Goal: Task Accomplishment & Management: Manage account settings

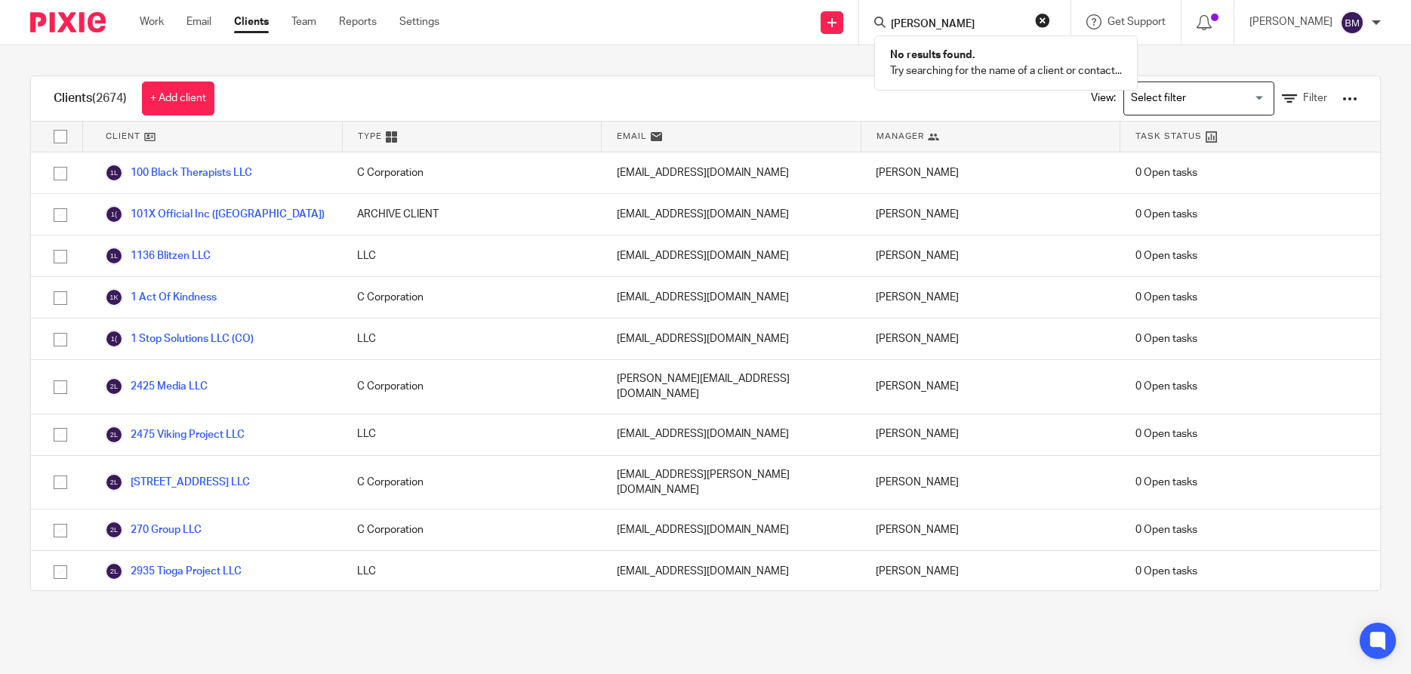
type input "john evans"
click at [1050, 23] on button "reset" at bounding box center [1042, 20] width 15 height 15
click at [981, 26] on input "Search" at bounding box center [957, 25] width 136 height 14
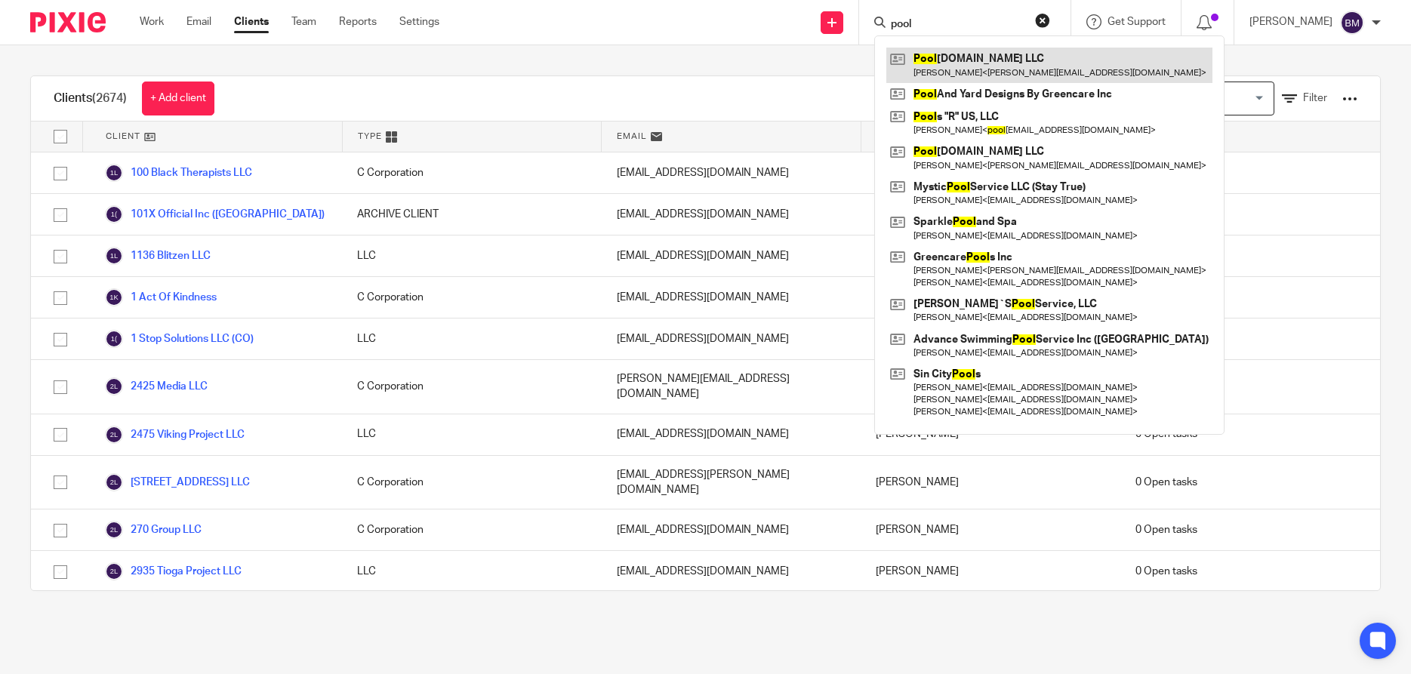
type input "pool"
click at [955, 53] on link at bounding box center [1049, 65] width 326 height 35
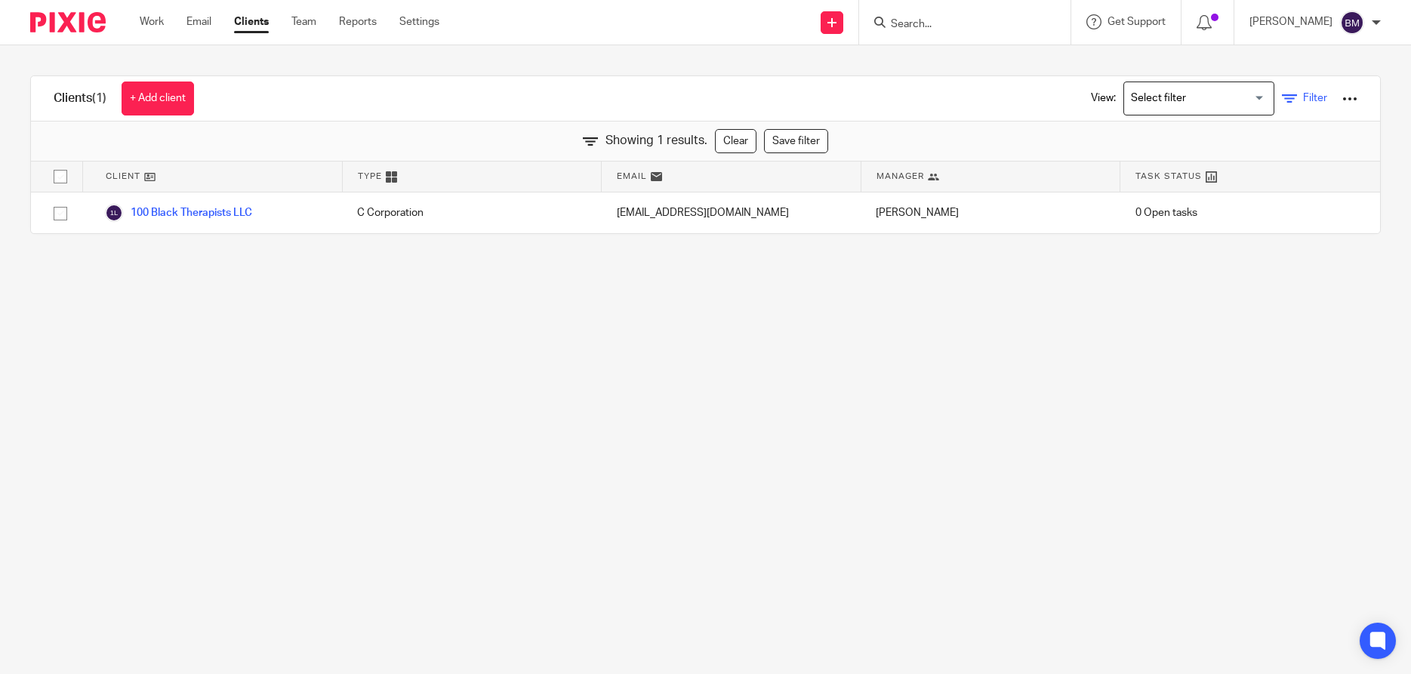
click at [1317, 97] on span "Filter" at bounding box center [1315, 98] width 24 height 11
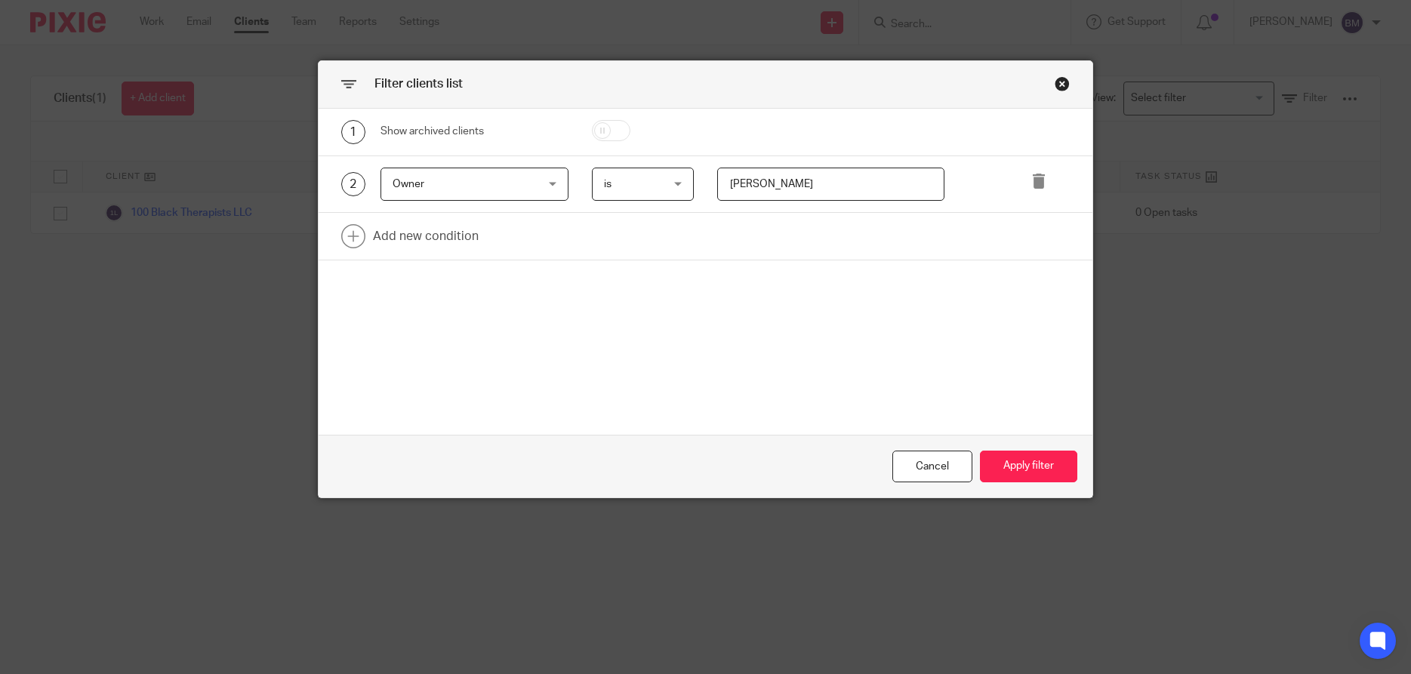
drag, startPoint x: 814, startPoint y: 186, endPoint x: 597, endPoint y: 174, distance: 217.0
click at [717, 174] on input "Vivian Jones" at bounding box center [830, 185] width 227 height 34
type input "[PERSON_NAME]"
click at [1022, 464] on button "Apply filter" at bounding box center [1028, 467] width 97 height 32
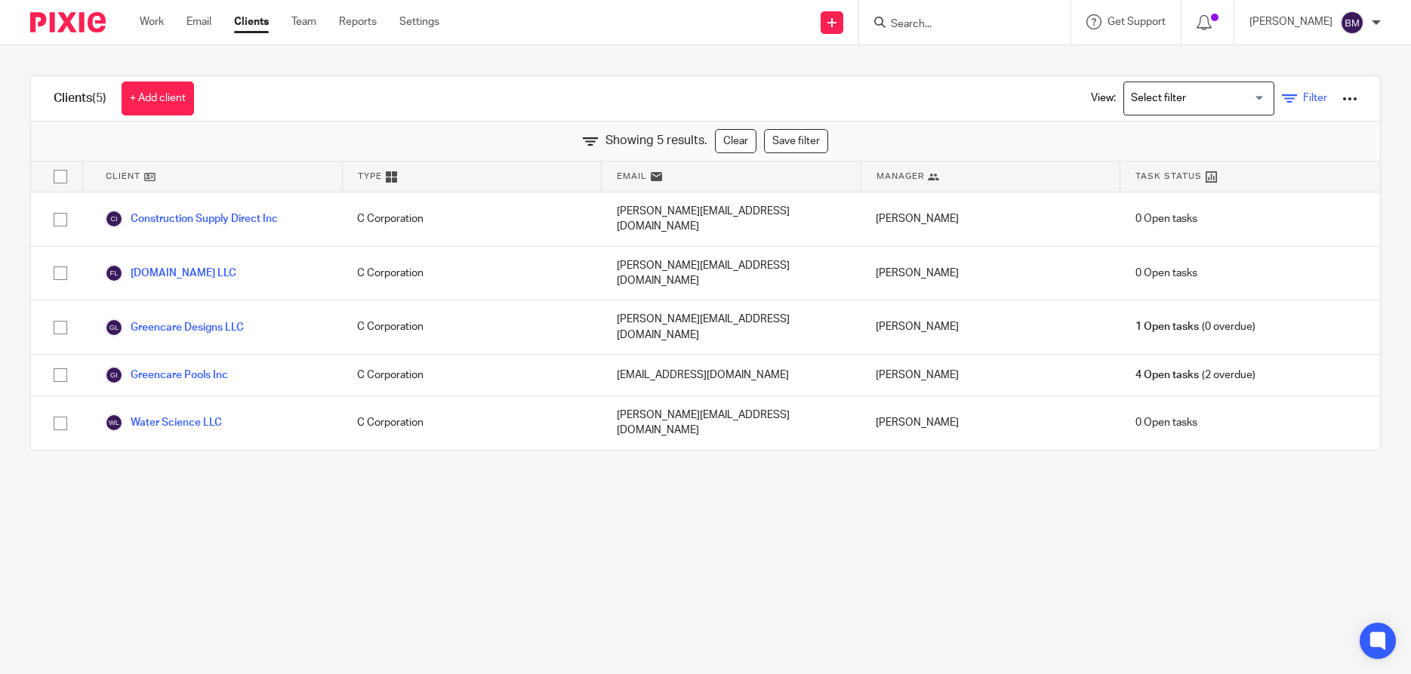
click at [1313, 101] on span "Filter" at bounding box center [1315, 98] width 24 height 11
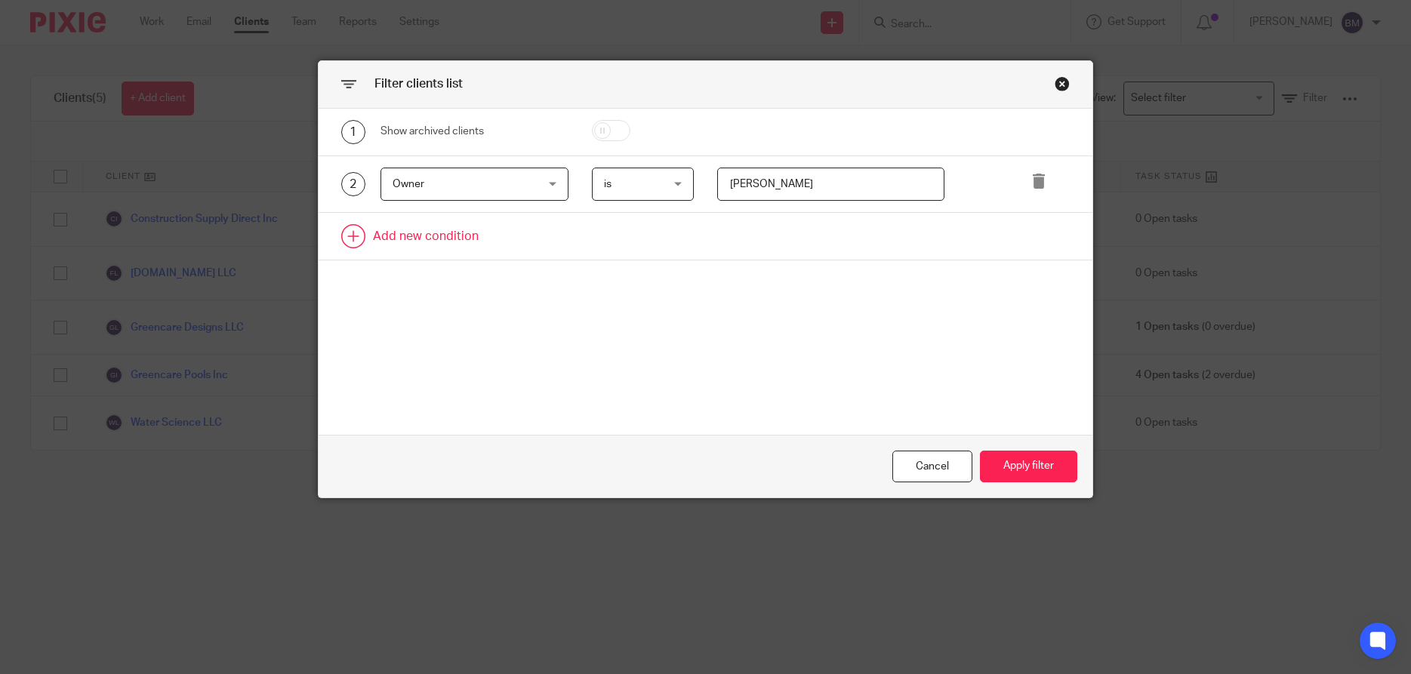
click at [430, 236] on link at bounding box center [706, 236] width 774 height 47
click at [552, 189] on div "Owner Owner" at bounding box center [474, 185] width 188 height 34
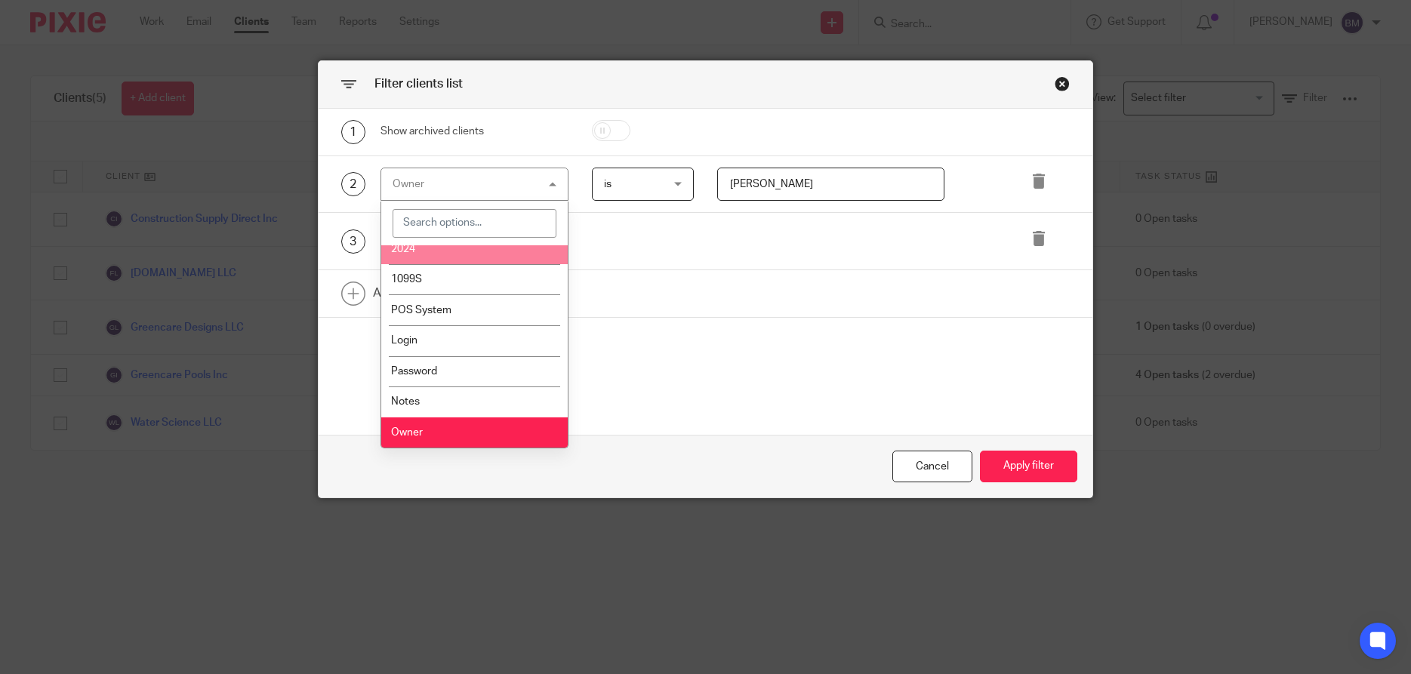
click at [539, 130] on div "Show archived clients" at bounding box center [474, 131] width 188 height 15
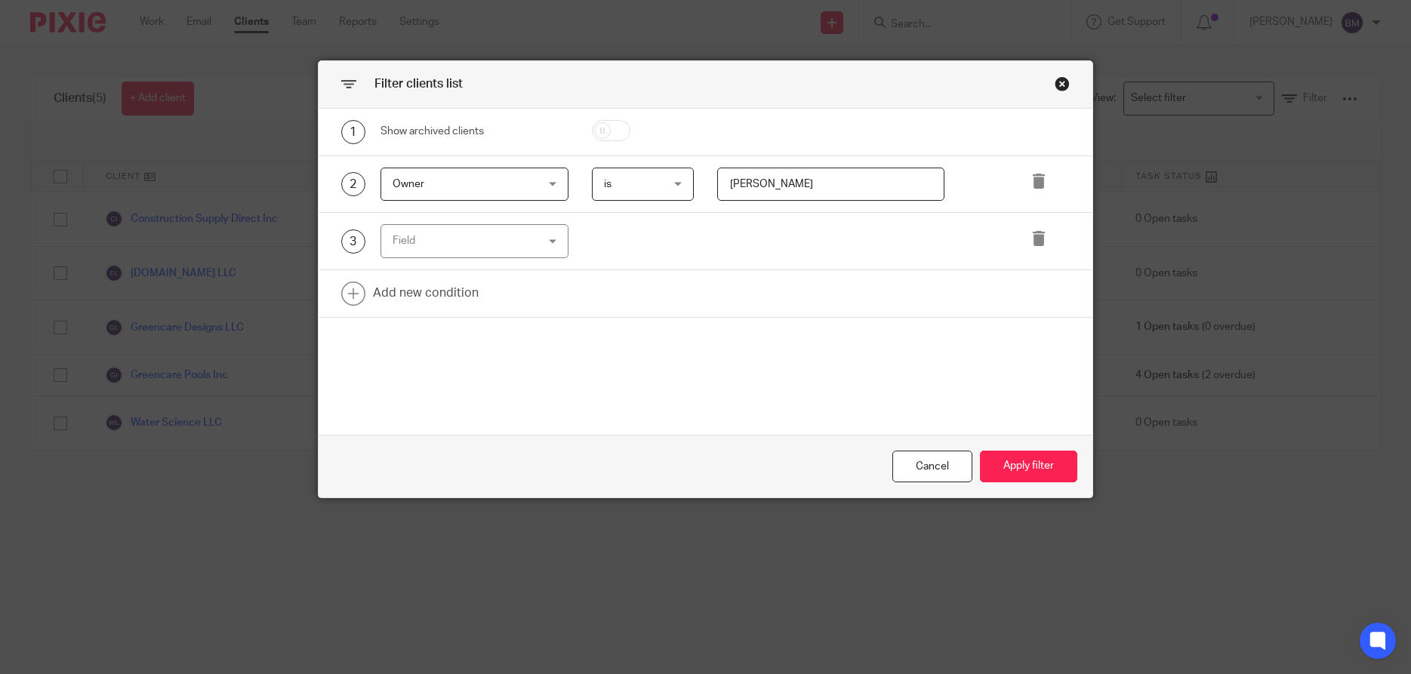
click at [550, 237] on div "Field" at bounding box center [474, 241] width 188 height 34
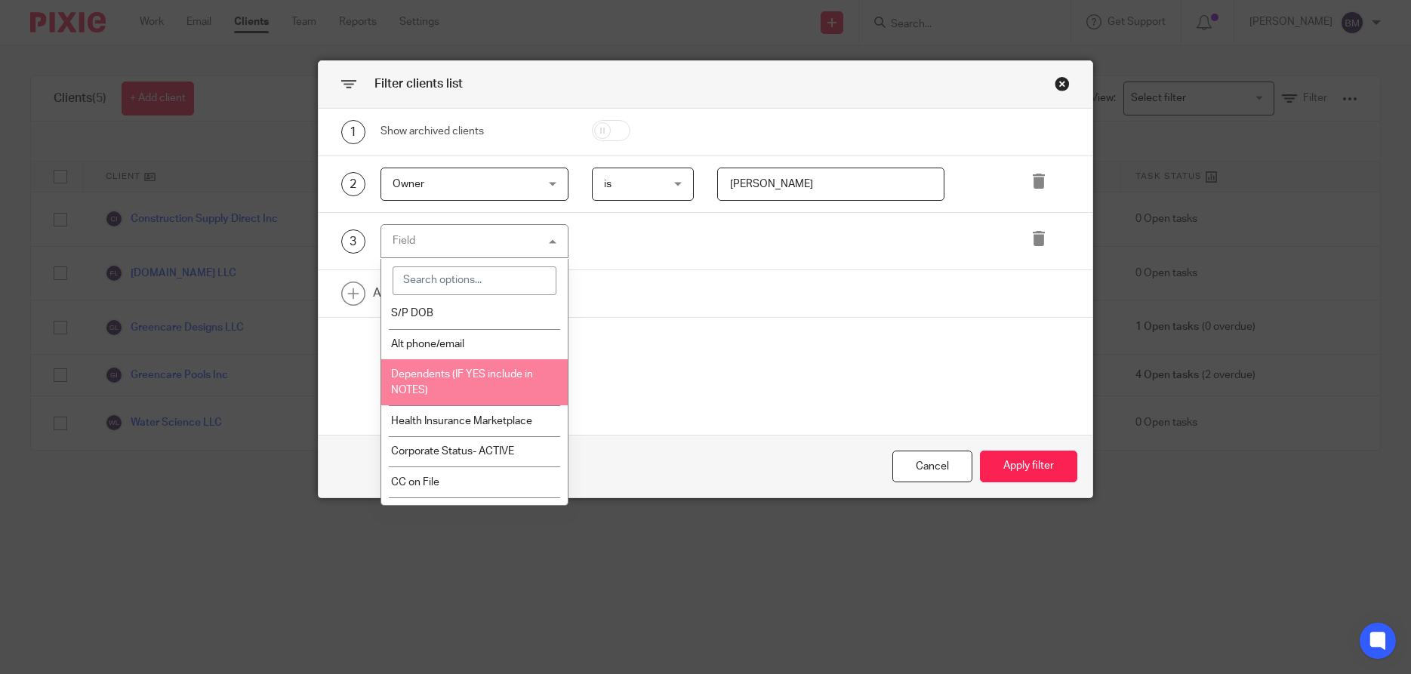
scroll to position [1884, 0]
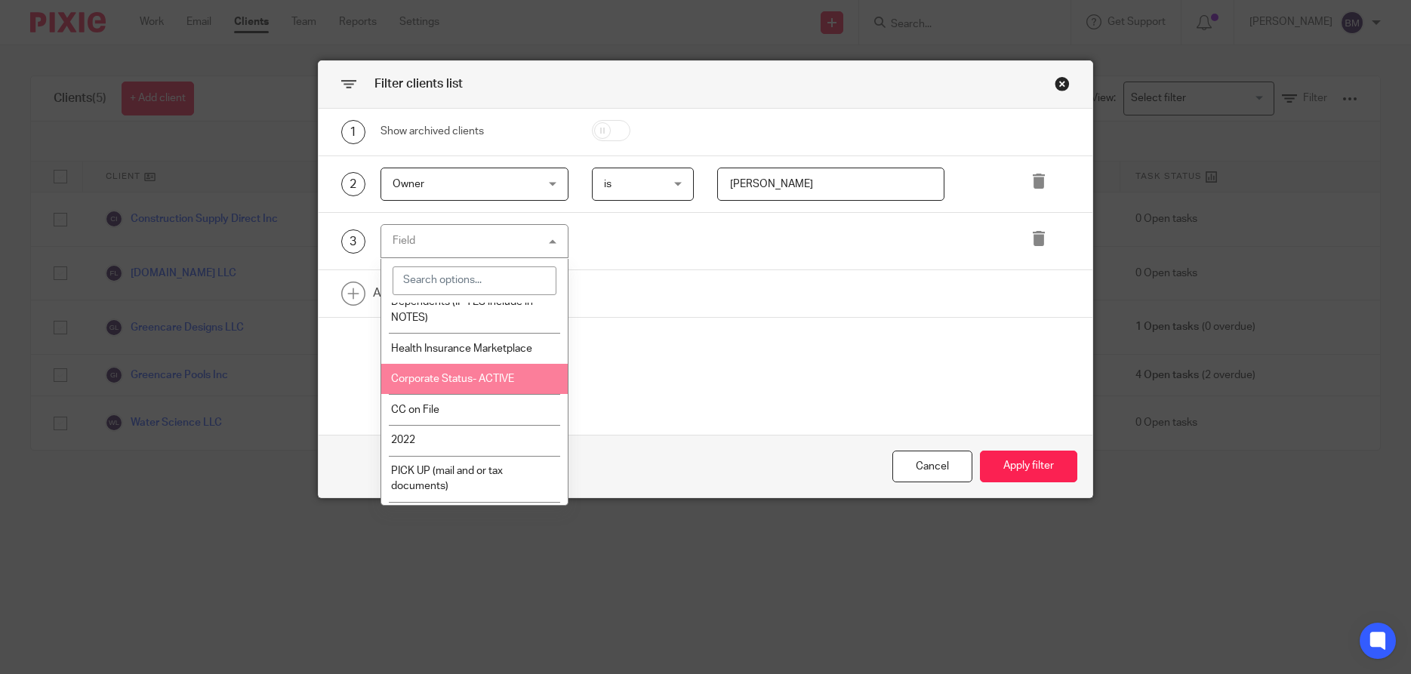
click at [485, 384] on span "Corporate Status- ACTIVE" at bounding box center [452, 379] width 123 height 11
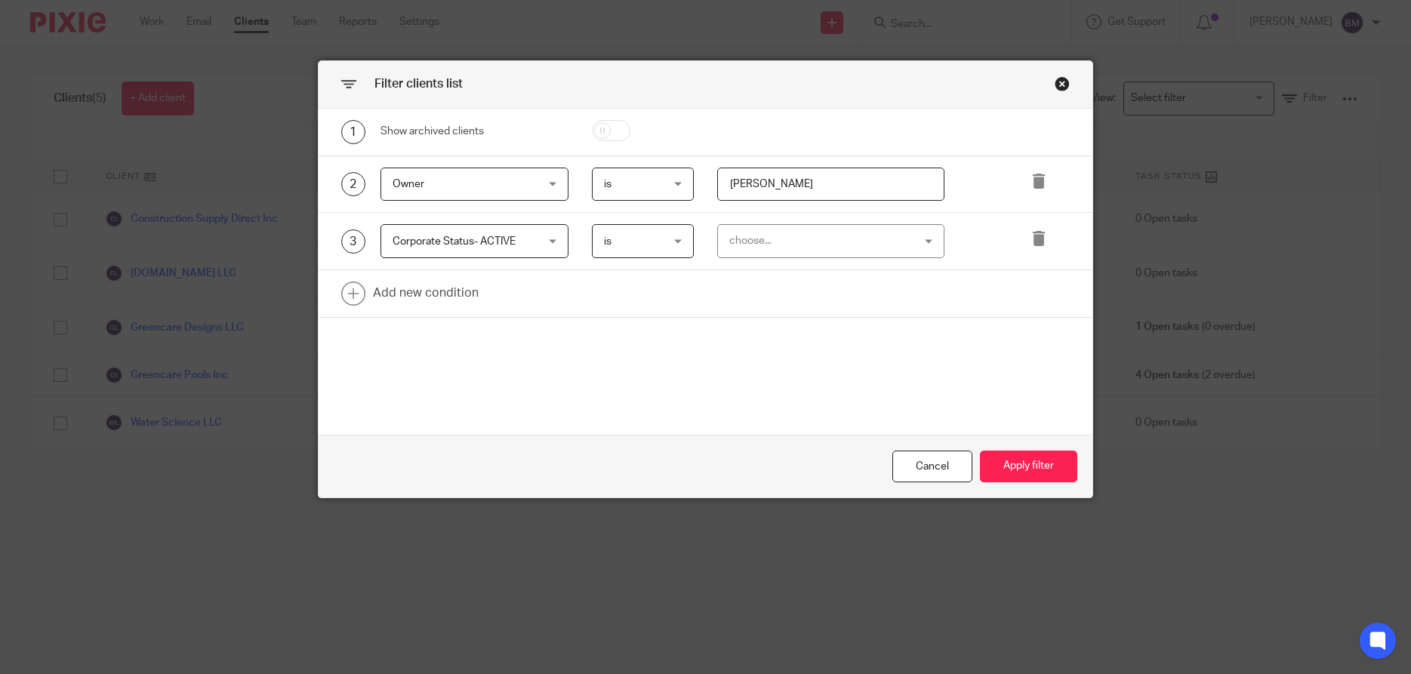
click at [922, 242] on div "choose..." at bounding box center [830, 241] width 227 height 34
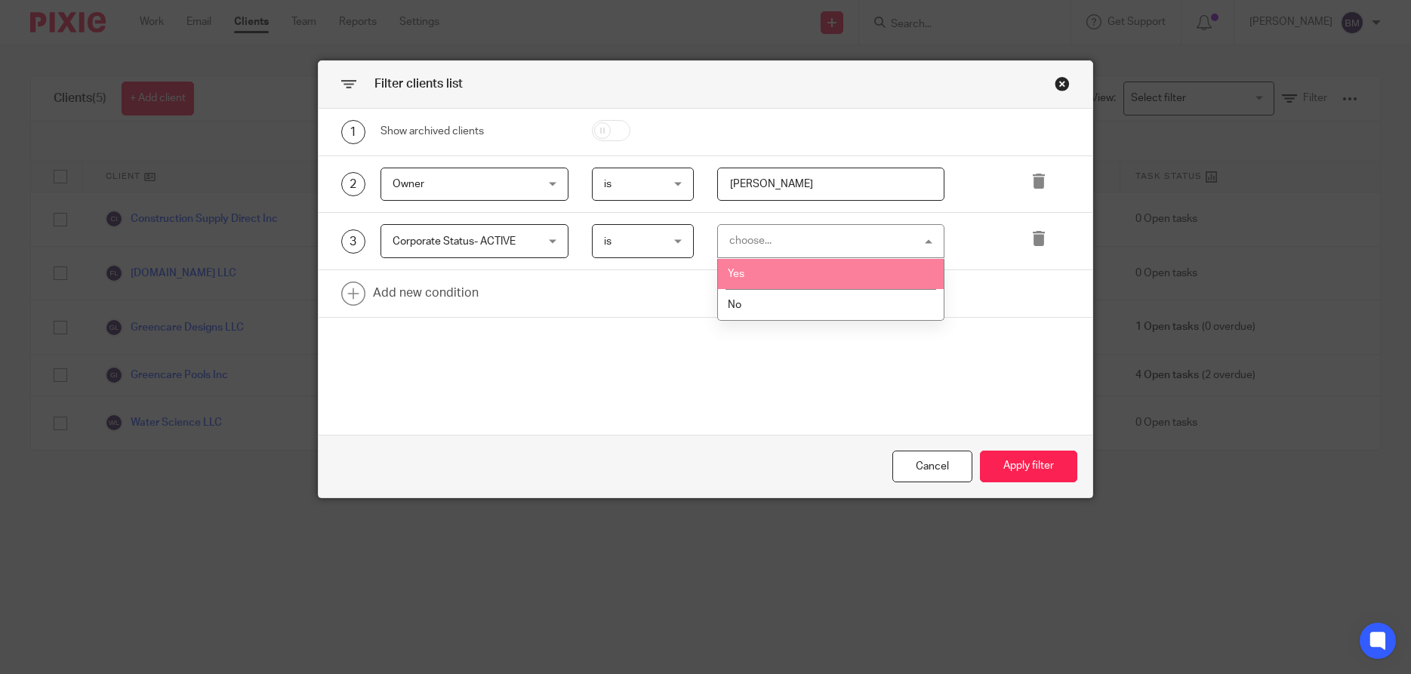
click at [725, 283] on li "Yes" at bounding box center [831, 274] width 226 height 31
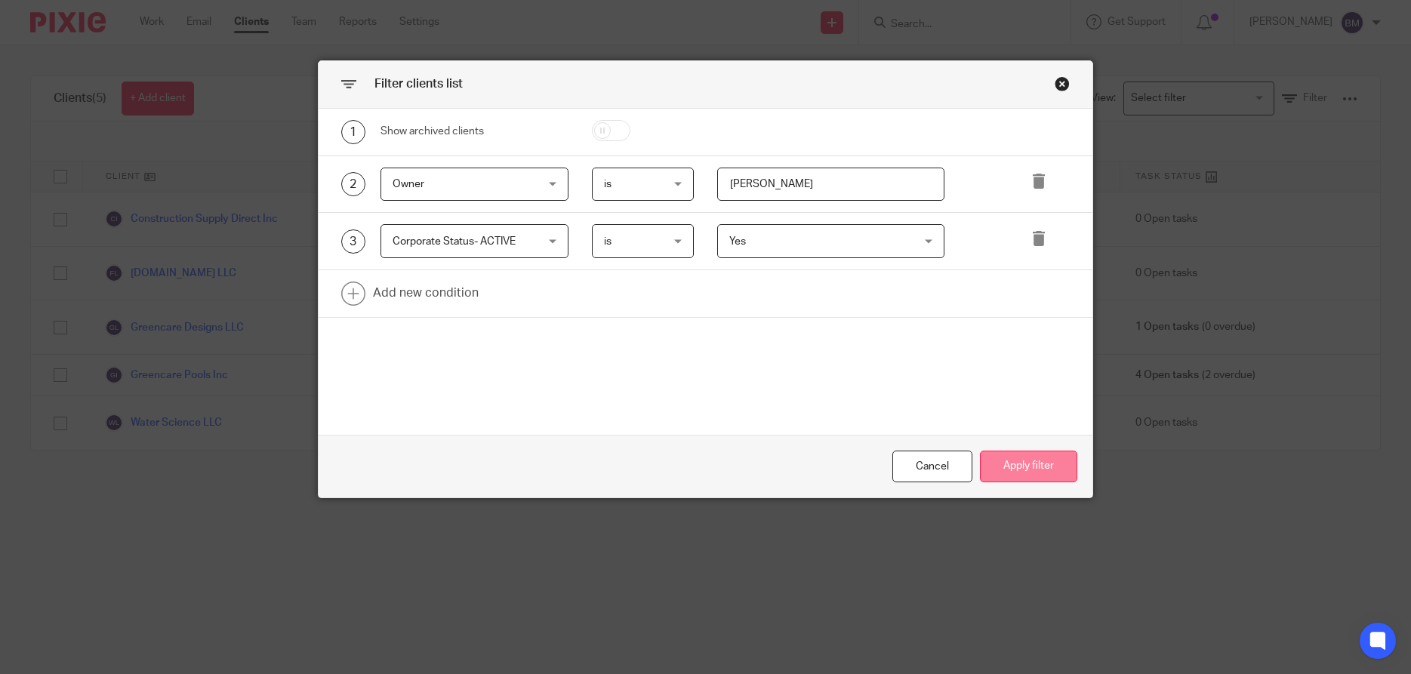
drag, startPoint x: 1009, startPoint y: 466, endPoint x: 1021, endPoint y: 472, distance: 13.5
click at [1011, 467] on button "Apply filter" at bounding box center [1028, 467] width 97 height 32
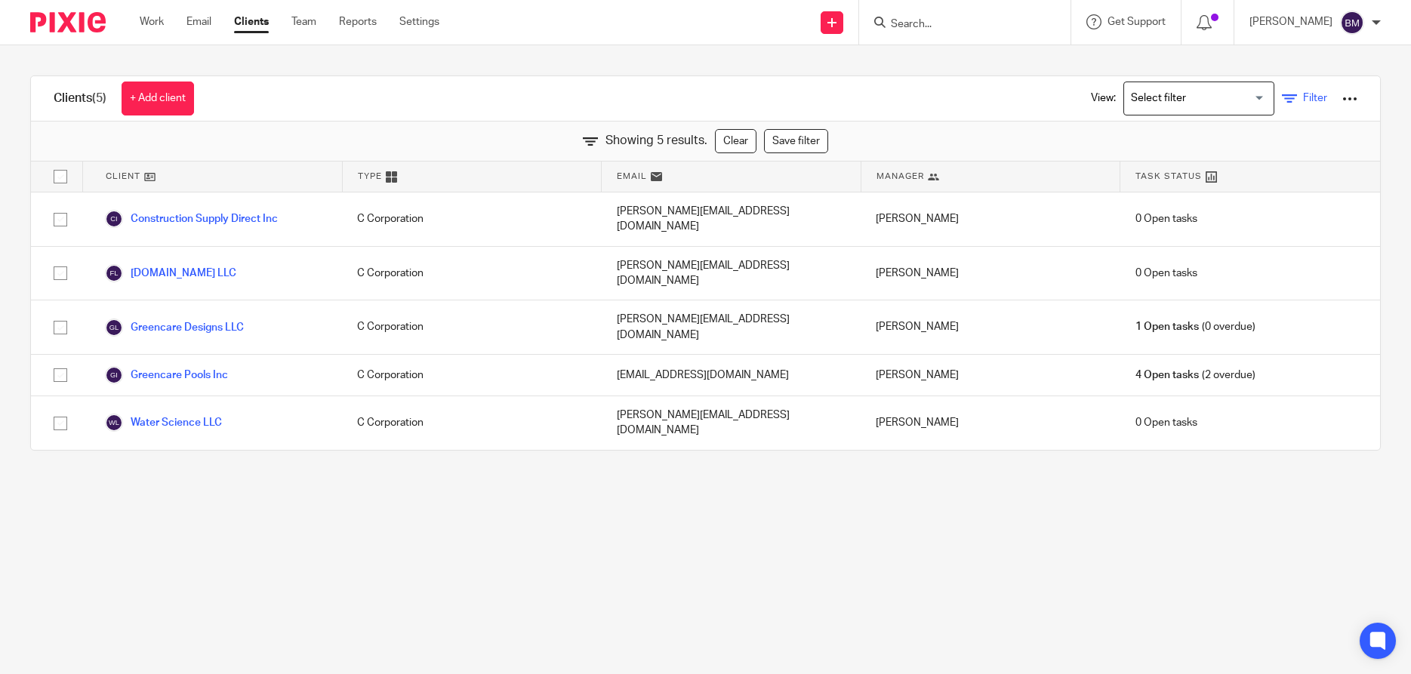
click at [1316, 99] on span "Filter" at bounding box center [1315, 98] width 24 height 11
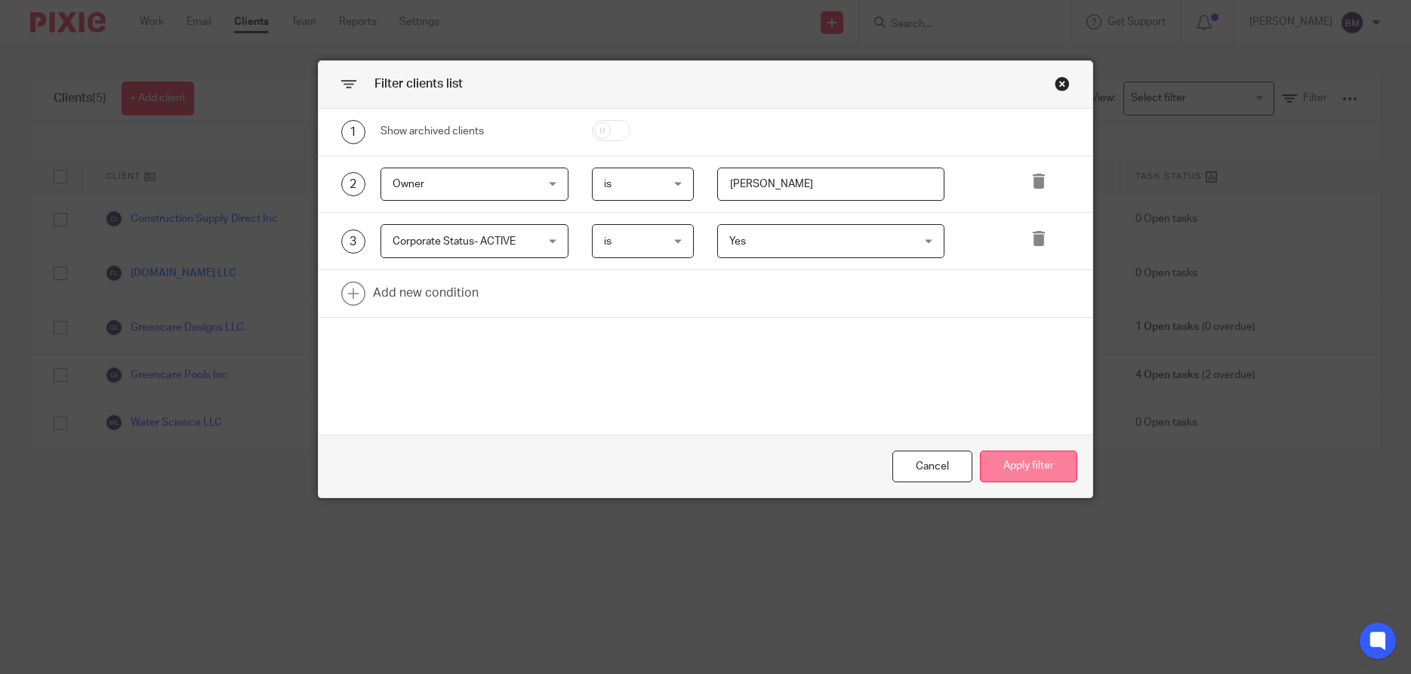
click at [1030, 464] on button "Apply filter" at bounding box center [1028, 467] width 97 height 32
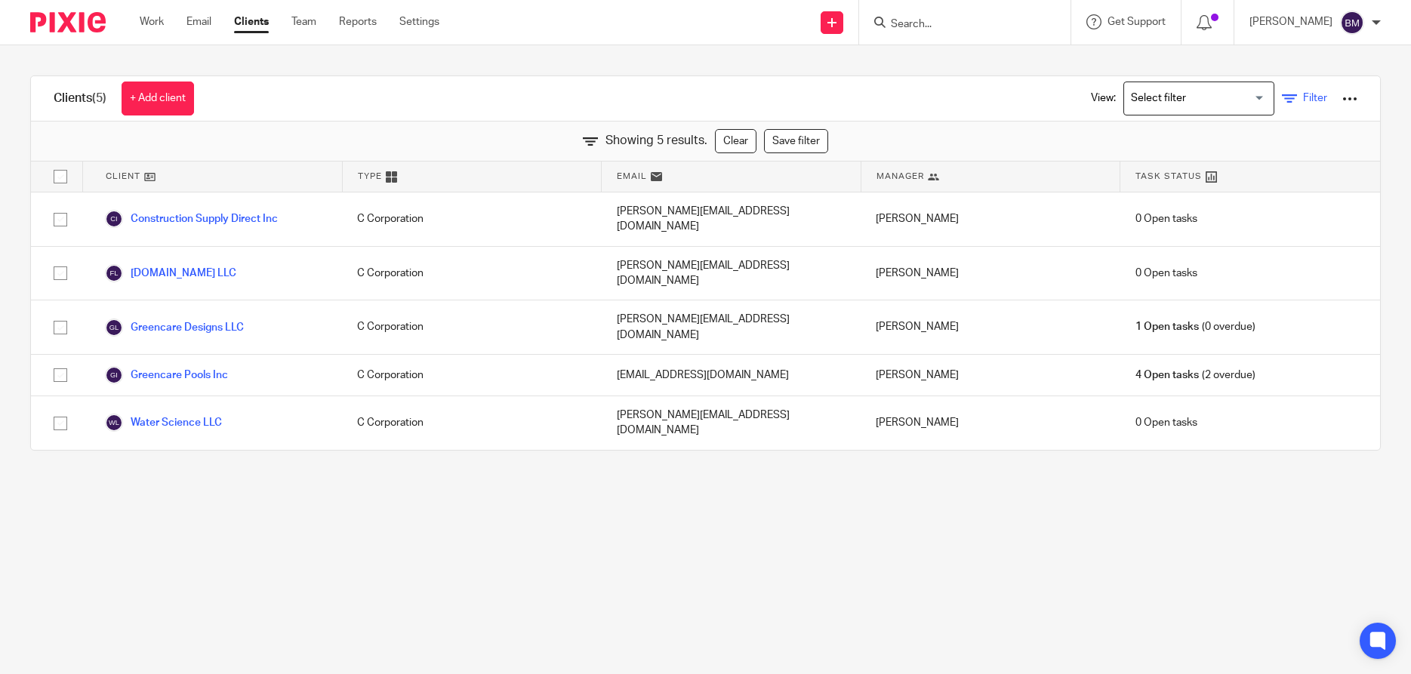
click at [1304, 97] on span "Filter" at bounding box center [1315, 98] width 24 height 11
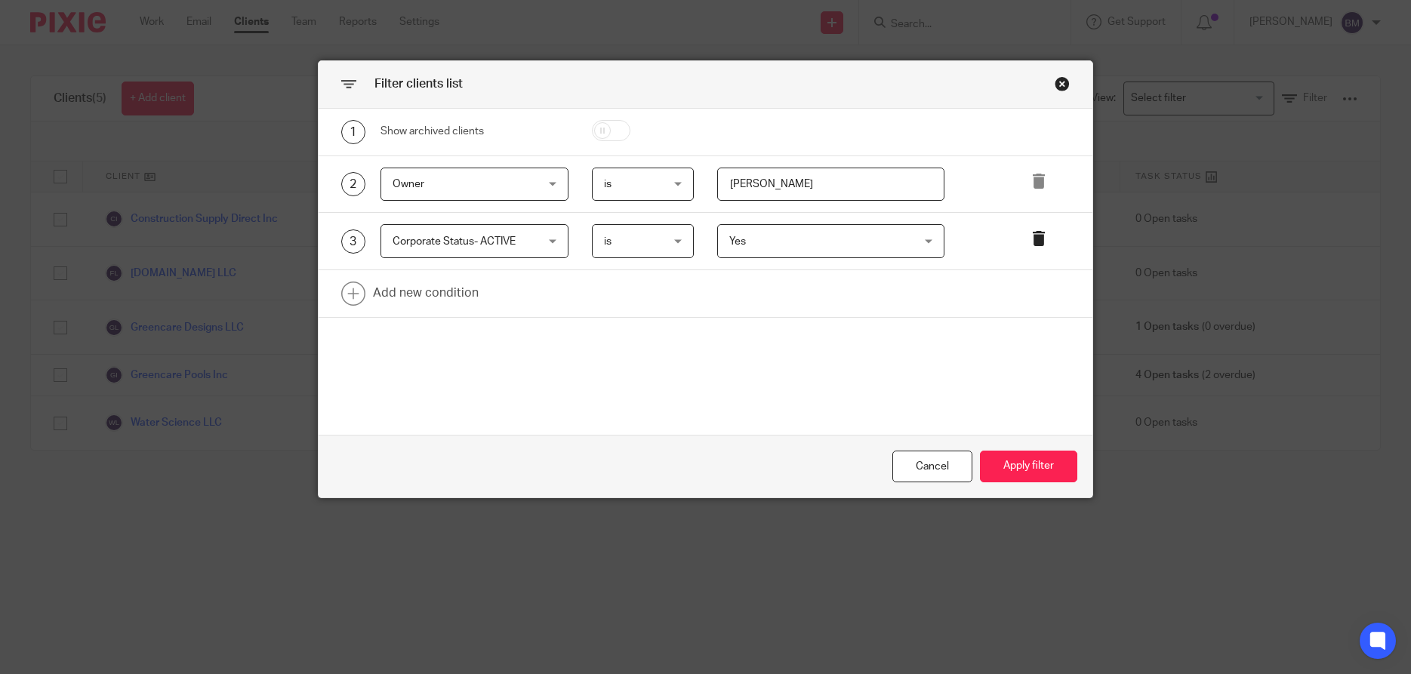
click at [1032, 239] on icon at bounding box center [1038, 238] width 15 height 15
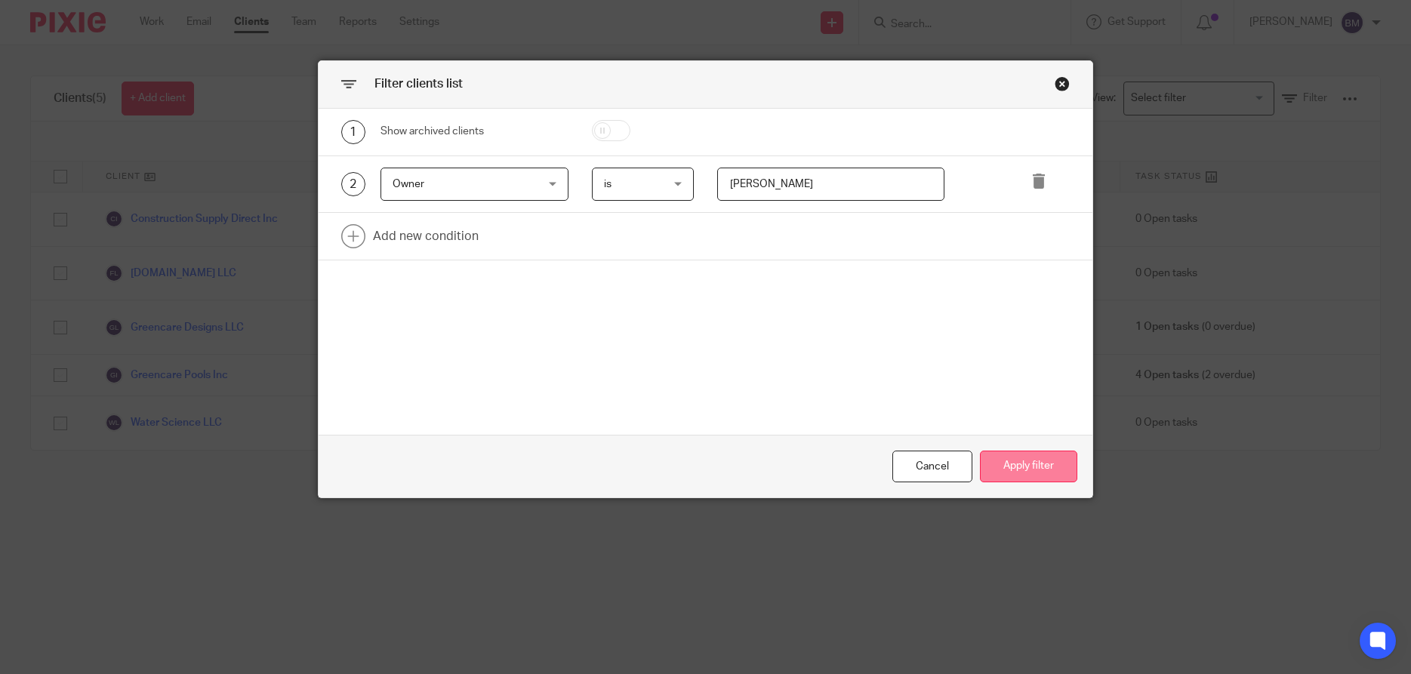
click at [1024, 473] on button "Apply filter" at bounding box center [1028, 467] width 97 height 32
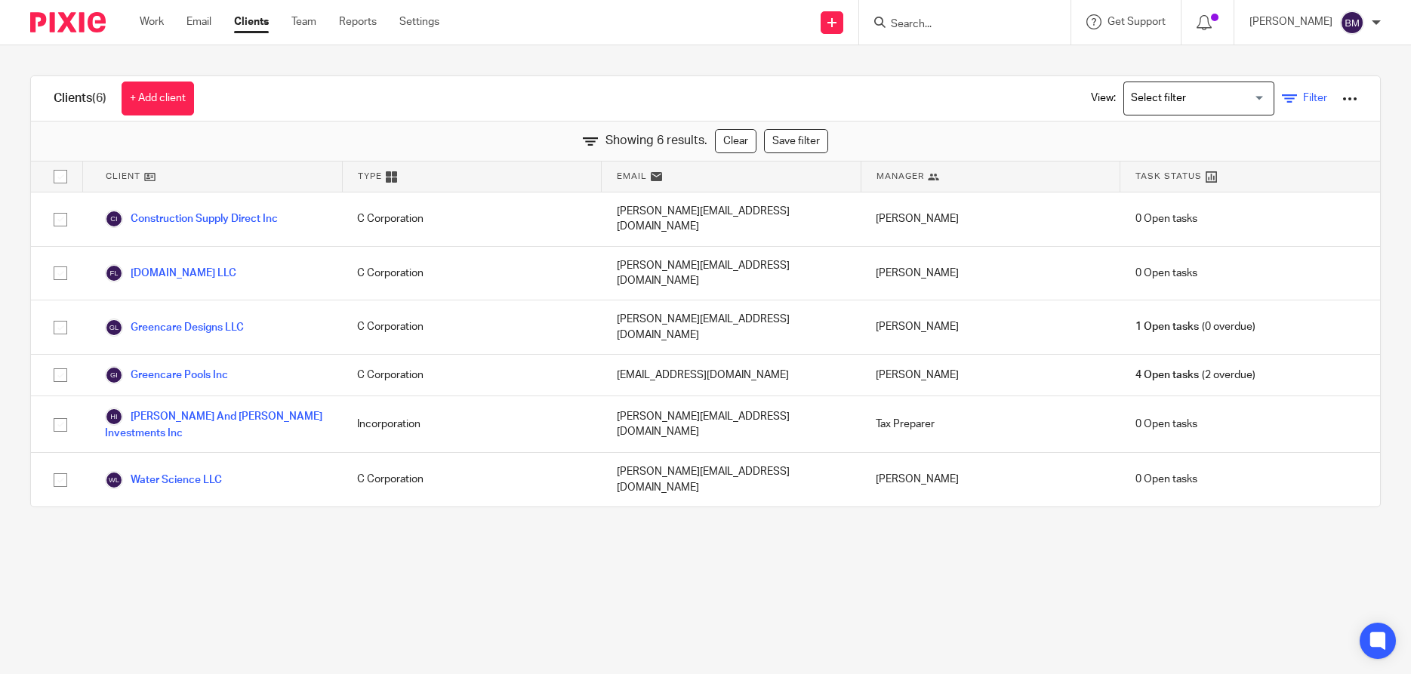
click at [1311, 100] on span "Filter" at bounding box center [1315, 98] width 24 height 11
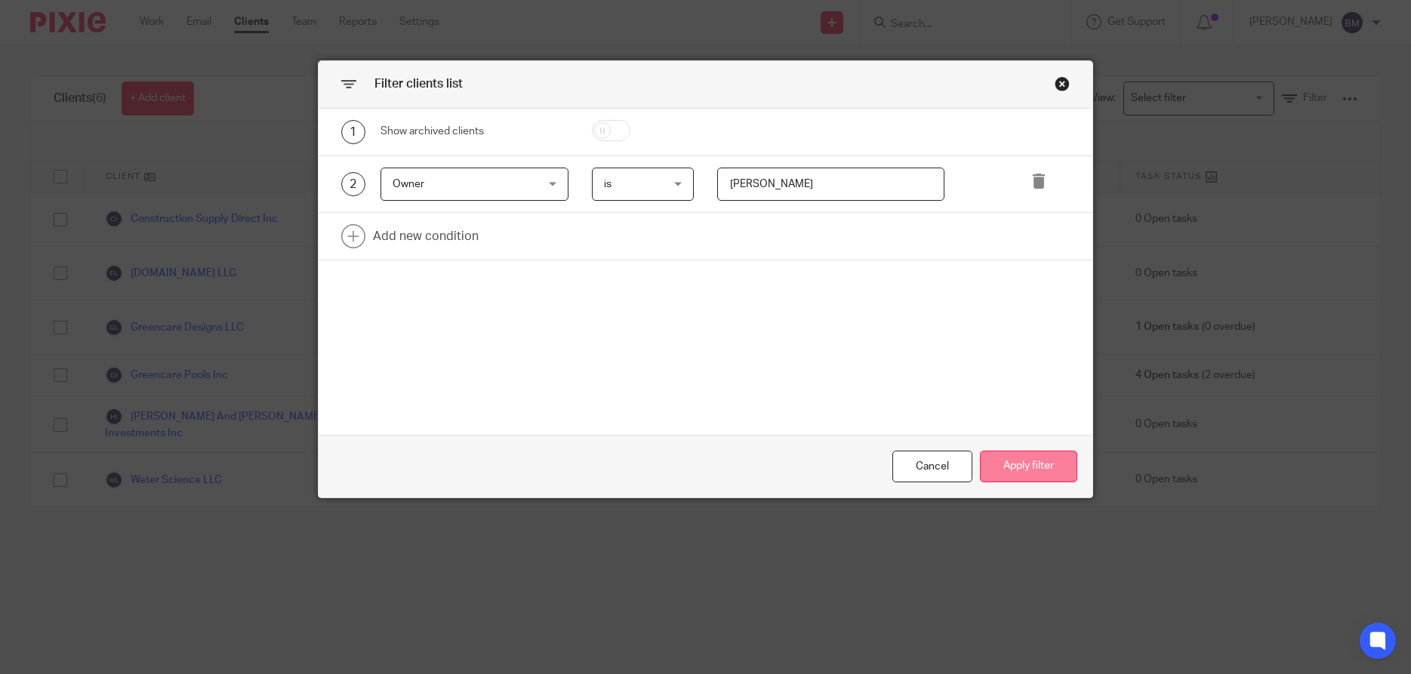
click at [1022, 467] on button "Apply filter" at bounding box center [1028, 467] width 97 height 32
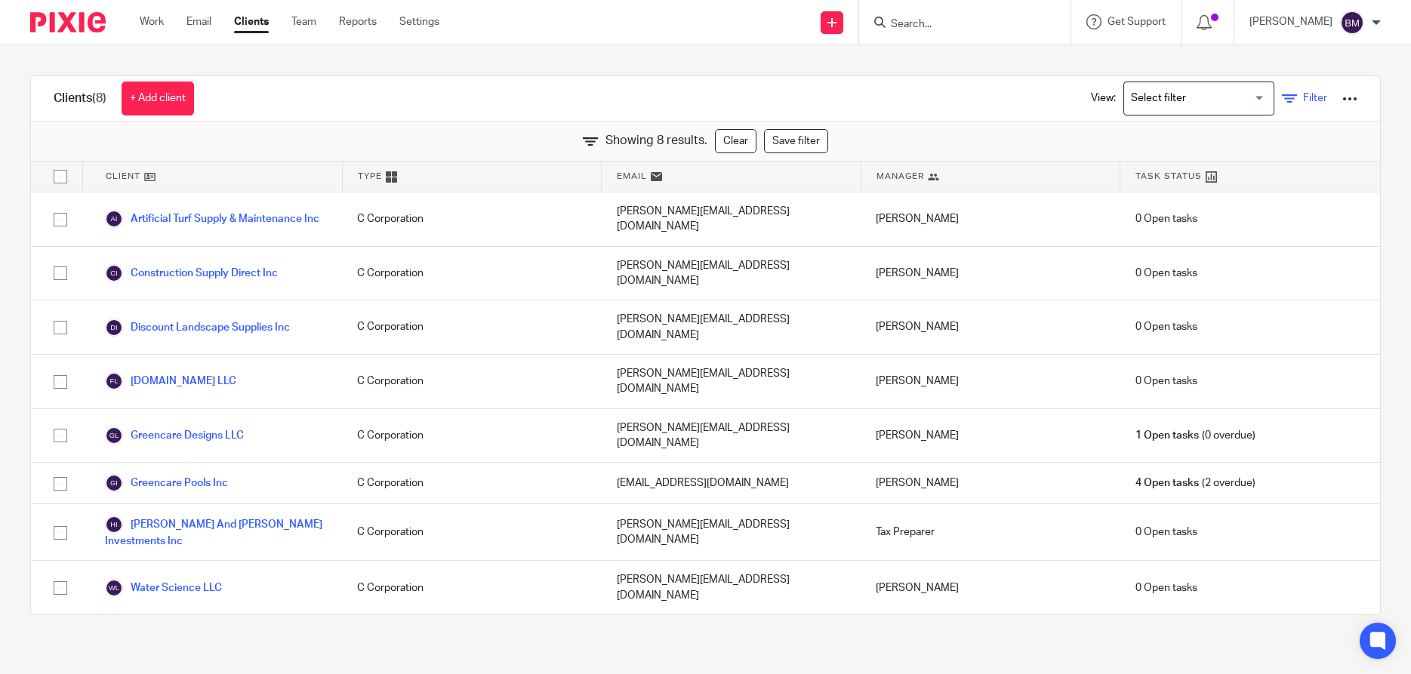
click at [1305, 93] on link "Filter" at bounding box center [1304, 99] width 45 height 16
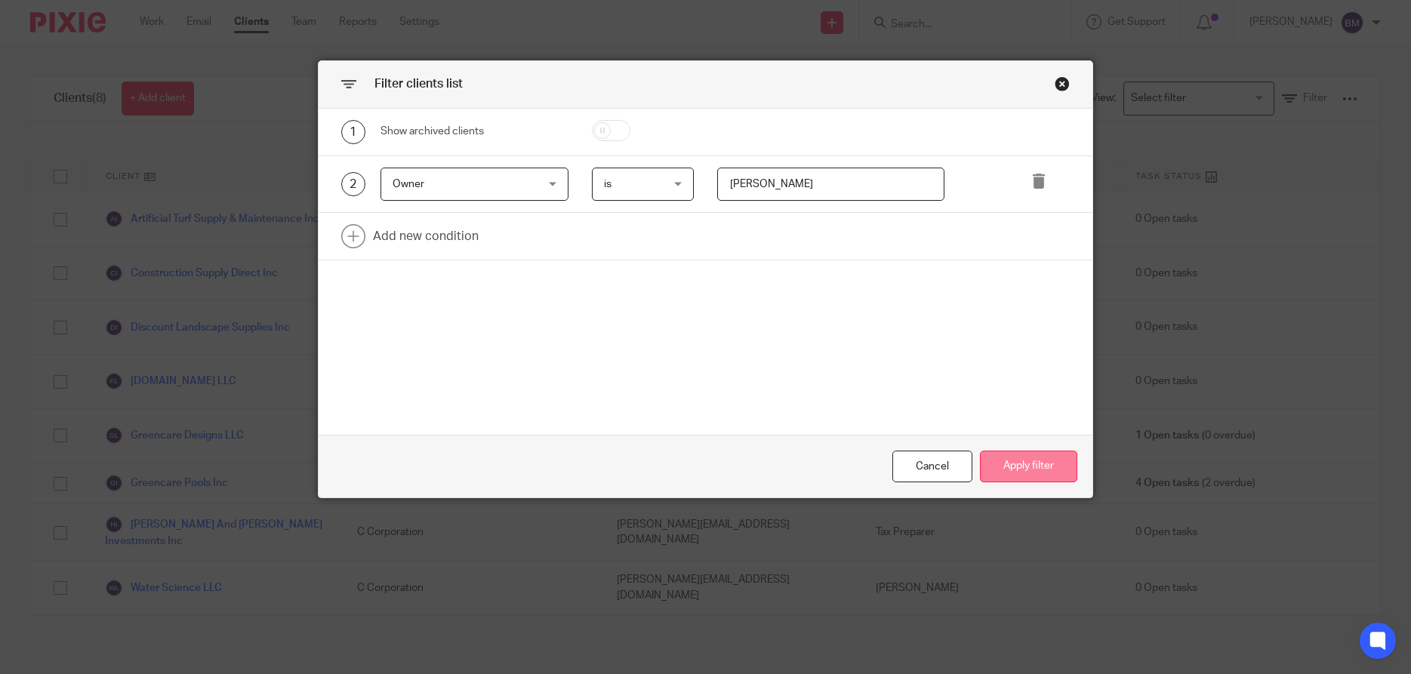
click at [1043, 460] on button "Apply filter" at bounding box center [1028, 467] width 97 height 32
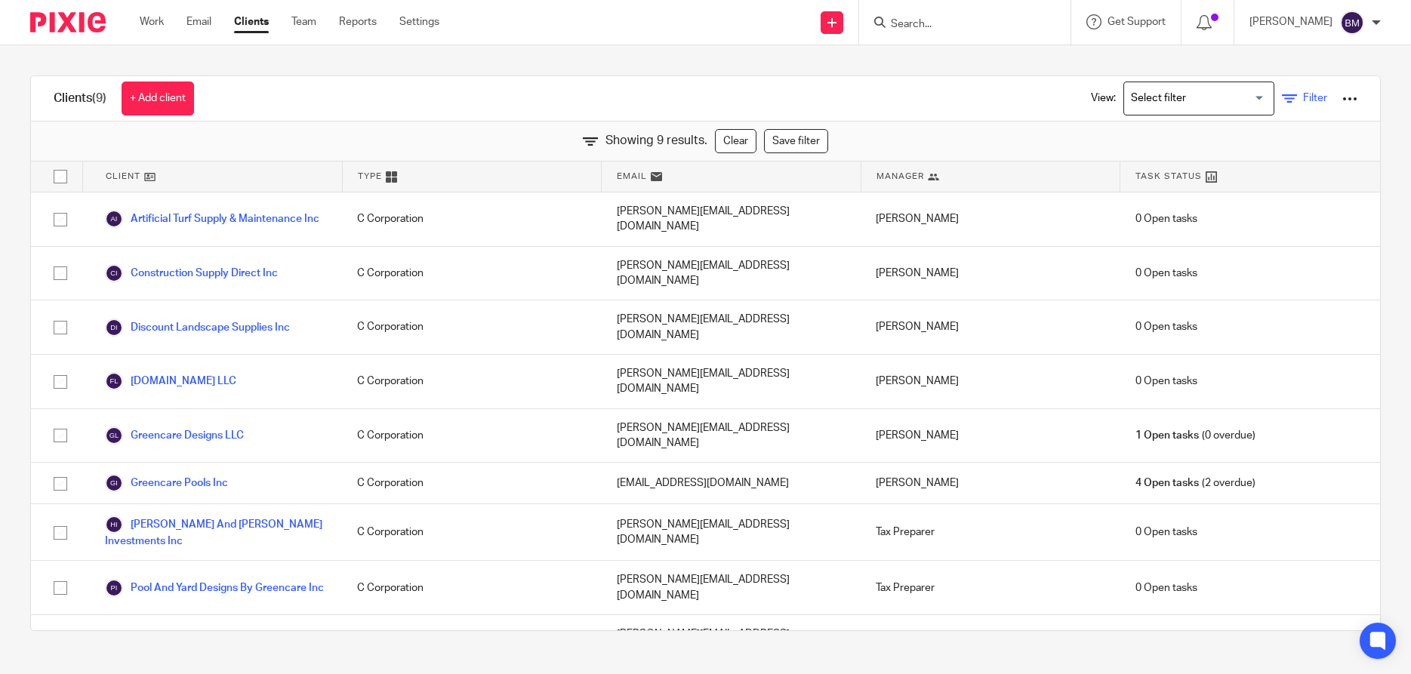
click at [1301, 100] on link "Filter" at bounding box center [1304, 99] width 45 height 16
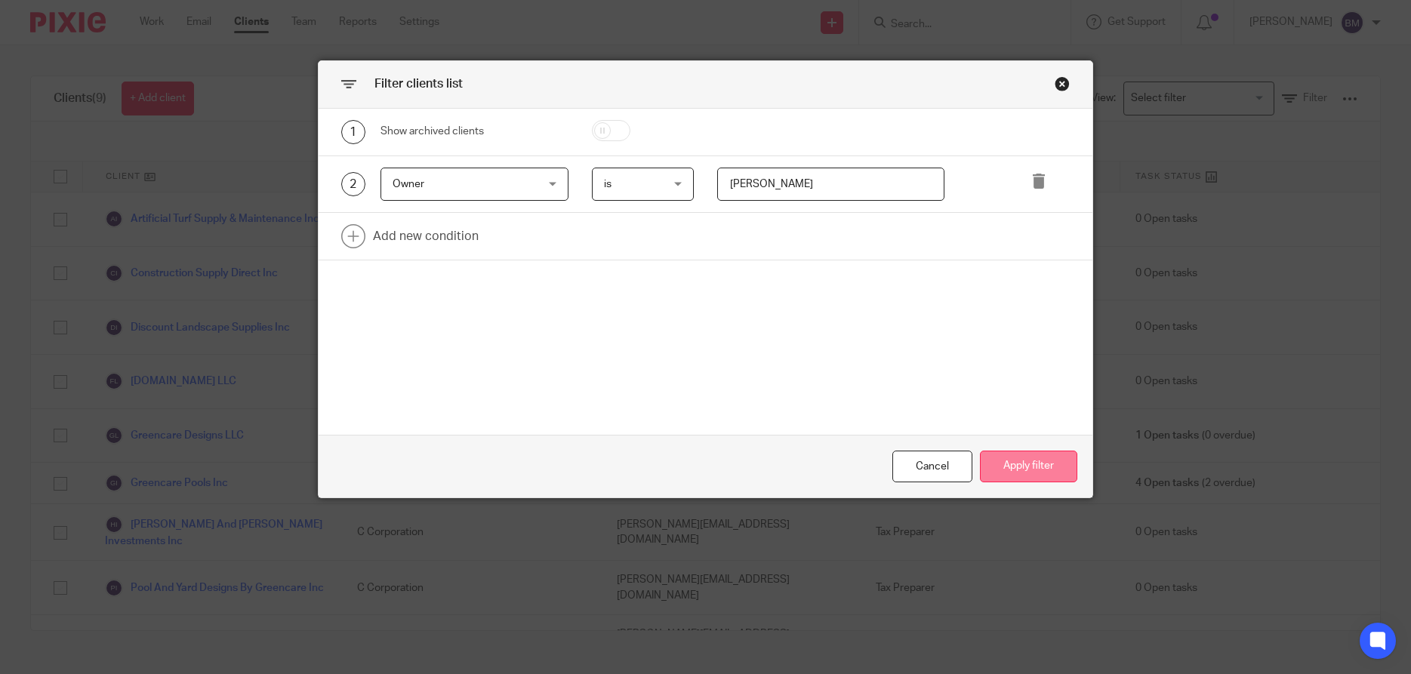
click at [1039, 467] on button "Apply filter" at bounding box center [1028, 467] width 97 height 32
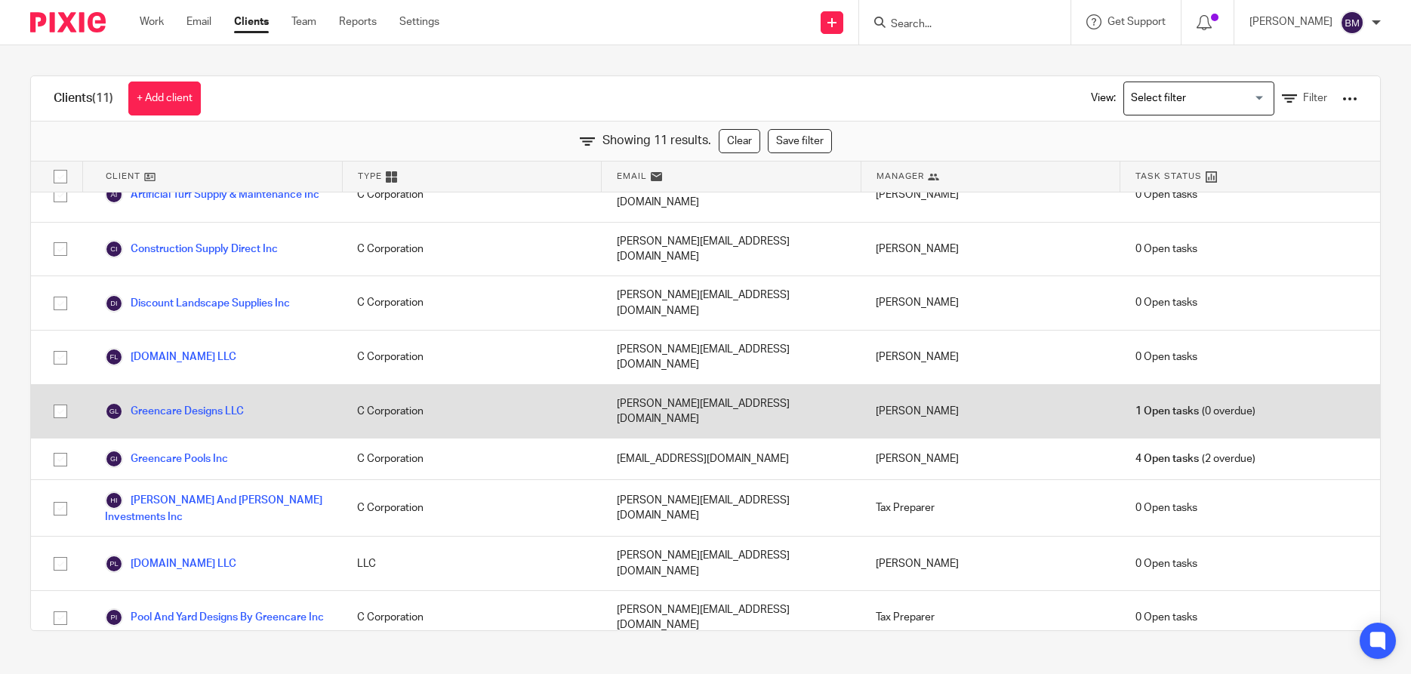
scroll to position [33, 0]
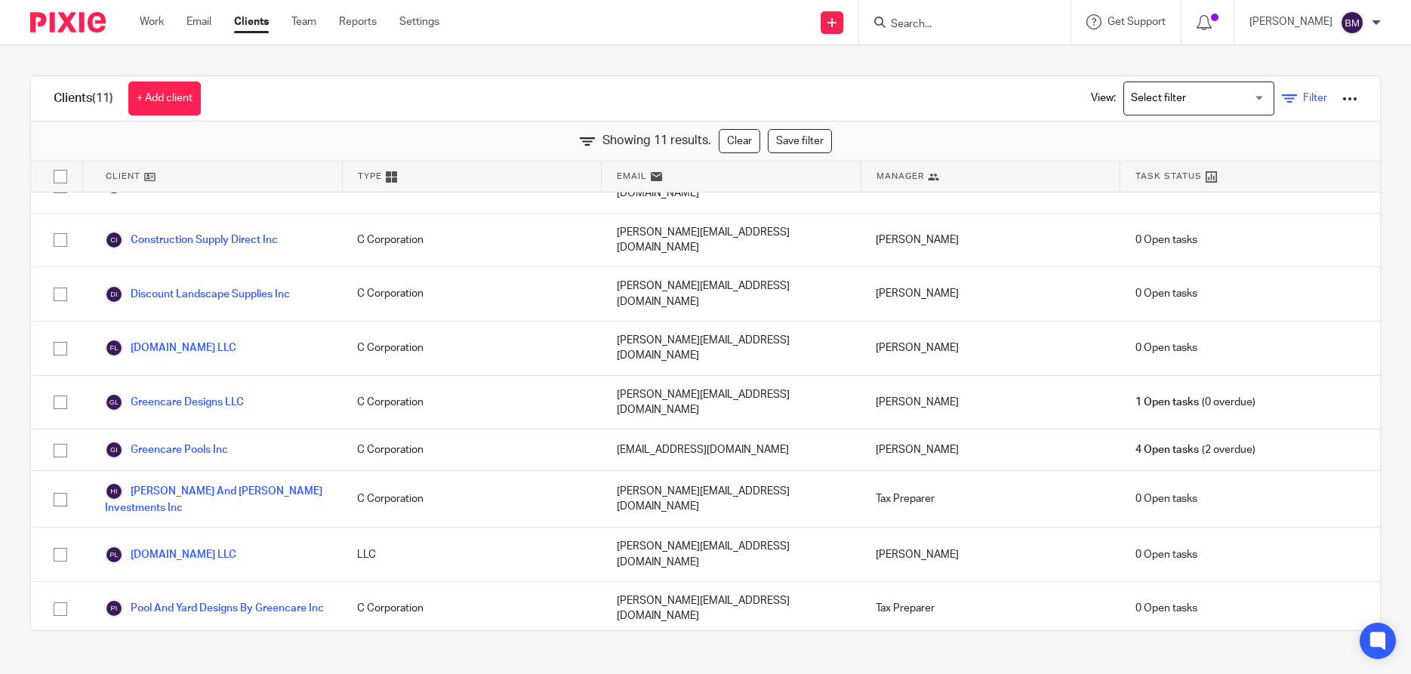
click at [1307, 100] on span "Filter" at bounding box center [1315, 98] width 24 height 11
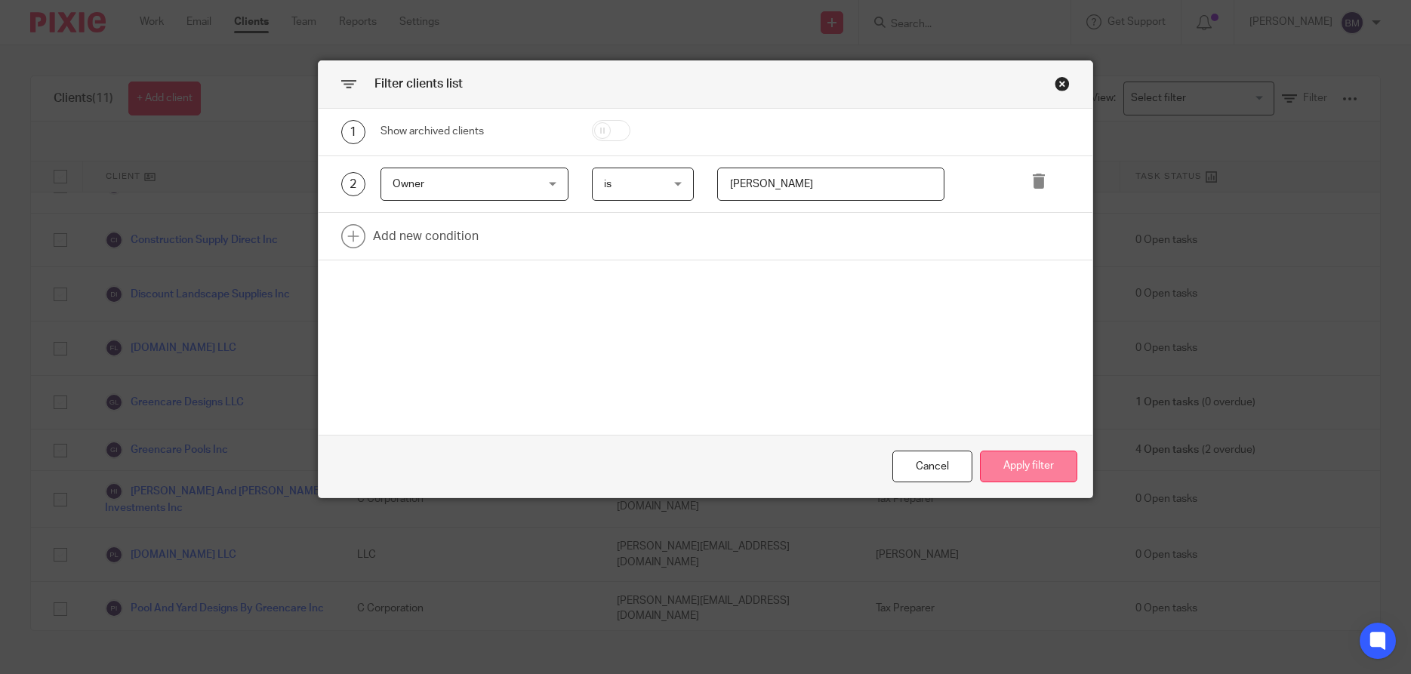
click at [1009, 466] on button "Apply filter" at bounding box center [1028, 467] width 97 height 32
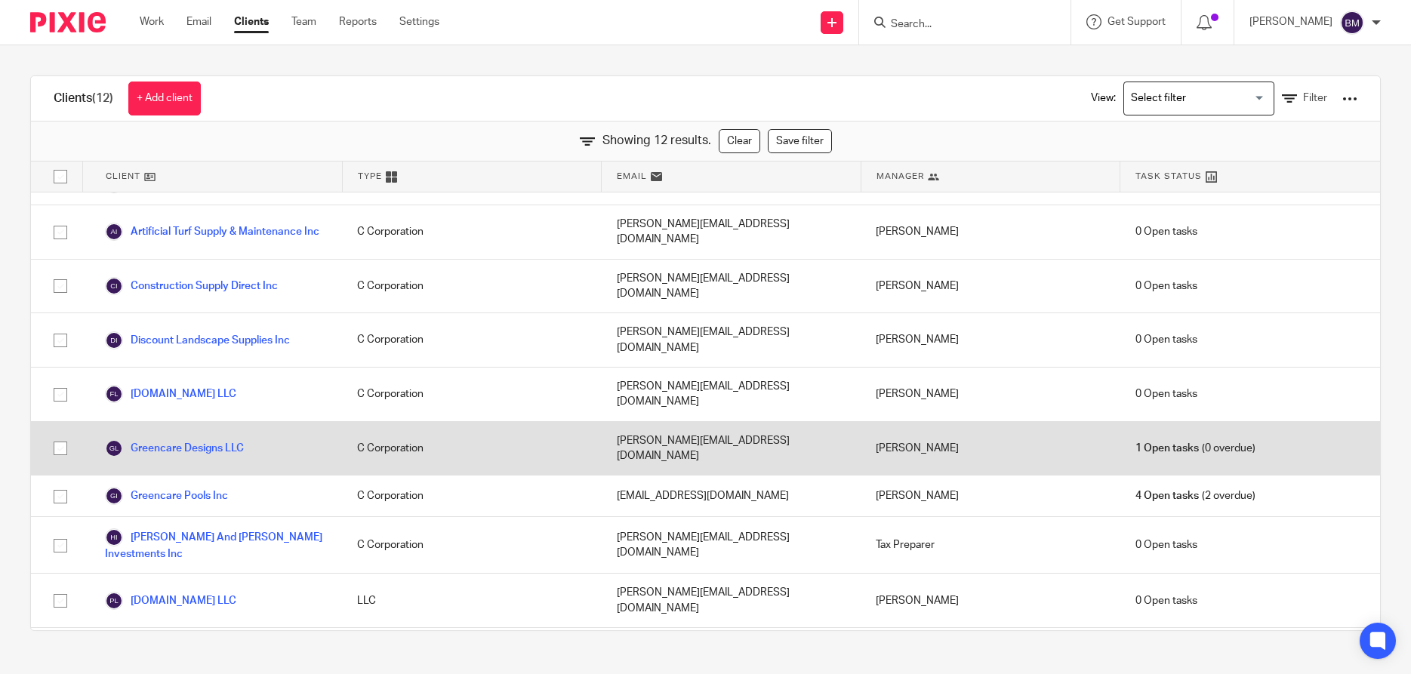
scroll to position [0, 0]
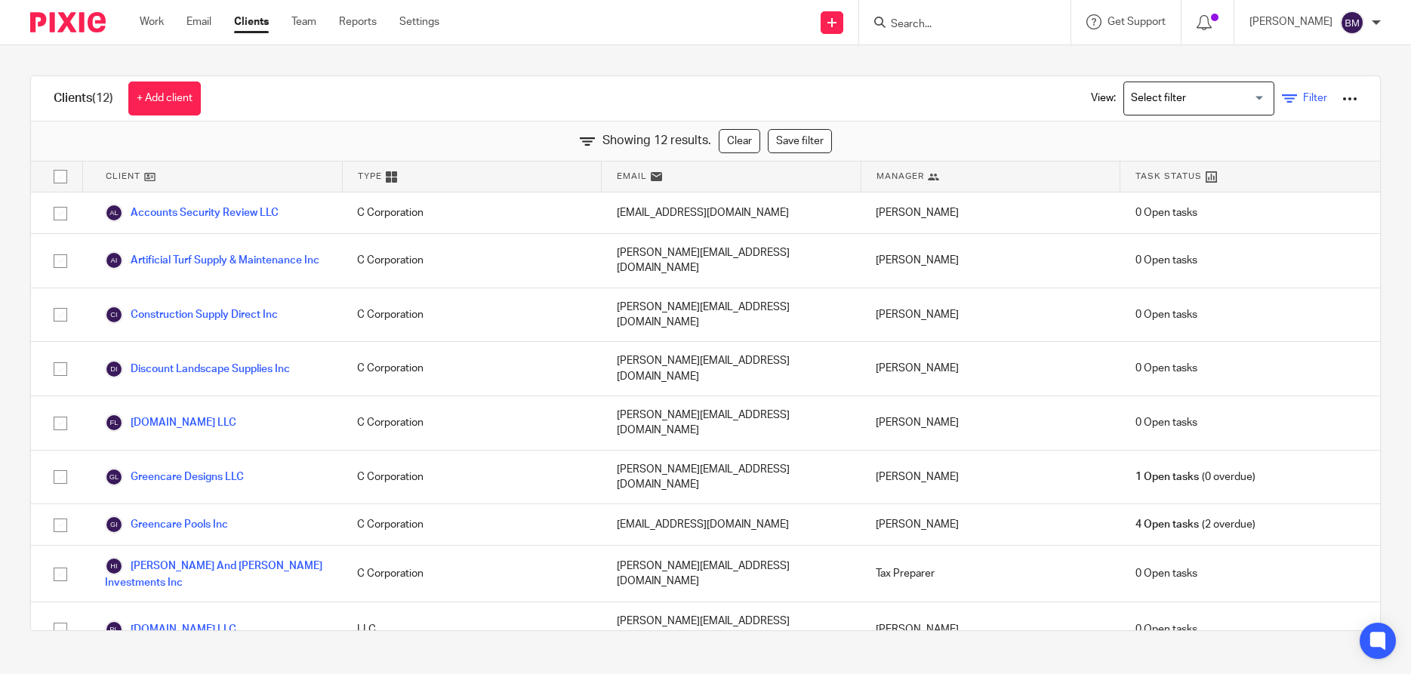
click at [1307, 97] on span "Filter" at bounding box center [1315, 98] width 24 height 11
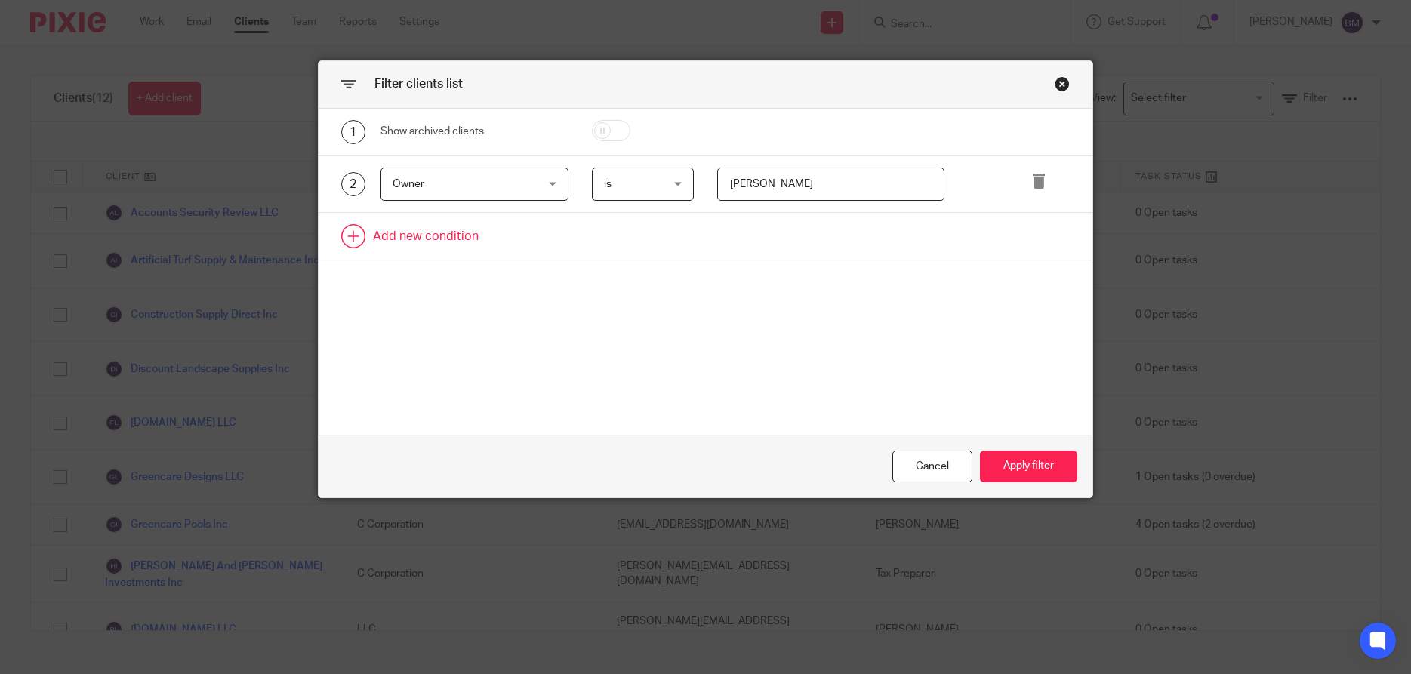
click at [410, 244] on link at bounding box center [706, 236] width 774 height 47
click at [482, 247] on div "Field" at bounding box center [463, 241] width 140 height 32
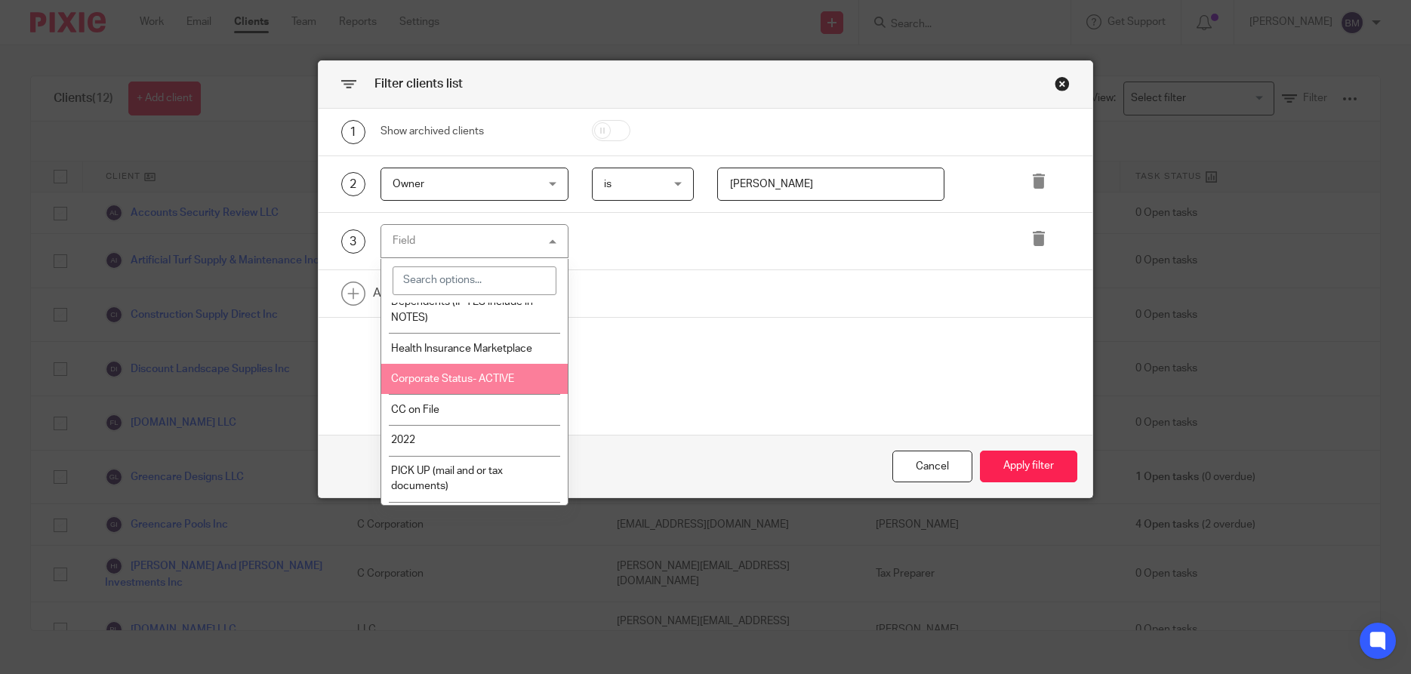
click at [458, 383] on span "Corporate Status- ACTIVE" at bounding box center [452, 379] width 123 height 11
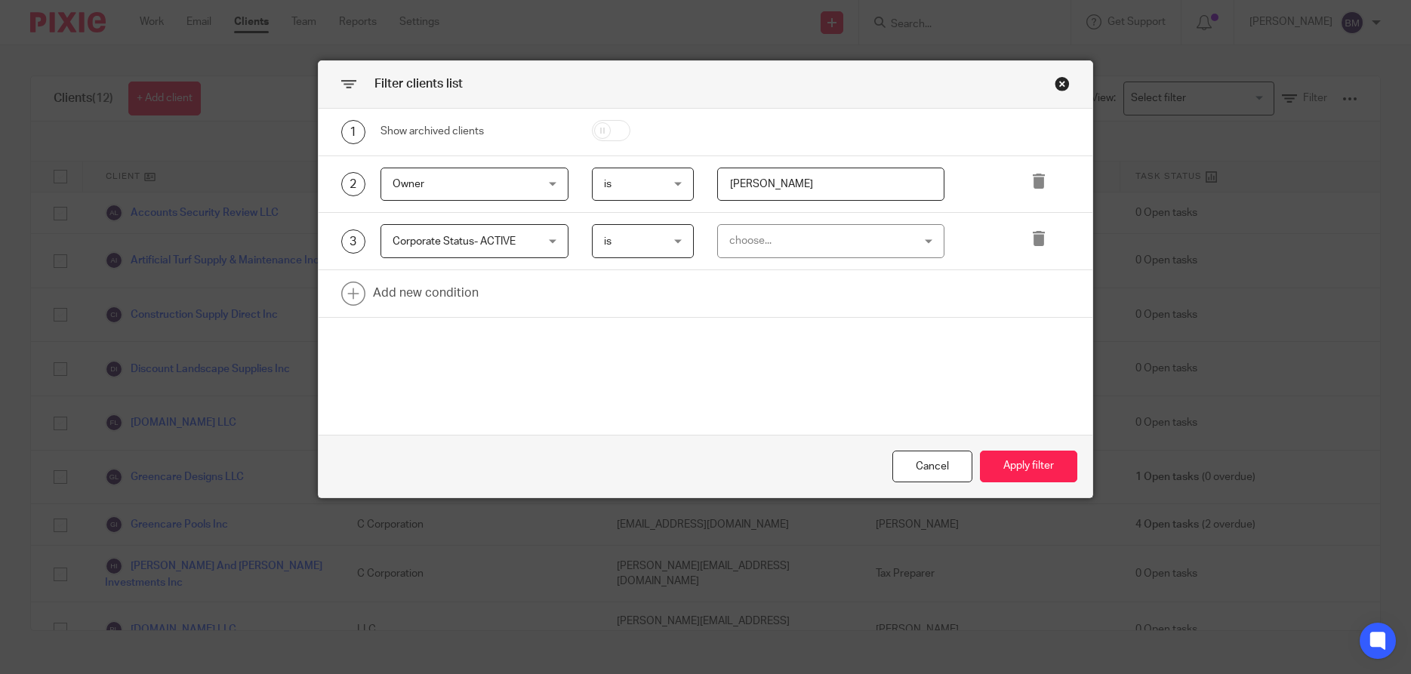
click at [933, 242] on div "choose..." at bounding box center [830, 241] width 227 height 34
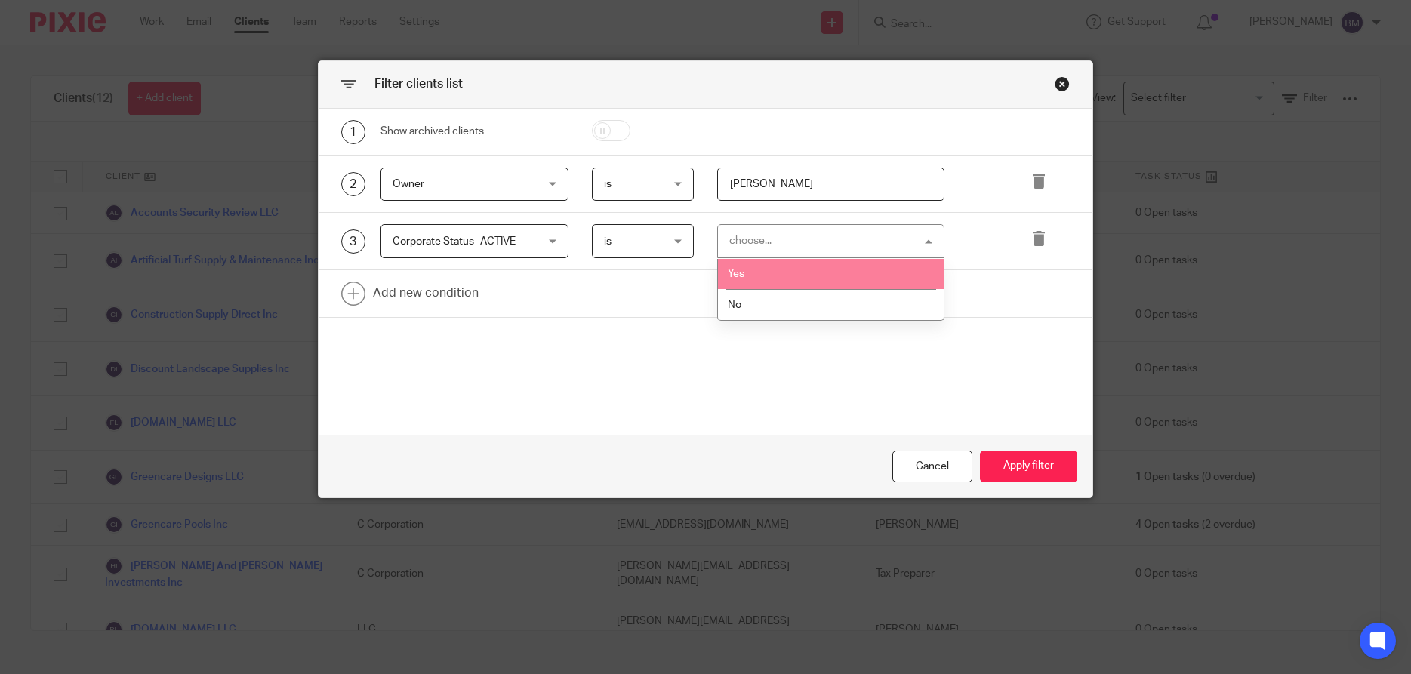
click at [805, 277] on li "Yes" at bounding box center [831, 274] width 226 height 31
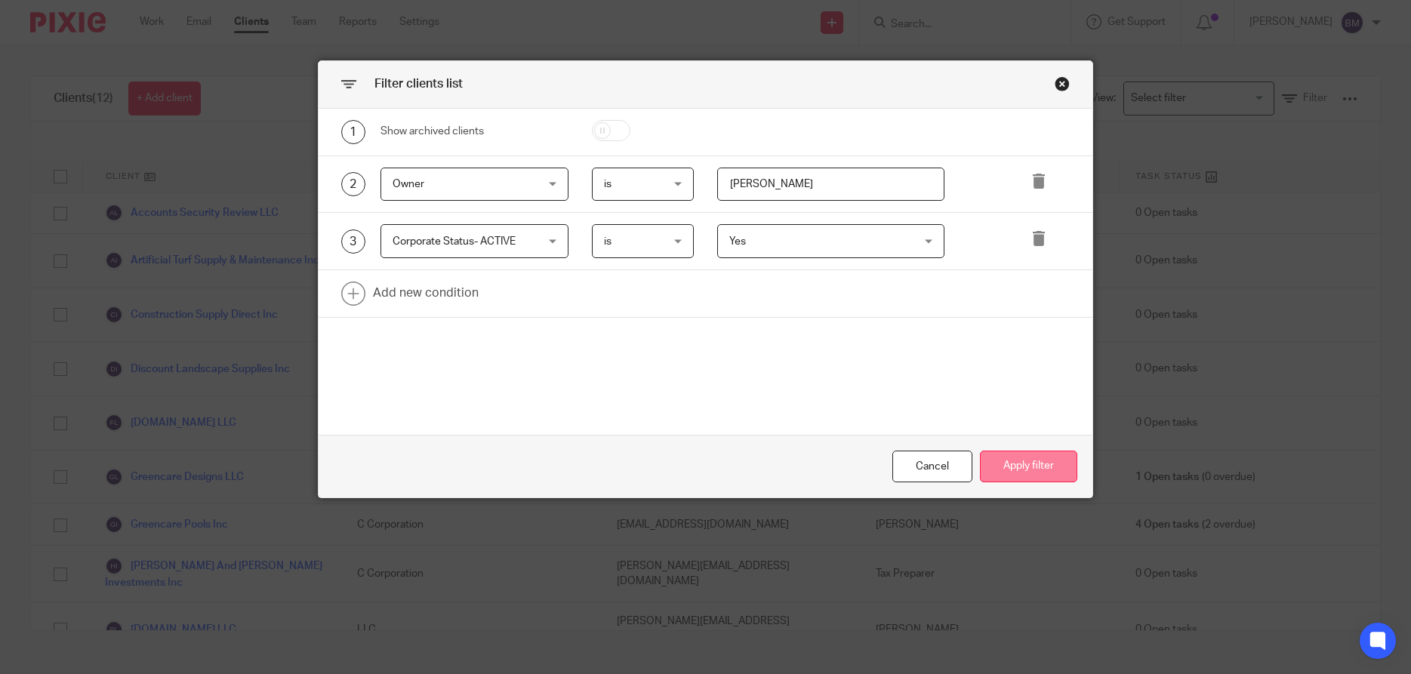
click at [1027, 459] on button "Apply filter" at bounding box center [1028, 467] width 97 height 32
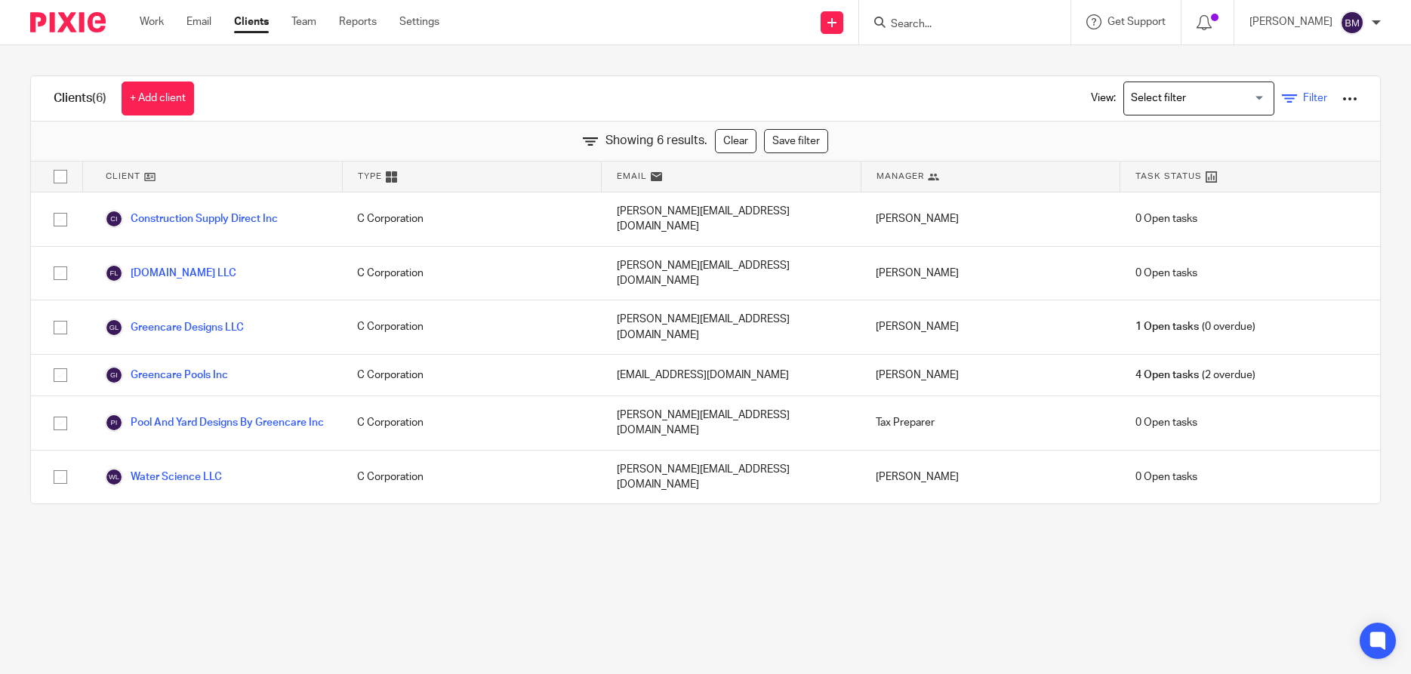
click at [1324, 100] on span "Filter" at bounding box center [1315, 98] width 24 height 11
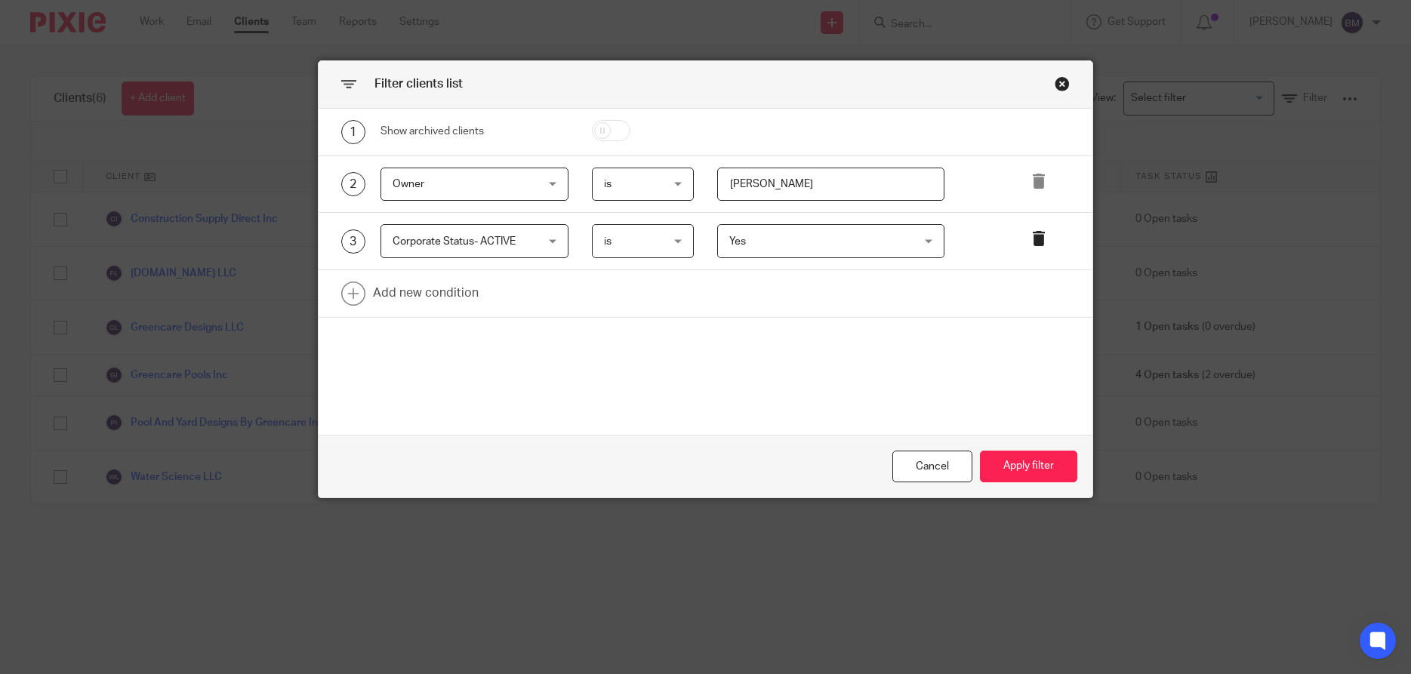
click at [1041, 240] on icon at bounding box center [1038, 238] width 15 height 15
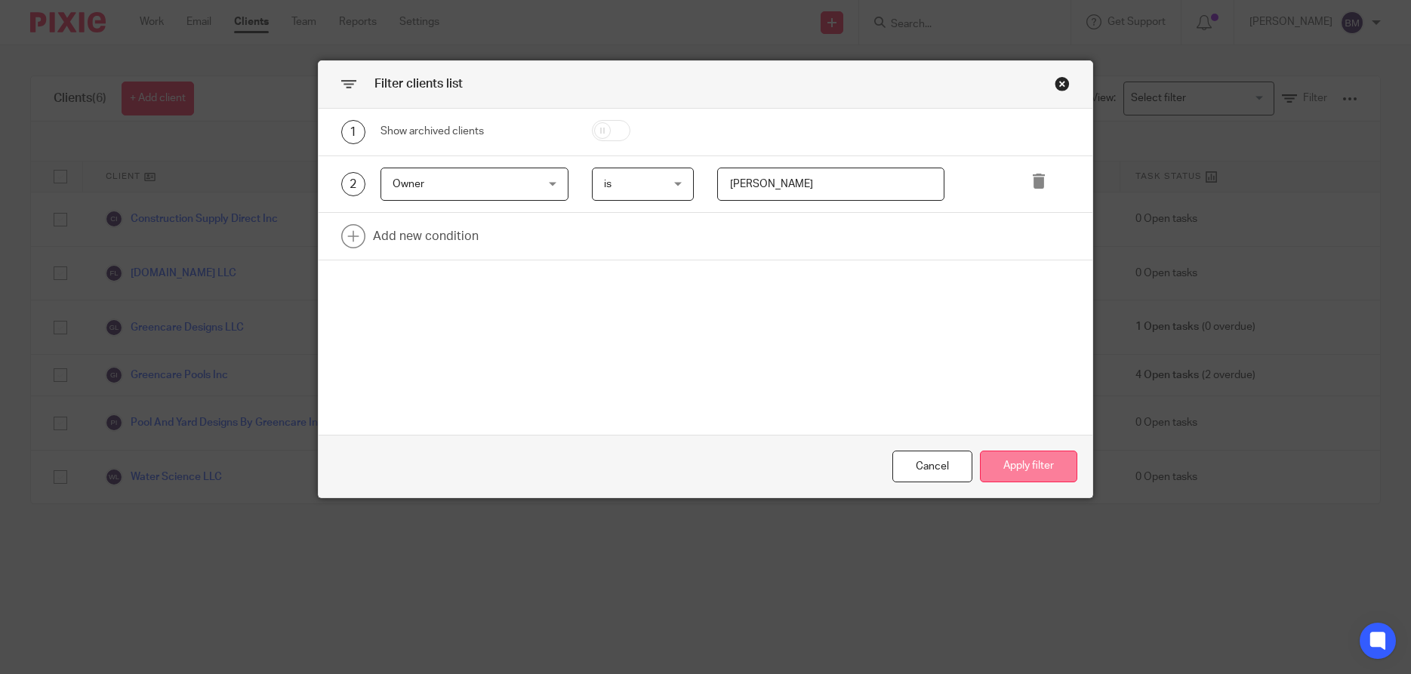
click at [1036, 473] on button "Apply filter" at bounding box center [1028, 467] width 97 height 32
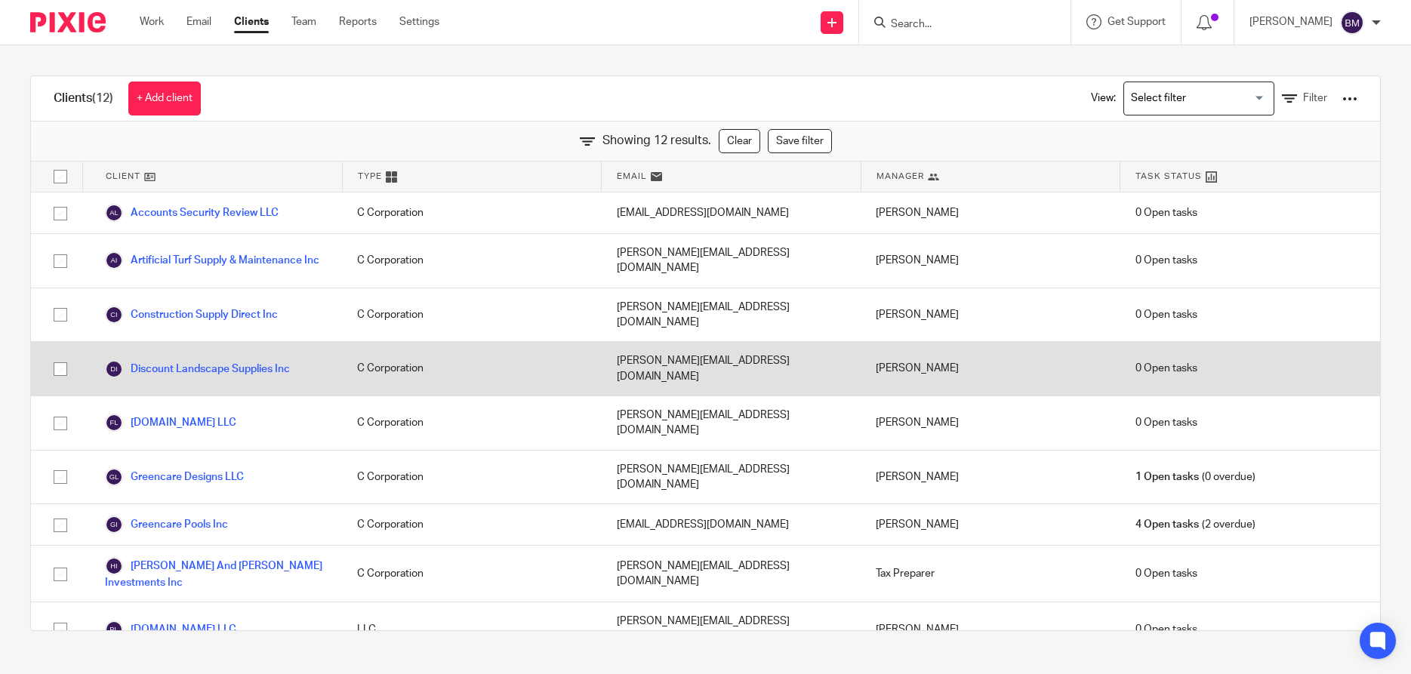
scroll to position [75, 0]
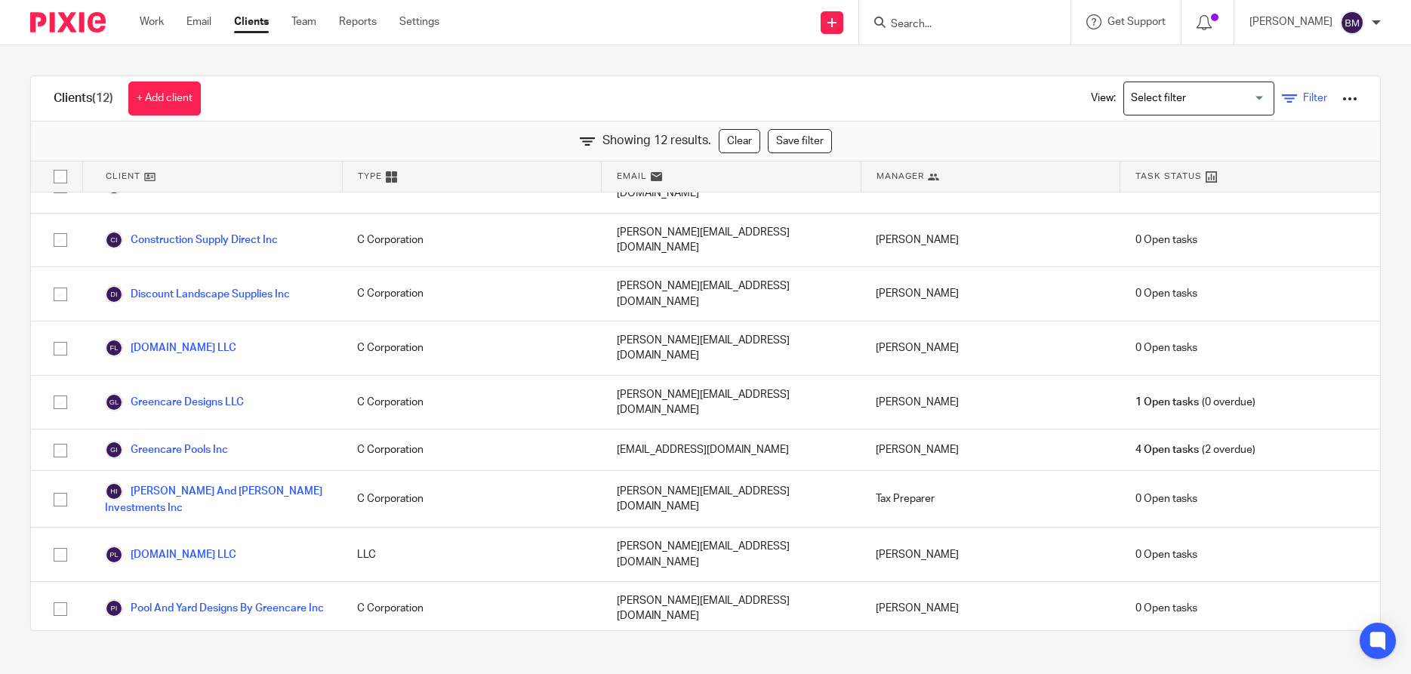
click at [1307, 101] on span "Filter" at bounding box center [1315, 98] width 24 height 11
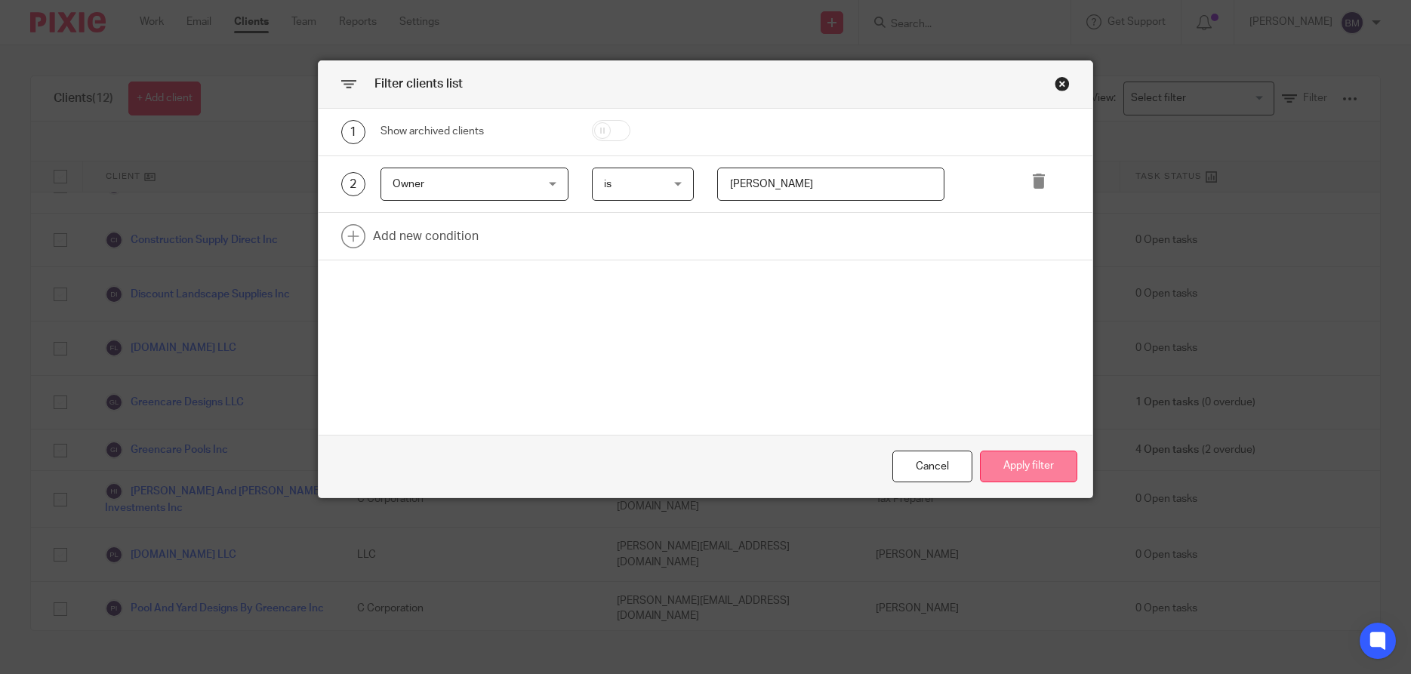
click at [1031, 460] on button "Apply filter" at bounding box center [1028, 467] width 97 height 32
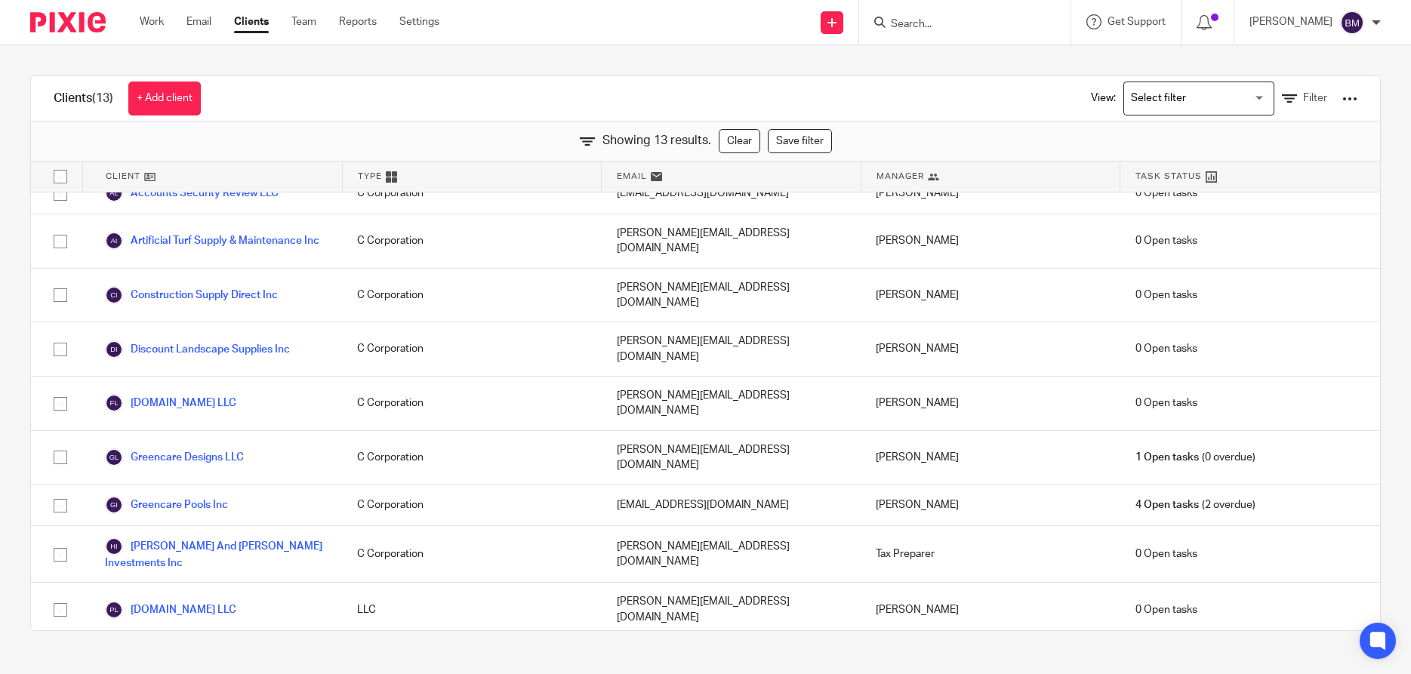
scroll to position [0, 0]
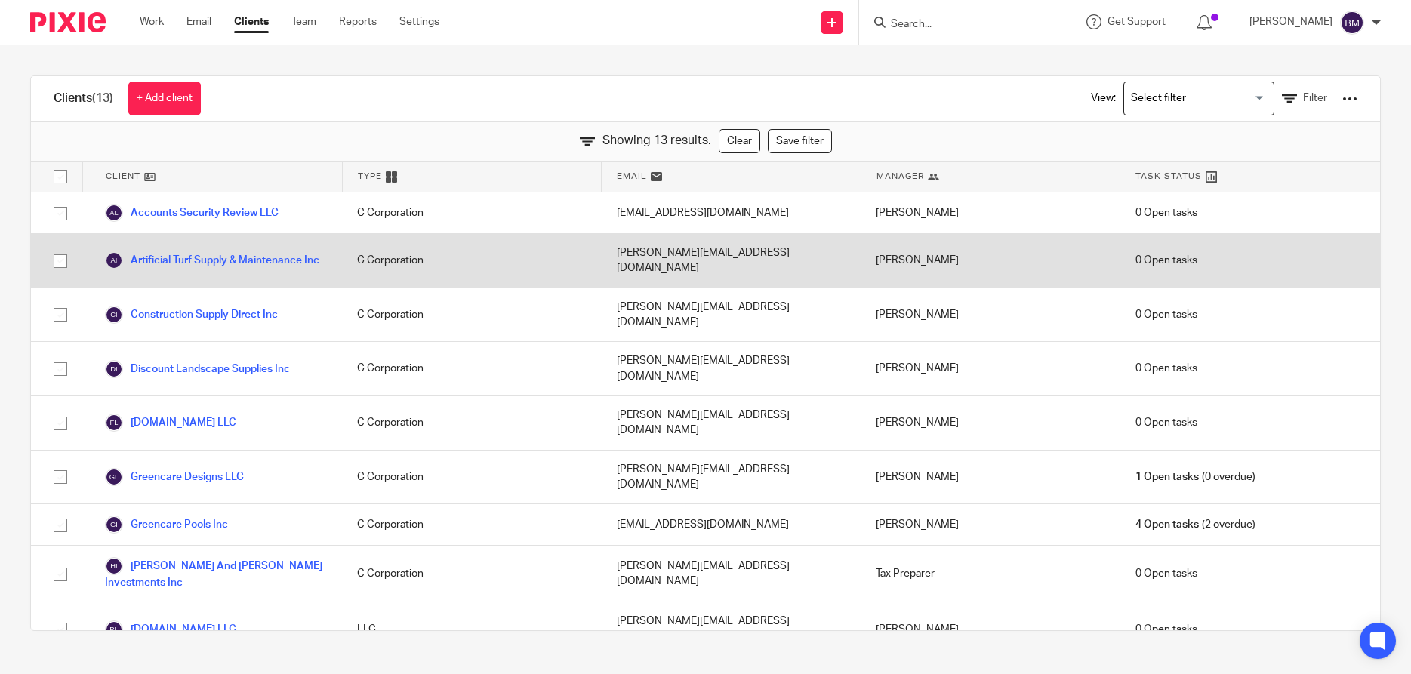
click at [60, 254] on input "checkbox" at bounding box center [60, 261] width 29 height 29
checkbox input "true"
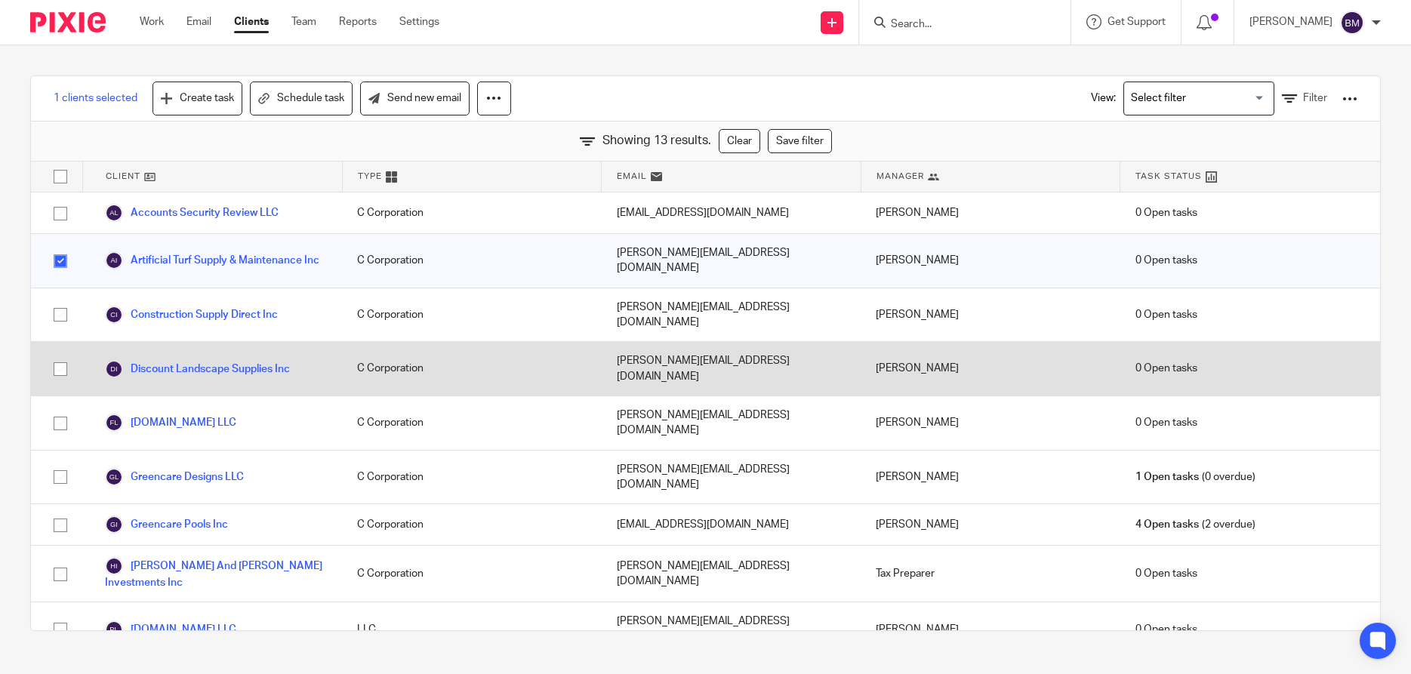
click at [59, 355] on input "checkbox" at bounding box center [60, 369] width 29 height 29
checkbox input "true"
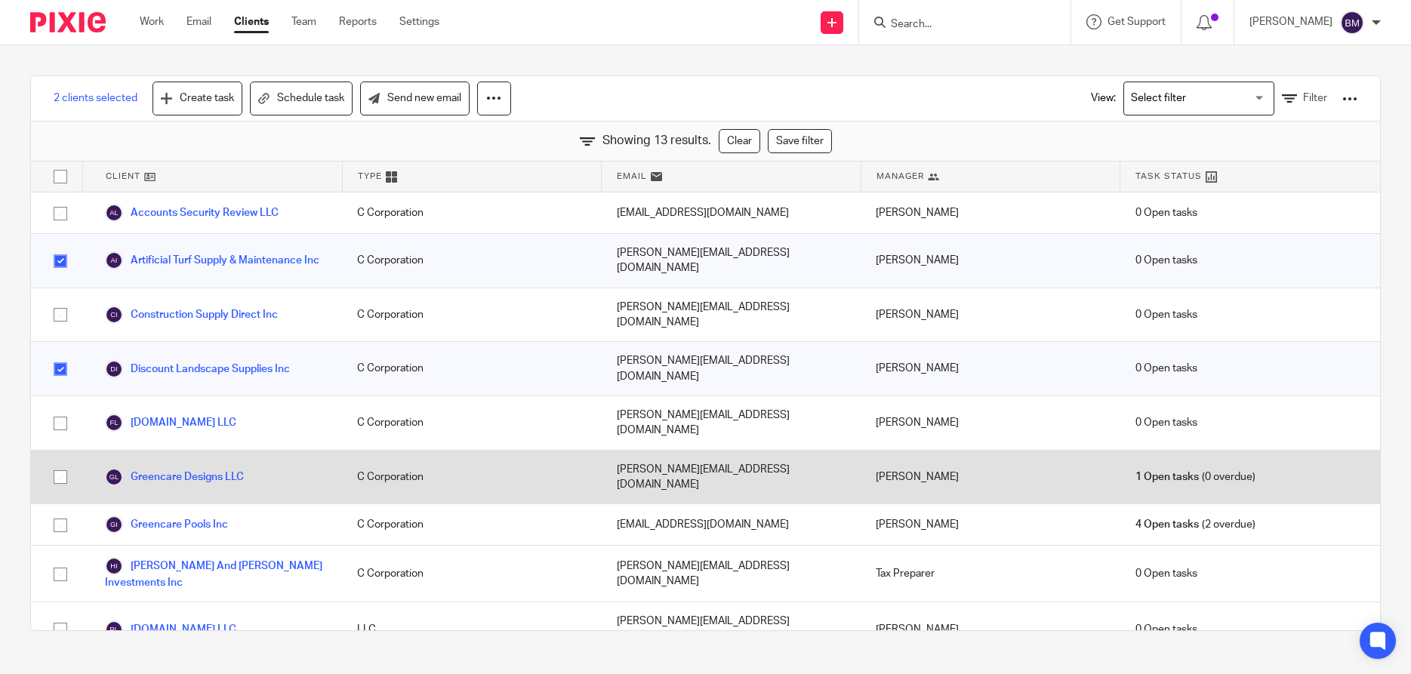
click at [59, 463] on input "checkbox" at bounding box center [60, 477] width 29 height 29
checkbox input "true"
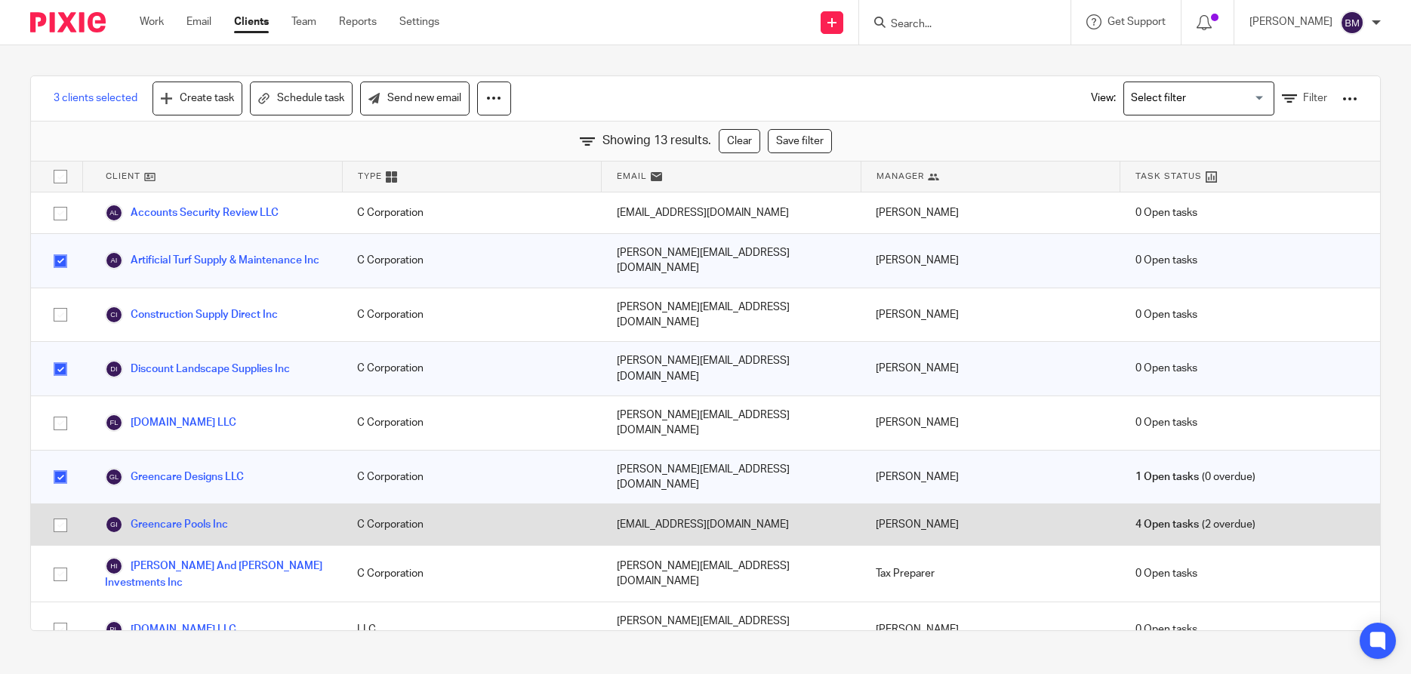
click at [60, 511] on input "checkbox" at bounding box center [60, 525] width 29 height 29
checkbox input "true"
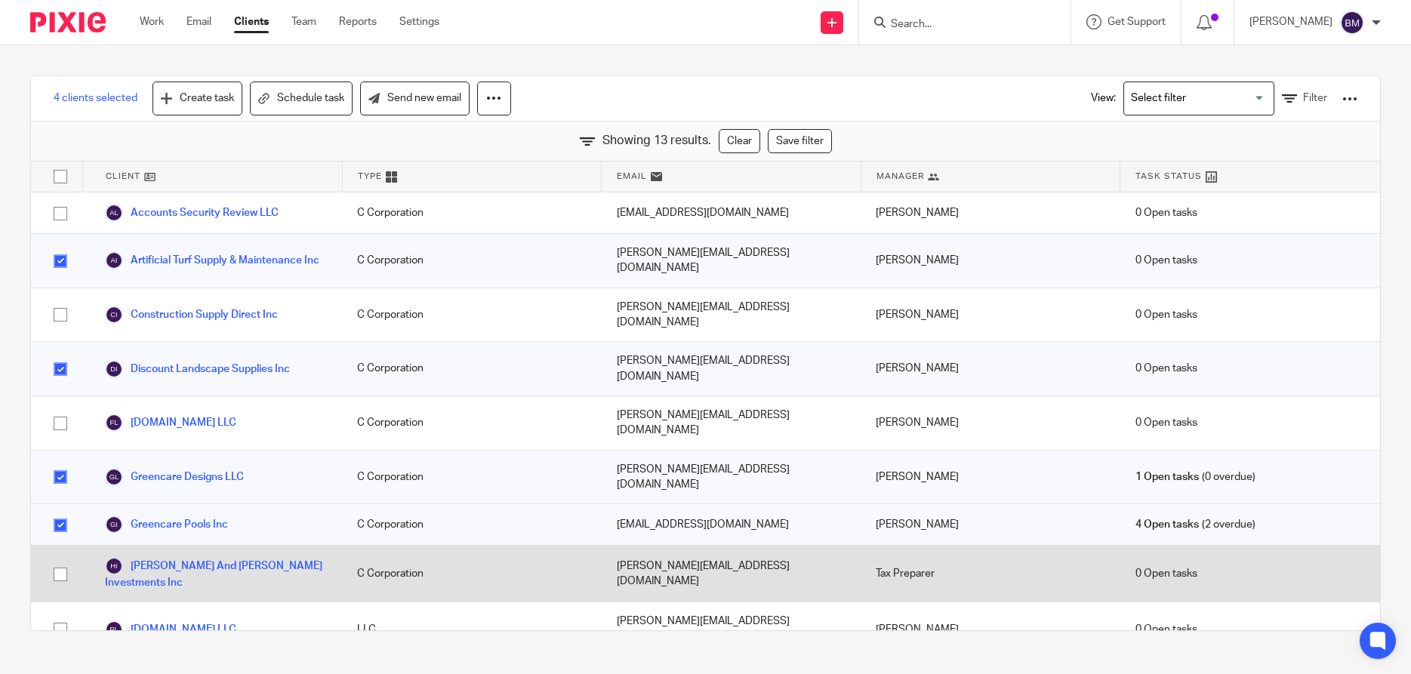
click at [61, 560] on input "checkbox" at bounding box center [60, 574] width 29 height 29
checkbox input "true"
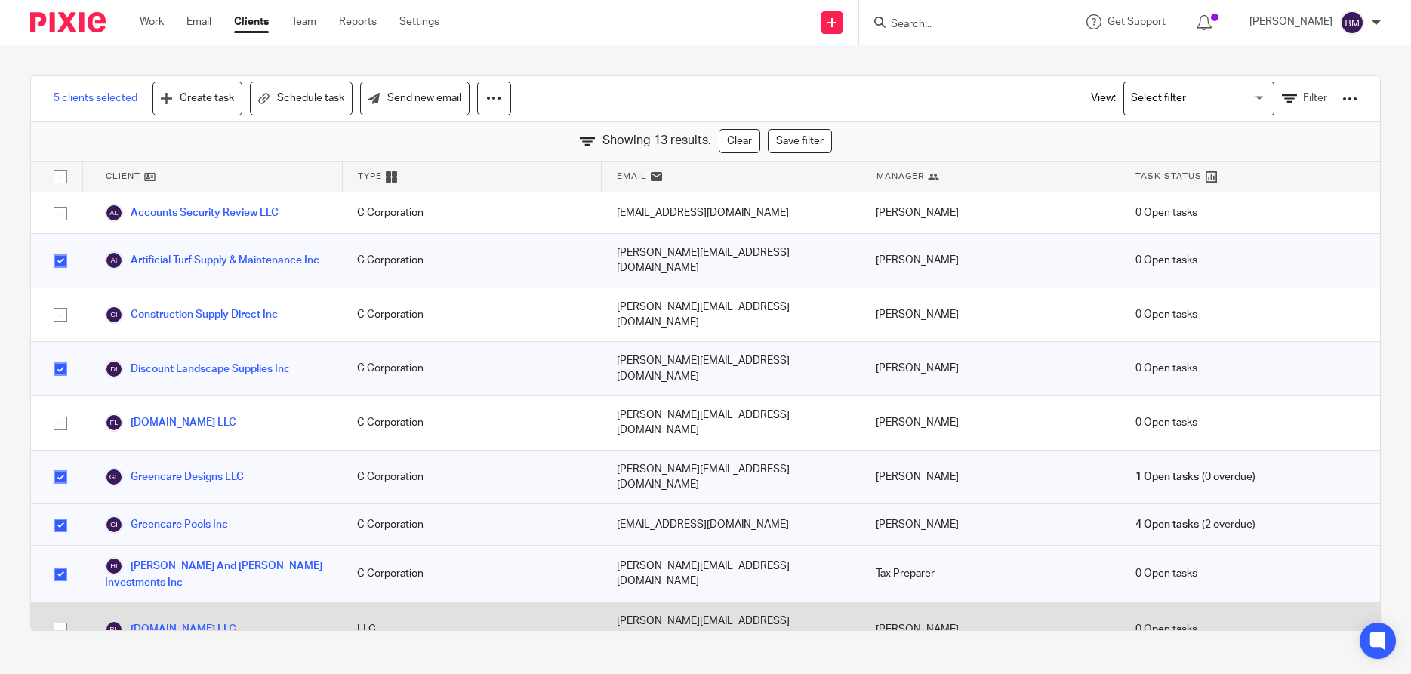
click at [63, 615] on input "checkbox" at bounding box center [60, 629] width 29 height 29
checkbox input "true"
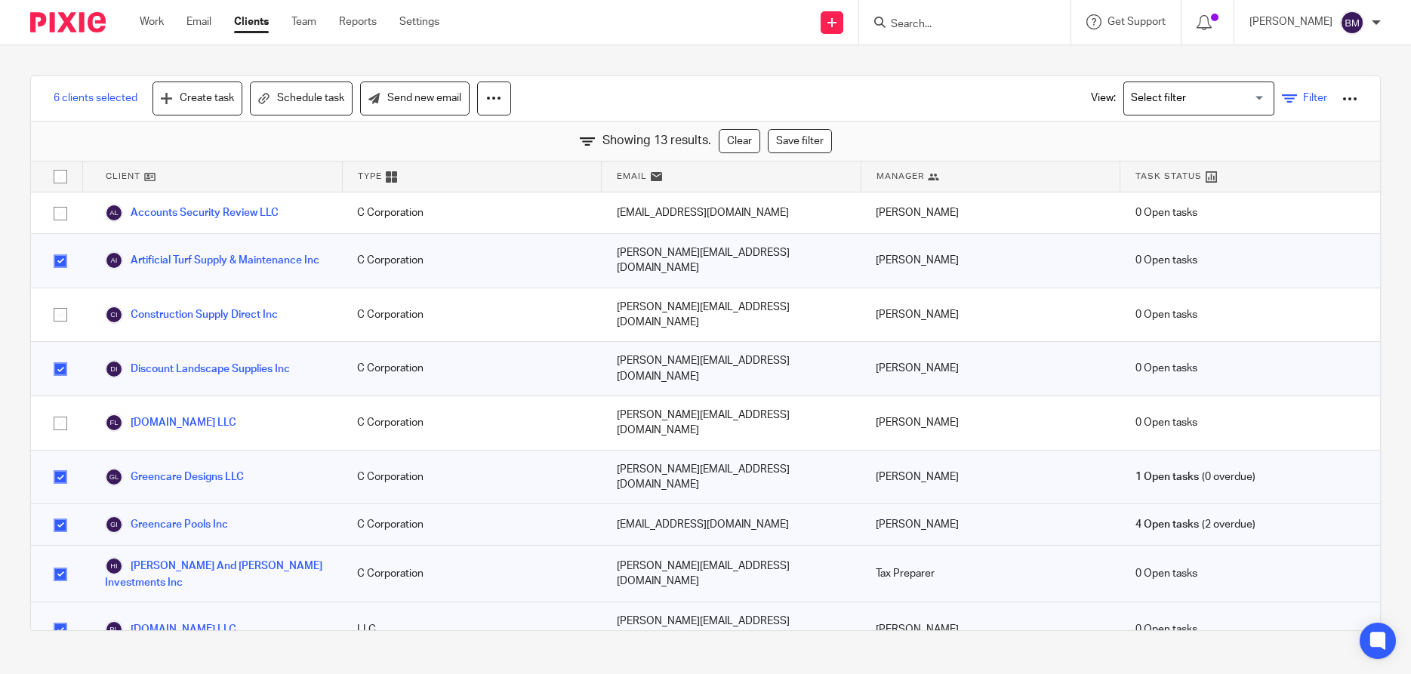
click at [1304, 103] on span "Filter" at bounding box center [1315, 98] width 24 height 11
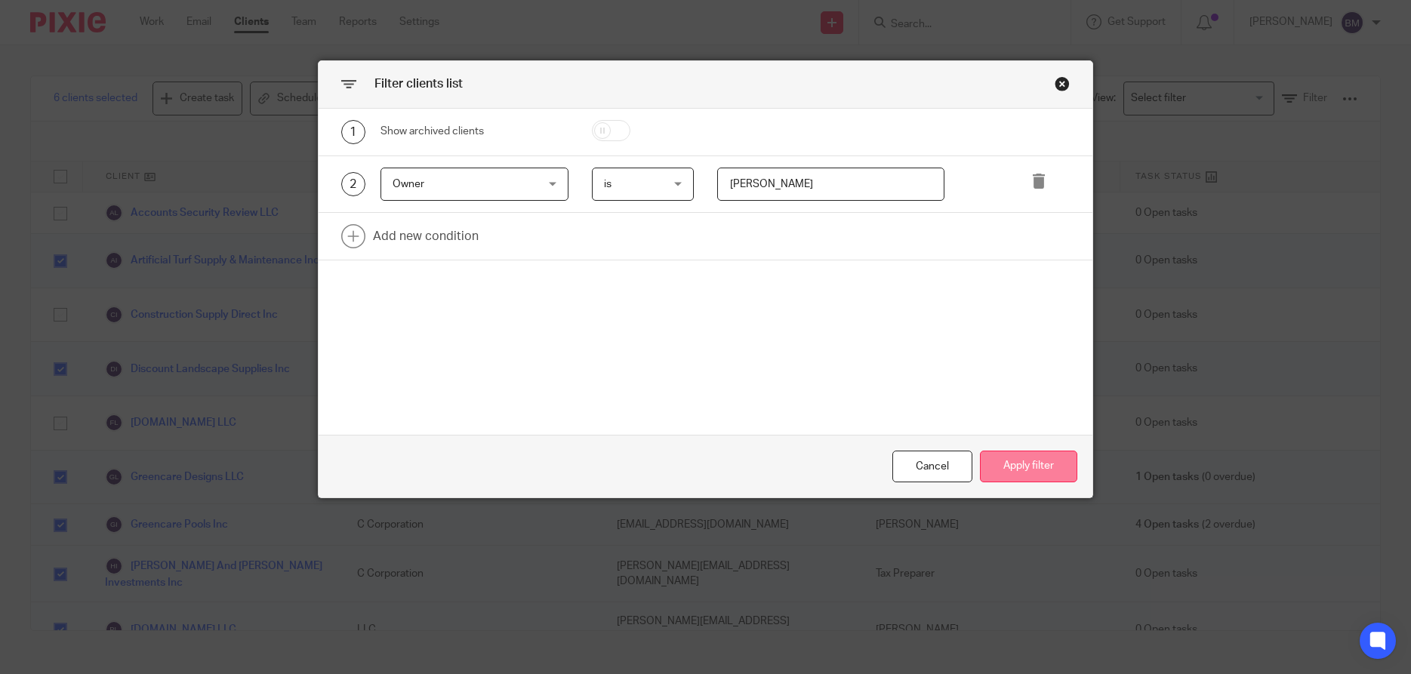
click at [1028, 465] on button "Apply filter" at bounding box center [1028, 467] width 97 height 32
checkbox input "false"
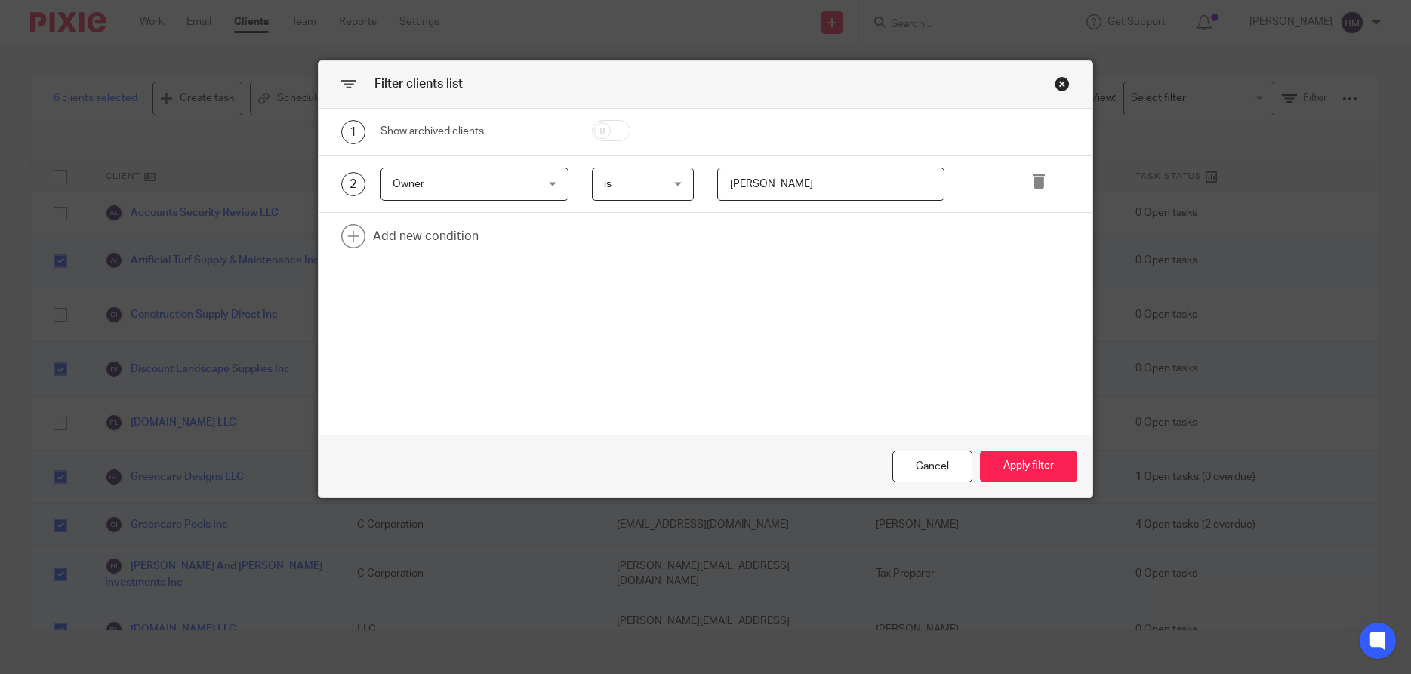
checkbox input "false"
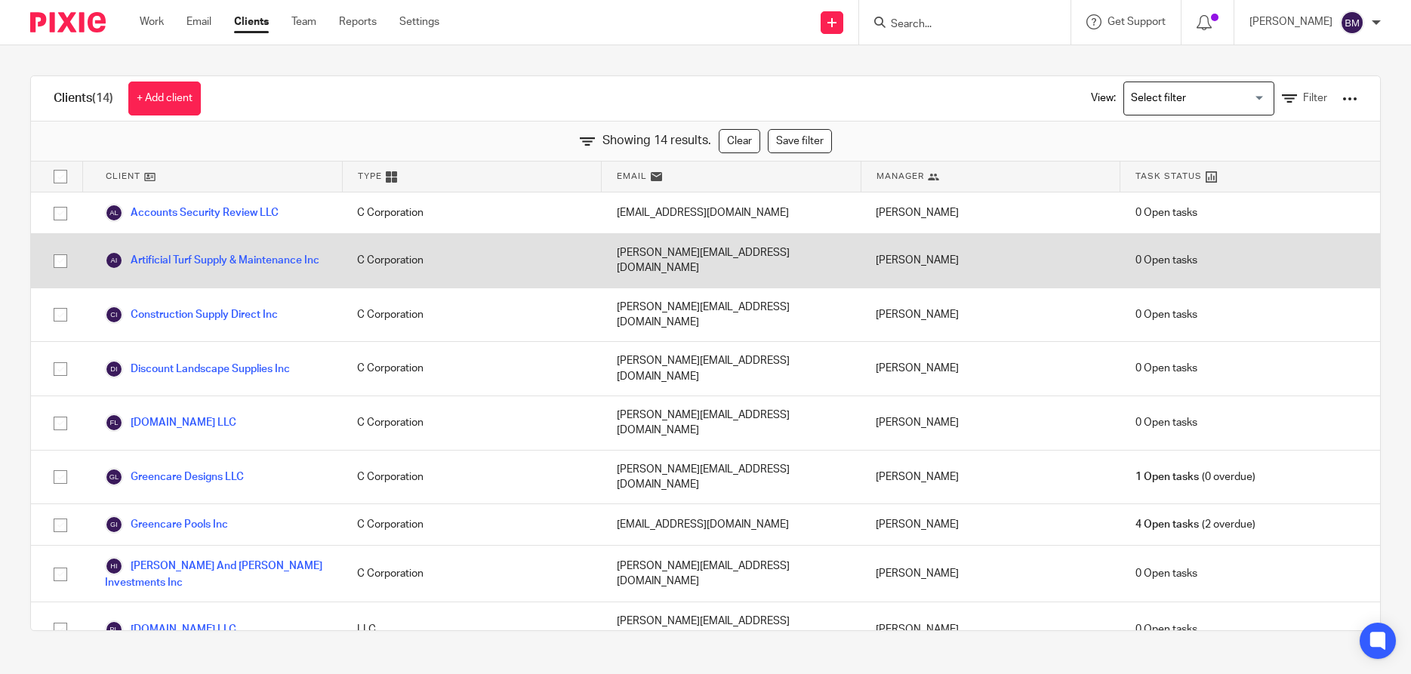
click at [59, 255] on input "checkbox" at bounding box center [60, 261] width 29 height 29
checkbox input "true"
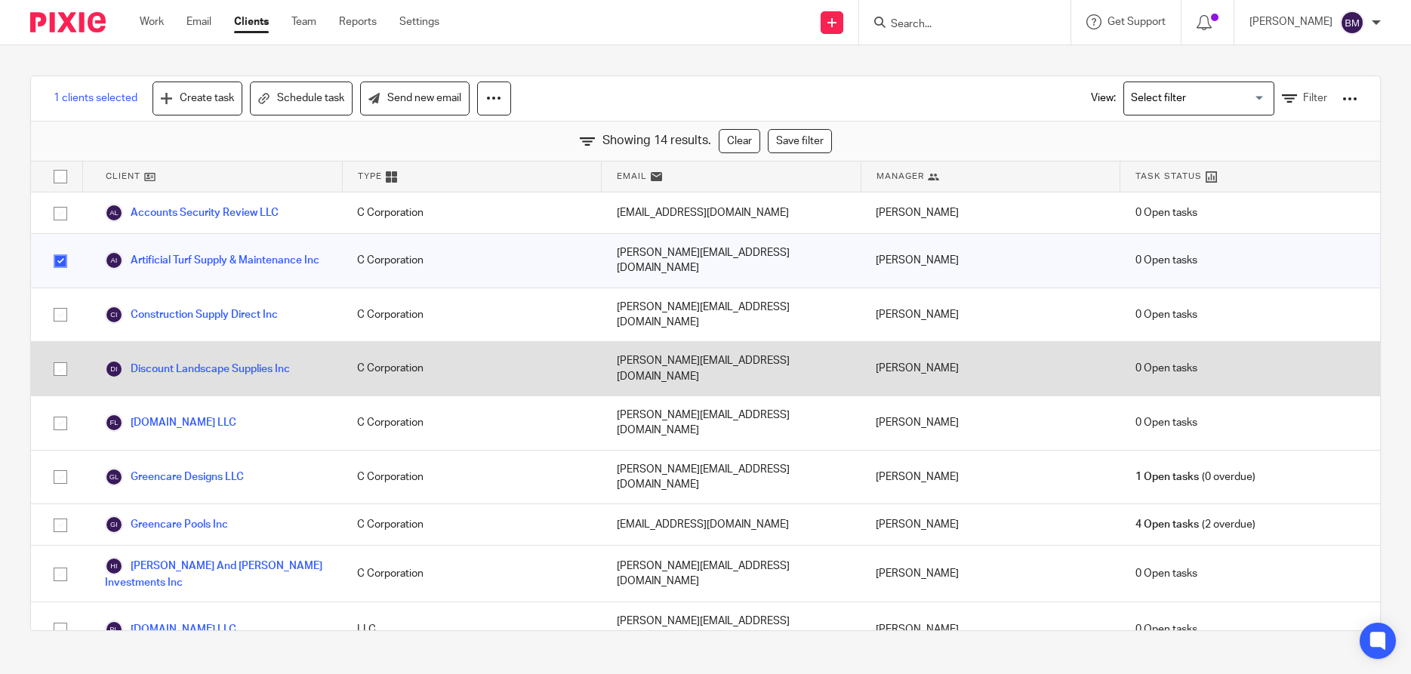
click at [60, 355] on input "checkbox" at bounding box center [60, 369] width 29 height 29
checkbox input "true"
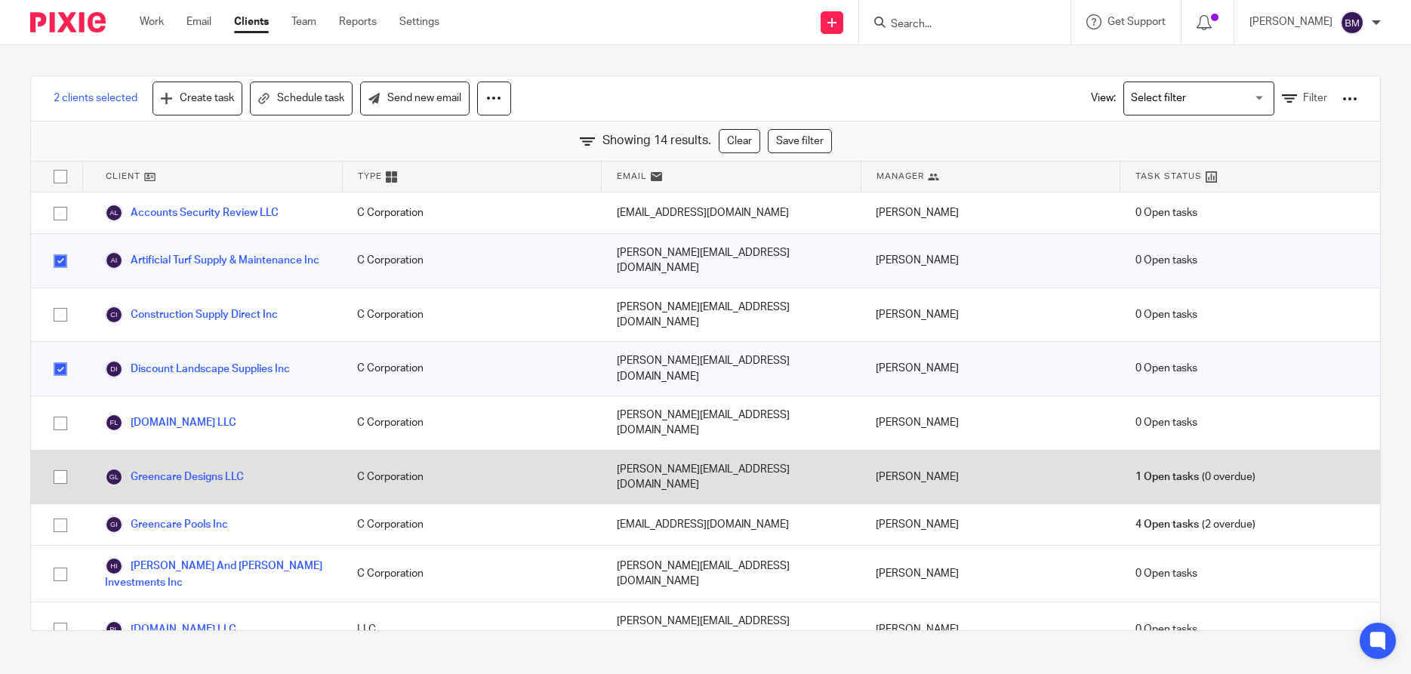
click at [59, 463] on input "checkbox" at bounding box center [60, 477] width 29 height 29
checkbox input "true"
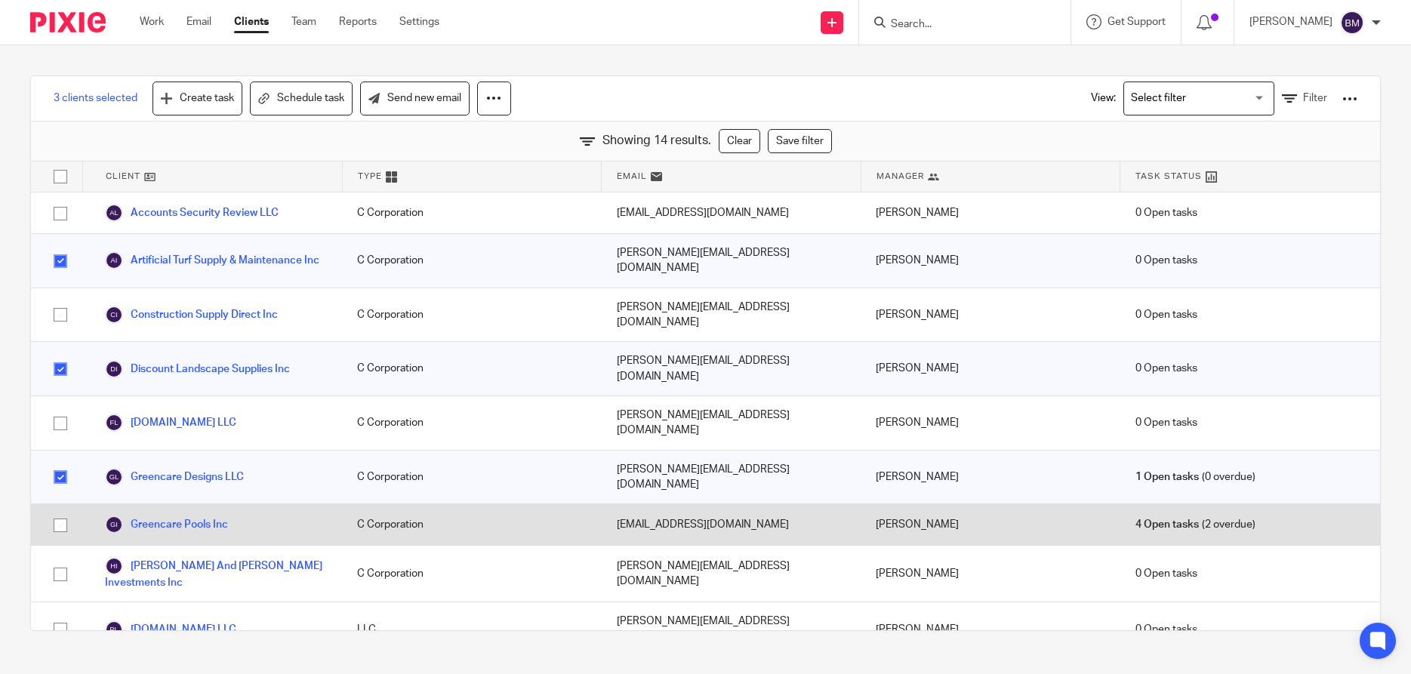
click at [57, 511] on input "checkbox" at bounding box center [60, 525] width 29 height 29
checkbox input "true"
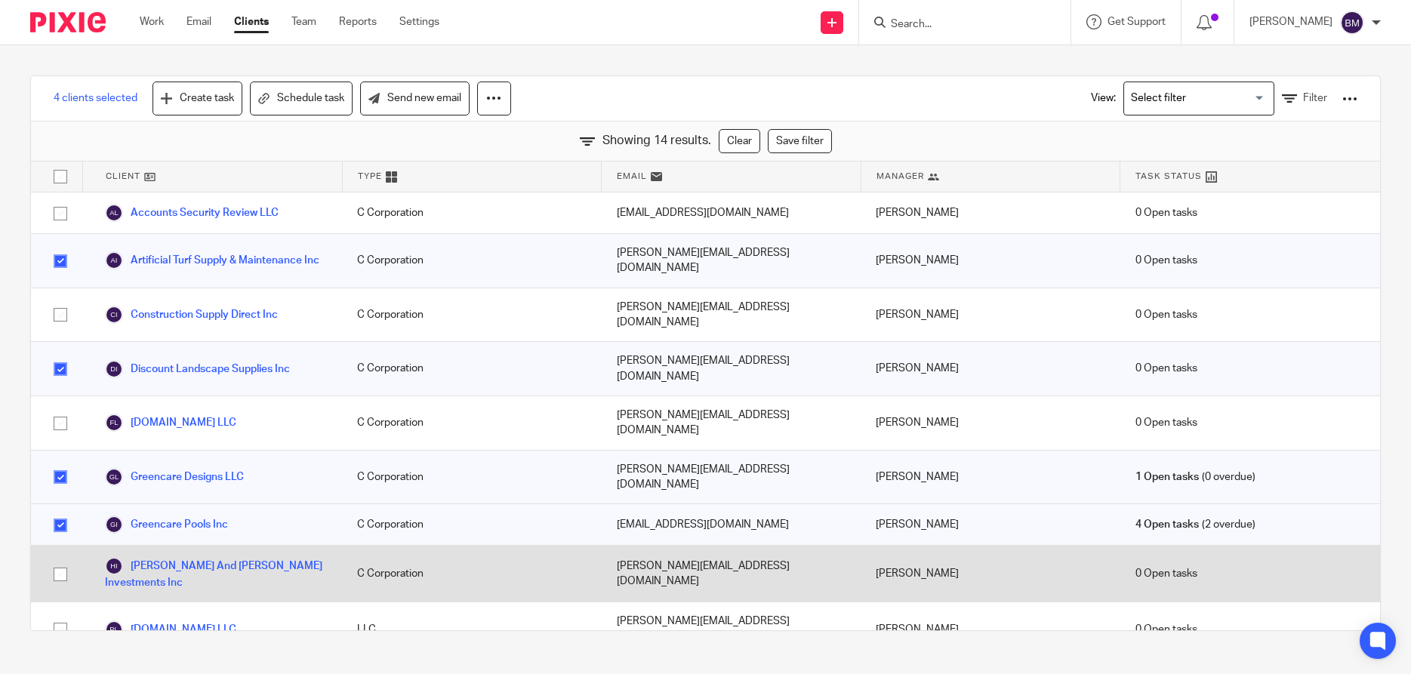
click at [60, 560] on input "checkbox" at bounding box center [60, 574] width 29 height 29
checkbox input "true"
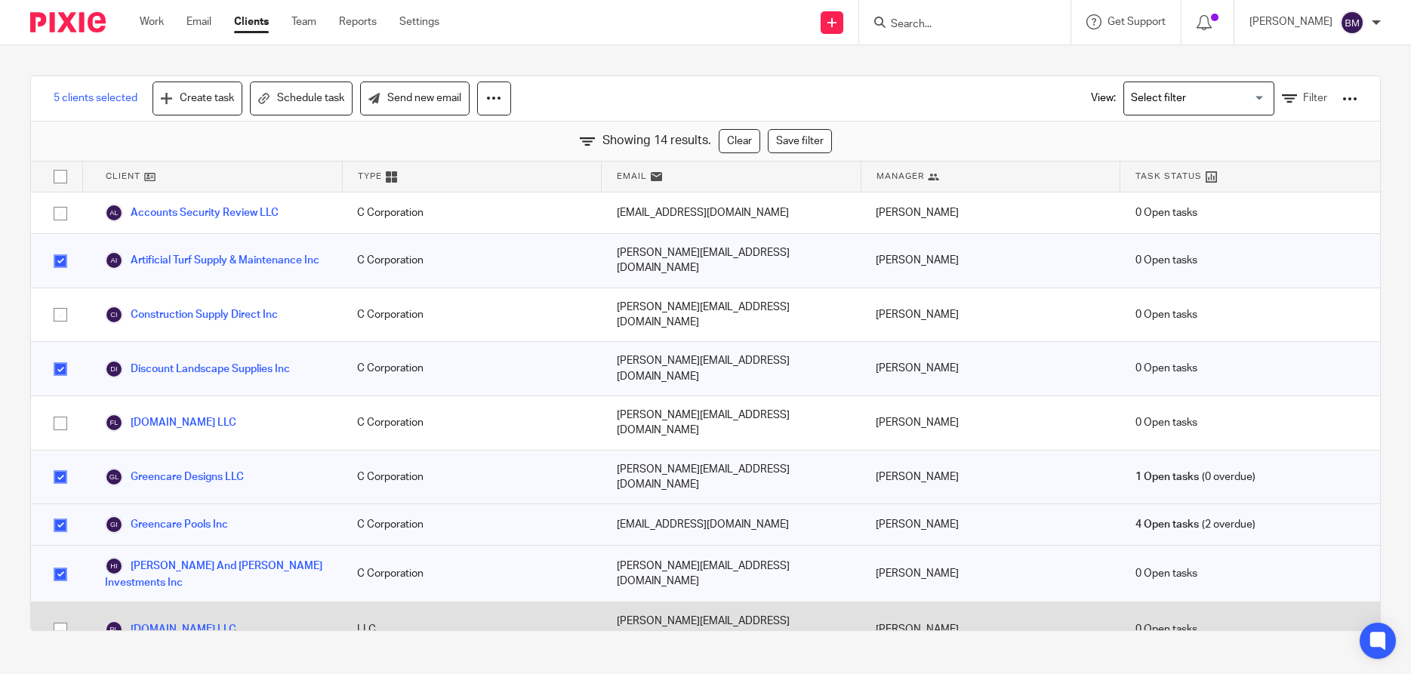
click at [60, 615] on input "checkbox" at bounding box center [60, 629] width 29 height 29
checkbox input "true"
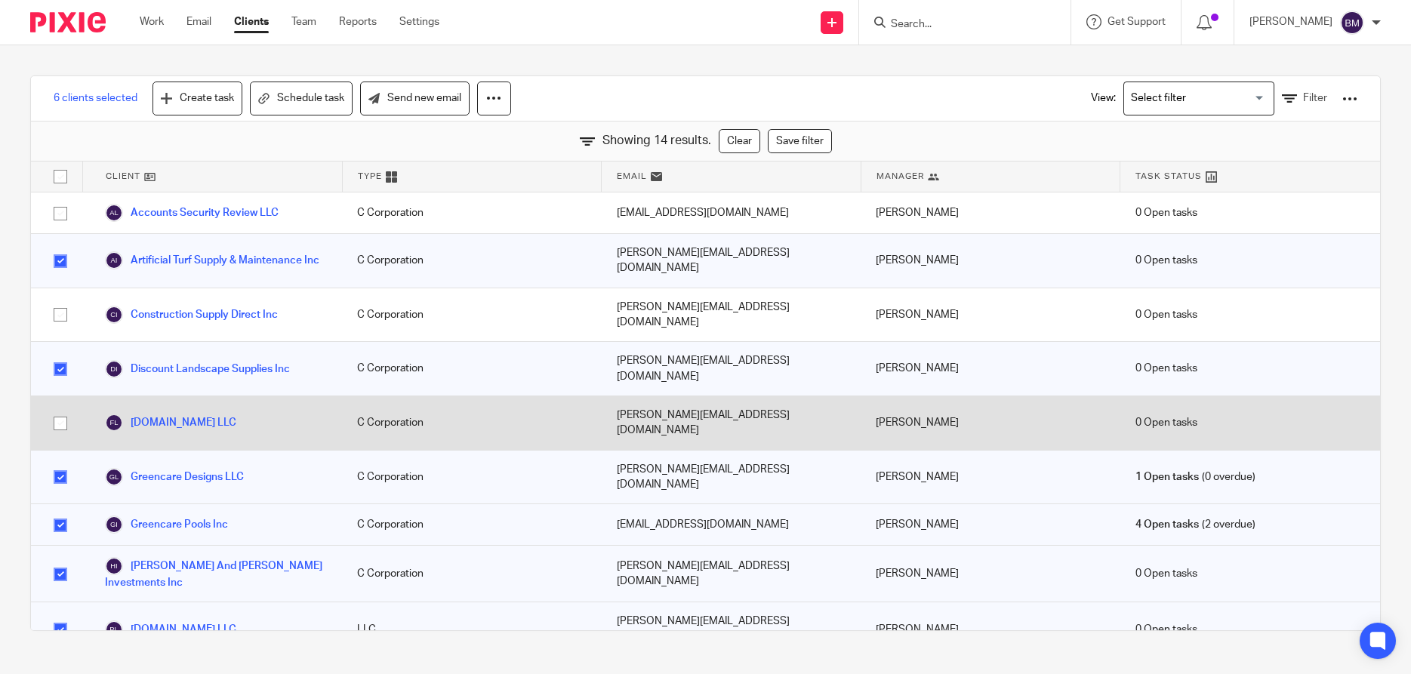
scroll to position [127, 0]
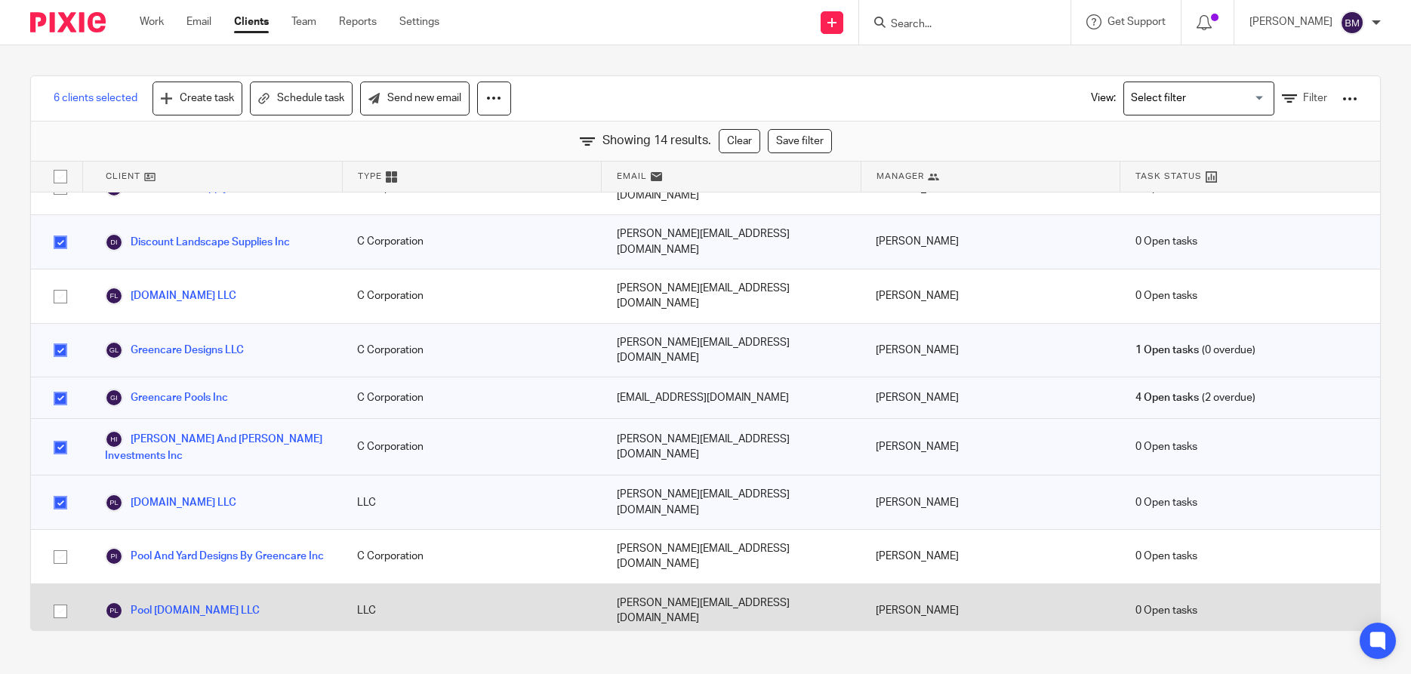
click at [61, 597] on input "checkbox" at bounding box center [60, 611] width 29 height 29
checkbox input "true"
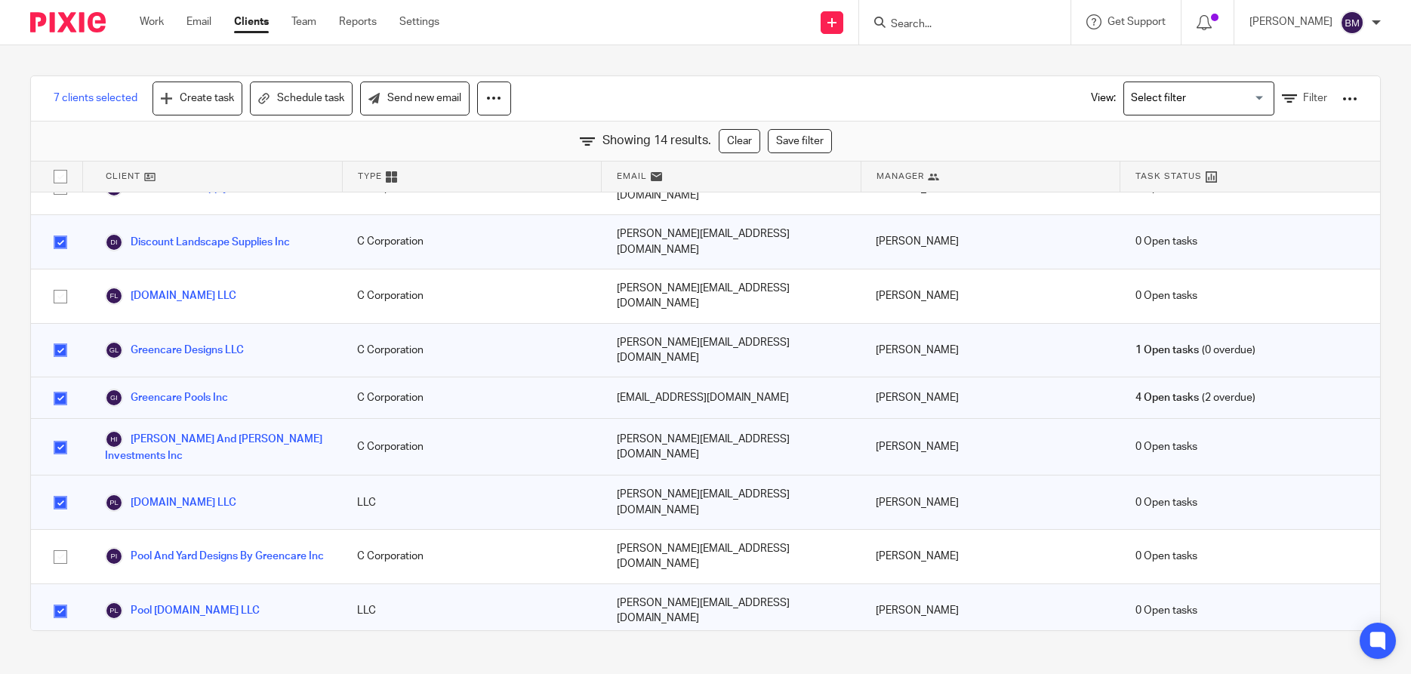
scroll to position [174, 0]
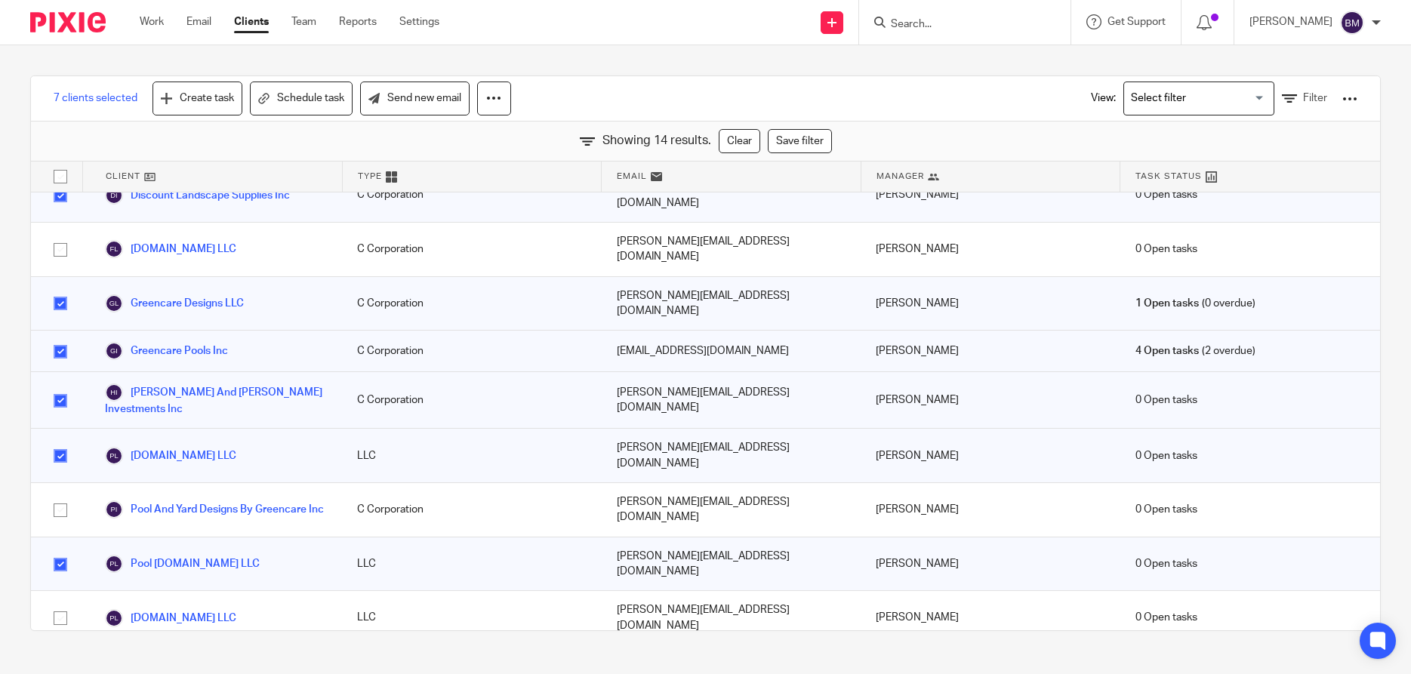
click at [58, 660] on input "checkbox" at bounding box center [60, 674] width 29 height 29
checkbox input "true"
click at [1302, 102] on link "Filter" at bounding box center [1304, 99] width 45 height 16
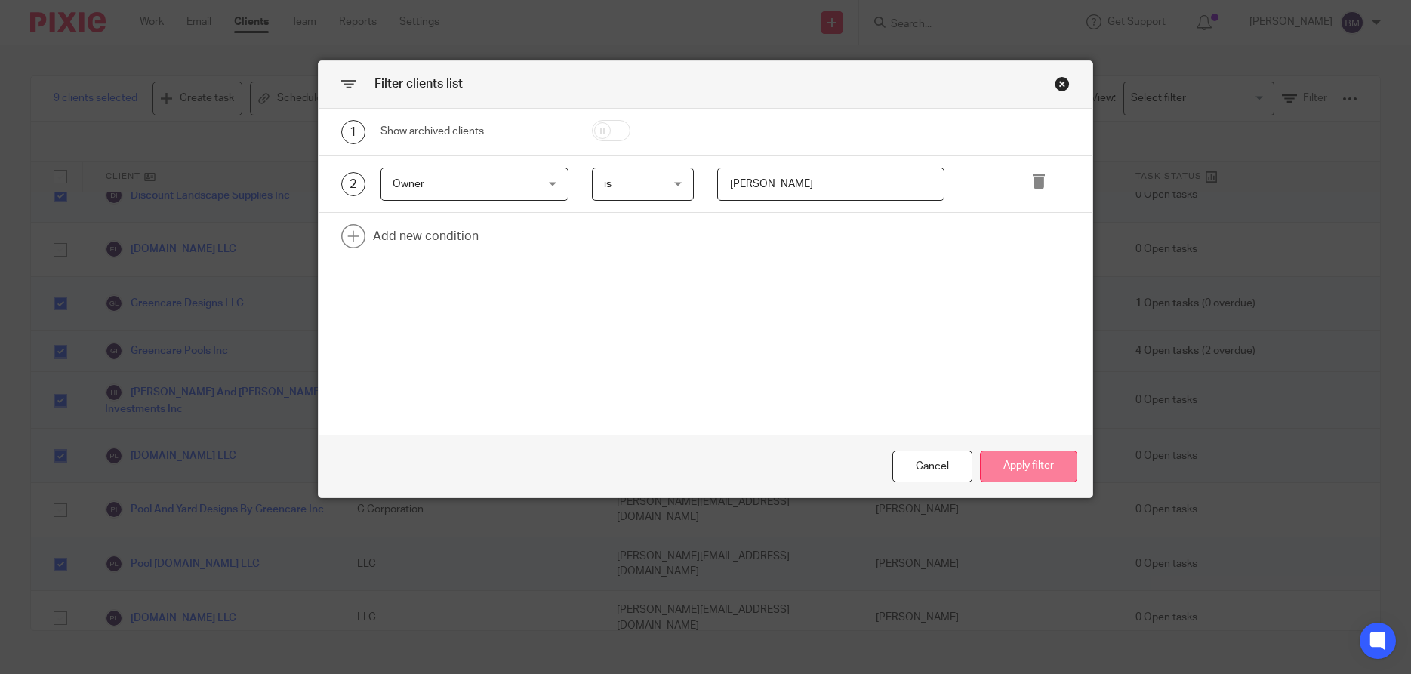
click at [1033, 463] on button "Apply filter" at bounding box center [1028, 467] width 97 height 32
checkbox input "false"
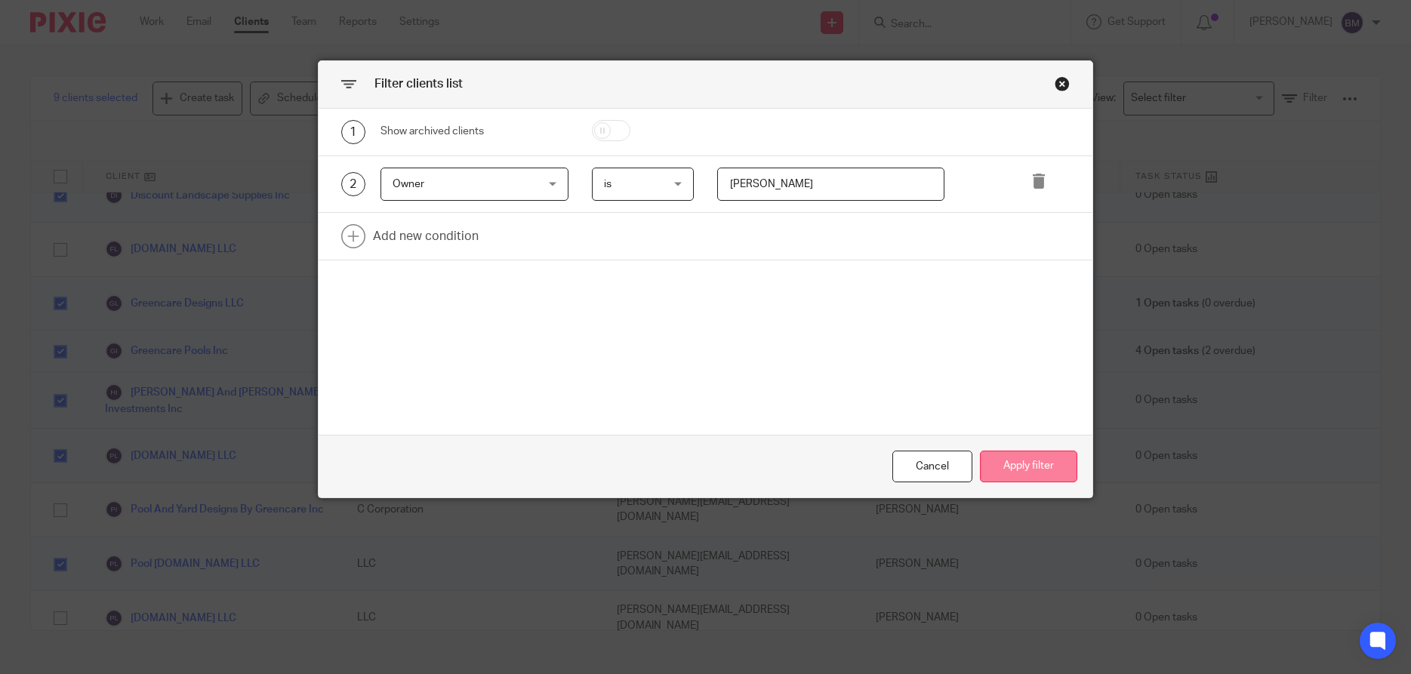
checkbox input "false"
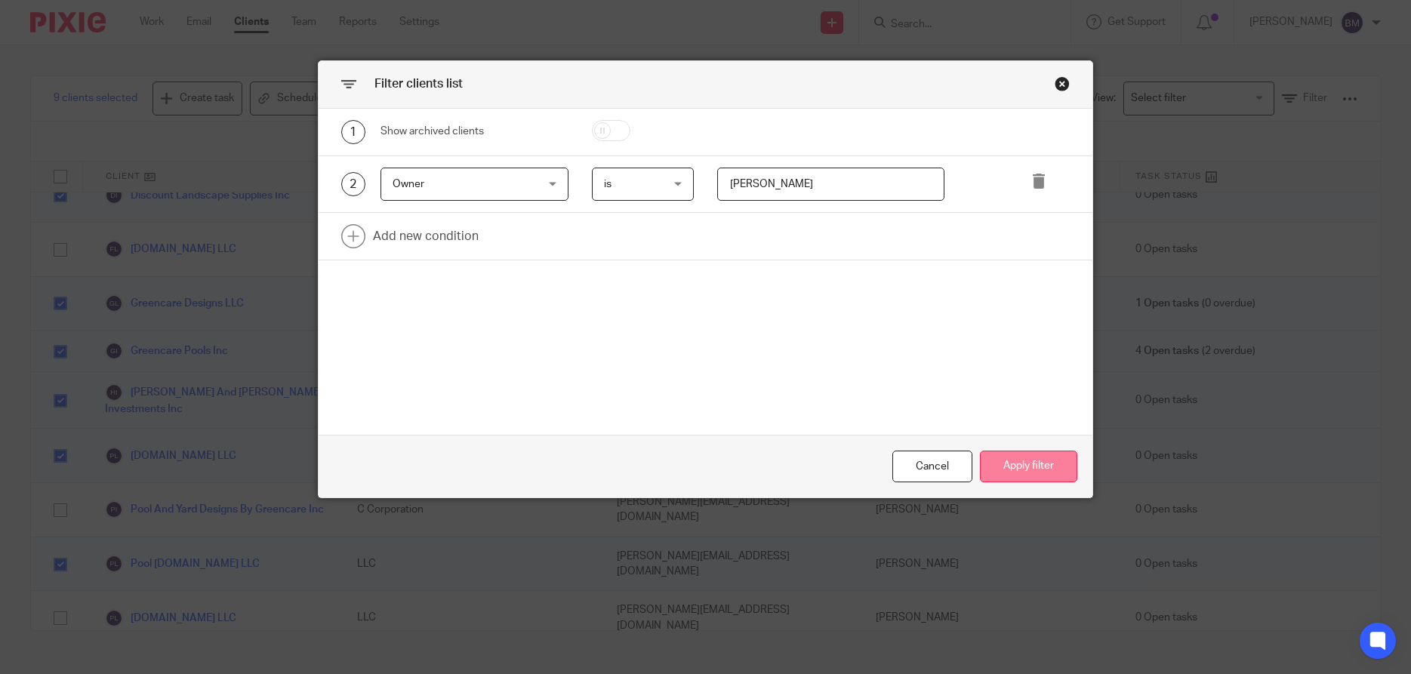
checkbox input "false"
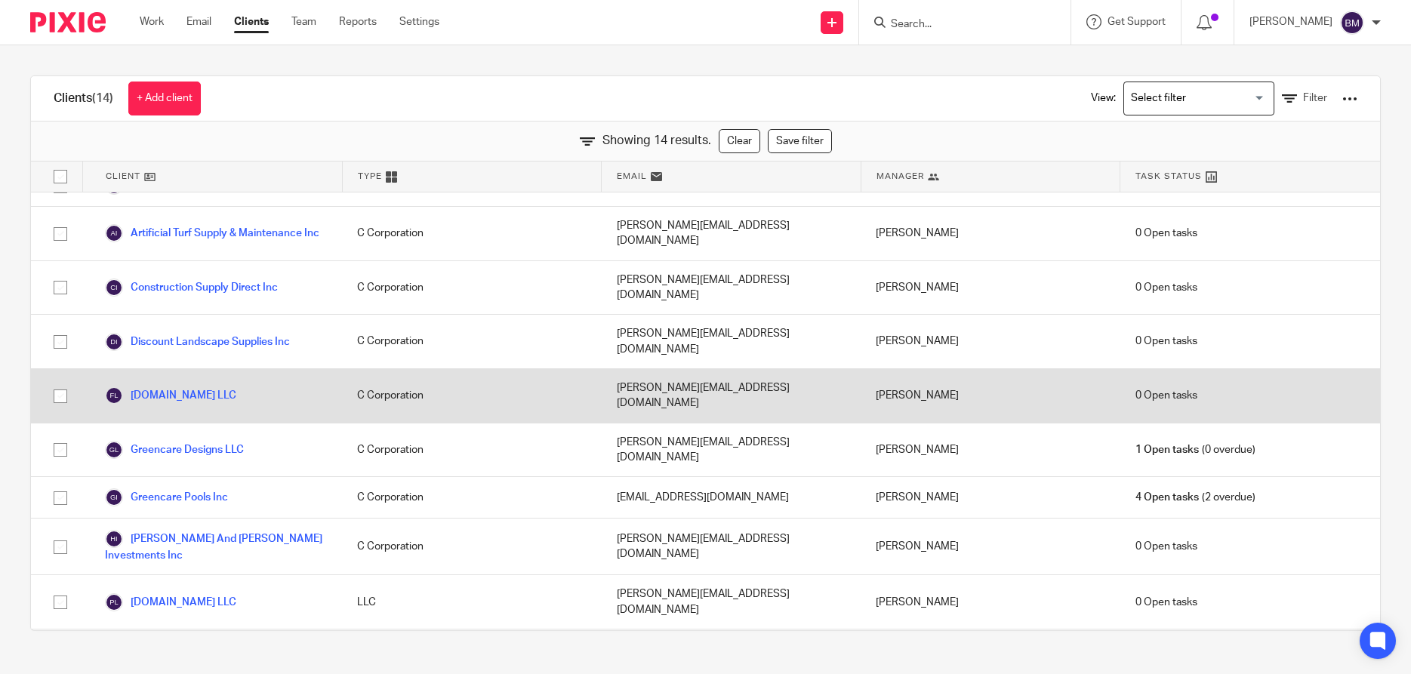
scroll to position [0, 0]
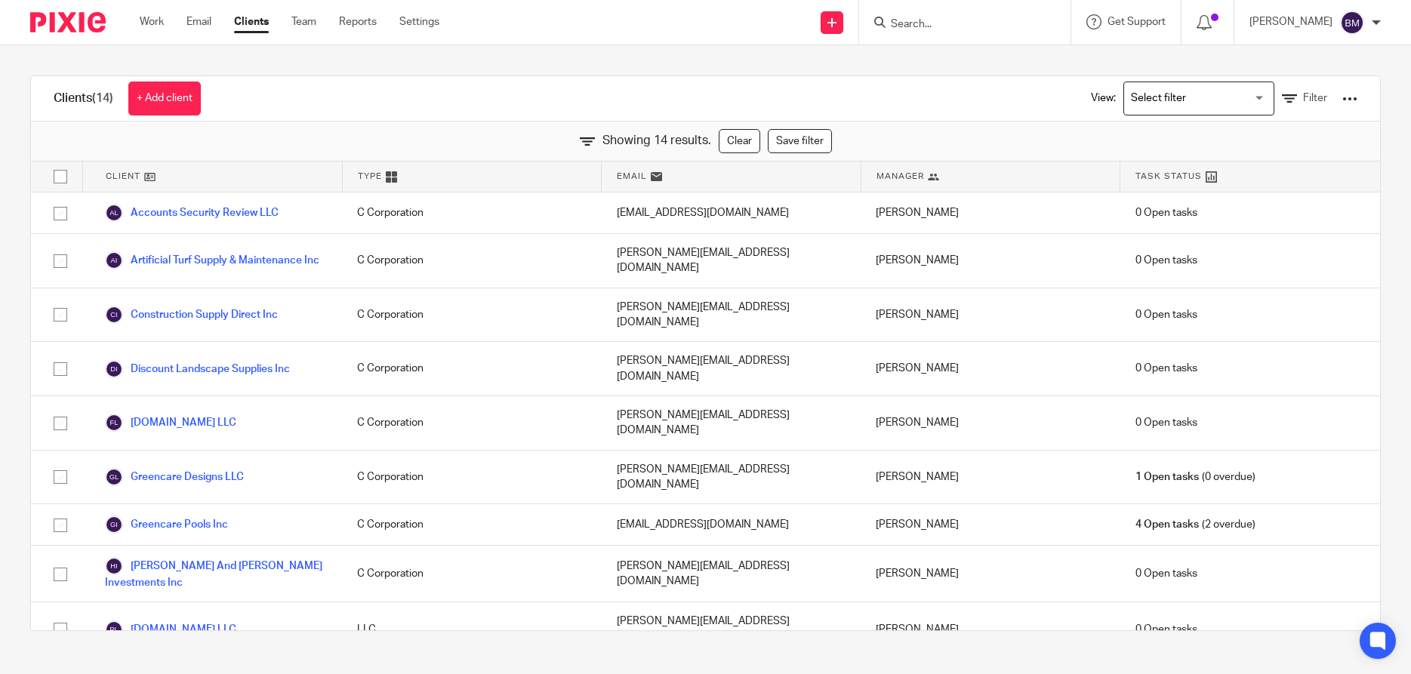
click at [1350, 101] on div at bounding box center [1349, 98] width 15 height 15
click at [1258, 156] on link "Export clients to CSV file" at bounding box center [1278, 155] width 152 height 23
click at [1029, 94] on div "Clients (14) + Add client View: Loading... Filter" at bounding box center [705, 98] width 1349 height 45
click at [1323, 100] on span "Filter" at bounding box center [1315, 98] width 24 height 11
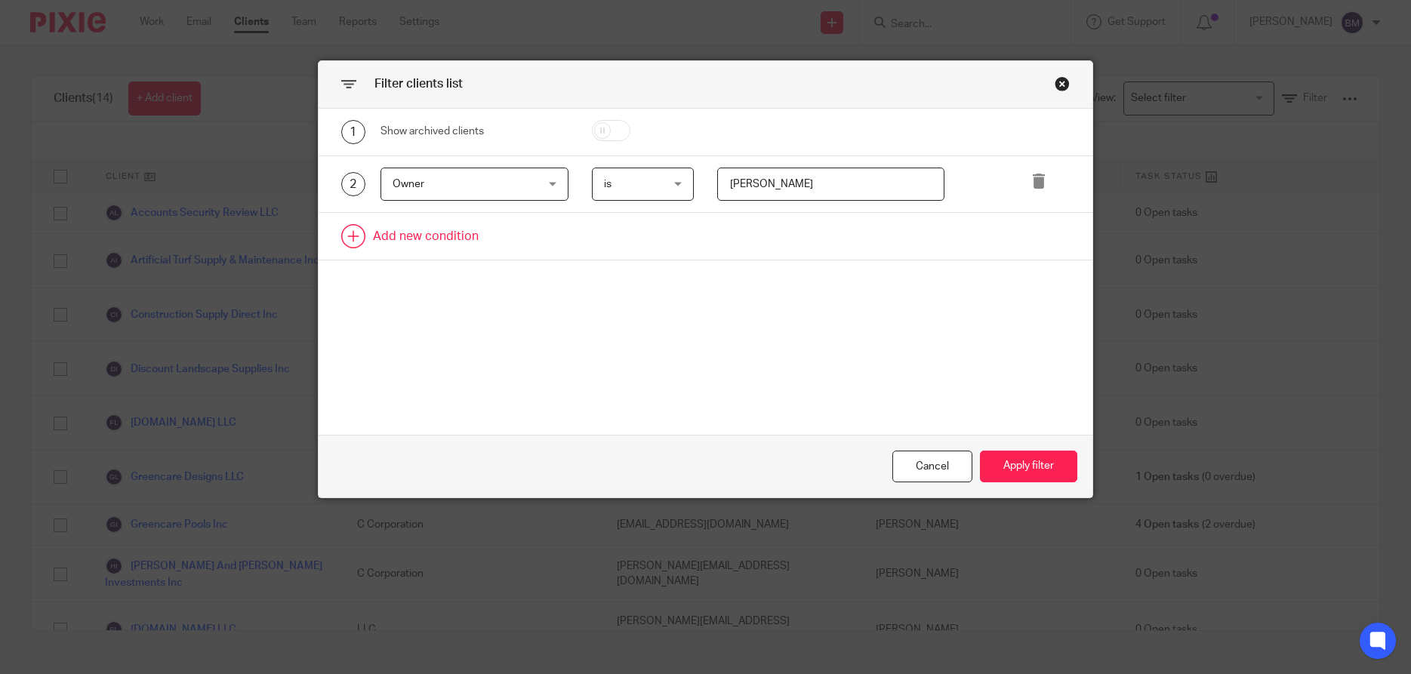
click at [399, 242] on link at bounding box center [706, 236] width 774 height 47
click at [479, 238] on div "Field" at bounding box center [463, 241] width 140 height 32
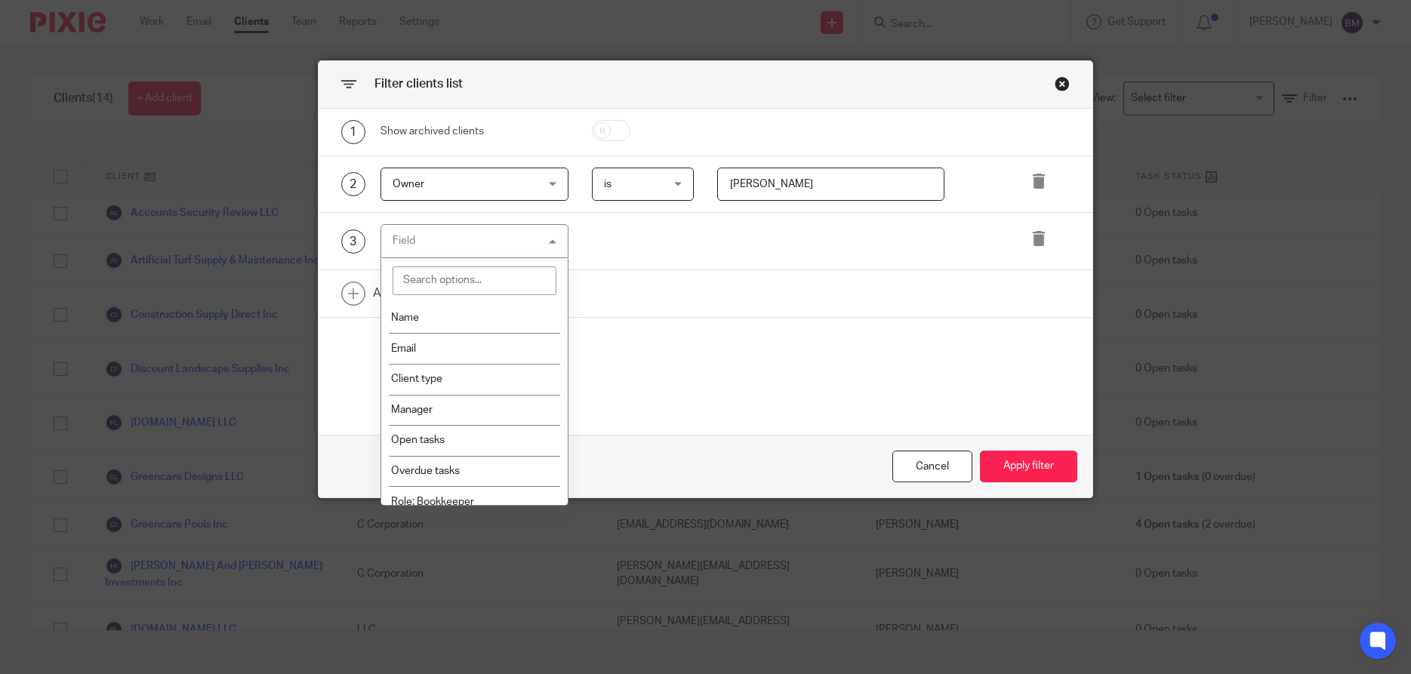
scroll to position [1884, 0]
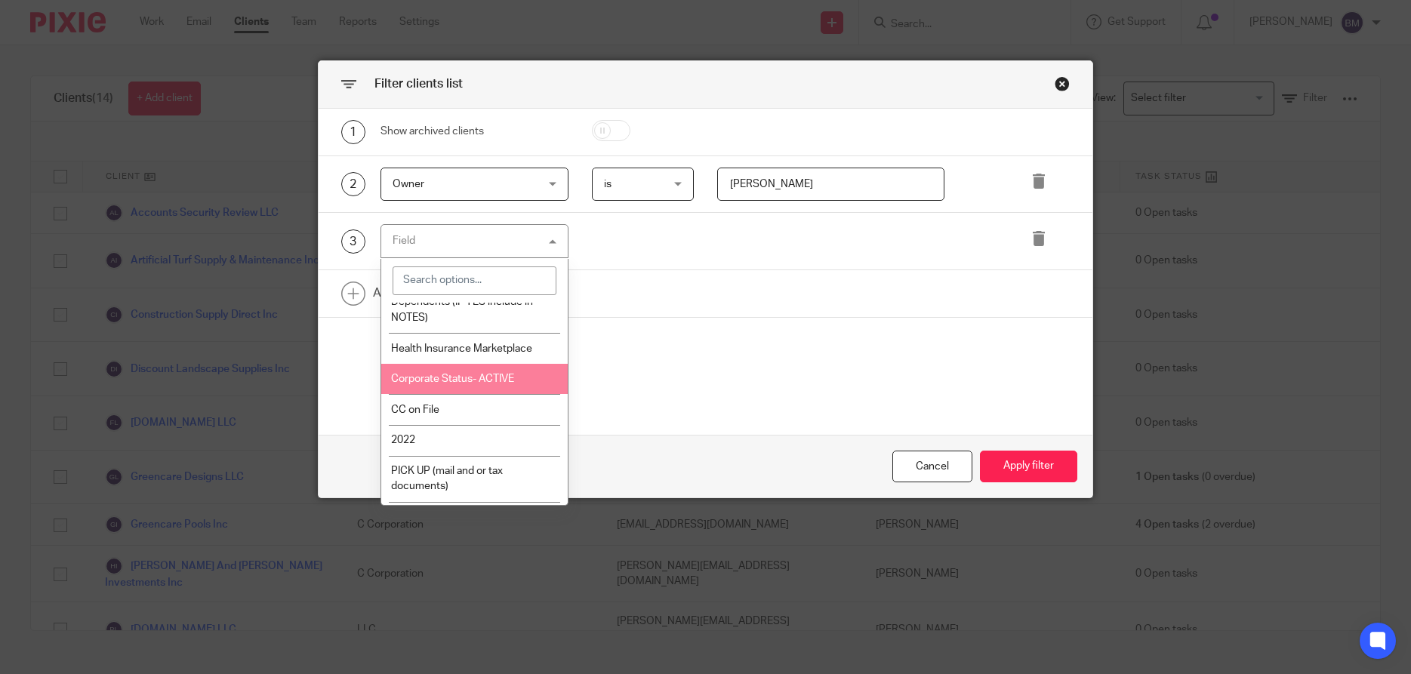
click at [494, 393] on li "Corporate Status- ACTIVE" at bounding box center [474, 379] width 186 height 31
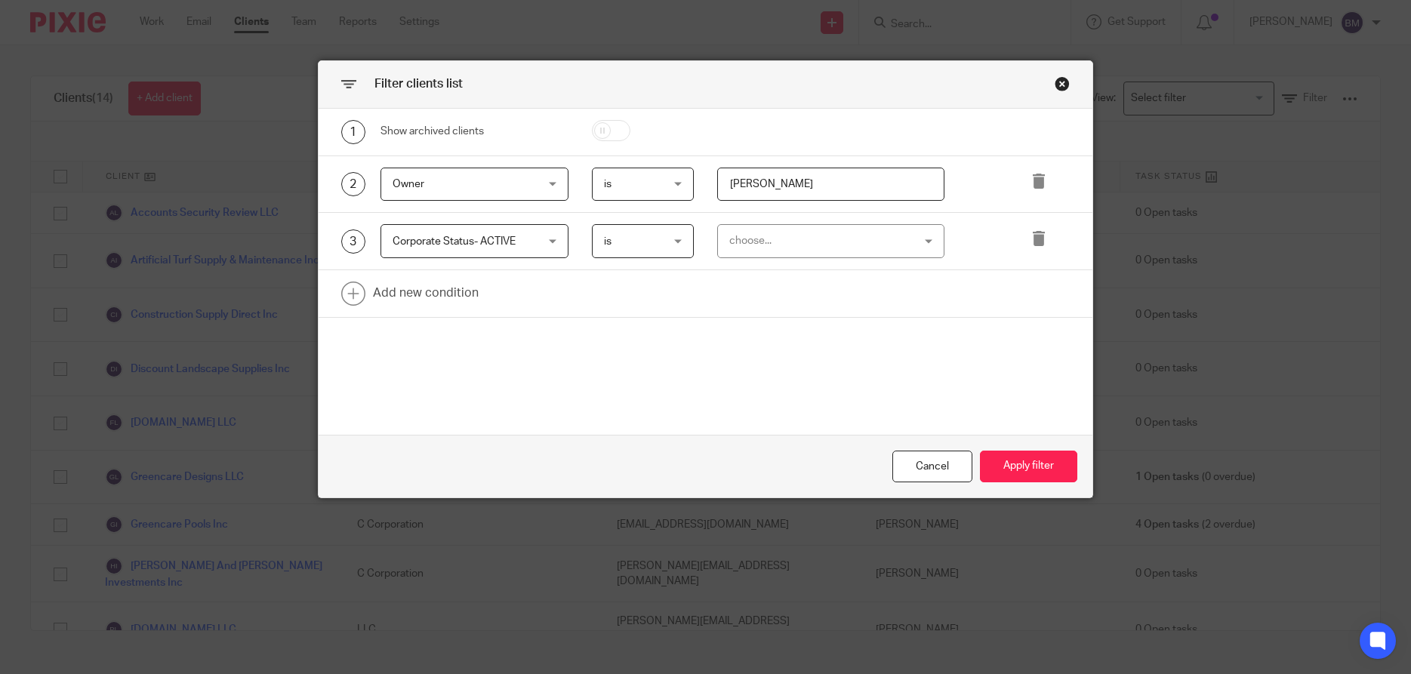
click at [923, 245] on div "choose..." at bounding box center [830, 241] width 227 height 34
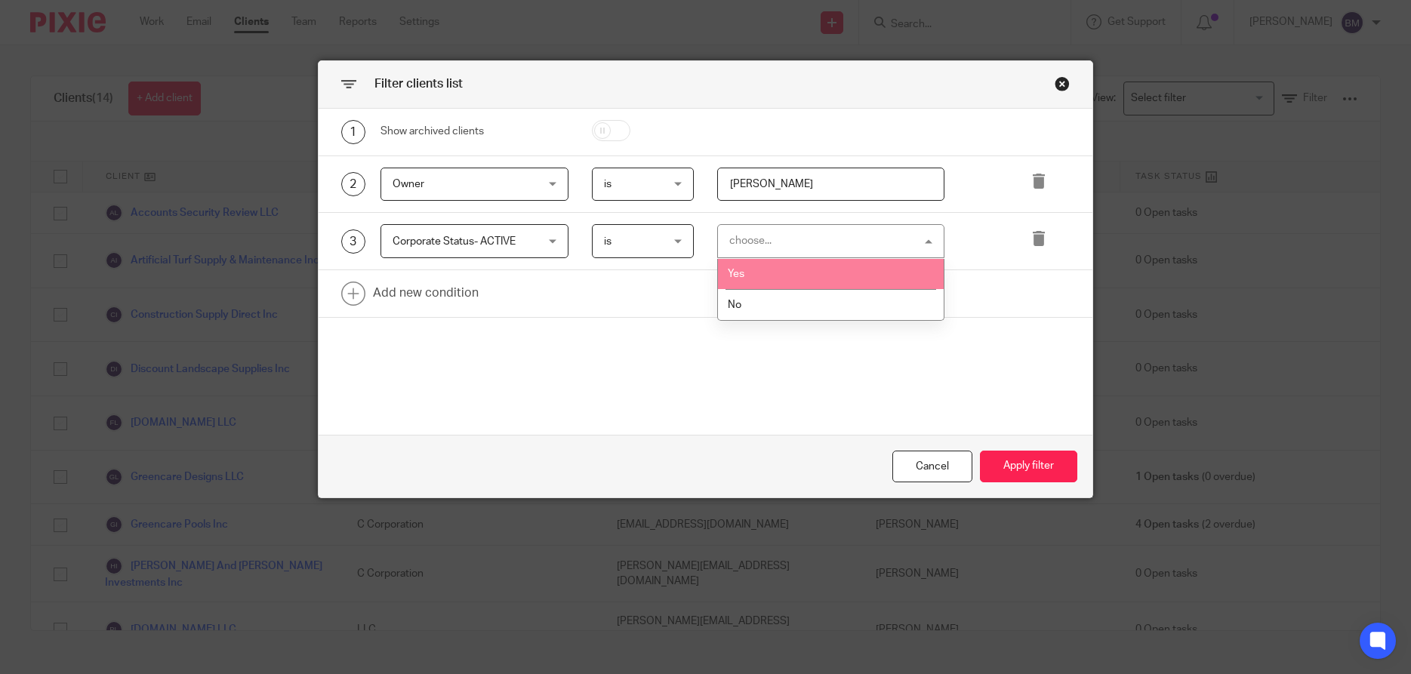
click at [802, 271] on li "Yes" at bounding box center [831, 274] width 226 height 31
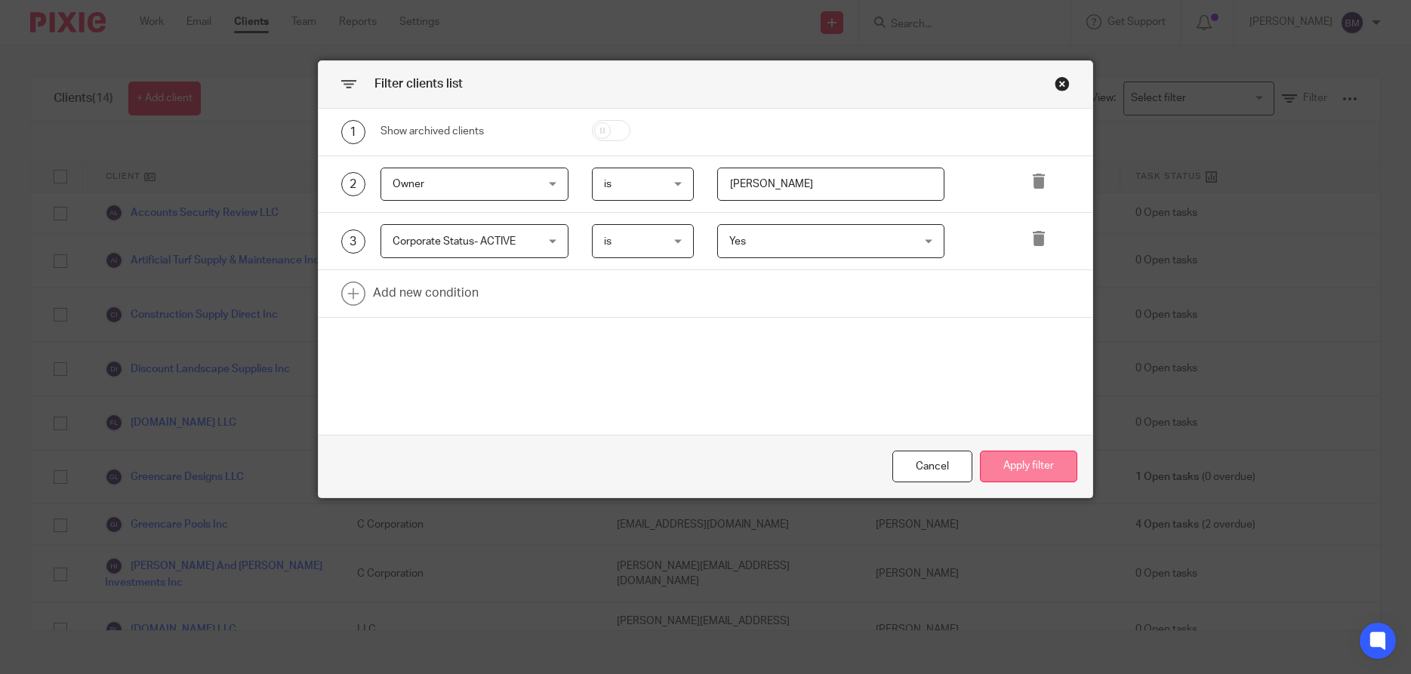
click at [1024, 467] on button "Apply filter" at bounding box center [1028, 467] width 97 height 32
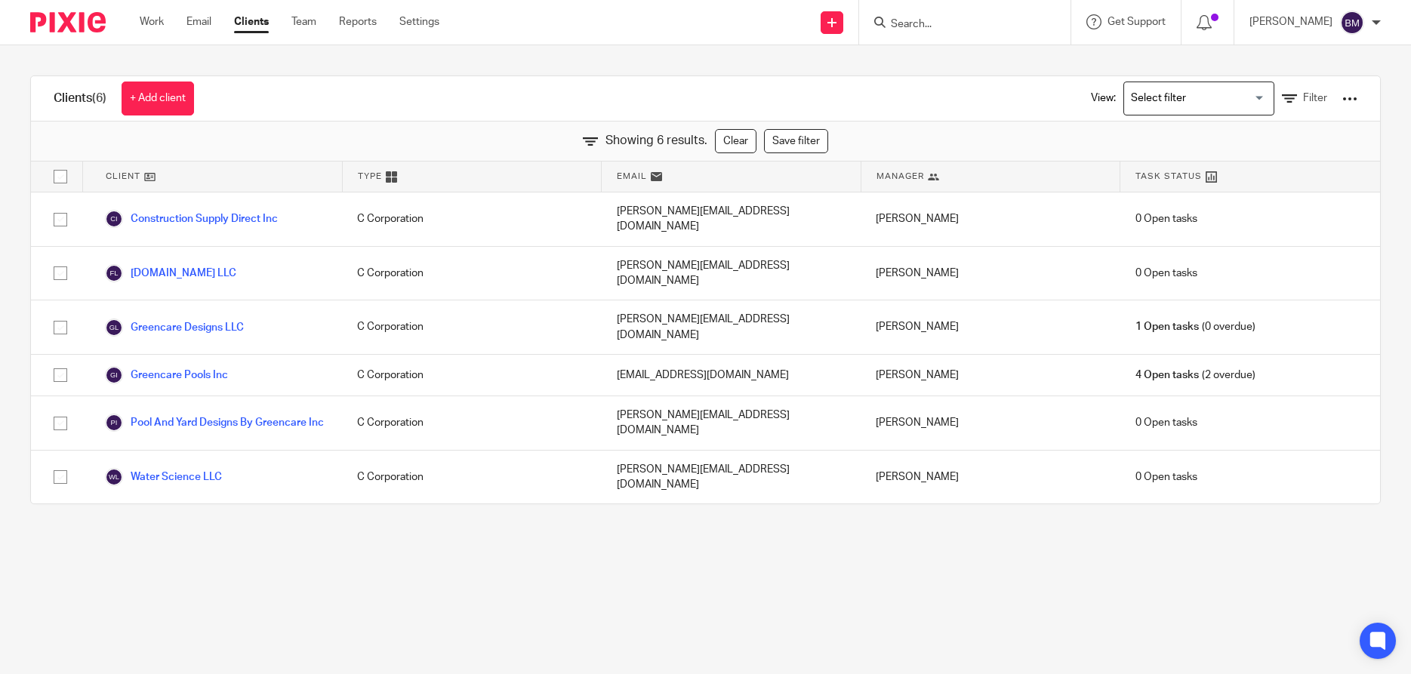
click at [1351, 97] on div at bounding box center [1349, 98] width 15 height 15
click at [1297, 154] on link "Export clients to CSV file" at bounding box center [1278, 155] width 152 height 23
click at [1037, 91] on div "Clients (6) + Add client View: Loading... Filter" at bounding box center [705, 98] width 1349 height 45
click at [1320, 101] on span "Filter" at bounding box center [1315, 98] width 24 height 11
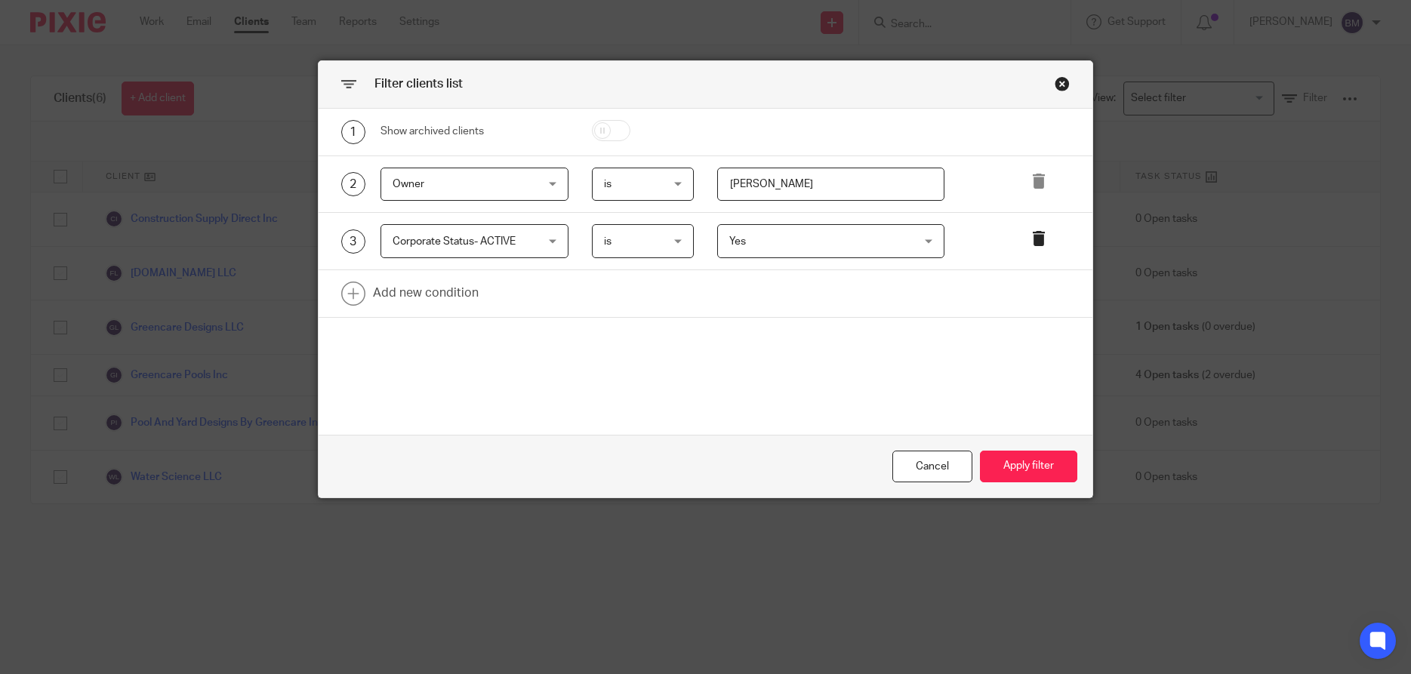
click at [1033, 238] on icon at bounding box center [1038, 238] width 15 height 15
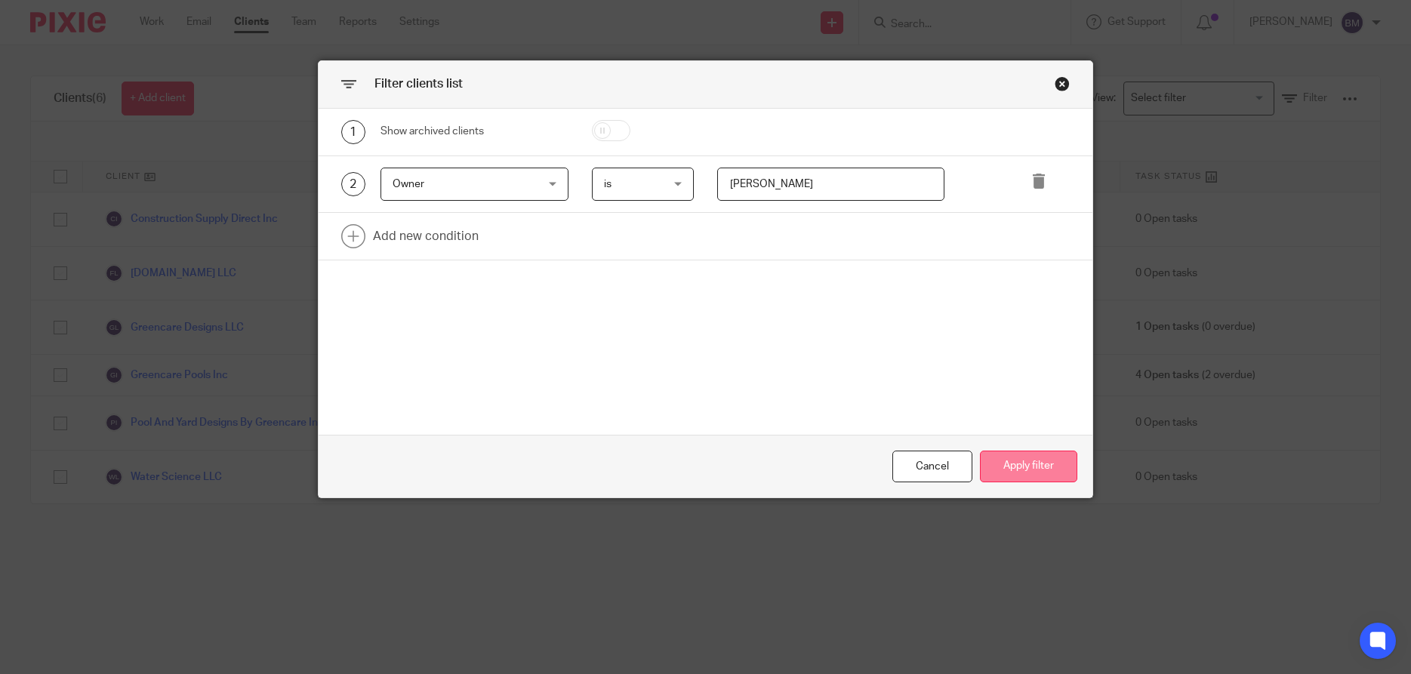
click at [1019, 471] on button "Apply filter" at bounding box center [1028, 467] width 97 height 32
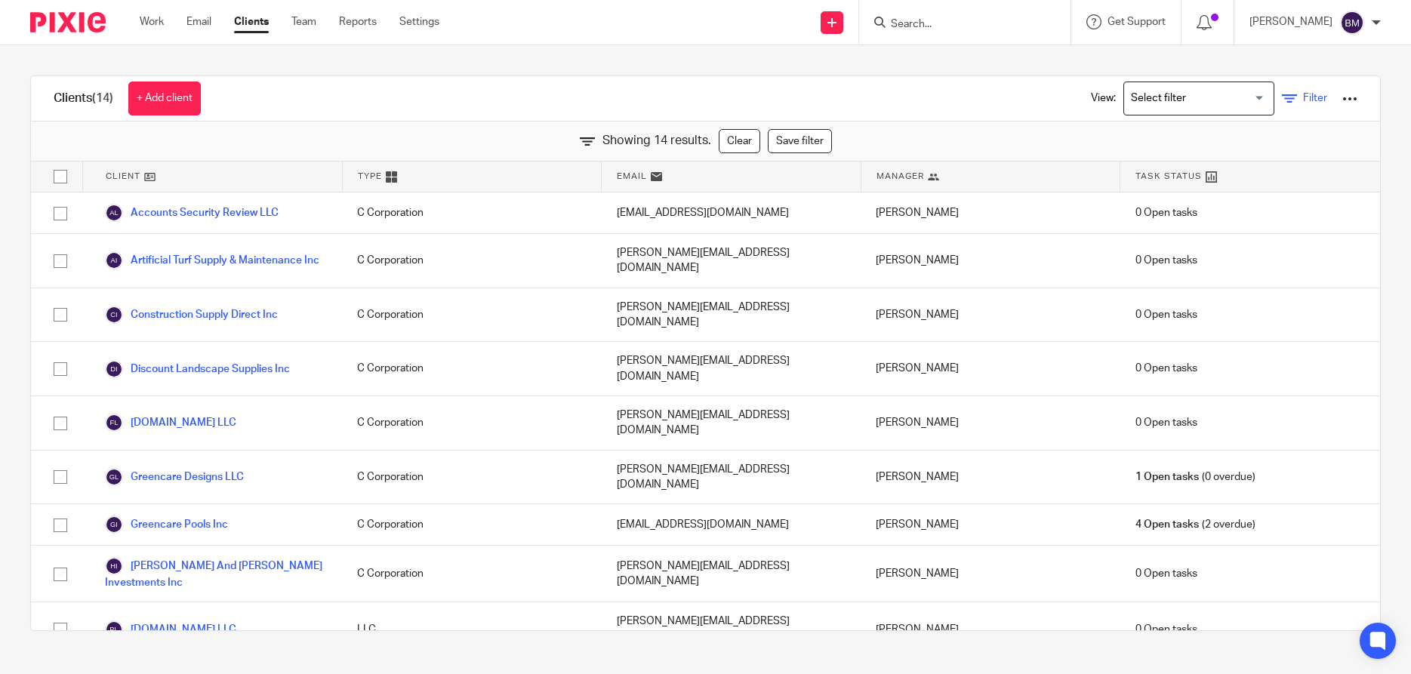
click at [1312, 102] on span "Filter" at bounding box center [1315, 98] width 24 height 11
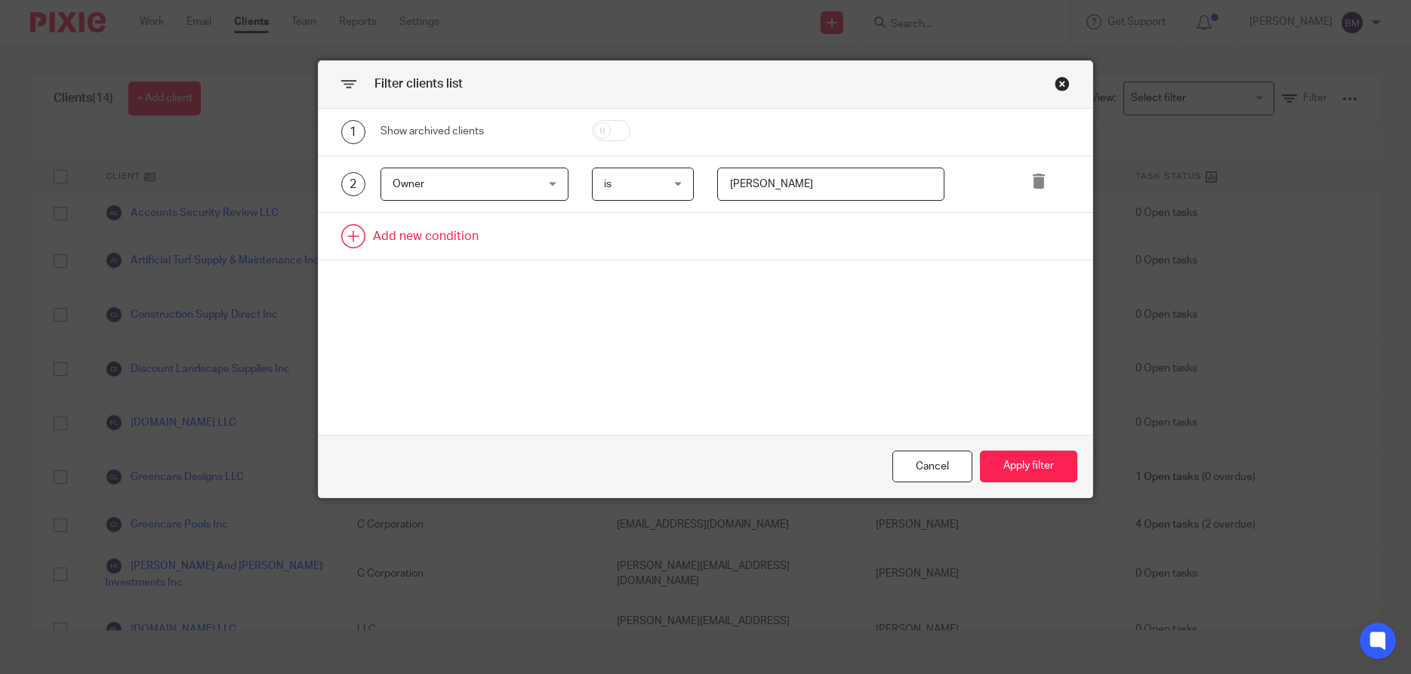
click at [455, 236] on link at bounding box center [706, 236] width 774 height 47
click at [556, 243] on div "Field" at bounding box center [474, 241] width 188 height 34
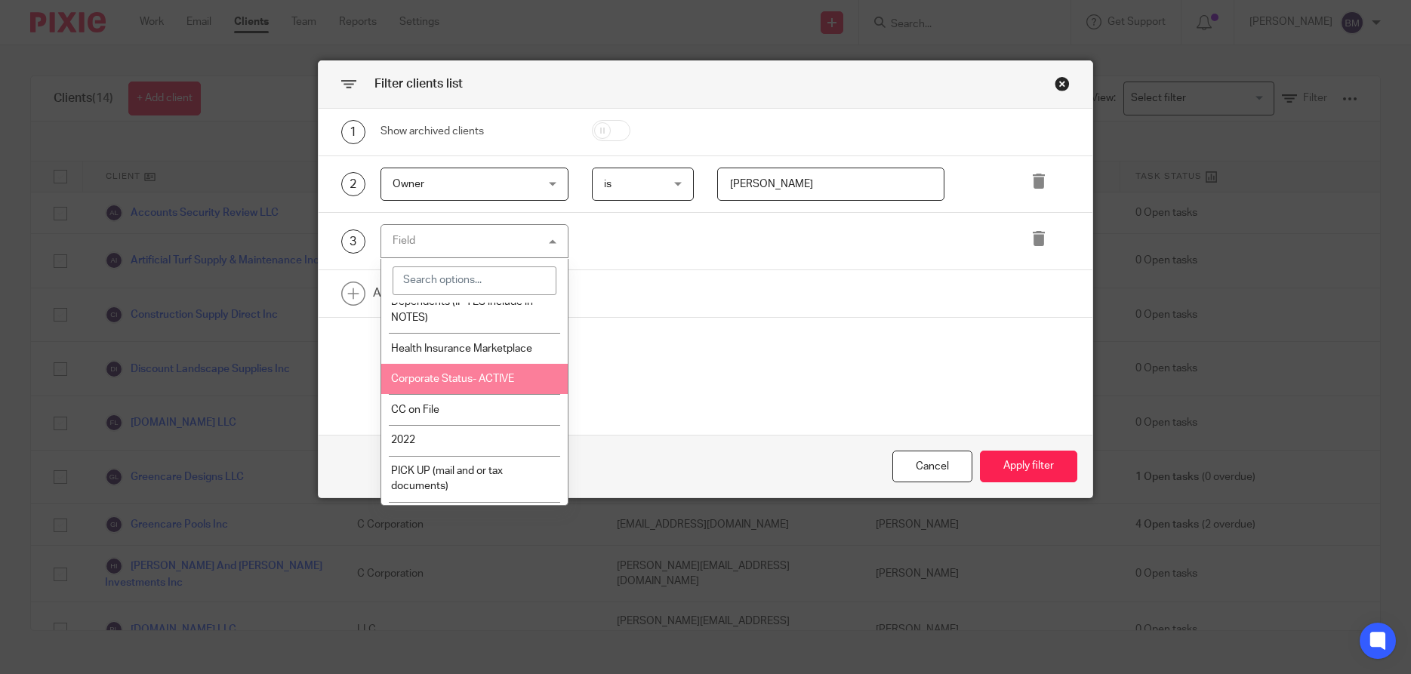
click at [423, 395] on li "Corporate Status- ACTIVE" at bounding box center [474, 379] width 186 height 31
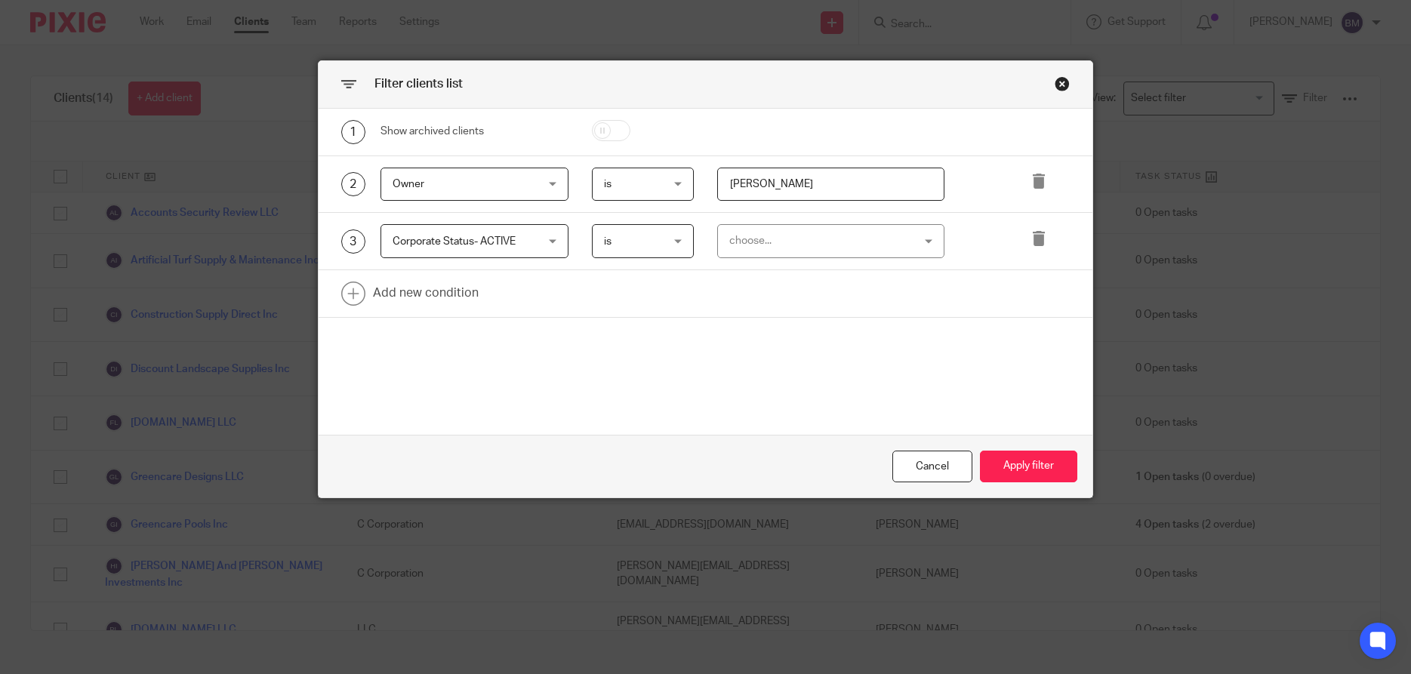
click at [925, 247] on div "choose..." at bounding box center [830, 241] width 227 height 34
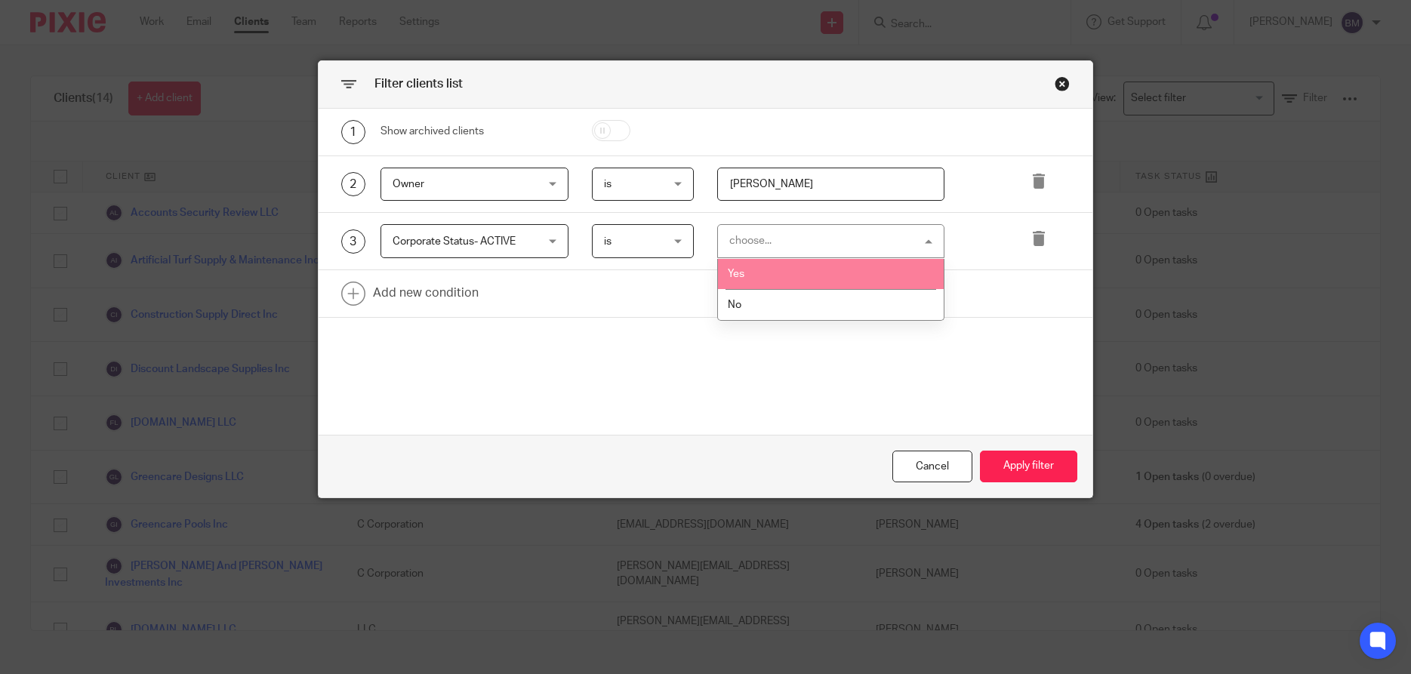
click at [799, 281] on li "Yes" at bounding box center [831, 274] width 226 height 31
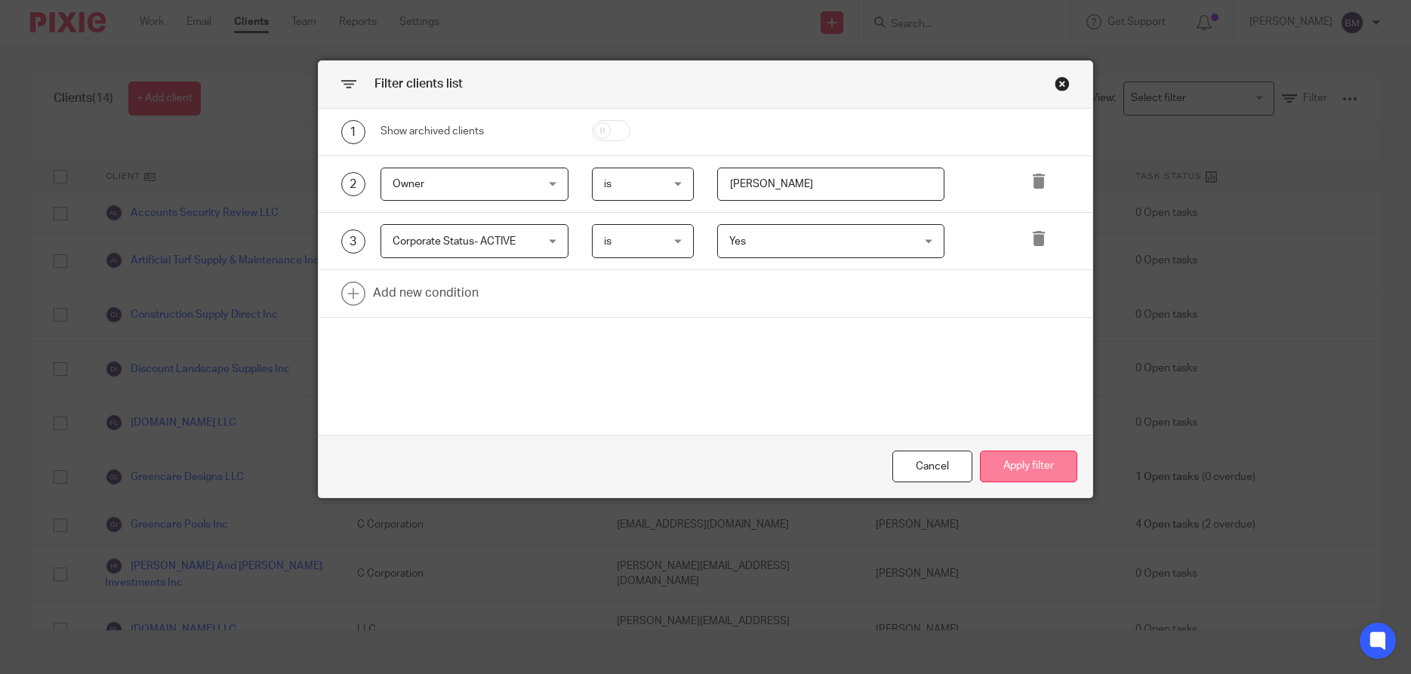
click at [1027, 460] on button "Apply filter" at bounding box center [1028, 467] width 97 height 32
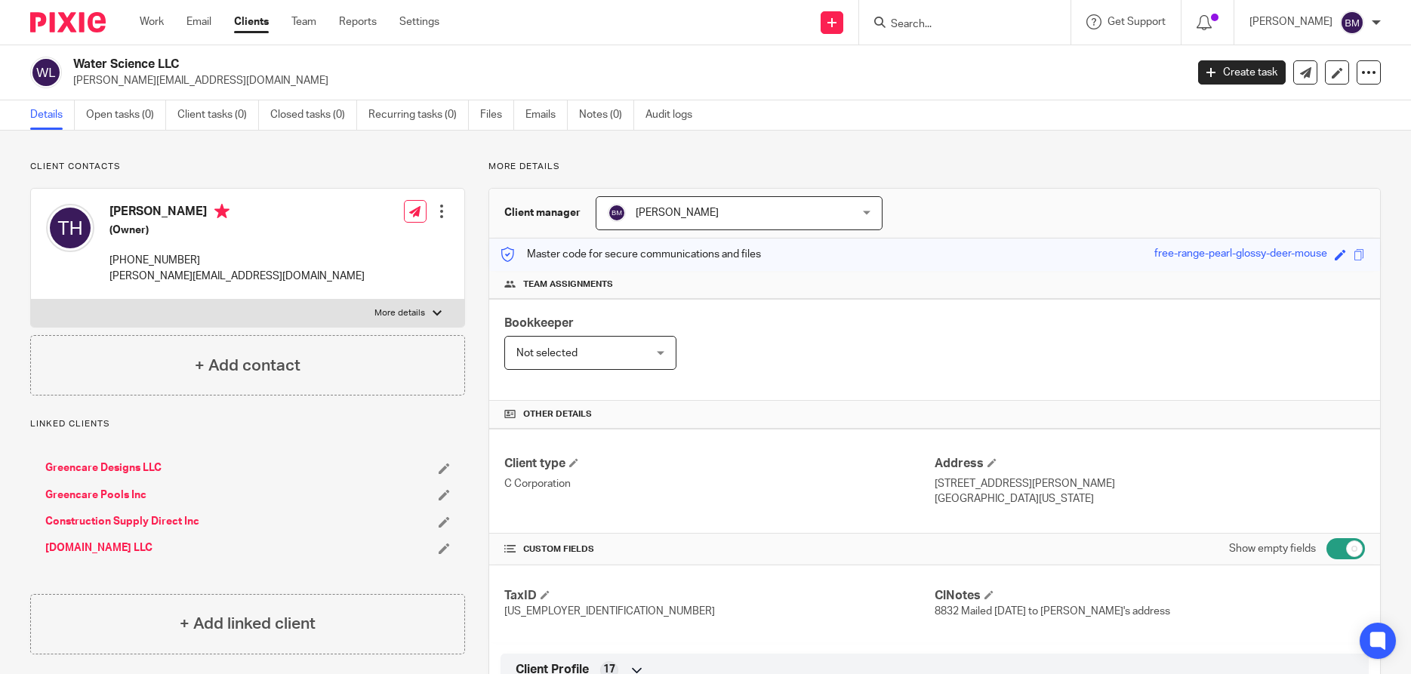
scroll to position [290, 0]
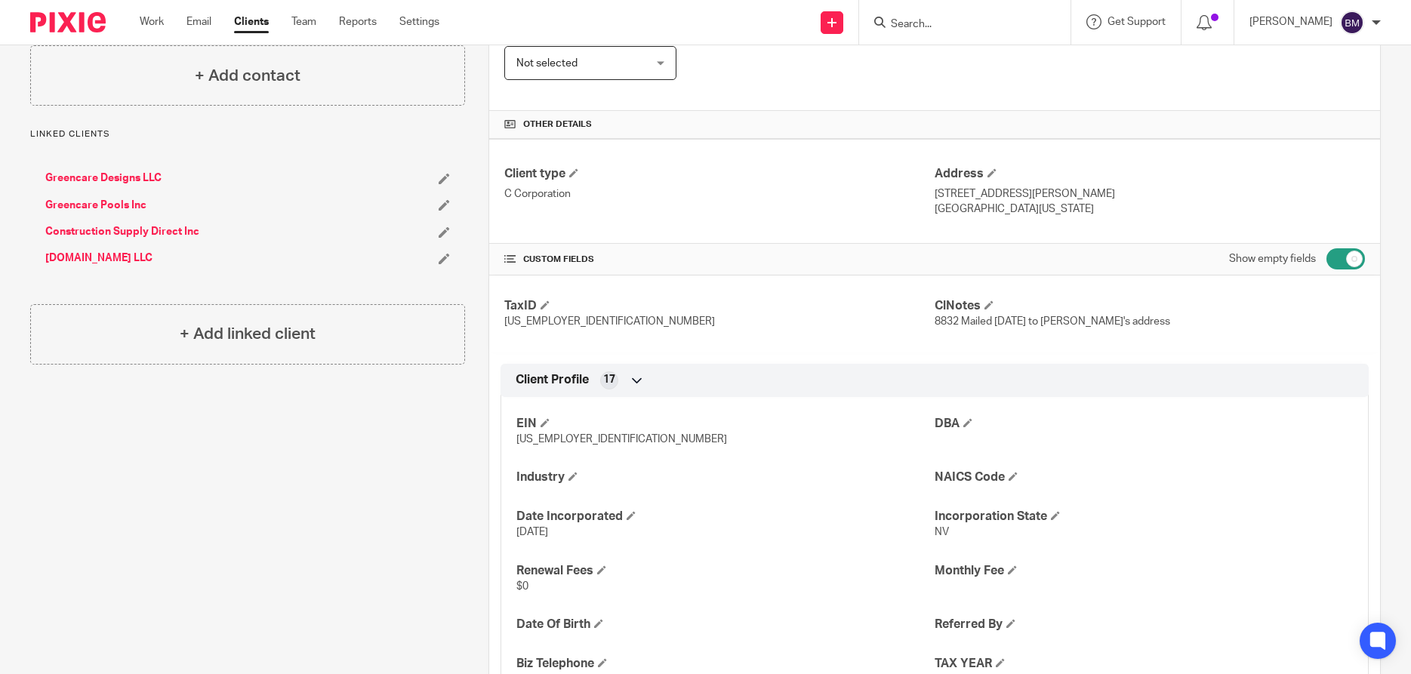
click at [938, 29] on input "Search" at bounding box center [957, 25] width 136 height 14
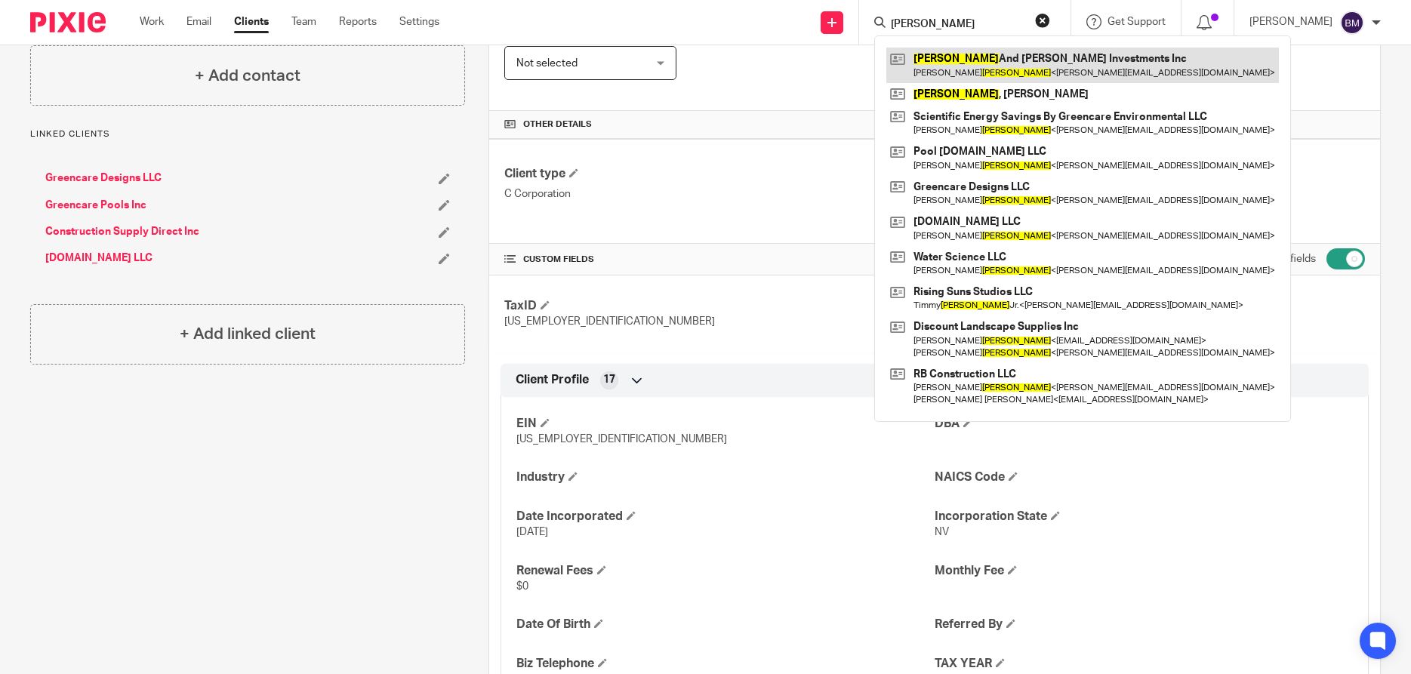
type input "[PERSON_NAME]"
click at [947, 69] on link at bounding box center [1082, 65] width 393 height 35
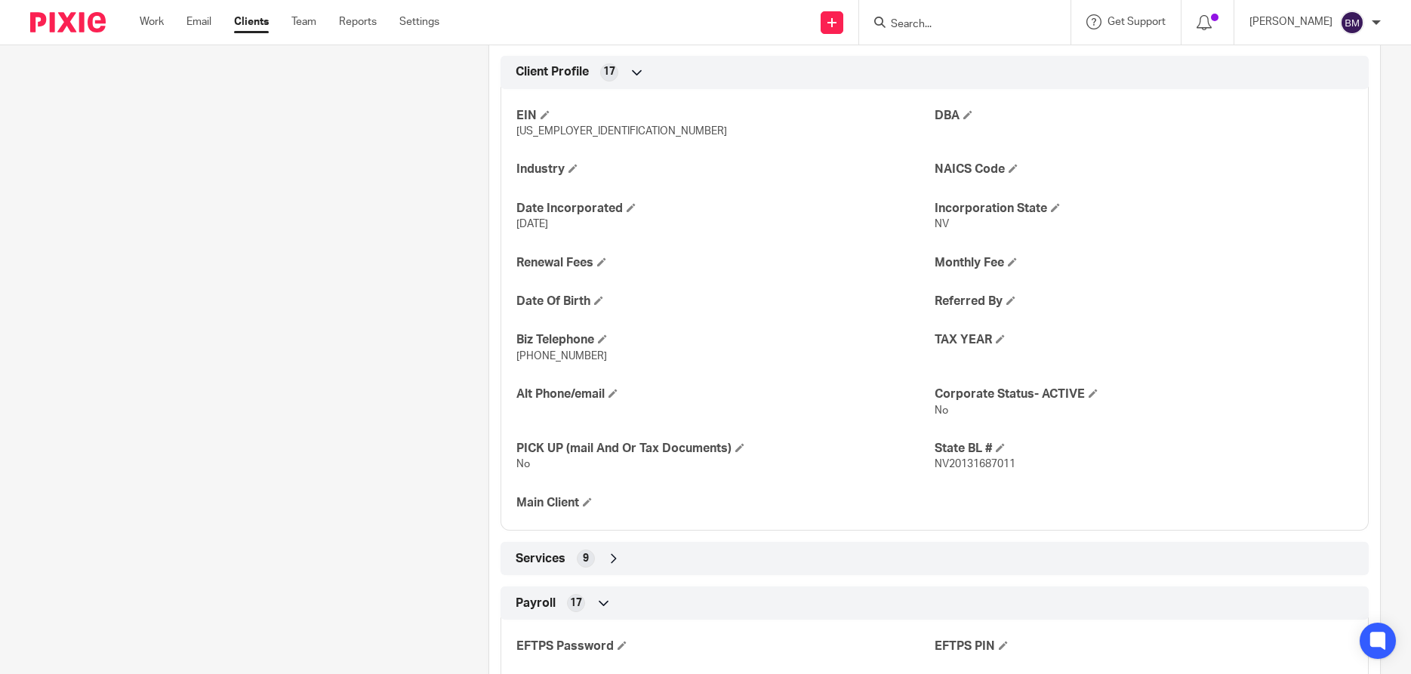
scroll to position [652, 0]
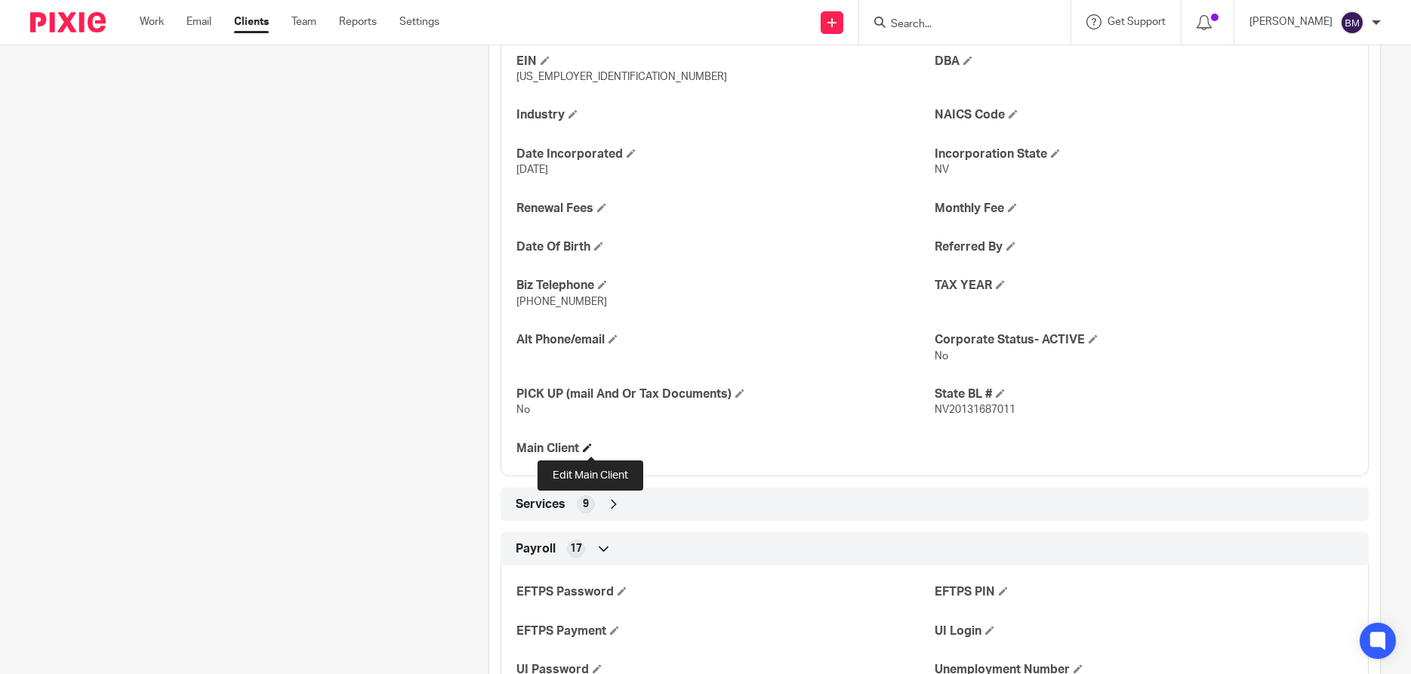
click at [592, 448] on span at bounding box center [587, 447] width 9 height 9
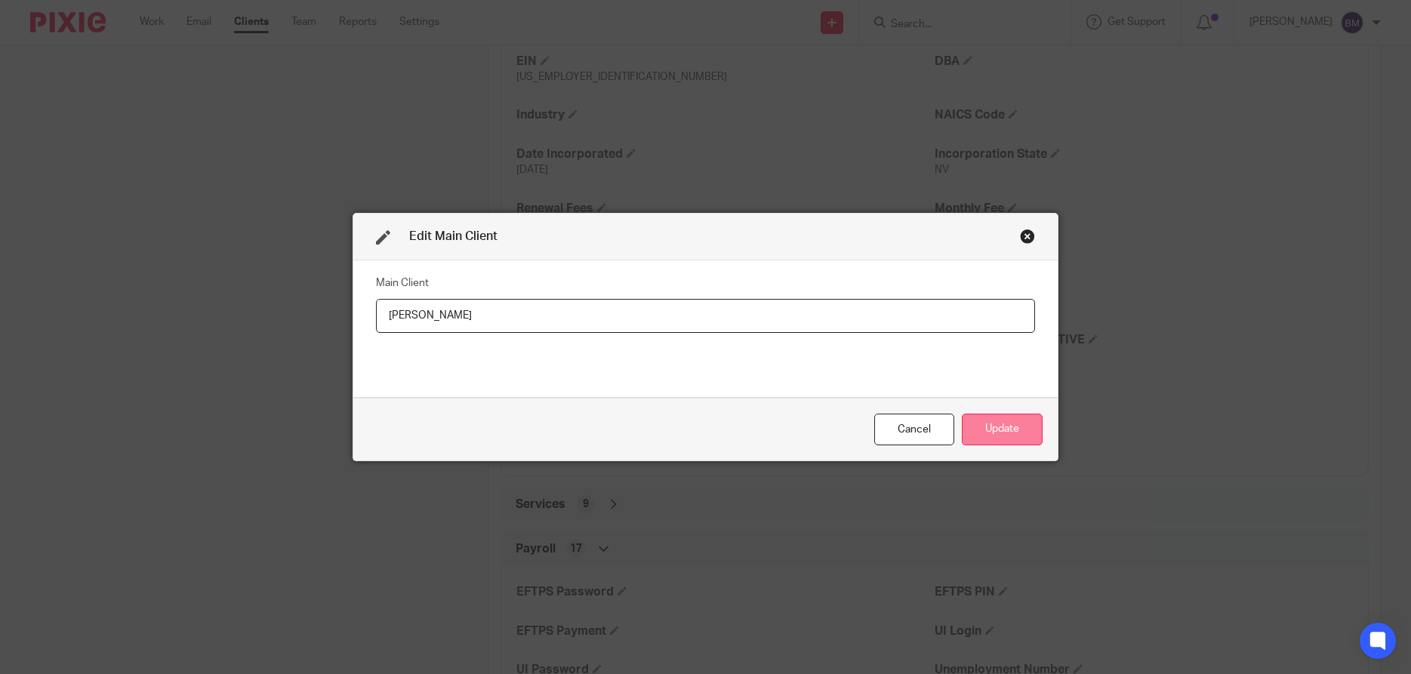
type input "[PERSON_NAME]"
click at [1011, 434] on button "Update" at bounding box center [1002, 430] width 81 height 32
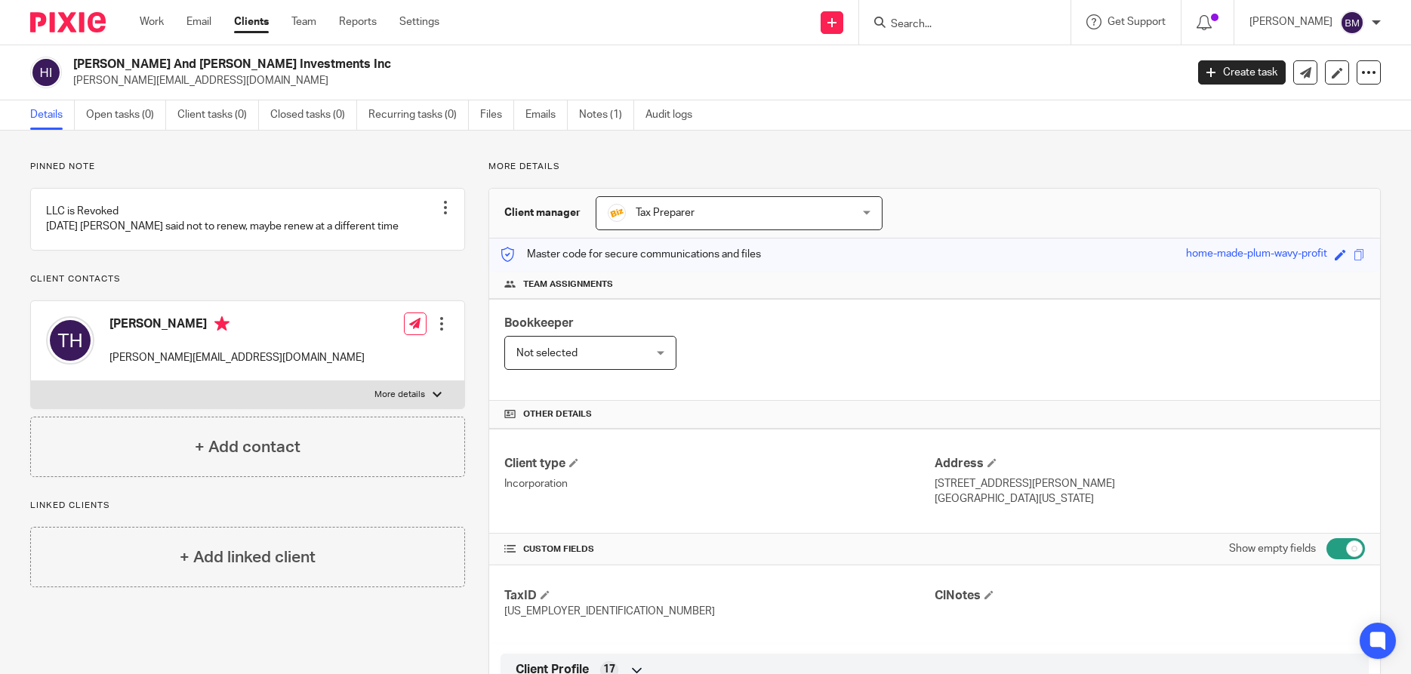
scroll to position [72, 0]
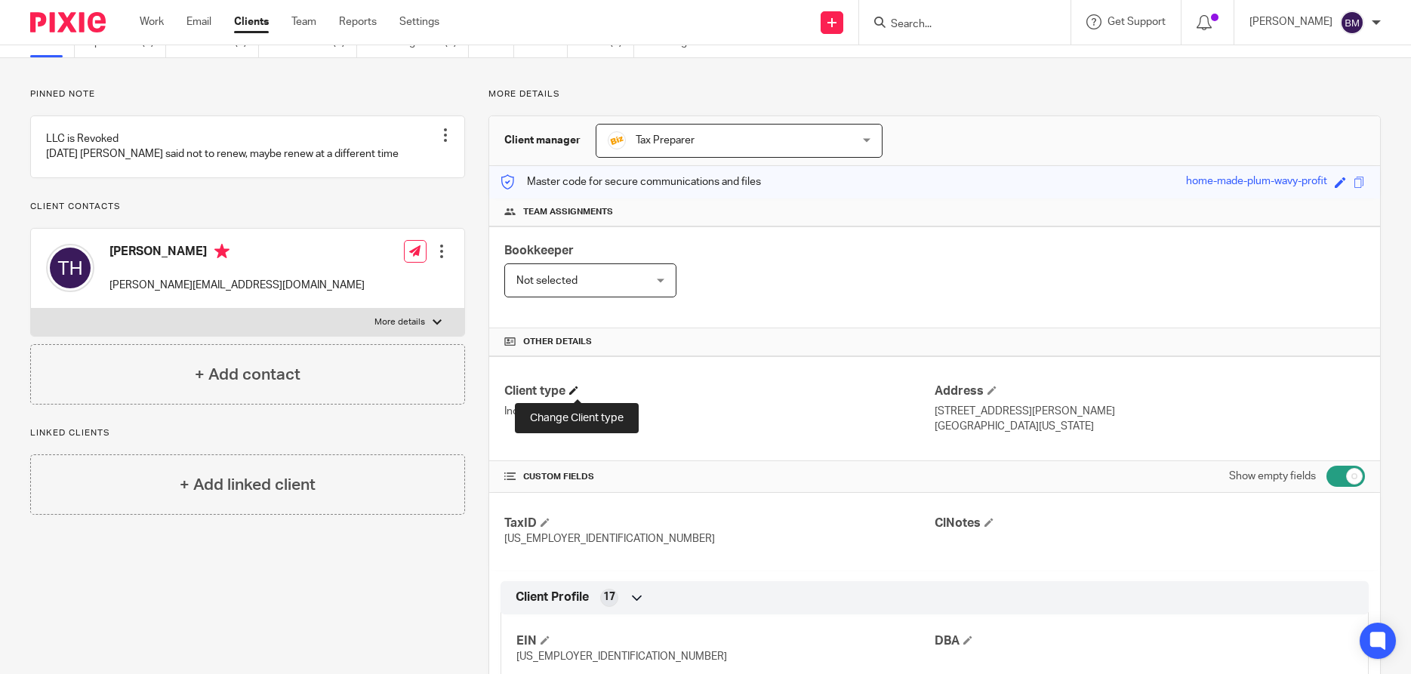
click at [575, 390] on span at bounding box center [573, 390] width 9 height 9
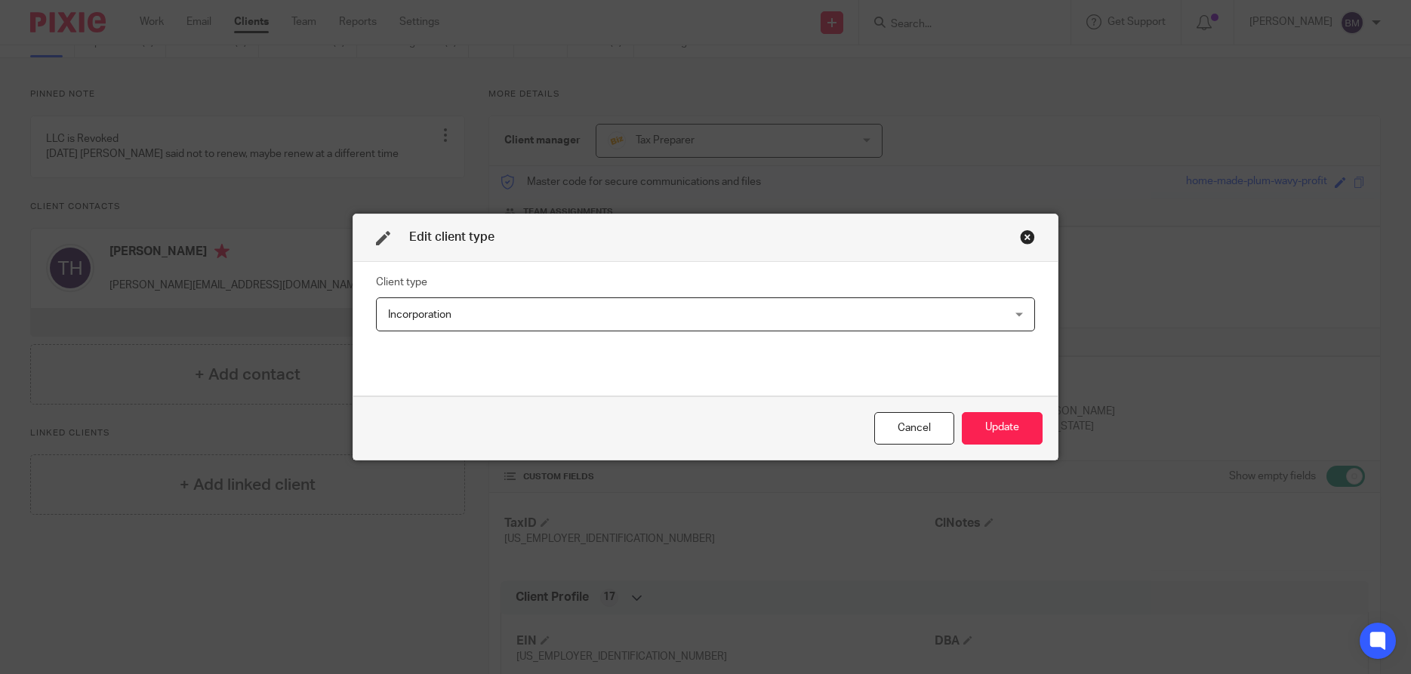
click at [1033, 317] on div "Incorporation Incorporation" at bounding box center [705, 314] width 659 height 34
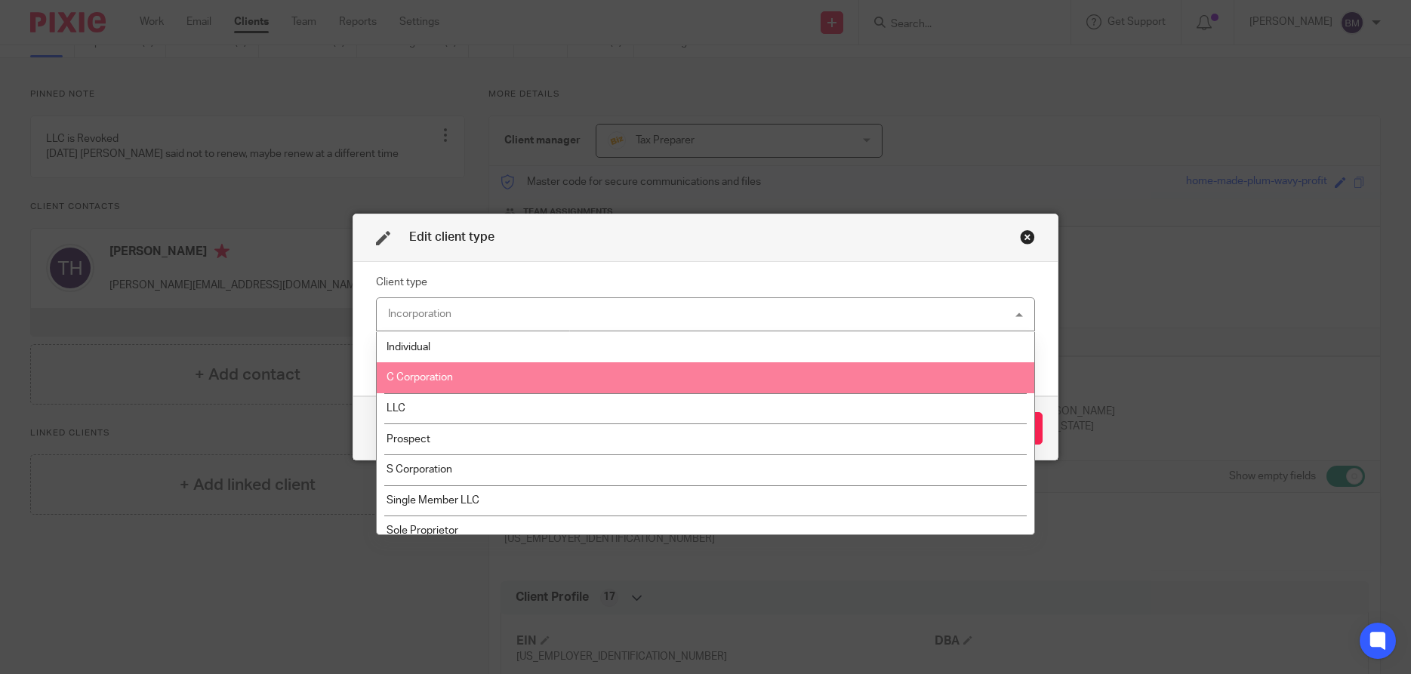
click at [584, 385] on li "C Corporation" at bounding box center [705, 377] width 657 height 31
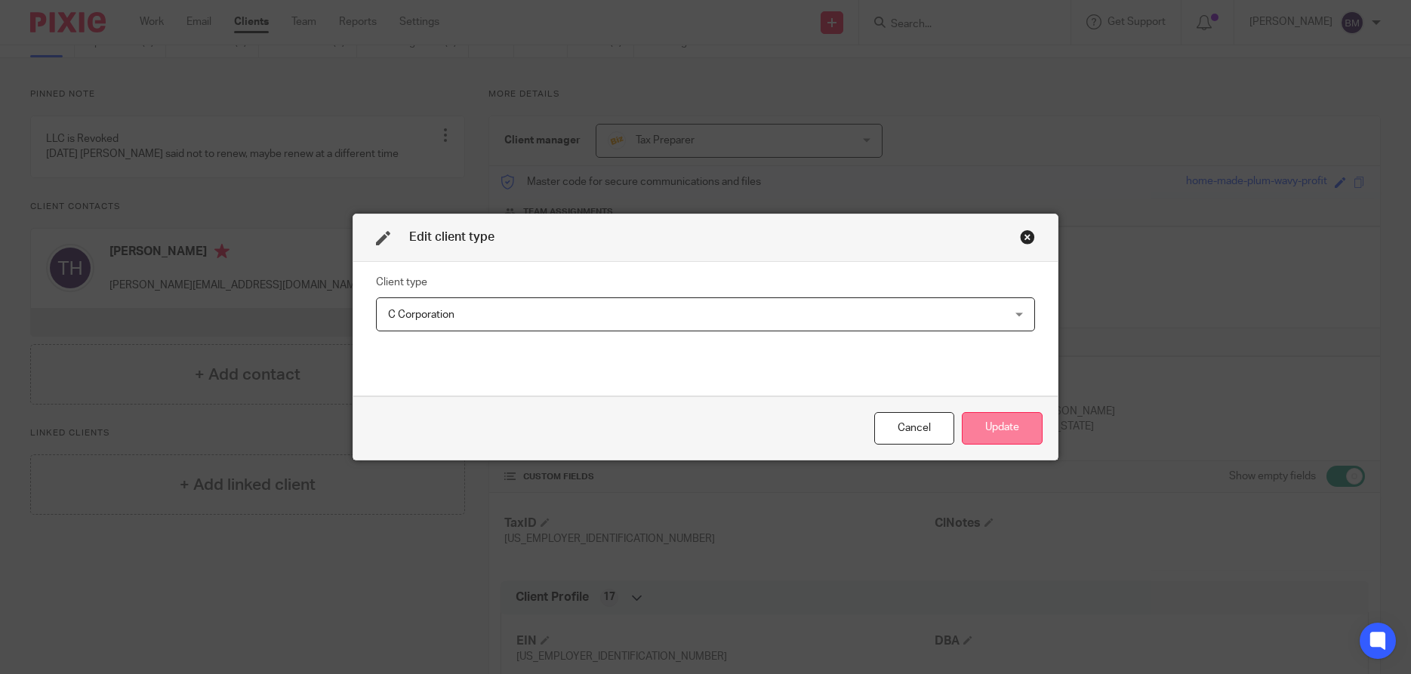
click at [996, 420] on button "Update" at bounding box center [1002, 428] width 81 height 32
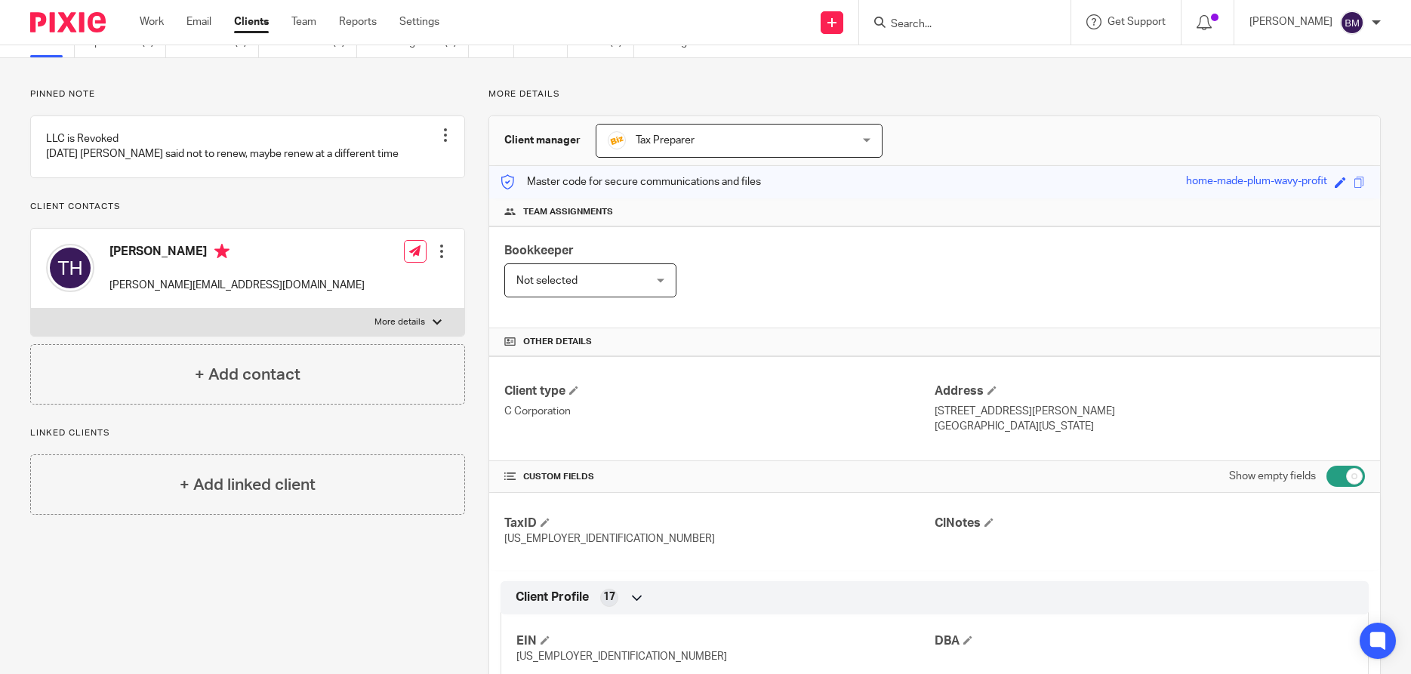
click at [935, 20] on input "Search" at bounding box center [957, 25] width 136 height 14
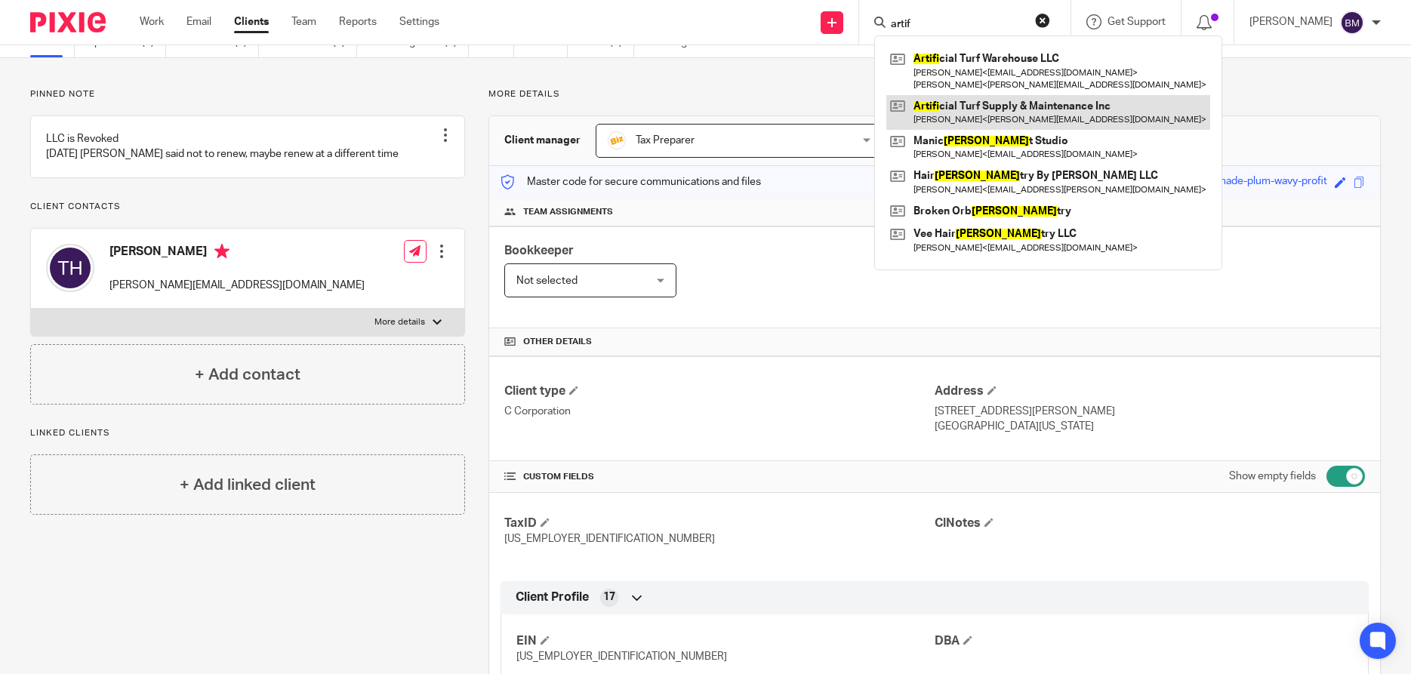
type input "artif"
click at [978, 113] on link at bounding box center [1048, 112] width 324 height 35
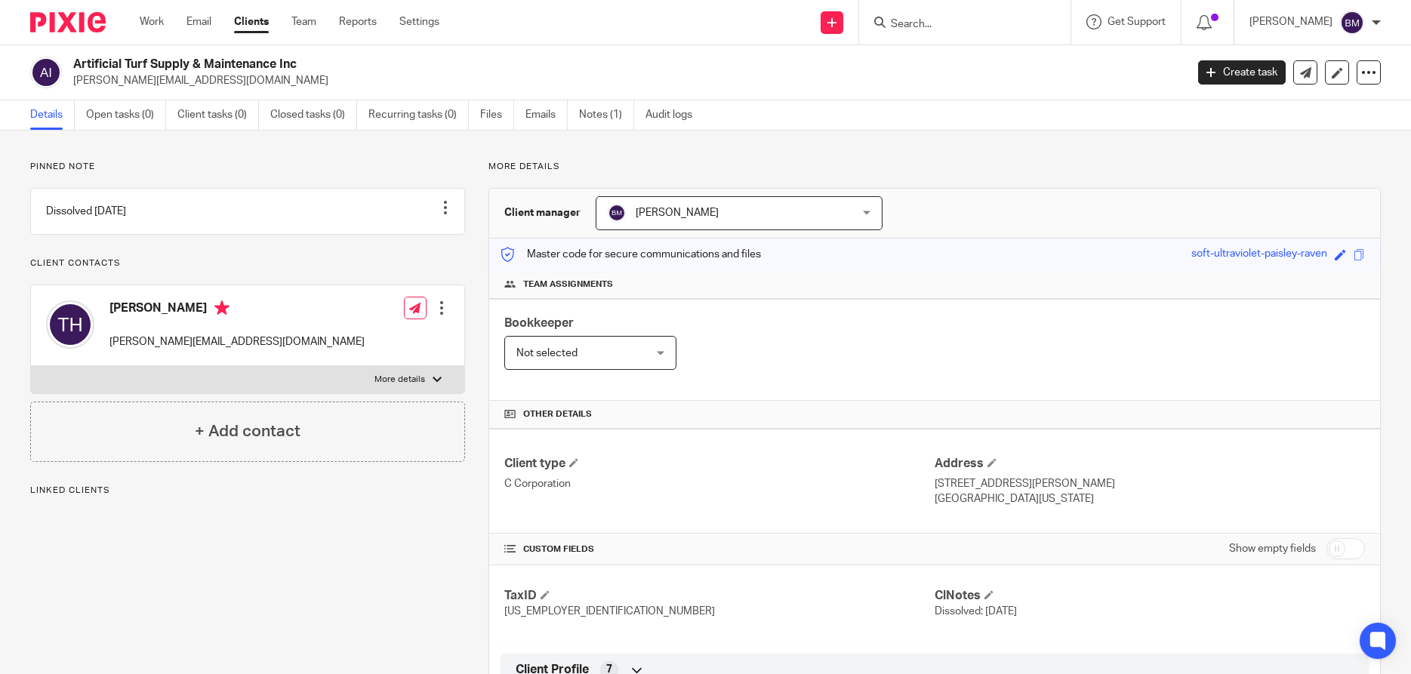
click at [1351, 544] on input "checkbox" at bounding box center [1345, 548] width 38 height 21
checkbox input "true"
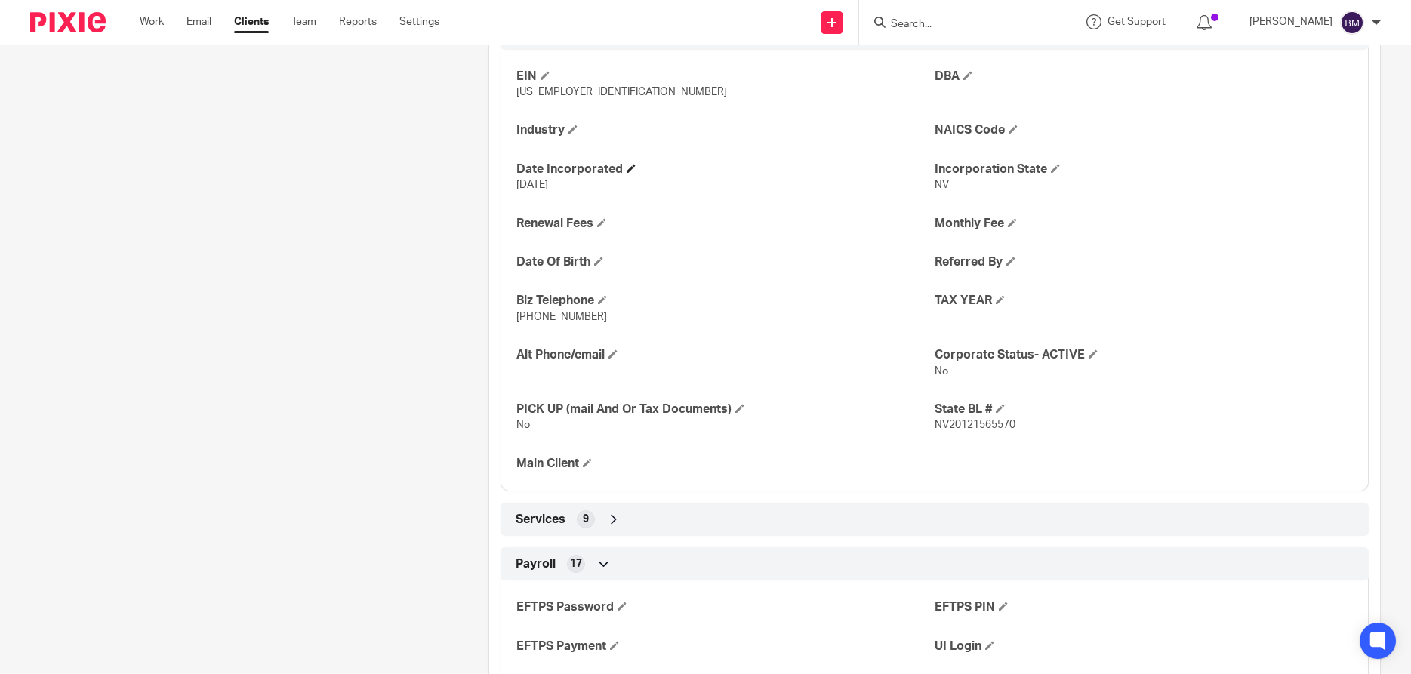
scroll to position [652, 0]
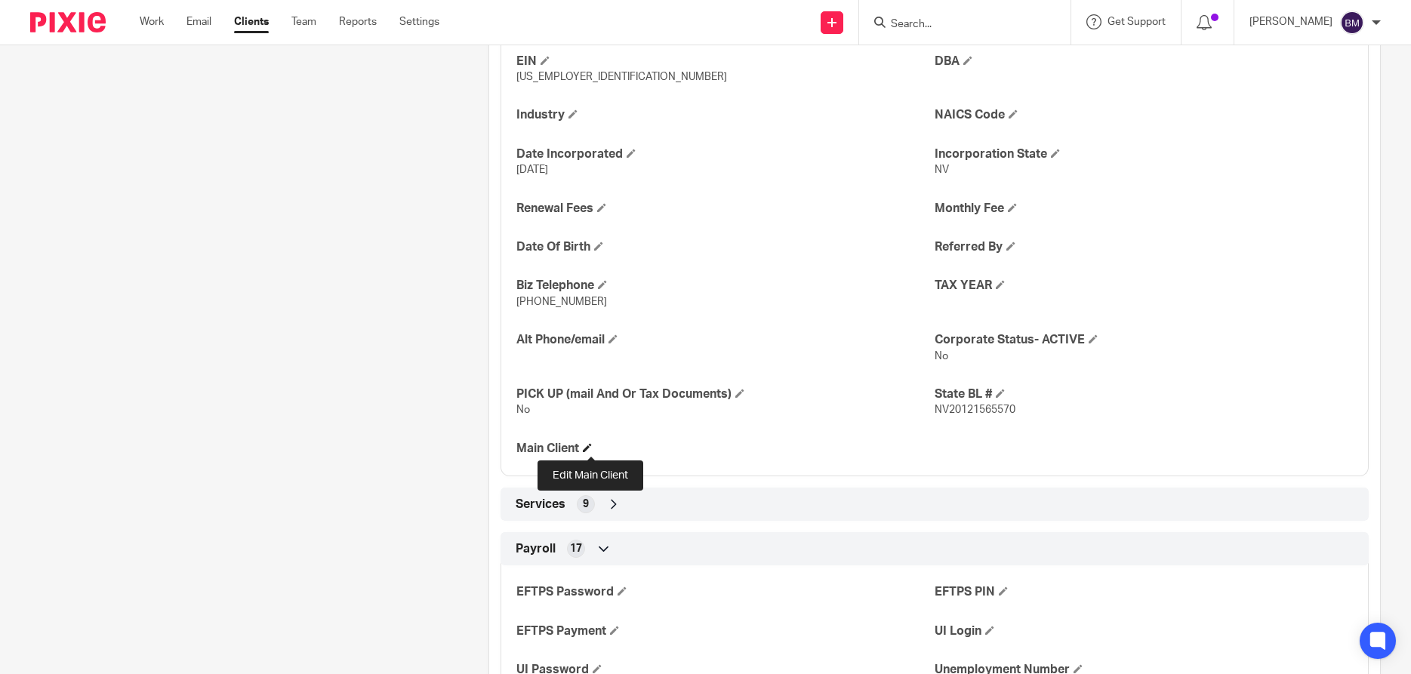
click at [592, 448] on span at bounding box center [587, 447] width 9 height 9
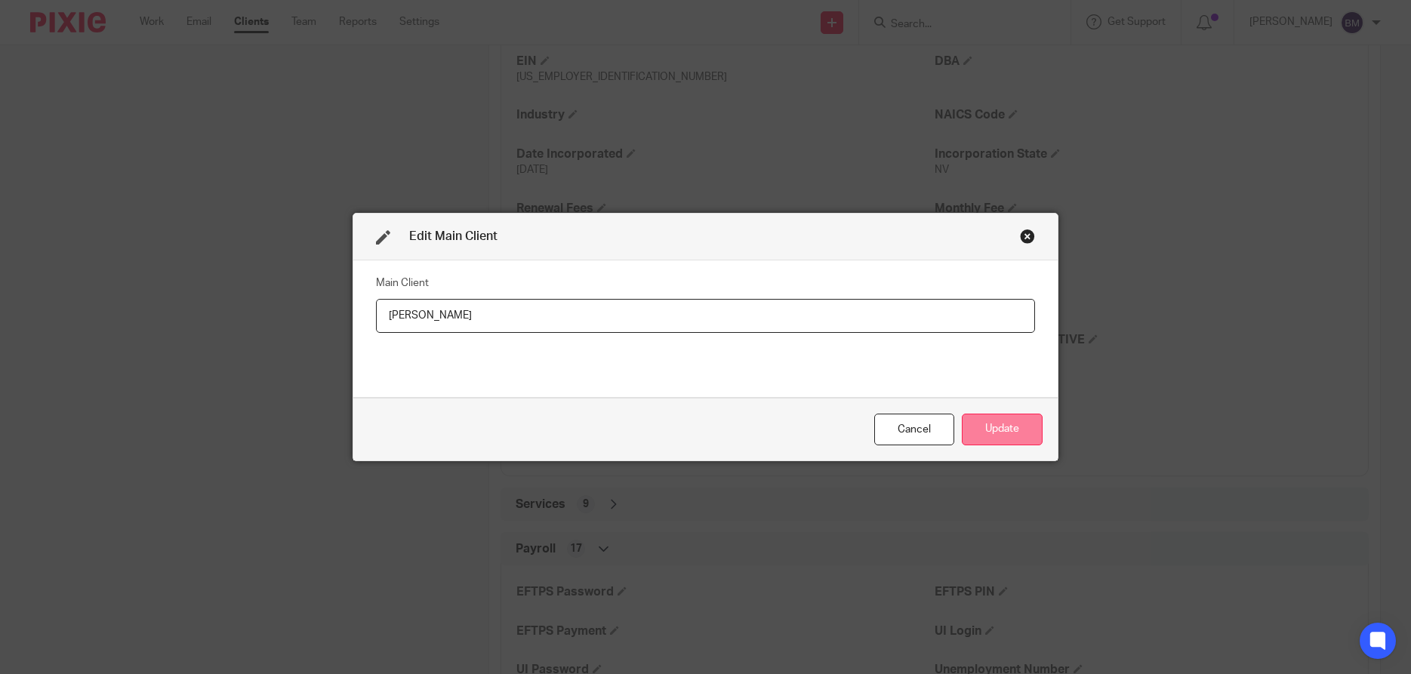
type input "[PERSON_NAME]"
click at [1002, 427] on button "Update" at bounding box center [1002, 430] width 81 height 32
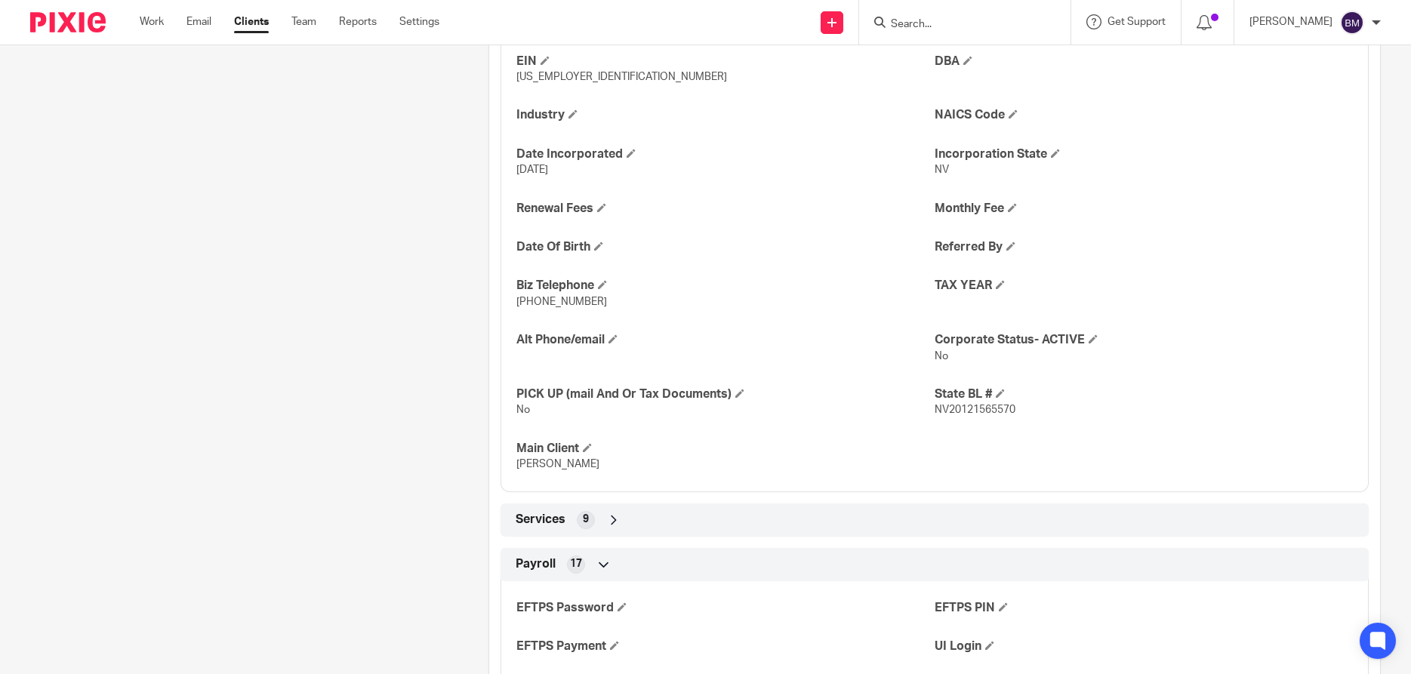
click at [904, 26] on input "Search" at bounding box center [957, 25] width 136 height 14
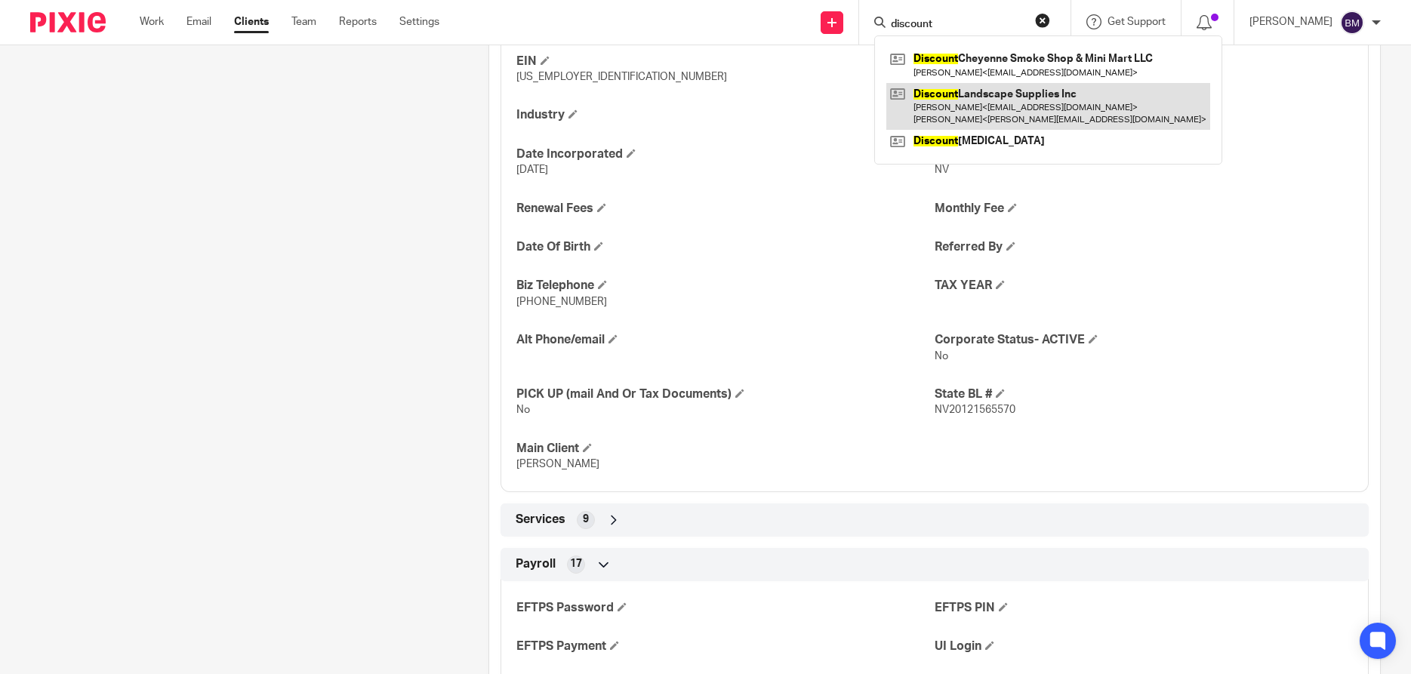
type input "discount"
click at [997, 102] on link at bounding box center [1048, 106] width 324 height 47
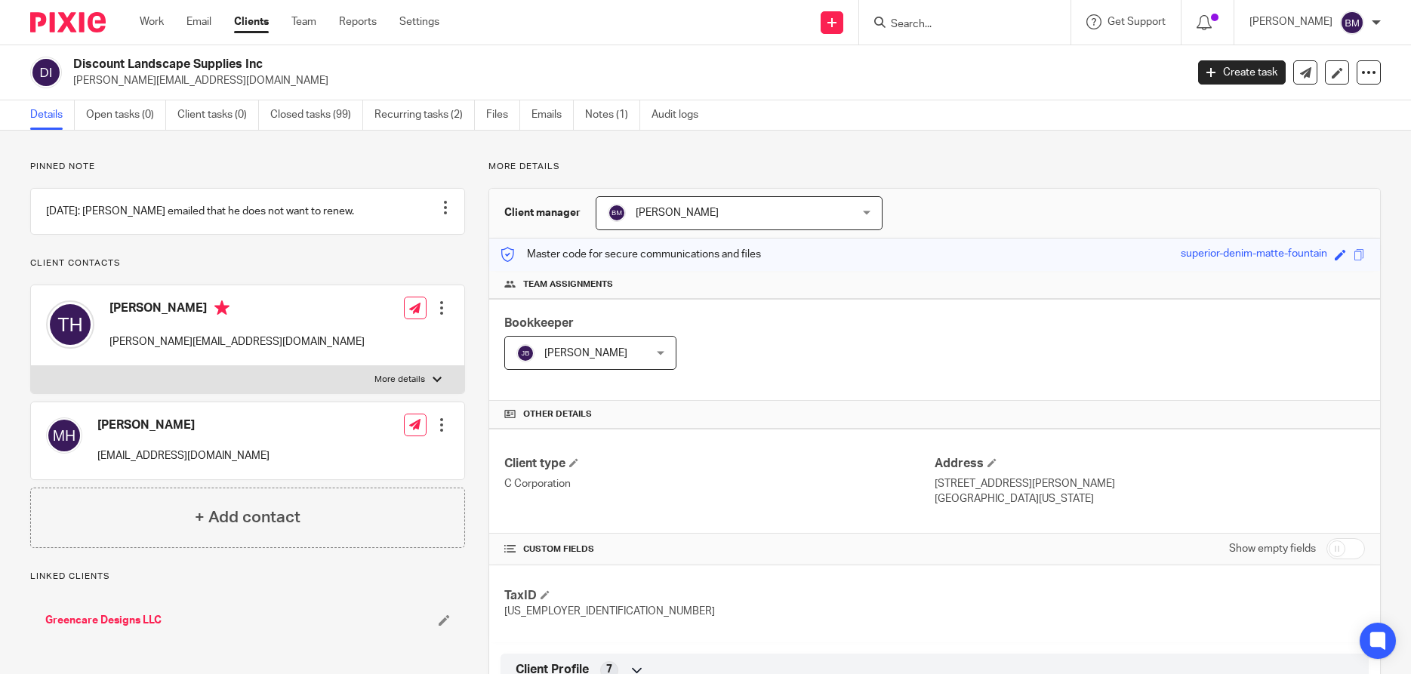
click at [1352, 547] on input "checkbox" at bounding box center [1345, 548] width 38 height 21
checkbox input "true"
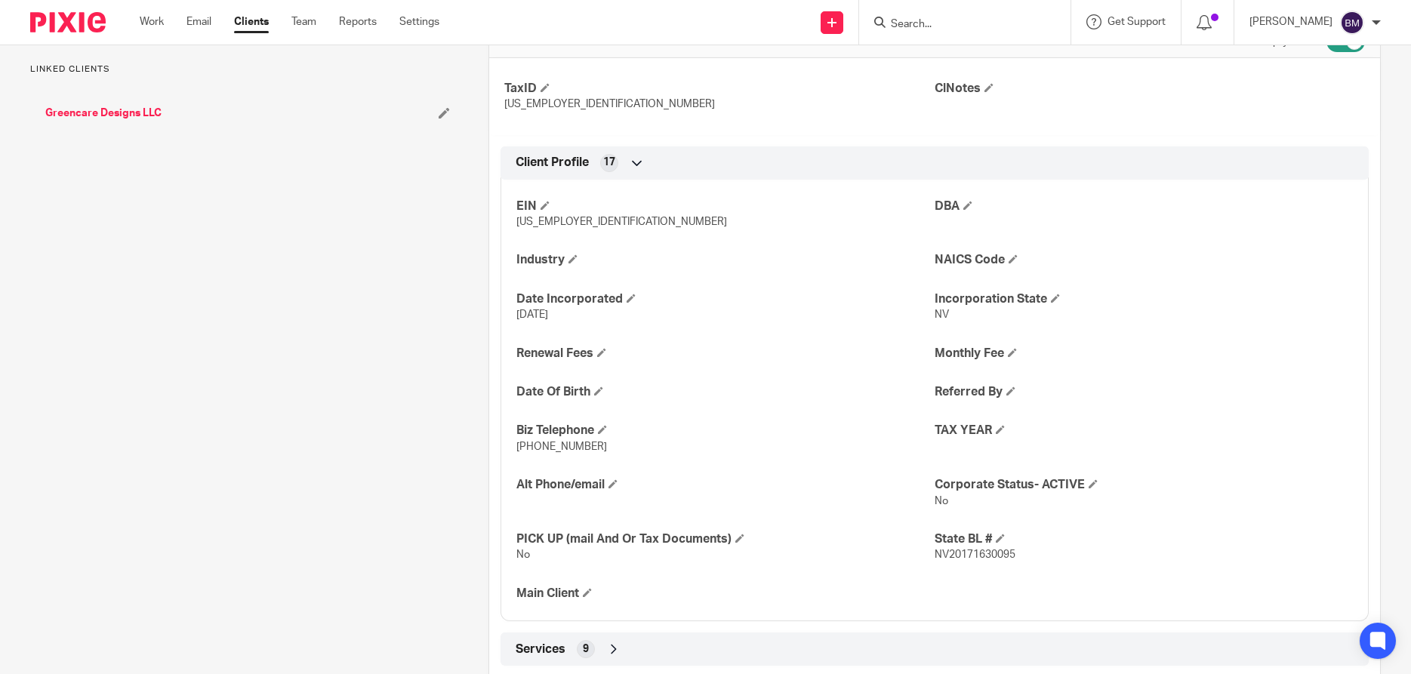
scroll to position [652, 0]
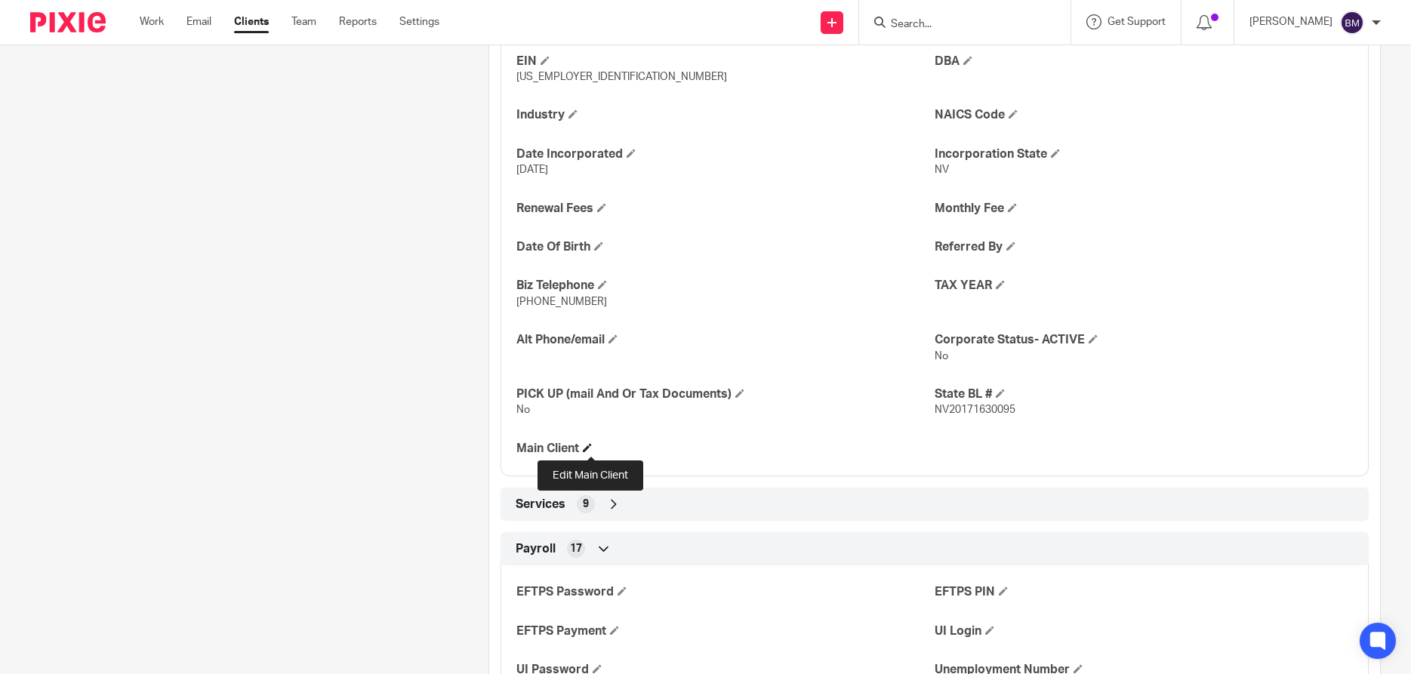
click at [590, 450] on span at bounding box center [587, 447] width 9 height 9
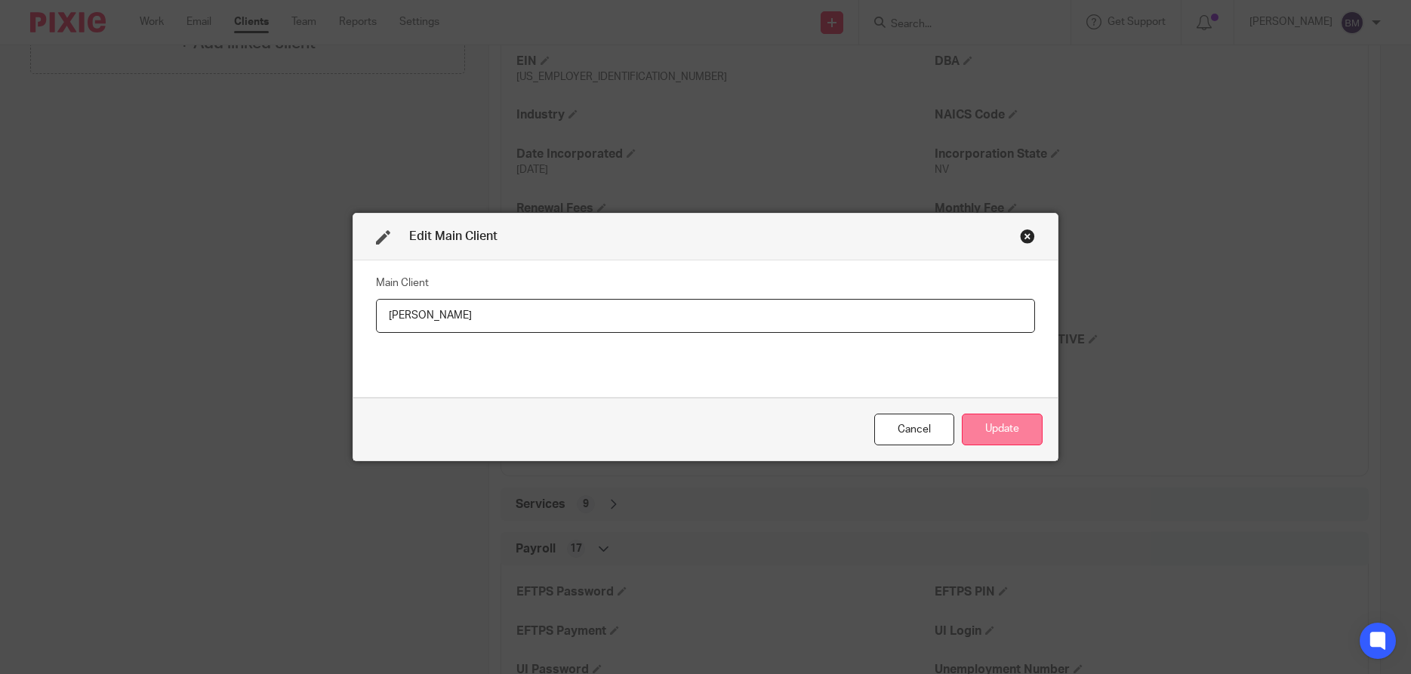
type input "[PERSON_NAME]"
click at [1002, 429] on button "Update" at bounding box center [1002, 430] width 81 height 32
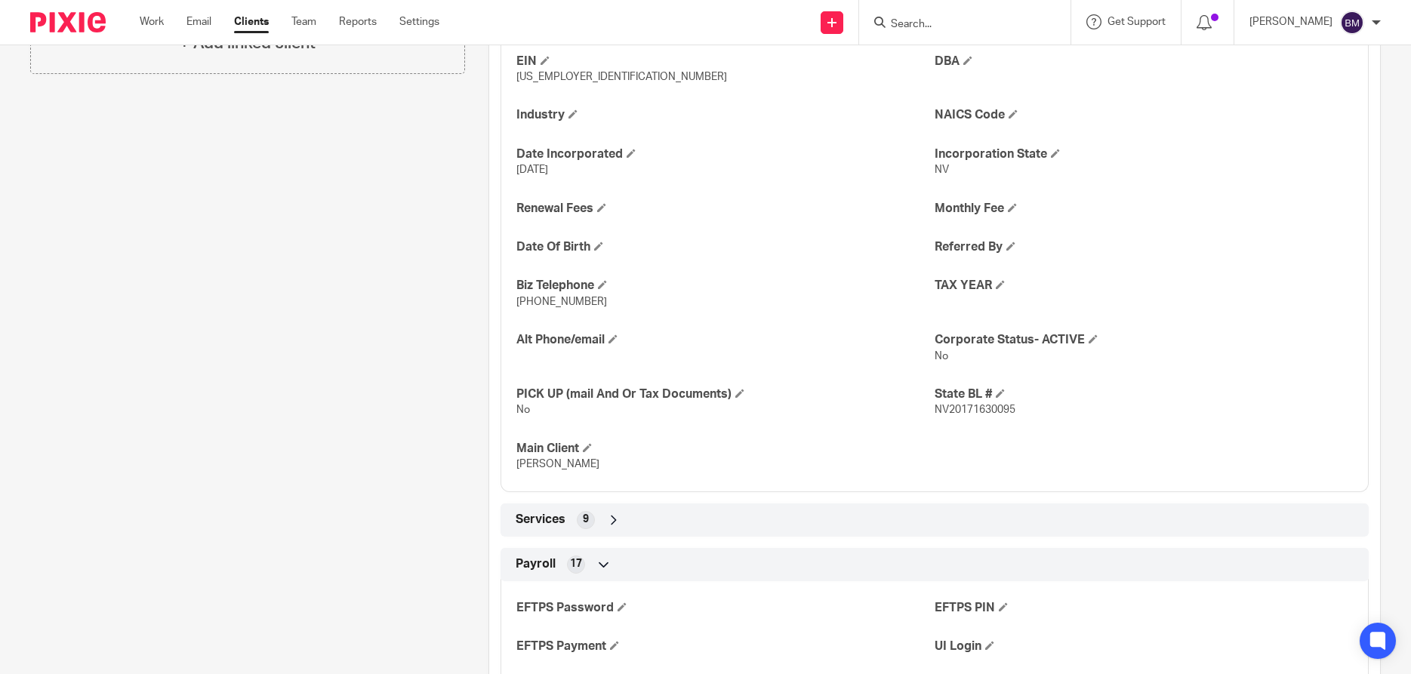
click at [932, 27] on input "Search" at bounding box center [957, 25] width 136 height 14
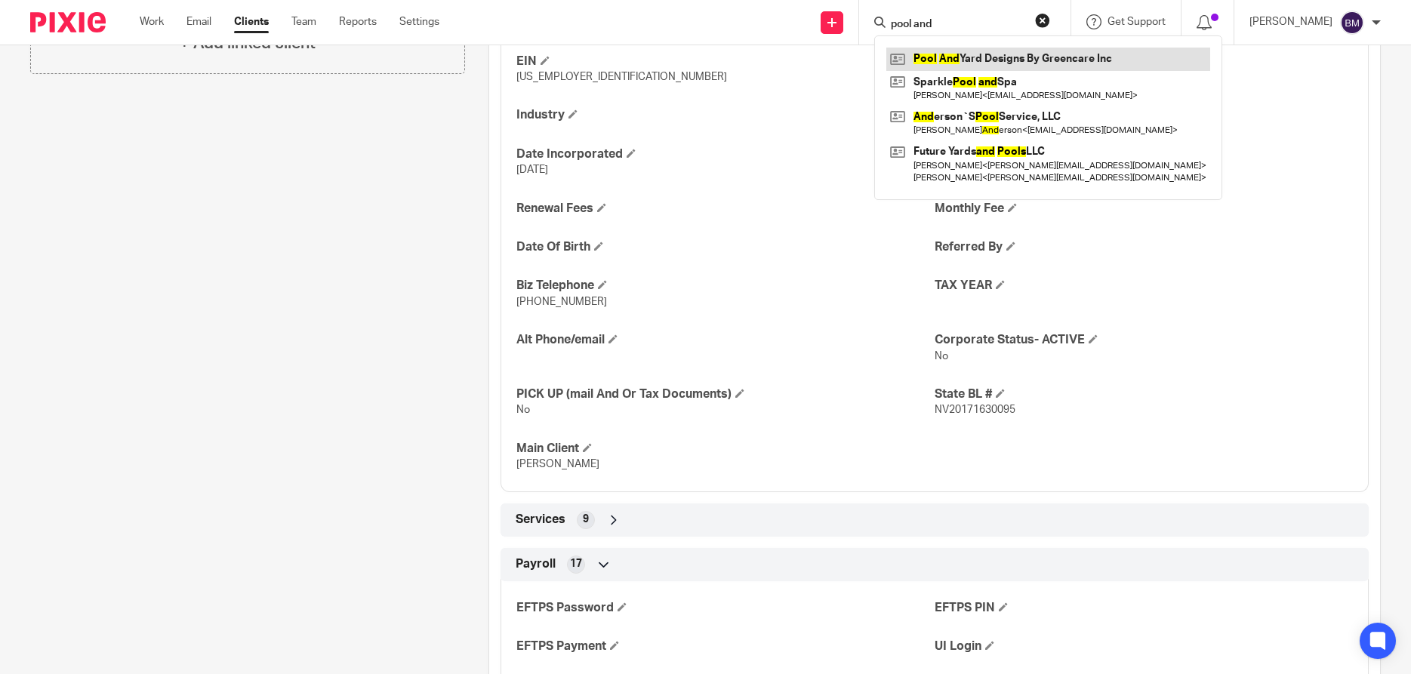
type input "pool and"
click at [986, 66] on link at bounding box center [1048, 59] width 324 height 23
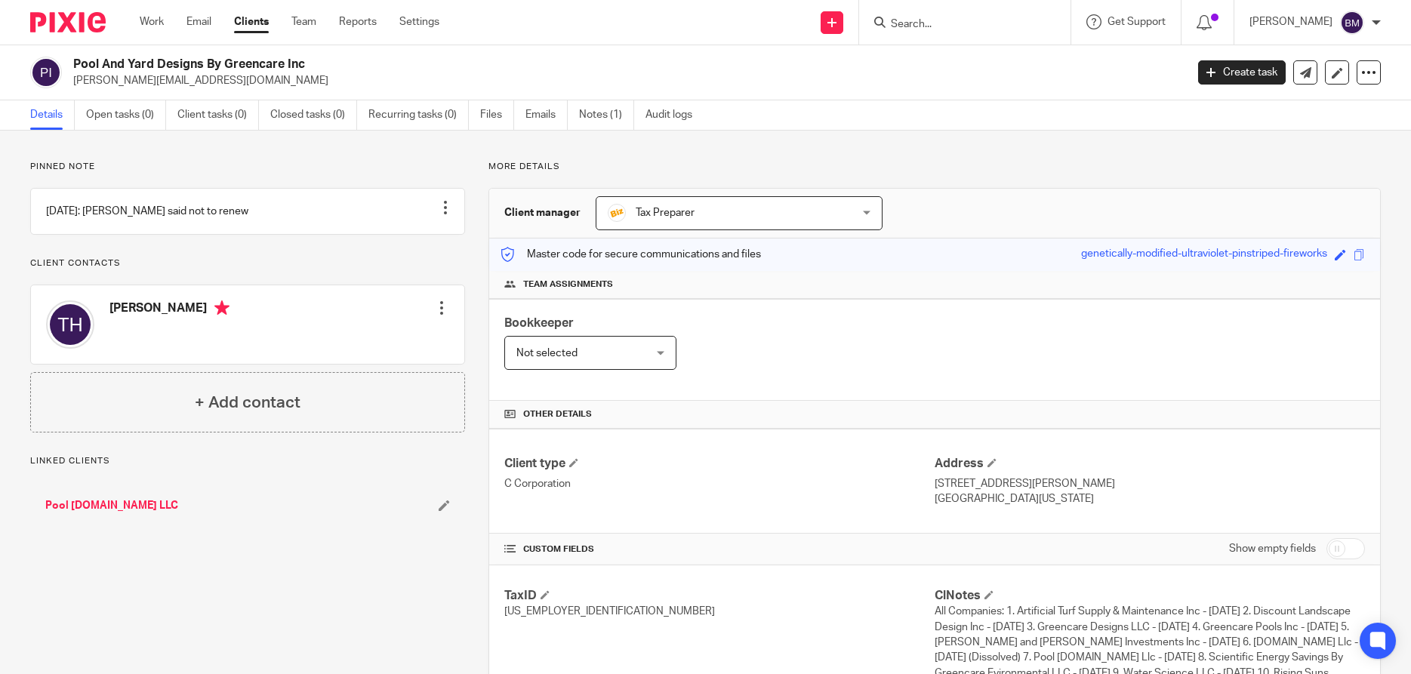
drag, startPoint x: 1350, startPoint y: 556, endPoint x: 1343, endPoint y: 554, distance: 7.9
click at [1350, 556] on input "checkbox" at bounding box center [1345, 548] width 38 height 21
checkbox input "true"
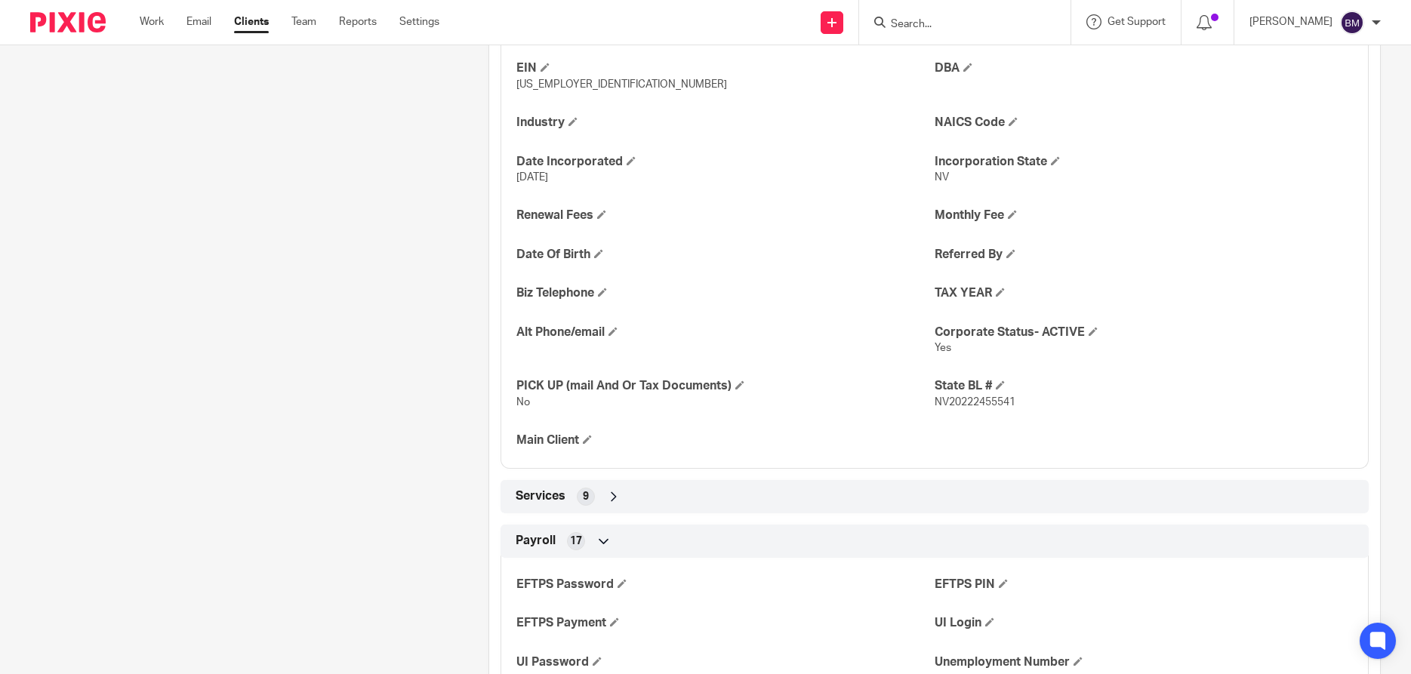
scroll to position [725, 0]
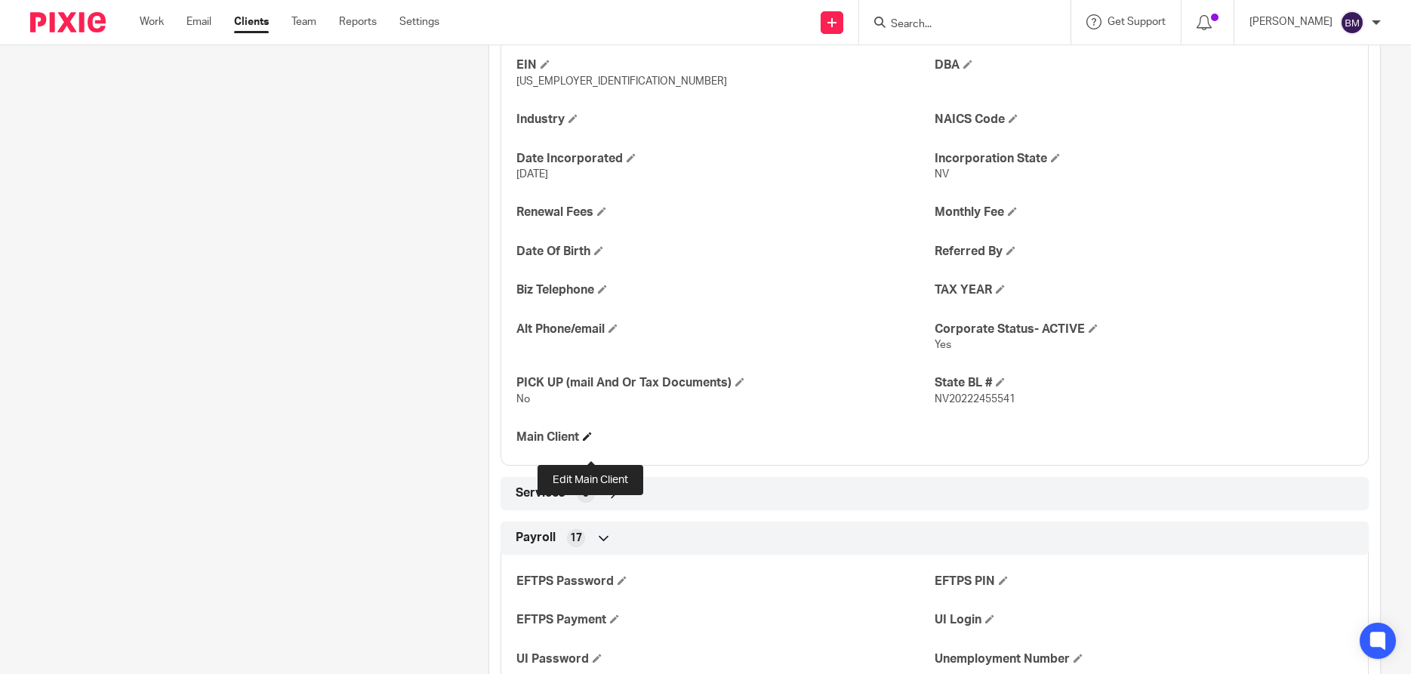
click at [592, 441] on span at bounding box center [587, 436] width 9 height 9
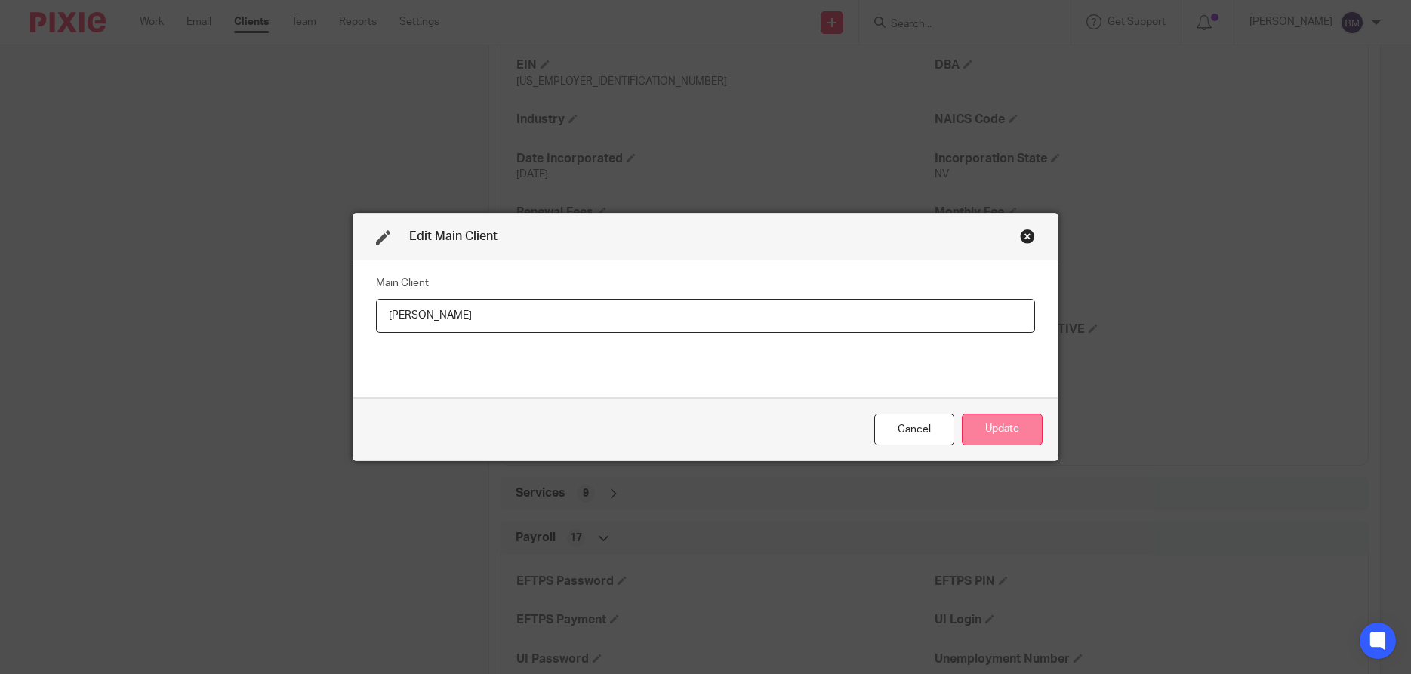
type input "[PERSON_NAME]"
click at [1008, 434] on button "Update" at bounding box center [1002, 430] width 81 height 32
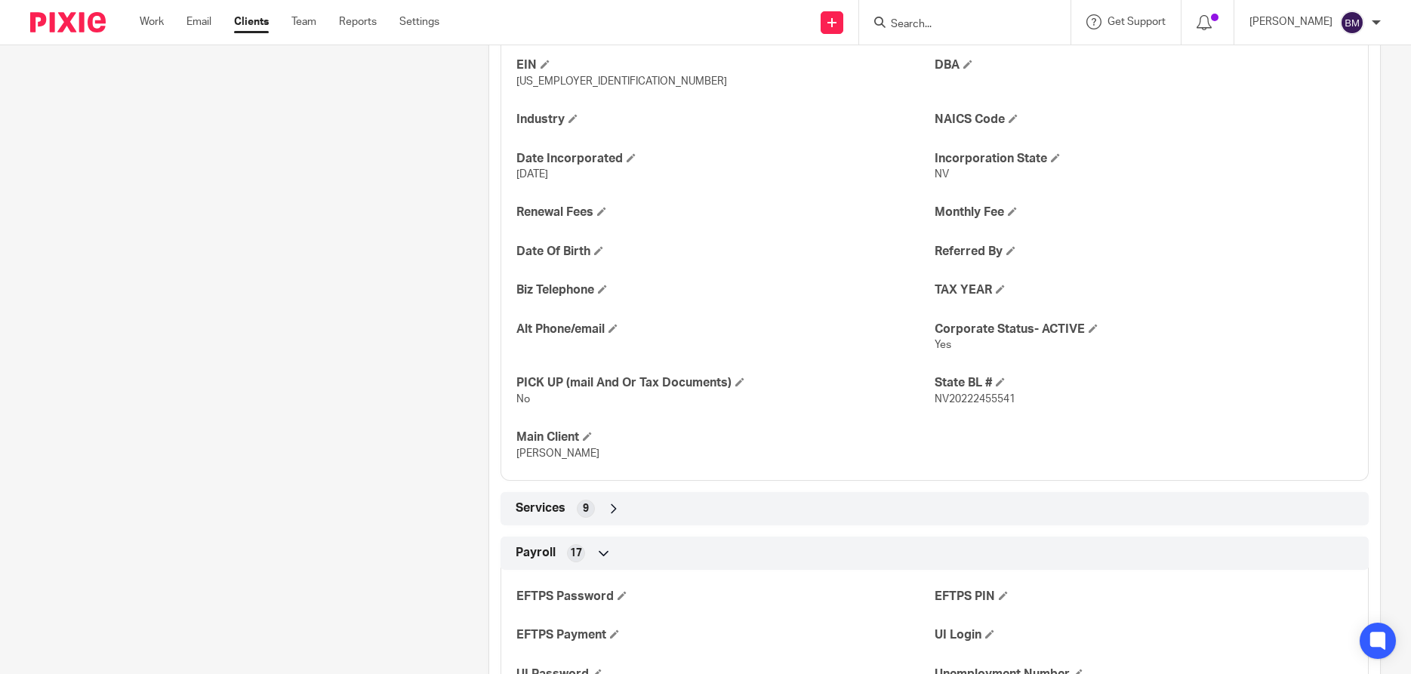
click at [950, 23] on input "Search" at bounding box center [957, 25] width 136 height 14
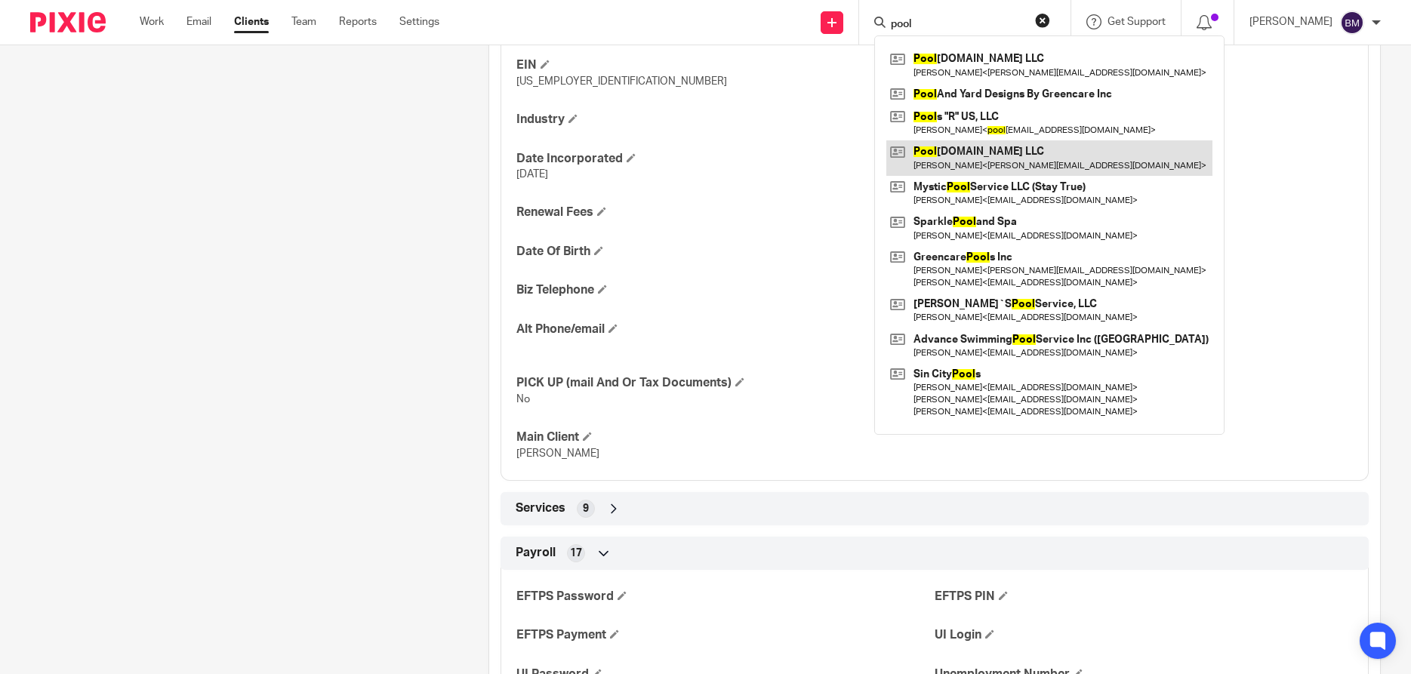
type input "pool"
click at [969, 159] on link at bounding box center [1049, 157] width 326 height 35
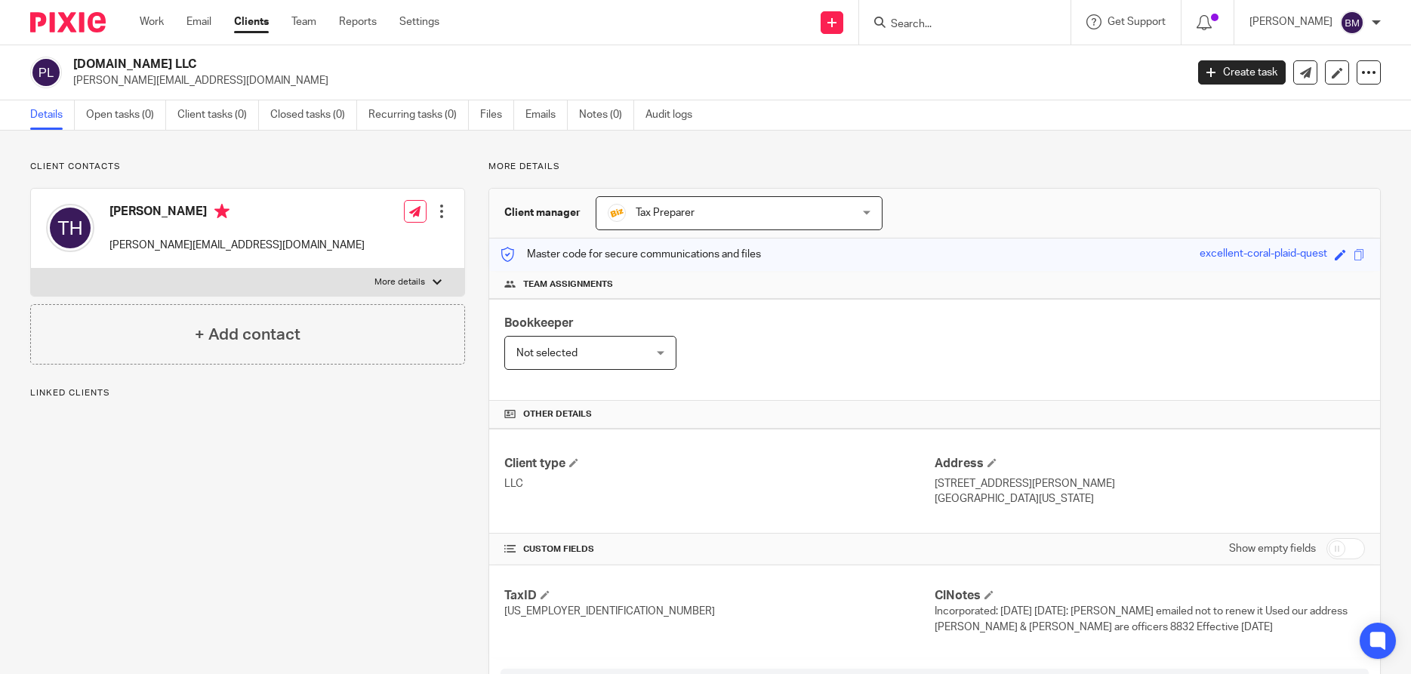
click at [1354, 550] on input "checkbox" at bounding box center [1345, 548] width 38 height 21
checkbox input "true"
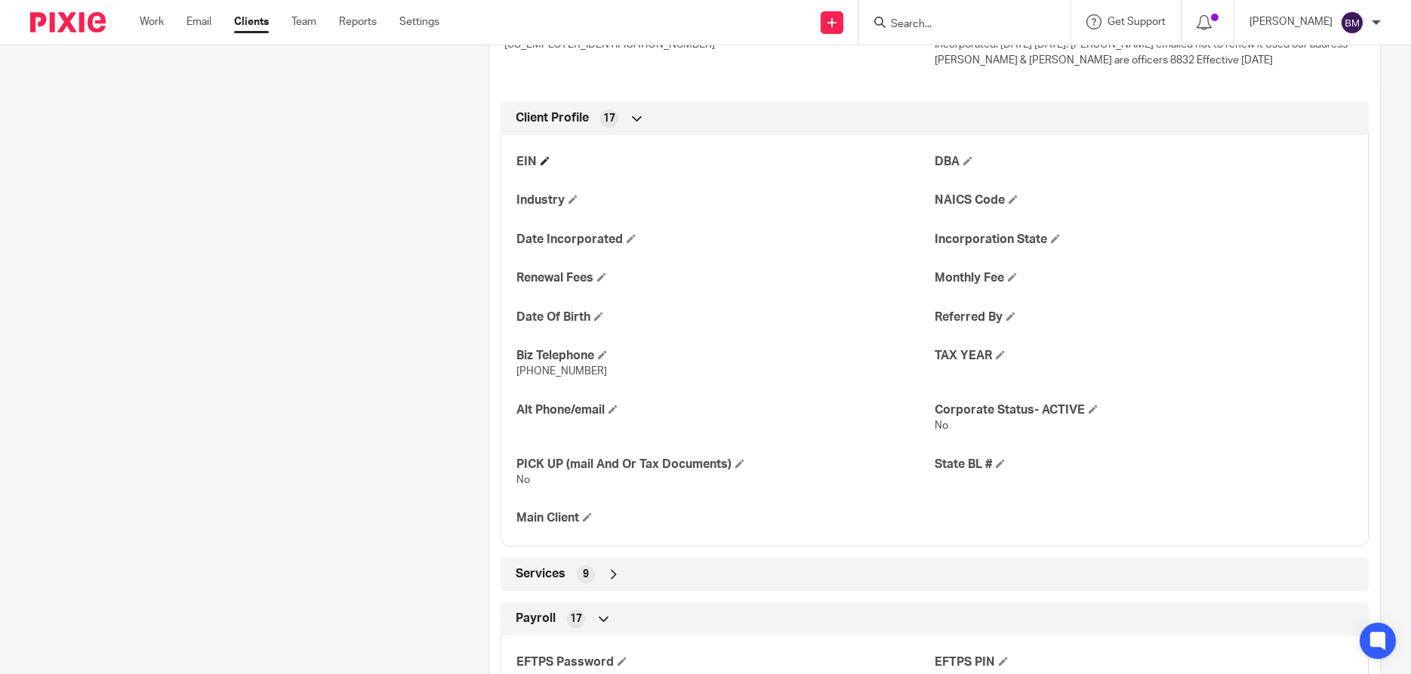
scroll to position [580, 0]
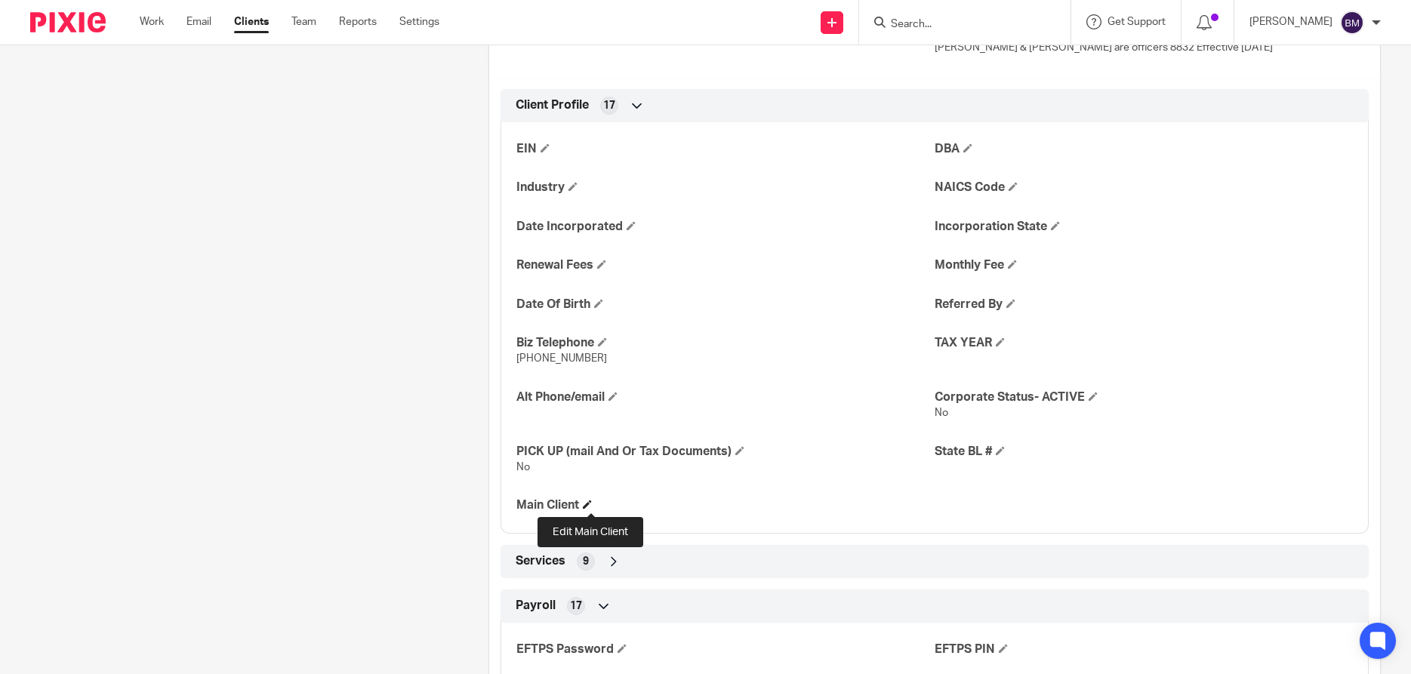
click at [590, 507] on span at bounding box center [587, 504] width 9 height 9
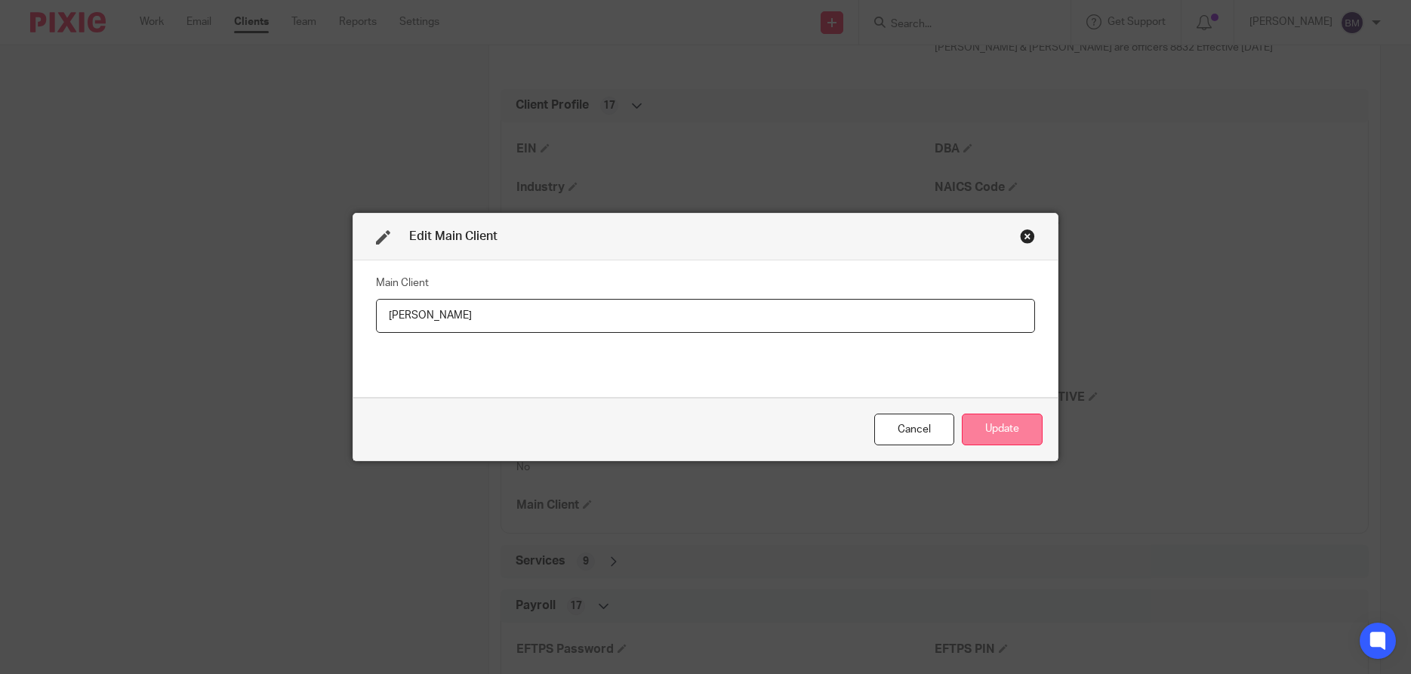
type input "[PERSON_NAME]"
click at [999, 432] on button "Update" at bounding box center [1002, 430] width 81 height 32
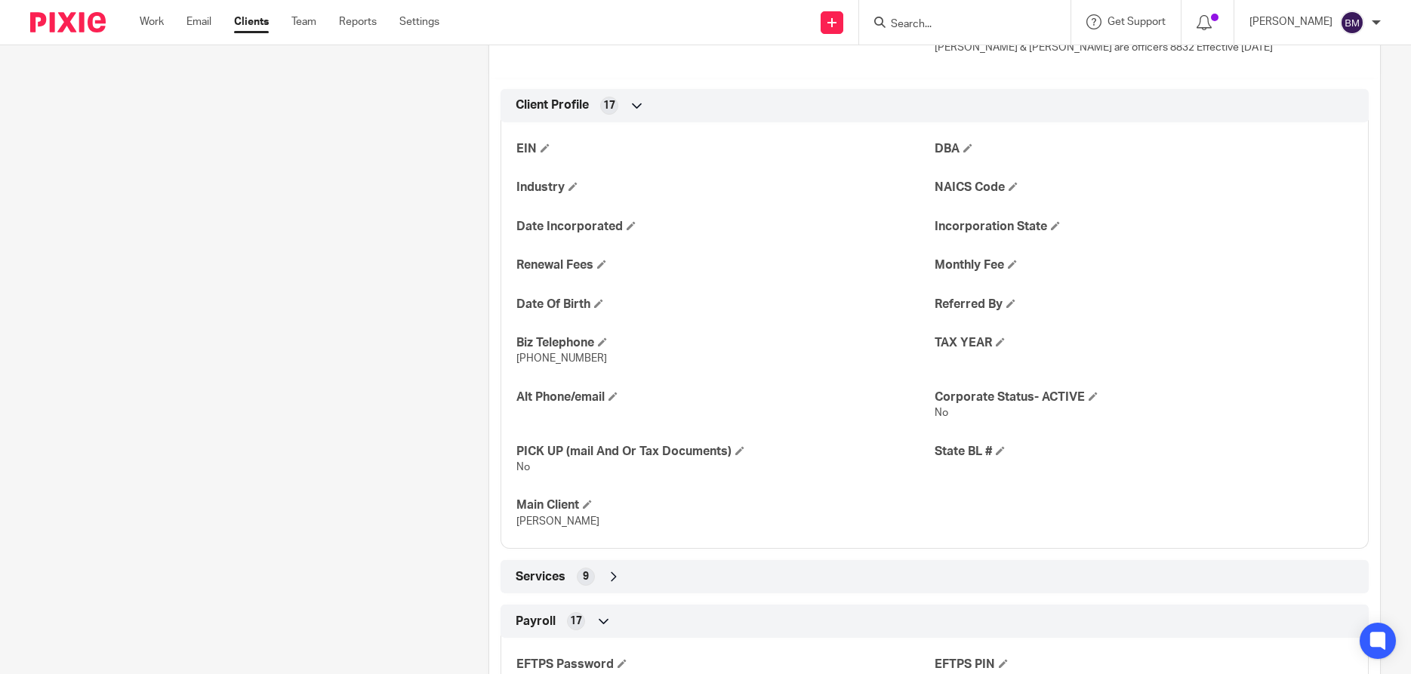
click at [932, 19] on input "Search" at bounding box center [957, 25] width 136 height 14
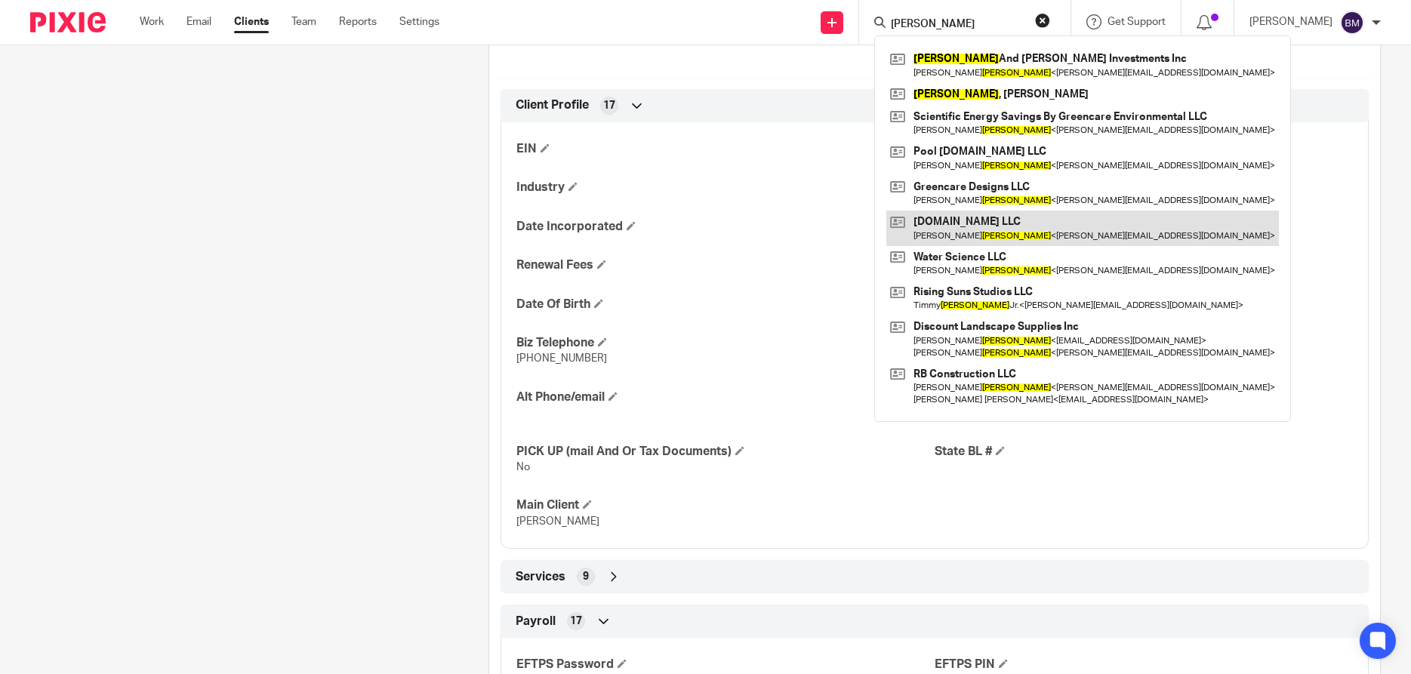
type input "tim hanlon"
click at [956, 228] on link at bounding box center [1082, 228] width 393 height 35
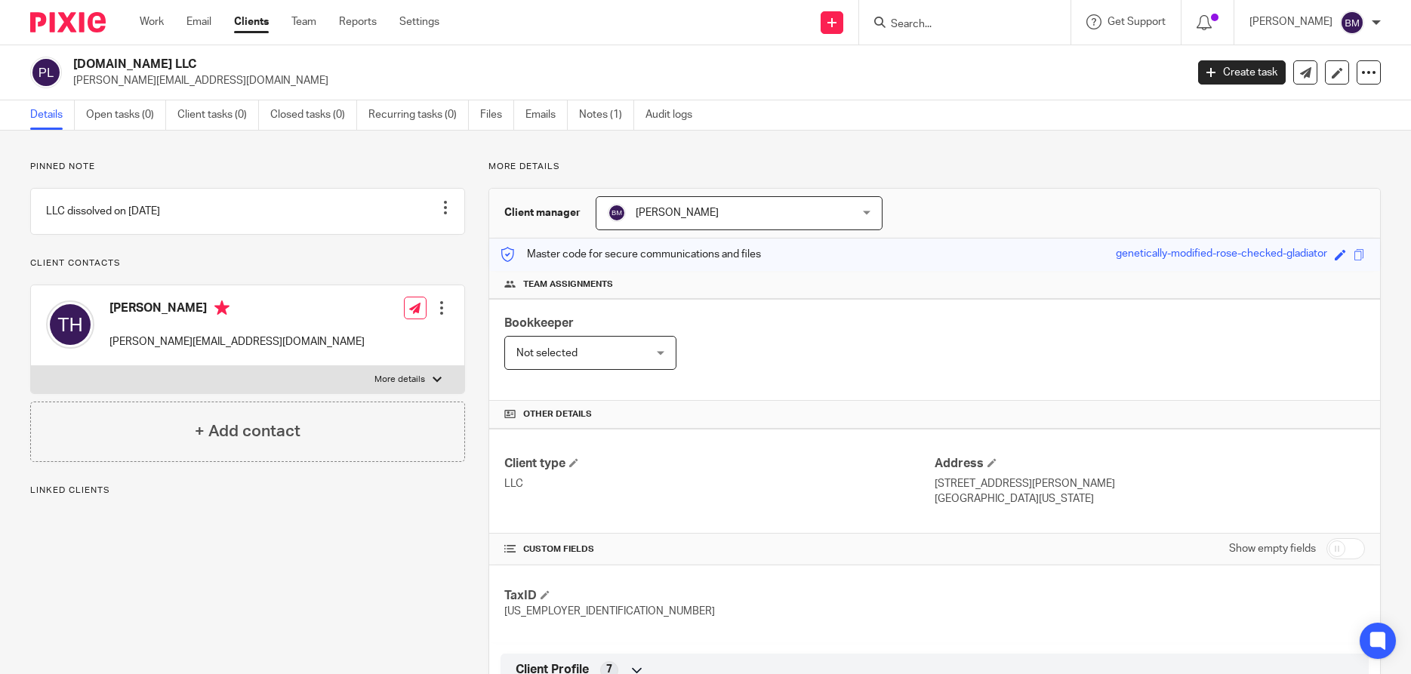
click at [1354, 547] on input "checkbox" at bounding box center [1345, 548] width 38 height 21
checkbox input "true"
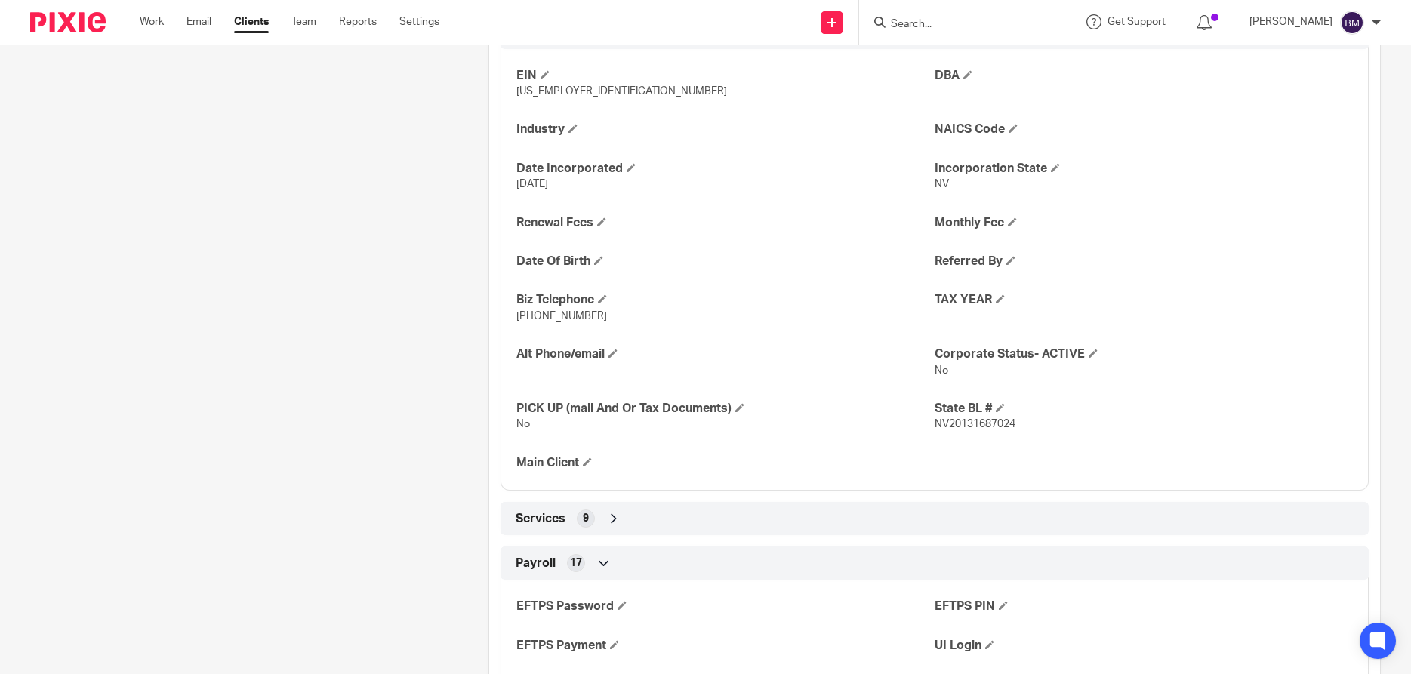
scroll to position [652, 0]
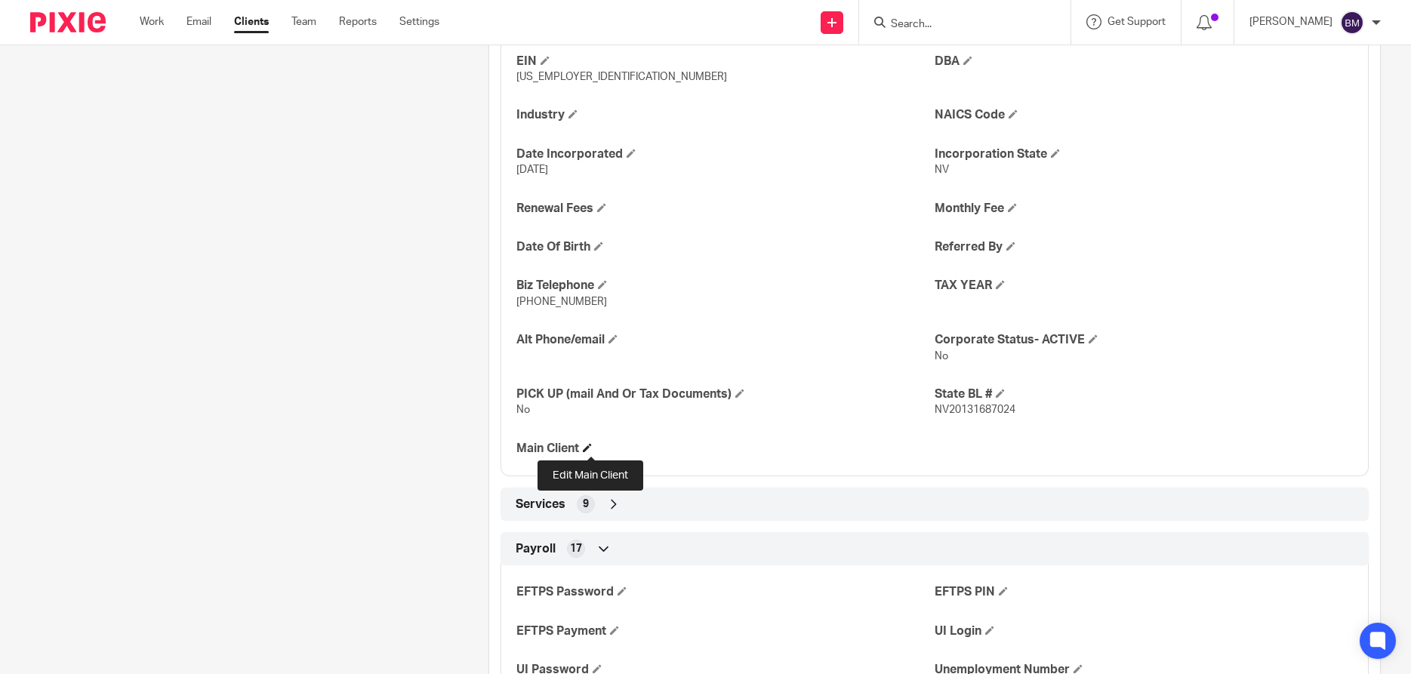
click at [589, 448] on span at bounding box center [587, 447] width 9 height 9
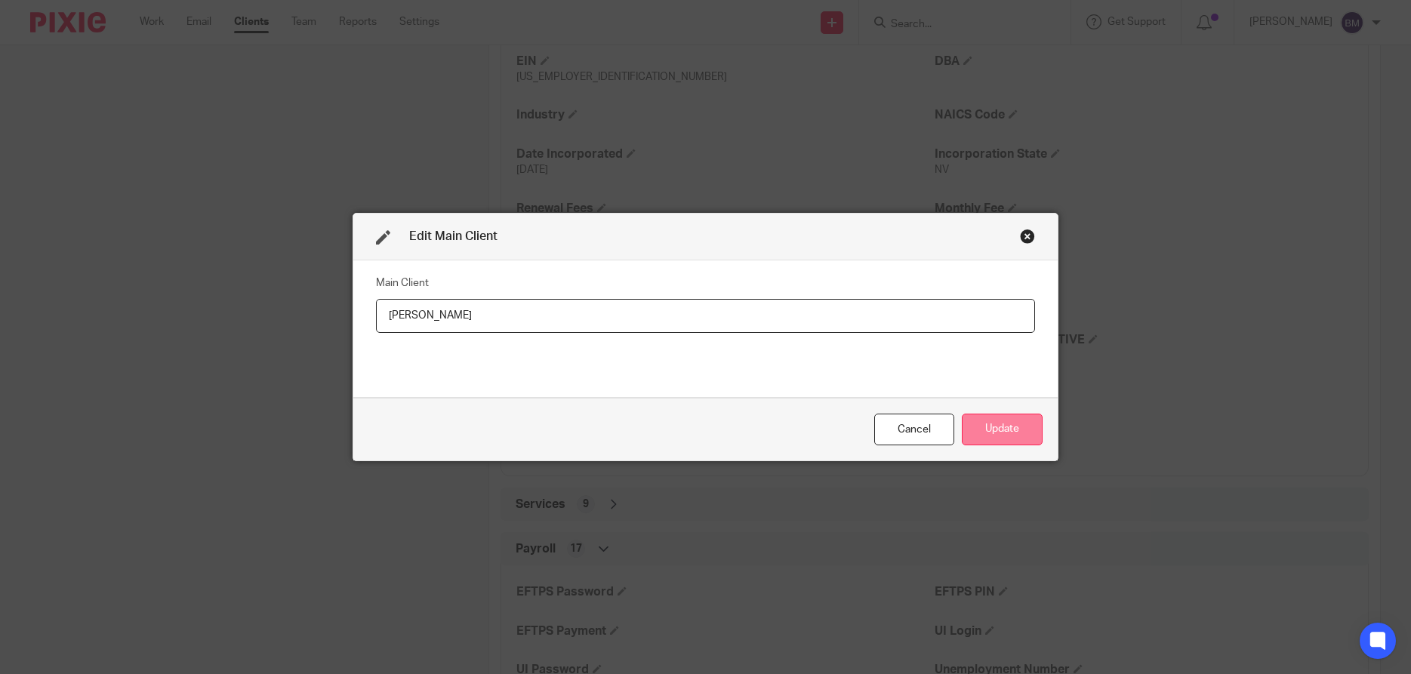
type input "[PERSON_NAME]"
click at [998, 441] on button "Update" at bounding box center [1002, 430] width 81 height 32
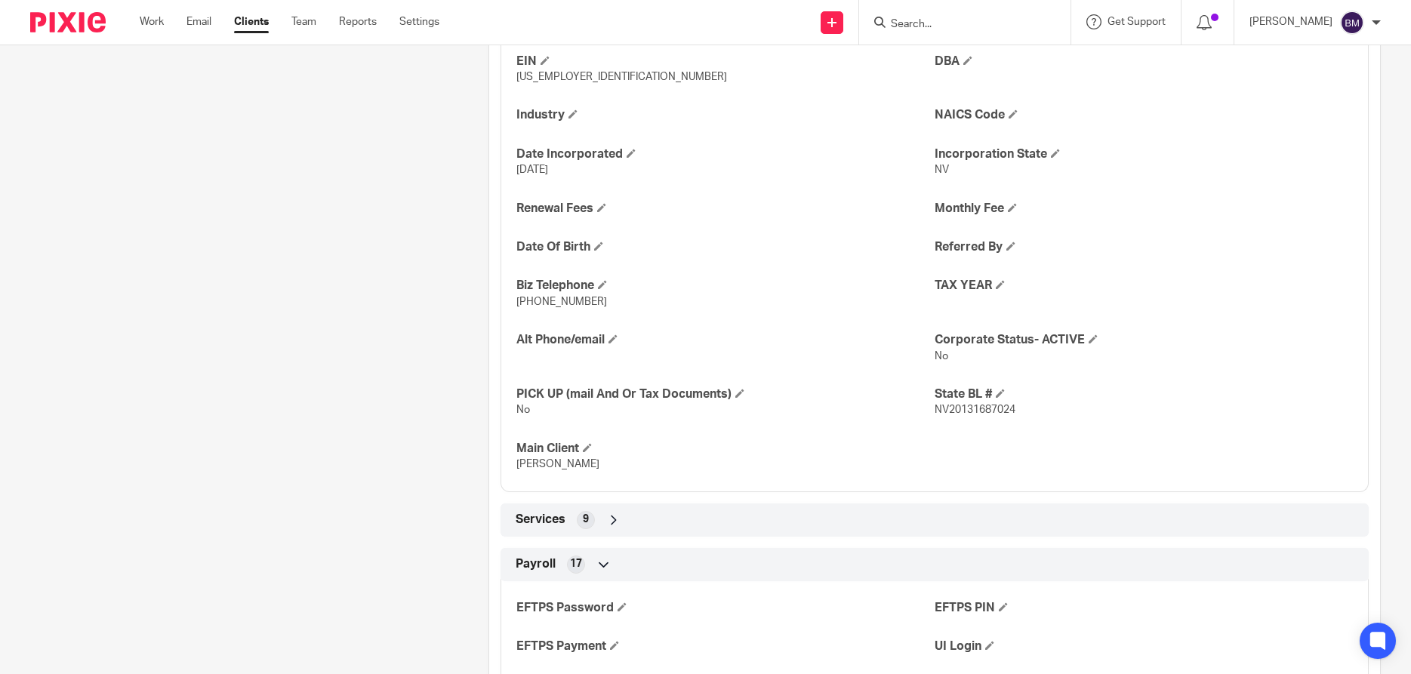
click at [978, 28] on input "Search" at bounding box center [957, 25] width 136 height 14
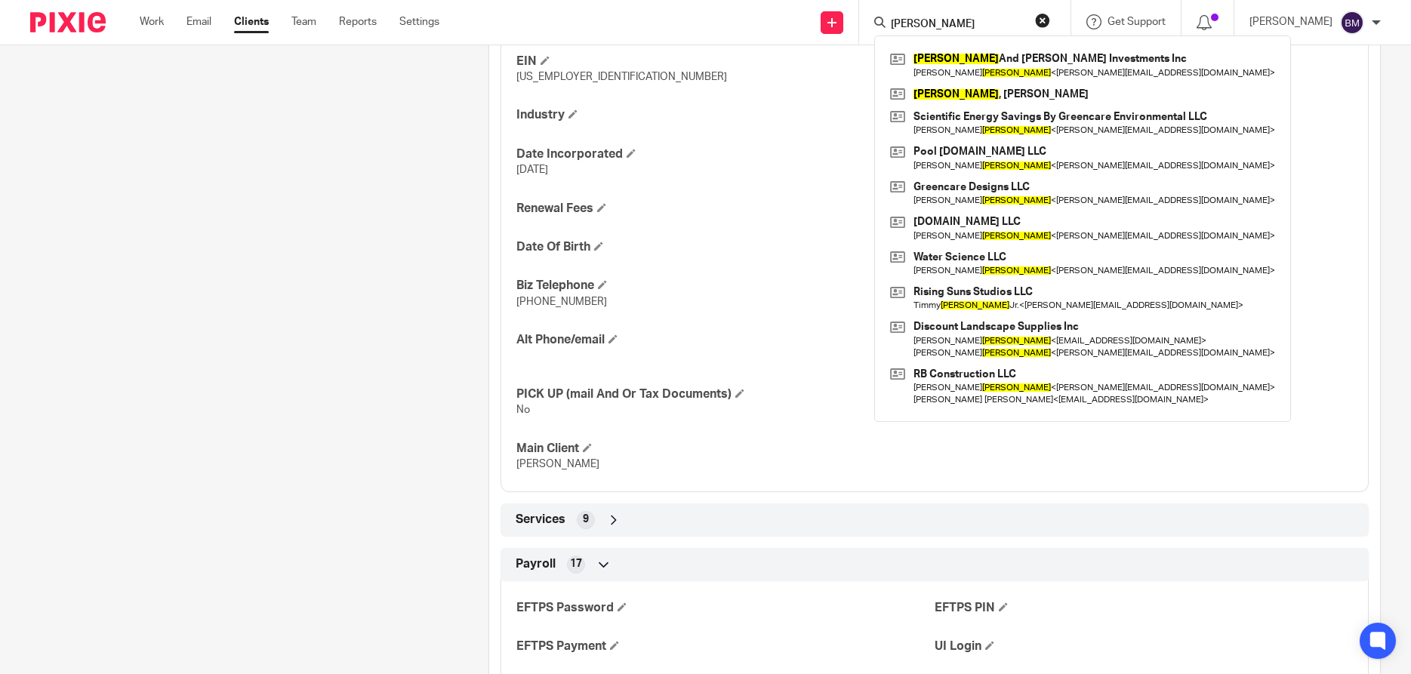
type input "[PERSON_NAME]"
click at [1050, 19] on button "reset" at bounding box center [1042, 20] width 15 height 15
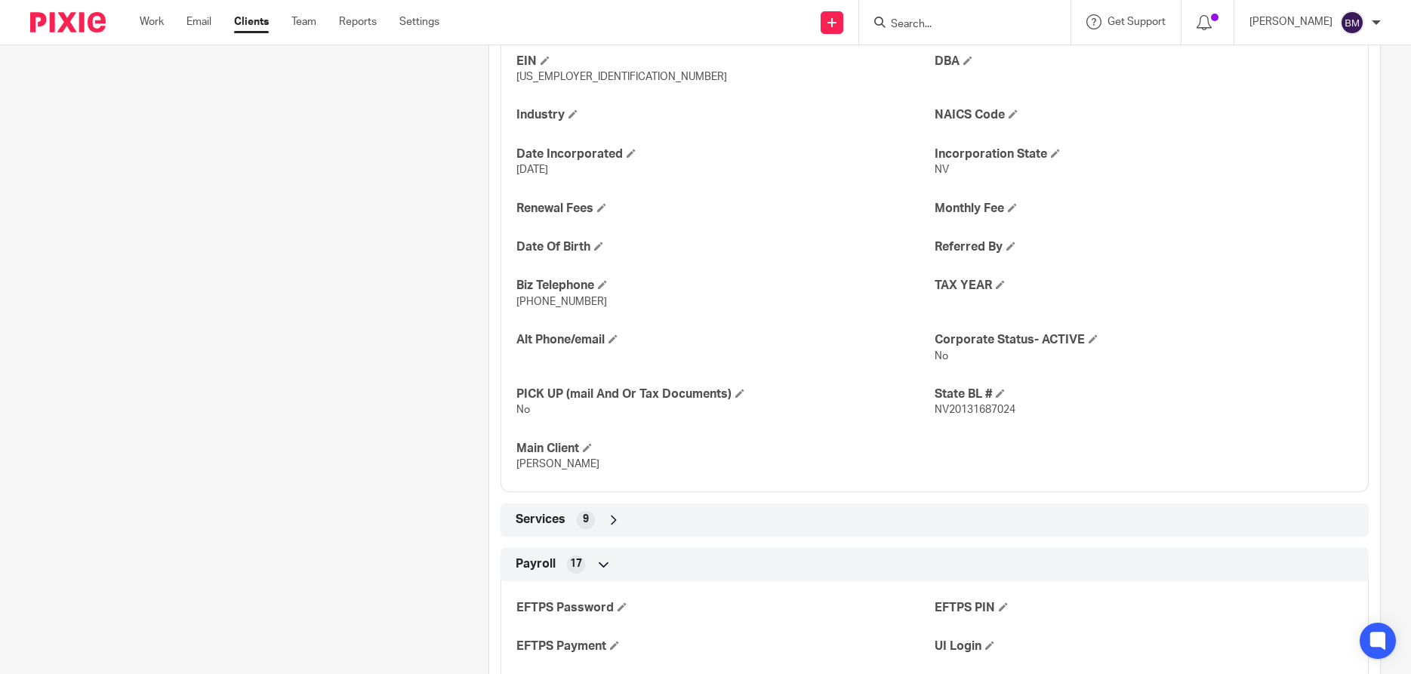
click at [992, 20] on input "Search" at bounding box center [957, 25] width 136 height 14
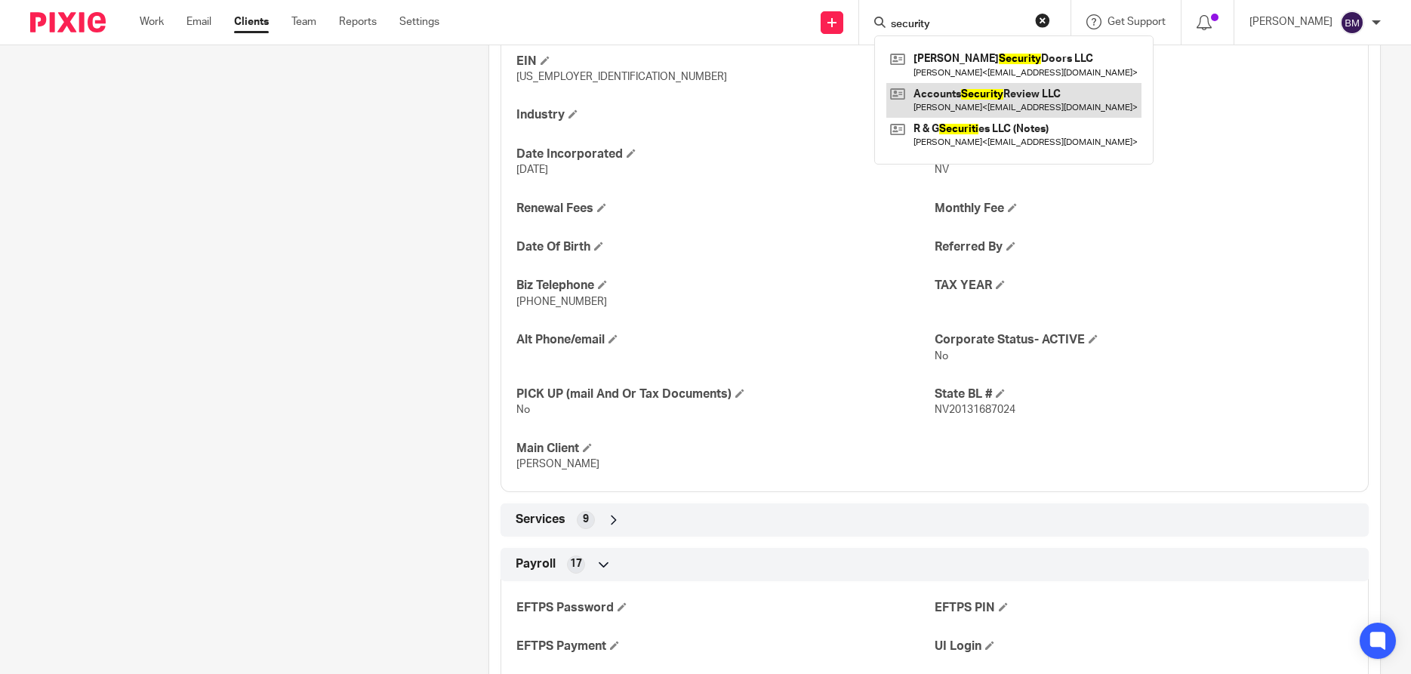
type input "security"
click at [972, 97] on link at bounding box center [1013, 100] width 255 height 35
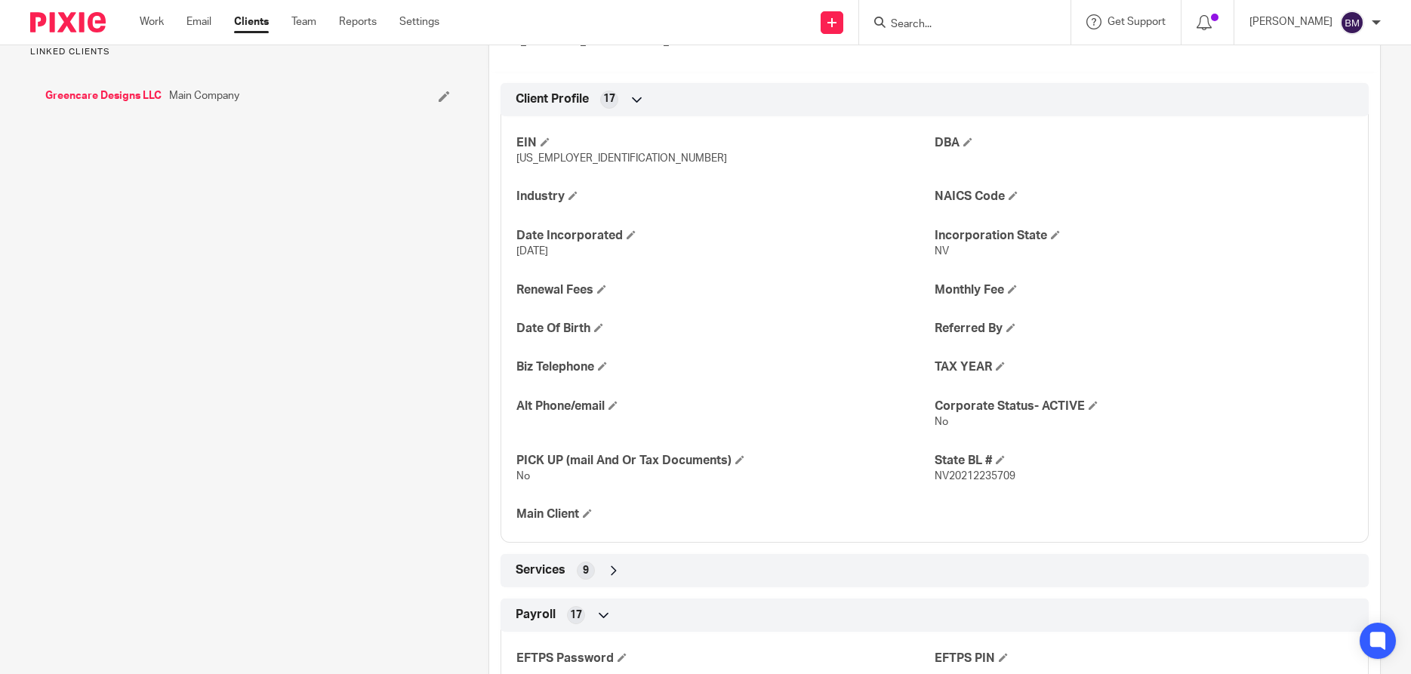
scroll to position [580, 0]
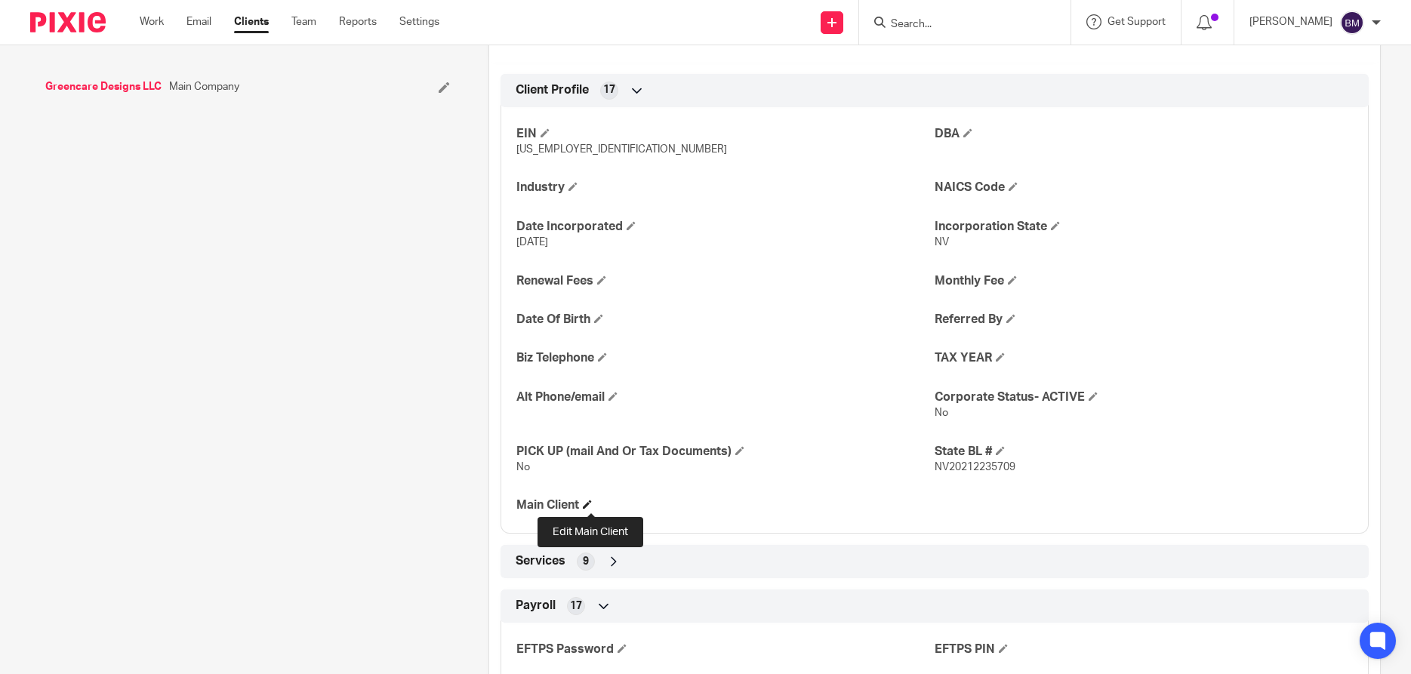
click at [589, 508] on span at bounding box center [587, 504] width 9 height 9
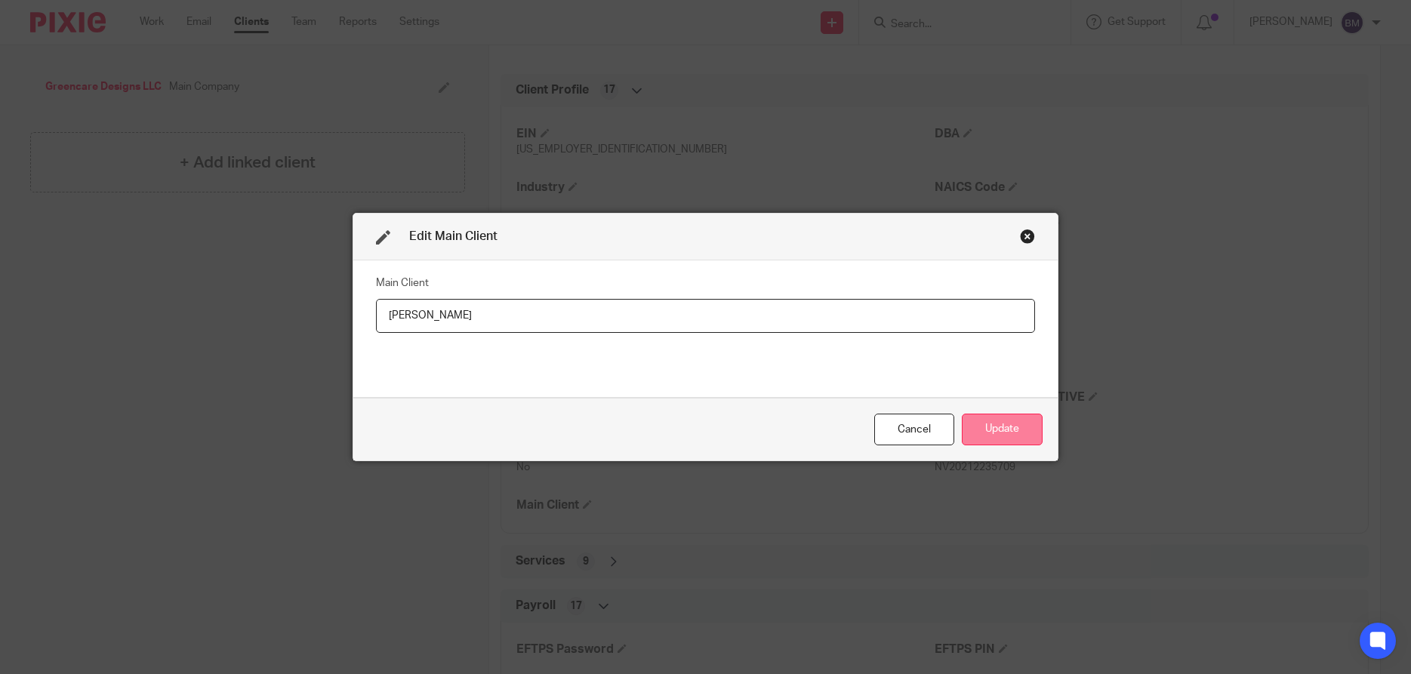
type input "[PERSON_NAME]"
click at [992, 424] on button "Update" at bounding box center [1002, 430] width 81 height 32
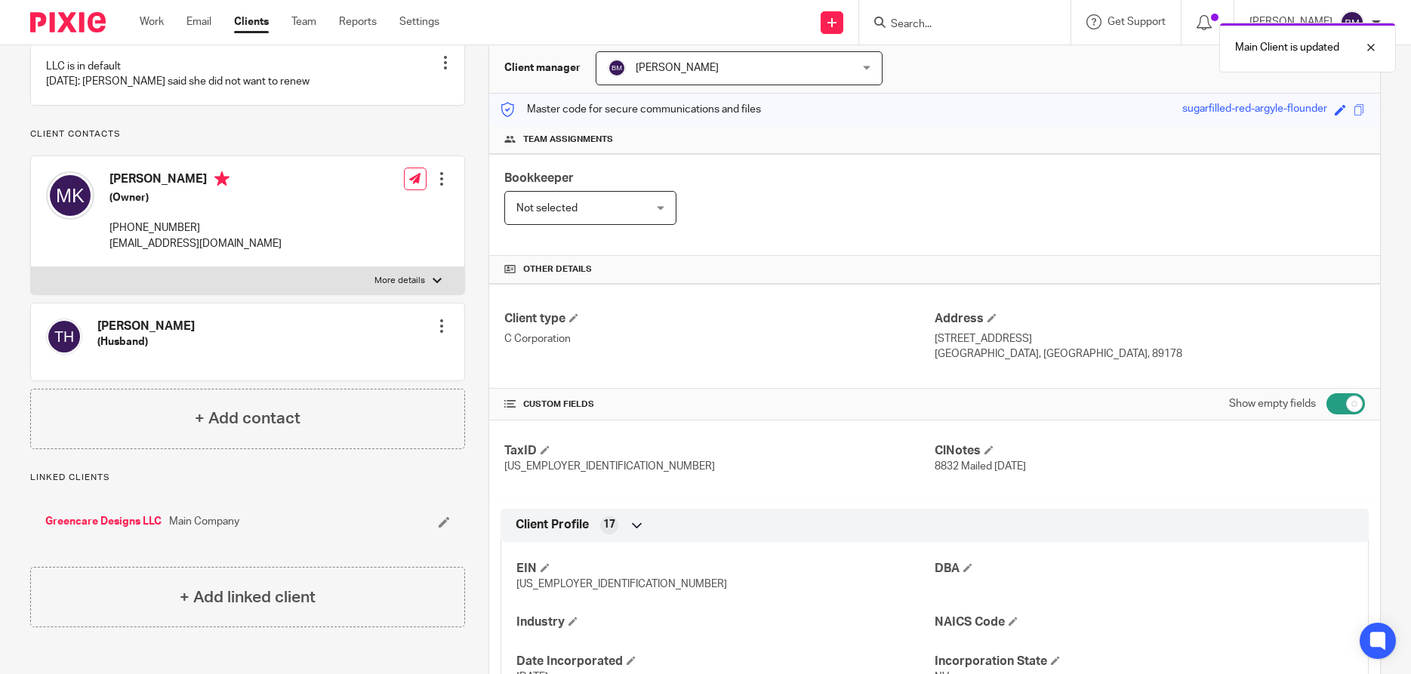
scroll to position [0, 0]
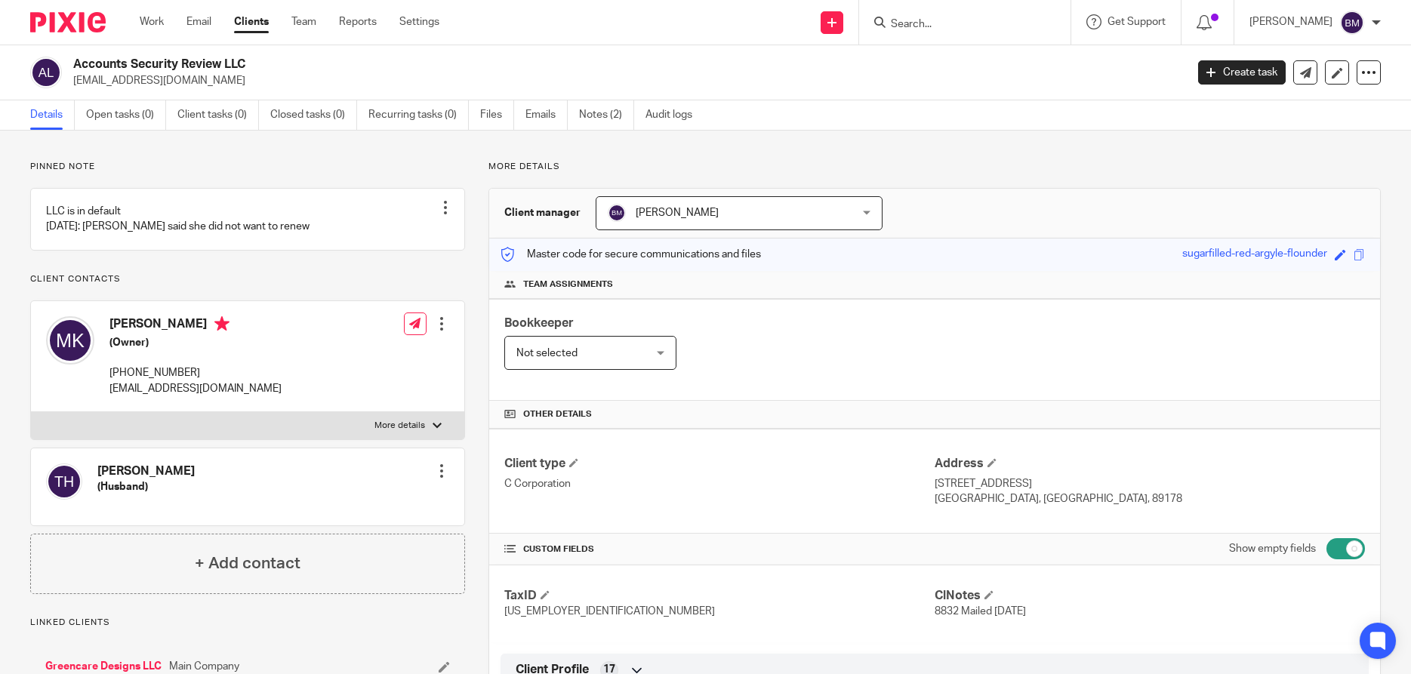
click at [917, 21] on input "Search" at bounding box center [957, 25] width 136 height 14
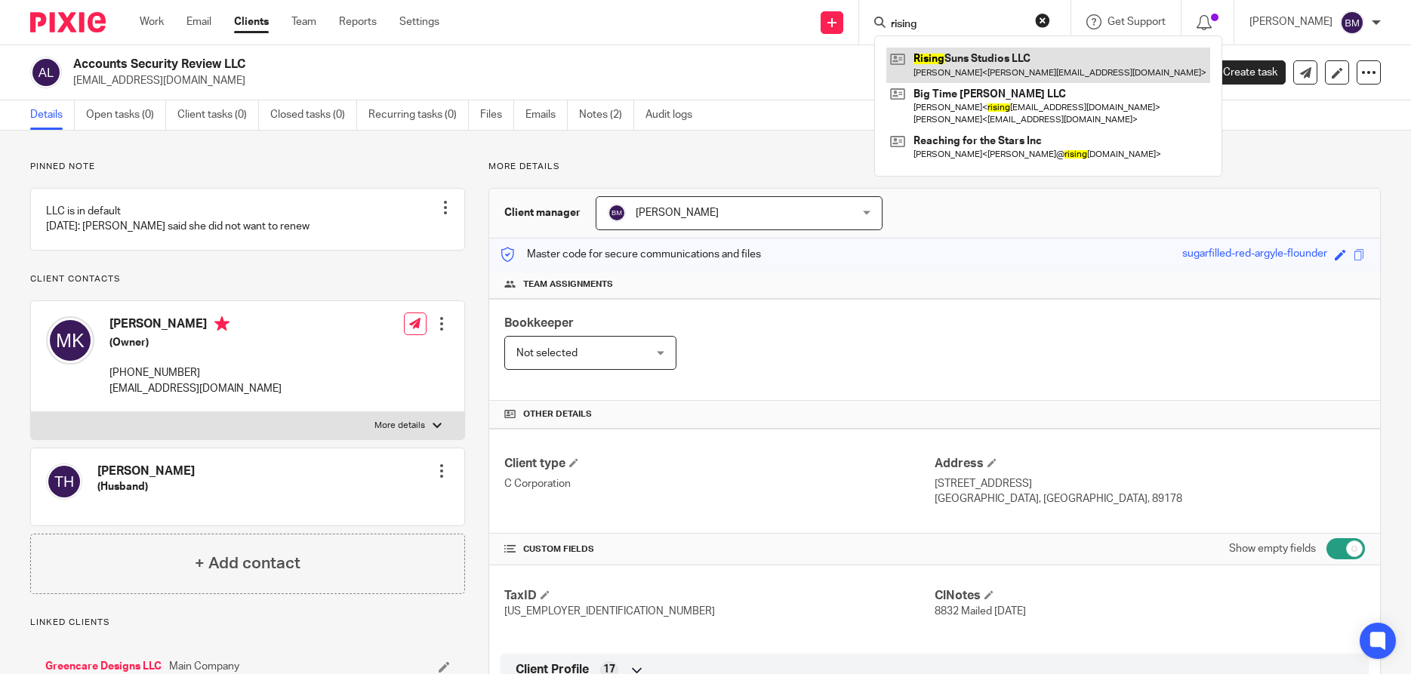
type input "rising"
click at [949, 63] on link at bounding box center [1048, 65] width 324 height 35
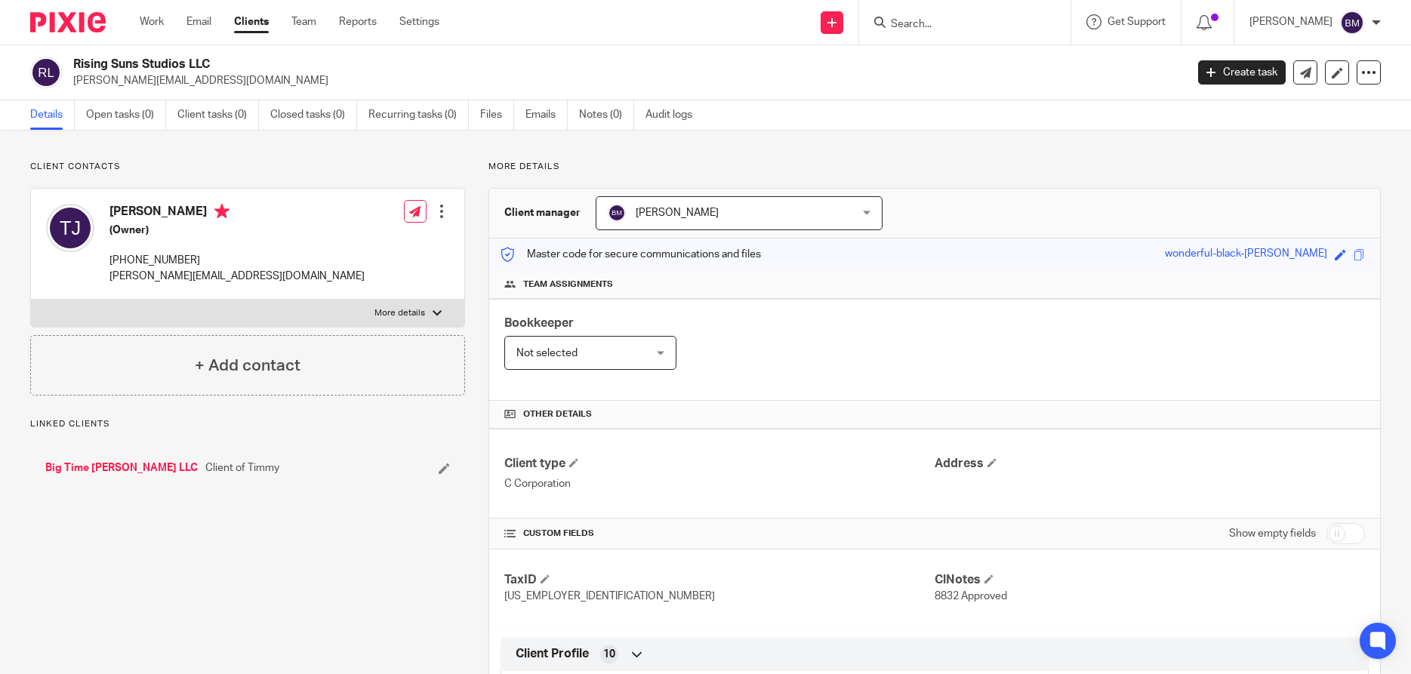
click at [1350, 531] on input "checkbox" at bounding box center [1345, 533] width 38 height 21
checkbox input "true"
click at [88, 467] on link "Big Time [PERSON_NAME] LLC" at bounding box center [121, 467] width 152 height 15
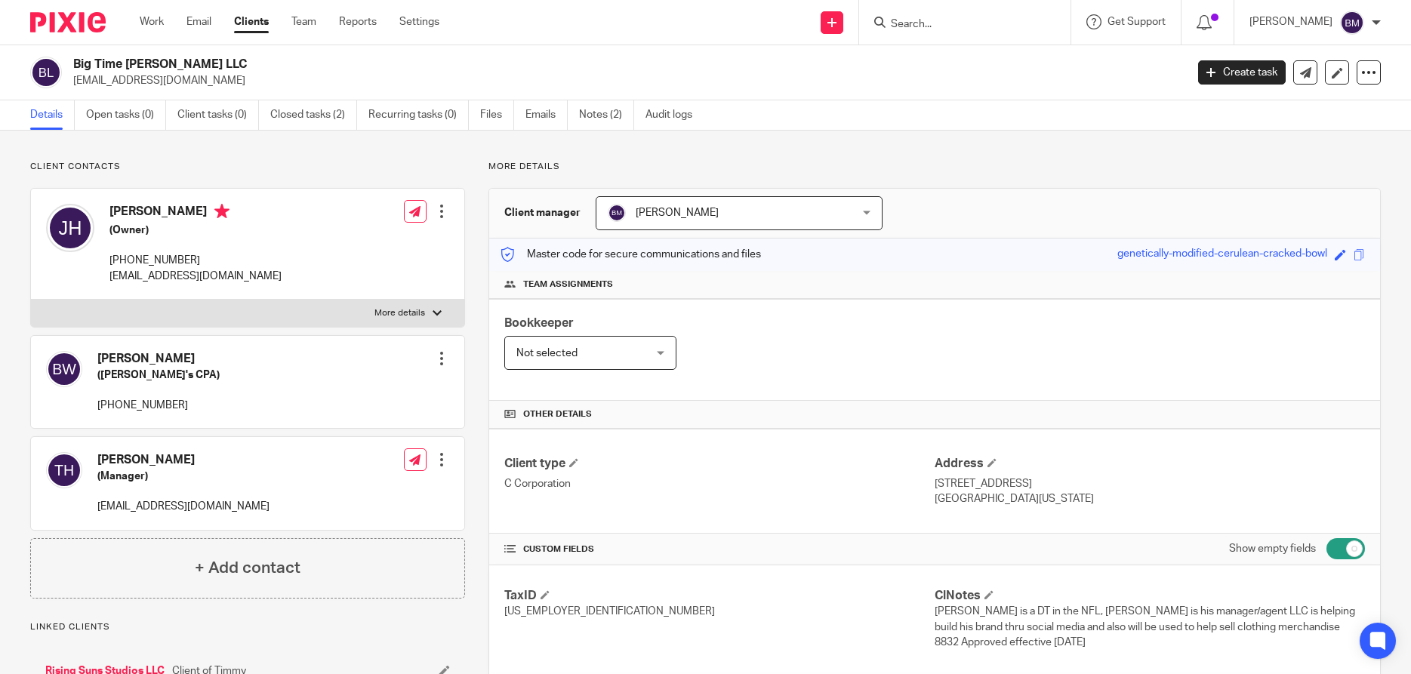
click at [972, 25] on input "Search" at bounding box center [957, 25] width 136 height 14
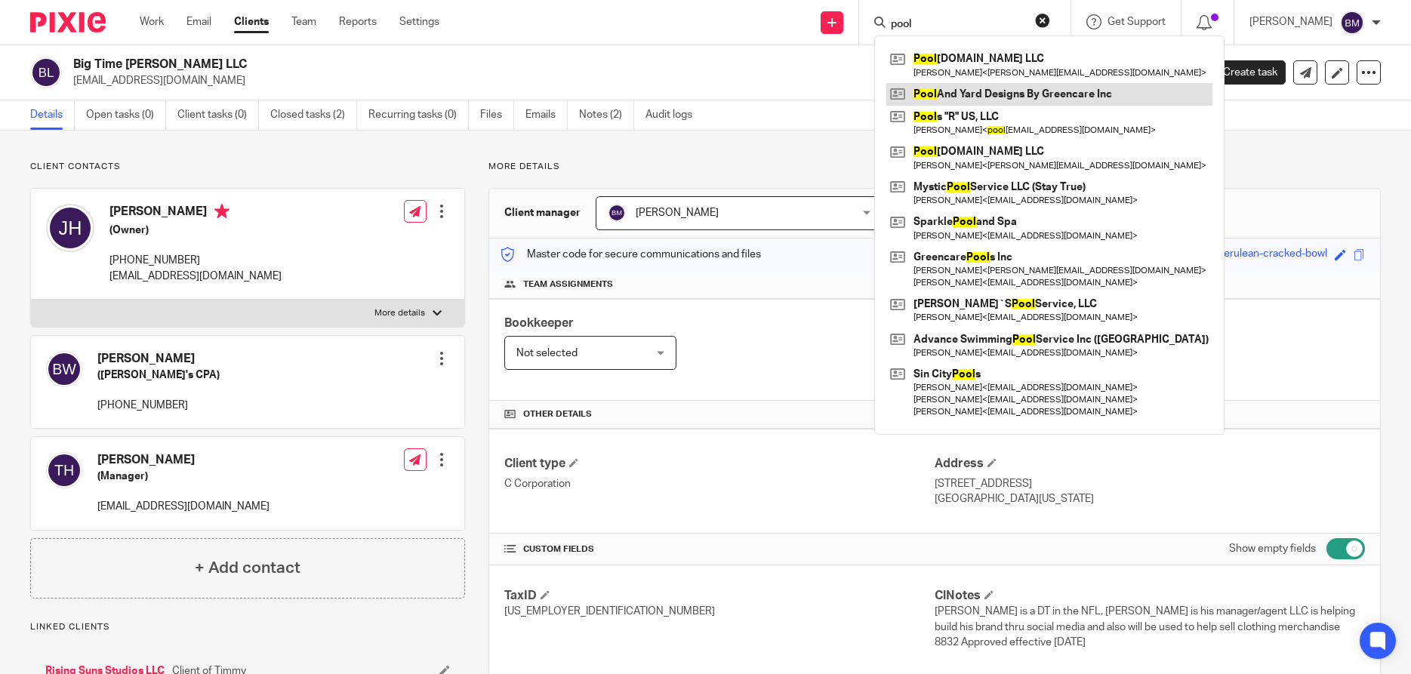
type input "pool"
click at [1001, 95] on link at bounding box center [1049, 94] width 326 height 23
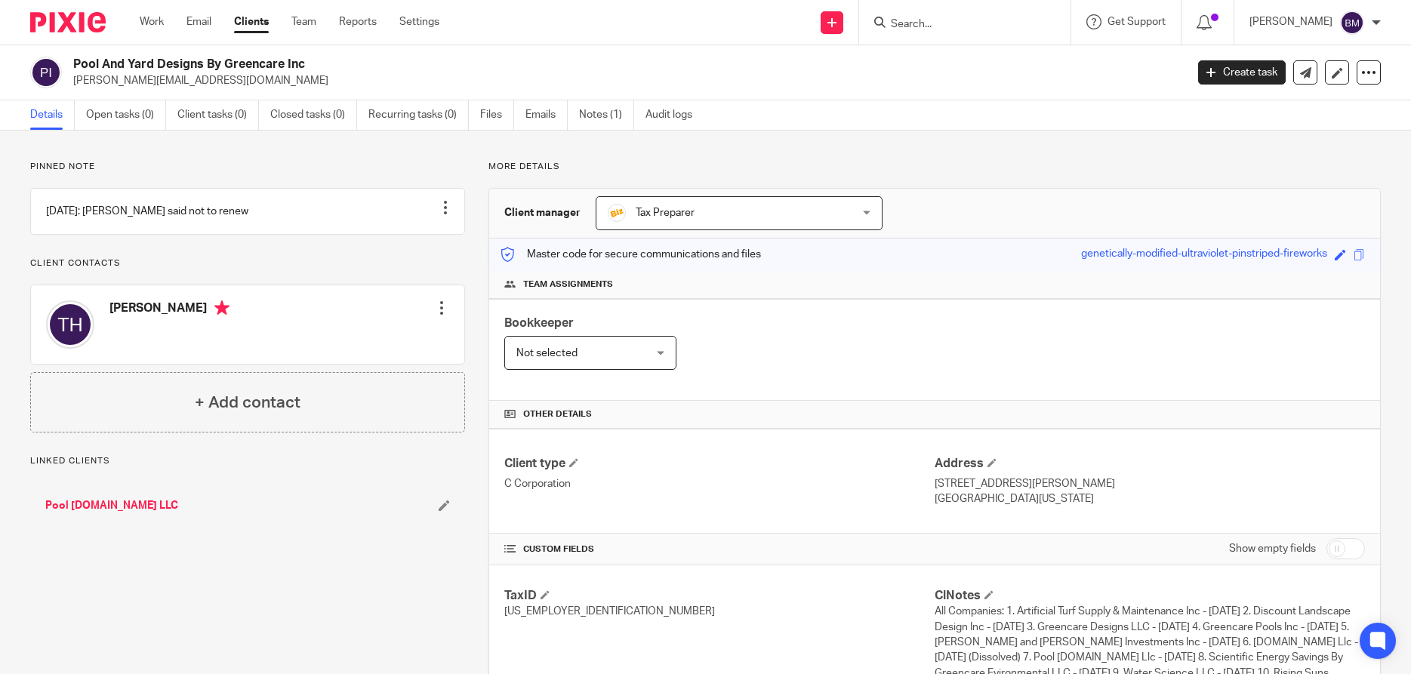
click at [869, 217] on div "Tax Preparer Tax Preparer" at bounding box center [739, 213] width 287 height 34
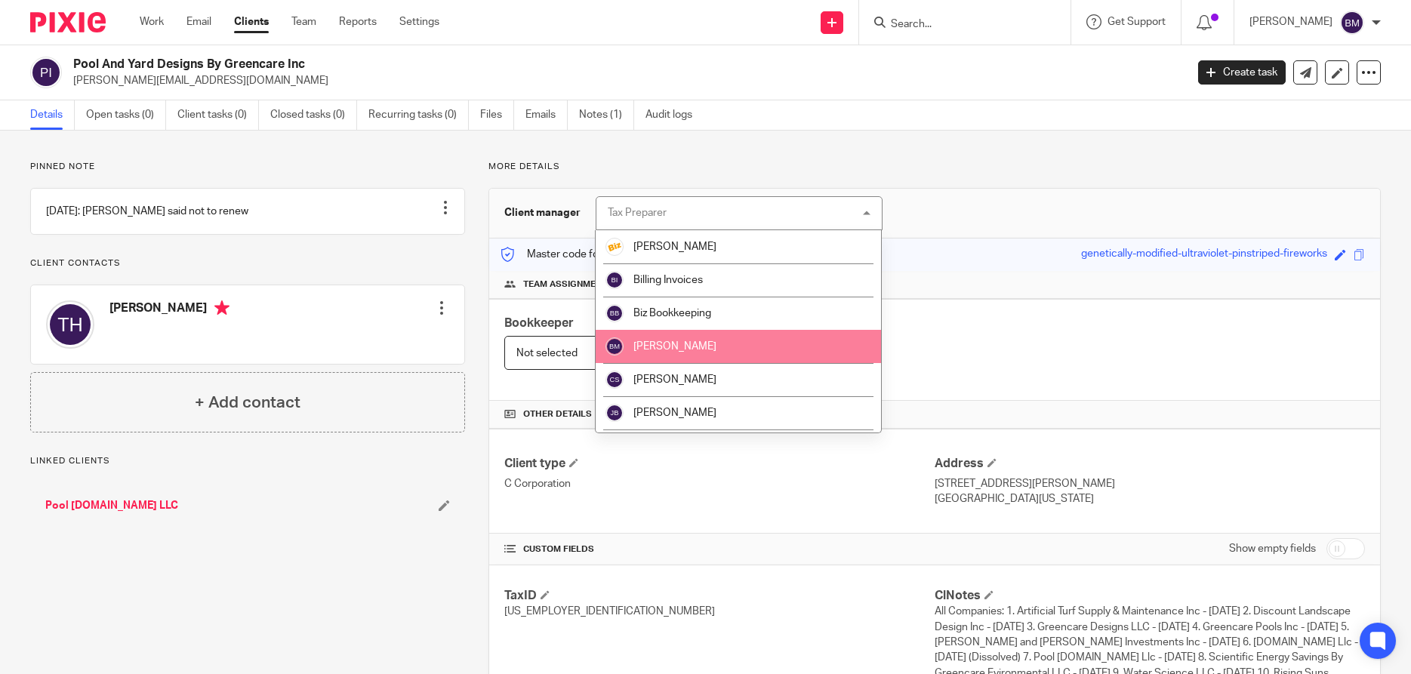
click at [702, 352] on li "[PERSON_NAME]" at bounding box center [738, 346] width 285 height 33
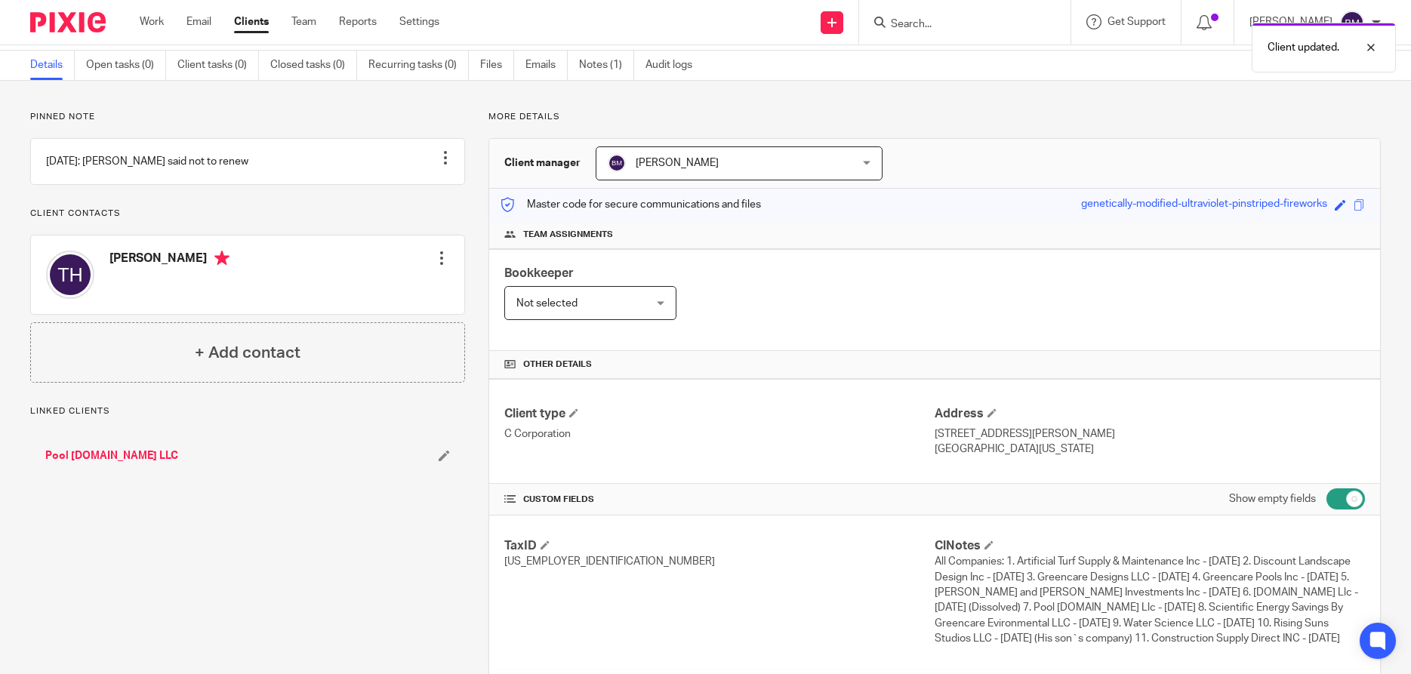
scroll to position [72, 0]
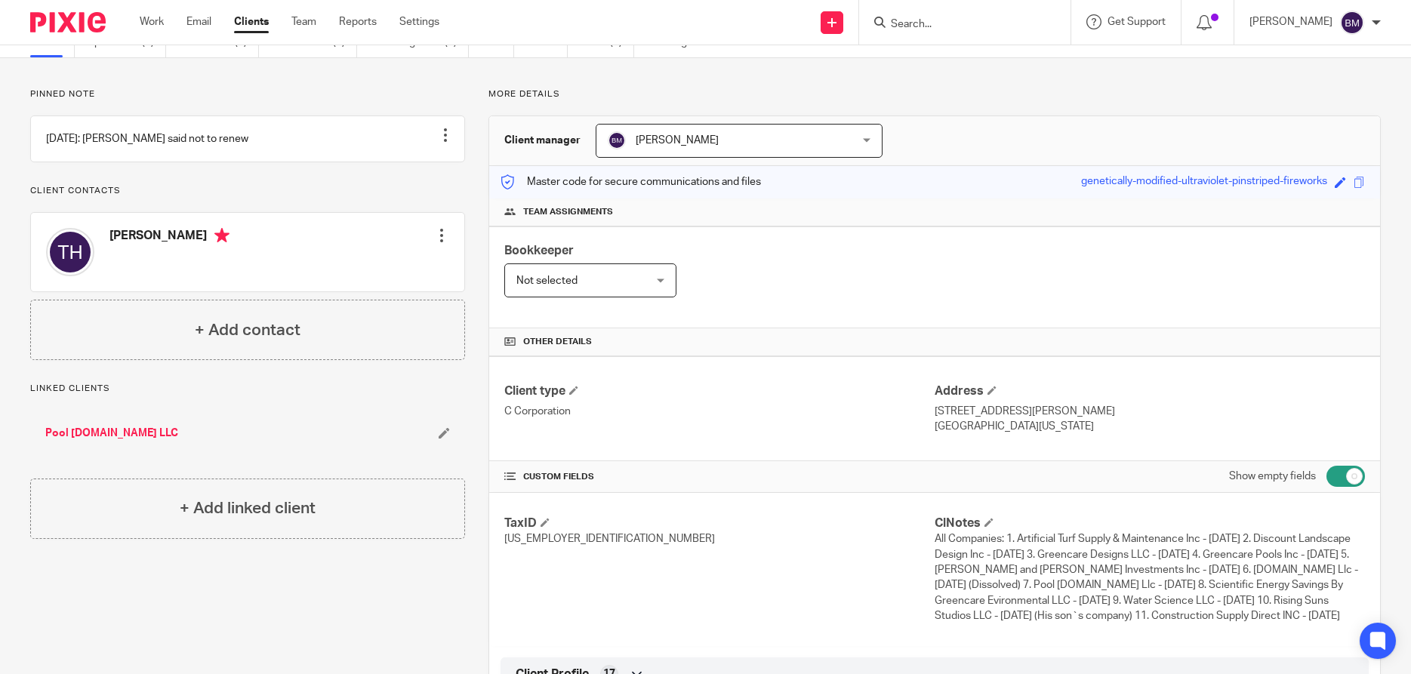
click at [962, 29] on input "Search" at bounding box center [957, 25] width 136 height 14
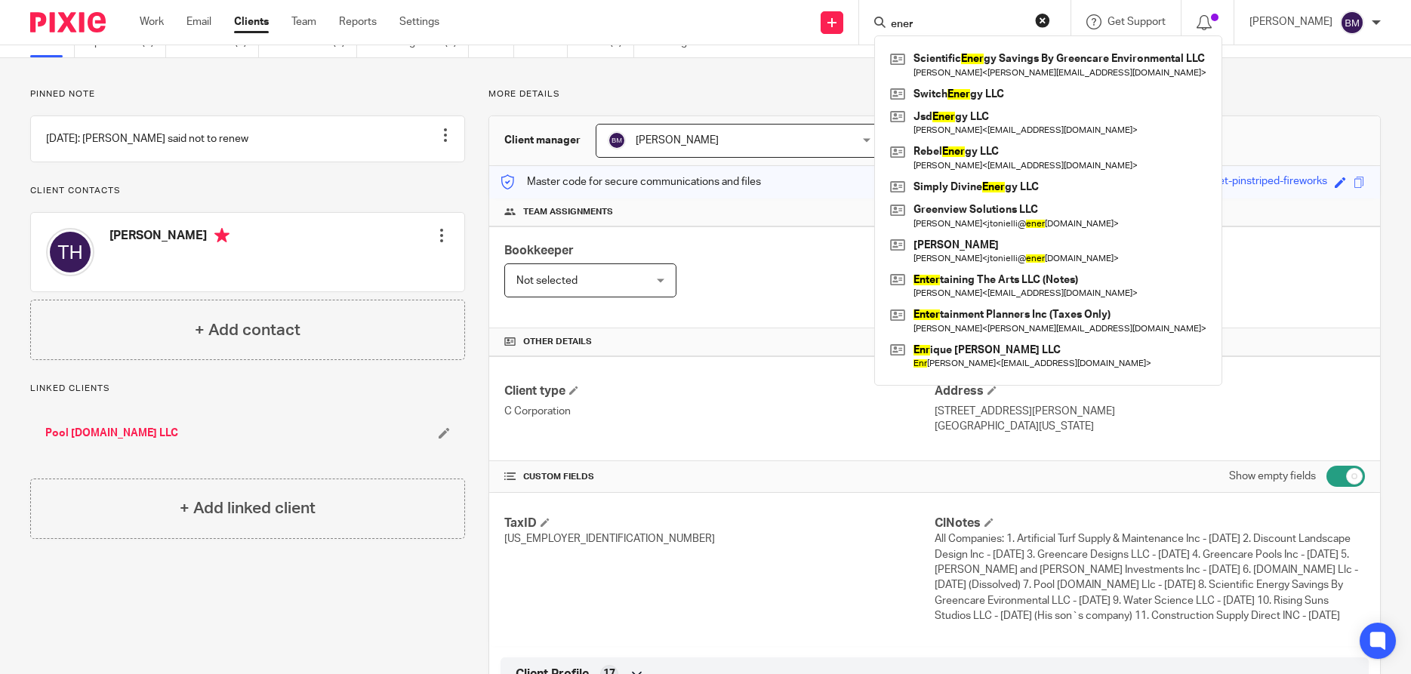
type input "ener"
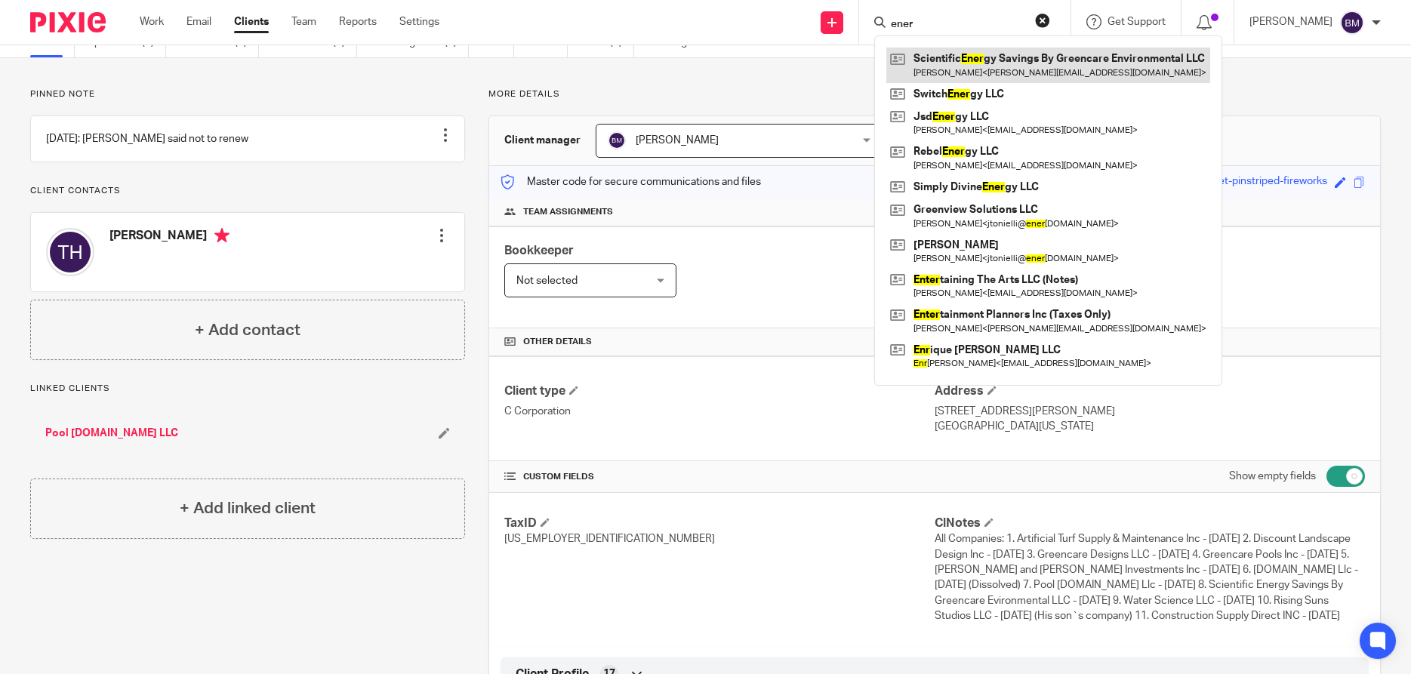
click at [990, 69] on link at bounding box center [1048, 65] width 324 height 35
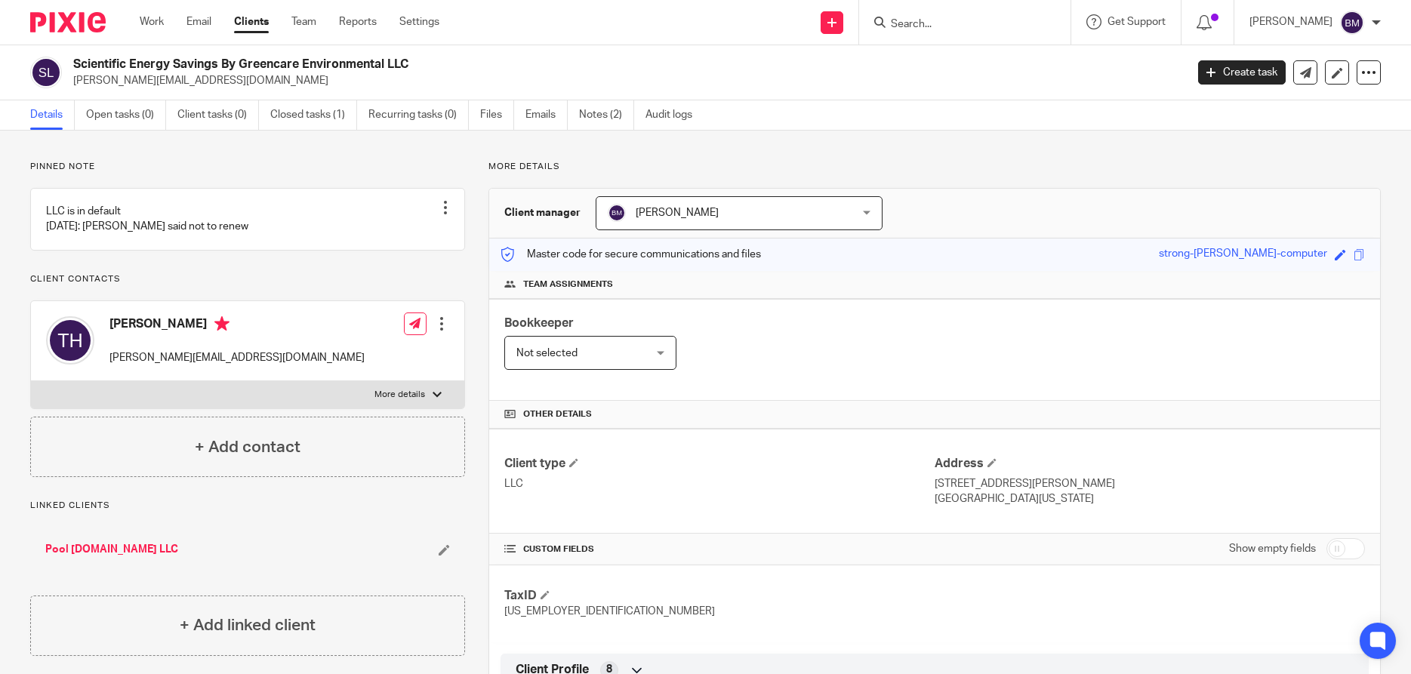
drag, startPoint x: 75, startPoint y: 66, endPoint x: 428, endPoint y: 57, distance: 352.6
click at [428, 57] on h2 "Scientific Energy Savings By Greencare Environmental LLC" at bounding box center [514, 65] width 882 height 16
copy h2 "Scientific Energy Savings By Greencare Environmental LLC"
click at [444, 206] on div at bounding box center [445, 207] width 15 height 15
click at [414, 267] on span "Edit note" at bounding box center [418, 267] width 42 height 11
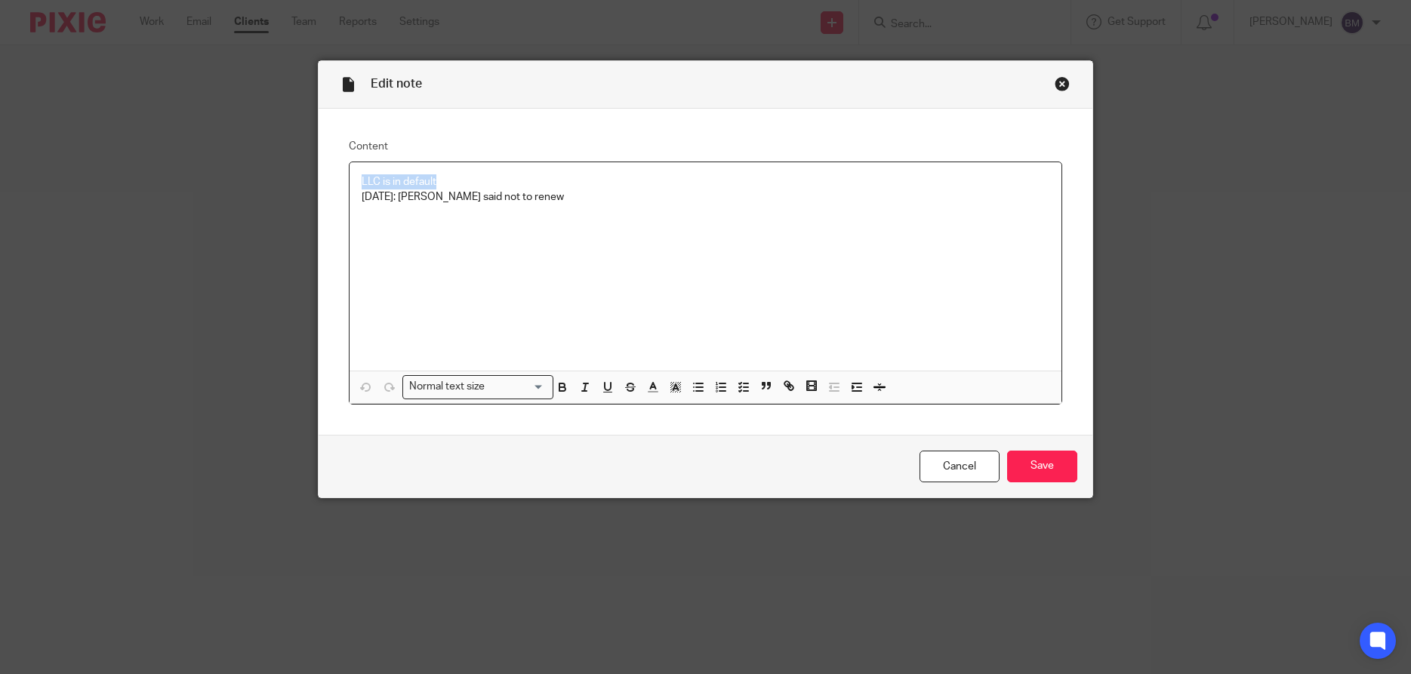
drag, startPoint x: 454, startPoint y: 186, endPoint x: 325, endPoint y: 174, distance: 128.9
click at [325, 174] on div "Content LLC is in default 6/27/24: Tim said not to renew Normal text size Loadi…" at bounding box center [706, 272] width 774 height 326
click at [1052, 463] on input "Save" at bounding box center [1042, 467] width 70 height 32
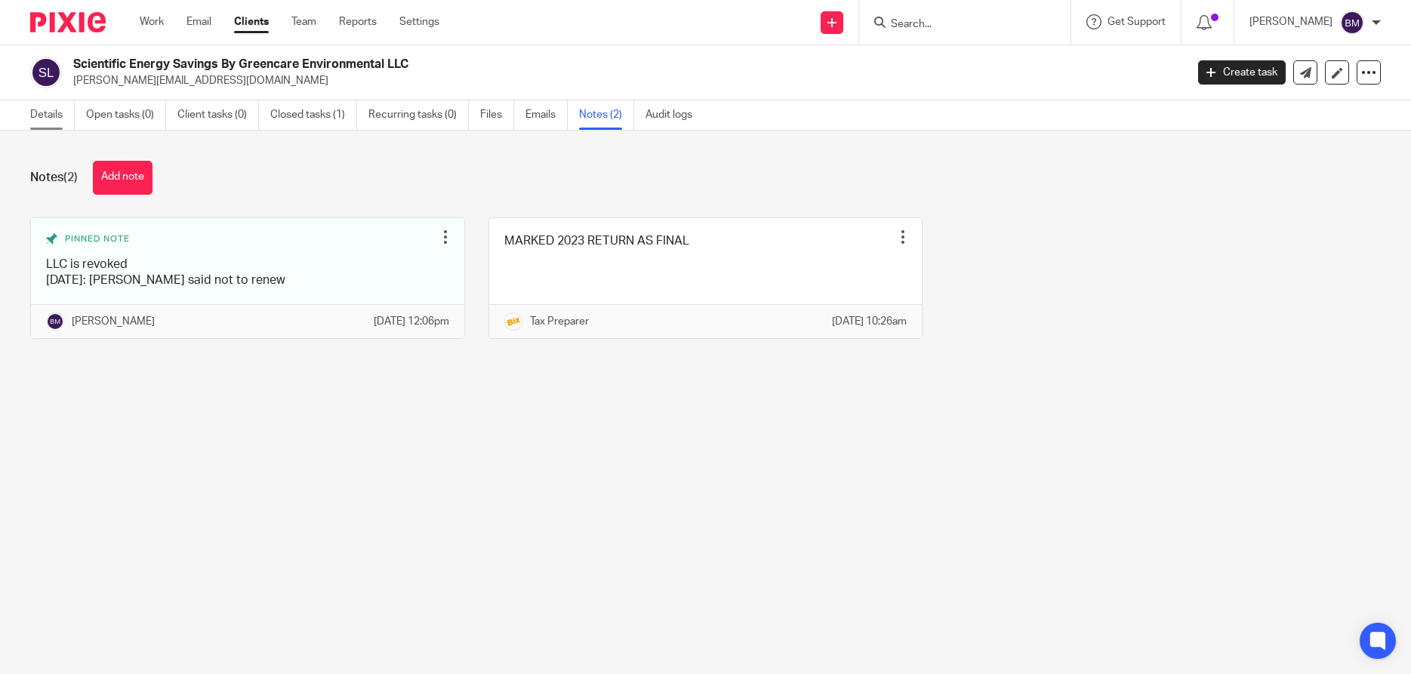
click at [45, 118] on link "Details" at bounding box center [52, 114] width 45 height 29
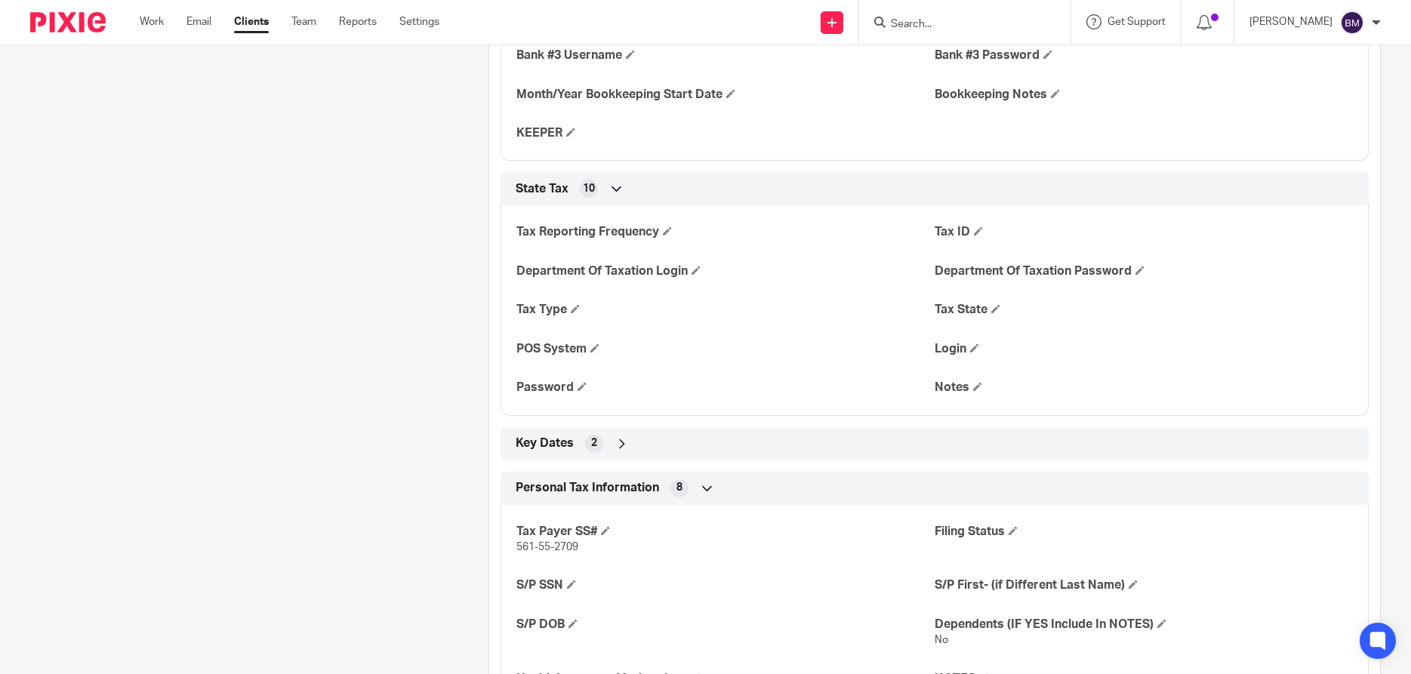
scroll to position [1884, 0]
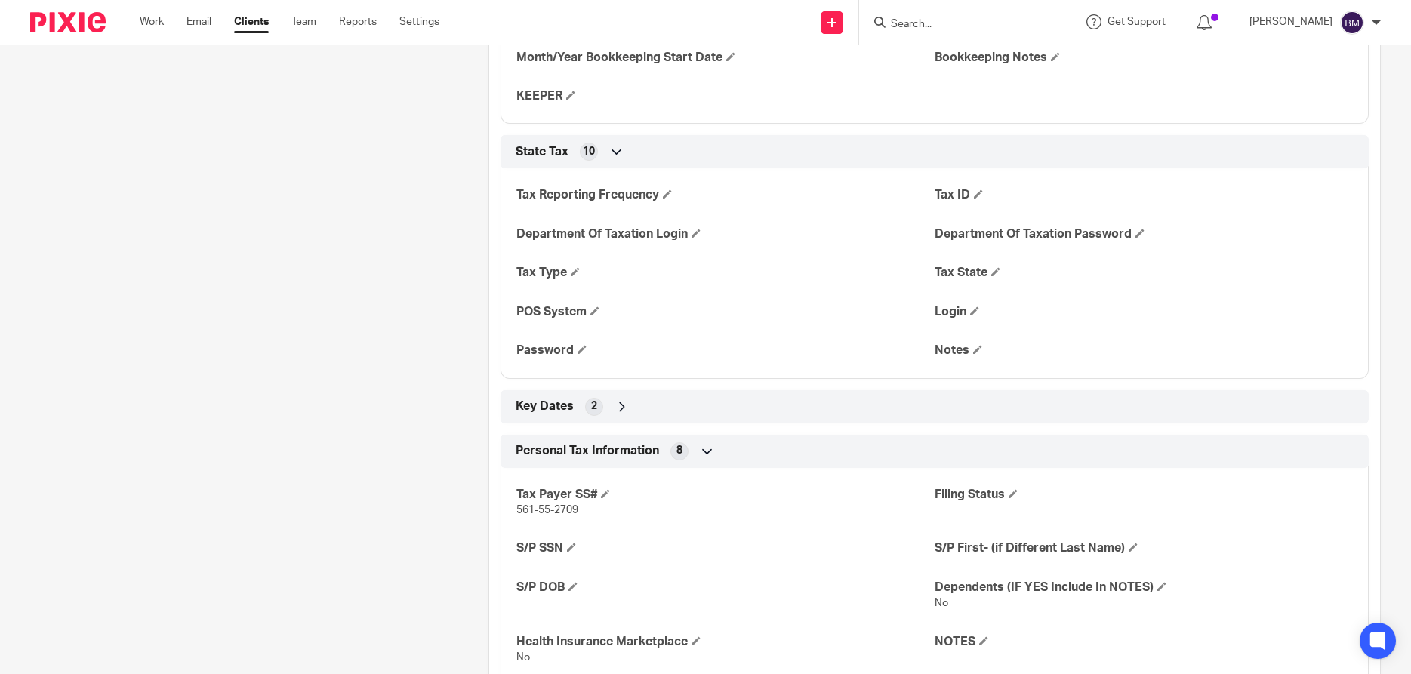
click at [619, 407] on icon at bounding box center [621, 406] width 15 height 15
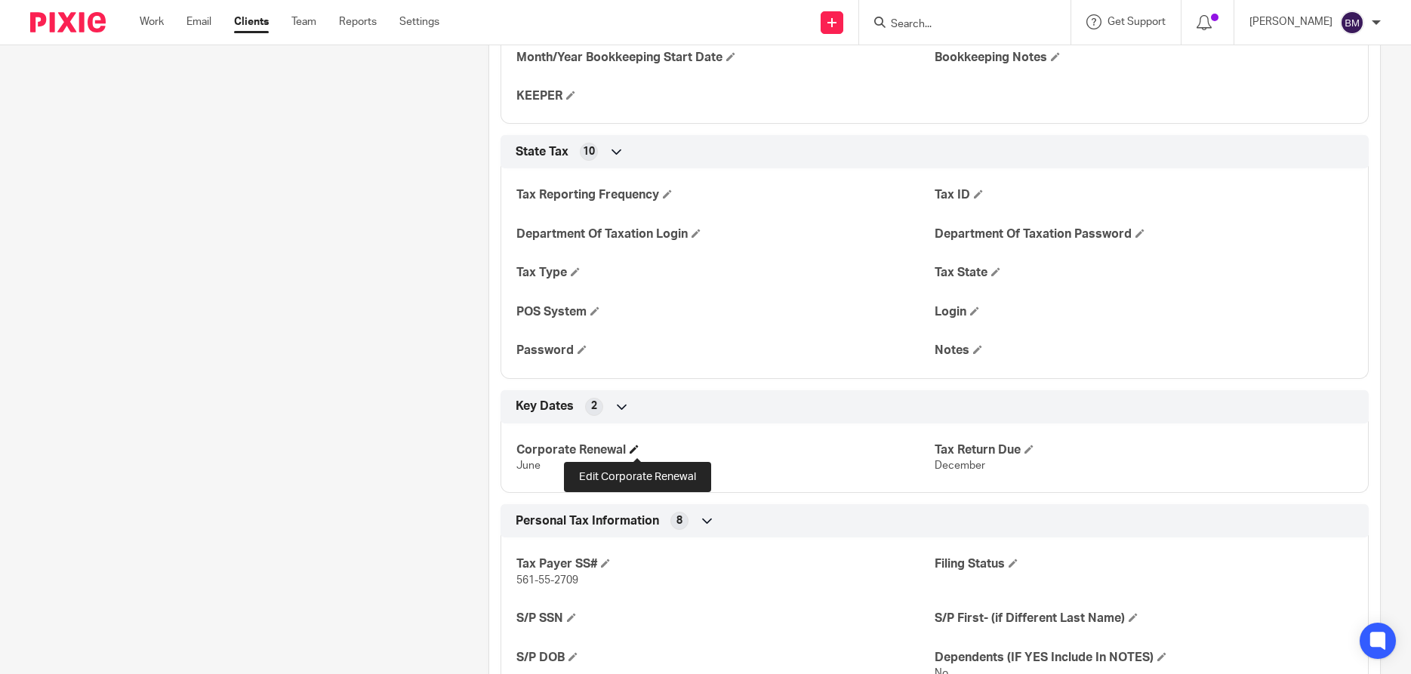
click at [639, 452] on span at bounding box center [634, 449] width 9 height 9
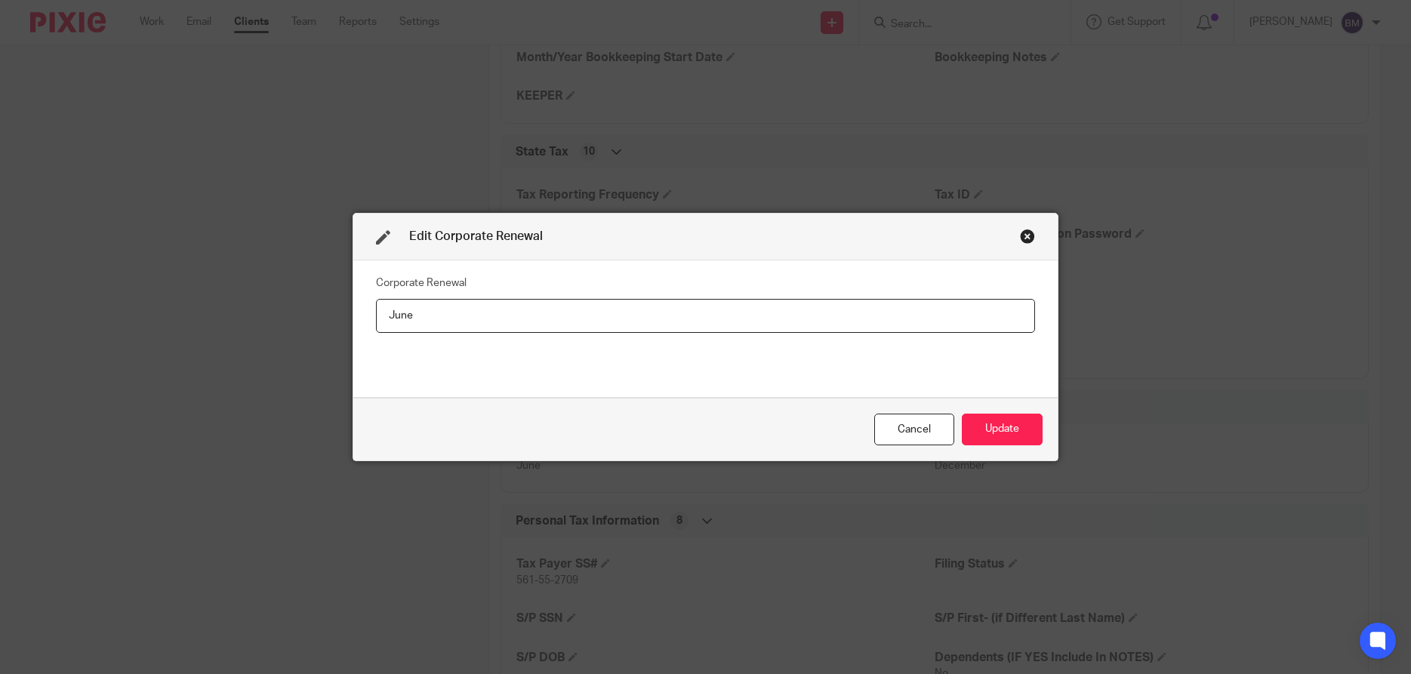
drag, startPoint x: 422, startPoint y: 317, endPoint x: 289, endPoint y: 305, distance: 133.4
click at [376, 305] on input "June" at bounding box center [705, 316] width 659 height 34
click at [1008, 430] on button "Update" at bounding box center [1002, 430] width 81 height 32
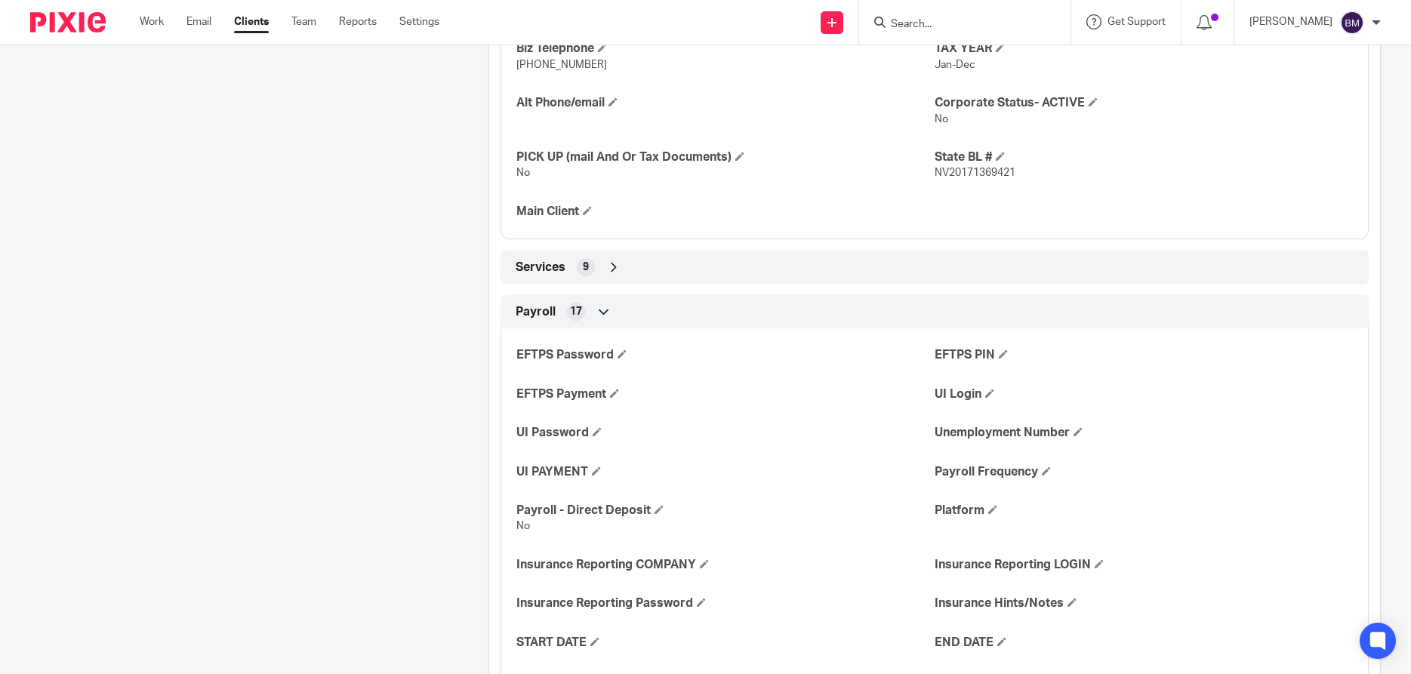
scroll to position [886, 0]
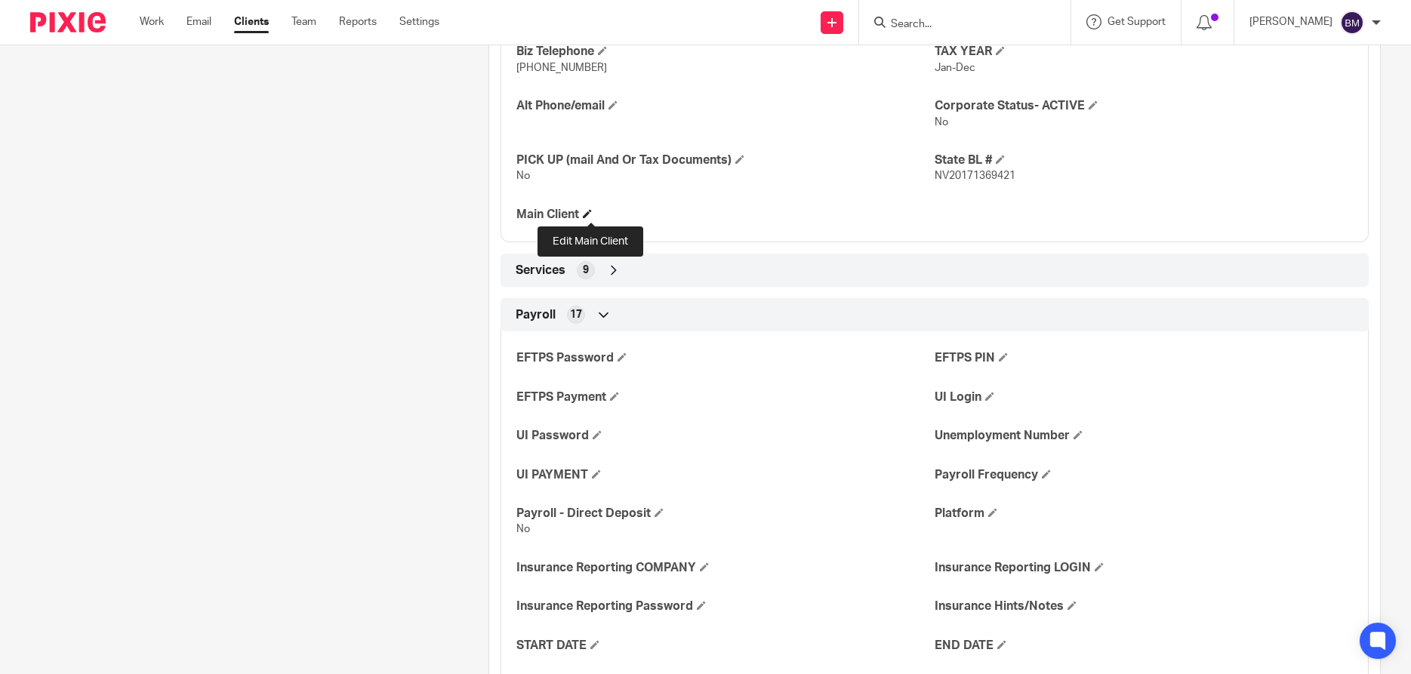
click at [592, 214] on span at bounding box center [587, 213] width 9 height 9
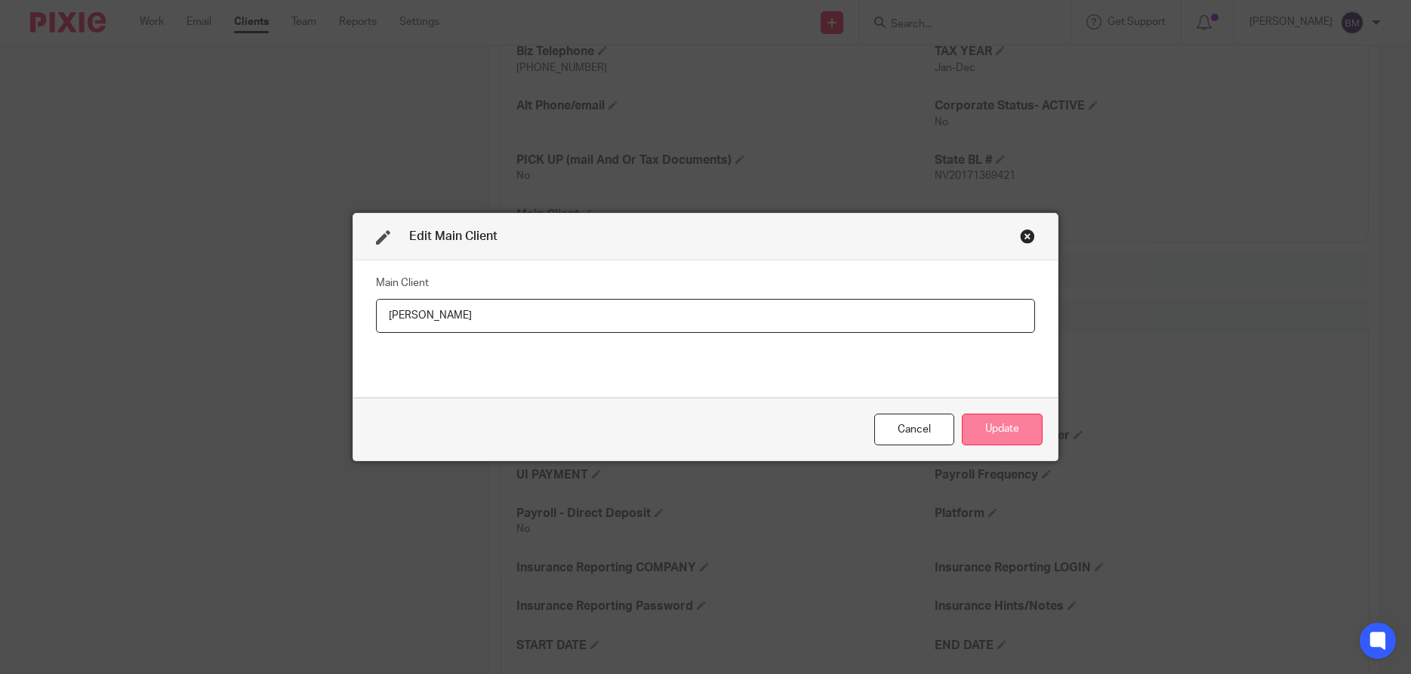
type input "[PERSON_NAME]"
click at [998, 429] on button "Update" at bounding box center [1002, 430] width 81 height 32
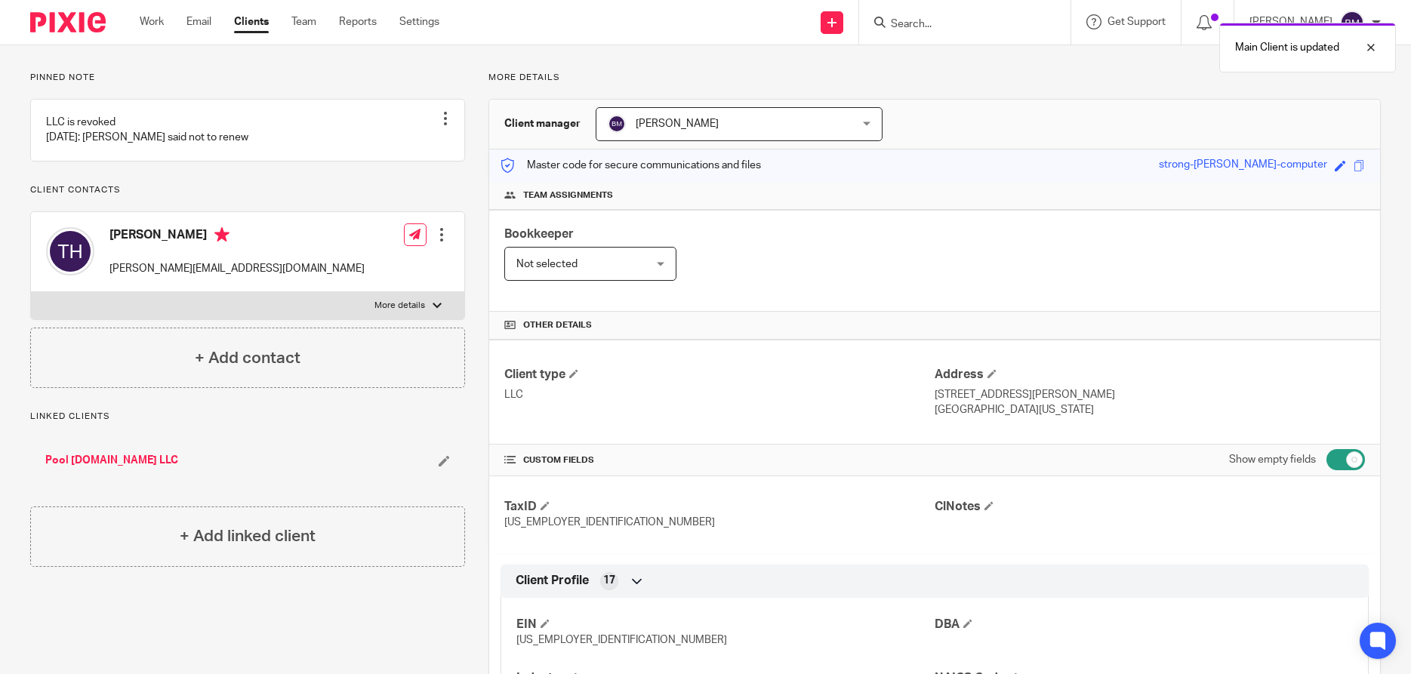
scroll to position [0, 0]
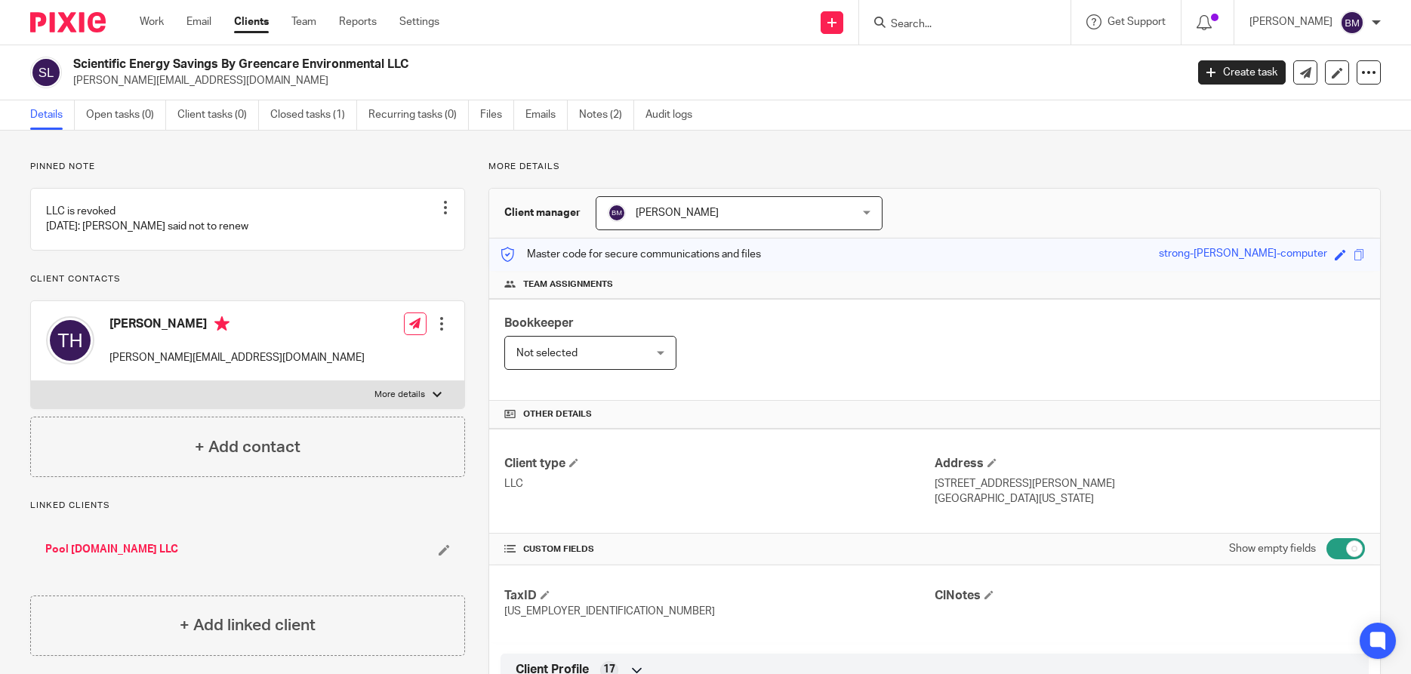
click at [932, 14] on form at bounding box center [969, 22] width 161 height 19
click at [920, 25] on input "Search" at bounding box center [957, 25] width 136 height 14
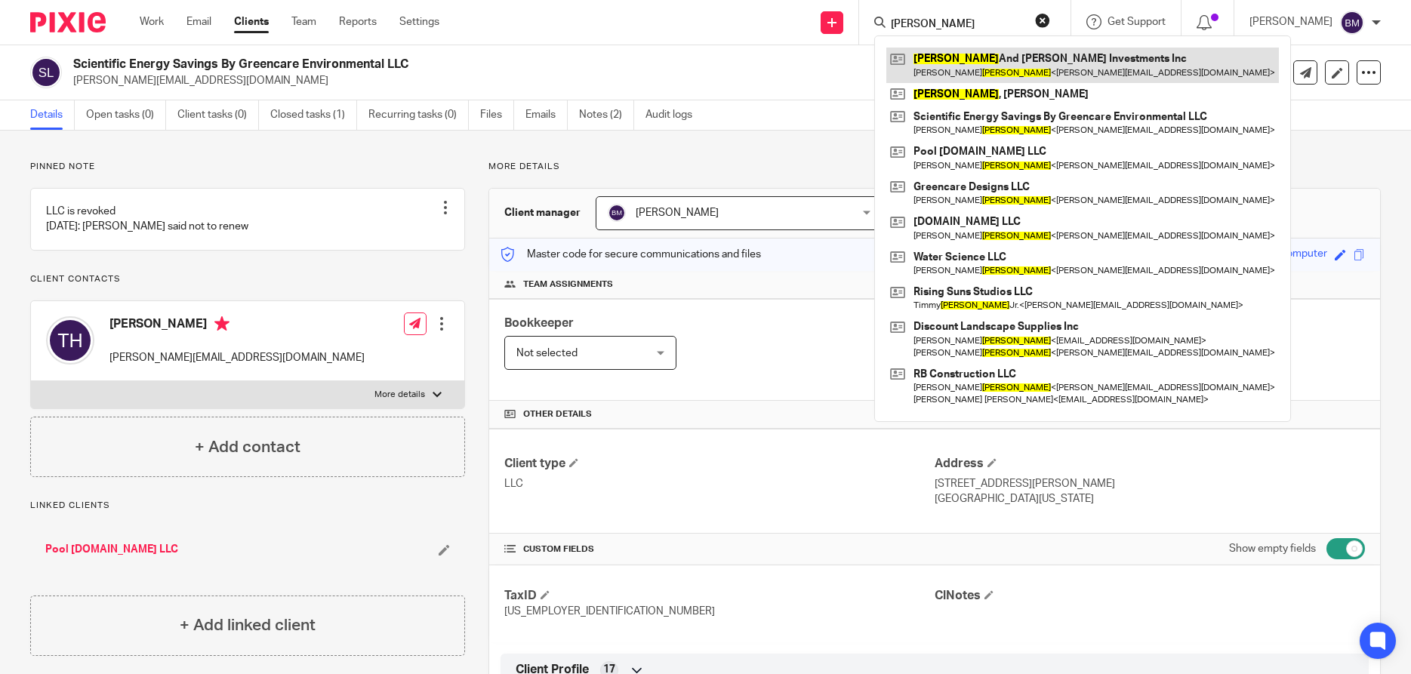
type input "hanlon"
click at [1015, 65] on link at bounding box center [1082, 65] width 393 height 35
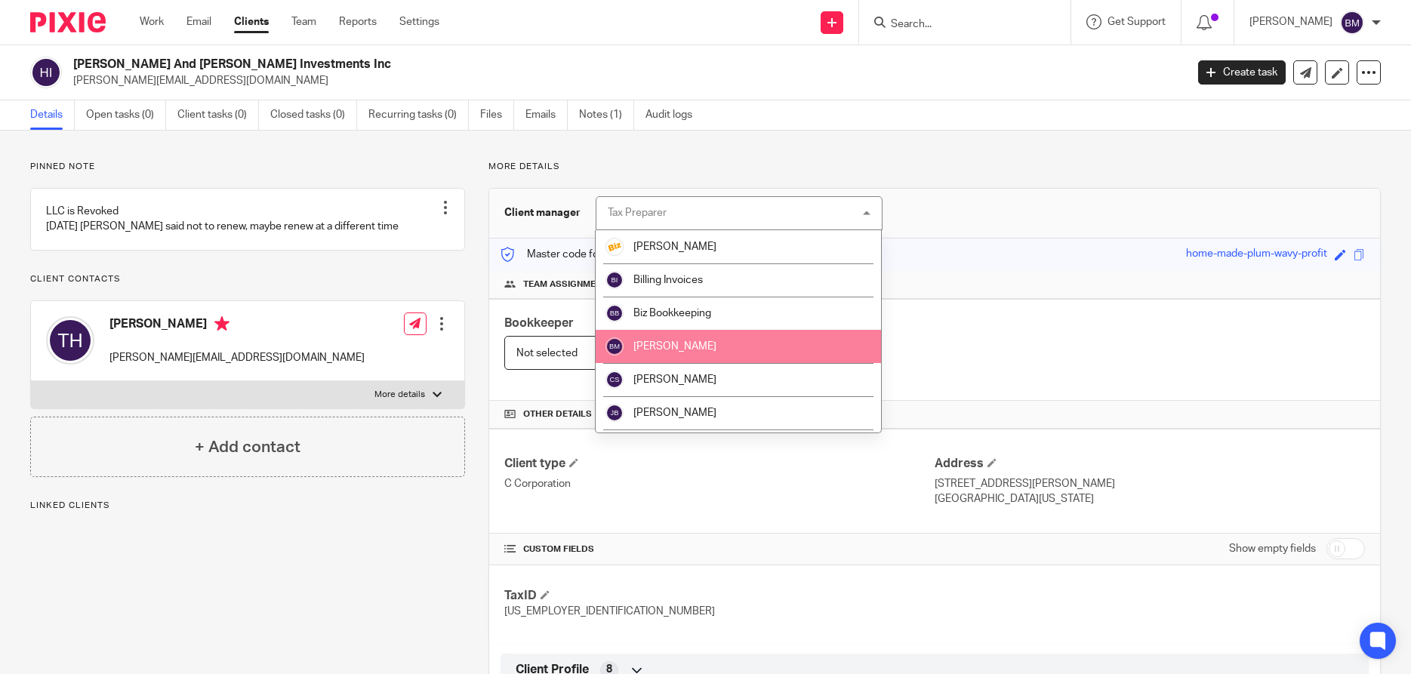
click at [737, 339] on li "[PERSON_NAME]" at bounding box center [738, 346] width 285 height 33
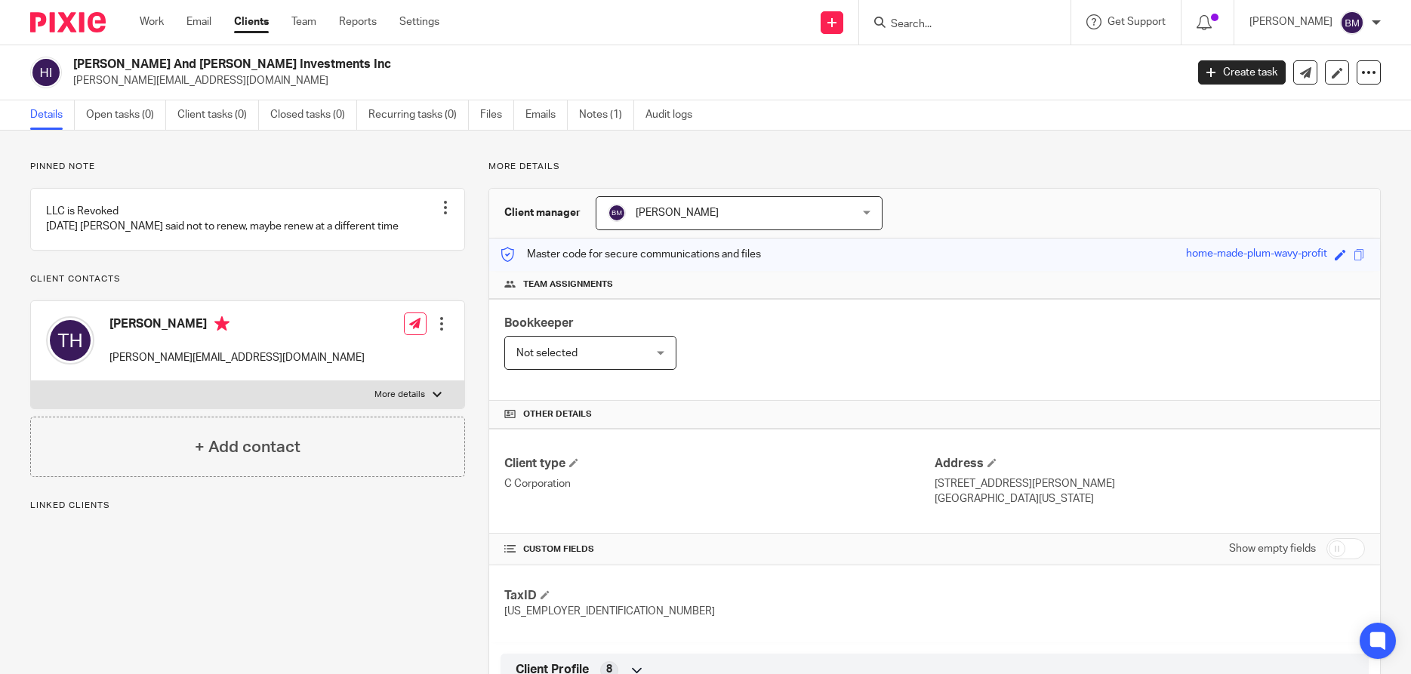
click at [939, 26] on input "Search" at bounding box center [957, 25] width 136 height 14
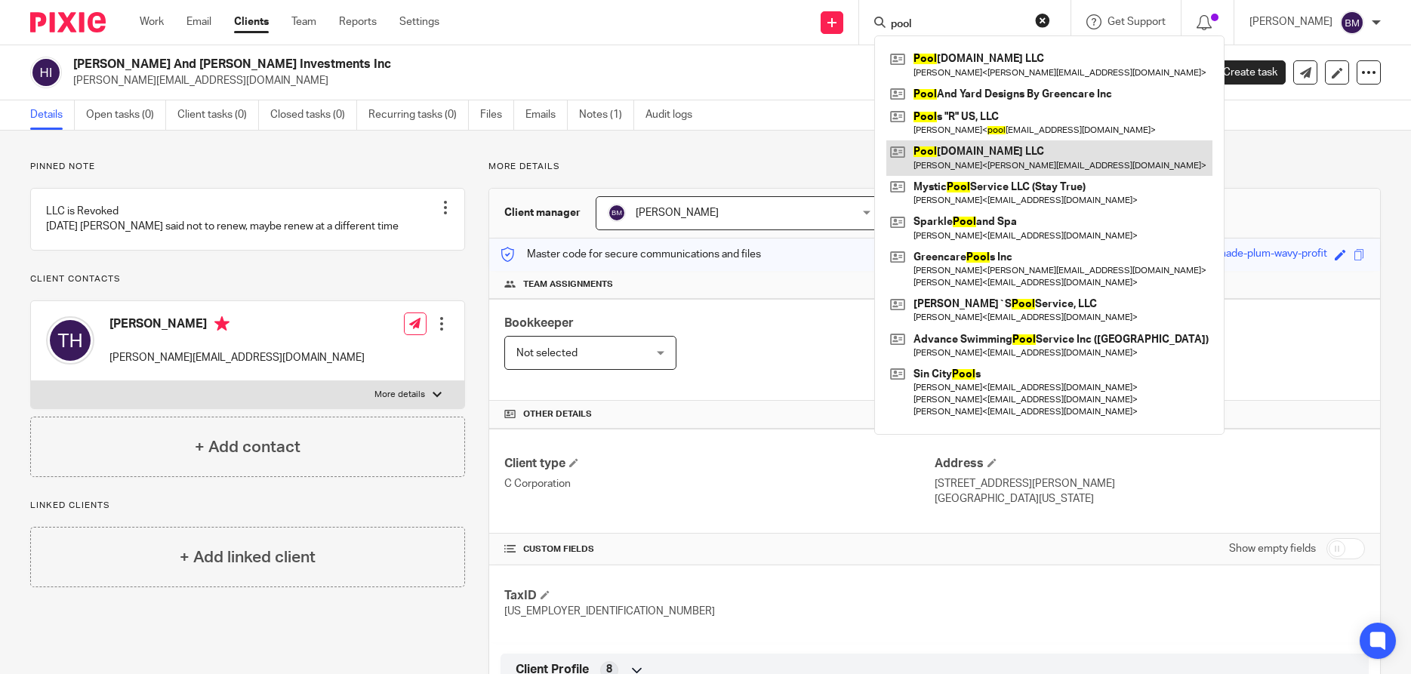
type input "pool"
click at [970, 157] on link at bounding box center [1049, 157] width 326 height 35
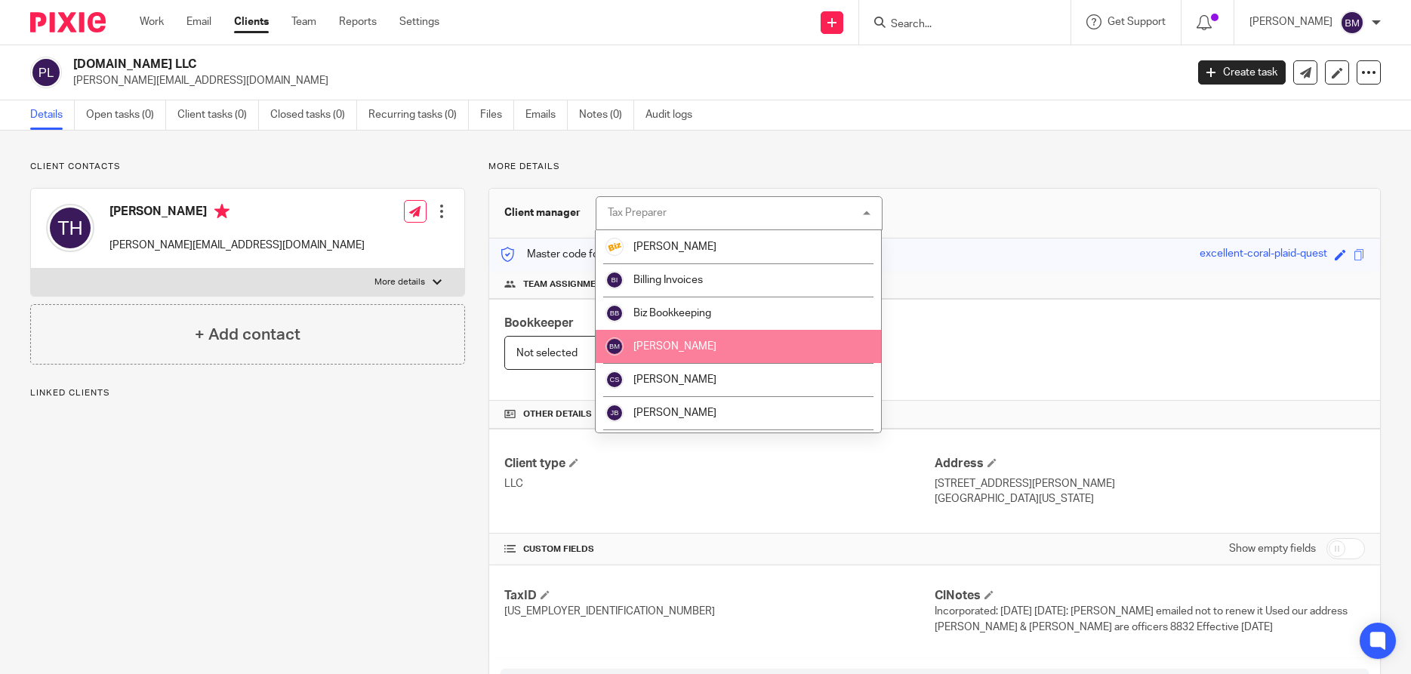
click at [697, 346] on span "[PERSON_NAME]" at bounding box center [674, 346] width 83 height 11
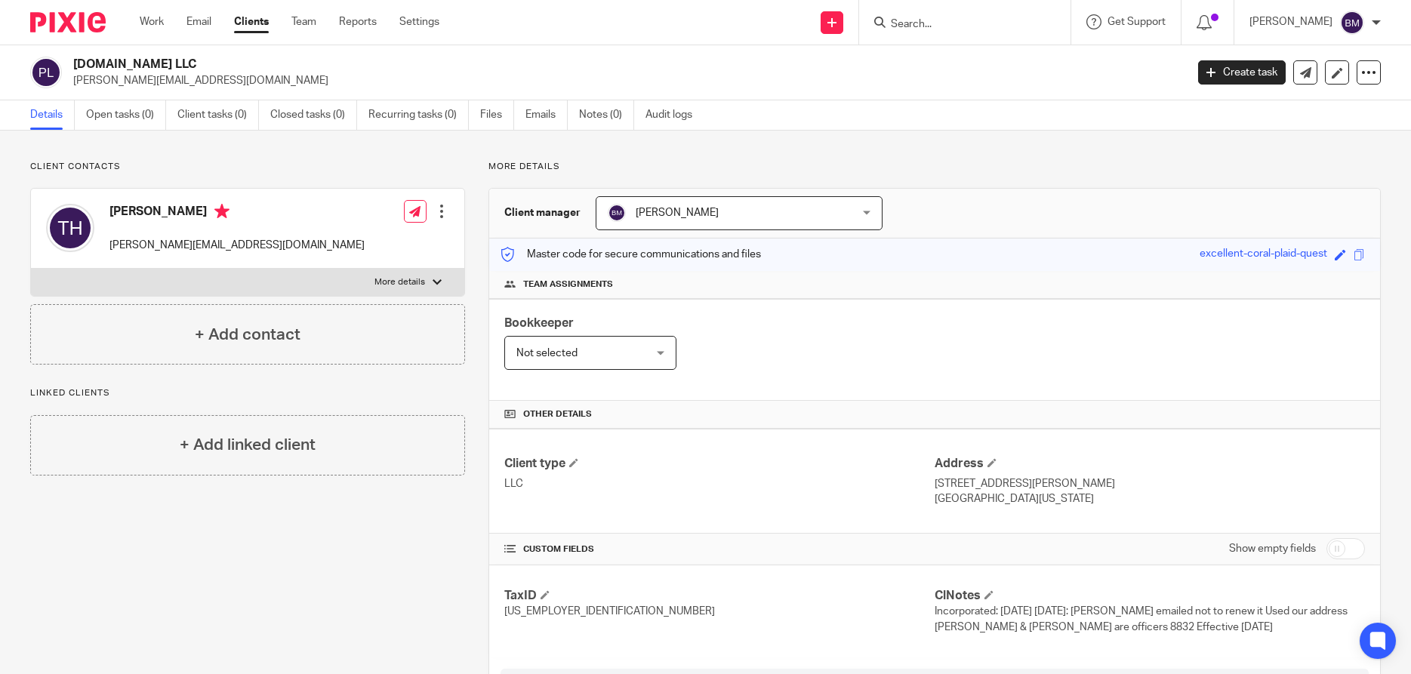
click at [961, 23] on input "Search" at bounding box center [957, 25] width 136 height 14
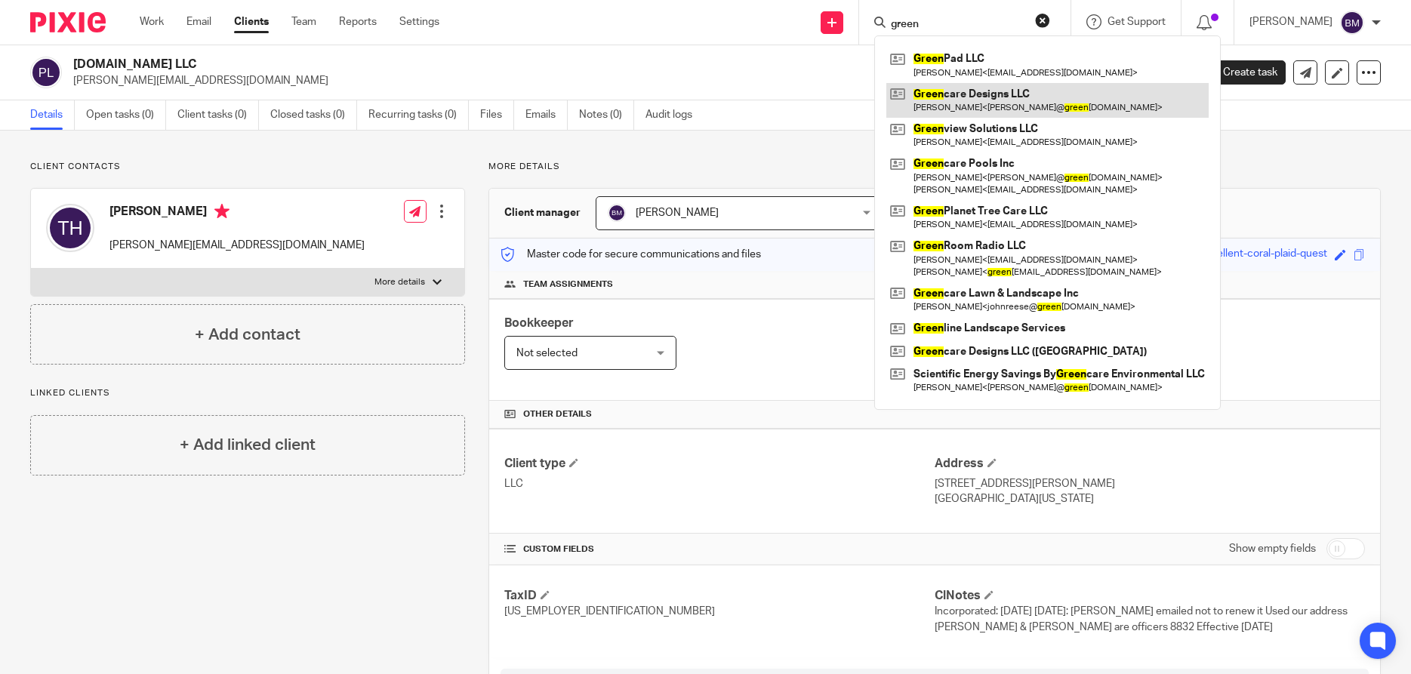
type input "green"
click at [987, 97] on link at bounding box center [1047, 100] width 322 height 35
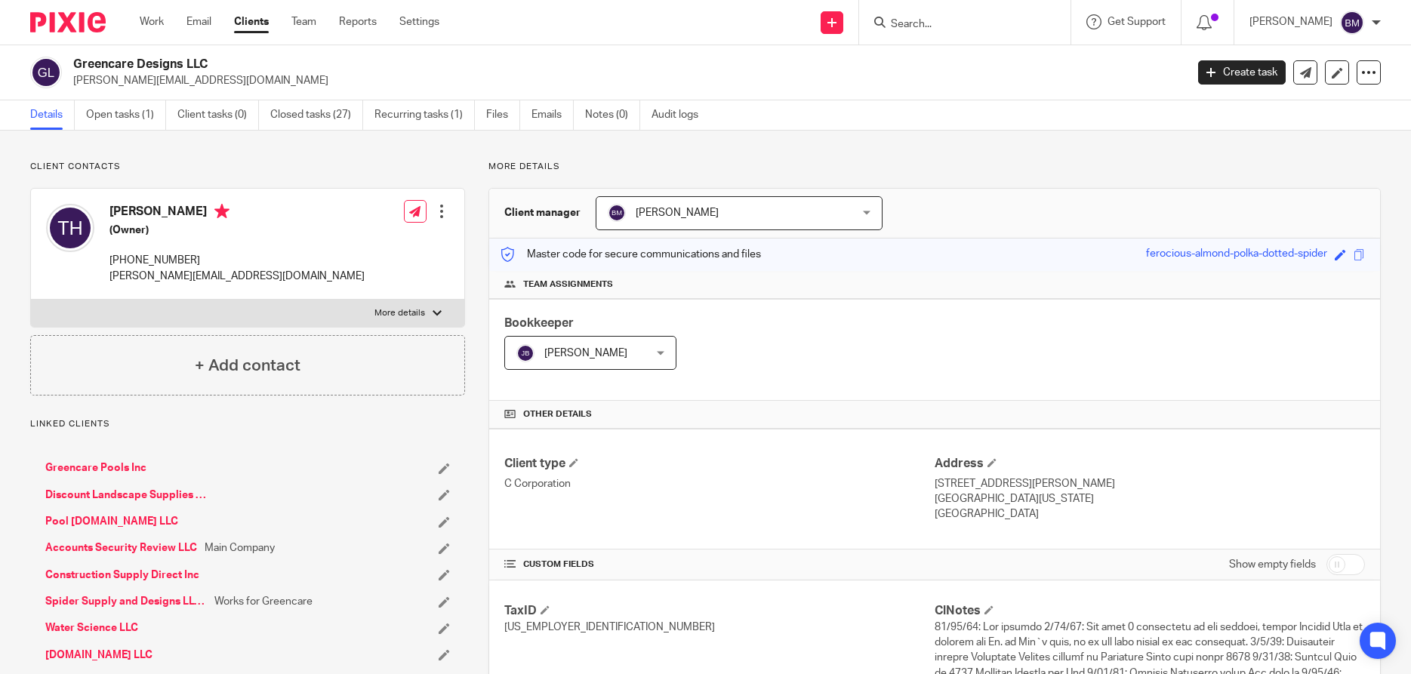
scroll to position [290, 0]
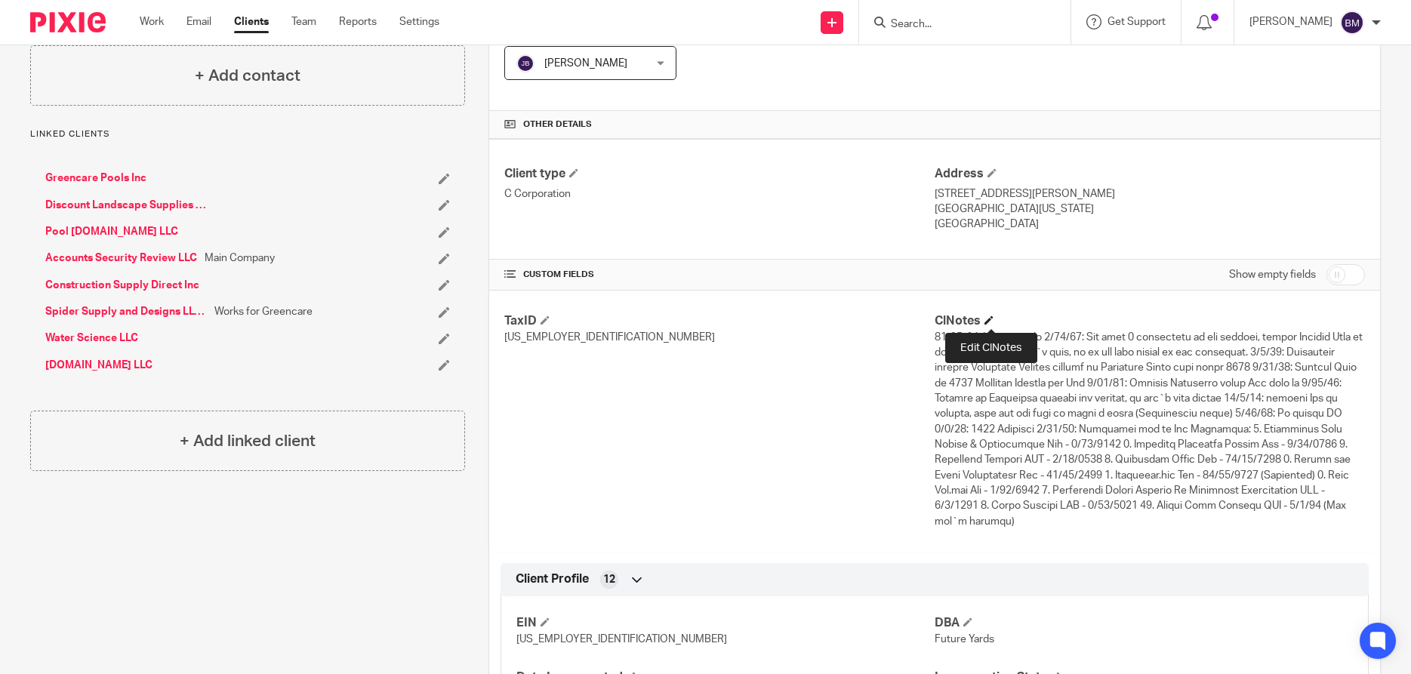
drag, startPoint x: 987, startPoint y: 322, endPoint x: 806, endPoint y: 344, distance: 182.6
click at [987, 322] on h4 "ClNotes" at bounding box center [1150, 321] width 430 height 16
click at [992, 322] on span at bounding box center [988, 320] width 9 height 9
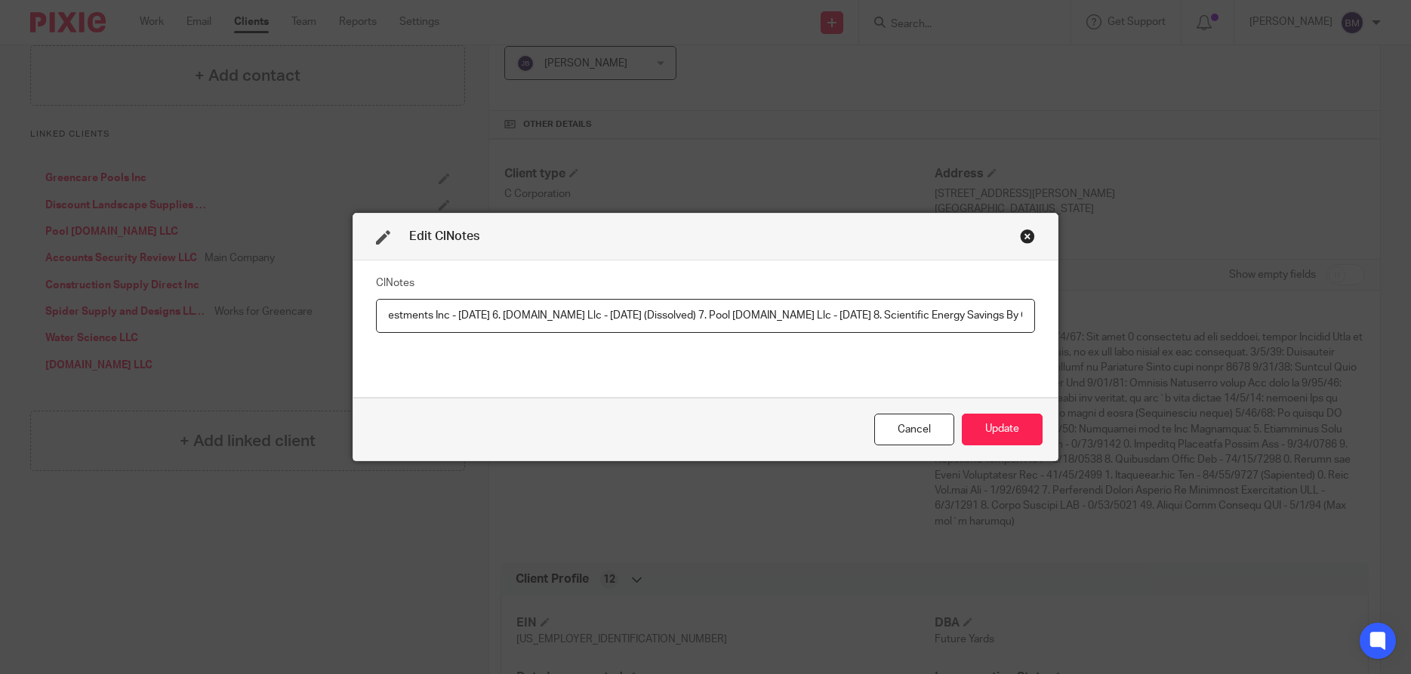
scroll to position [0, 4261]
type input "12/31/20: Tim renewed 4/20/20: Tim made 2 amendments to the company, adding Jef…"
click at [913, 424] on div "Cancel" at bounding box center [914, 430] width 80 height 32
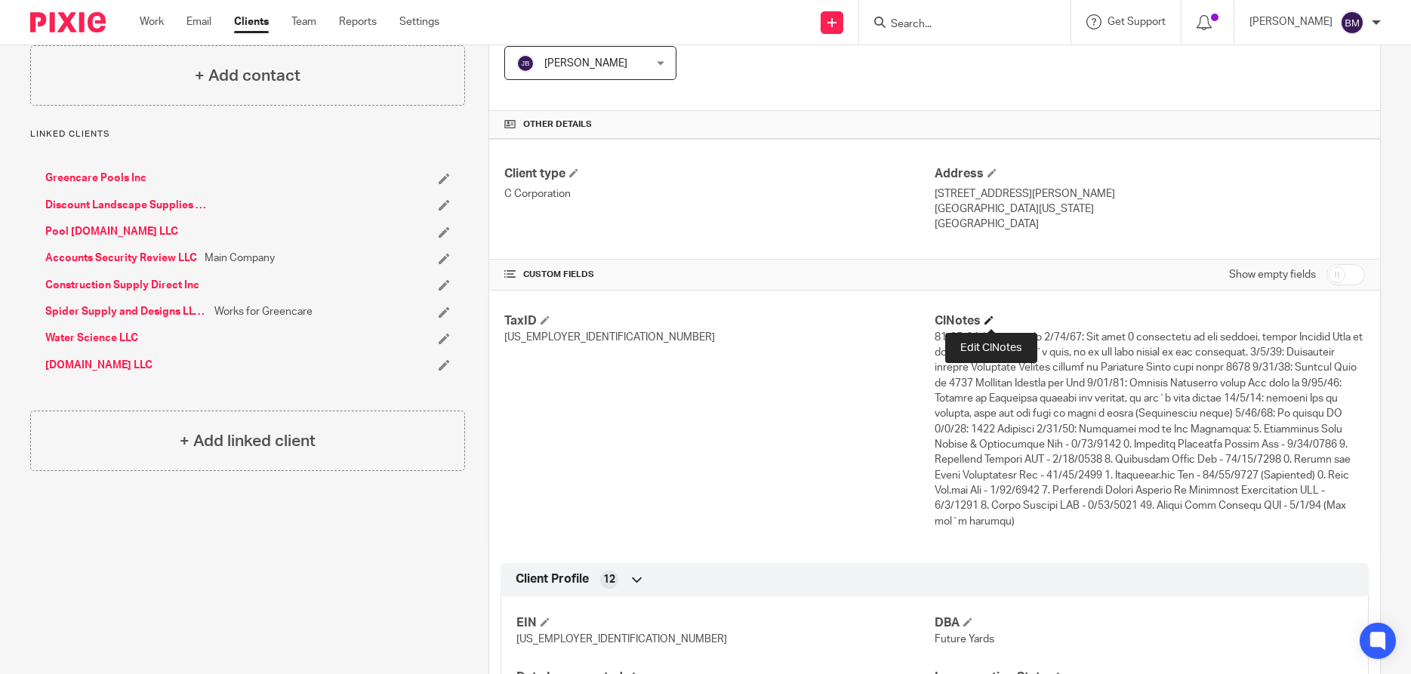
click at [993, 321] on span at bounding box center [988, 320] width 9 height 9
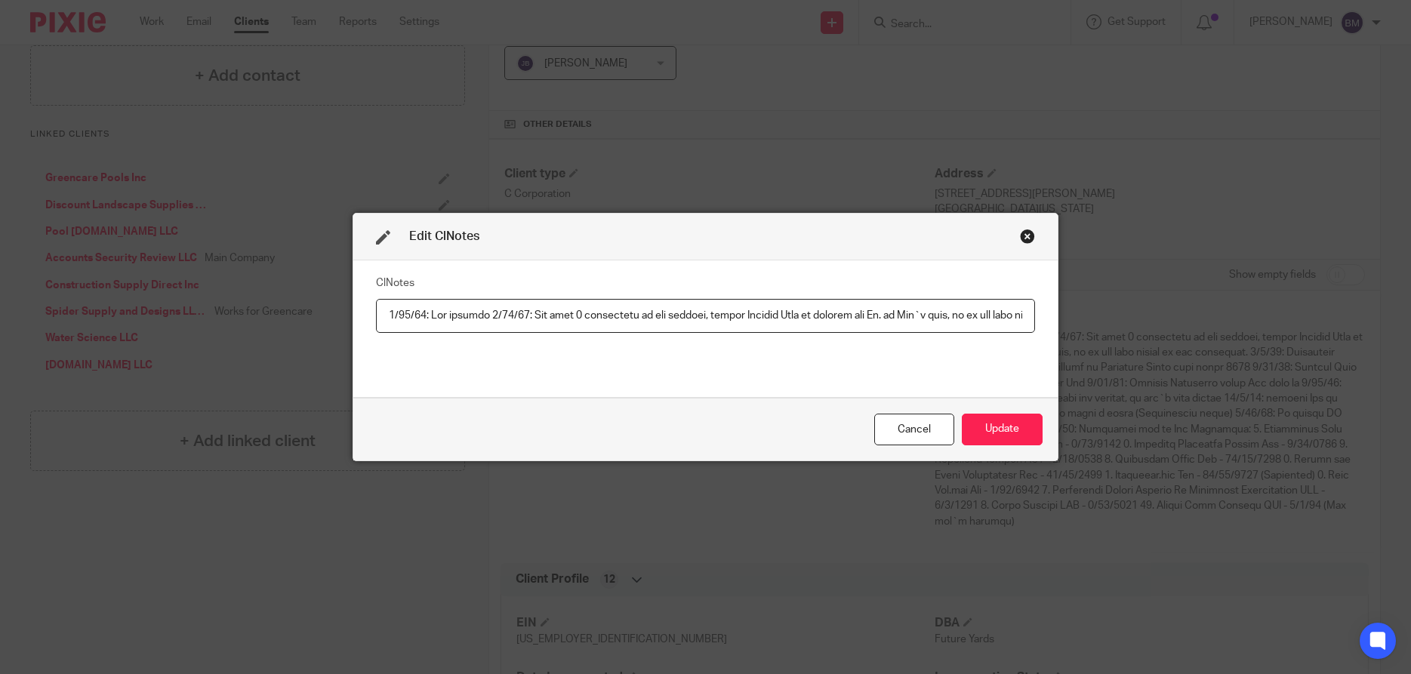
scroll to position [0, 0]
type input "8832 Approved 2/23/12: Greencare set up All Companies: 1. Artificial Turf Suppl…"
click at [996, 433] on button "Update" at bounding box center [1002, 430] width 81 height 32
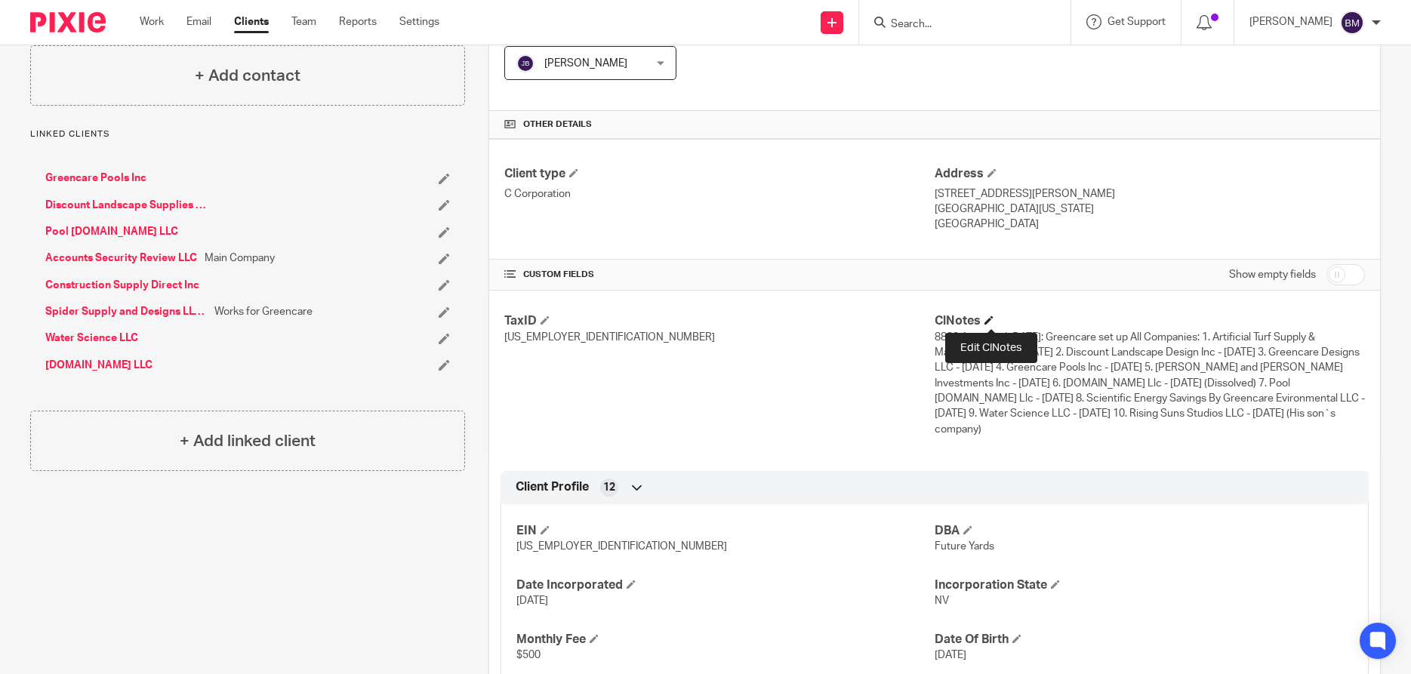
click at [993, 322] on span at bounding box center [988, 320] width 9 height 9
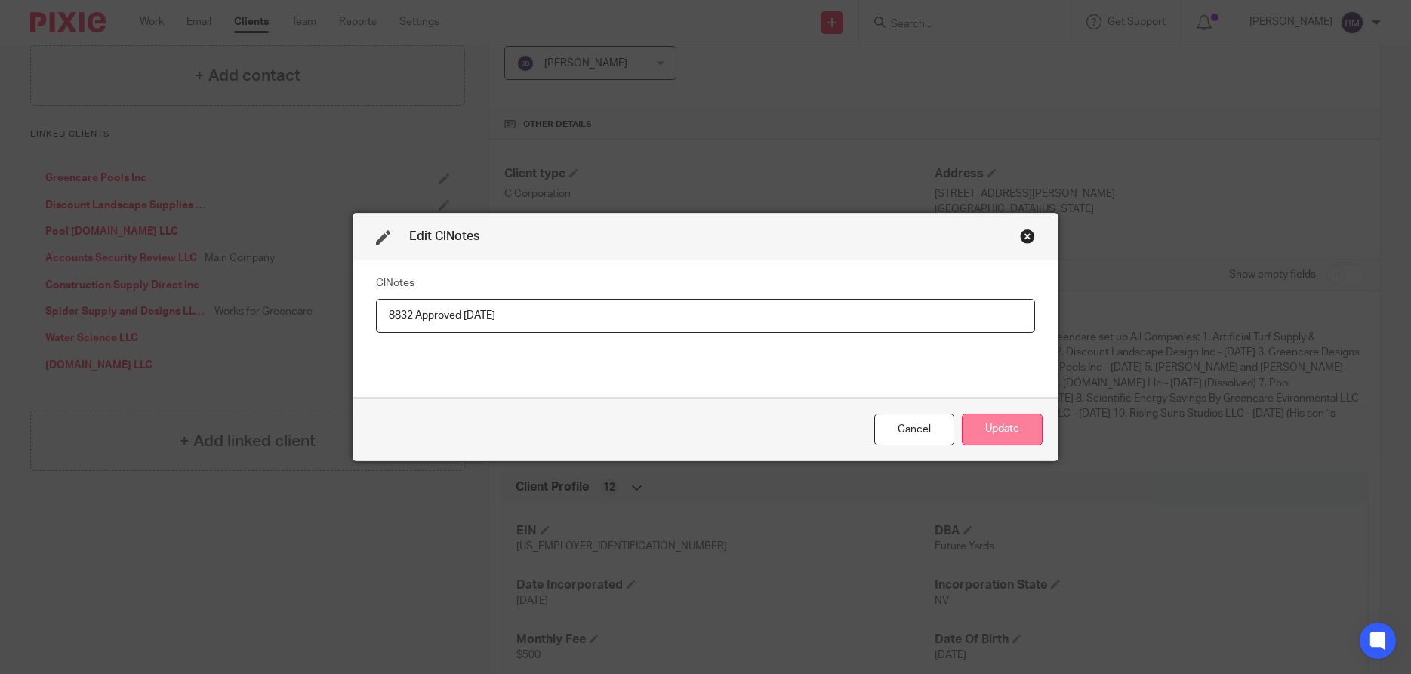
type input "8832 Approved 2/23/12"
click at [998, 430] on button "Update" at bounding box center [1002, 430] width 81 height 32
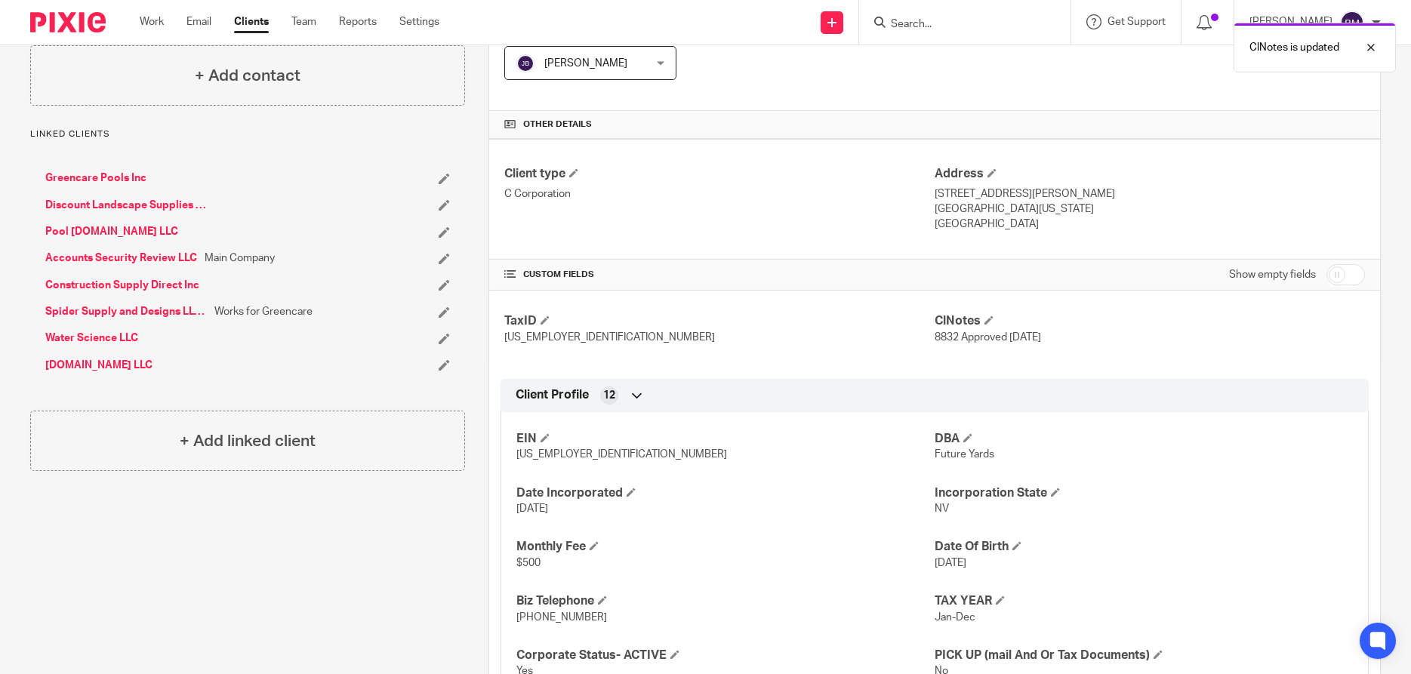
click at [1347, 272] on input "checkbox" at bounding box center [1345, 274] width 38 height 21
checkbox input "true"
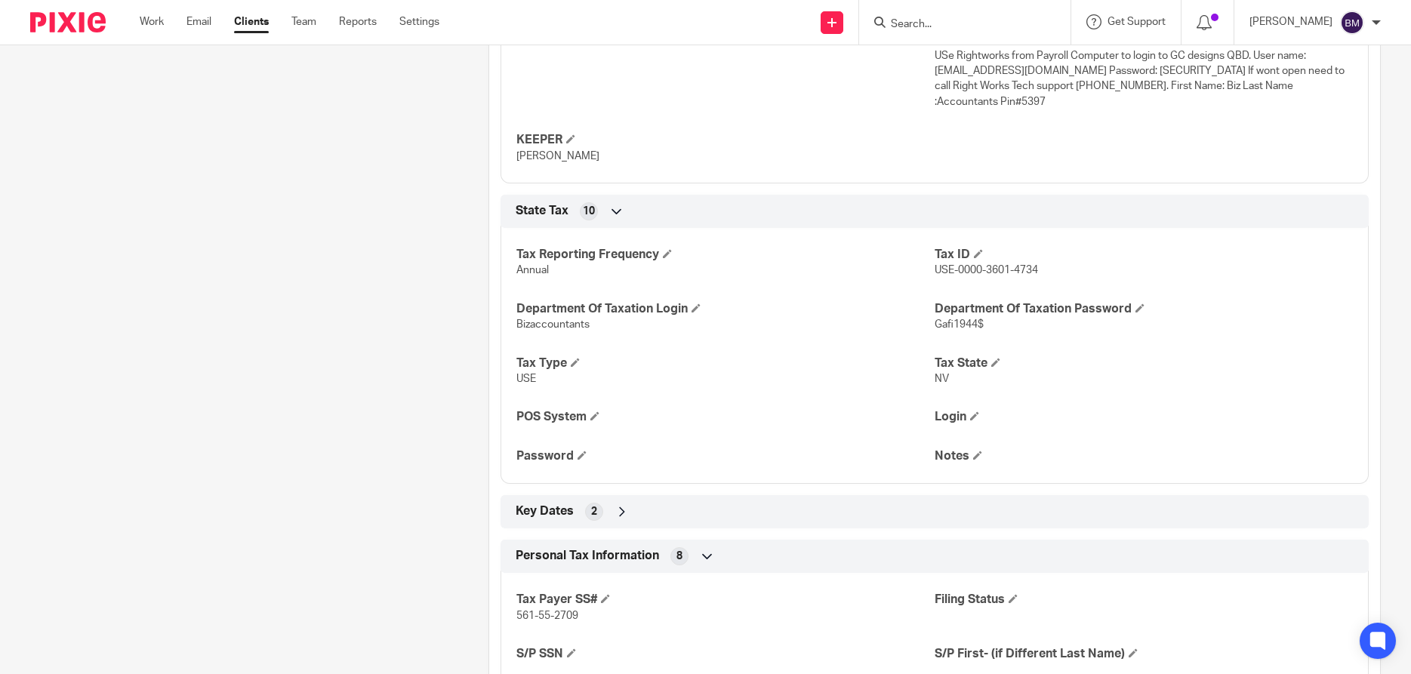
scroll to position [2247, 0]
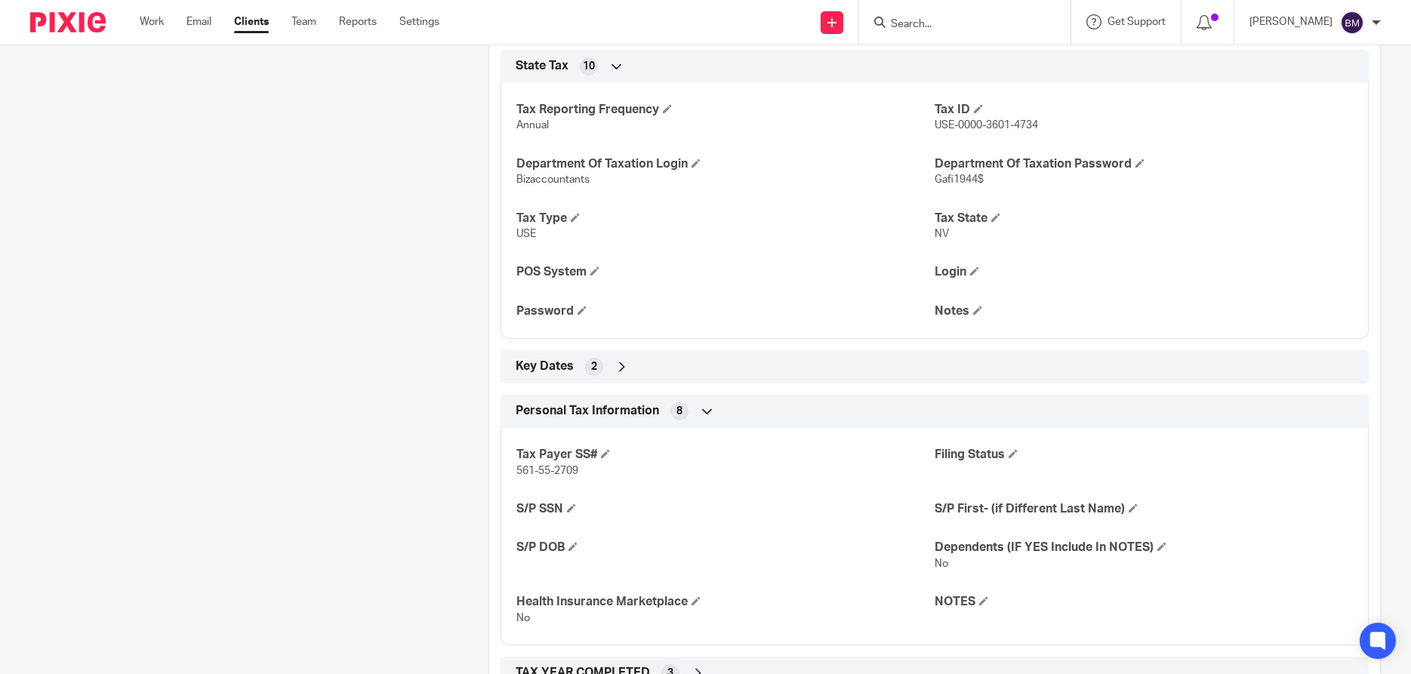
click at [627, 359] on icon at bounding box center [621, 366] width 15 height 15
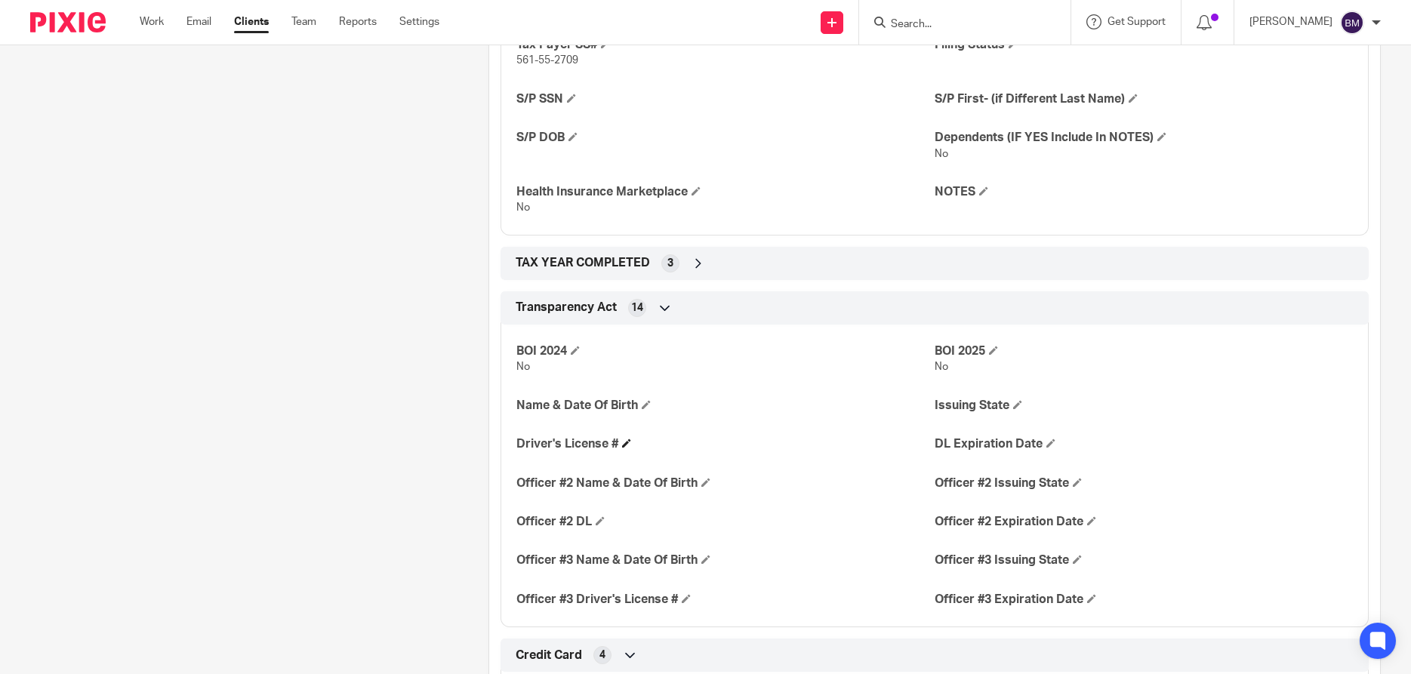
scroll to position [2609, 0]
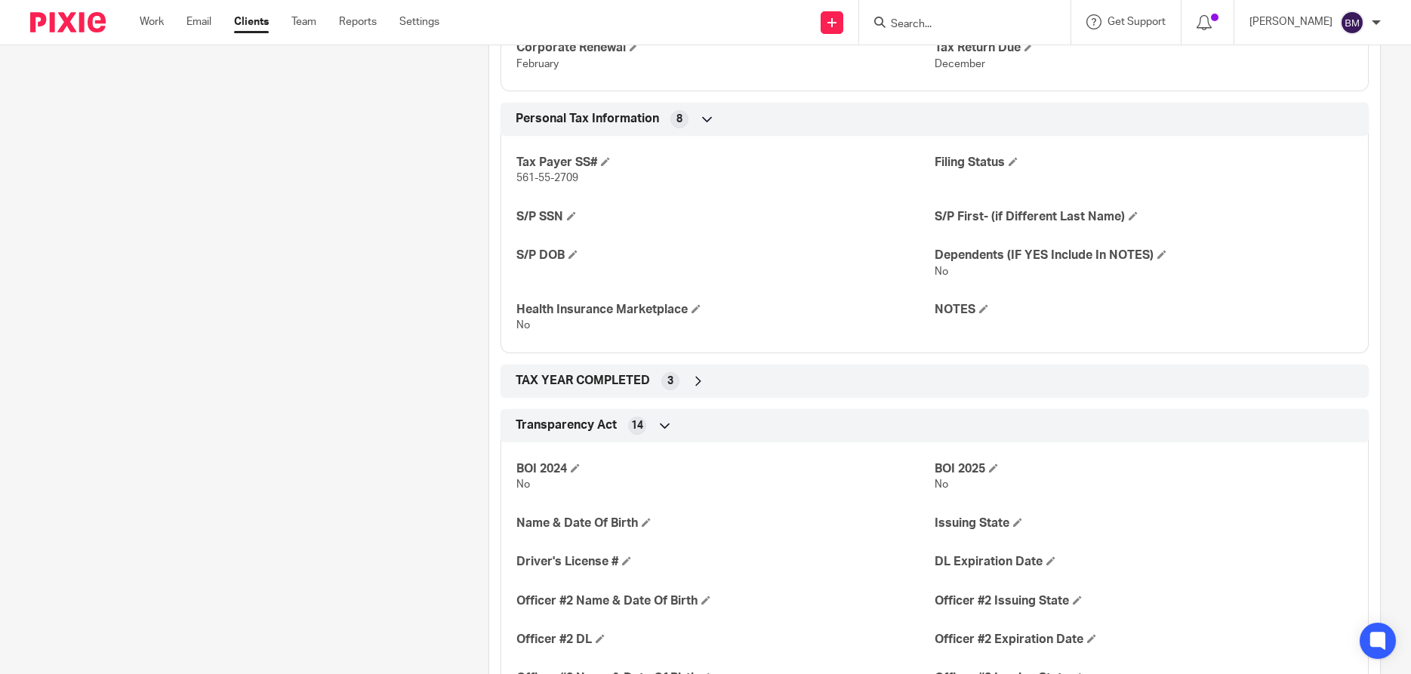
click at [706, 374] on icon at bounding box center [698, 381] width 15 height 15
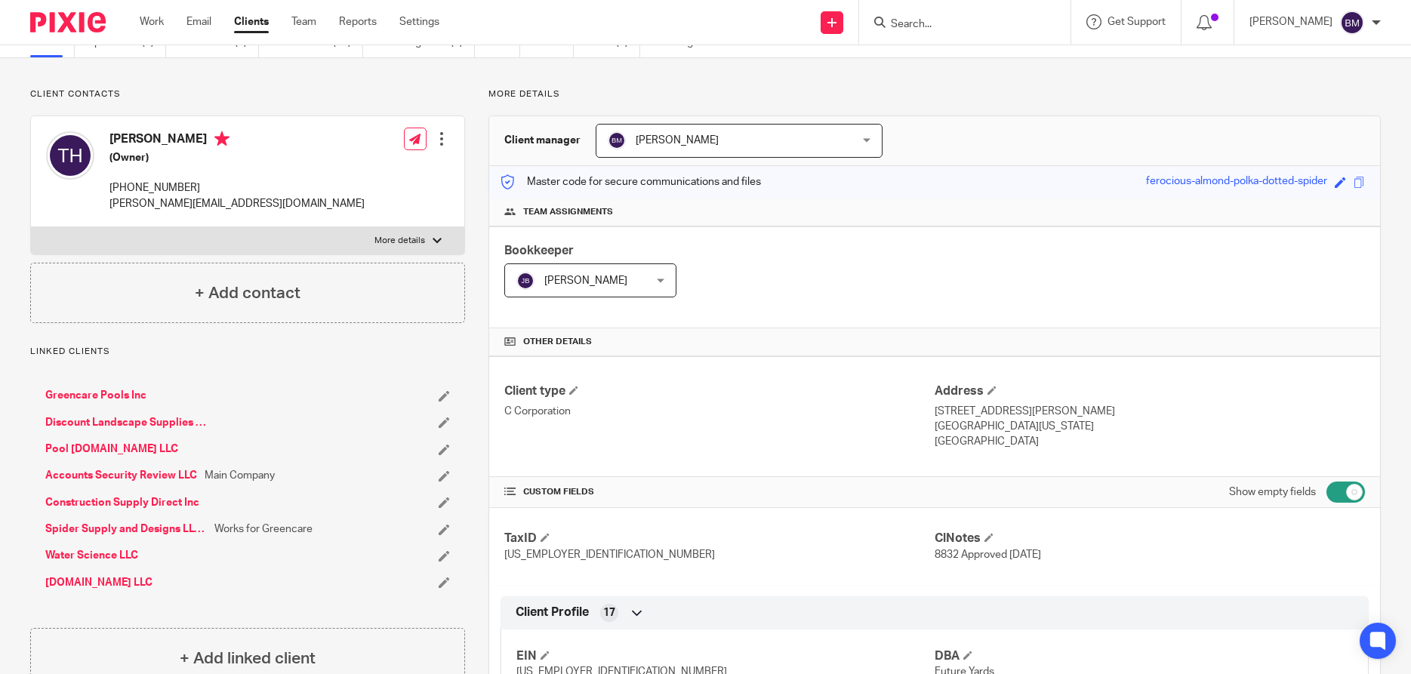
scroll to position [0, 0]
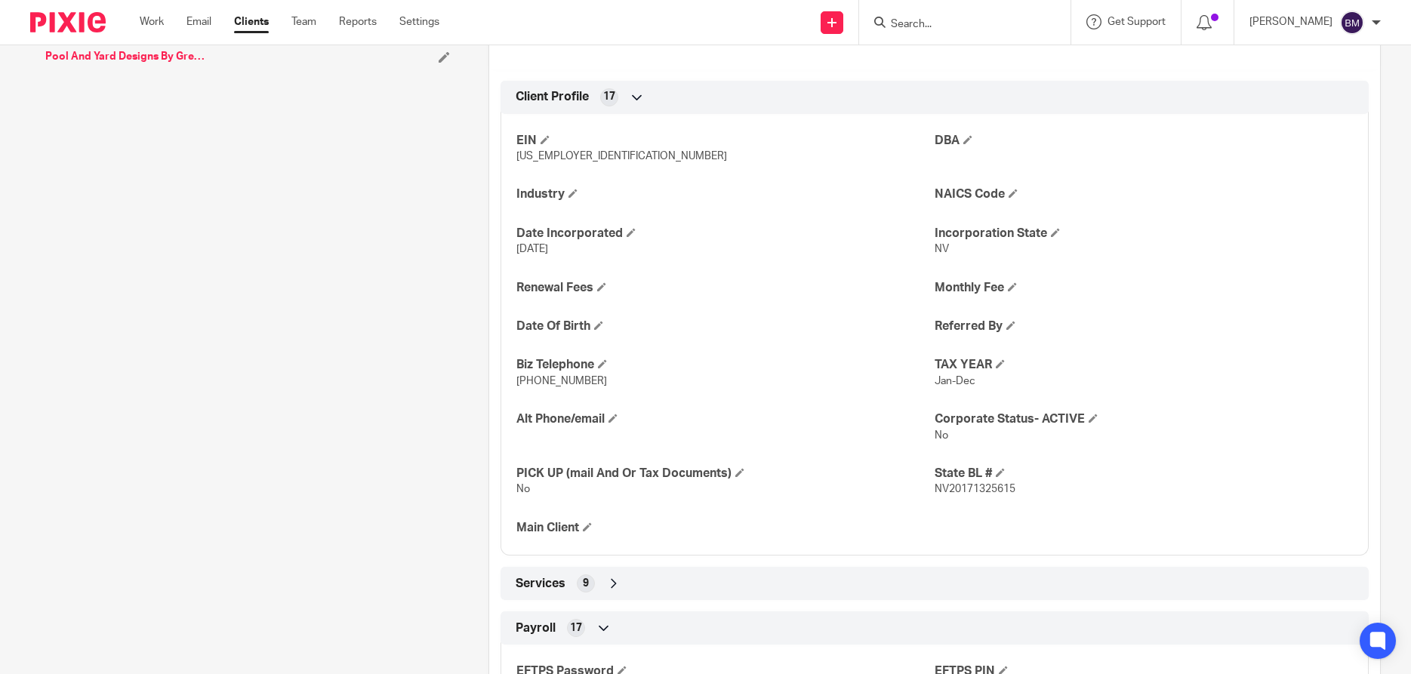
scroll to position [580, 0]
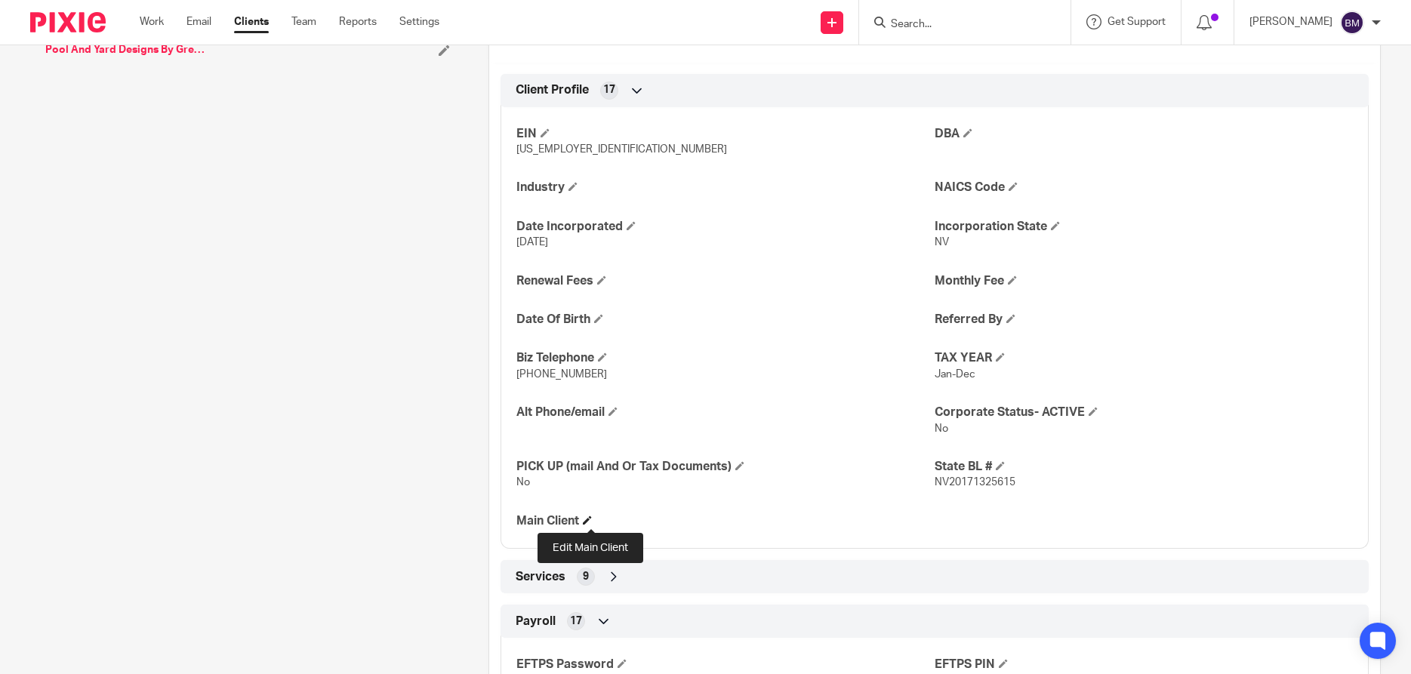
click at [590, 523] on span at bounding box center [587, 520] width 9 height 9
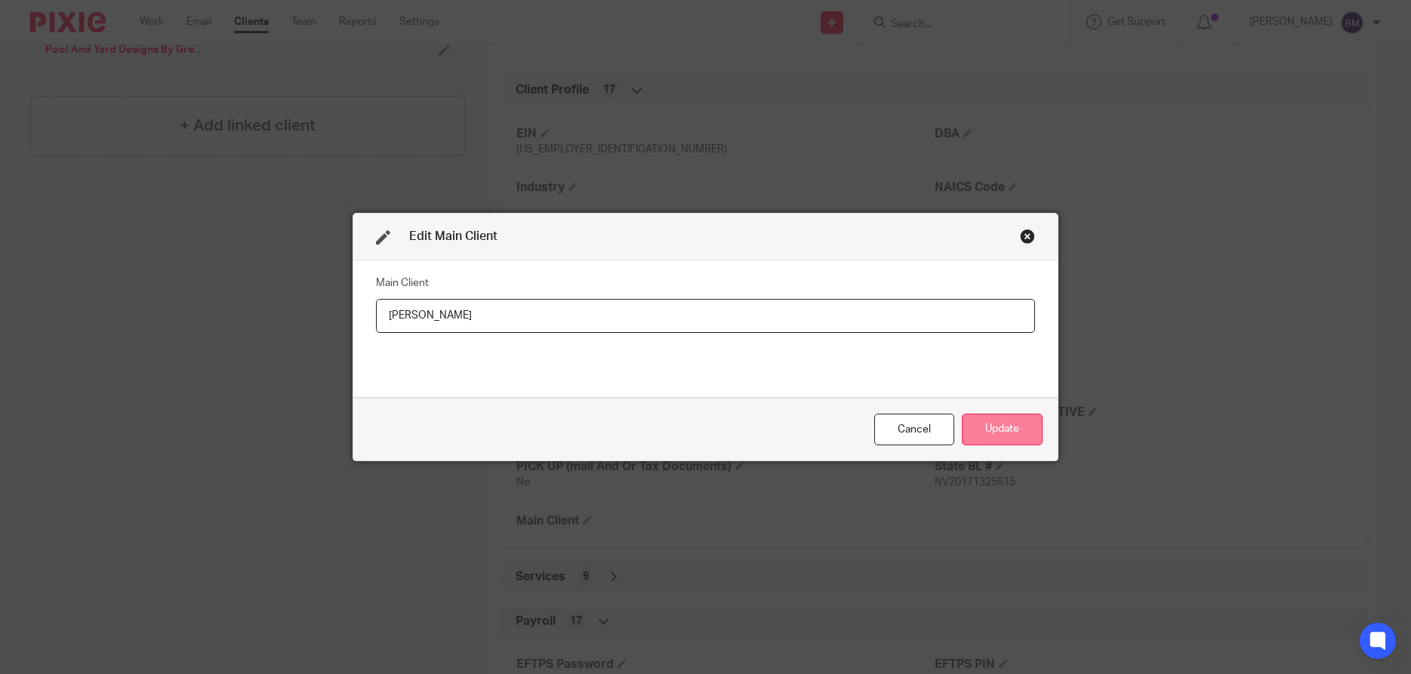
type input "[PERSON_NAME]"
click at [997, 431] on button "Update" at bounding box center [1002, 430] width 81 height 32
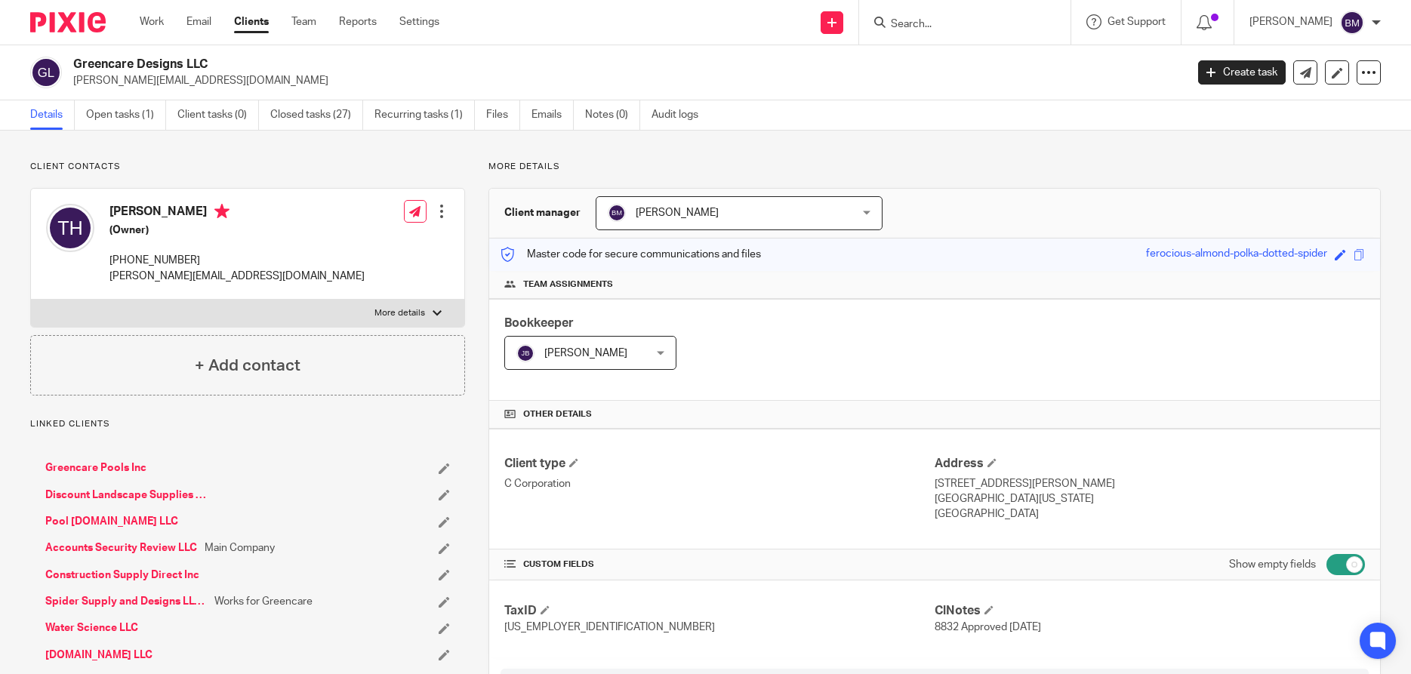
click at [243, 17] on link "Clients" at bounding box center [251, 21] width 35 height 15
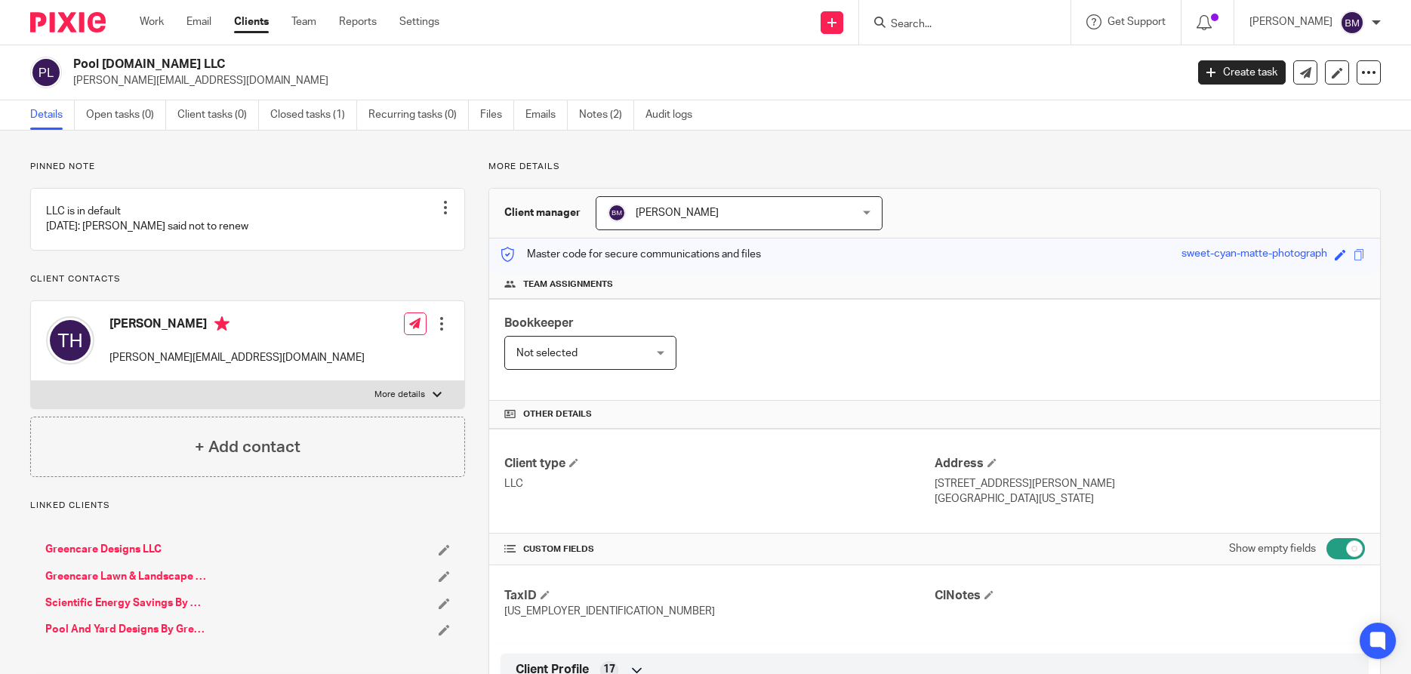
scroll to position [580, 0]
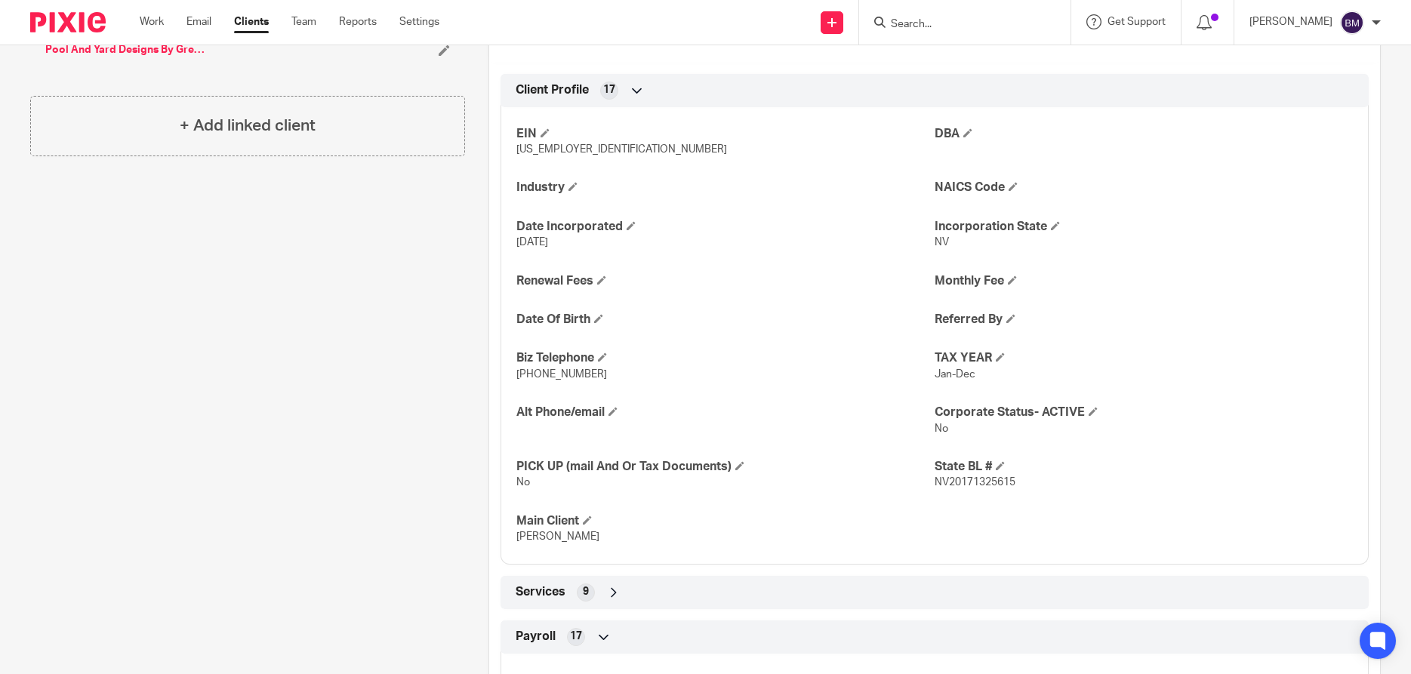
click at [257, 20] on link "Clients" at bounding box center [251, 21] width 35 height 15
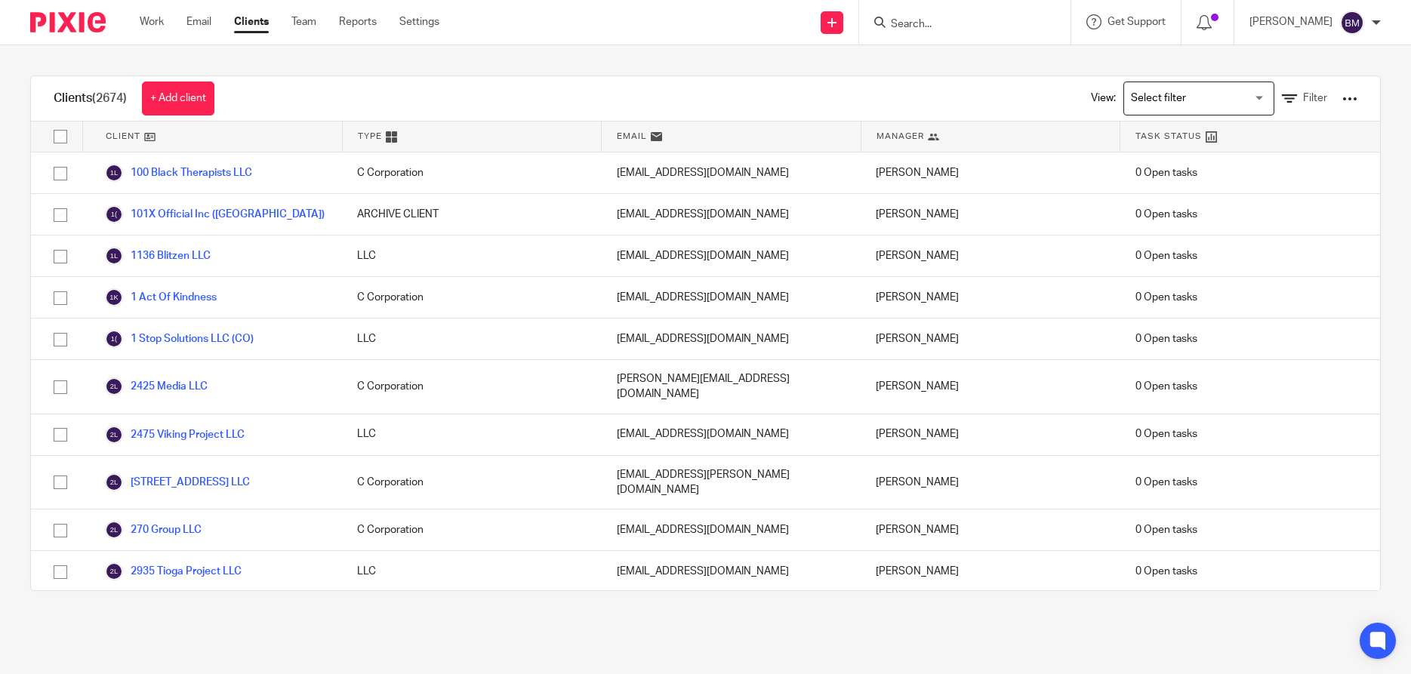
click at [933, 24] on input "Search" at bounding box center [957, 25] width 136 height 14
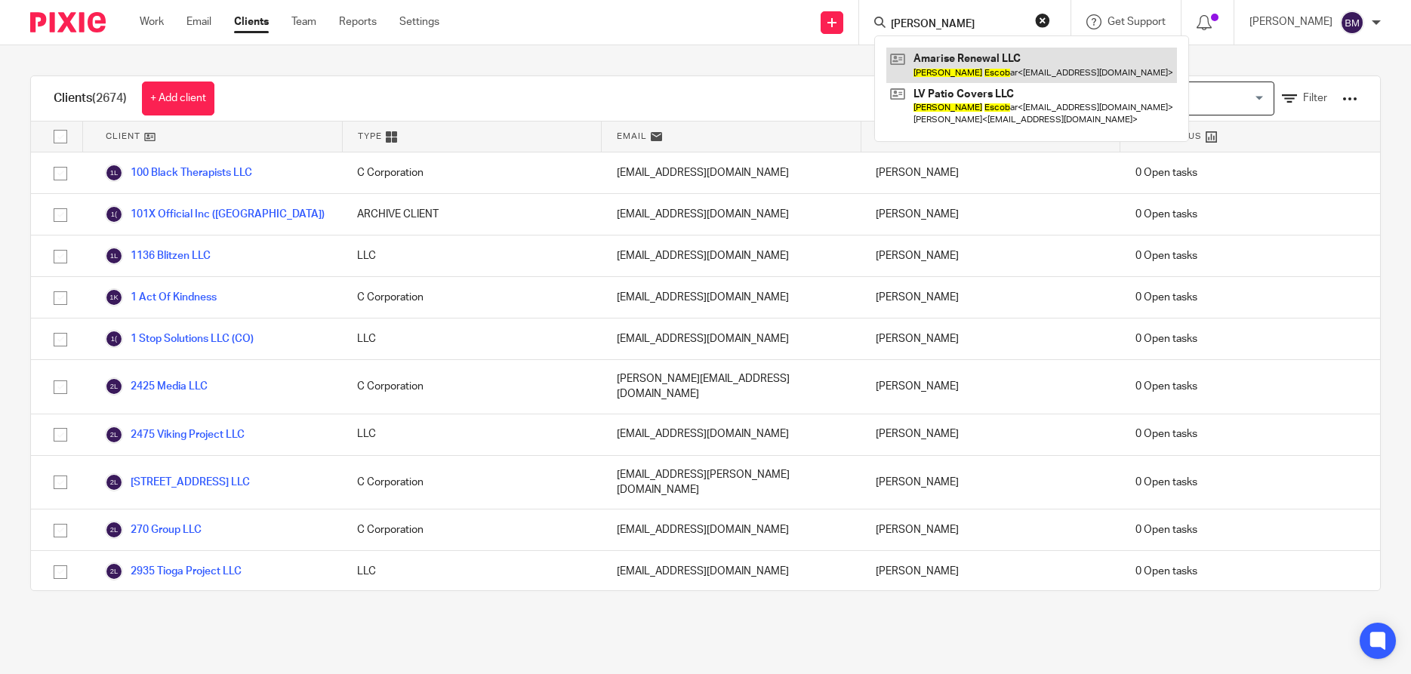
type input "rafael escob"
click at [962, 57] on link at bounding box center [1031, 65] width 291 height 35
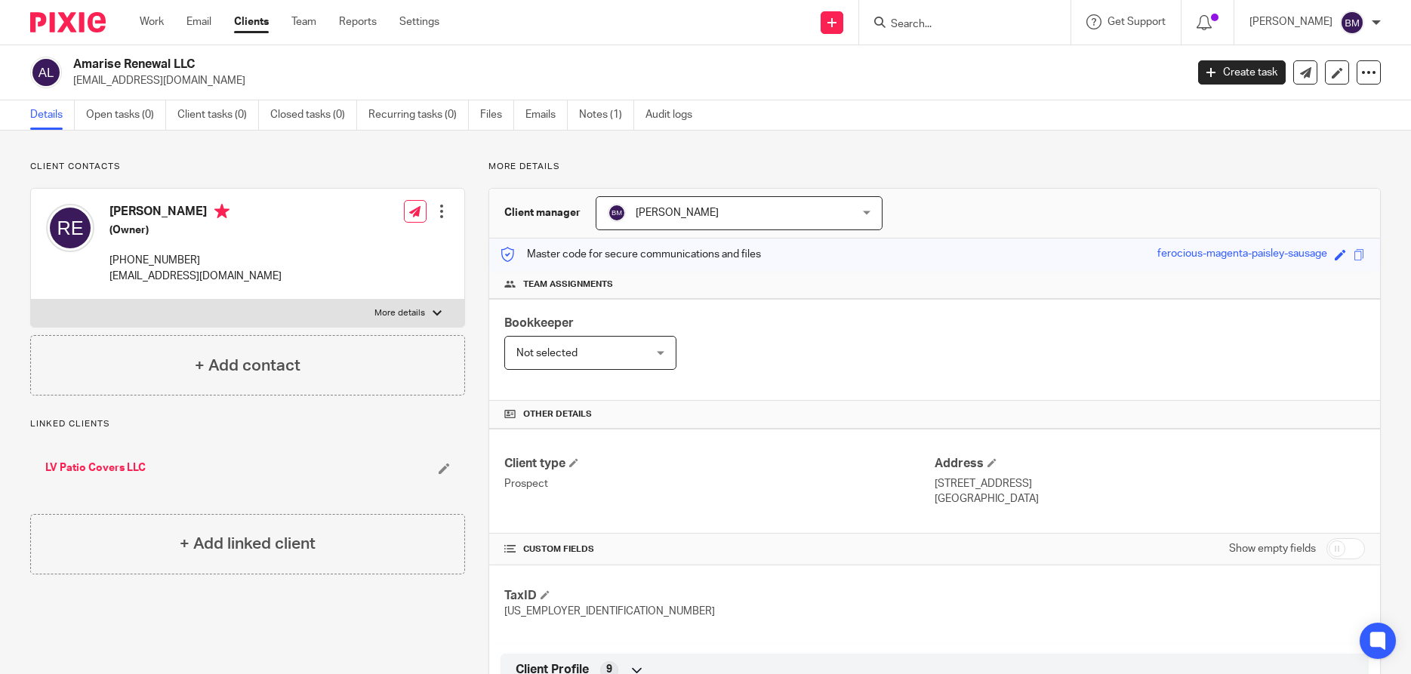
click at [923, 23] on input "Search" at bounding box center [957, 25] width 136 height 14
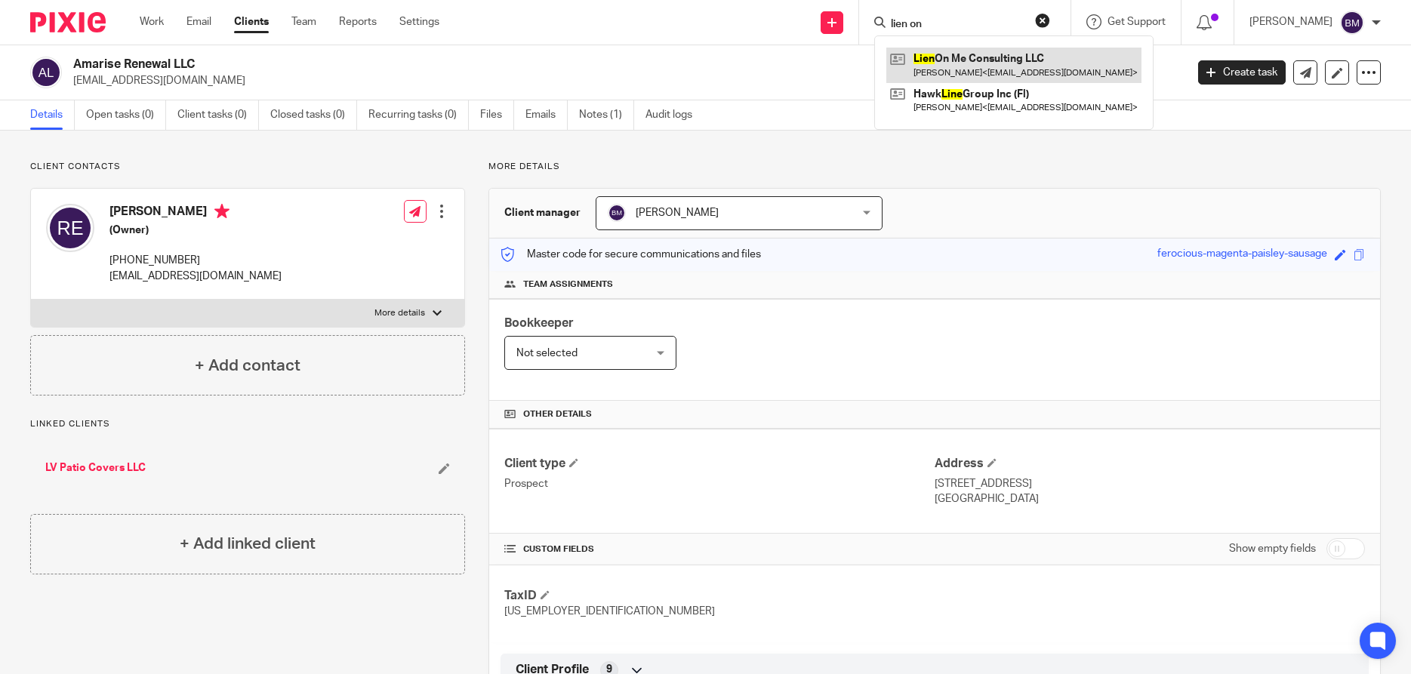
type input "lien on"
click at [988, 70] on link at bounding box center [1013, 65] width 255 height 35
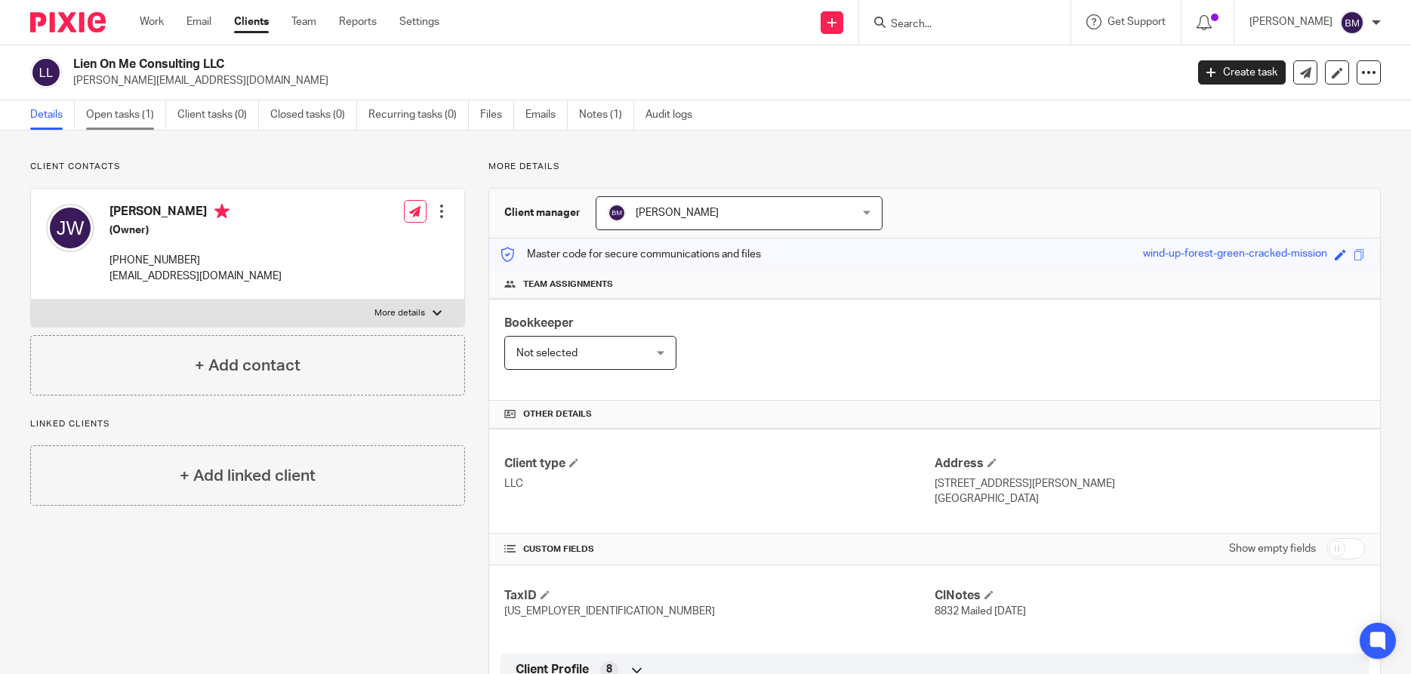
click at [124, 117] on link "Open tasks (1)" at bounding box center [126, 114] width 80 height 29
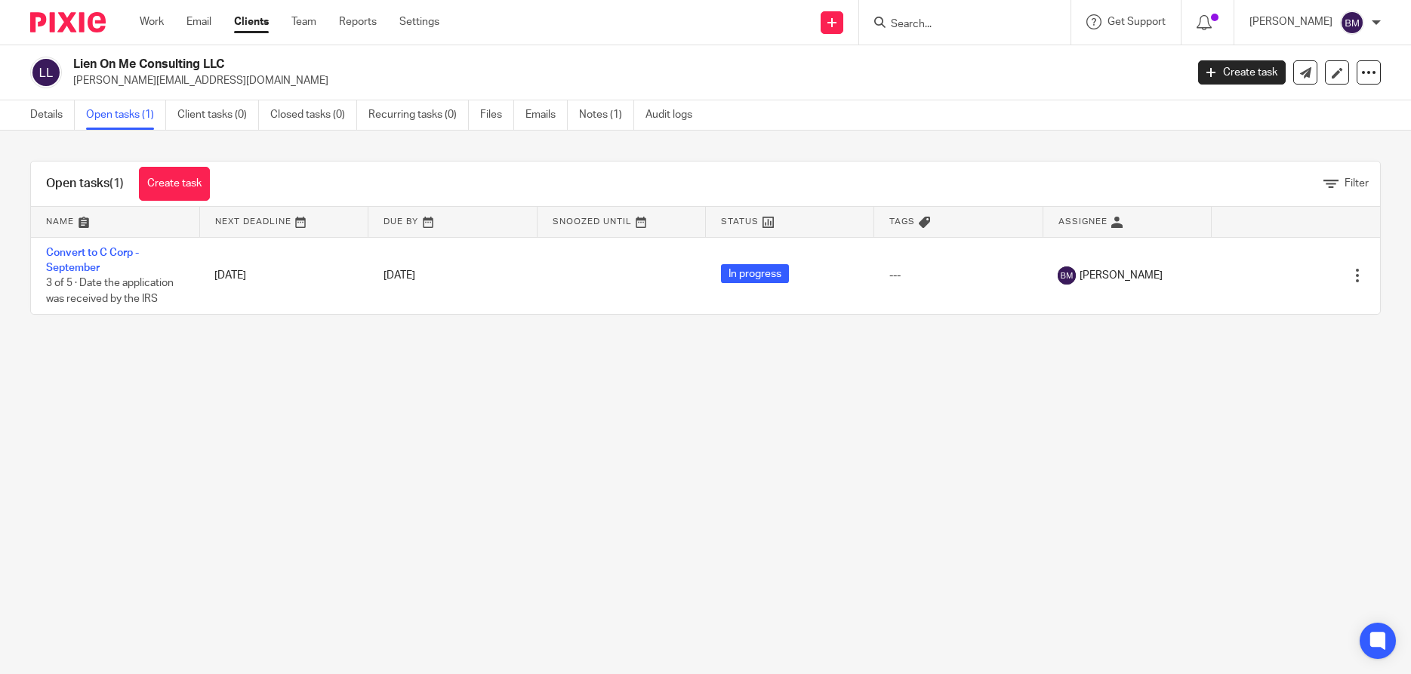
click at [944, 18] on input "Search" at bounding box center [957, 25] width 136 height 14
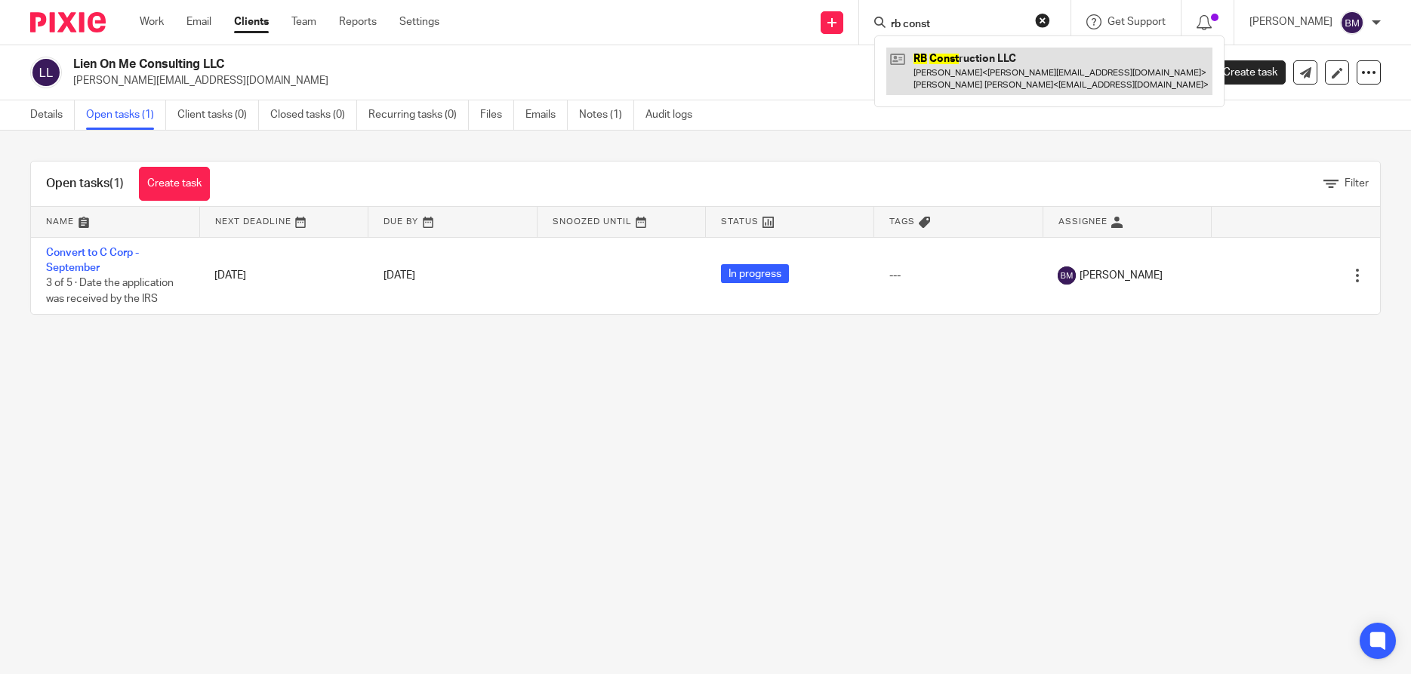
type input "rb const"
click at [983, 69] on link at bounding box center [1049, 71] width 326 height 47
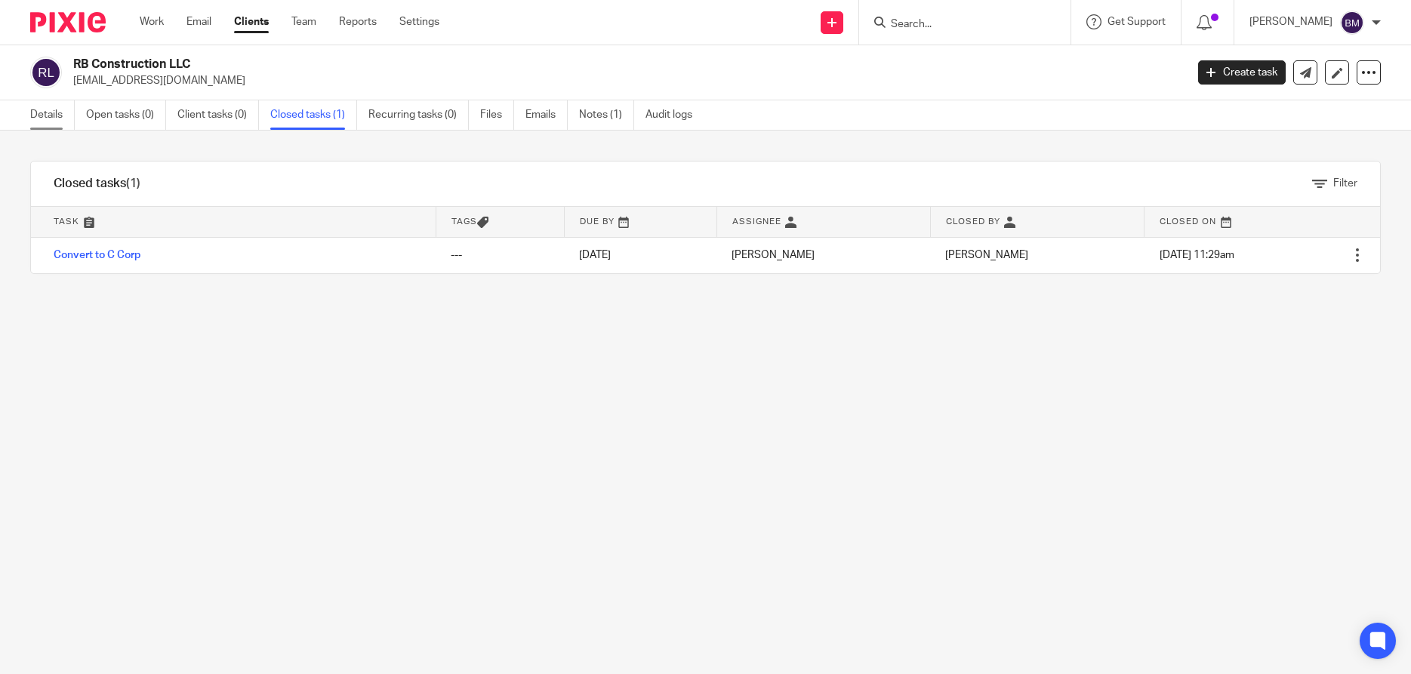
click at [48, 116] on link "Details" at bounding box center [52, 114] width 45 height 29
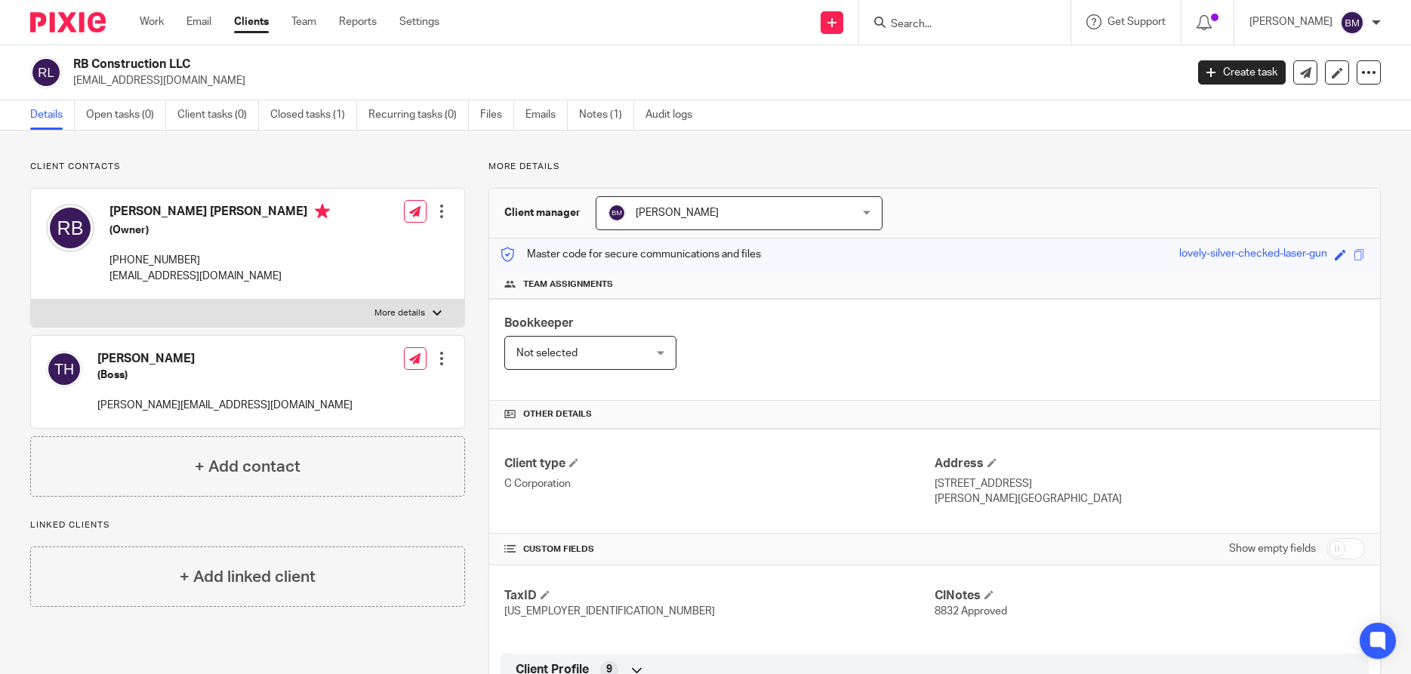
click at [907, 21] on input "Search" at bounding box center [957, 25] width 136 height 14
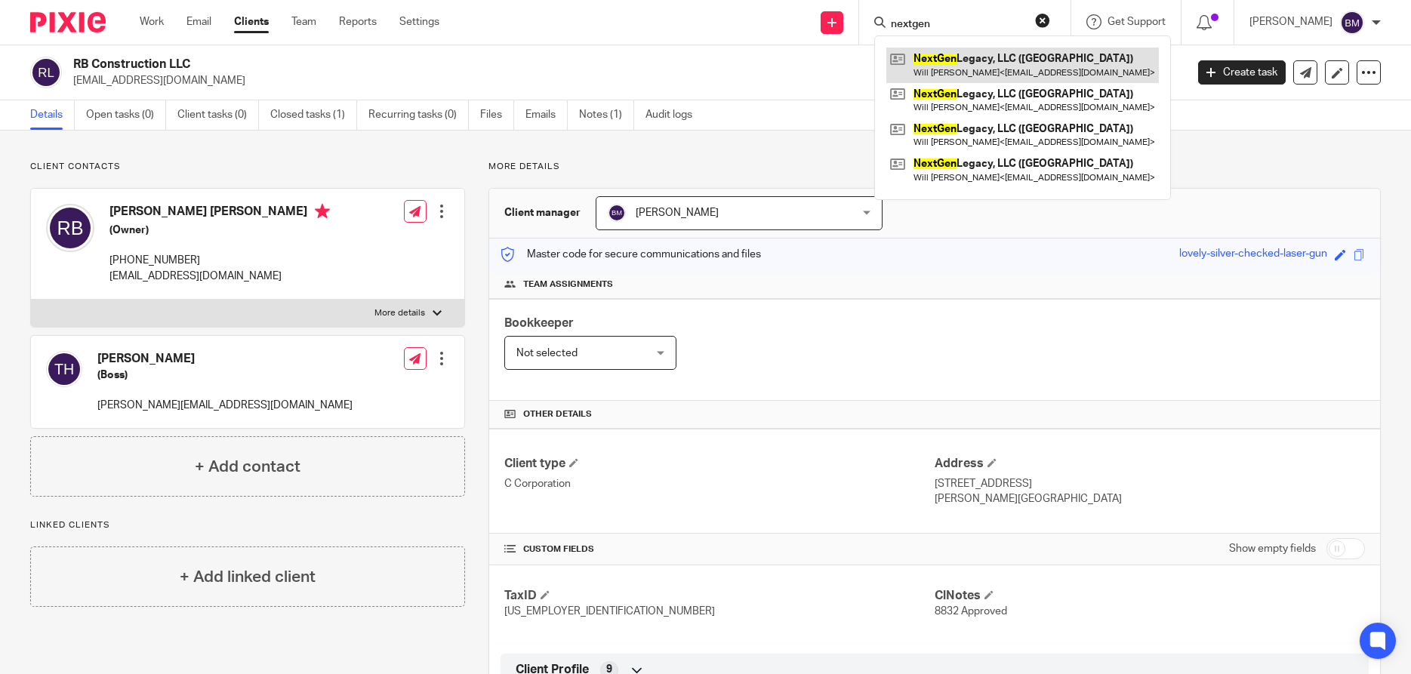
type input "nextgen"
click at [958, 63] on link at bounding box center [1022, 65] width 273 height 35
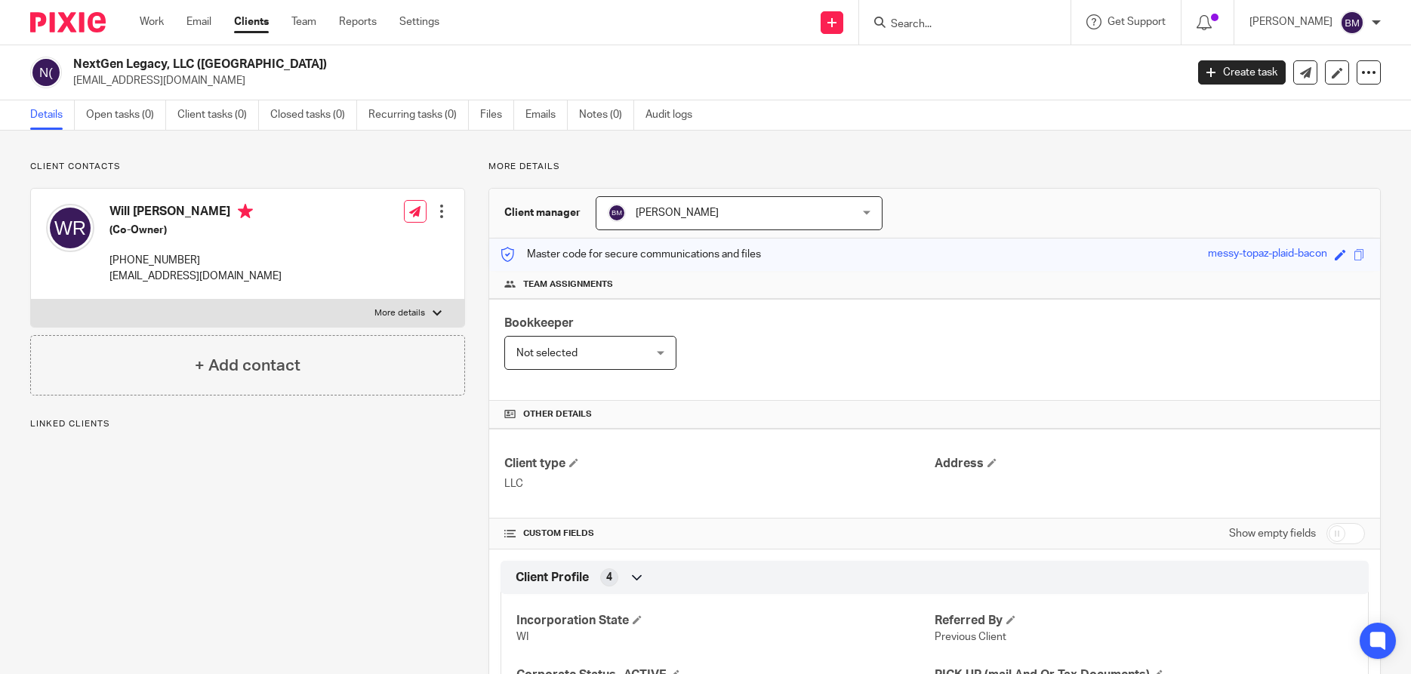
click at [1353, 530] on input "checkbox" at bounding box center [1345, 533] width 38 height 21
checkbox input "true"
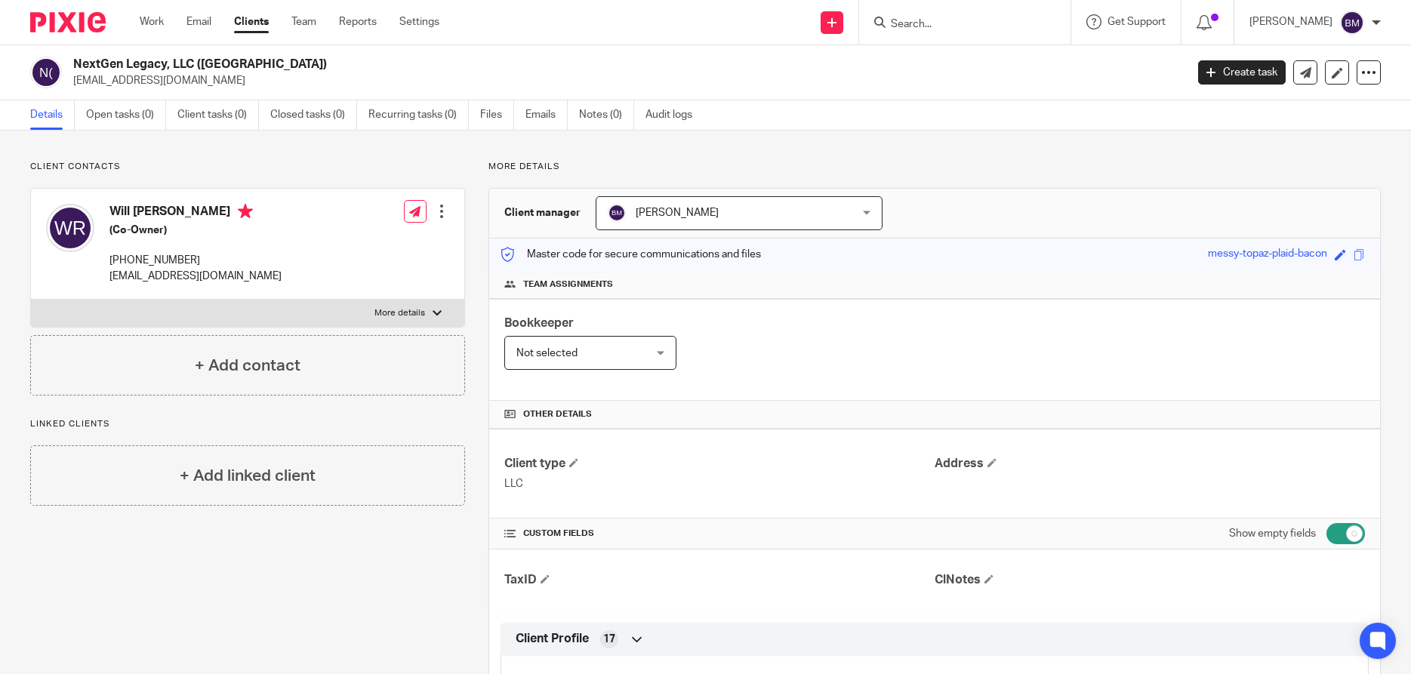
click at [920, 24] on input "Search" at bounding box center [957, 25] width 136 height 14
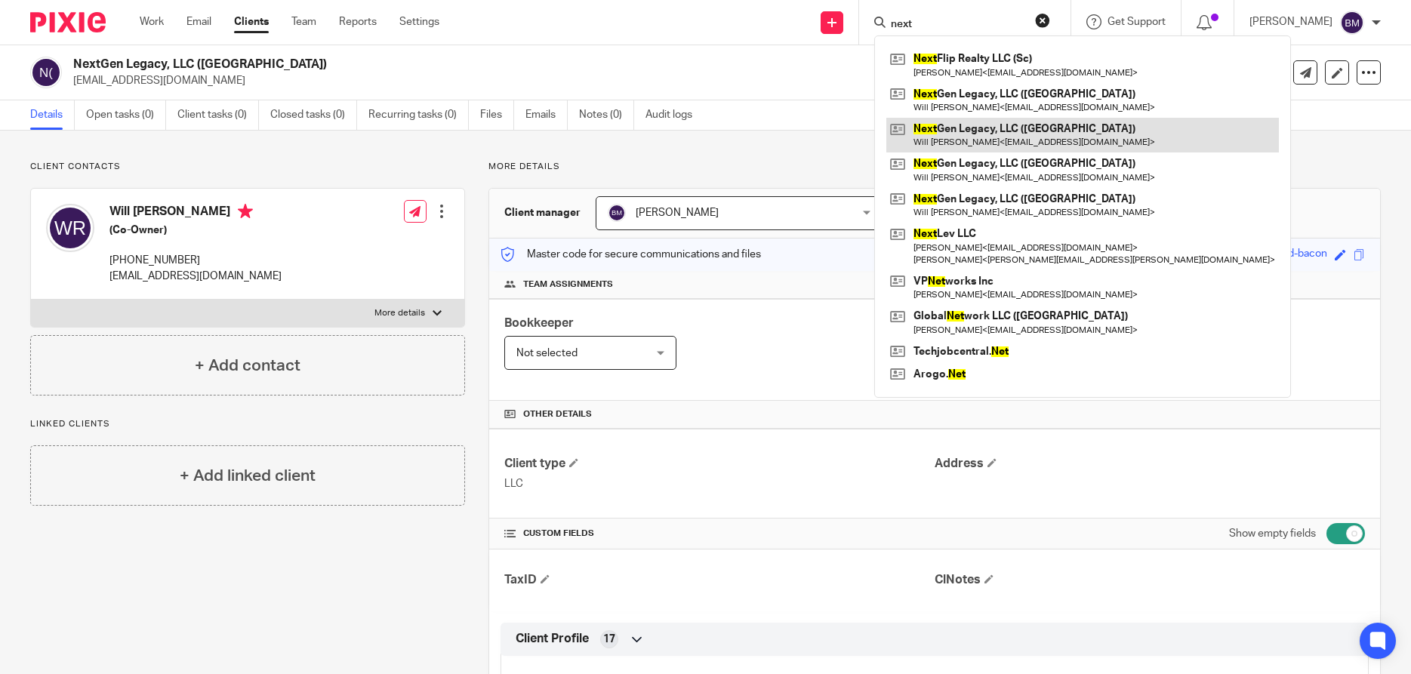
type input "next"
click at [999, 133] on link at bounding box center [1082, 135] width 393 height 35
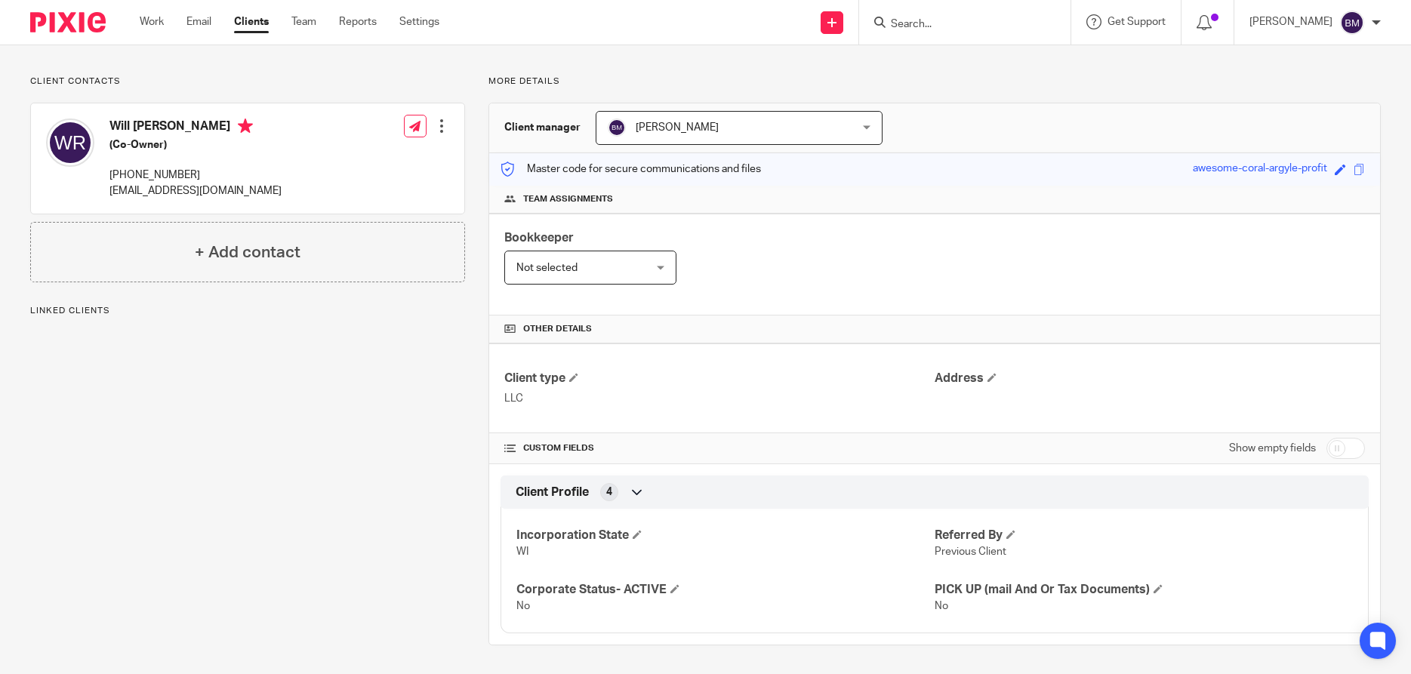
scroll to position [87, 0]
click at [1350, 451] on input "checkbox" at bounding box center [1345, 446] width 38 height 21
checkbox input "true"
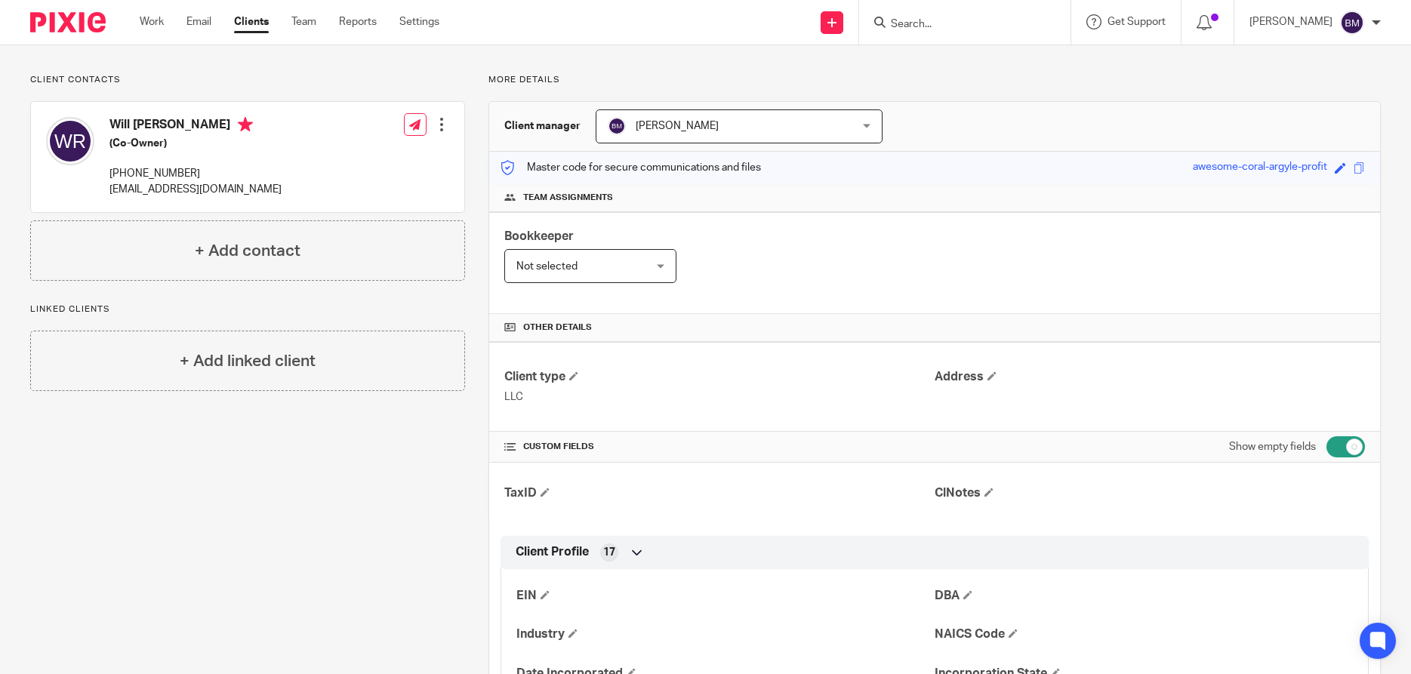
click at [957, 20] on input "Search" at bounding box center [957, 25] width 136 height 14
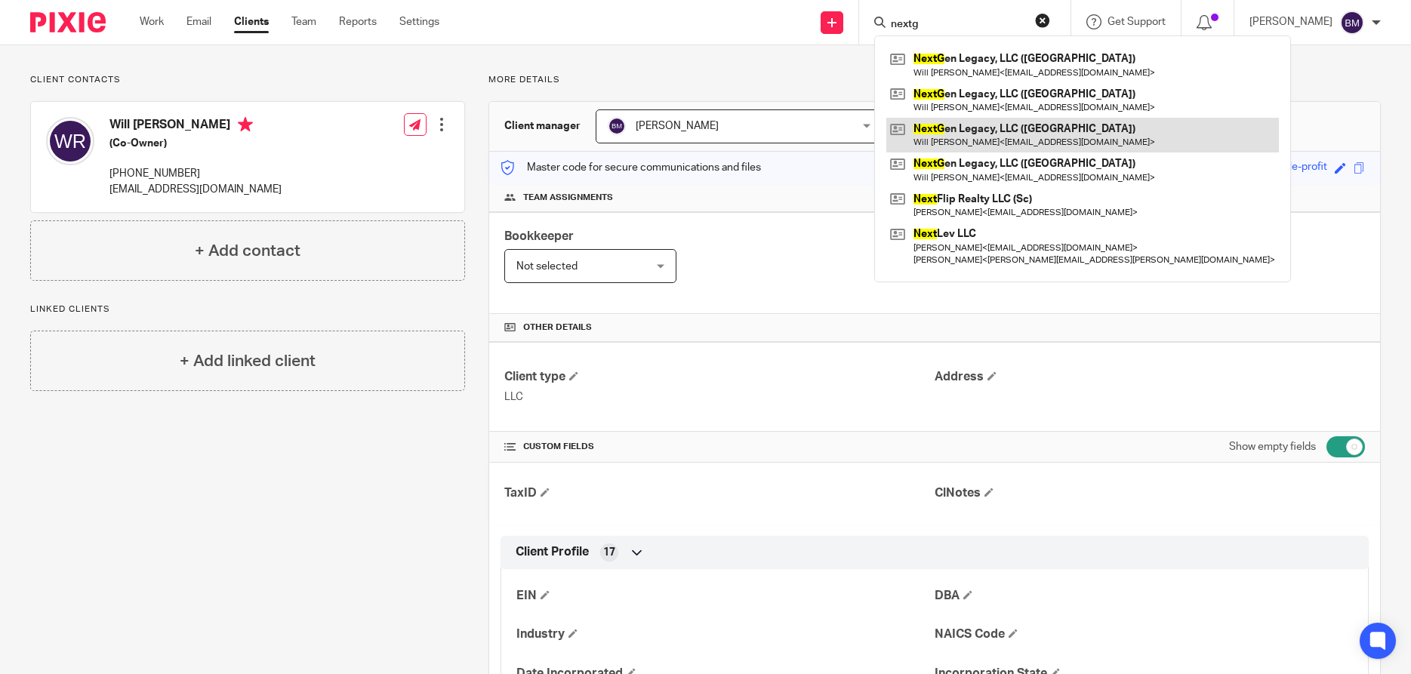
type input "nextg"
click at [962, 131] on link at bounding box center [1082, 135] width 393 height 35
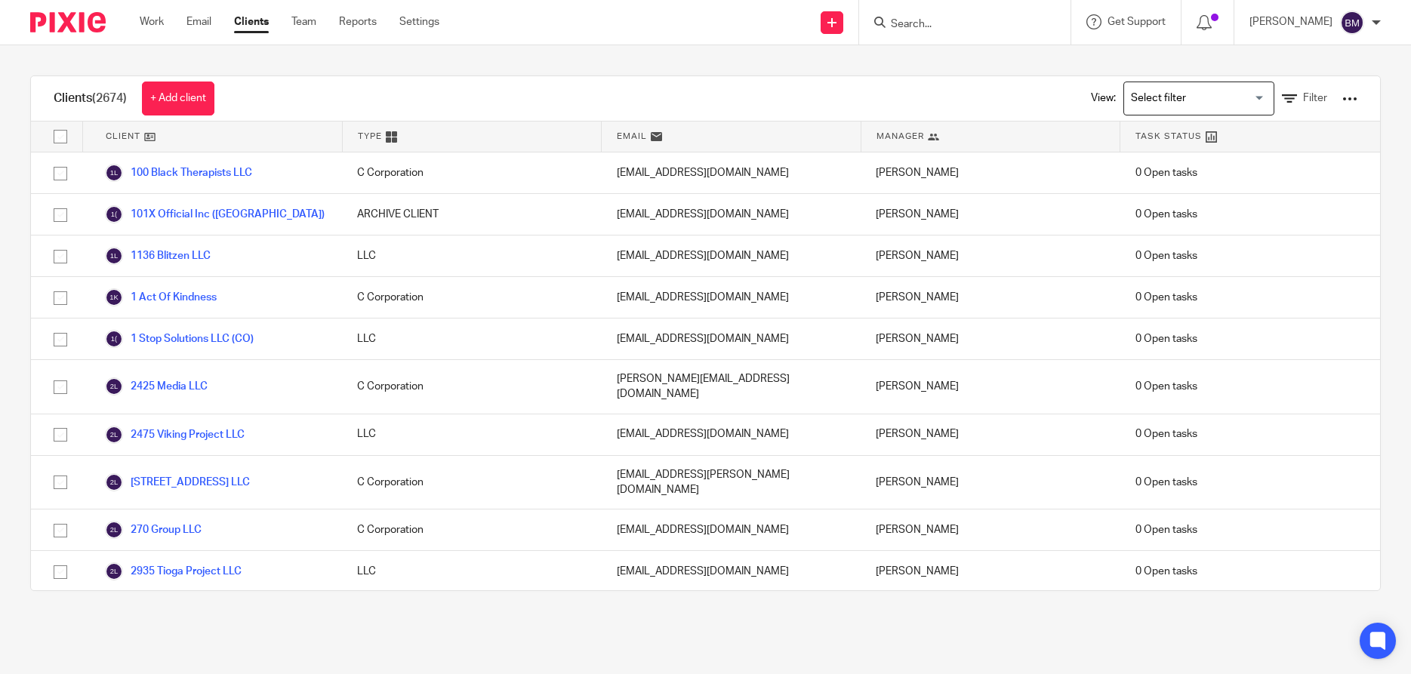
click at [915, 22] on input "Search" at bounding box center [957, 25] width 136 height 14
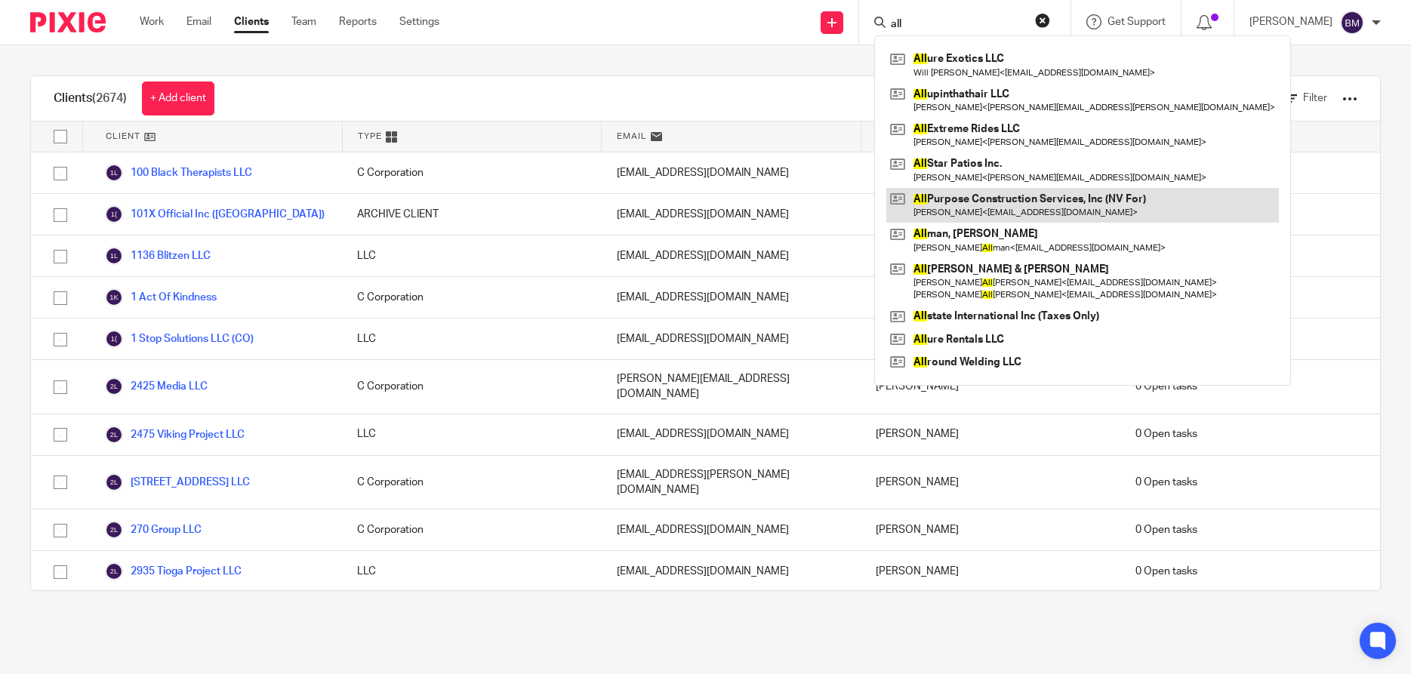
type input "all"
click at [981, 199] on link at bounding box center [1082, 205] width 393 height 35
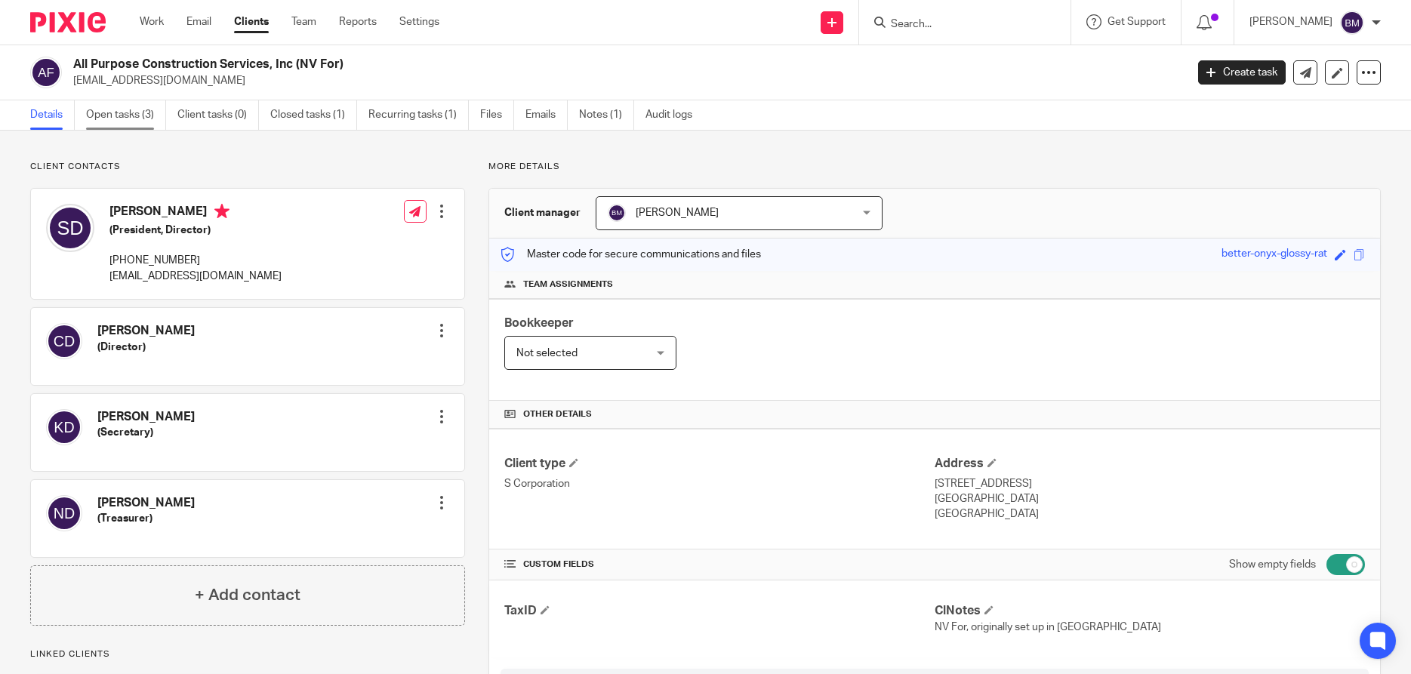
click at [113, 122] on link "Open tasks (3)" at bounding box center [126, 114] width 80 height 29
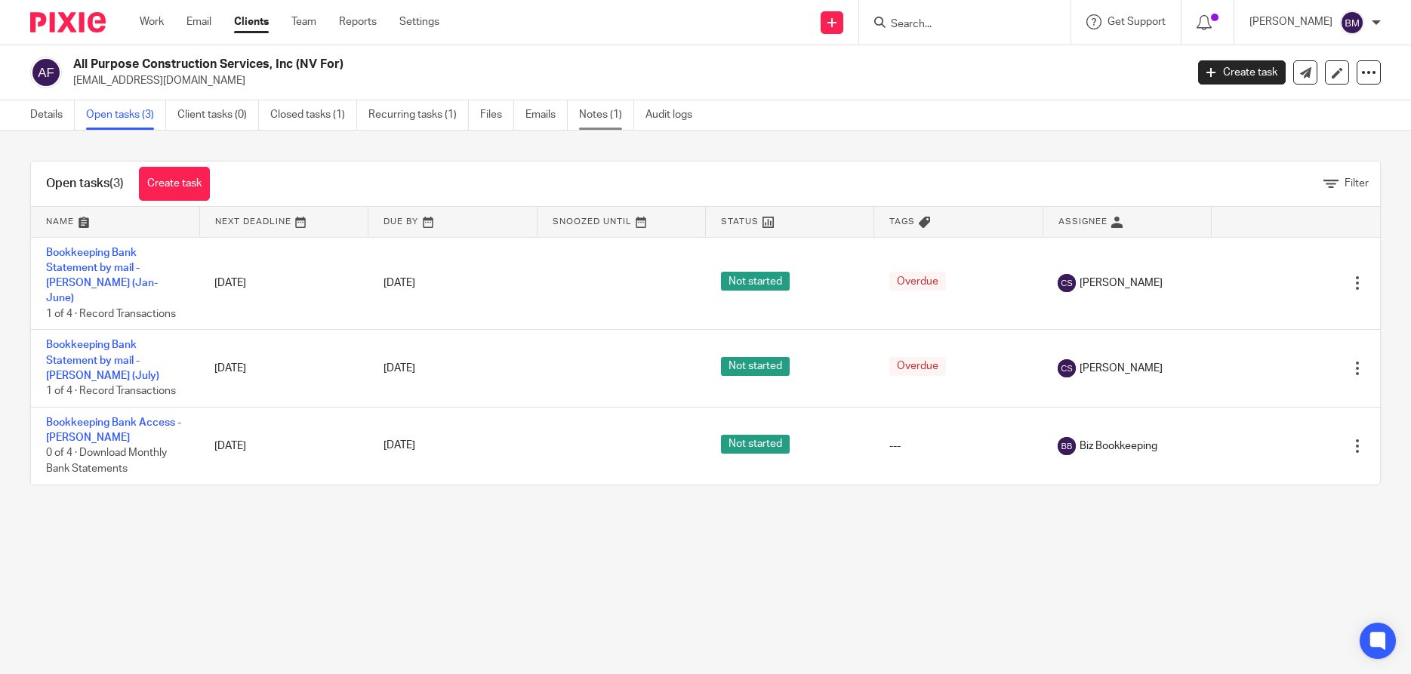
click at [598, 110] on link "Notes (1)" at bounding box center [606, 114] width 55 height 29
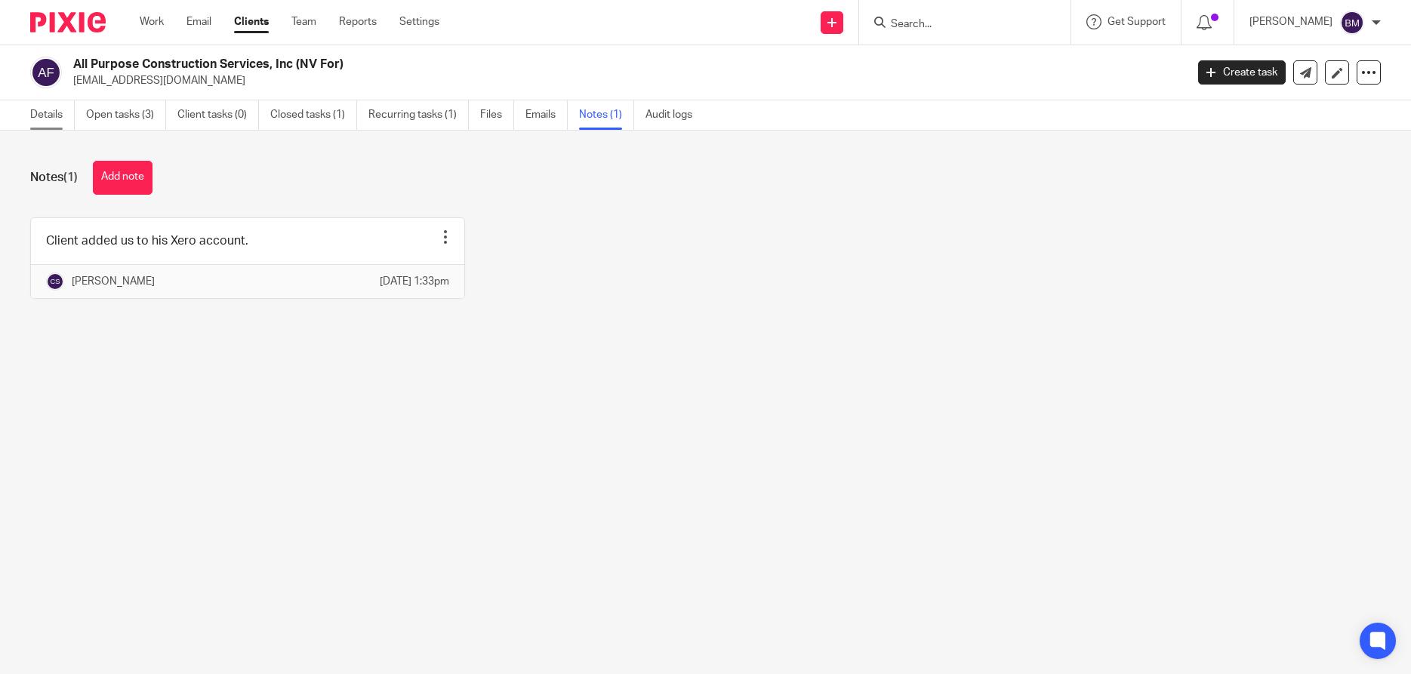
click at [47, 116] on link "Details" at bounding box center [52, 114] width 45 height 29
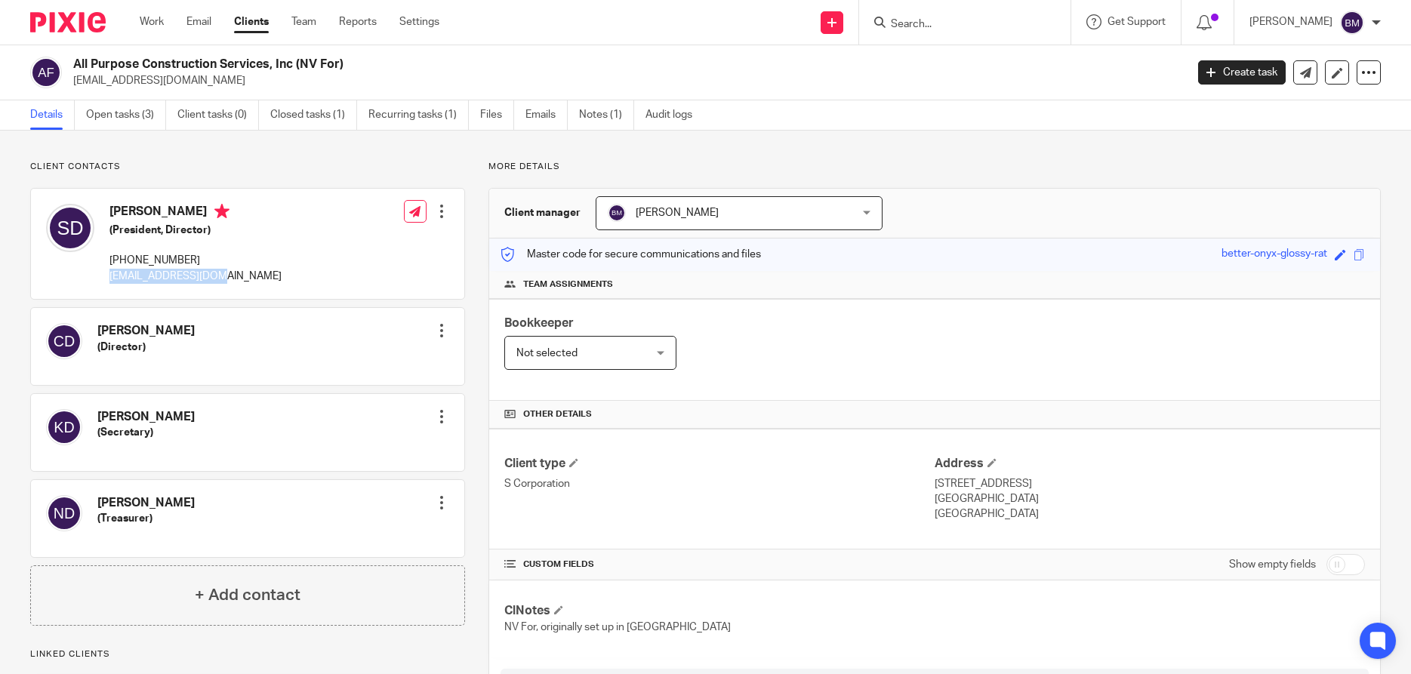
drag, startPoint x: 106, startPoint y: 275, endPoint x: 242, endPoint y: 274, distance: 135.9
click at [242, 274] on div "Steven DiMemmo (President, Director) (760) 799-9084 smdsj3611@gmail.com Edit co…" at bounding box center [247, 244] width 433 height 110
copy p "smdsj3611@gmail.com"
click at [1345, 562] on input "checkbox" at bounding box center [1345, 564] width 38 height 21
checkbox input "true"
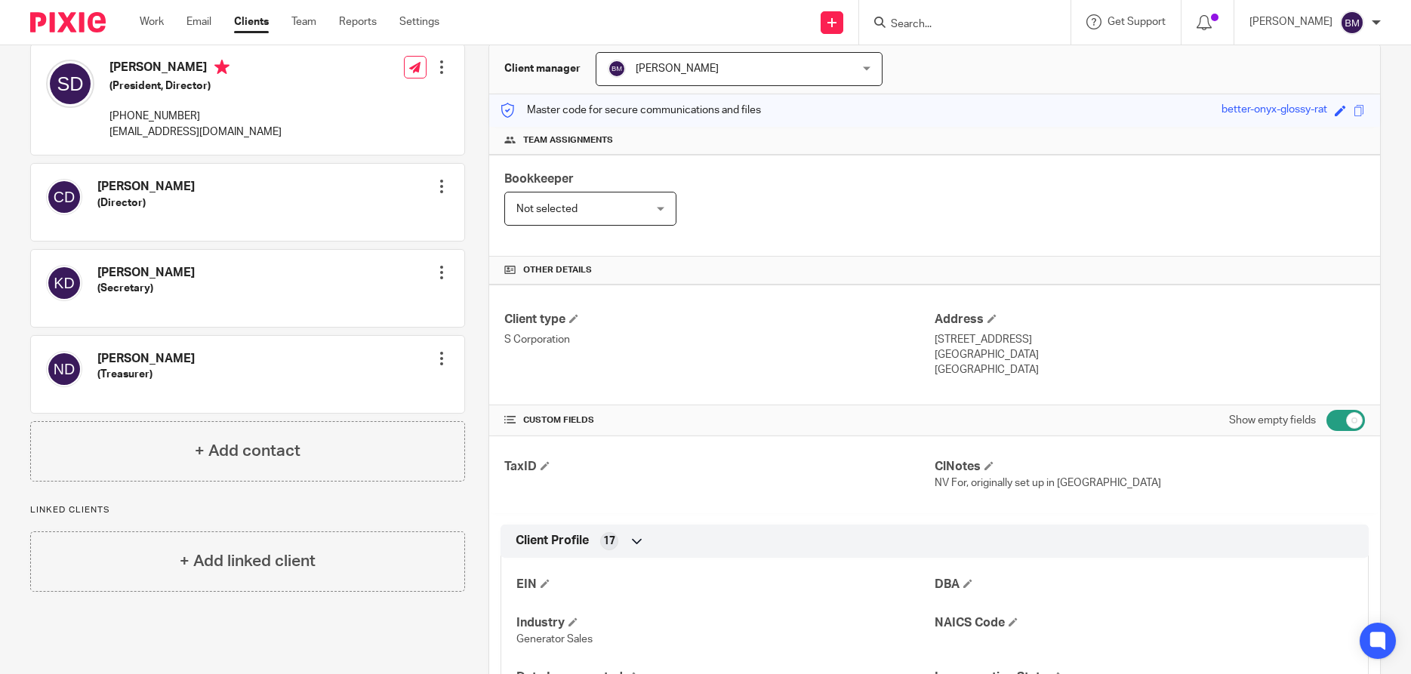
scroll to position [145, 0]
click at [254, 23] on link "Clients" at bounding box center [251, 21] width 35 height 15
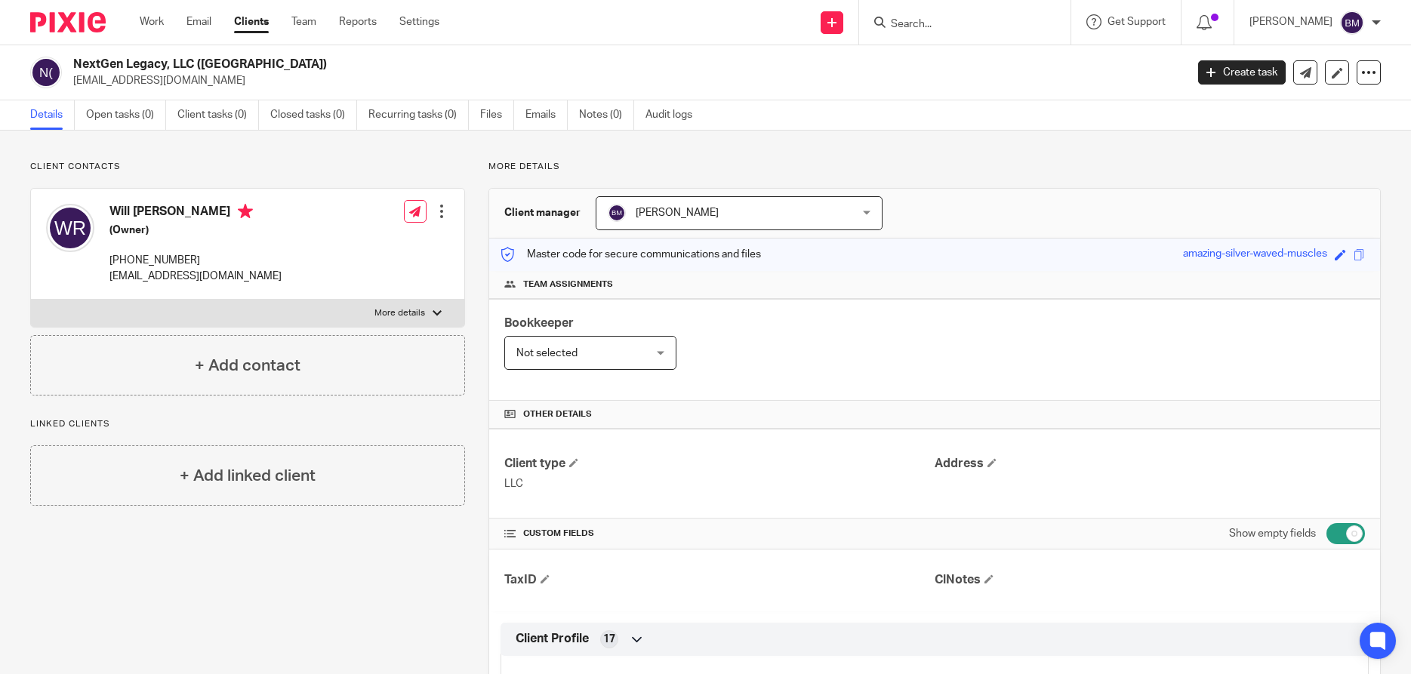
click at [933, 21] on input "Search" at bounding box center [957, 25] width 136 height 14
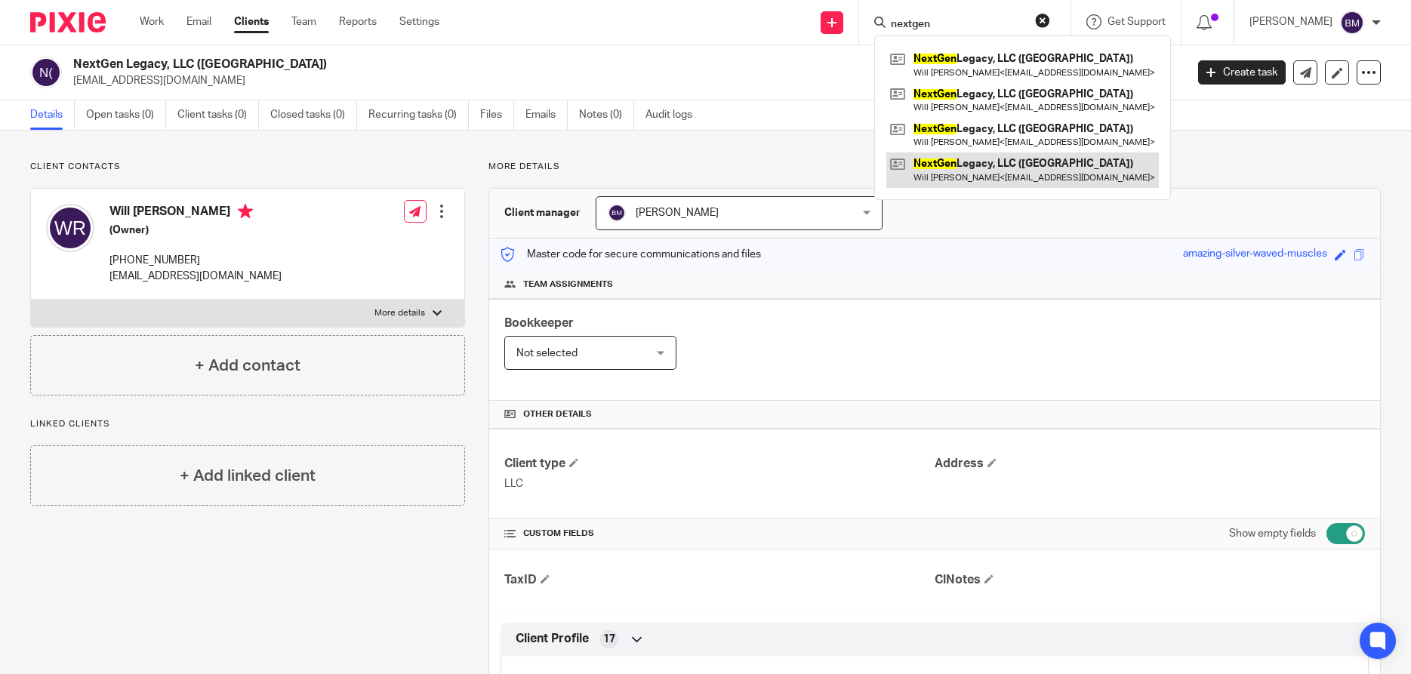
type input "nextgen"
click at [971, 174] on link at bounding box center [1022, 169] width 273 height 35
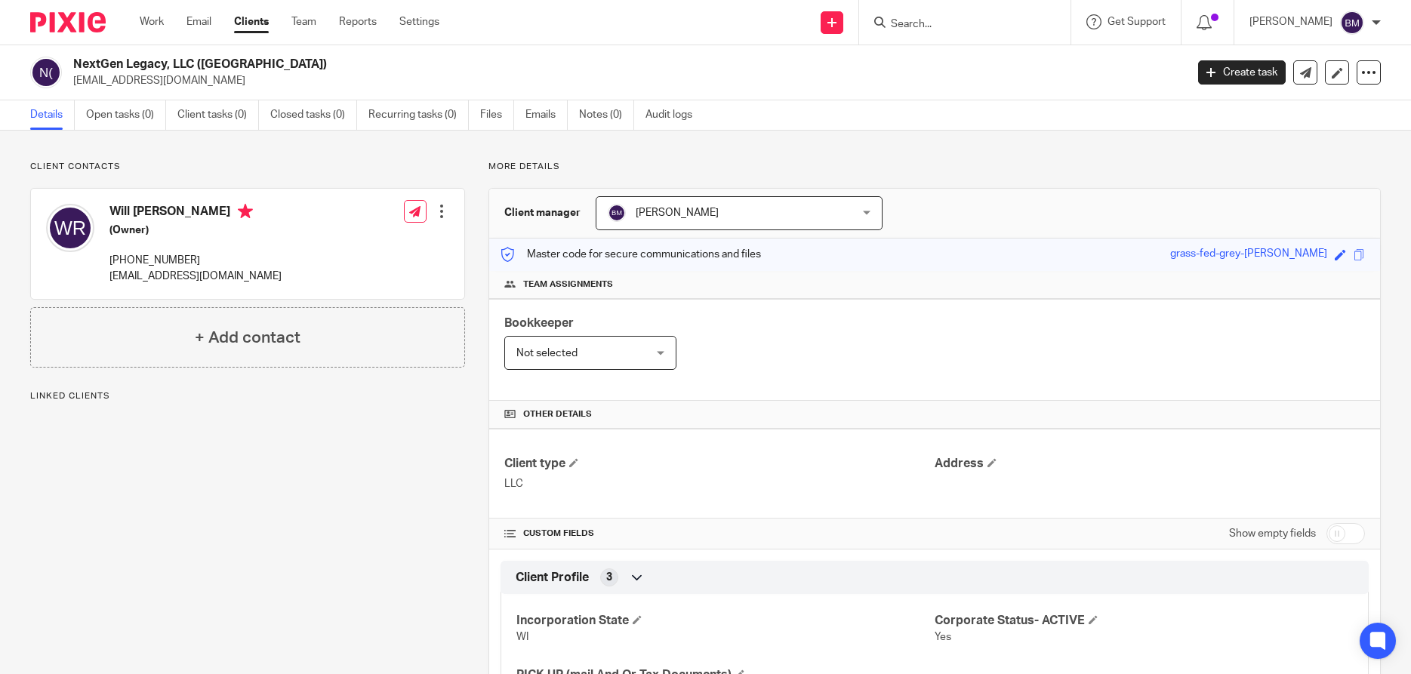
scroll to position [87, 0]
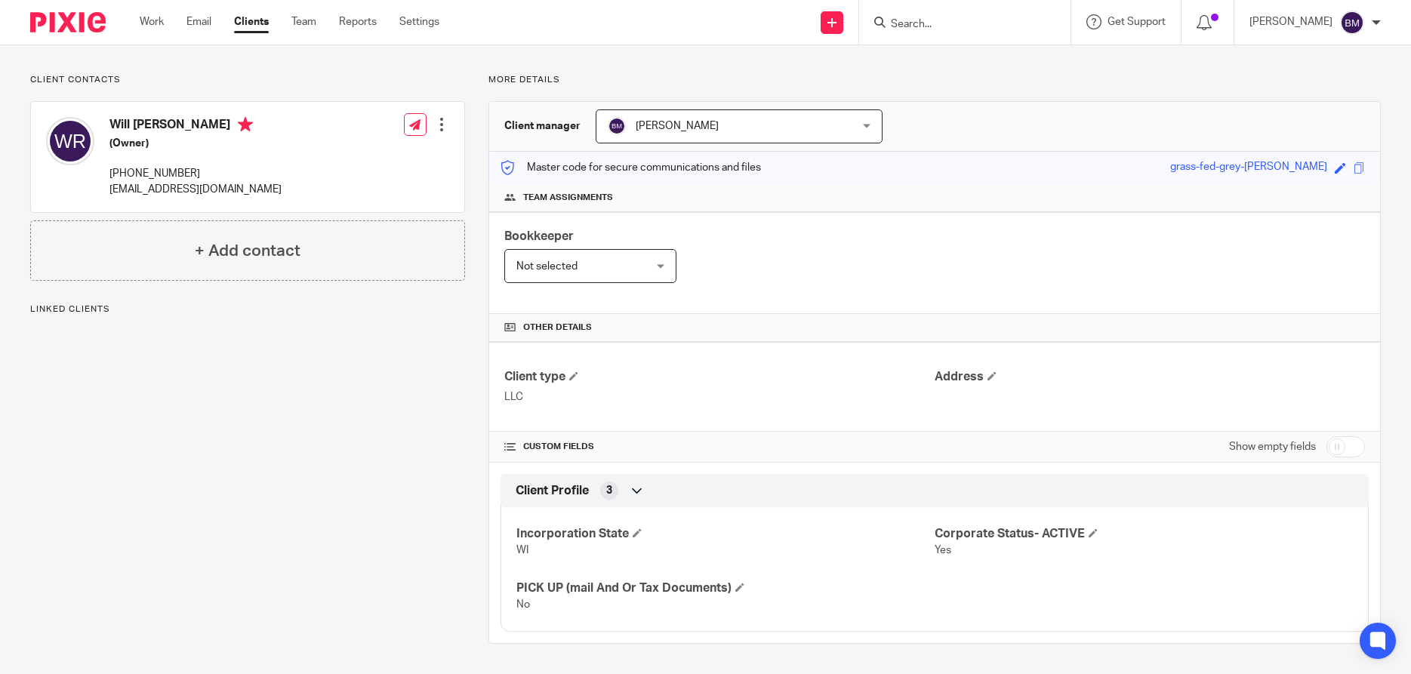
click at [1357, 451] on input "checkbox" at bounding box center [1345, 446] width 38 height 21
checkbox input "true"
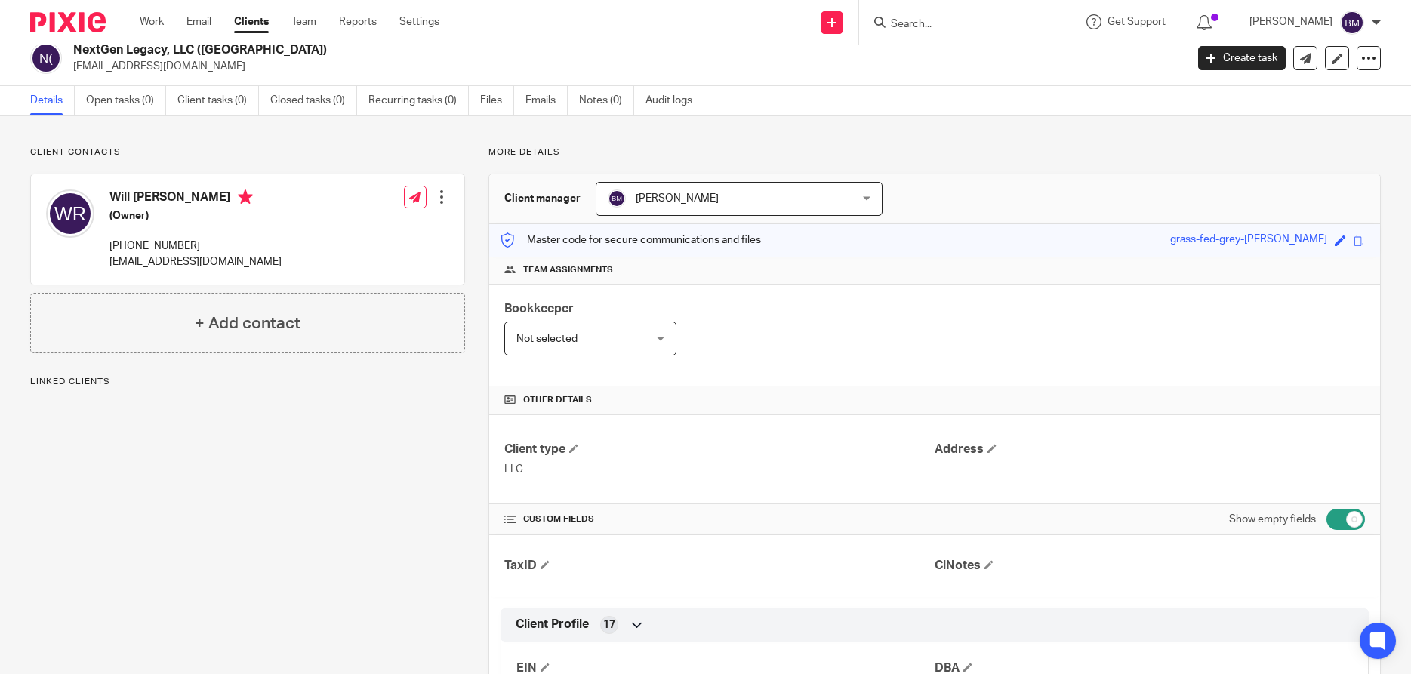
scroll to position [0, 0]
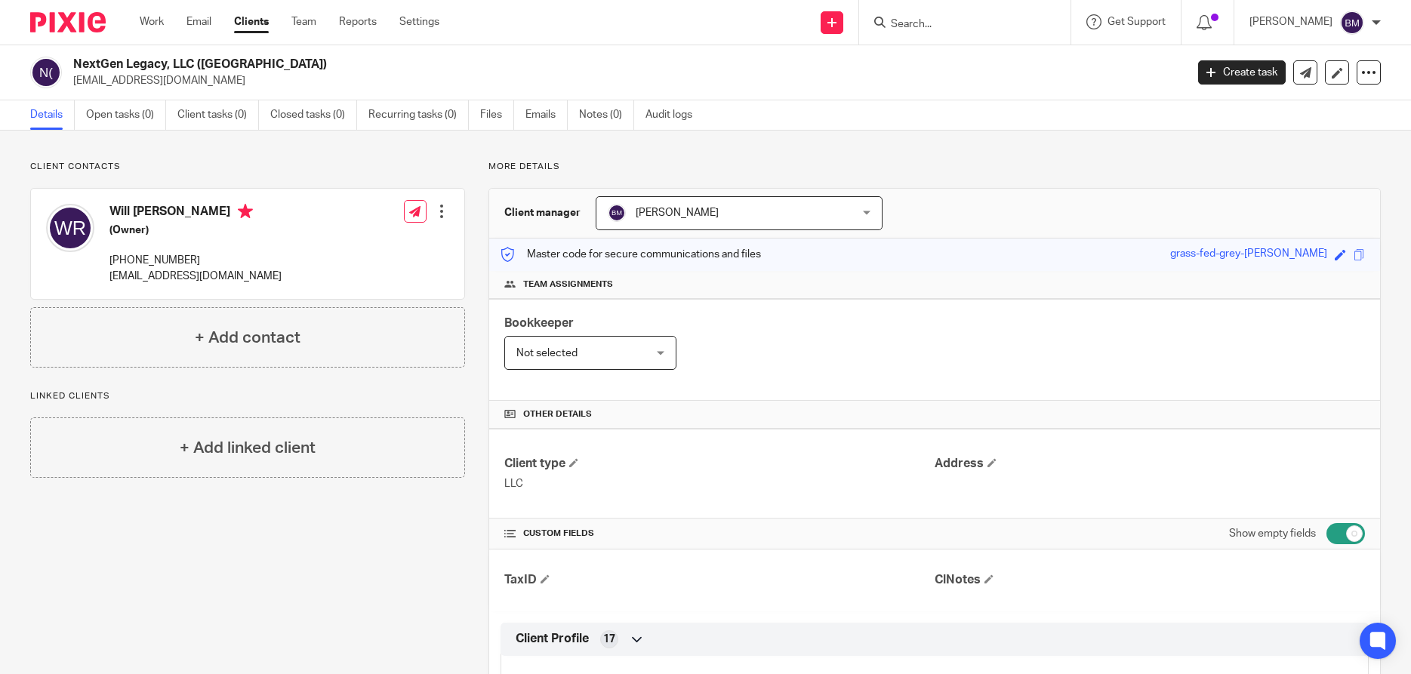
click at [932, 24] on input "Search" at bounding box center [957, 25] width 136 height 14
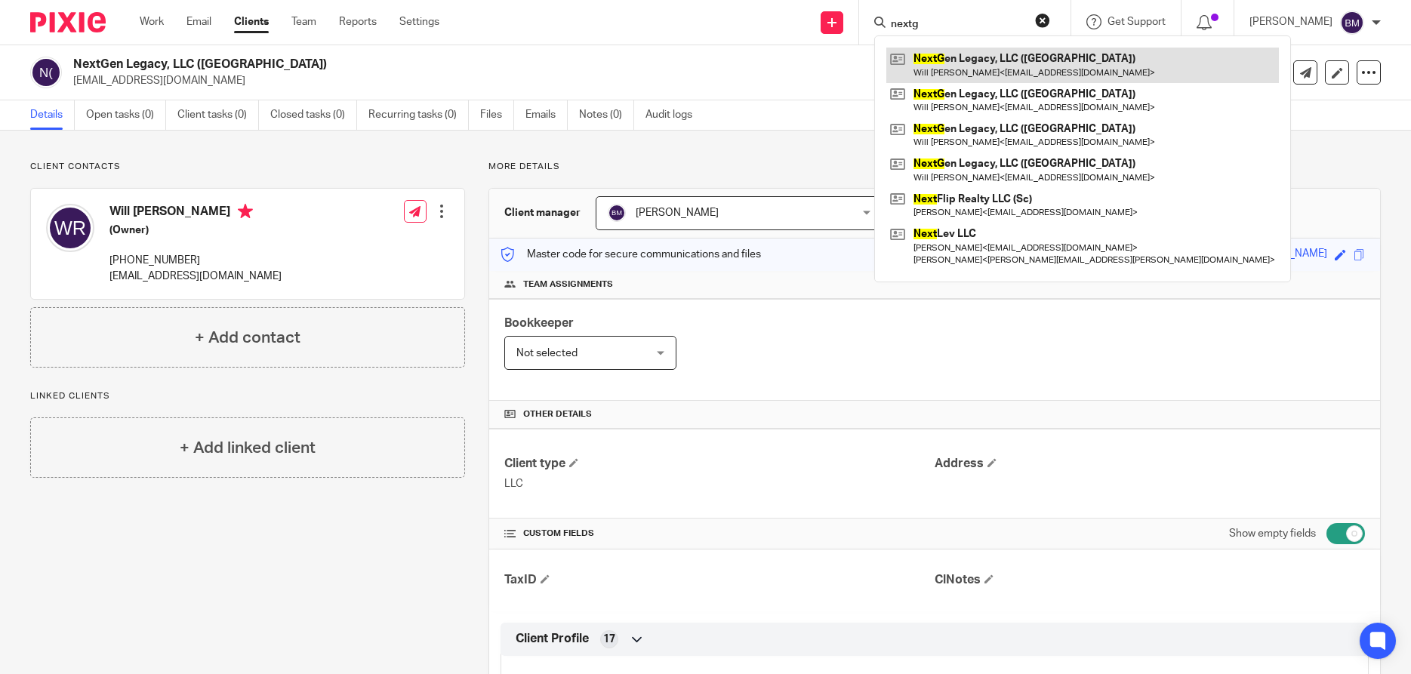
type input "nextg"
click at [994, 60] on link at bounding box center [1082, 65] width 393 height 35
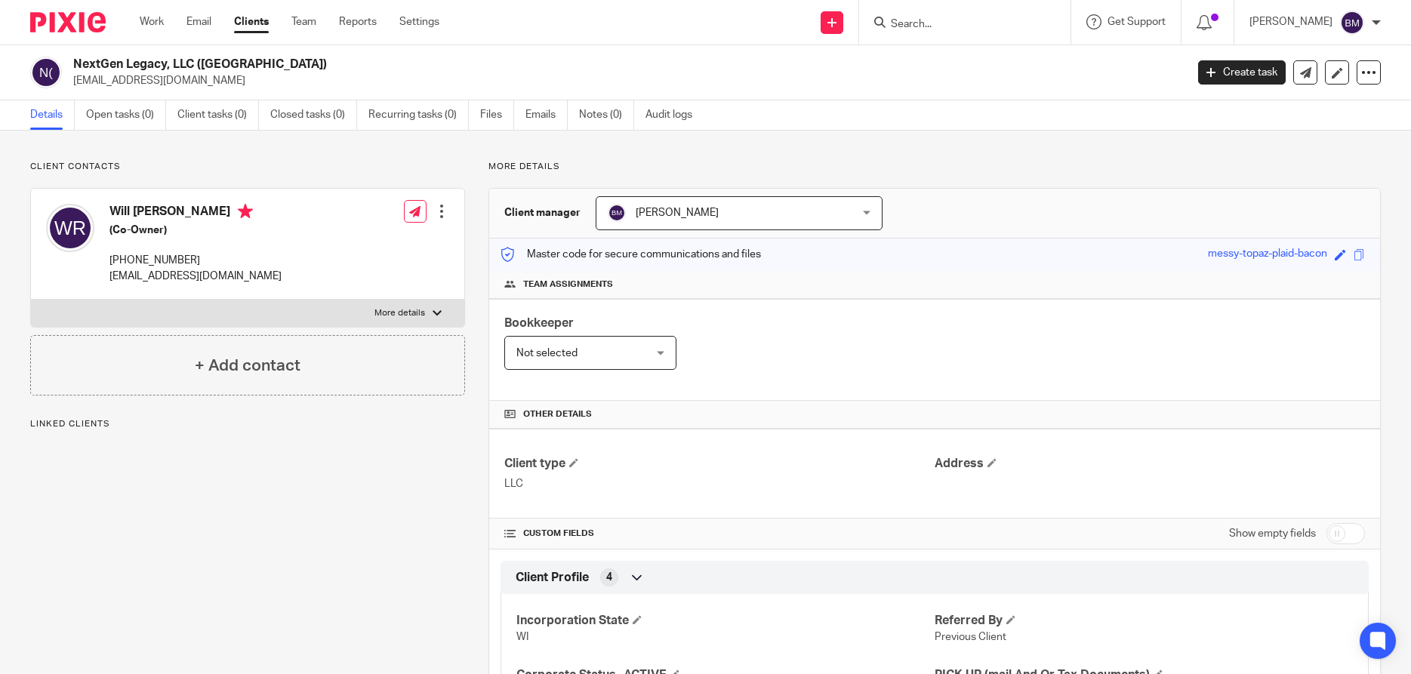
click at [925, 23] on input "Search" at bounding box center [957, 25] width 136 height 14
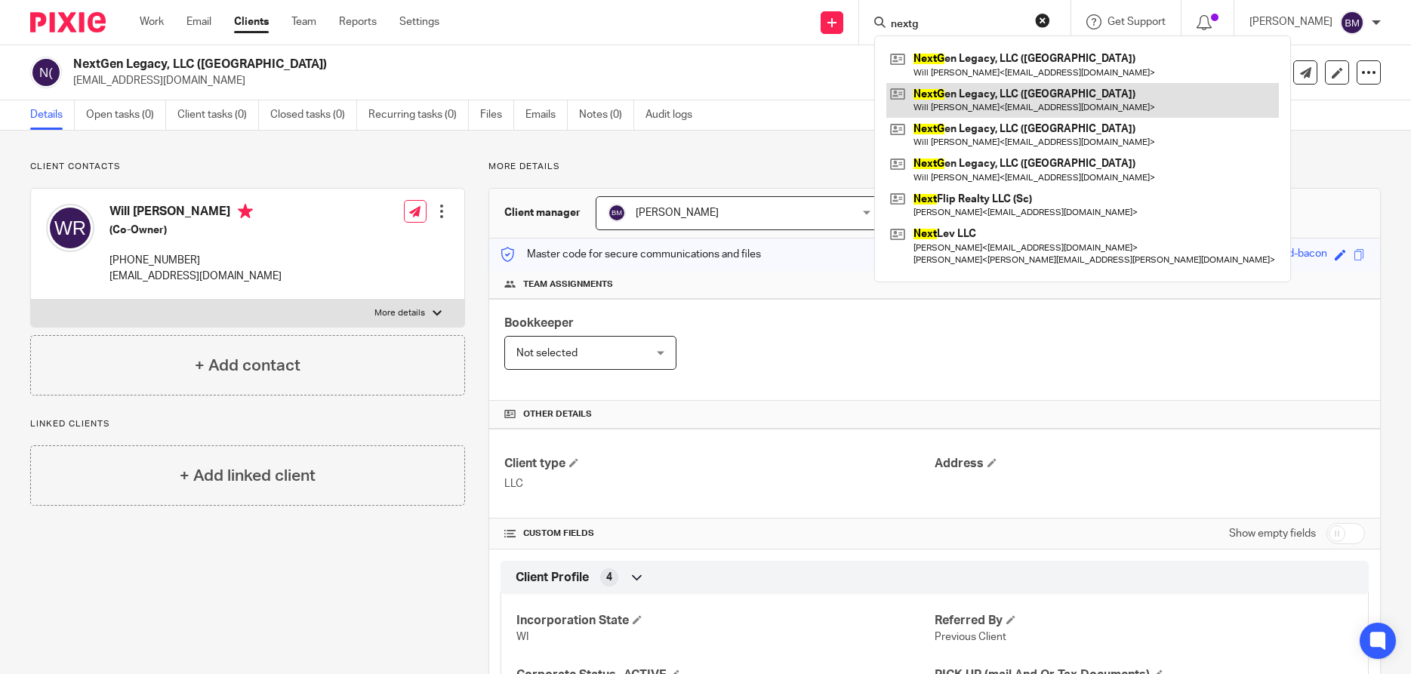
type input "nextg"
click at [966, 99] on link at bounding box center [1082, 100] width 393 height 35
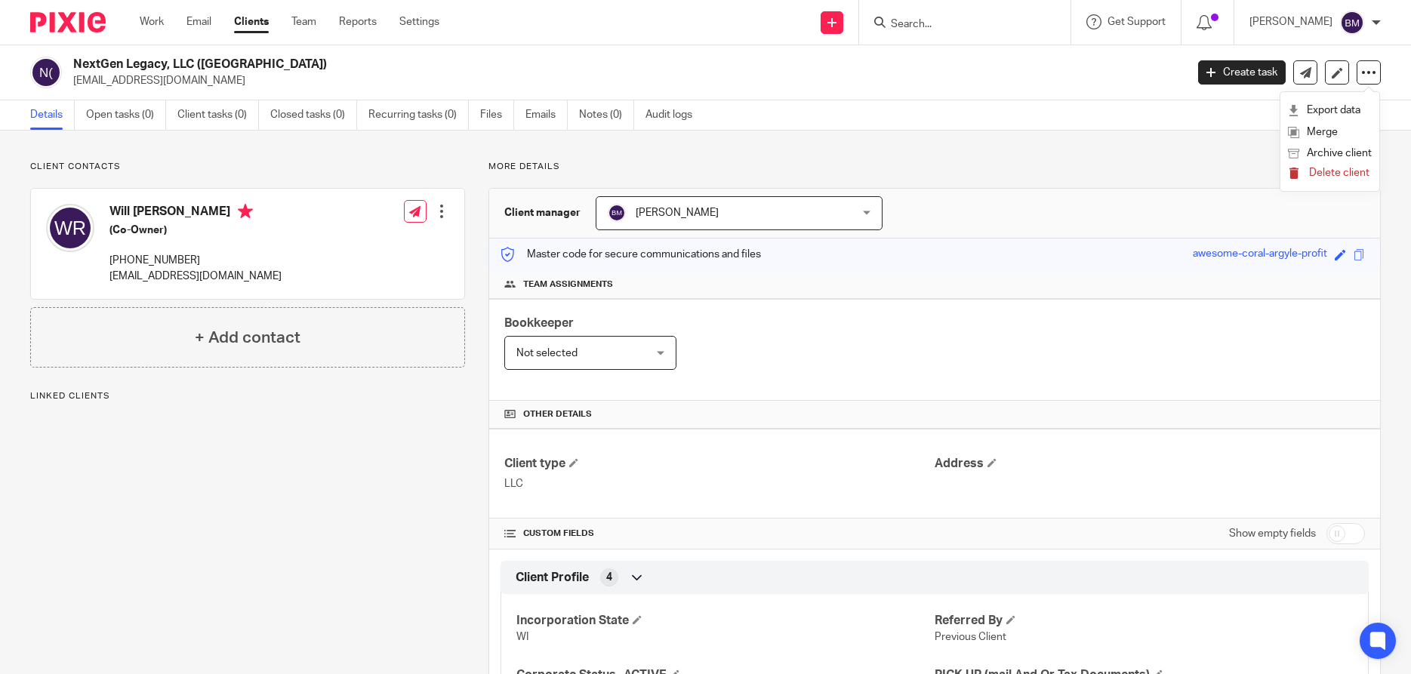
click at [1329, 173] on span "Delete client" at bounding box center [1339, 173] width 60 height 11
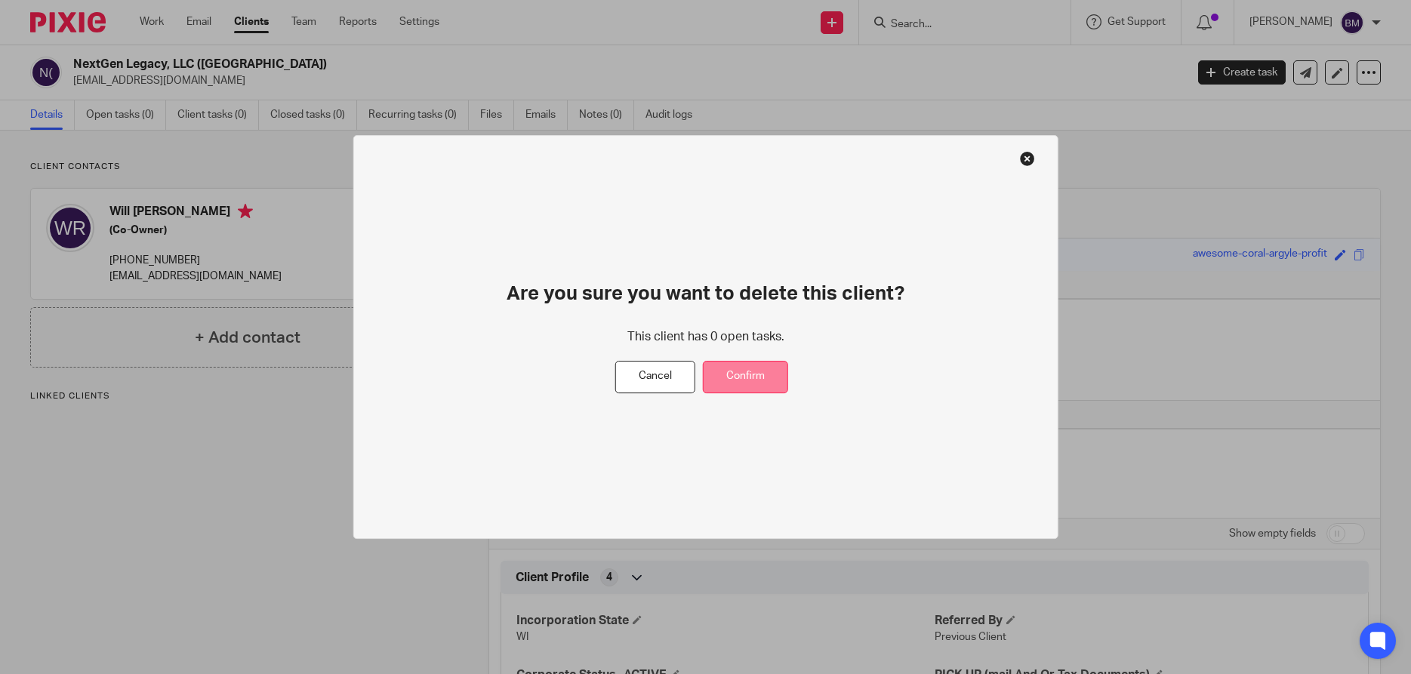
click at [733, 384] on button "Confirm" at bounding box center [745, 377] width 85 height 32
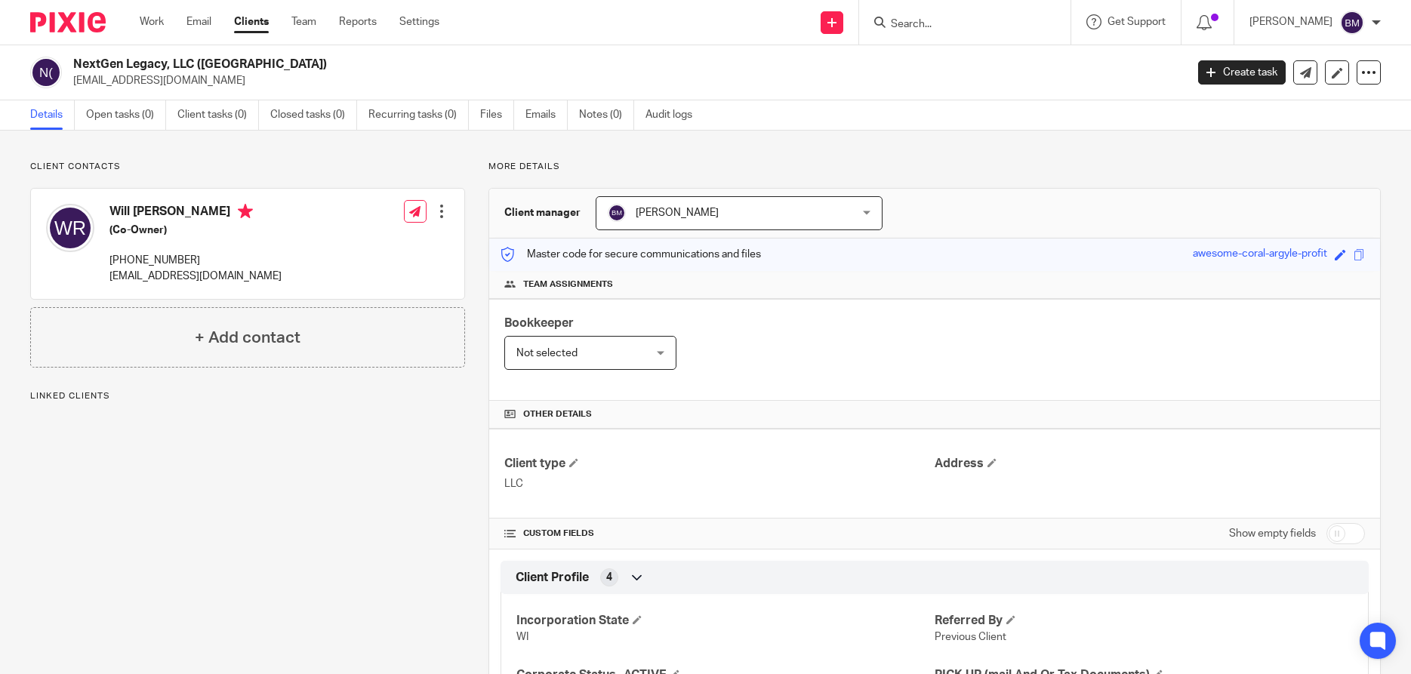
click at [928, 18] on input "Search" at bounding box center [957, 25] width 136 height 14
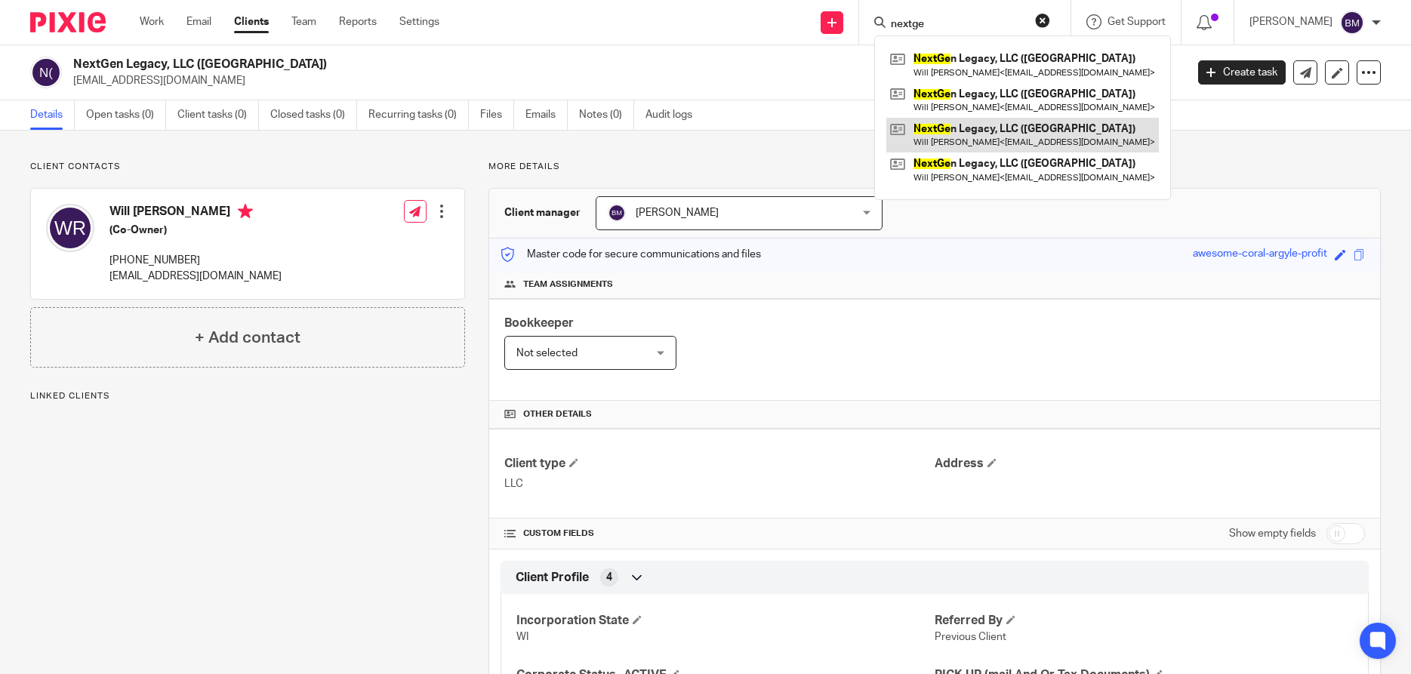
type input "nextge"
click at [978, 137] on link at bounding box center [1022, 135] width 273 height 35
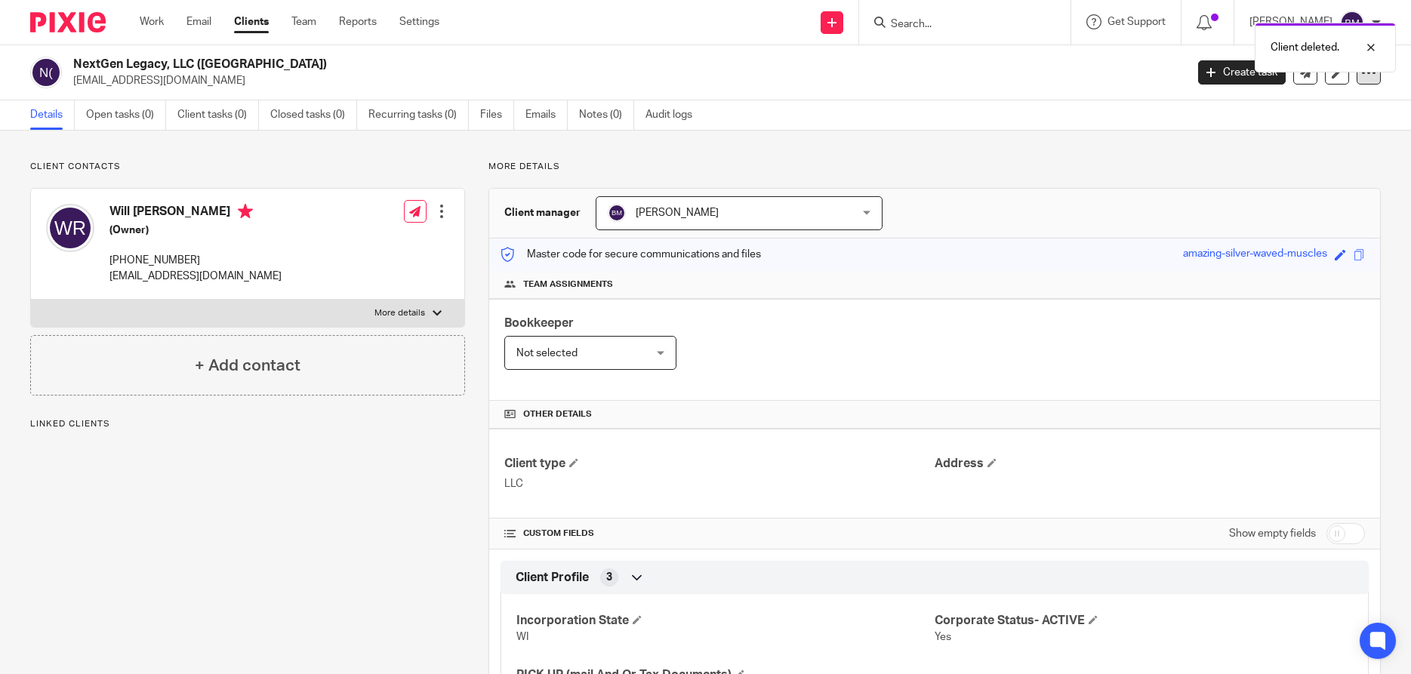
click at [1369, 76] on icon at bounding box center [1368, 72] width 15 height 15
click at [1323, 126] on link "Merge" at bounding box center [1330, 133] width 84 height 22
click at [1323, 133] on link "Merge" at bounding box center [1330, 133] width 84 height 22
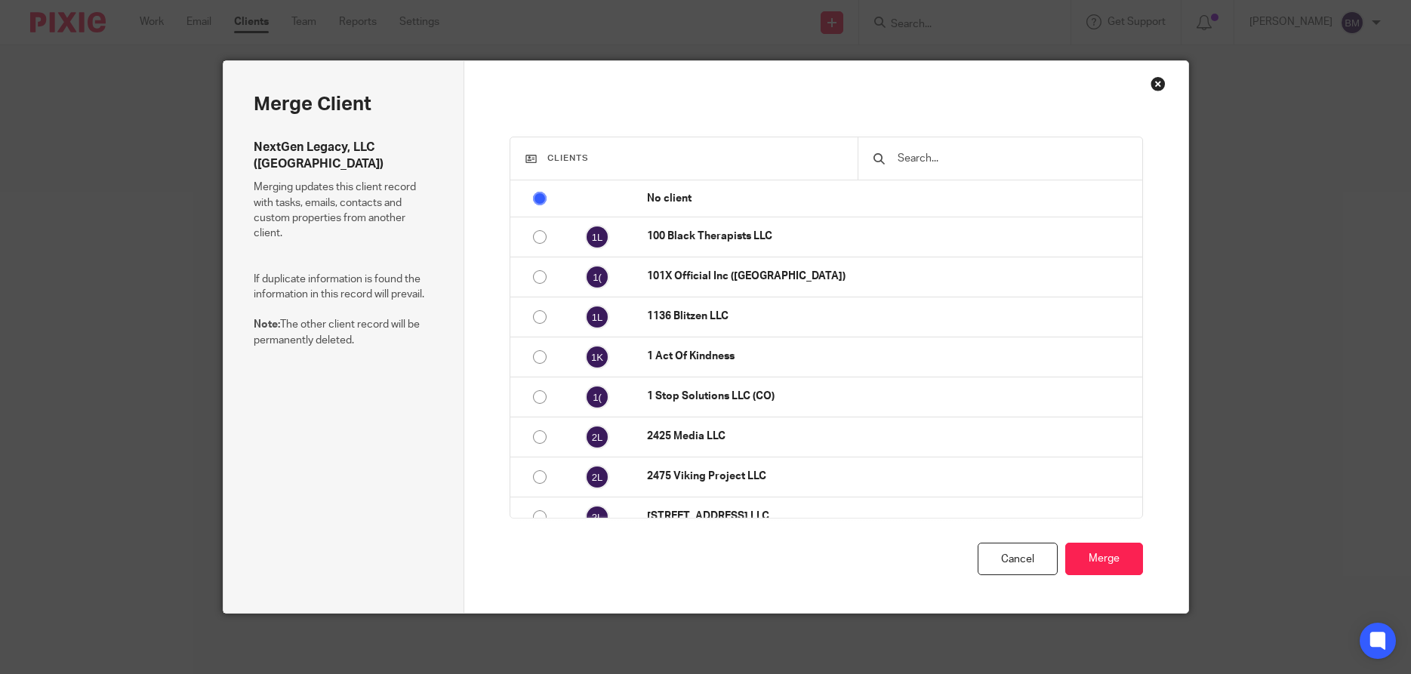
click at [932, 151] on input "text" at bounding box center [1011, 158] width 231 height 17
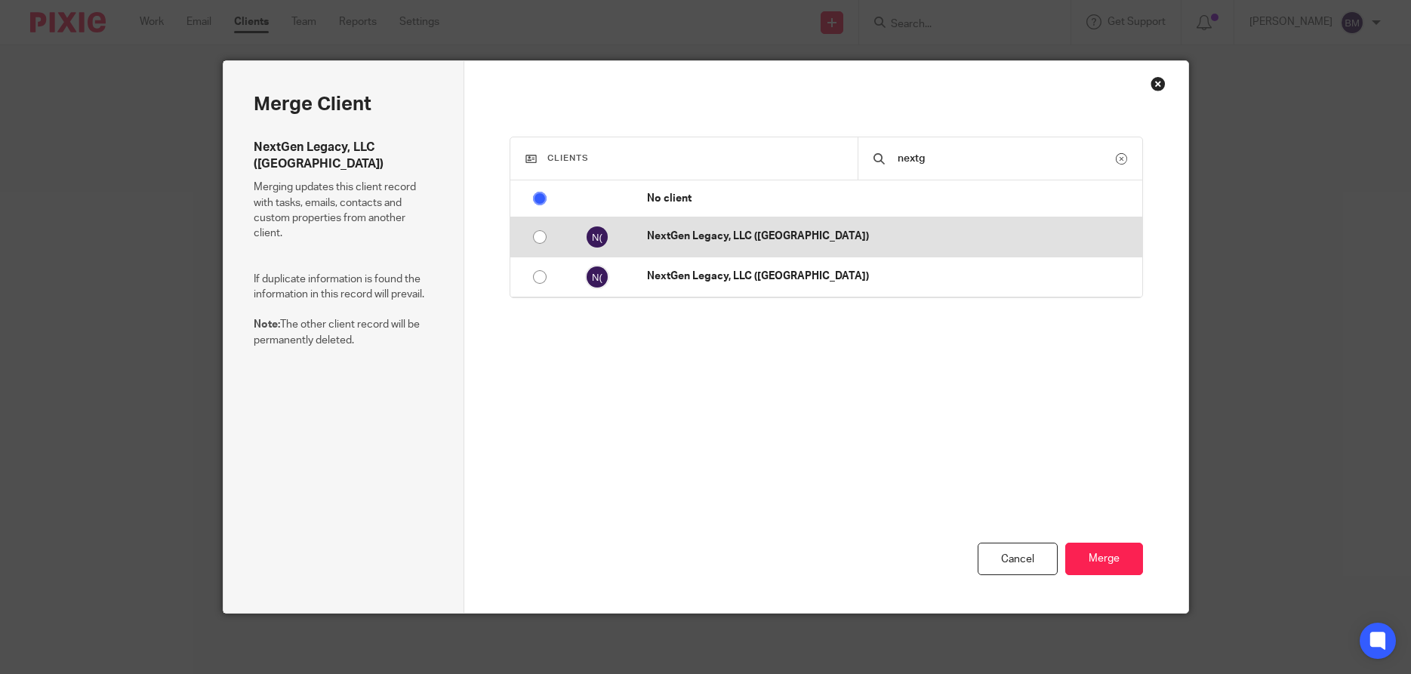
type input "nextg"
click at [536, 234] on input "radio" at bounding box center [539, 237] width 29 height 29
radio input "false"
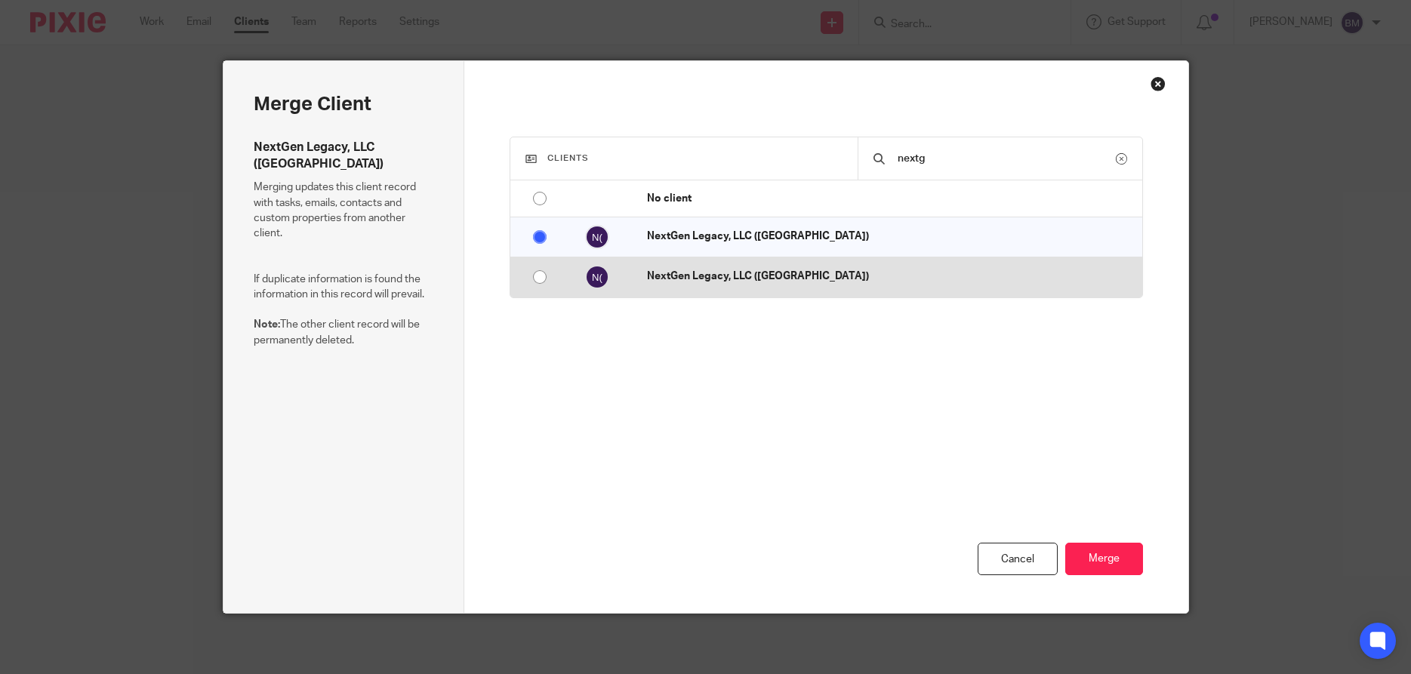
click at [535, 279] on input "radio" at bounding box center [539, 277] width 29 height 29
radio input "false"
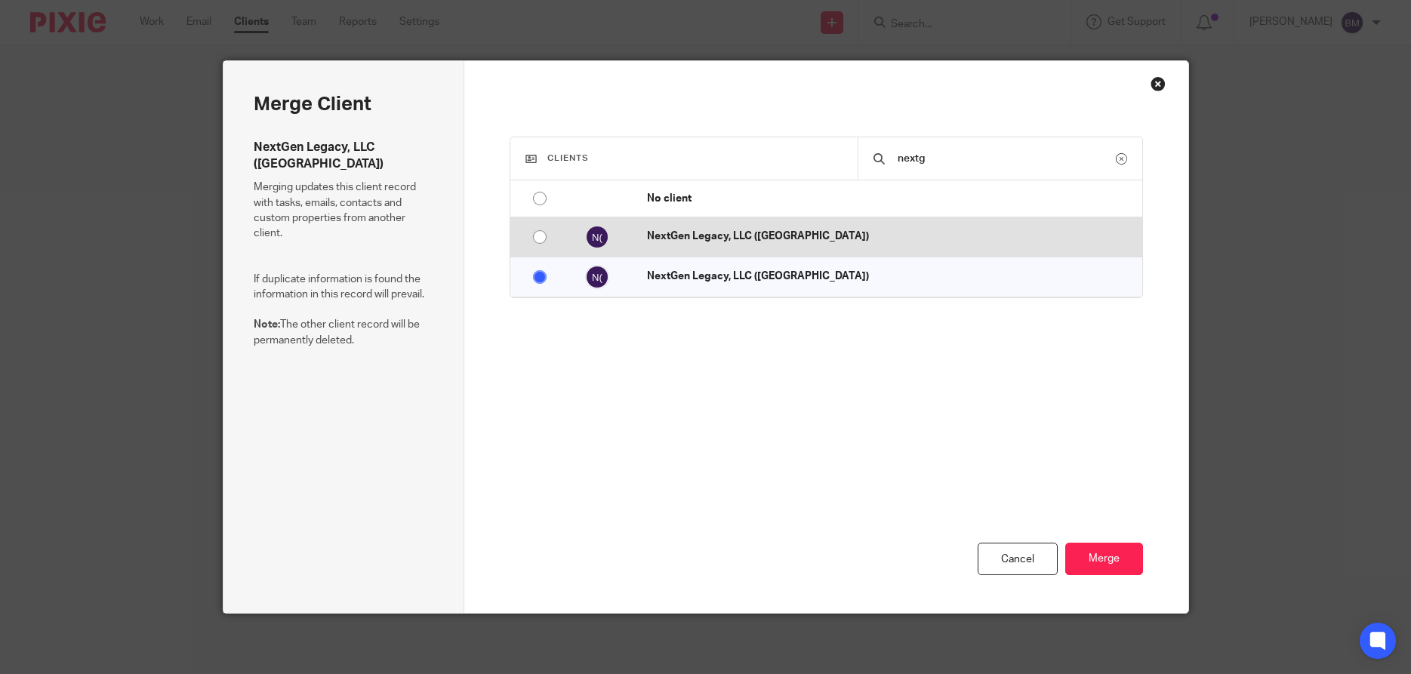
click at [539, 239] on input "radio" at bounding box center [539, 237] width 29 height 29
radio input "false"
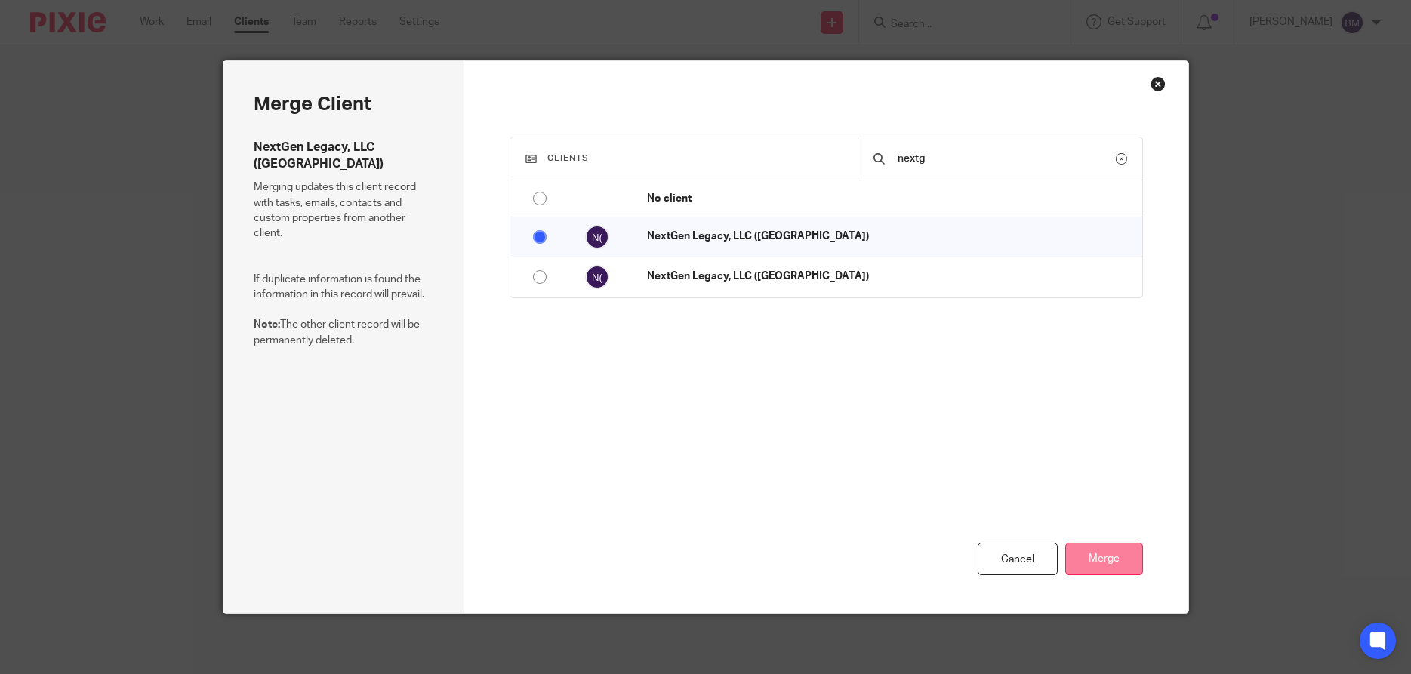
click at [1101, 554] on button "Merge" at bounding box center [1104, 559] width 78 height 32
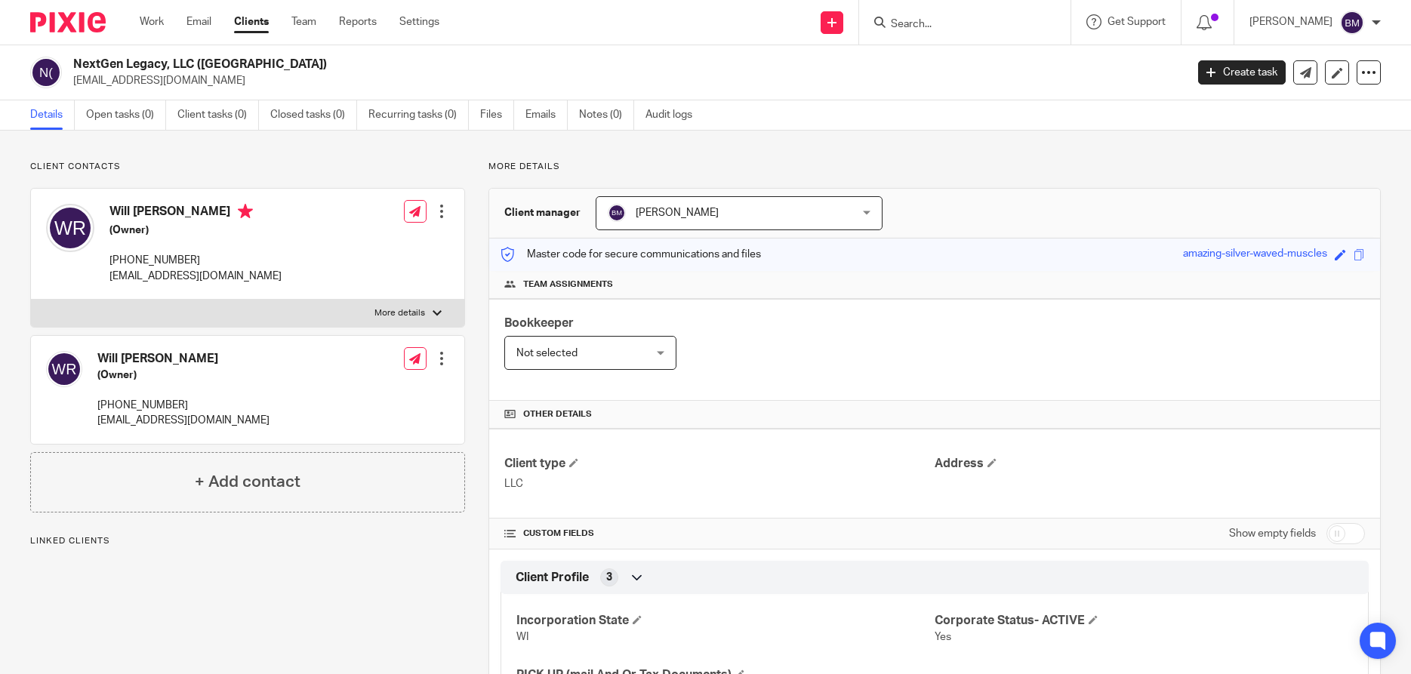
click at [1369, 77] on icon at bounding box center [1368, 72] width 15 height 15
click at [1320, 129] on link "Merge" at bounding box center [1330, 133] width 84 height 22
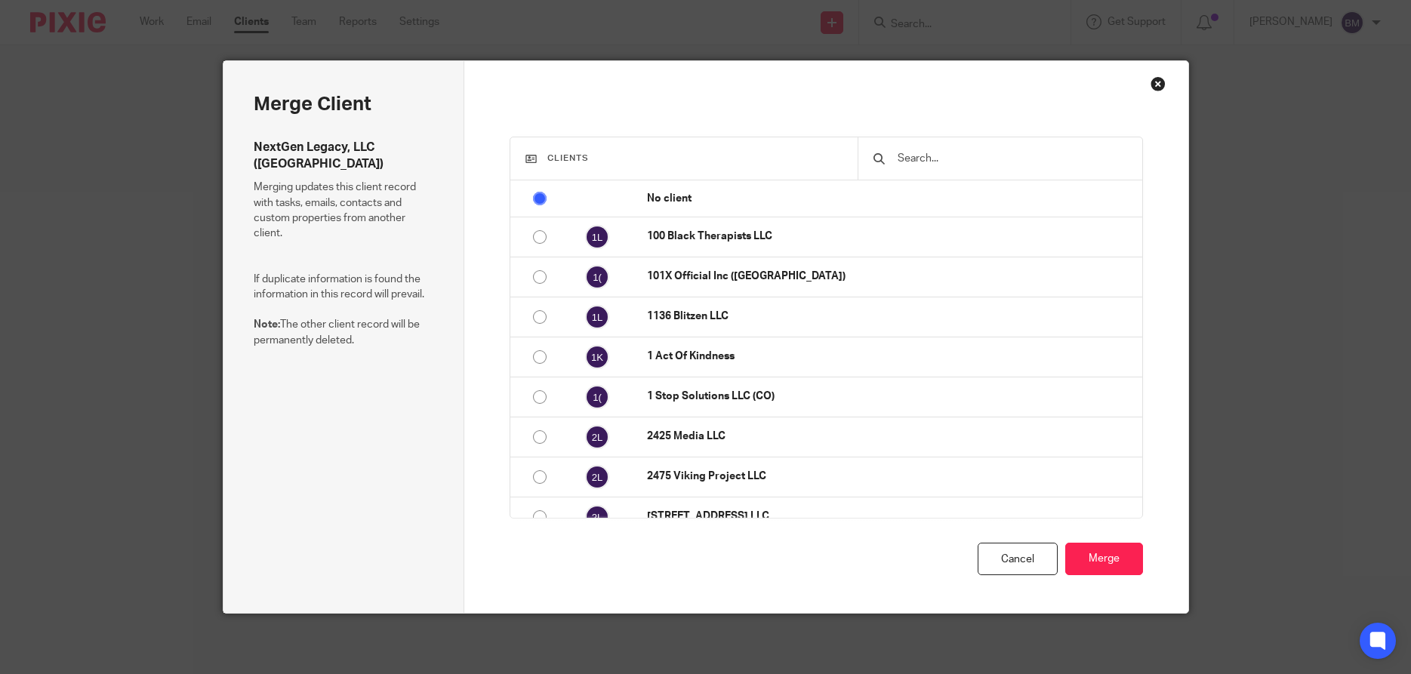
click at [959, 151] on input "text" at bounding box center [1011, 158] width 231 height 17
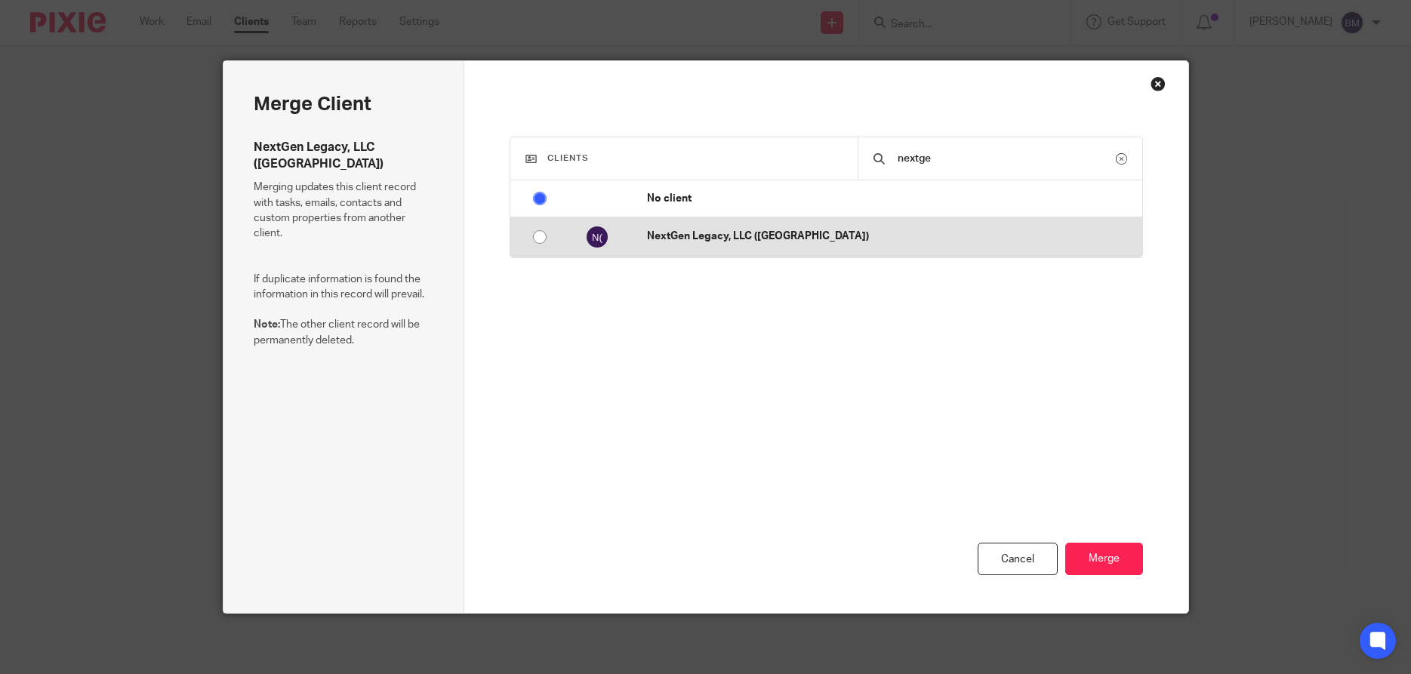
type input "nextge"
click at [539, 239] on input "radio" at bounding box center [539, 237] width 29 height 29
radio input "false"
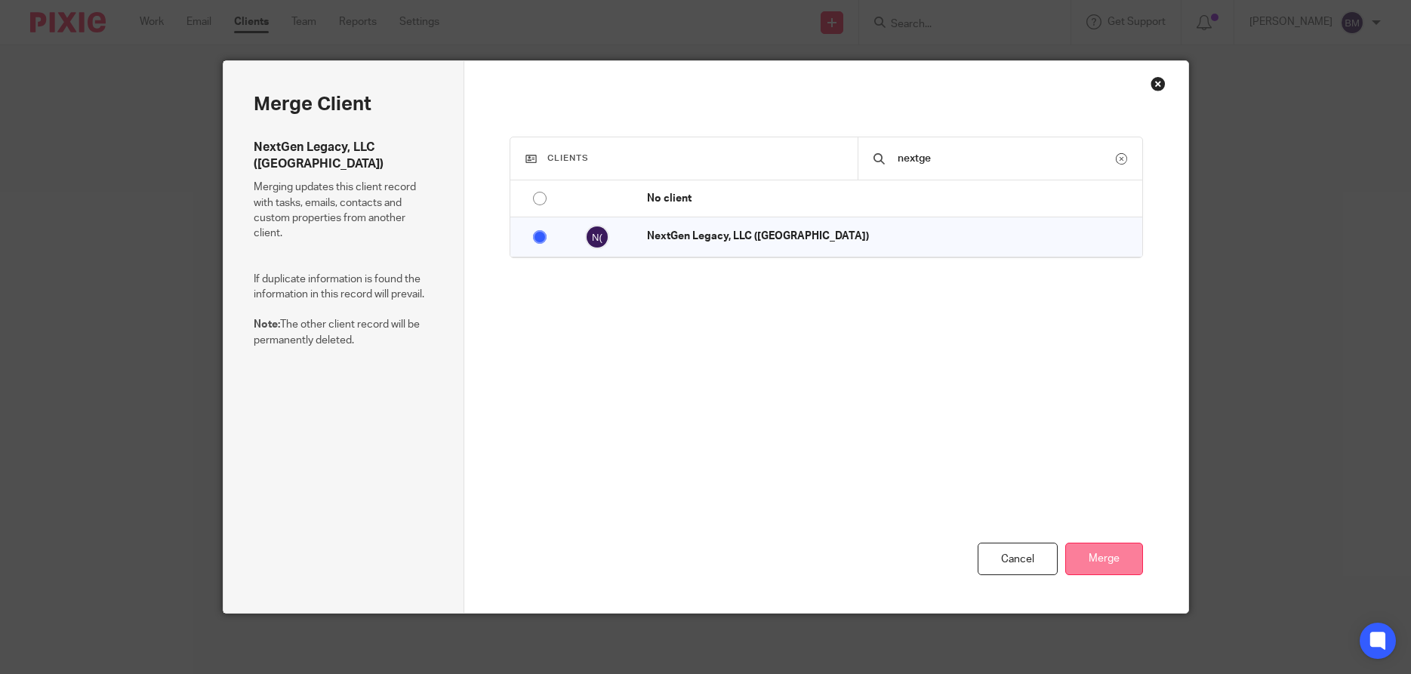
click at [1098, 562] on button "Merge" at bounding box center [1104, 559] width 78 height 32
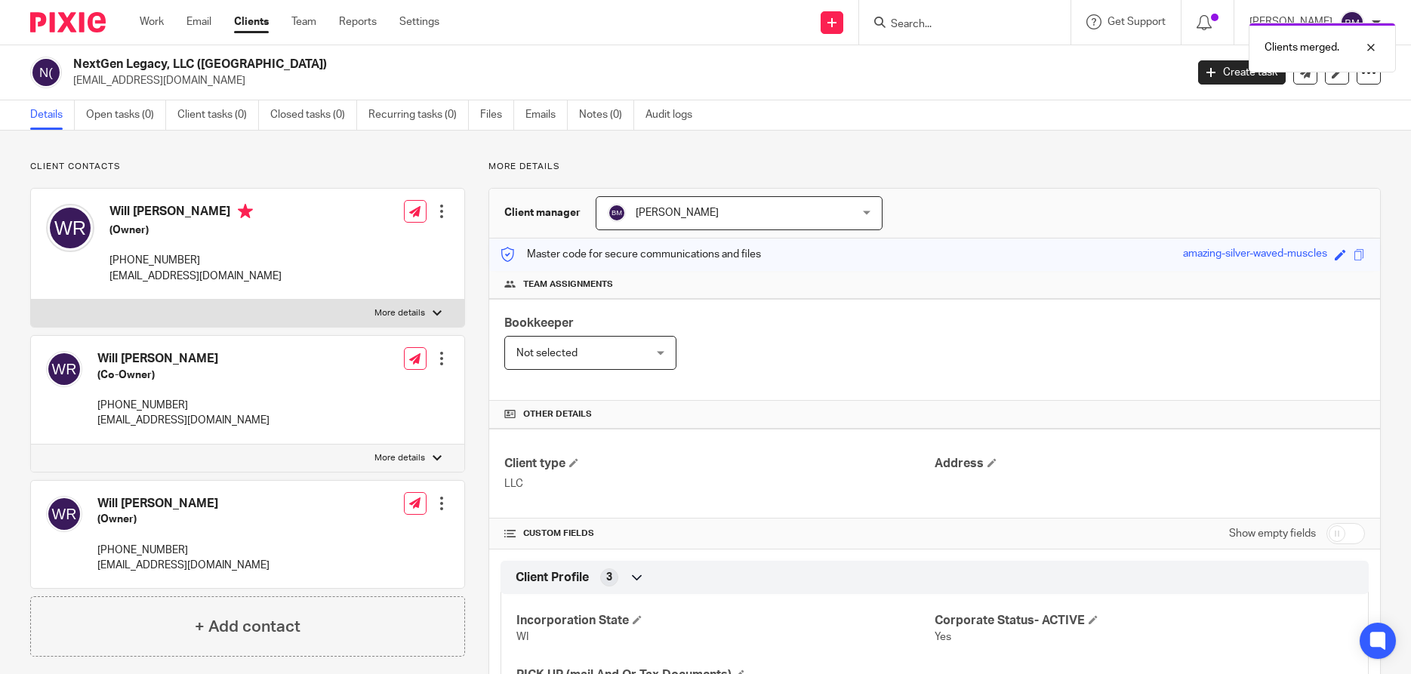
click at [443, 502] on div at bounding box center [441, 503] width 15 height 15
click at [365, 641] on span "Delete contact" at bounding box center [358, 641] width 71 height 11
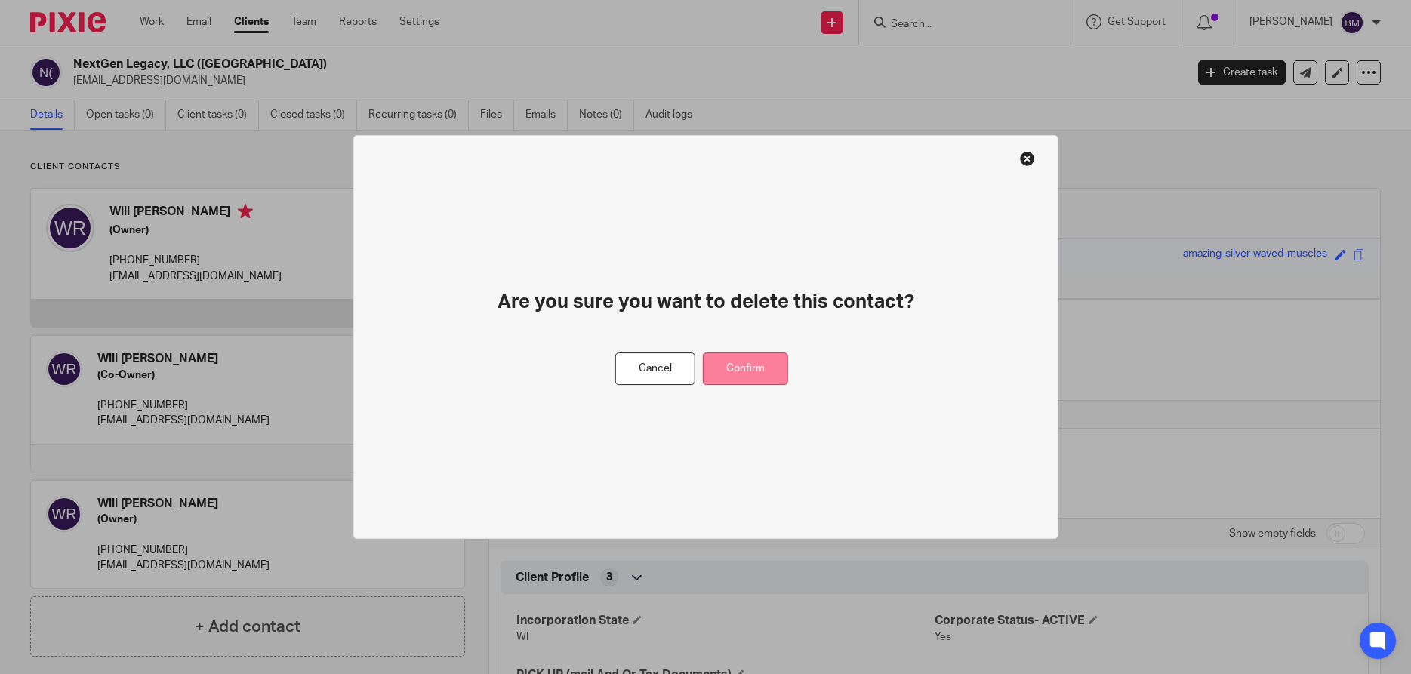
click at [758, 378] on button "Confirm" at bounding box center [745, 369] width 85 height 32
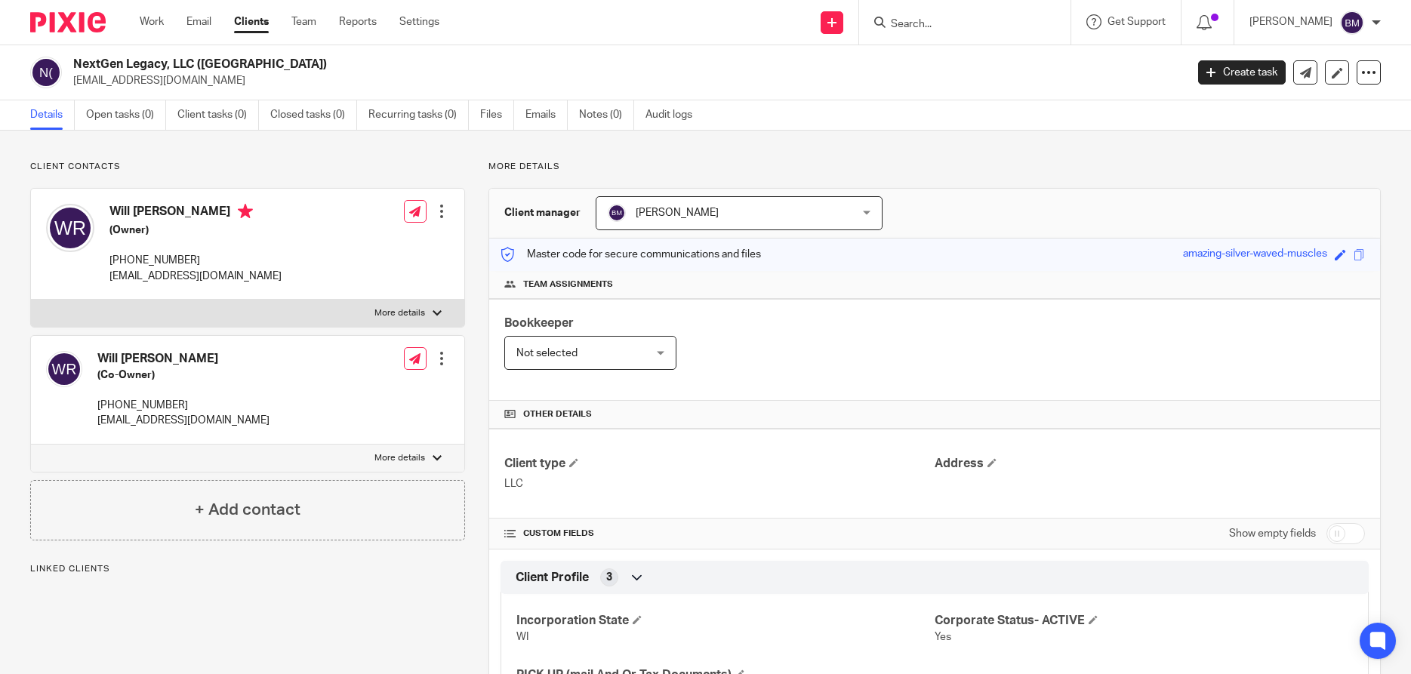
click at [918, 20] on input "Search" at bounding box center [957, 25] width 136 height 14
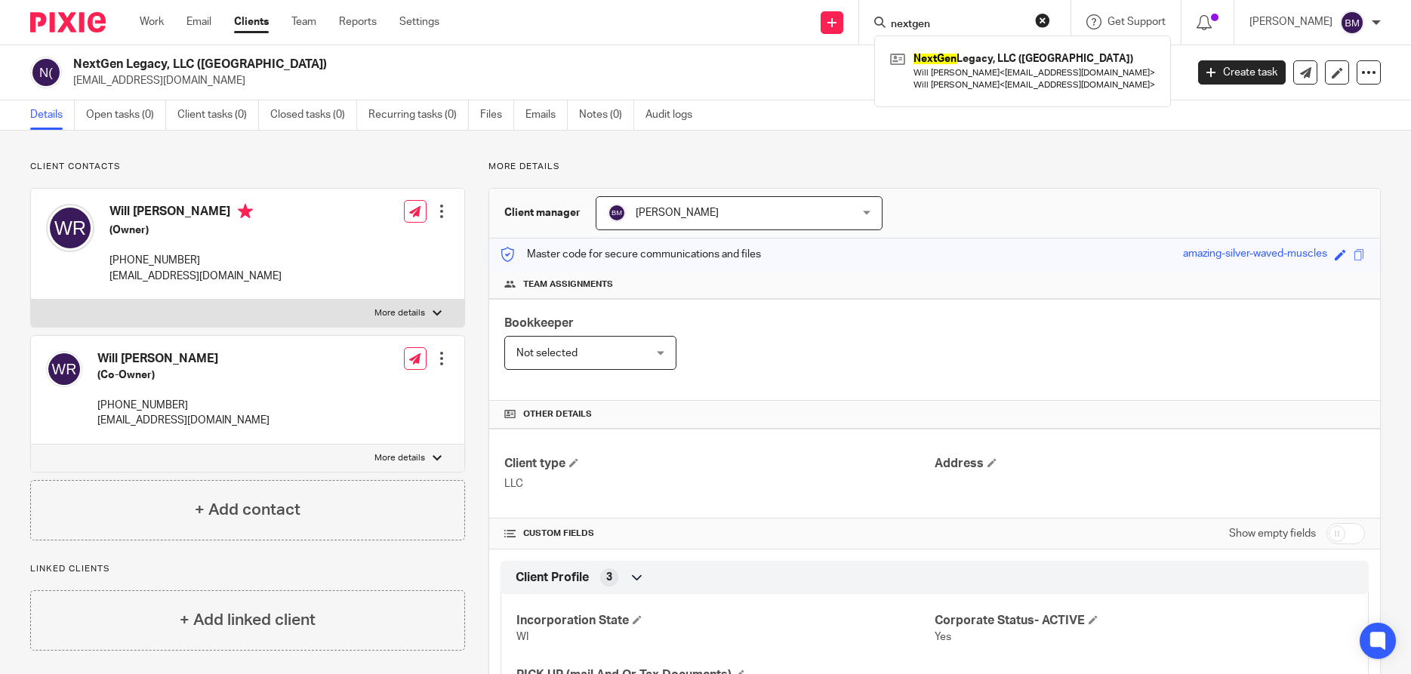
type input "nextgen"
click at [441, 359] on div at bounding box center [441, 358] width 15 height 15
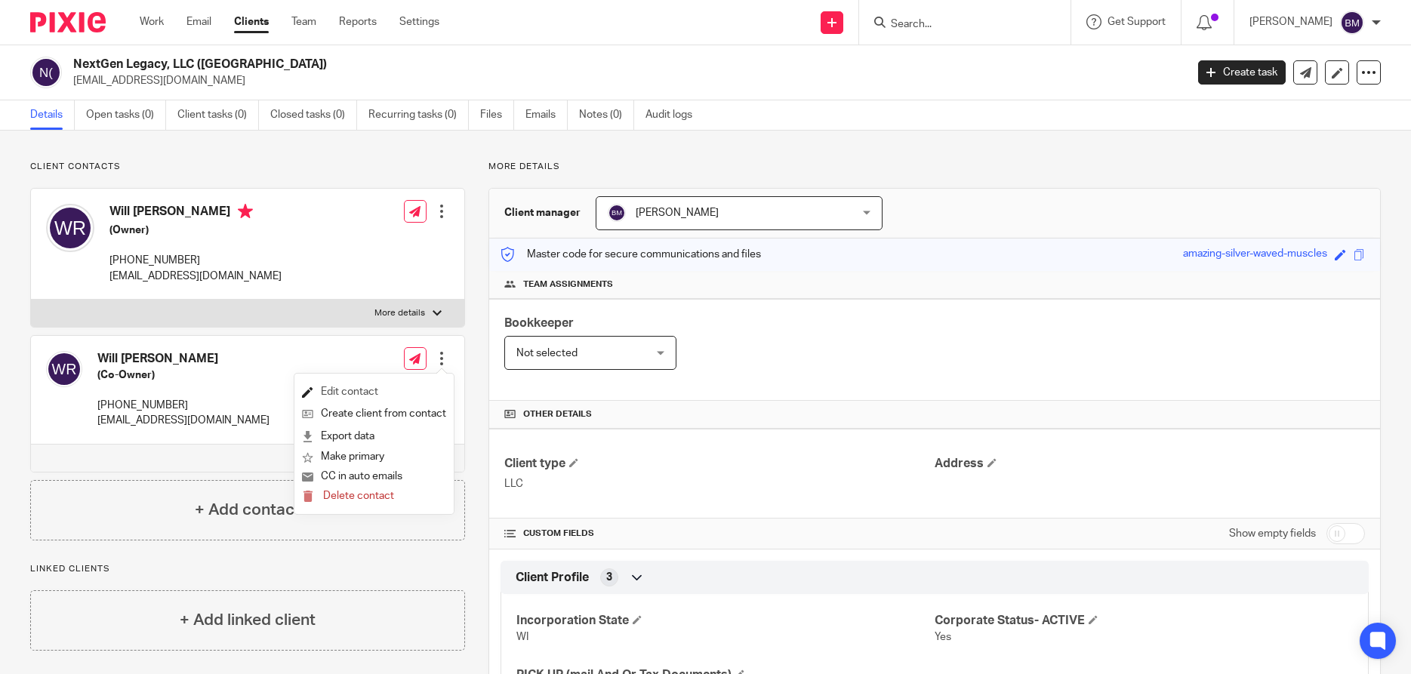
click at [334, 390] on link "Edit contact" at bounding box center [374, 392] width 144 height 22
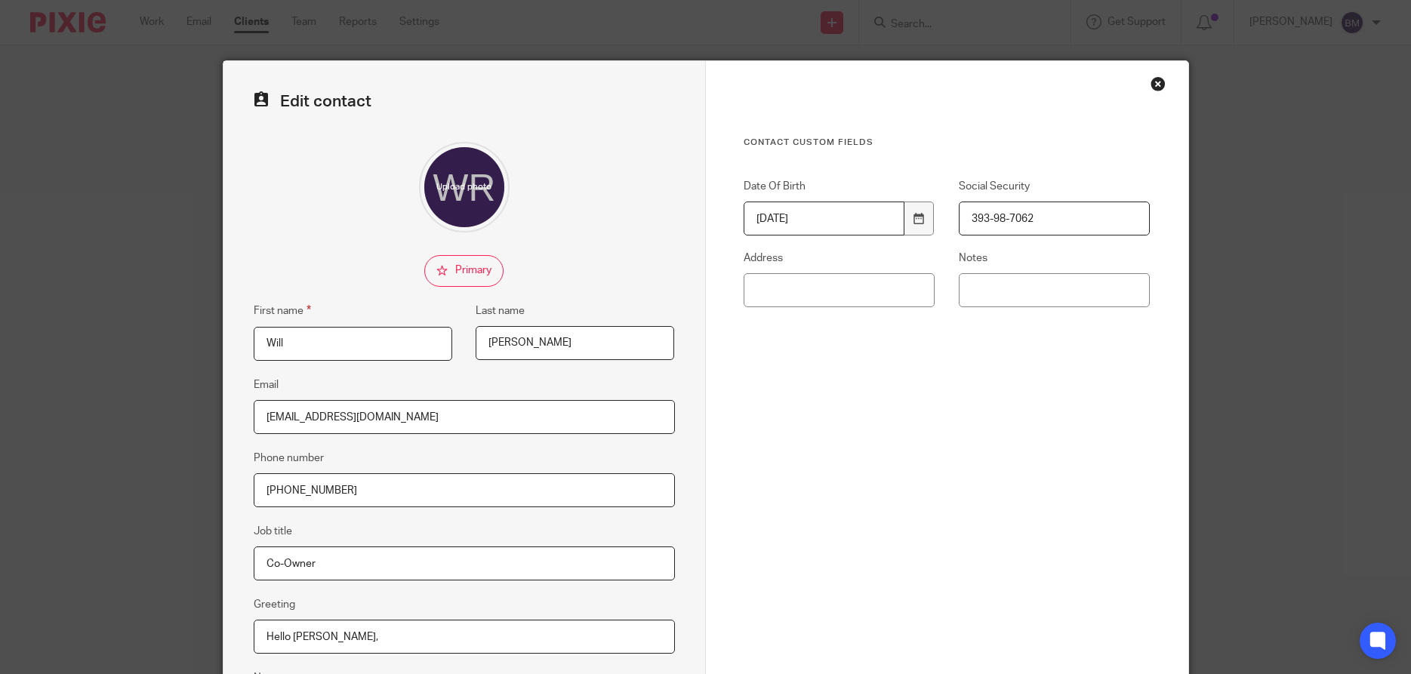
drag, startPoint x: 1026, startPoint y: 221, endPoint x: 915, endPoint y: 220, distance: 111.0
click at [959, 220] on input "393-98-7062" at bounding box center [1055, 219] width 192 height 34
drag, startPoint x: 830, startPoint y: 222, endPoint x: 649, endPoint y: 227, distance: 181.2
click at [744, 227] on input "[DATE]" at bounding box center [825, 219] width 162 height 34
drag, startPoint x: 346, startPoint y: 488, endPoint x: 229, endPoint y: 487, distance: 117.8
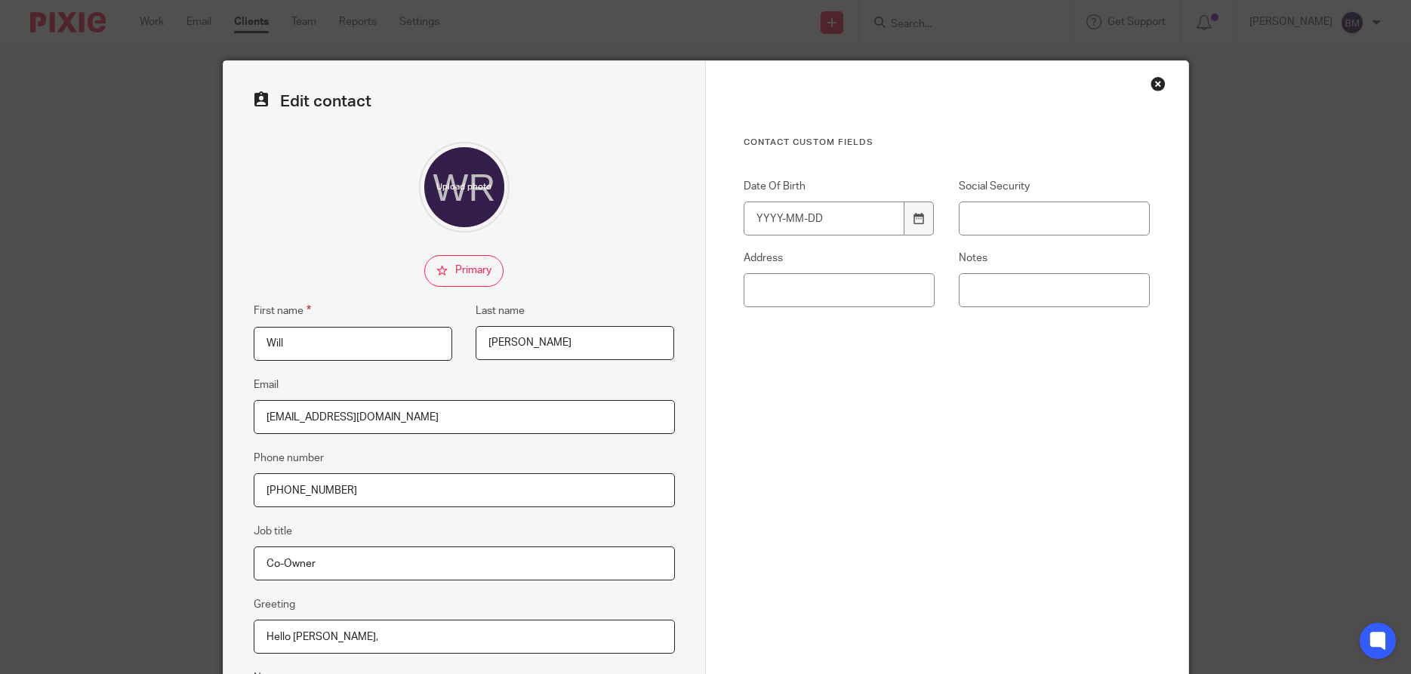
click at [254, 487] on input "[PHONE_NUMBER]" at bounding box center [464, 490] width 421 height 34
drag, startPoint x: 398, startPoint y: 415, endPoint x: 120, endPoint y: 411, distance: 277.8
click at [254, 411] on input "[EMAIL_ADDRESS][DOMAIN_NAME]" at bounding box center [464, 417] width 421 height 34
drag, startPoint x: 345, startPoint y: 640, endPoint x: 192, endPoint y: 634, distance: 152.6
click at [254, 635] on input "Hello [PERSON_NAME]," at bounding box center [464, 637] width 421 height 34
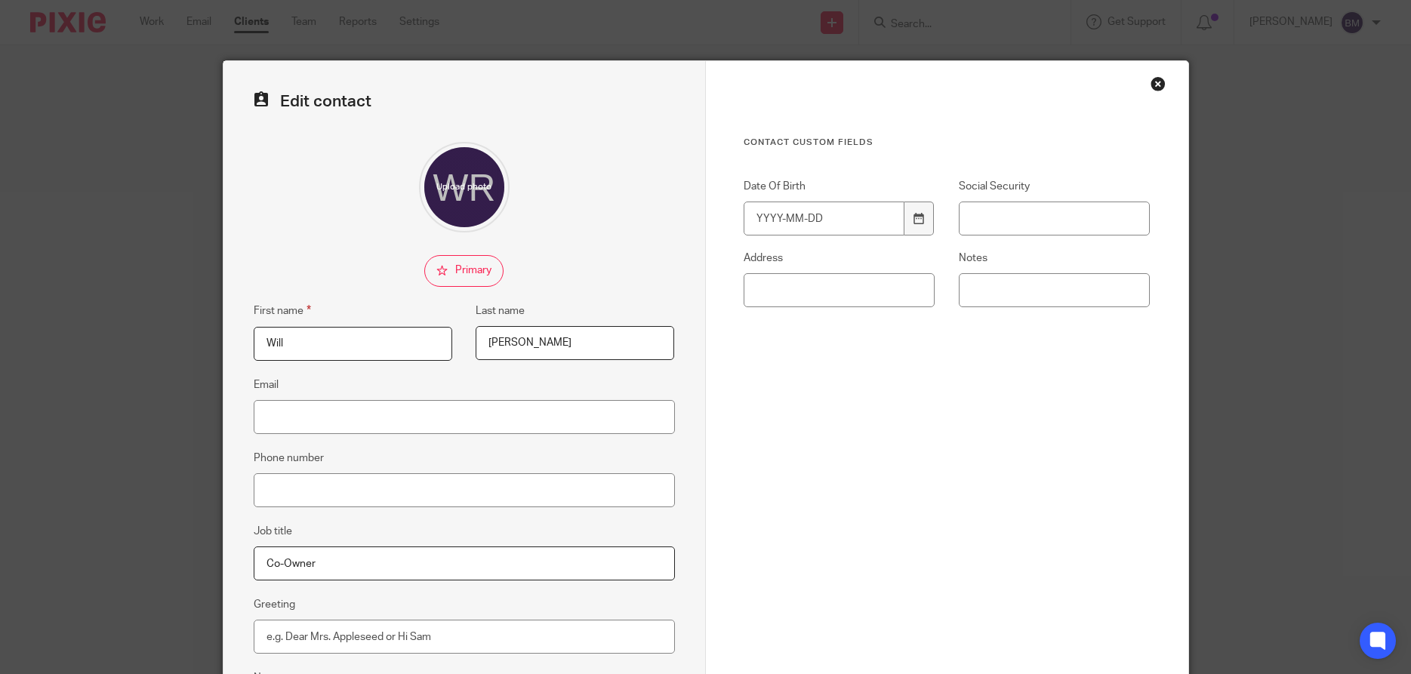
drag, startPoint x: 285, startPoint y: 338, endPoint x: 220, endPoint y: 337, distance: 64.9
click at [254, 337] on input "Will" at bounding box center [353, 344] width 199 height 34
paste input "[PERSON_NAME]"
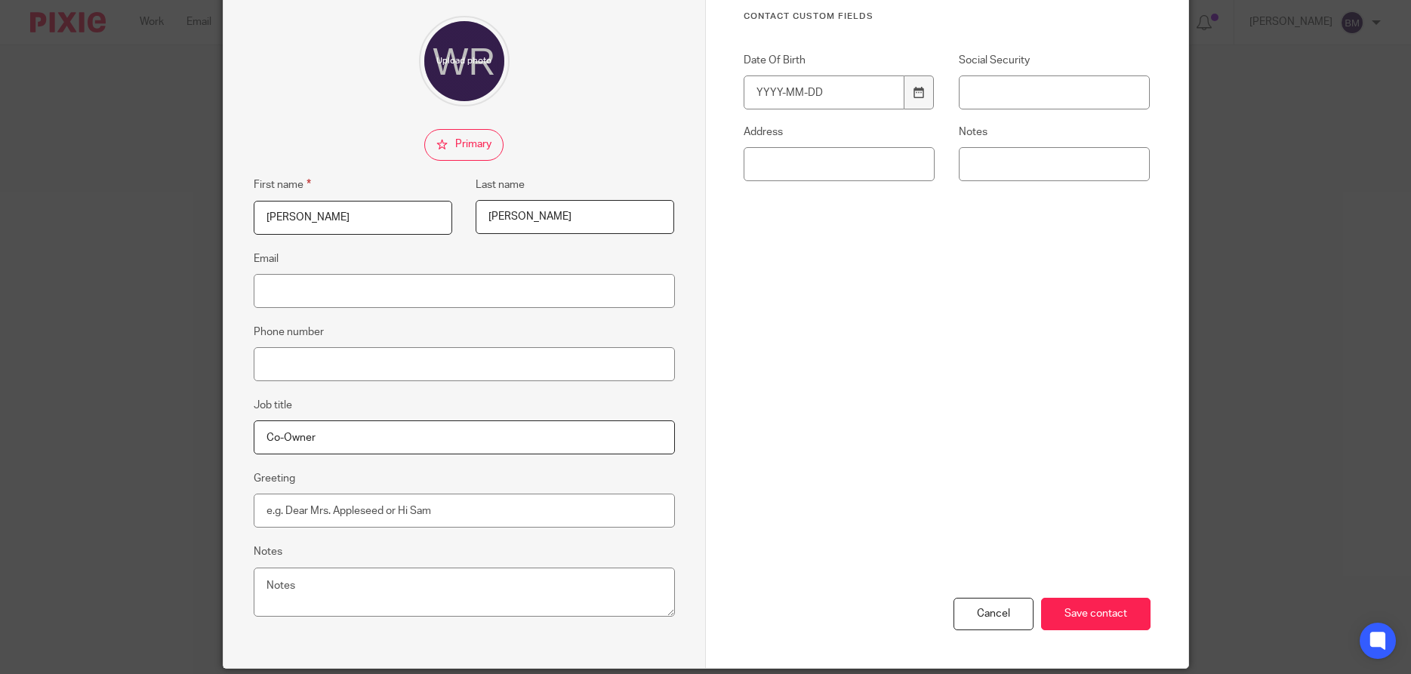
scroll to position [180, 0]
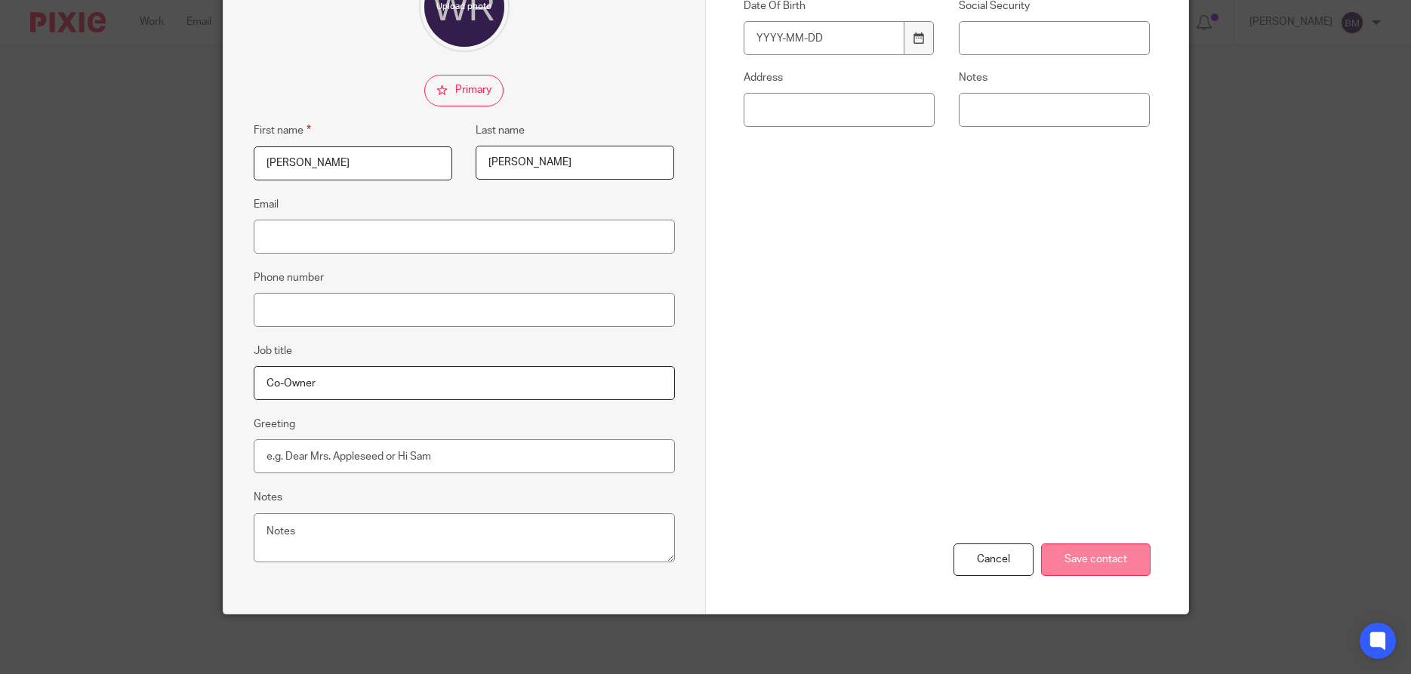
type input "[PERSON_NAME]"
click at [1089, 562] on input "Save contact" at bounding box center [1095, 560] width 109 height 32
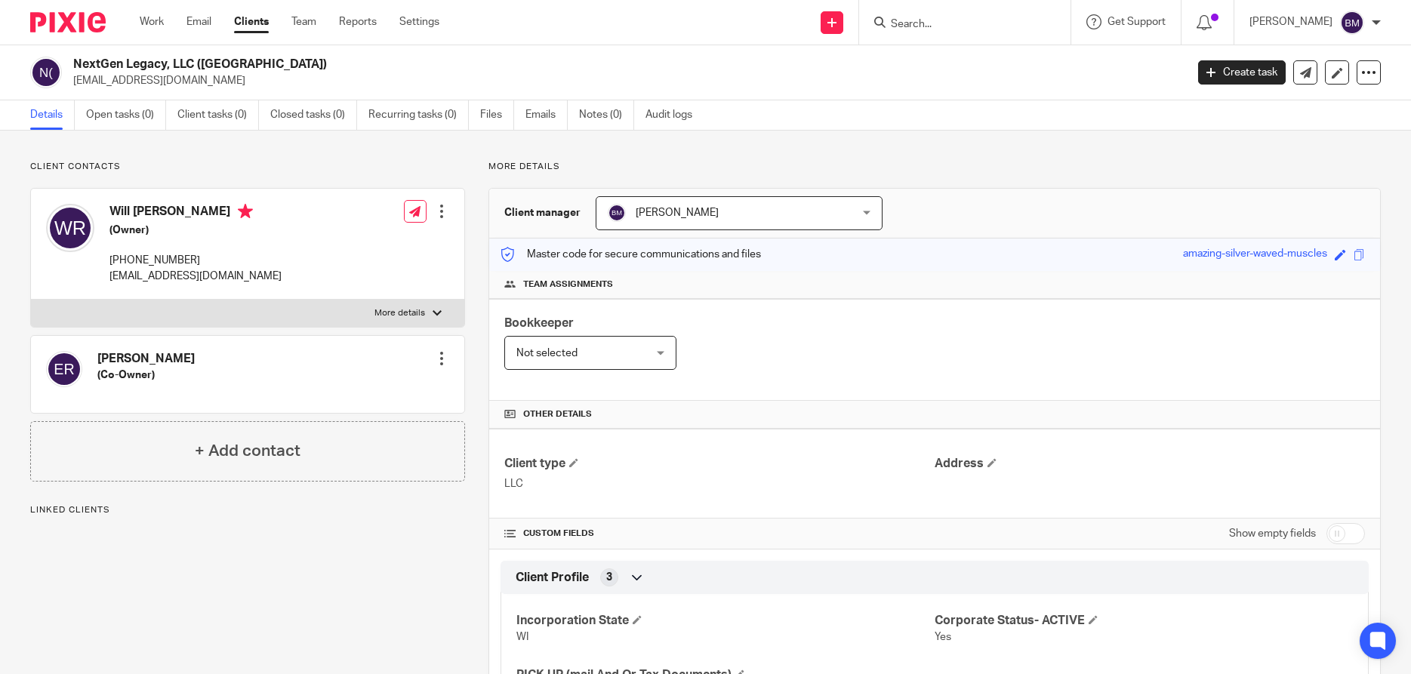
click at [1358, 534] on input "checkbox" at bounding box center [1345, 533] width 38 height 21
checkbox input "true"
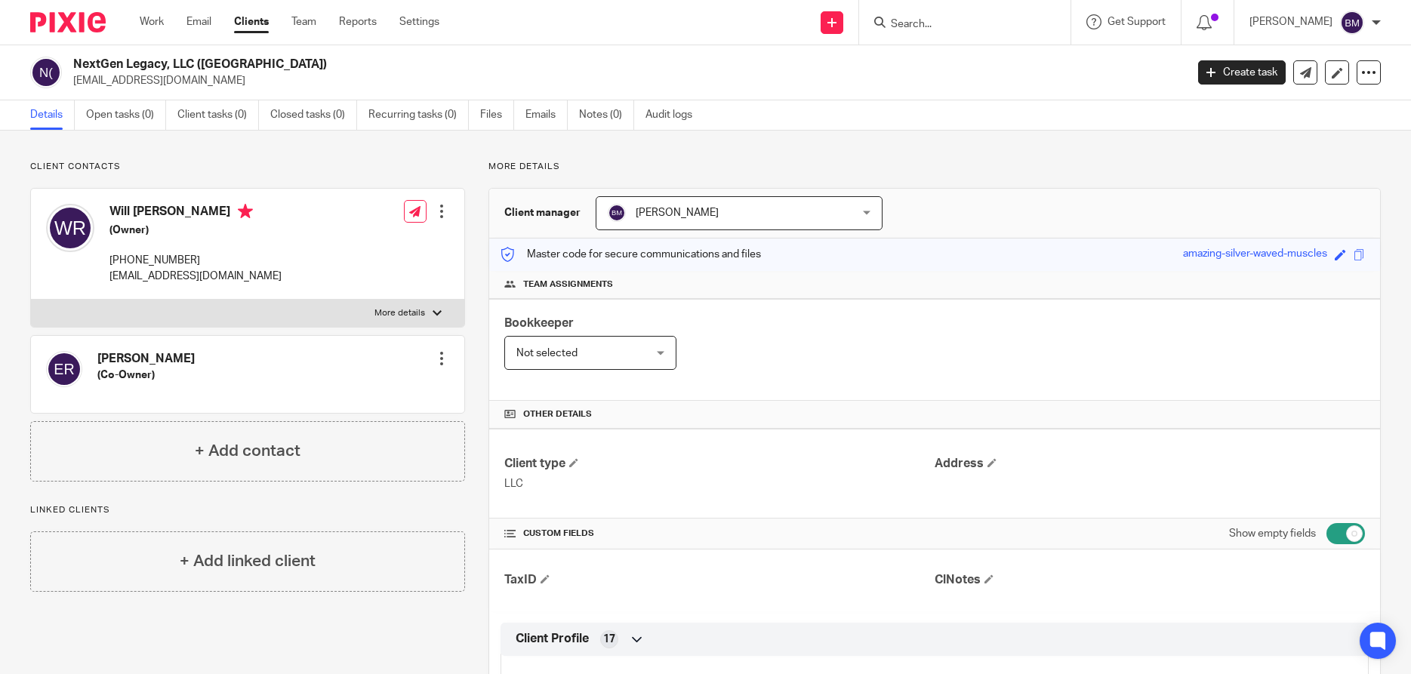
click at [433, 361] on div "[PERSON_NAME] (Co-Owner) Edit contact Create client from contact Export data Ma…" at bounding box center [247, 374] width 433 height 77
click at [439, 362] on div at bounding box center [441, 358] width 15 height 15
click at [340, 392] on link "Edit contact" at bounding box center [374, 392] width 144 height 22
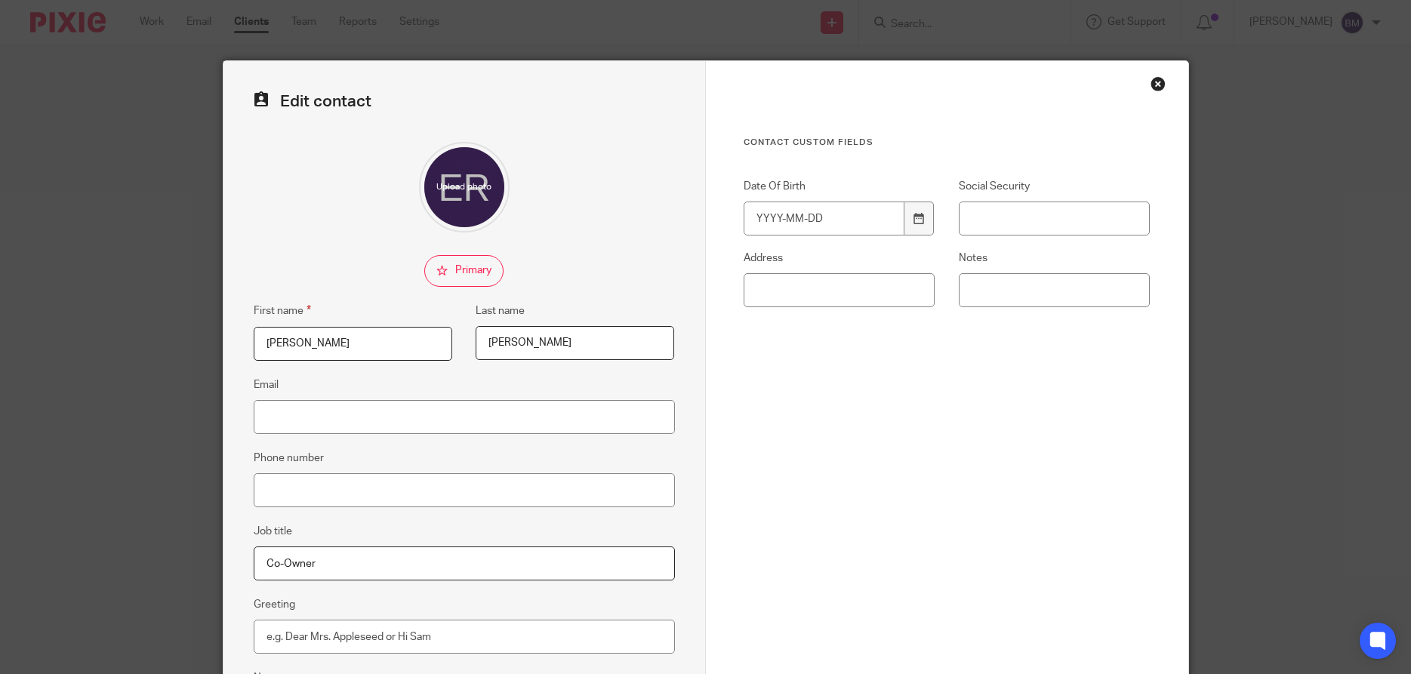
click at [322, 566] on input "Co-Owner" at bounding box center [464, 564] width 421 height 34
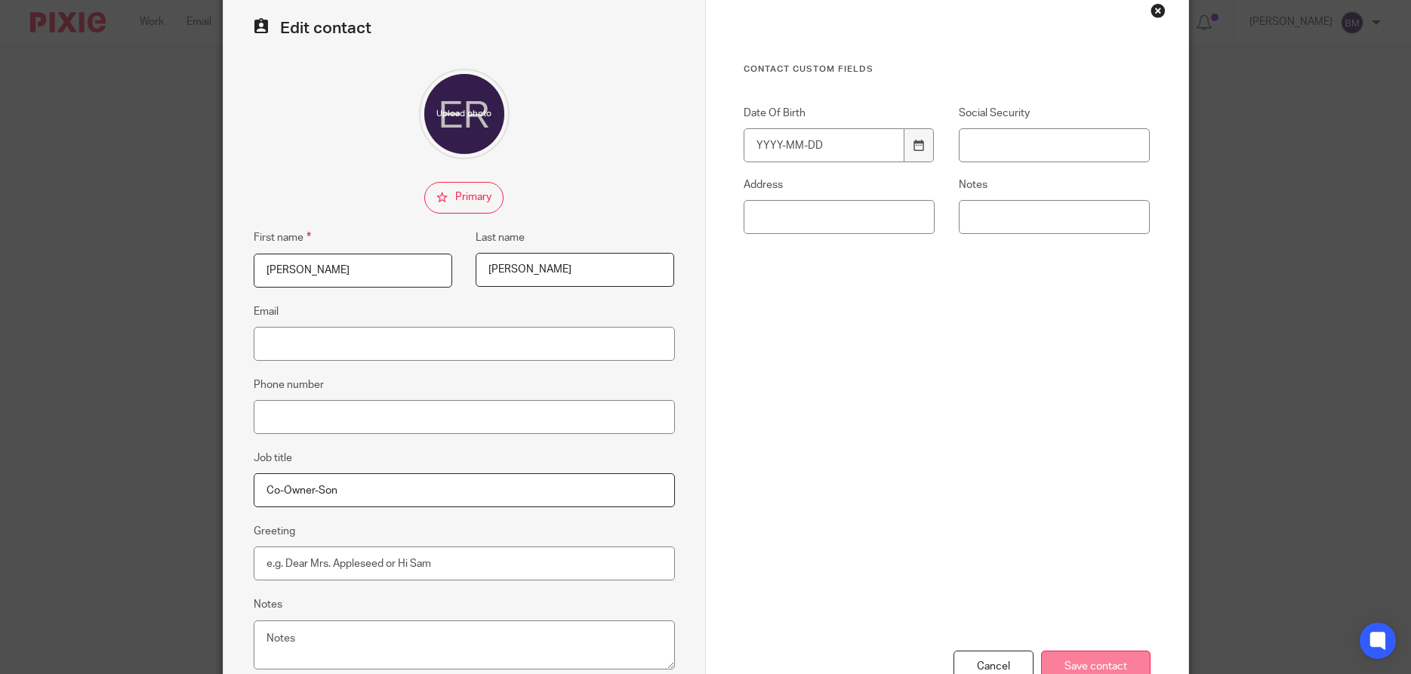
scroll to position [180, 0]
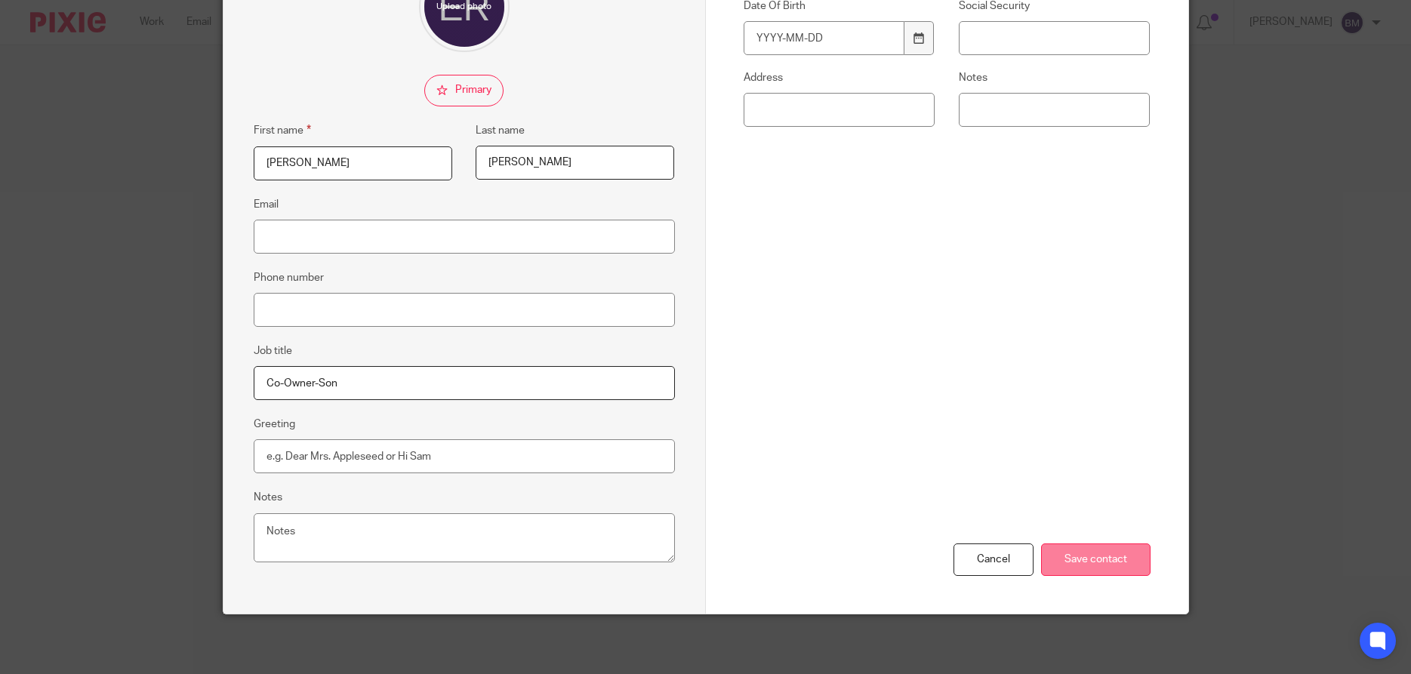
type input "Co-Owner-Son"
click at [1081, 561] on input "Save contact" at bounding box center [1095, 560] width 109 height 32
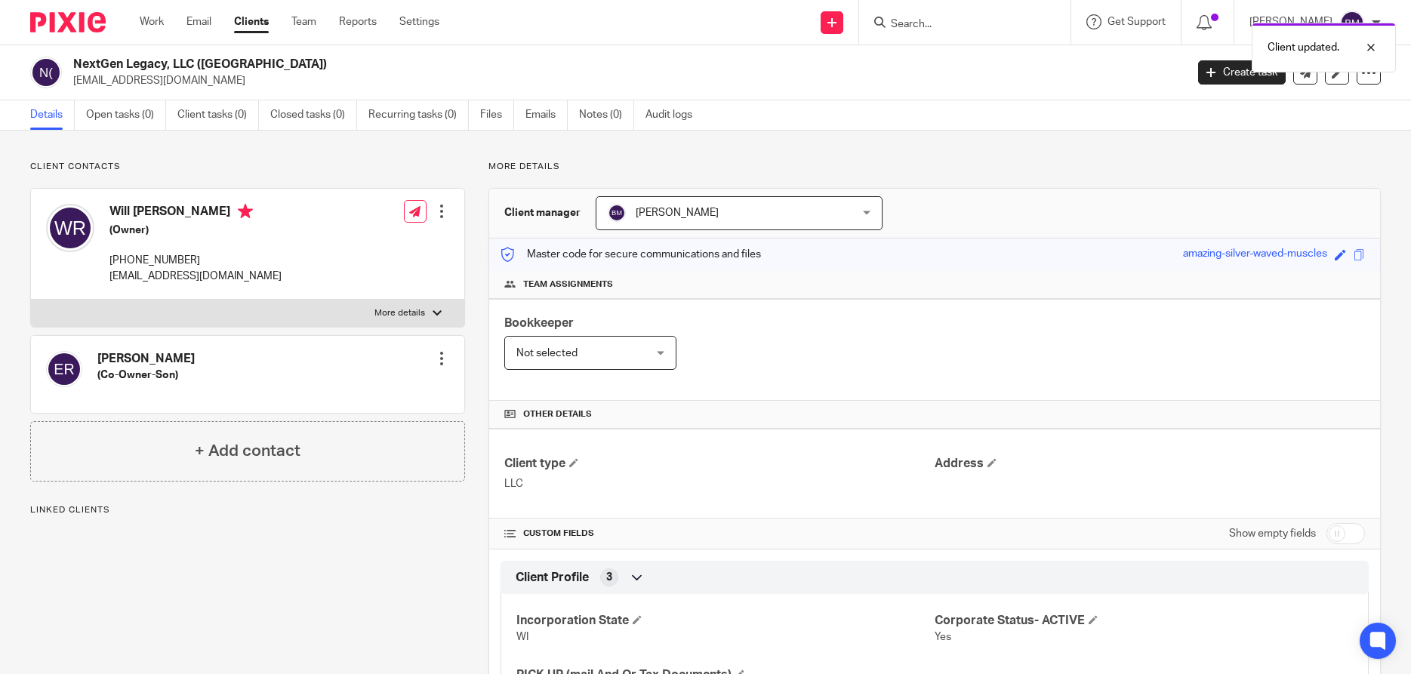
click at [1353, 531] on input "checkbox" at bounding box center [1345, 533] width 38 height 21
checkbox input "true"
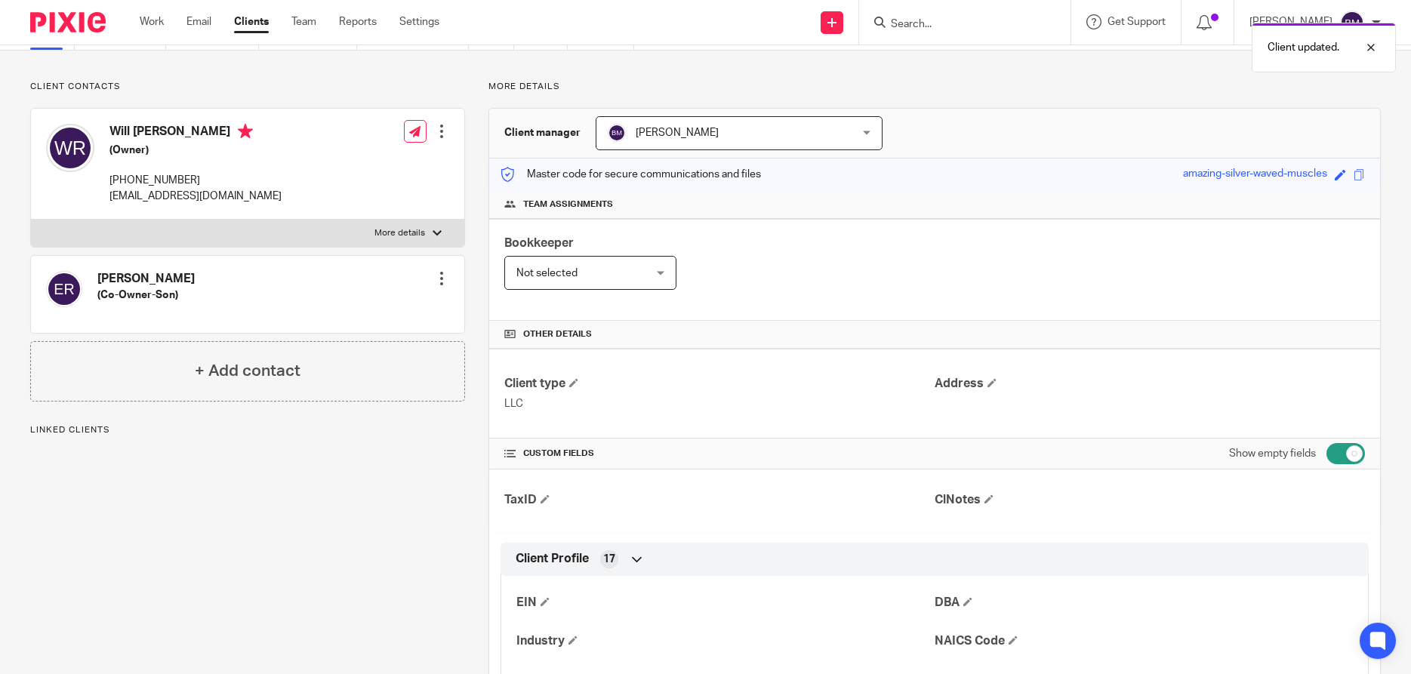
scroll to position [145, 0]
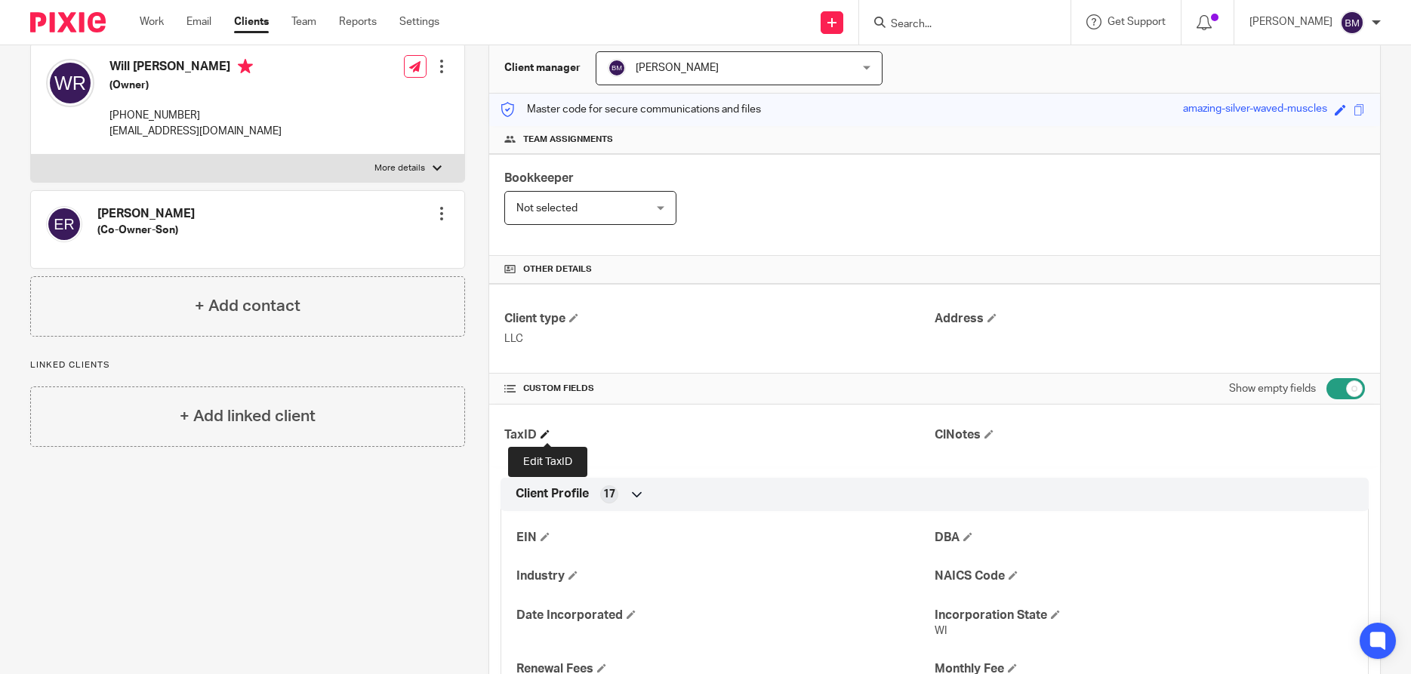
click at [548, 432] on span at bounding box center [544, 434] width 9 height 9
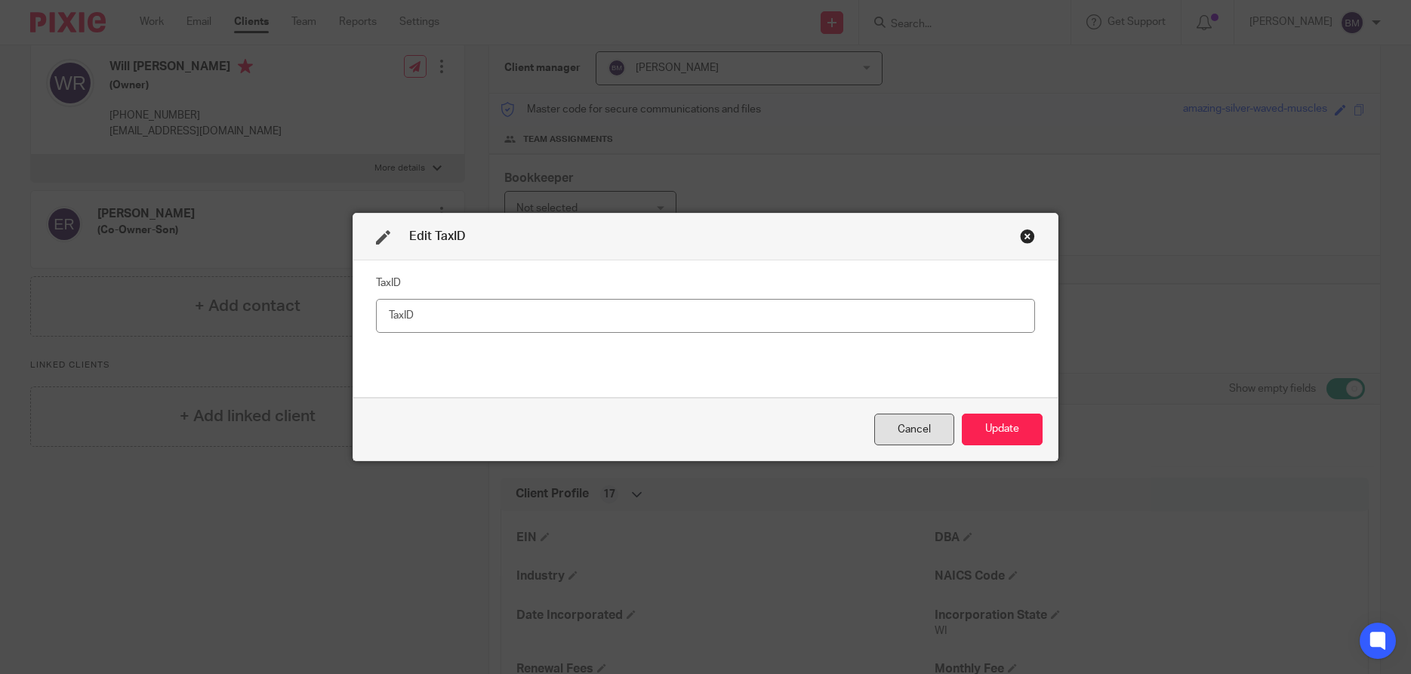
click at [916, 430] on div "Cancel" at bounding box center [914, 430] width 80 height 32
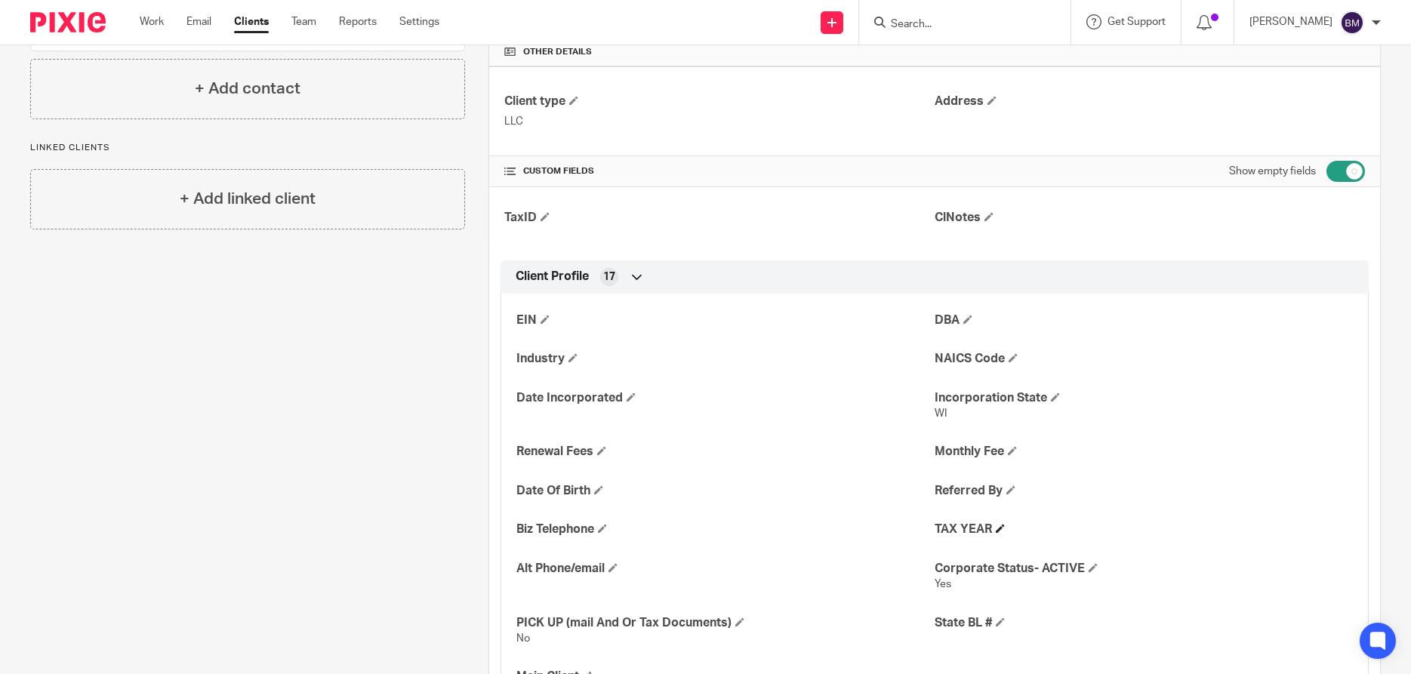
scroll to position [507, 0]
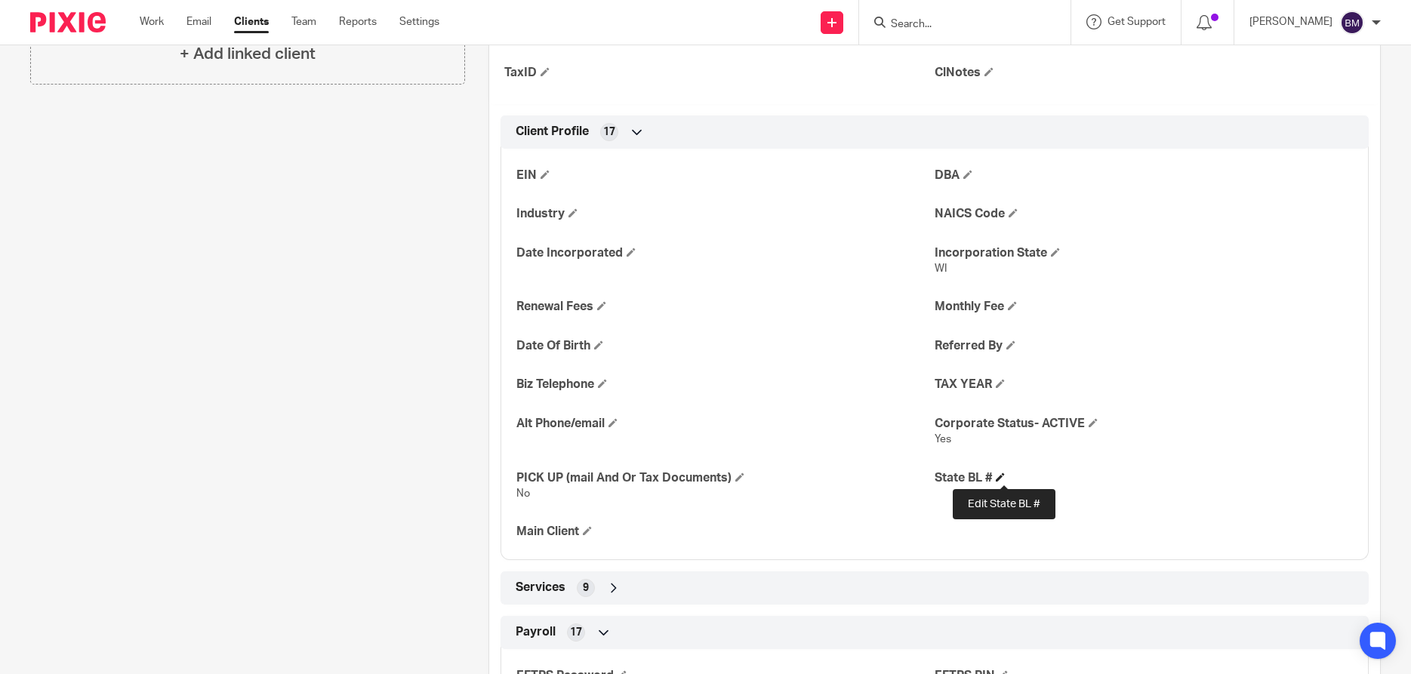
click at [1002, 476] on span at bounding box center [1000, 477] width 9 height 9
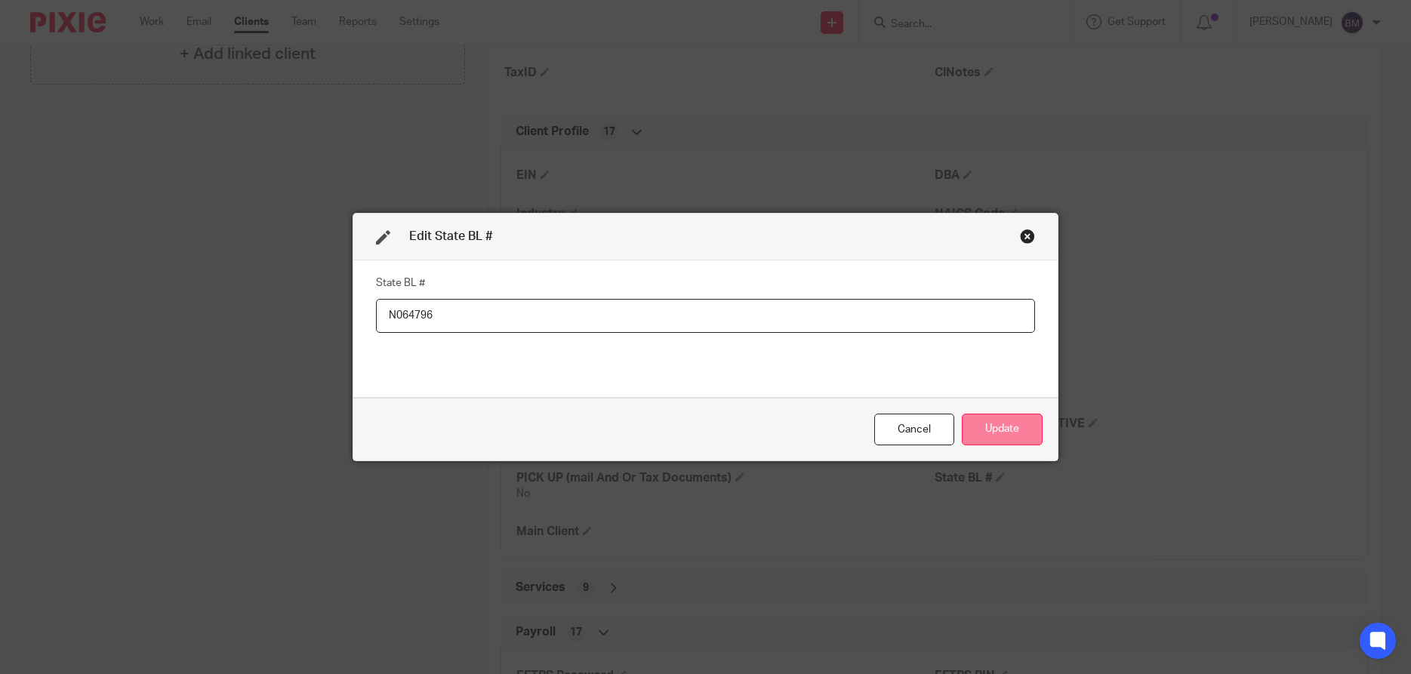
type input "N064796"
click at [987, 422] on button "Update" at bounding box center [1002, 430] width 81 height 32
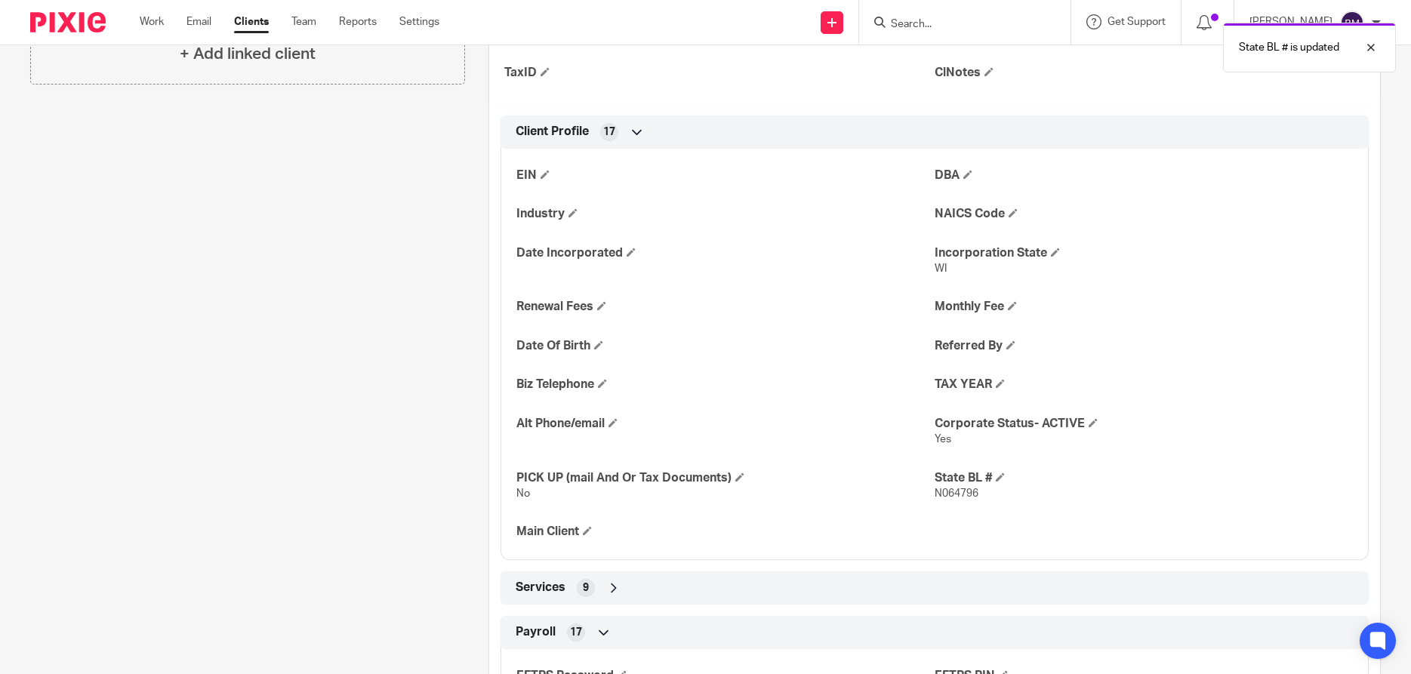
scroll to position [290, 0]
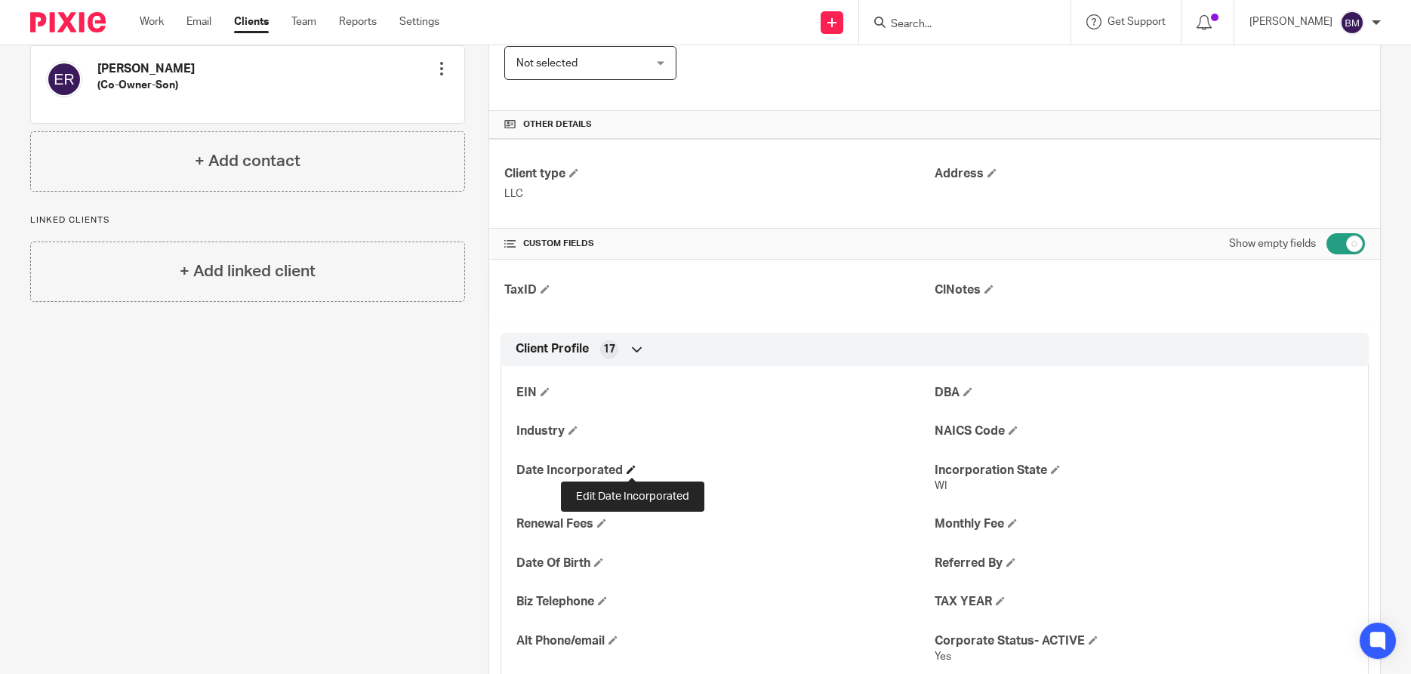
click at [631, 468] on span at bounding box center [631, 469] width 9 height 9
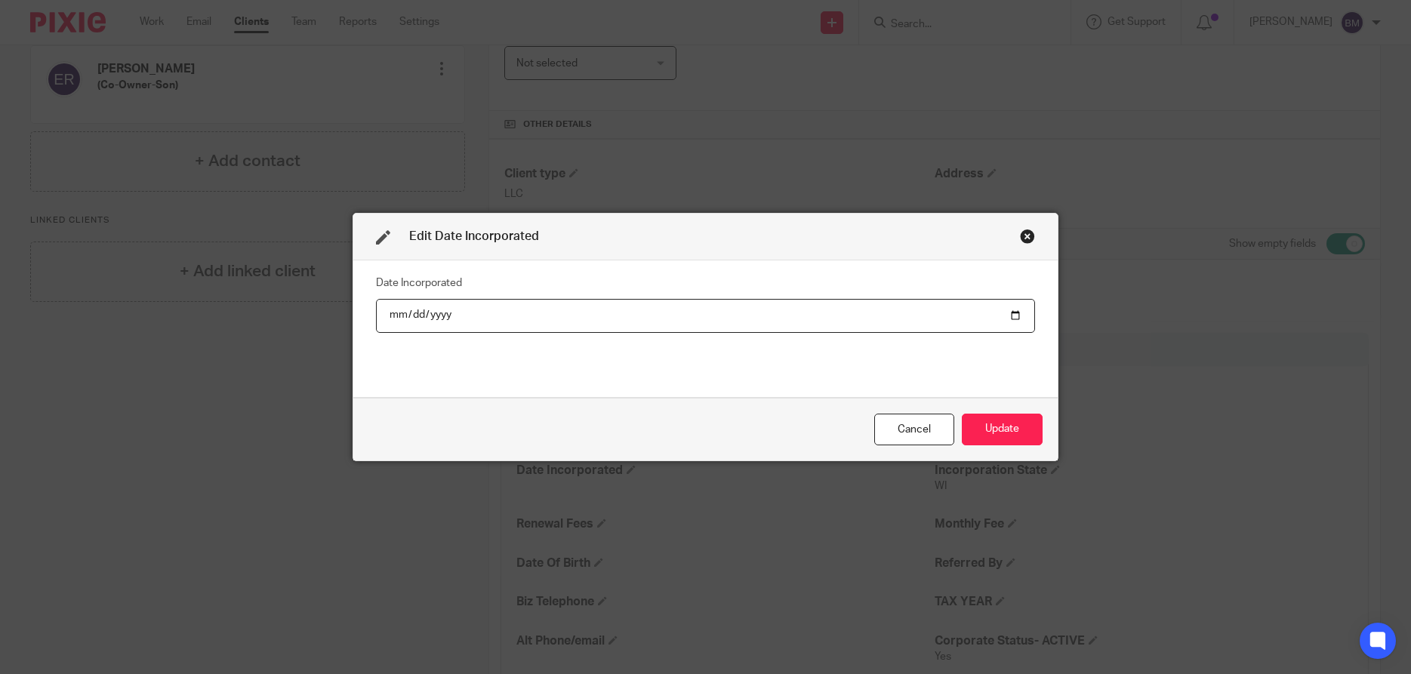
click at [1015, 316] on input "date" at bounding box center [705, 316] width 659 height 34
type input "[DATE]"
click at [1023, 439] on button "Update" at bounding box center [1002, 430] width 81 height 32
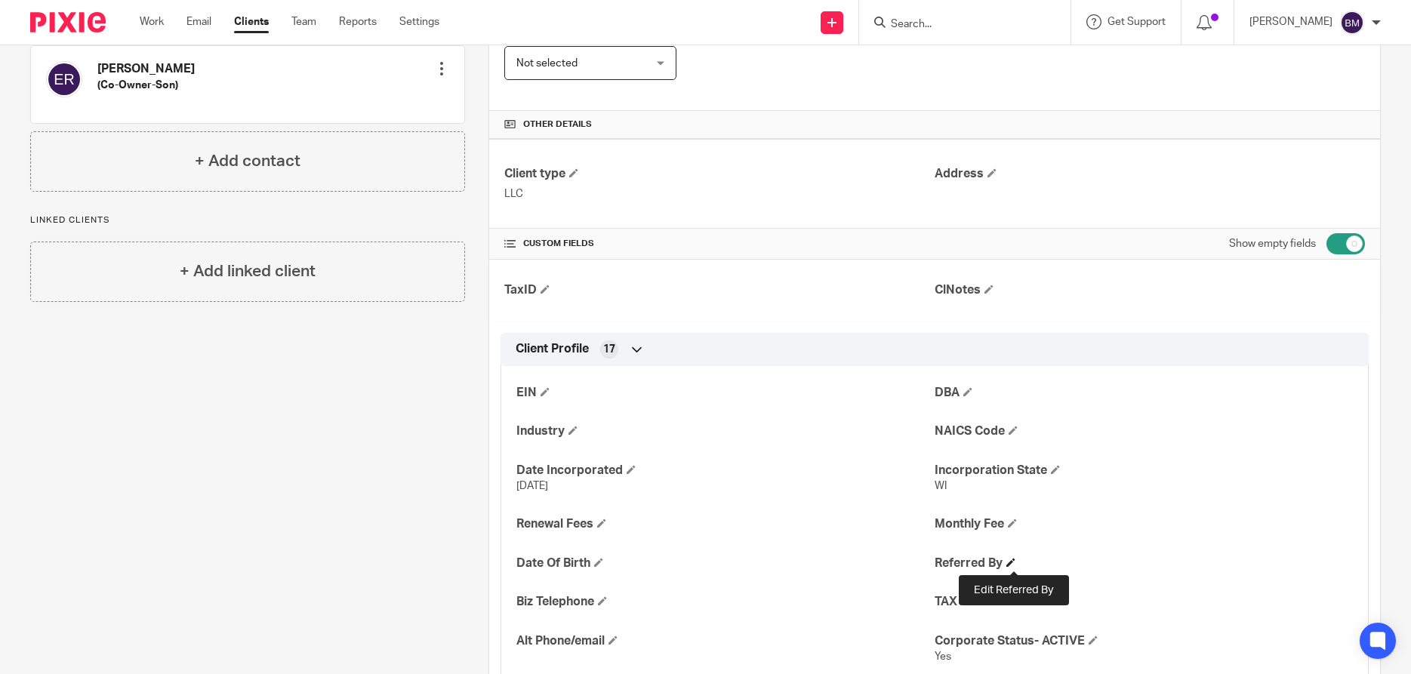
click at [1013, 562] on span at bounding box center [1010, 562] width 9 height 9
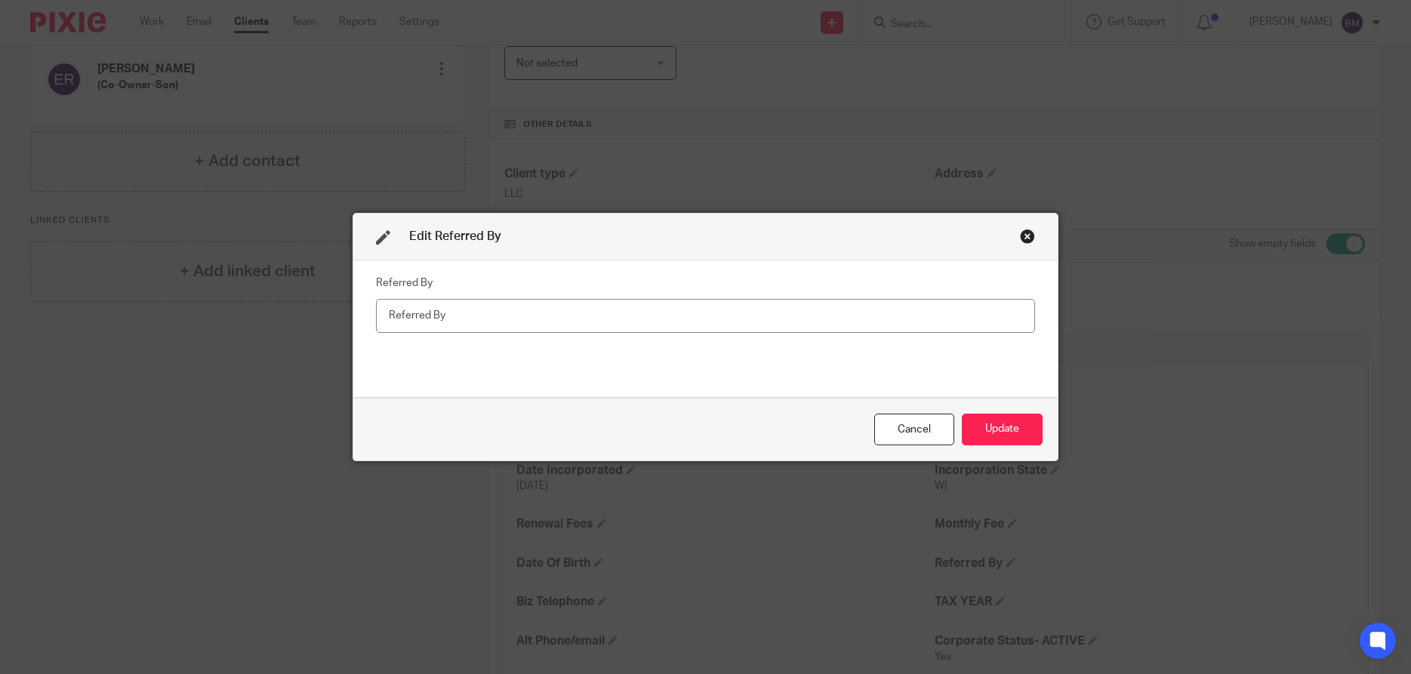
click at [411, 315] on input "text" at bounding box center [705, 316] width 659 height 34
type input "Previous Client"
click at [999, 433] on button "Update" at bounding box center [1002, 430] width 81 height 32
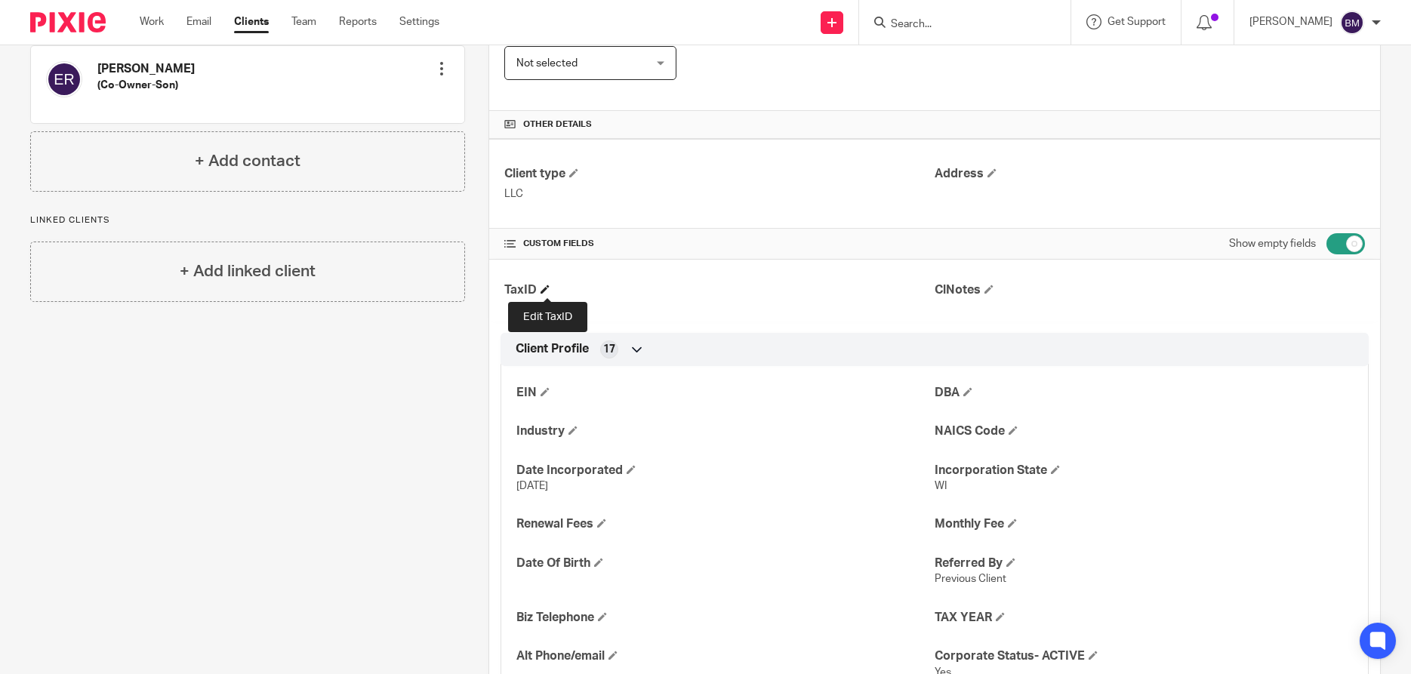
click at [550, 288] on span at bounding box center [544, 289] width 9 height 9
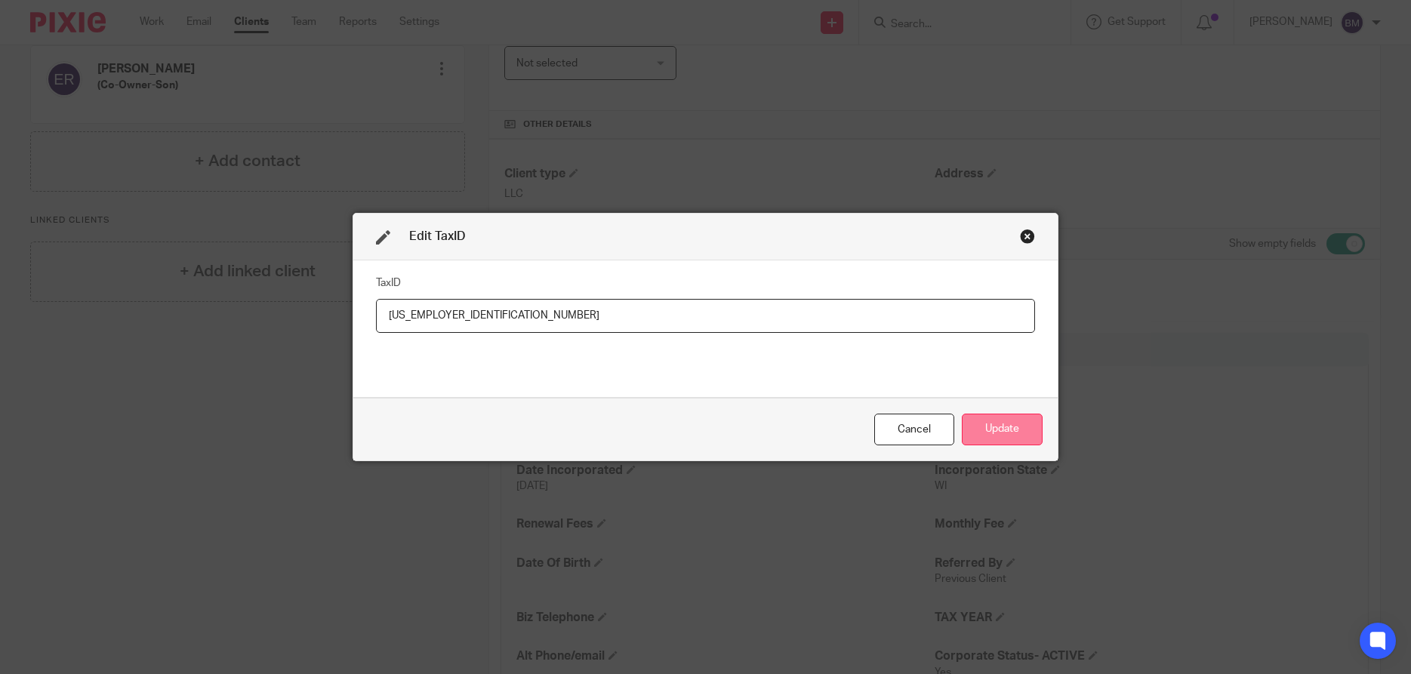
type input "[US_EMPLOYER_IDENTIFICATION_NUMBER]"
click at [1015, 434] on button "Update" at bounding box center [1002, 430] width 81 height 32
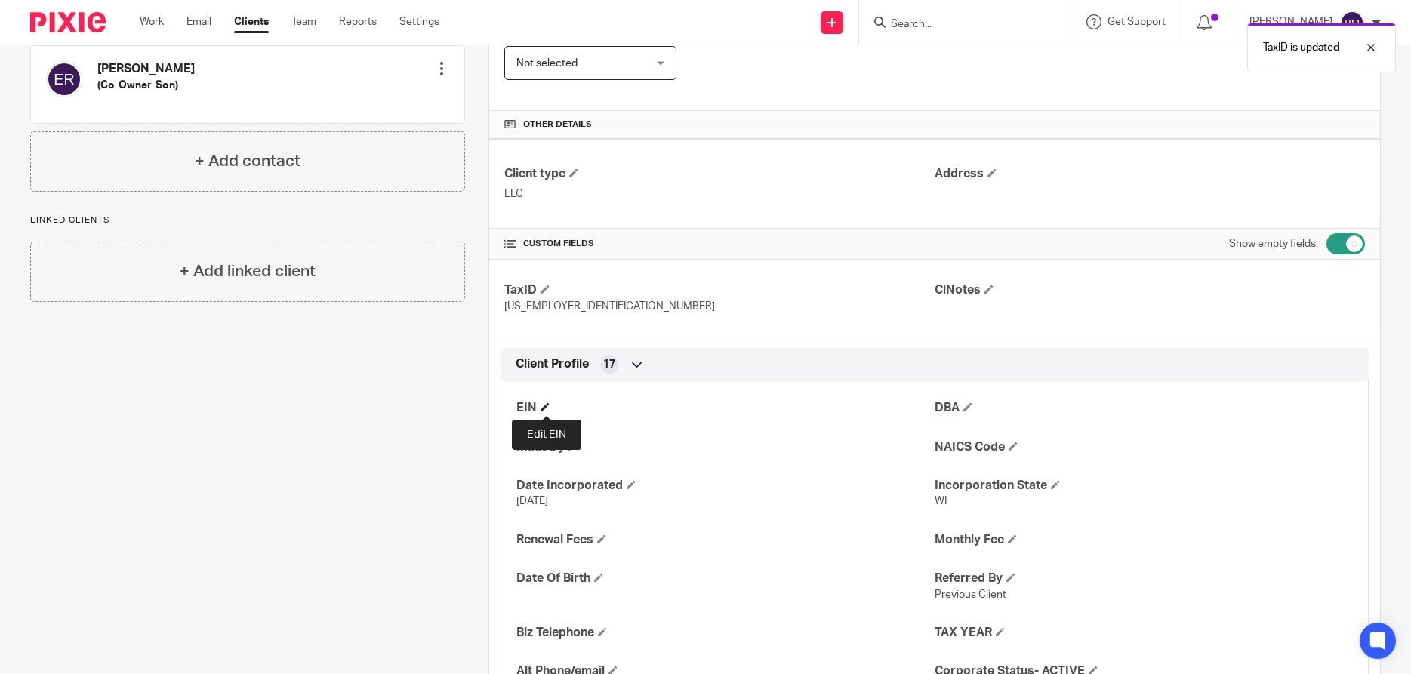
click at [546, 405] on span at bounding box center [544, 406] width 9 height 9
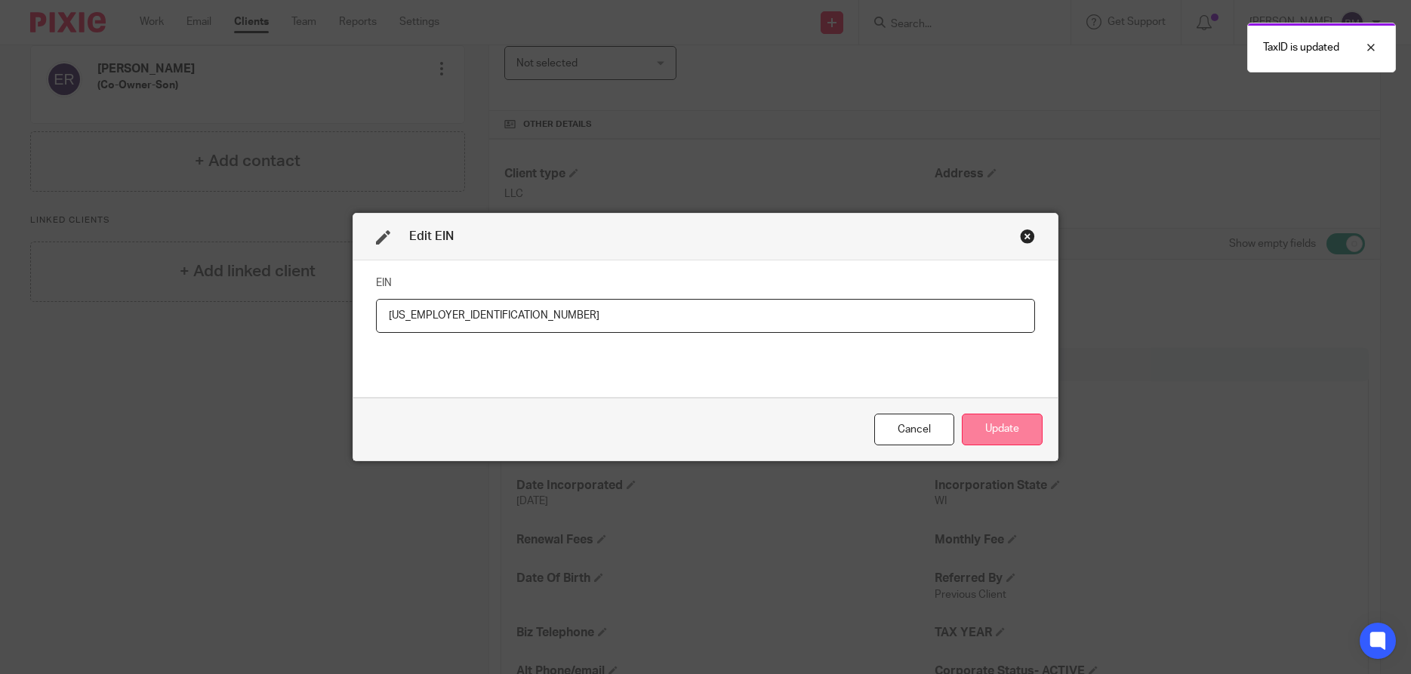
type input "[US_EMPLOYER_IDENTIFICATION_NUMBER]"
click at [1010, 433] on button "Update" at bounding box center [1002, 430] width 81 height 32
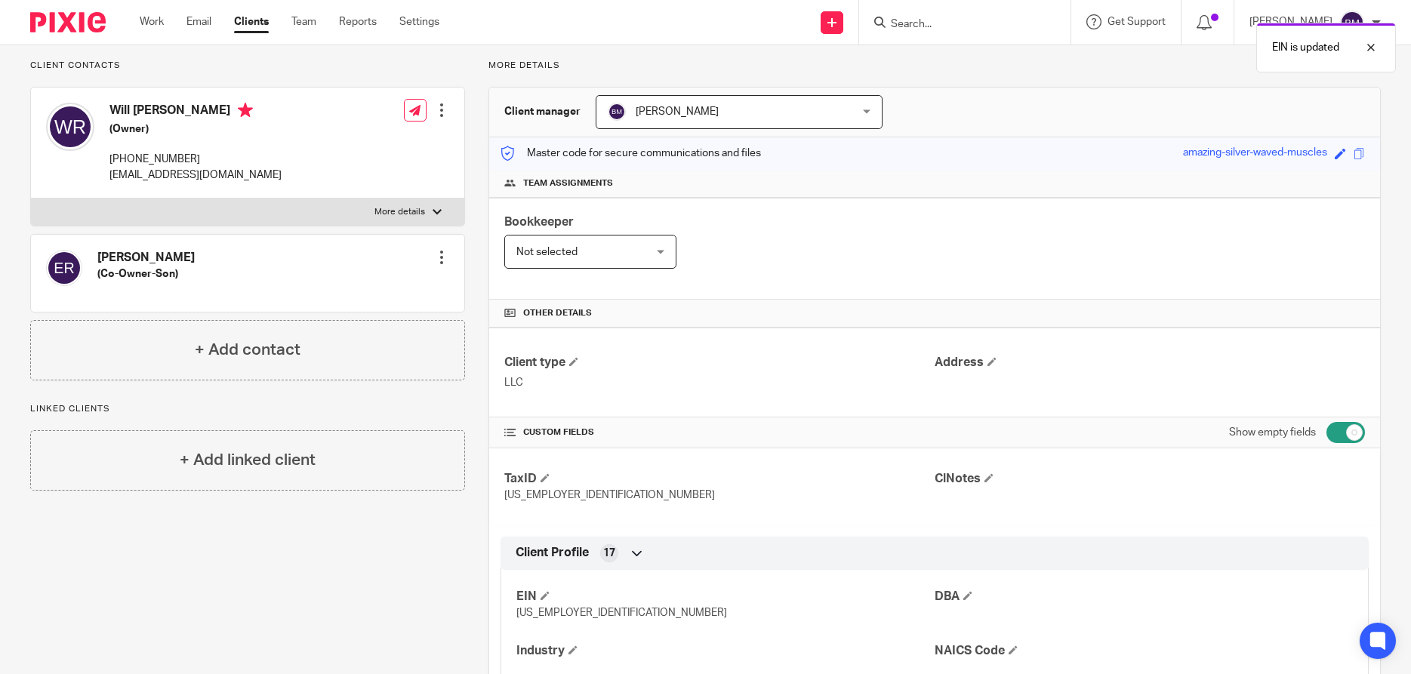
scroll to position [72, 0]
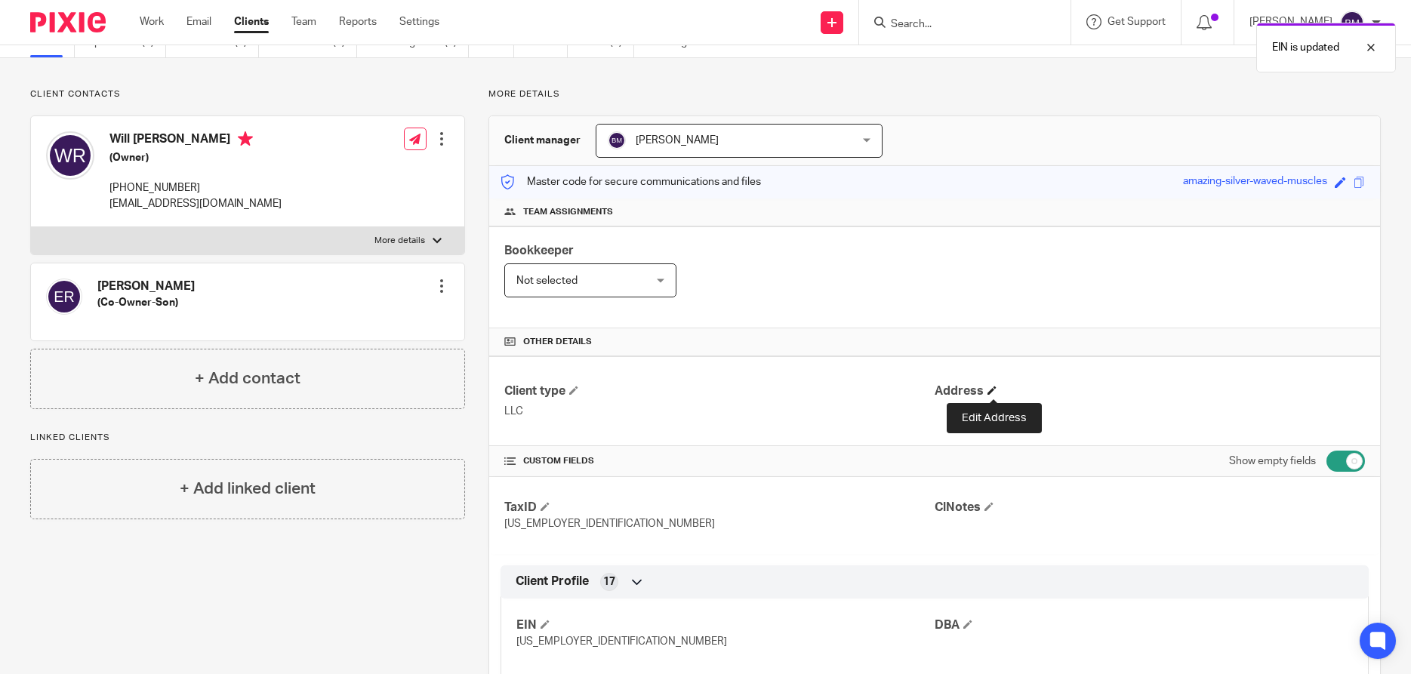
click at [996, 390] on span at bounding box center [991, 390] width 9 height 9
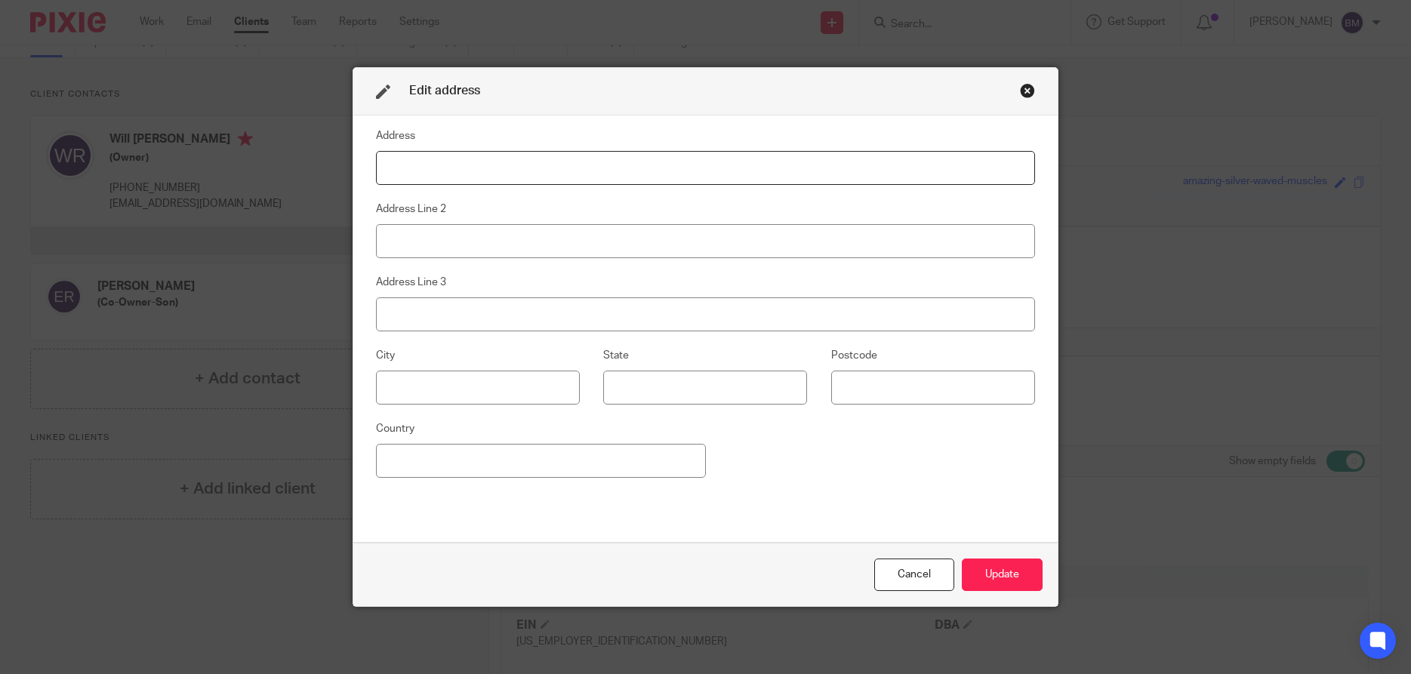
paste input "5253 N Lovers Lane Rd"
type input "5253 N Lovers Lane Rd"
click at [401, 234] on input at bounding box center [705, 241] width 659 height 34
type input "Unit 310"
click at [417, 395] on input at bounding box center [478, 388] width 204 height 34
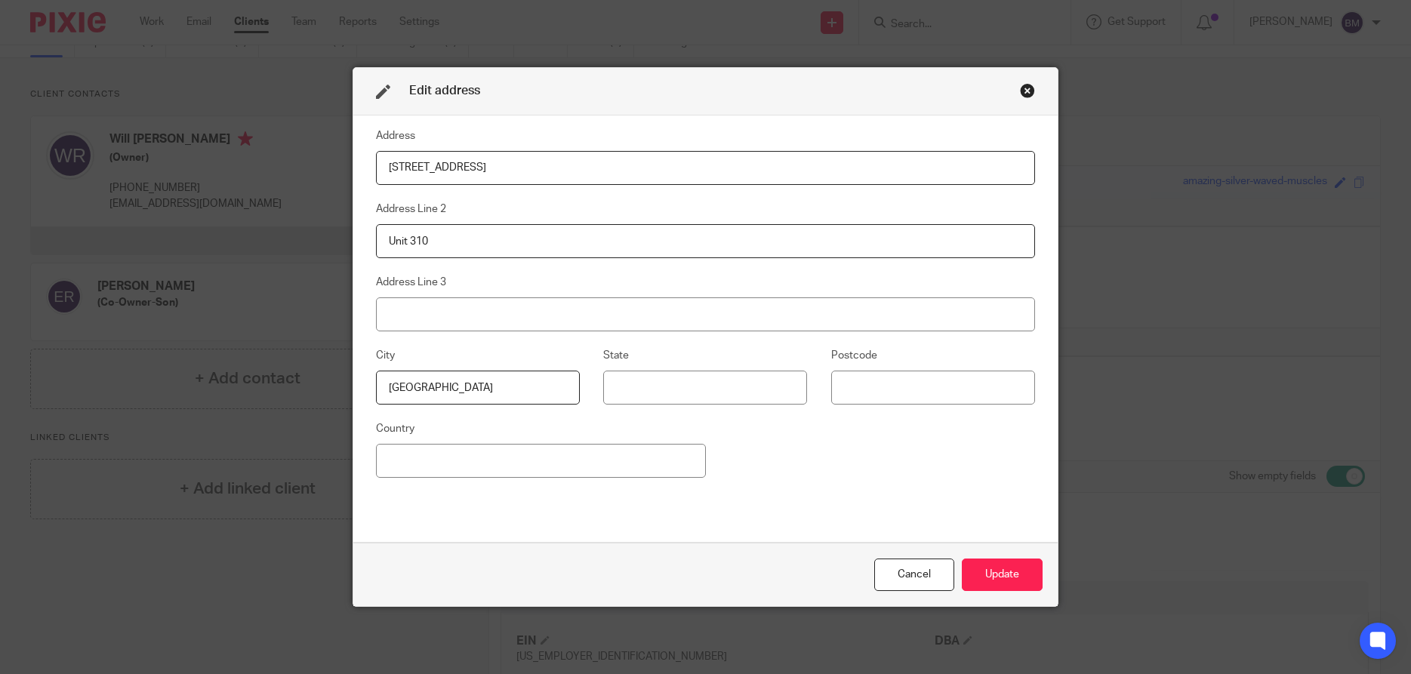
type input "Milwaukee"
click at [639, 391] on input at bounding box center [705, 388] width 204 height 34
type input "WI"
click at [852, 395] on input at bounding box center [933, 388] width 204 height 34
click at [868, 392] on input "532225" at bounding box center [933, 388] width 204 height 34
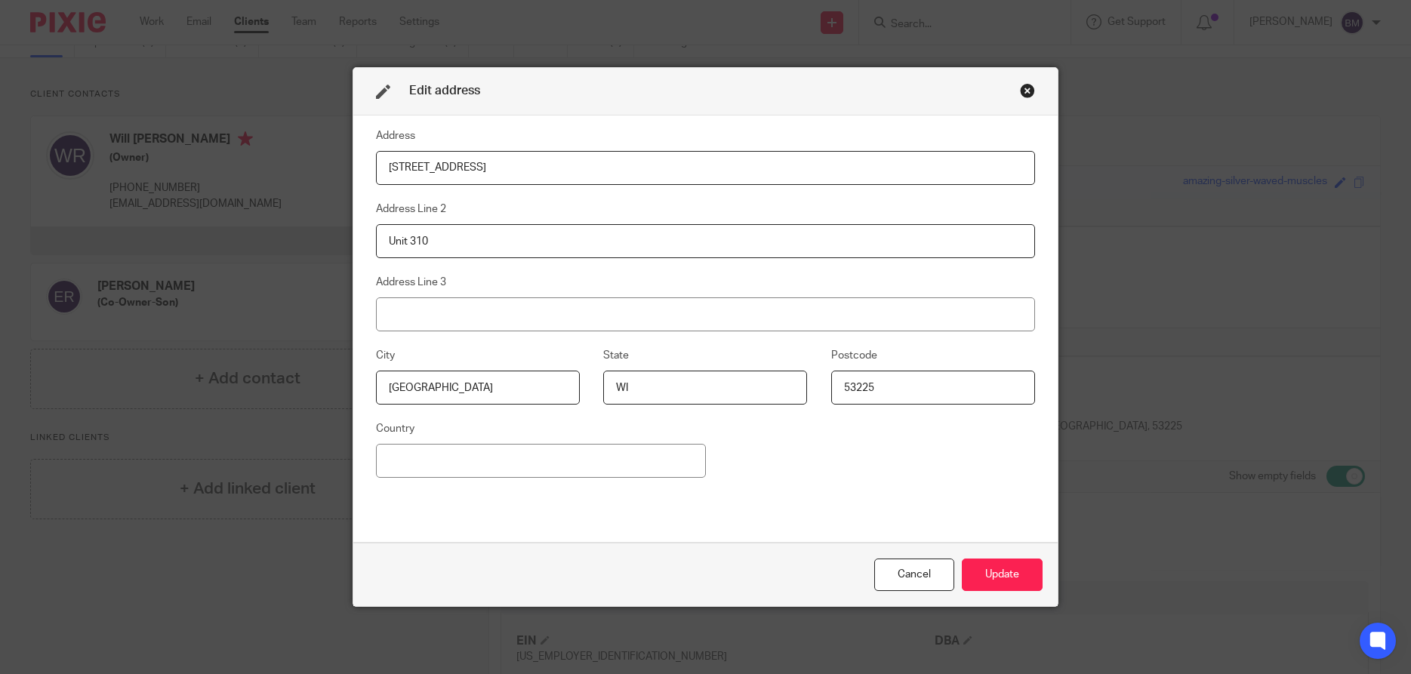
type input "53225"
click at [1000, 582] on button "Update" at bounding box center [1002, 575] width 81 height 32
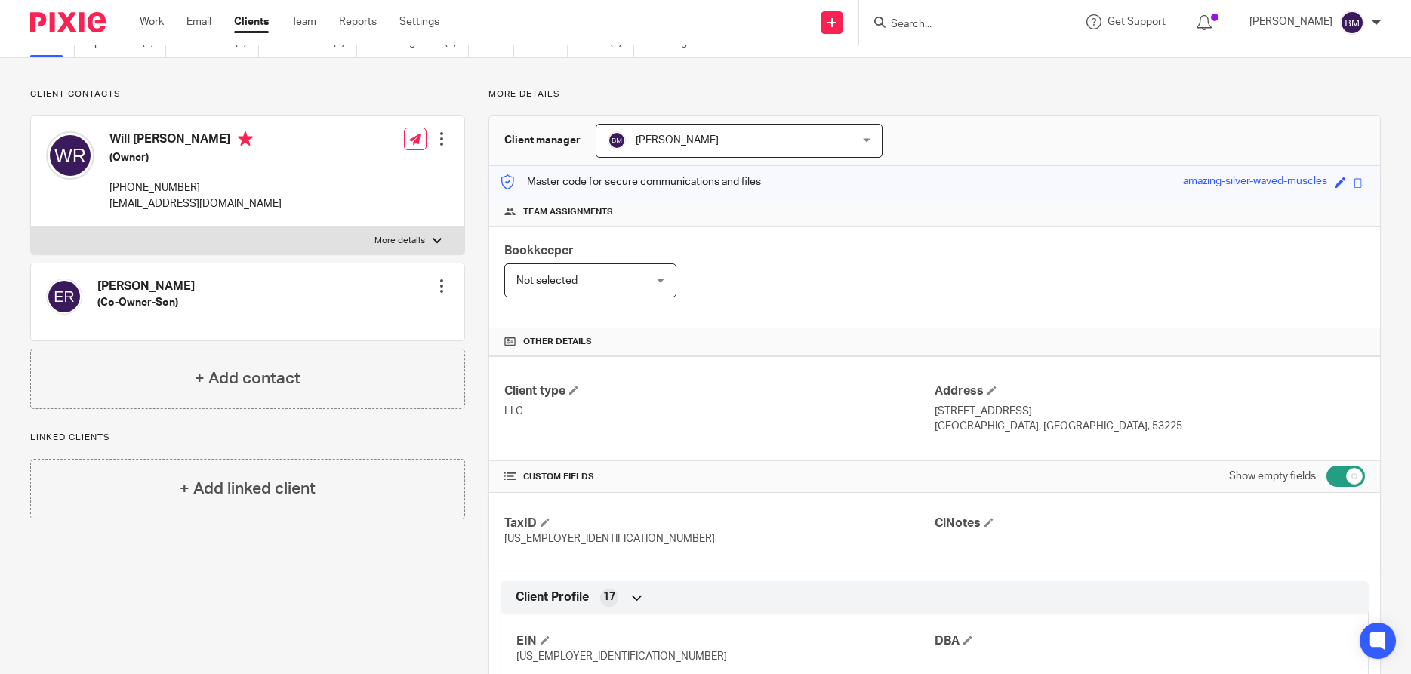
click at [440, 139] on div at bounding box center [441, 138] width 15 height 15
click at [347, 165] on link "Edit contact" at bounding box center [374, 173] width 144 height 22
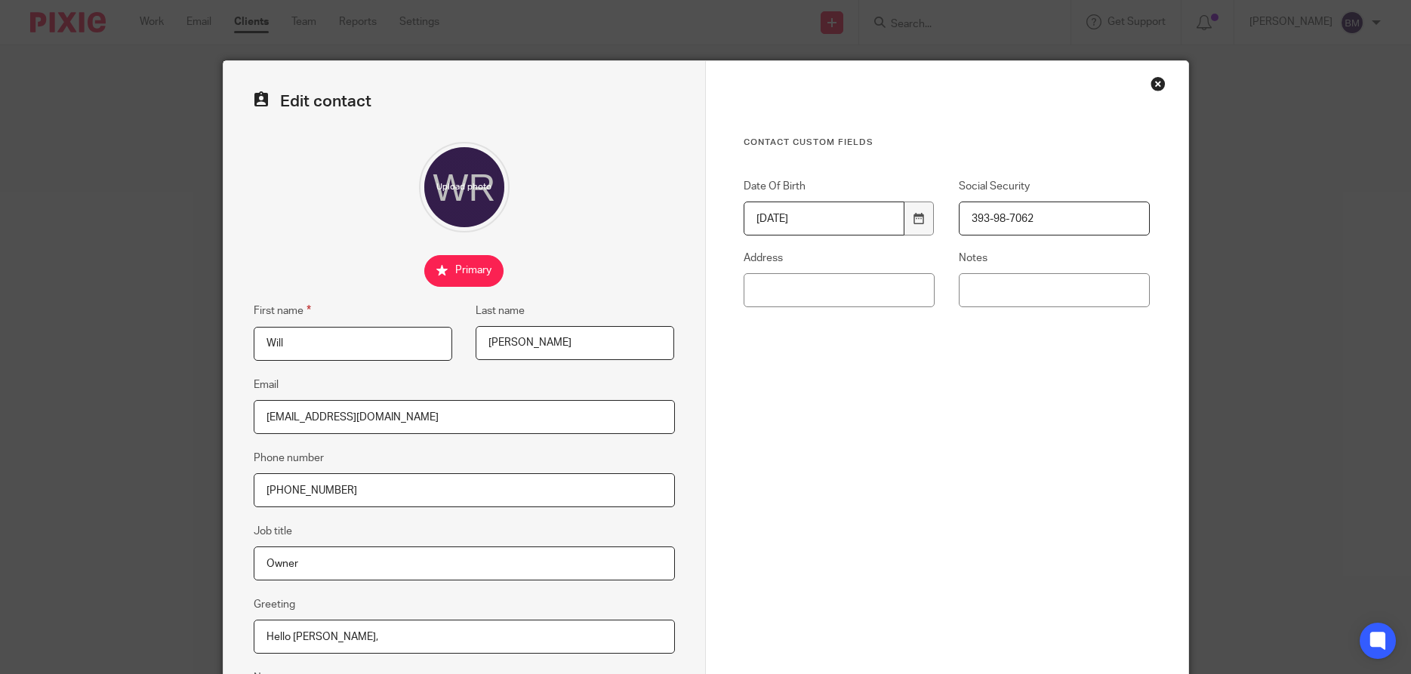
click at [266, 562] on input "Owner" at bounding box center [464, 564] width 421 height 34
type input "Co-Owner"
click at [836, 482] on div "Contact Custom fields Date Of Birth 1979-06-29 Social Security 393-98-7062 Addr…" at bounding box center [947, 330] width 407 height 386
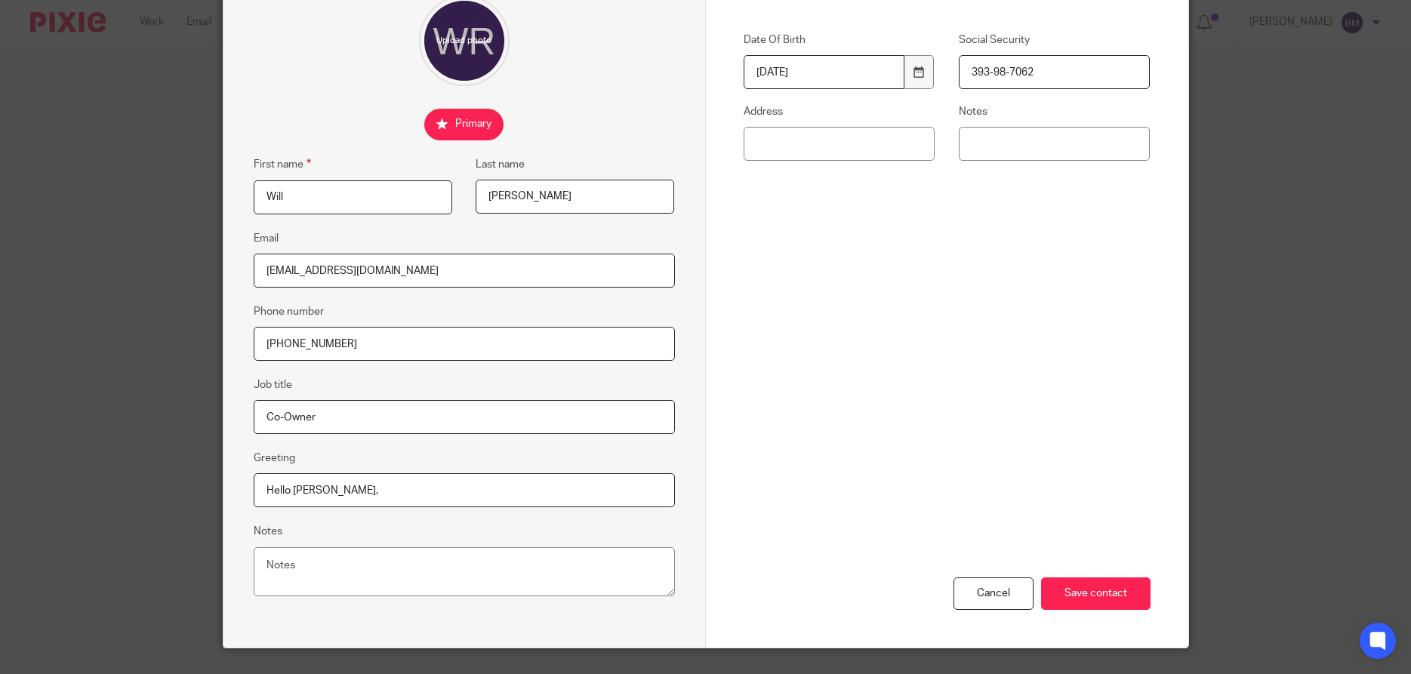
scroll to position [180, 0]
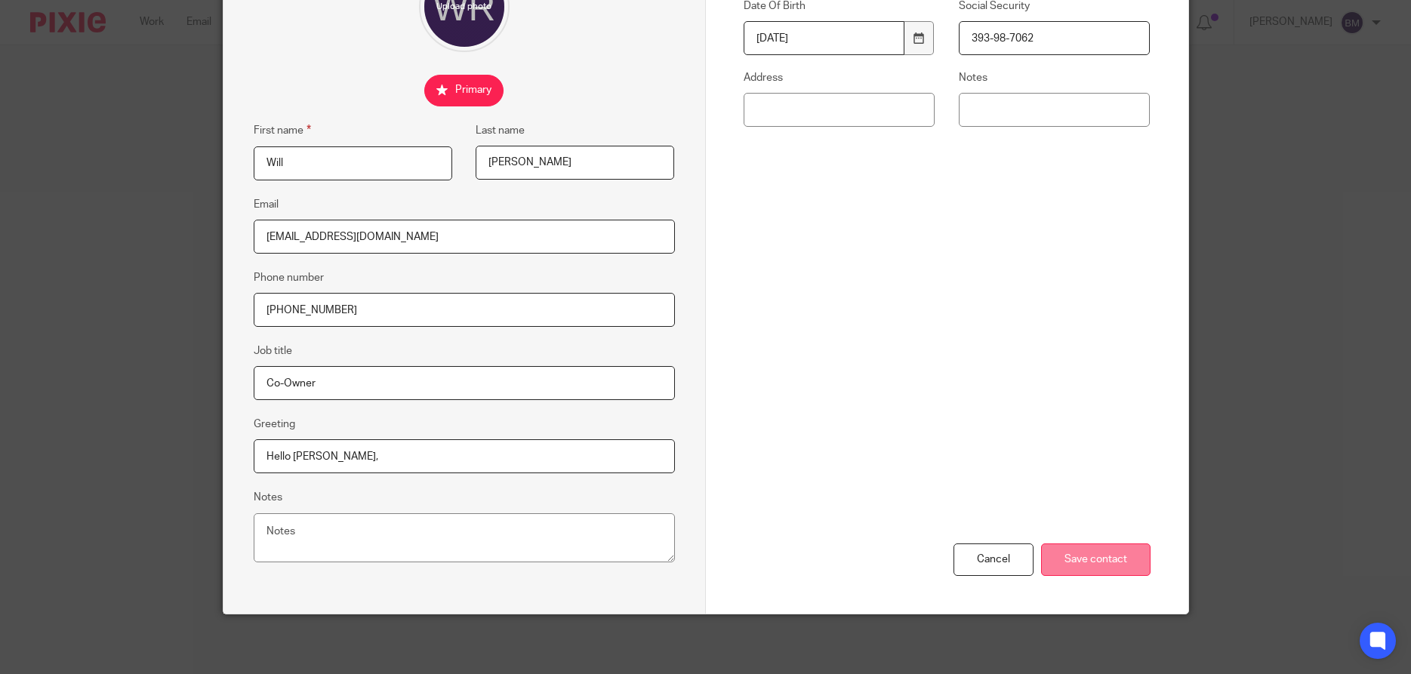
click at [1092, 564] on input "Save contact" at bounding box center [1095, 560] width 109 height 32
click at [1081, 559] on input "Save contact" at bounding box center [1095, 560] width 109 height 32
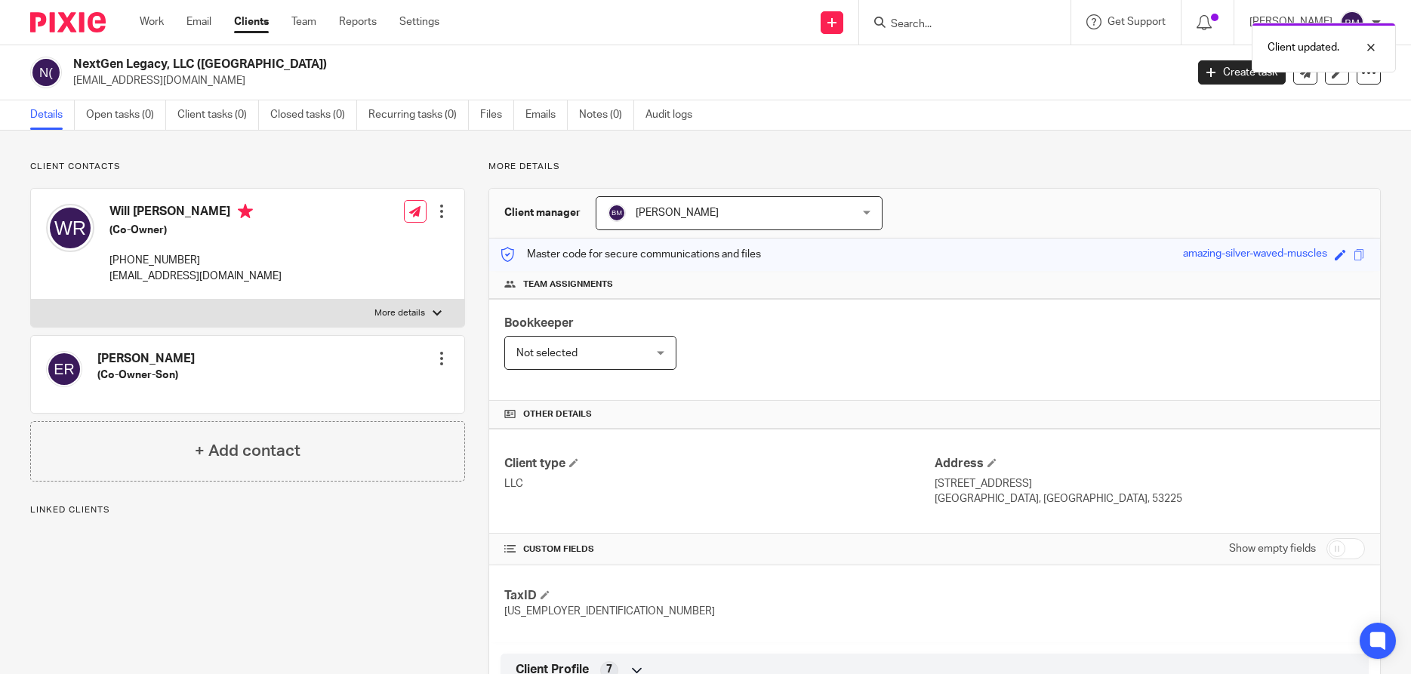
click at [1355, 552] on input "checkbox" at bounding box center [1345, 548] width 38 height 21
checkbox input "true"
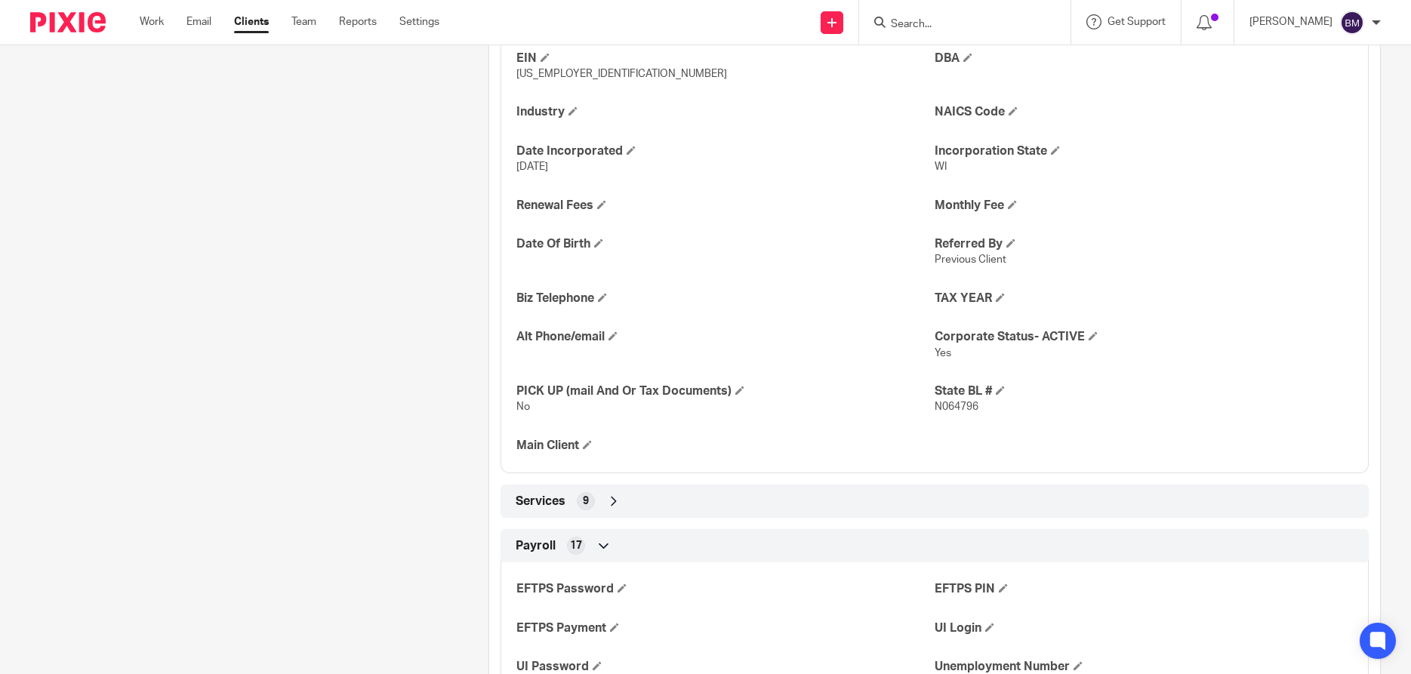
scroll to position [652, 0]
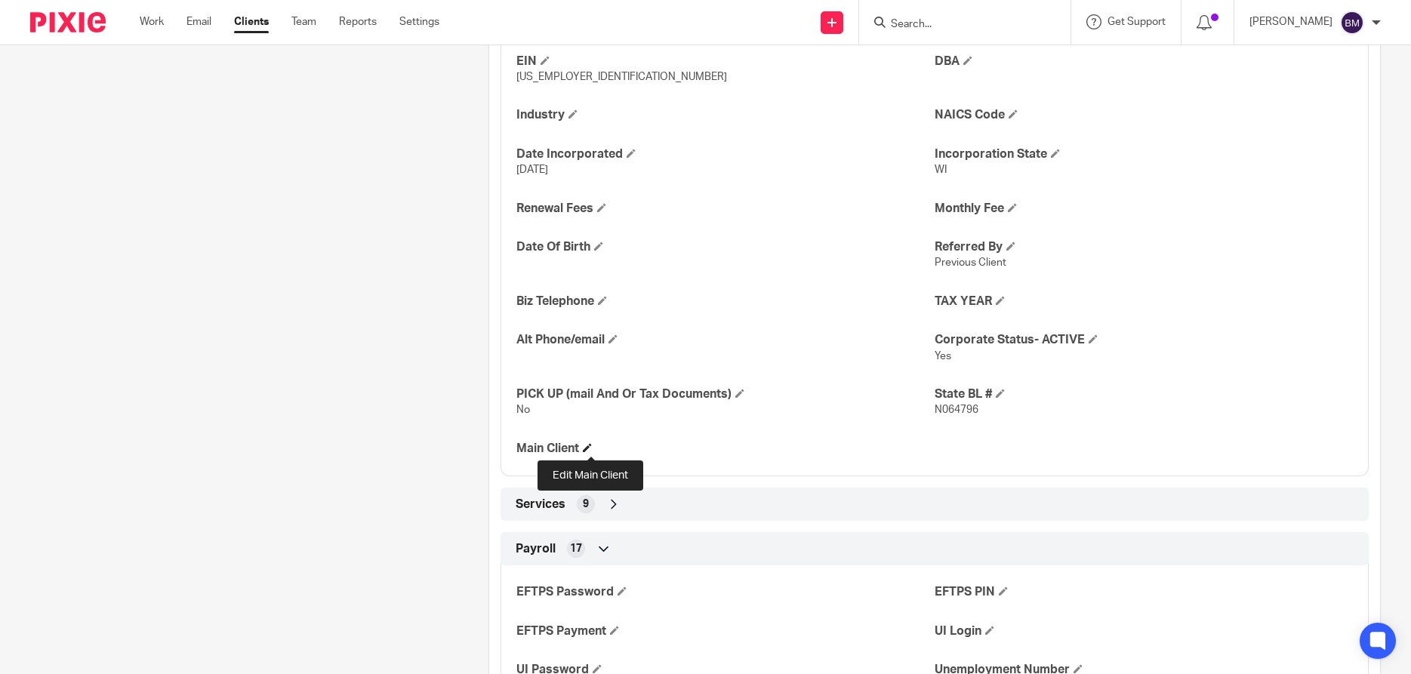
click at [587, 445] on span at bounding box center [587, 447] width 9 height 9
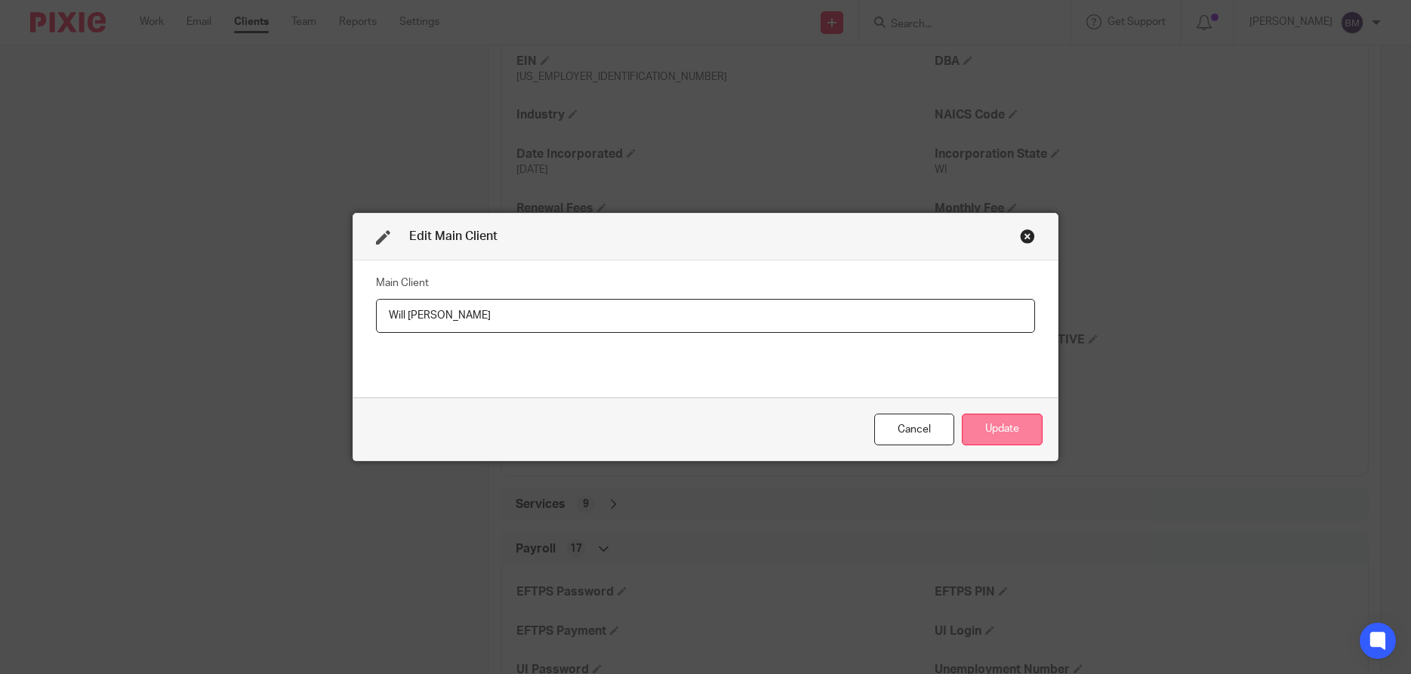
type input "Will [PERSON_NAME]"
click at [1000, 434] on button "Update" at bounding box center [1002, 430] width 81 height 32
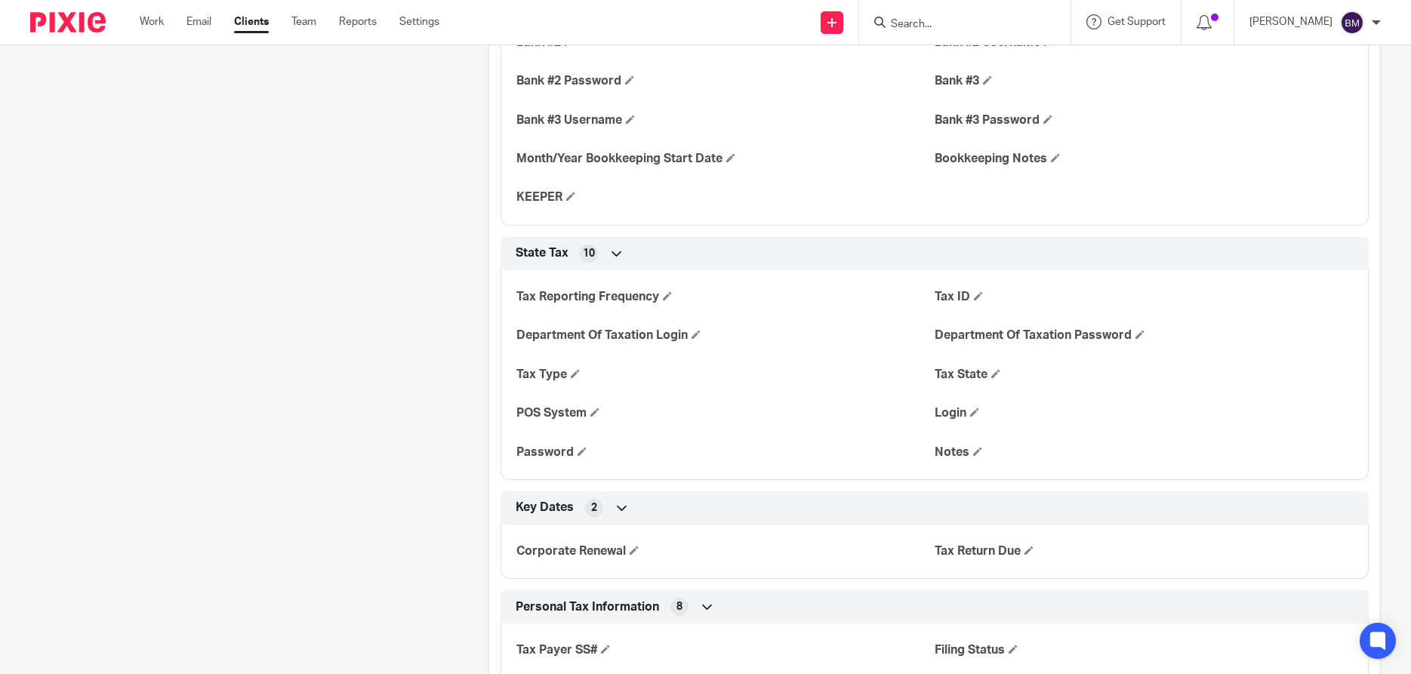
scroll to position [1812, 0]
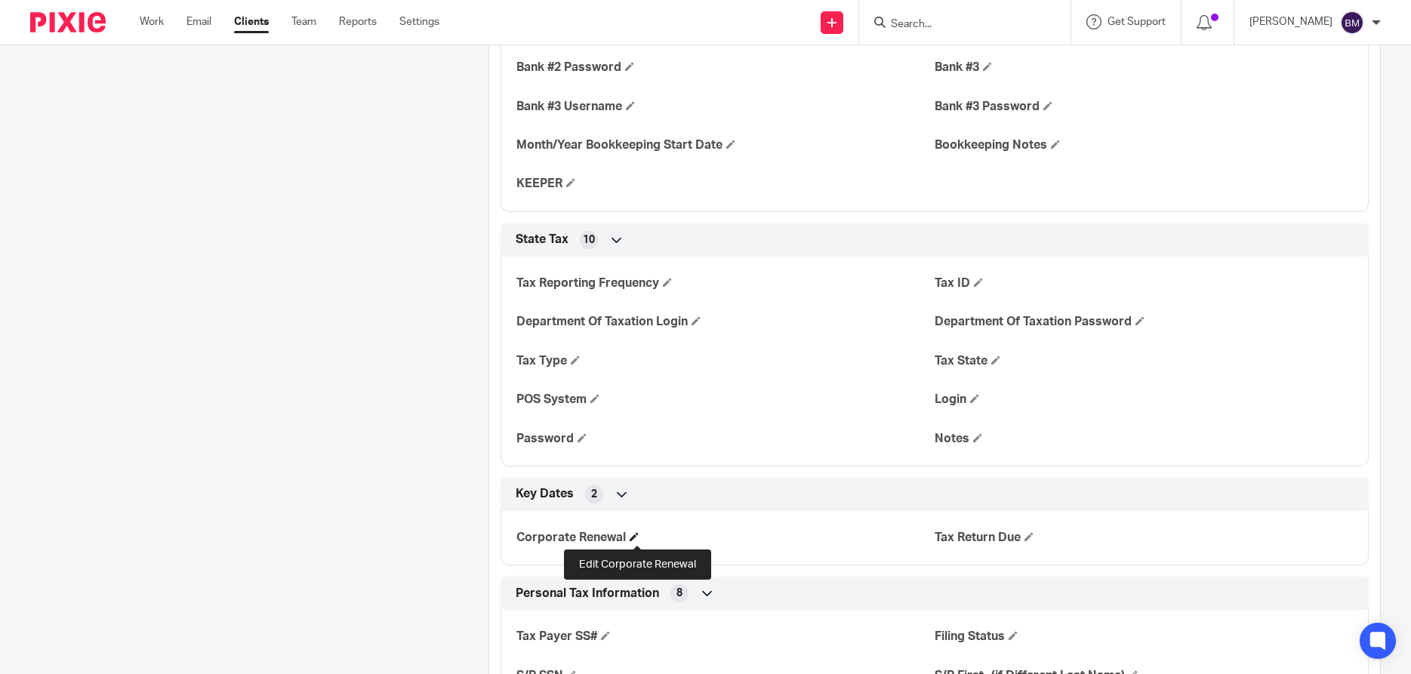
click at [639, 540] on span at bounding box center [634, 536] width 9 height 9
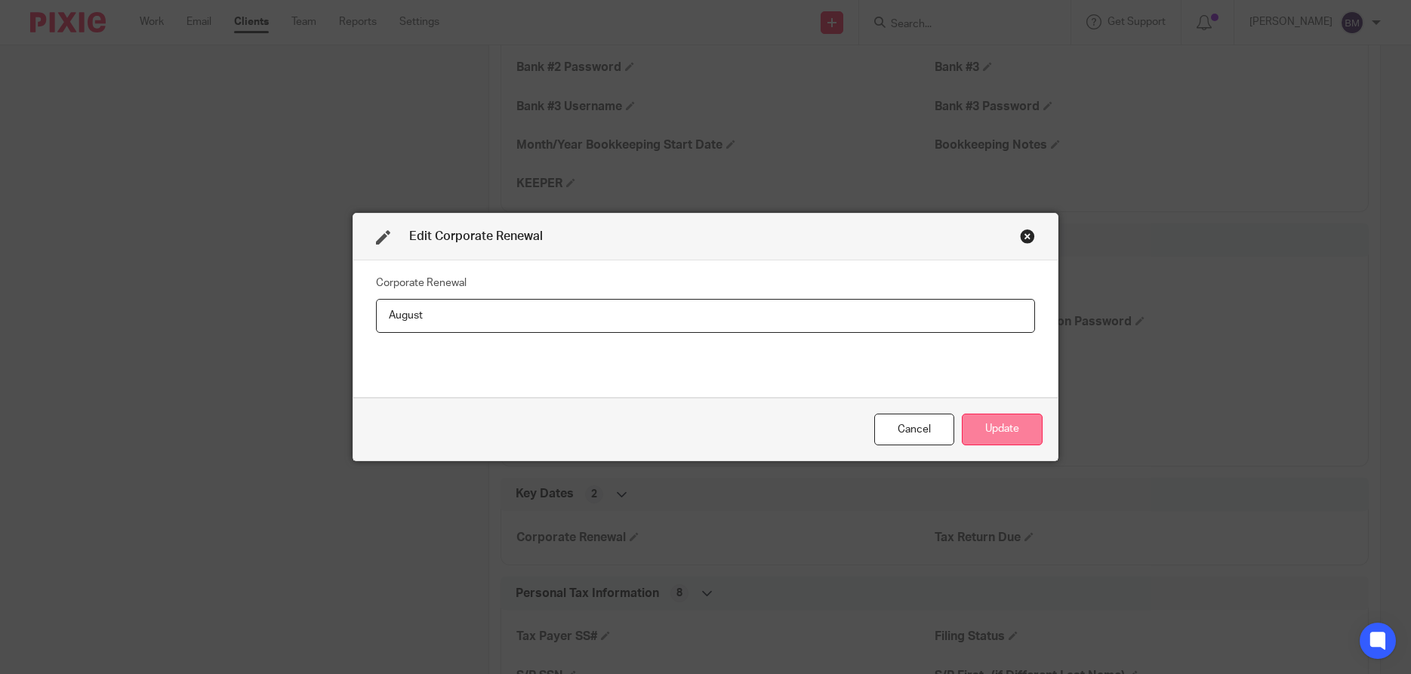
type input "August"
click at [988, 430] on button "Update" at bounding box center [1002, 430] width 81 height 32
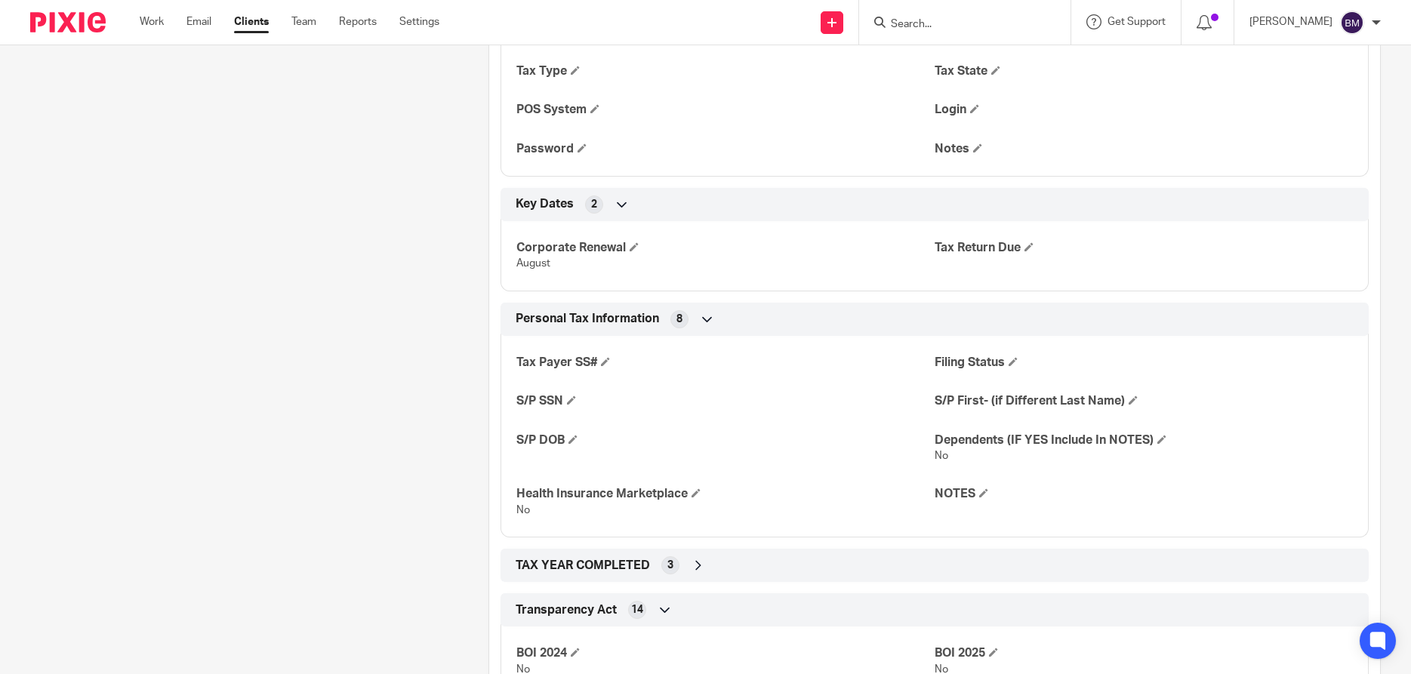
scroll to position [2464, 0]
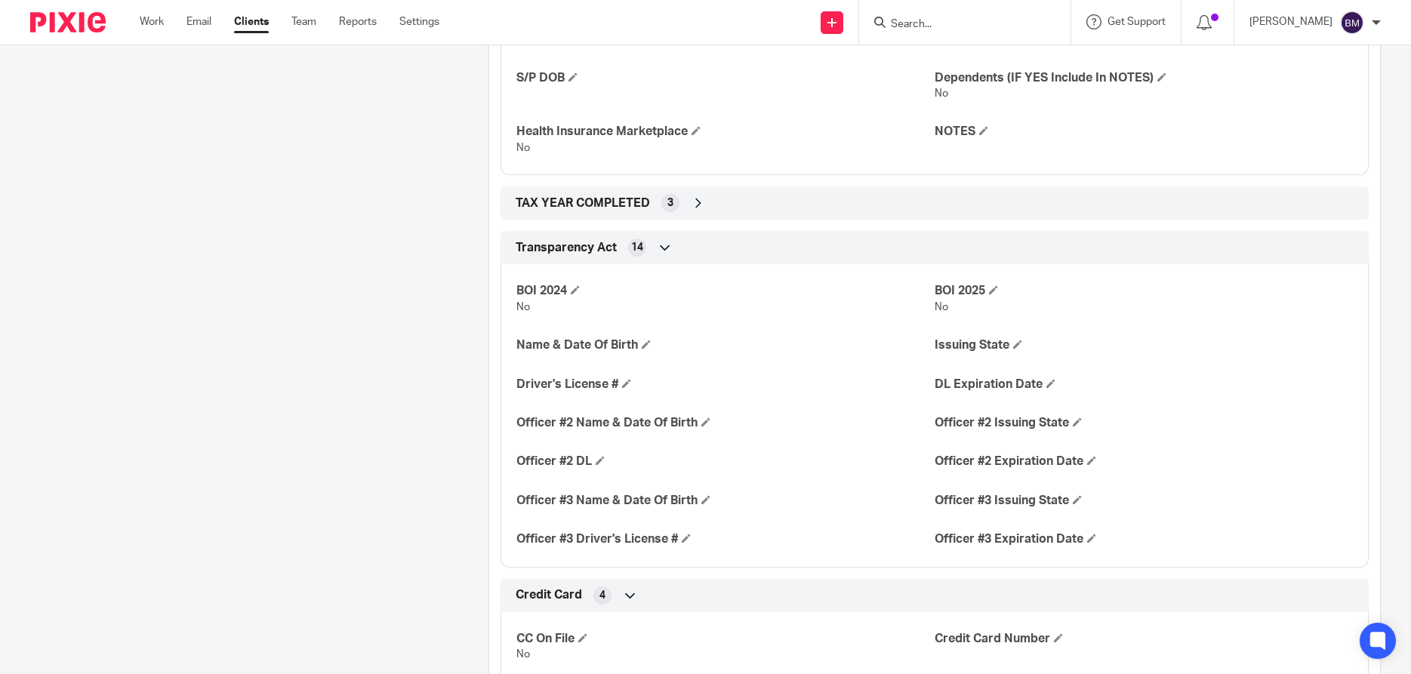
click at [947, 23] on input "Search" at bounding box center [957, 25] width 136 height 14
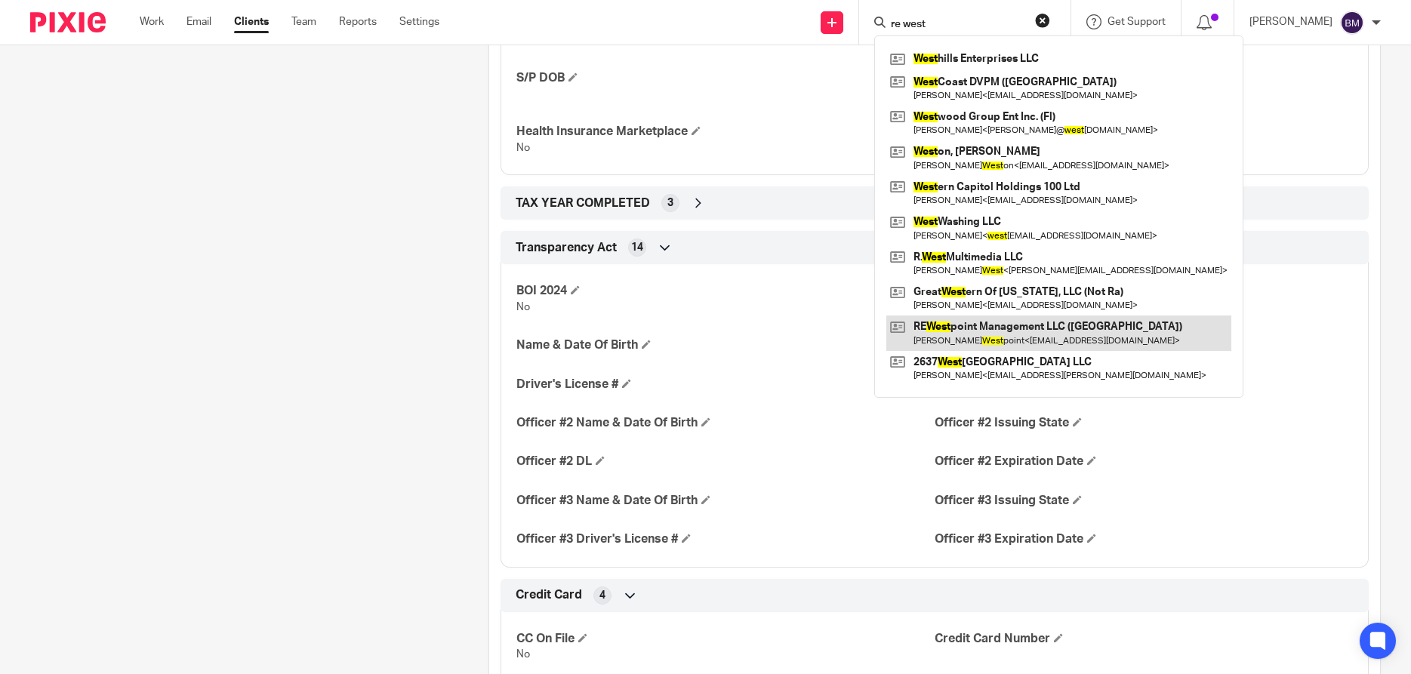
type input "re west"
click at [956, 328] on link at bounding box center [1058, 333] width 345 height 35
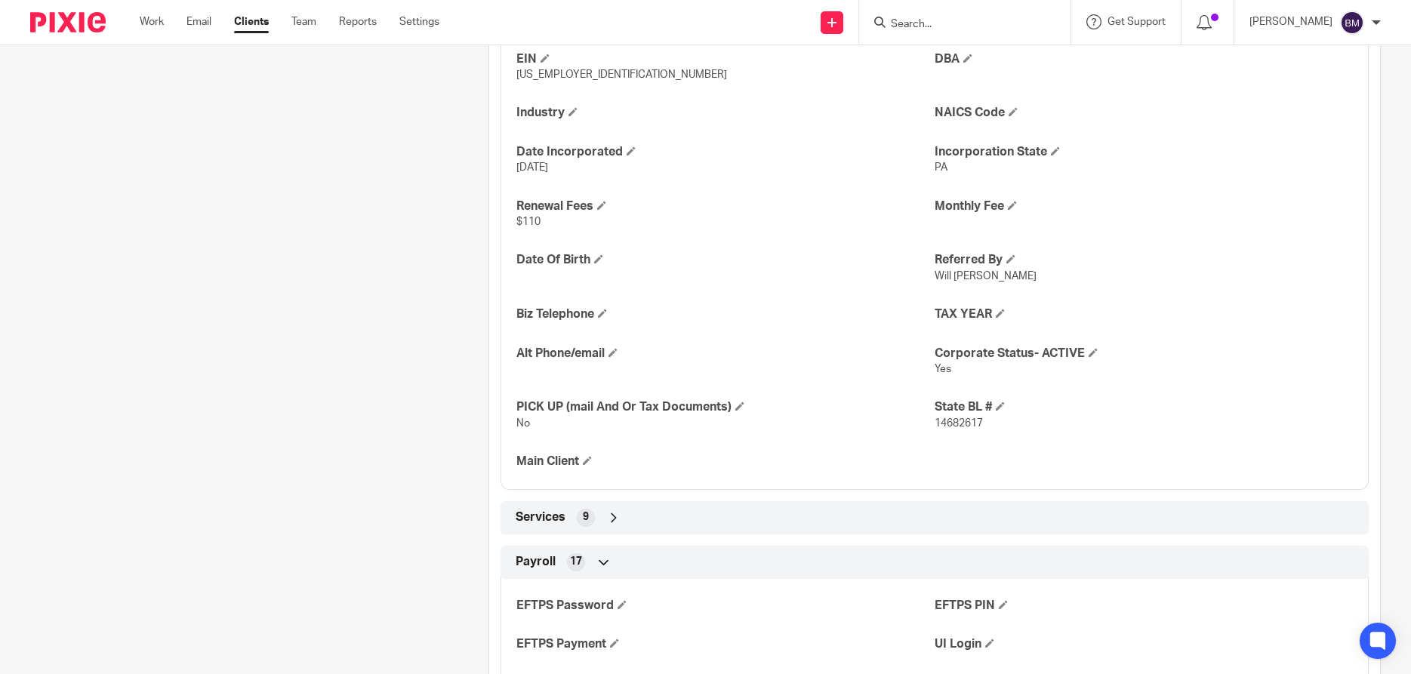
scroll to position [725, 0]
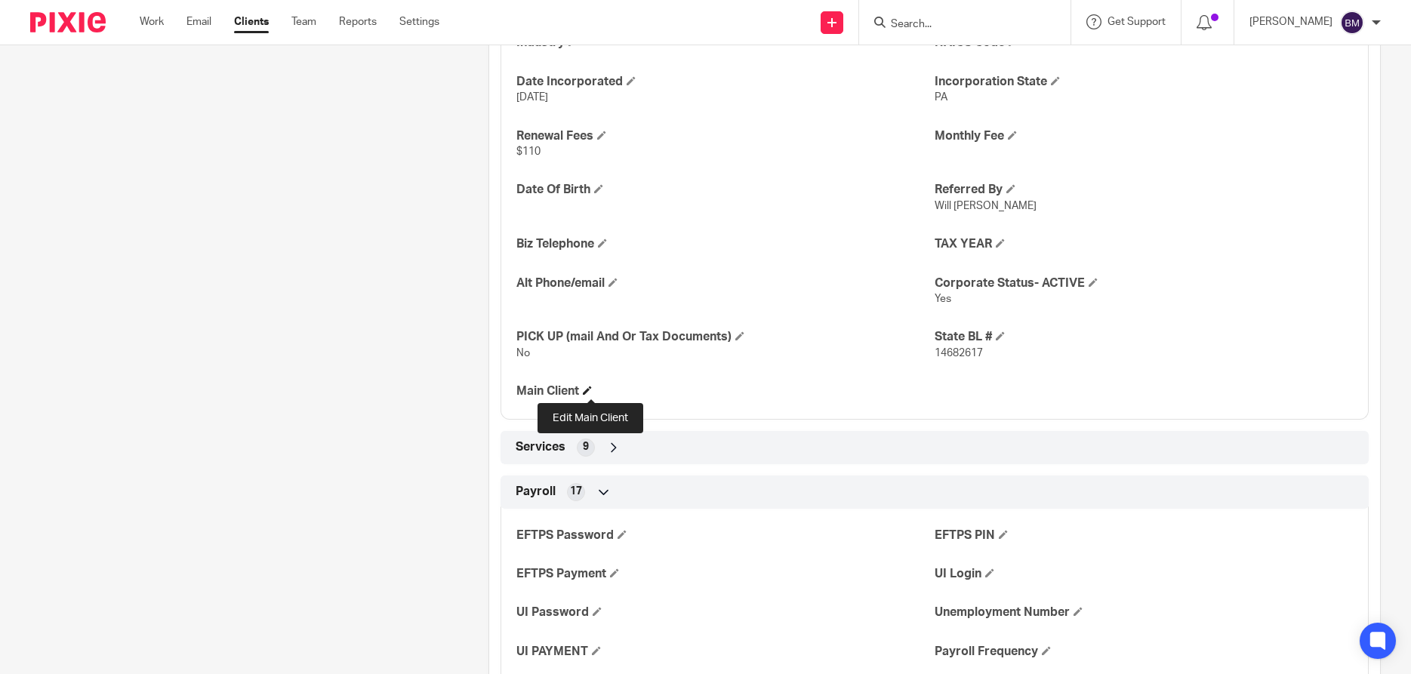
click at [590, 391] on span at bounding box center [587, 390] width 9 height 9
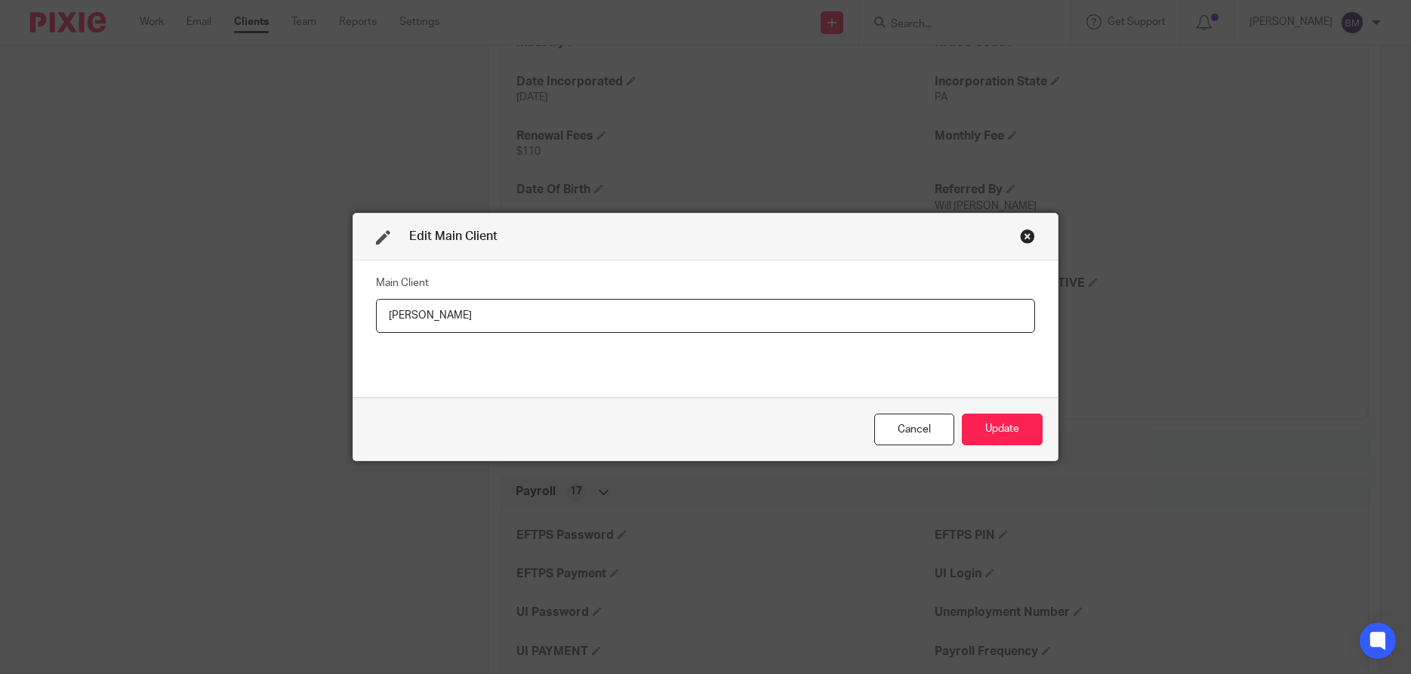
drag, startPoint x: 475, startPoint y: 317, endPoint x: 330, endPoint y: 306, distance: 145.3
click at [376, 306] on input "[PERSON_NAME]" at bounding box center [705, 316] width 659 height 34
type input "[PERSON_NAME]"
click at [1015, 434] on button "Update" at bounding box center [1002, 430] width 81 height 32
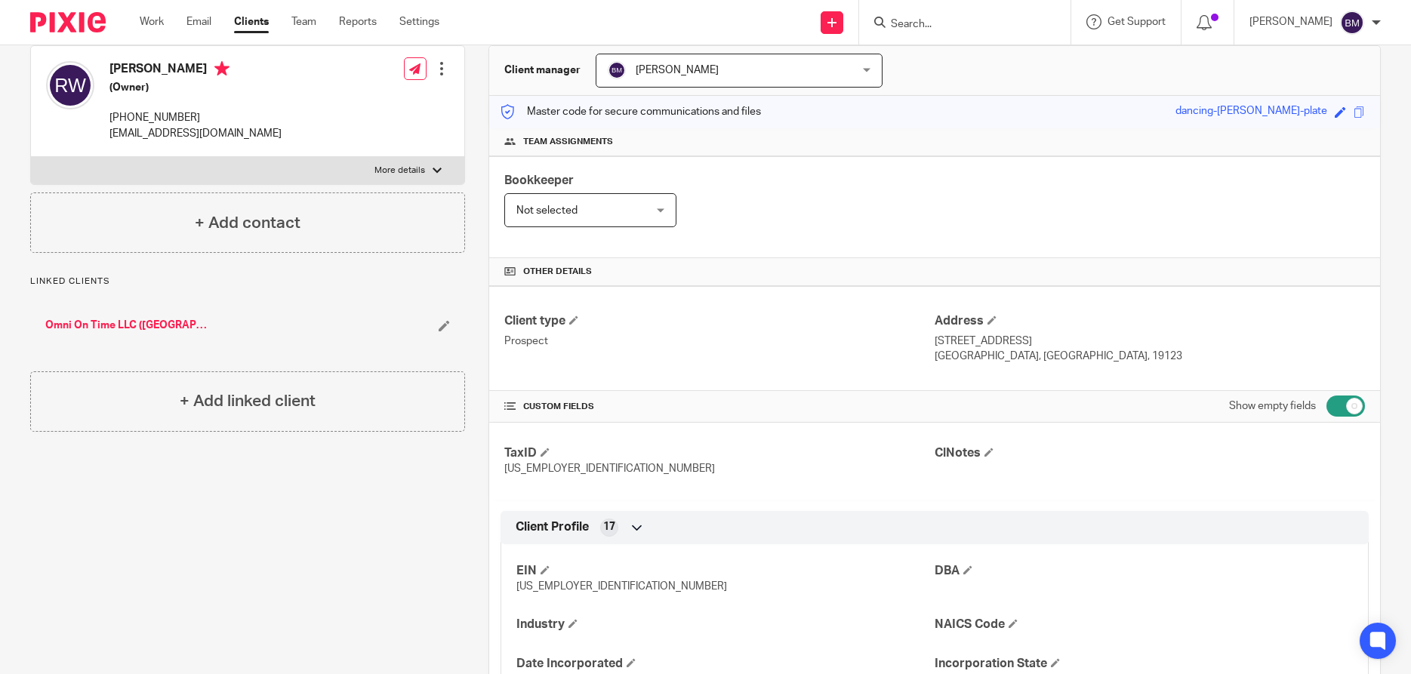
scroll to position [72, 0]
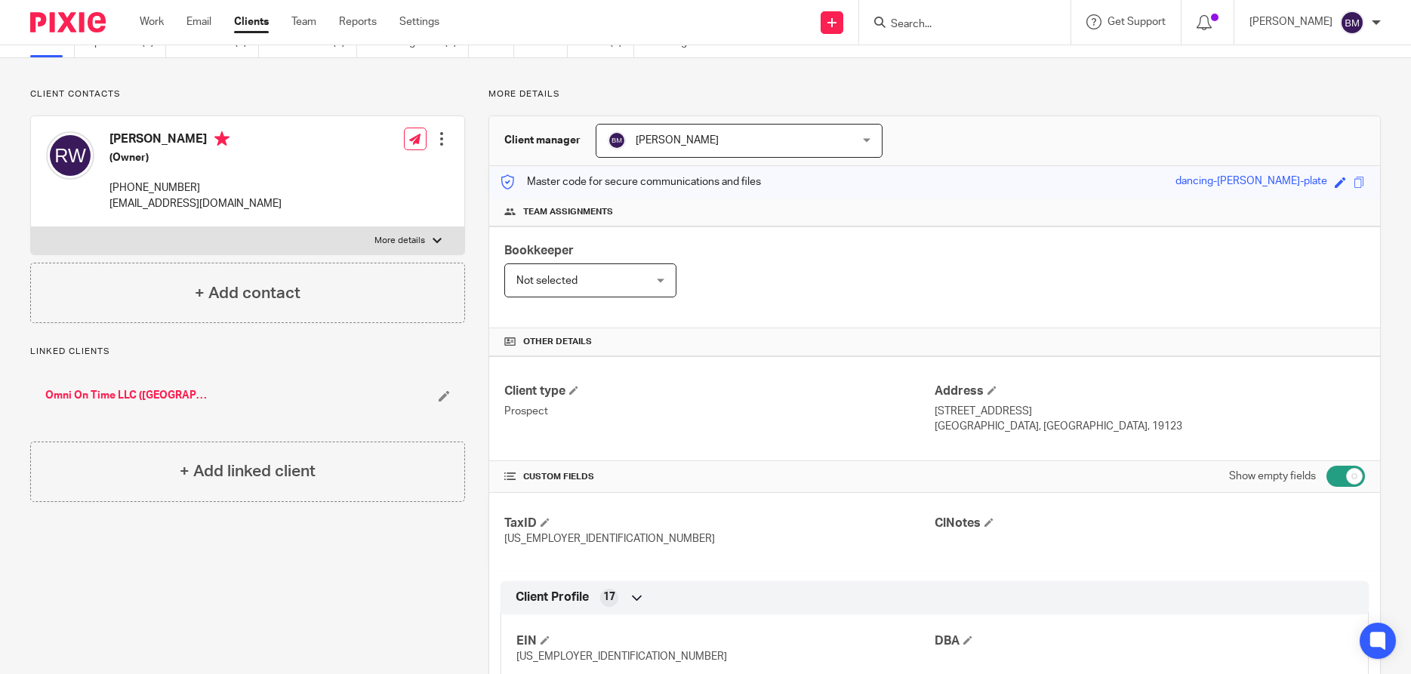
click at [103, 398] on link "Omni On Time LLC ([GEOGRAPHIC_DATA])" at bounding box center [126, 395] width 162 height 15
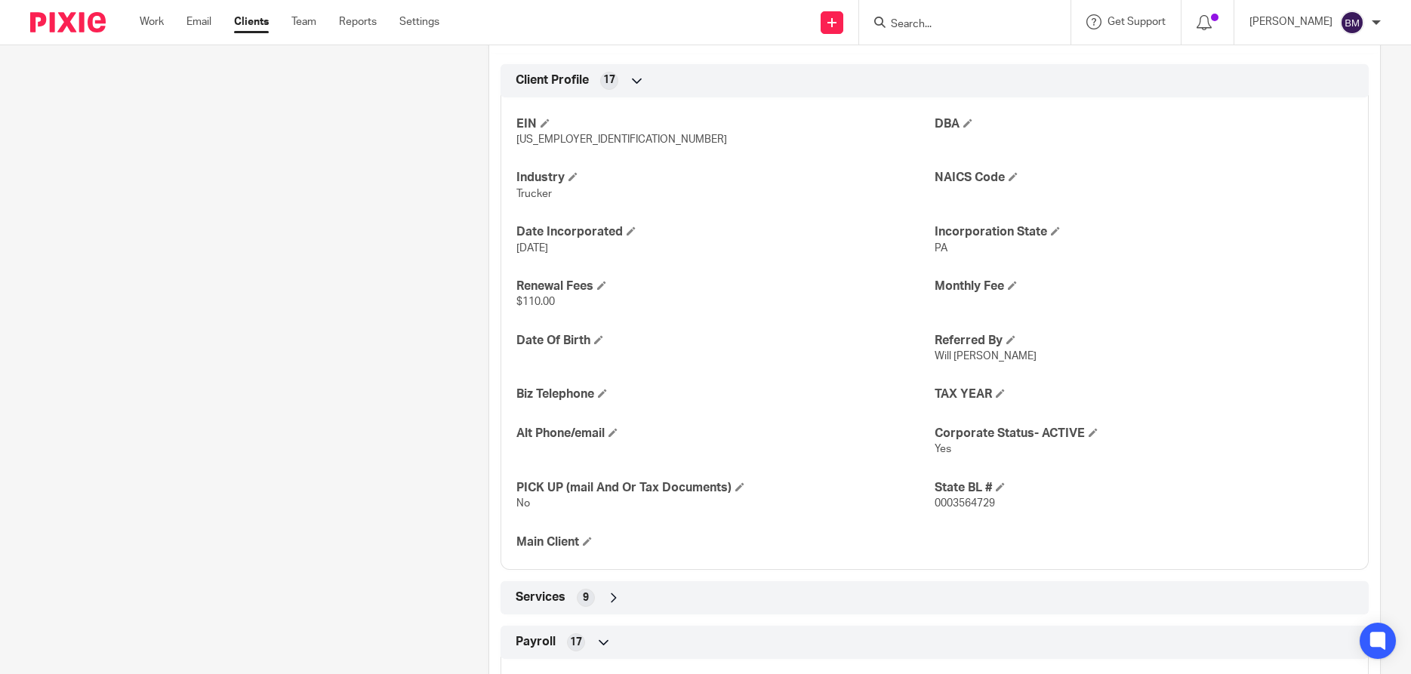
scroll to position [652, 0]
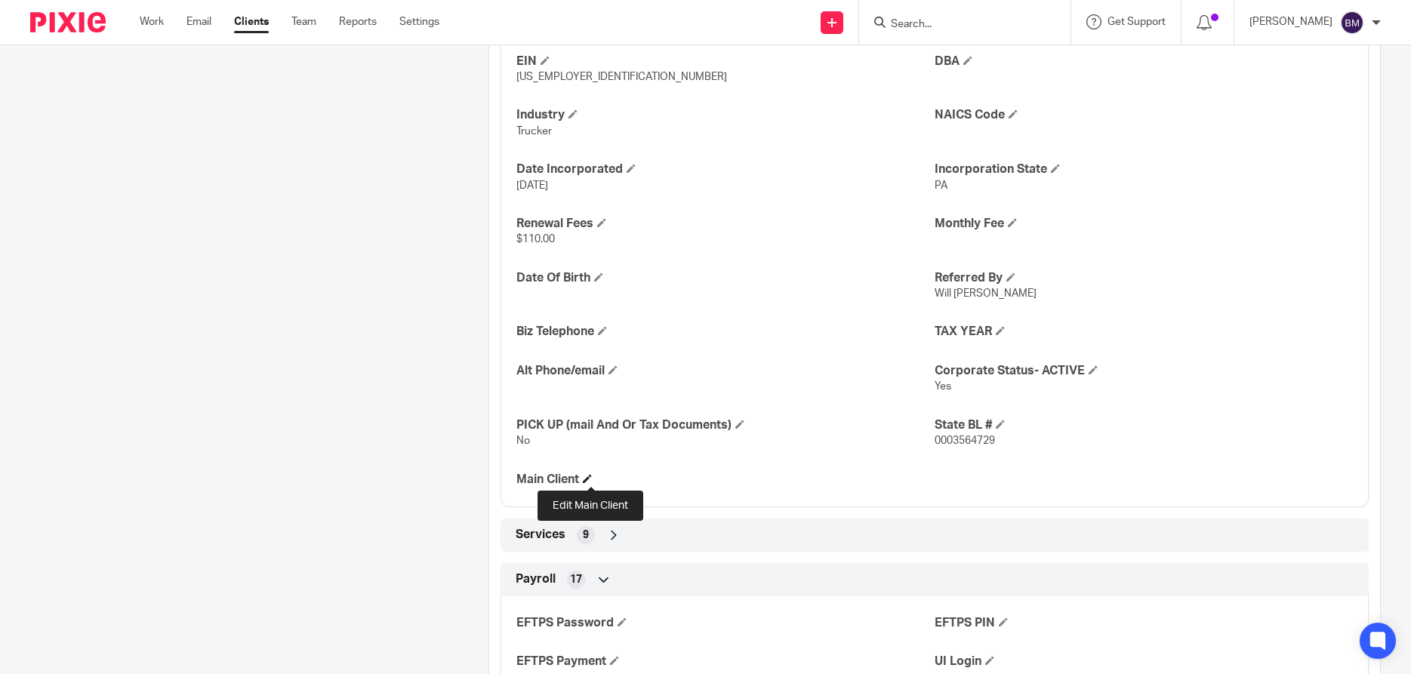
click at [592, 477] on span at bounding box center [587, 478] width 9 height 9
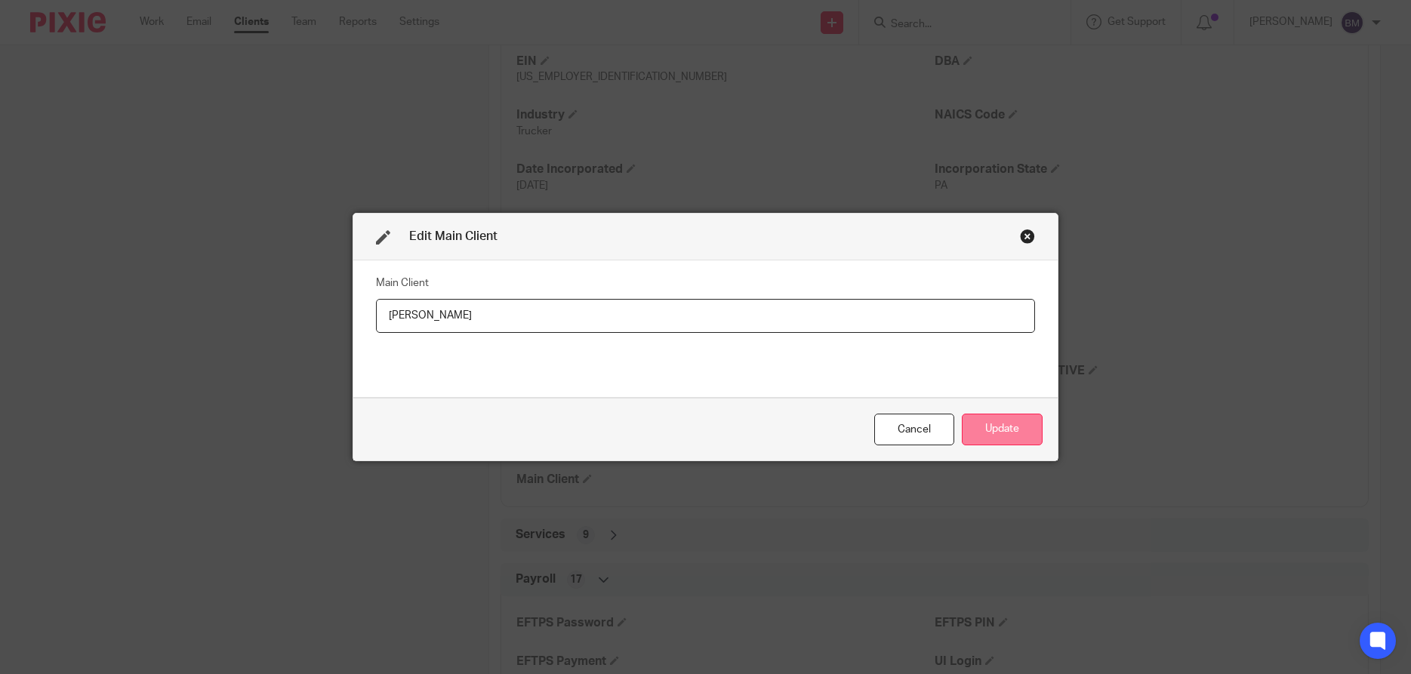
type input "Raymond Westpoint"
click at [984, 436] on button "Update" at bounding box center [1002, 430] width 81 height 32
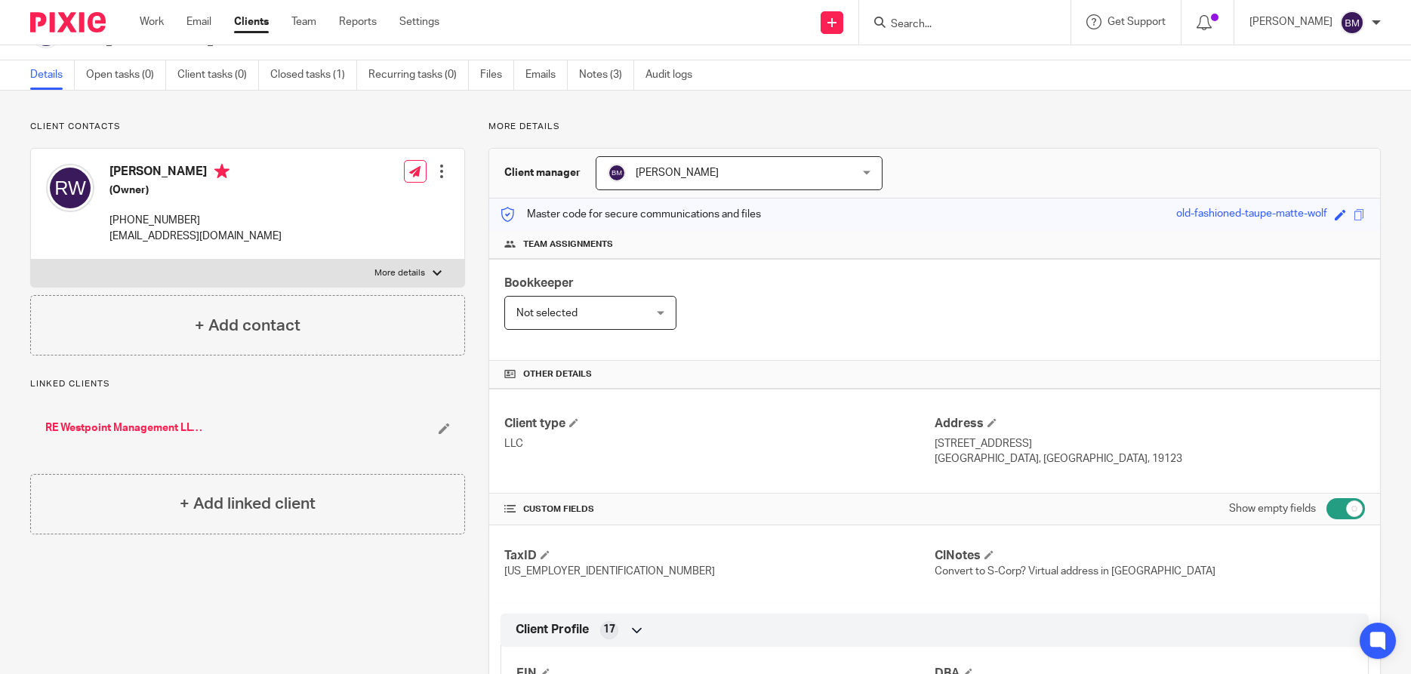
scroll to position [0, 0]
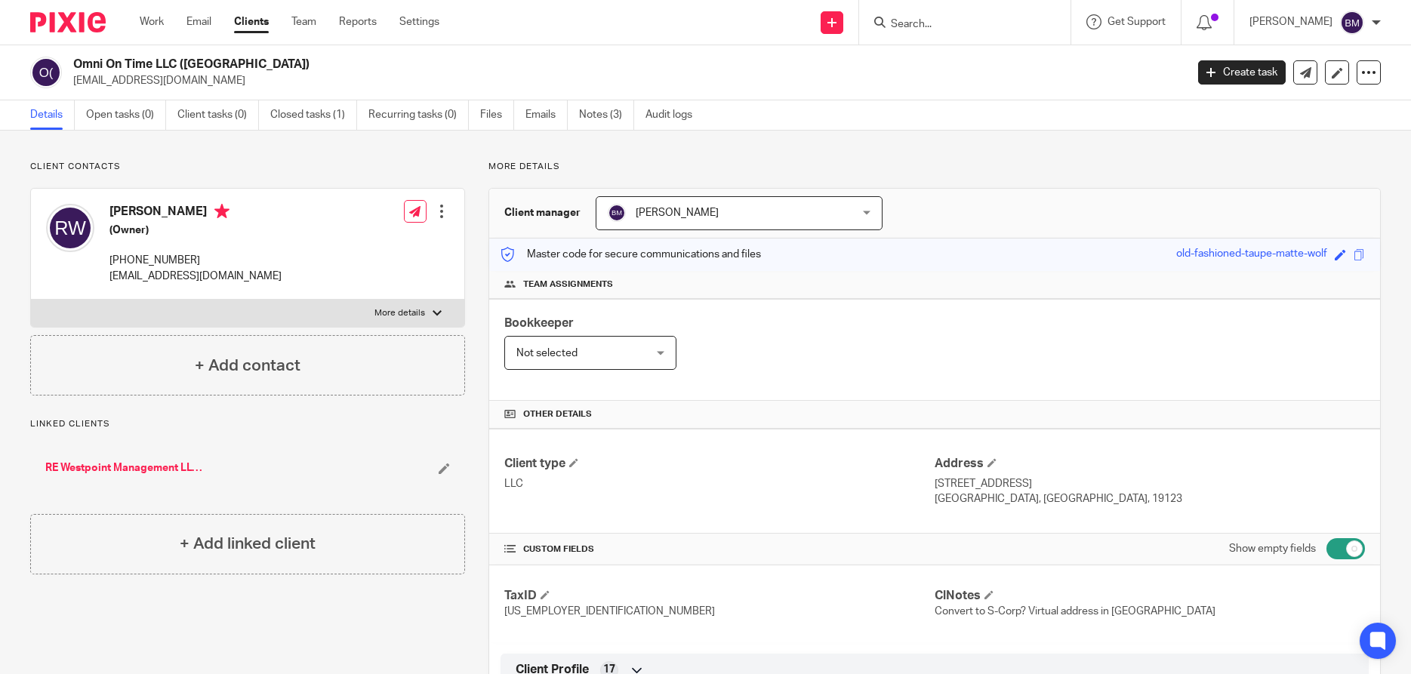
click at [89, 468] on link "RE Westpoint Management LLC ([GEOGRAPHIC_DATA])" at bounding box center [126, 467] width 162 height 15
click at [440, 313] on div at bounding box center [437, 313] width 9 height 9
click at [31, 300] on input "More details" at bounding box center [30, 299] width 1 height 1
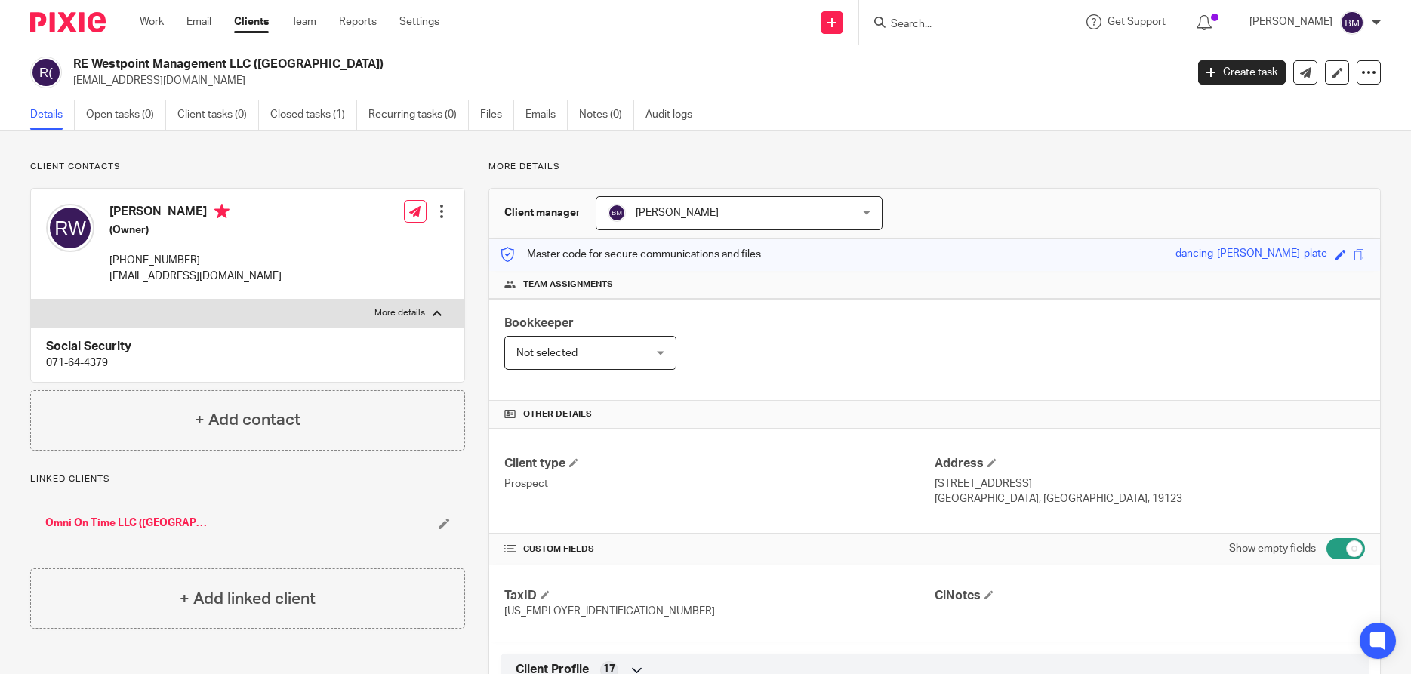
click at [440, 313] on div at bounding box center [437, 313] width 9 height 9
click at [31, 300] on input "More details" at bounding box center [30, 299] width 1 height 1
checkbox input "false"
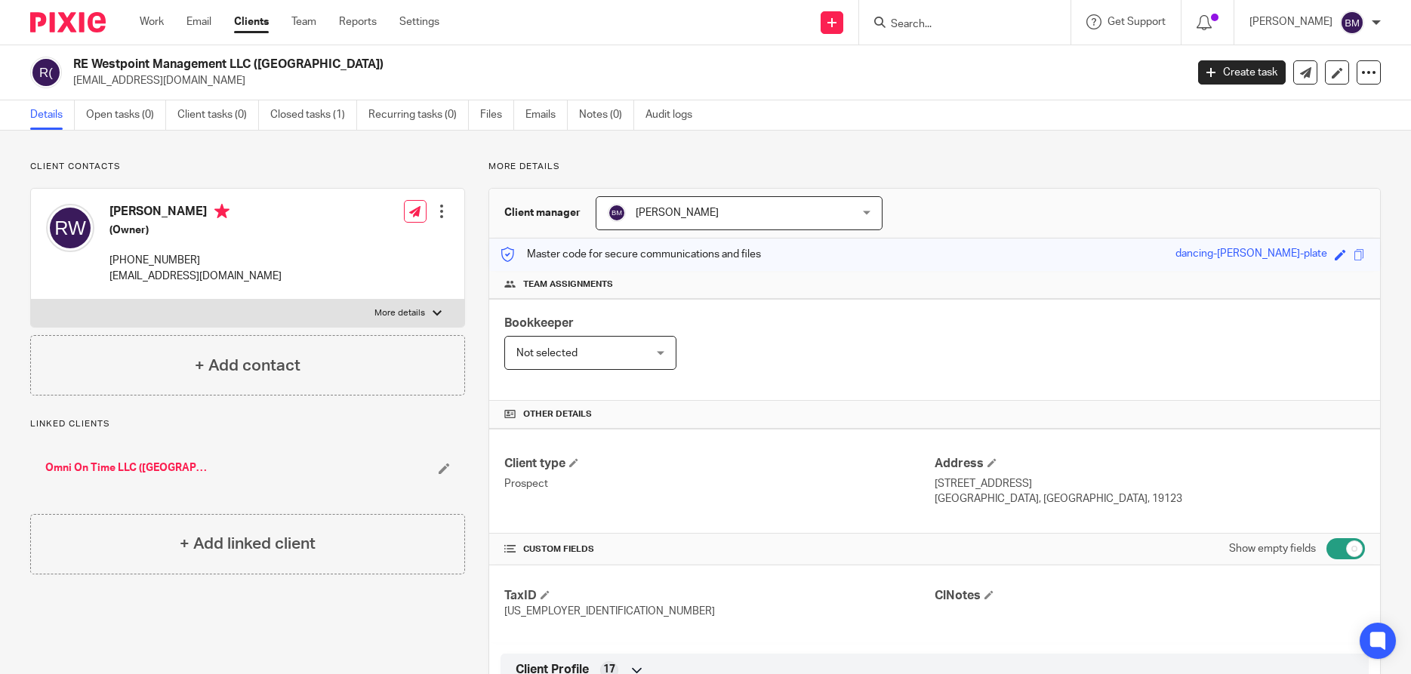
click at [442, 213] on div at bounding box center [441, 211] width 15 height 15
click at [371, 235] on link "Edit contact" at bounding box center [374, 245] width 144 height 22
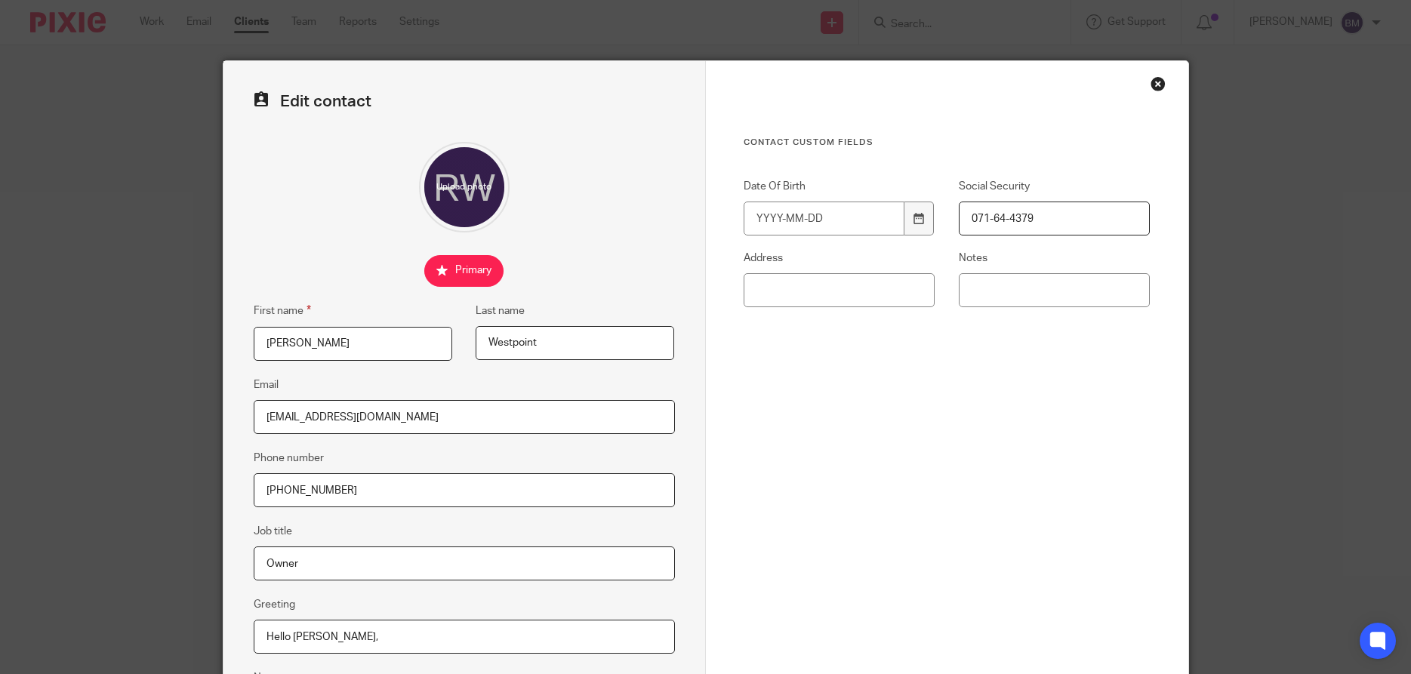
click at [1158, 85] on div "Close this dialog window" at bounding box center [1157, 83] width 15 height 15
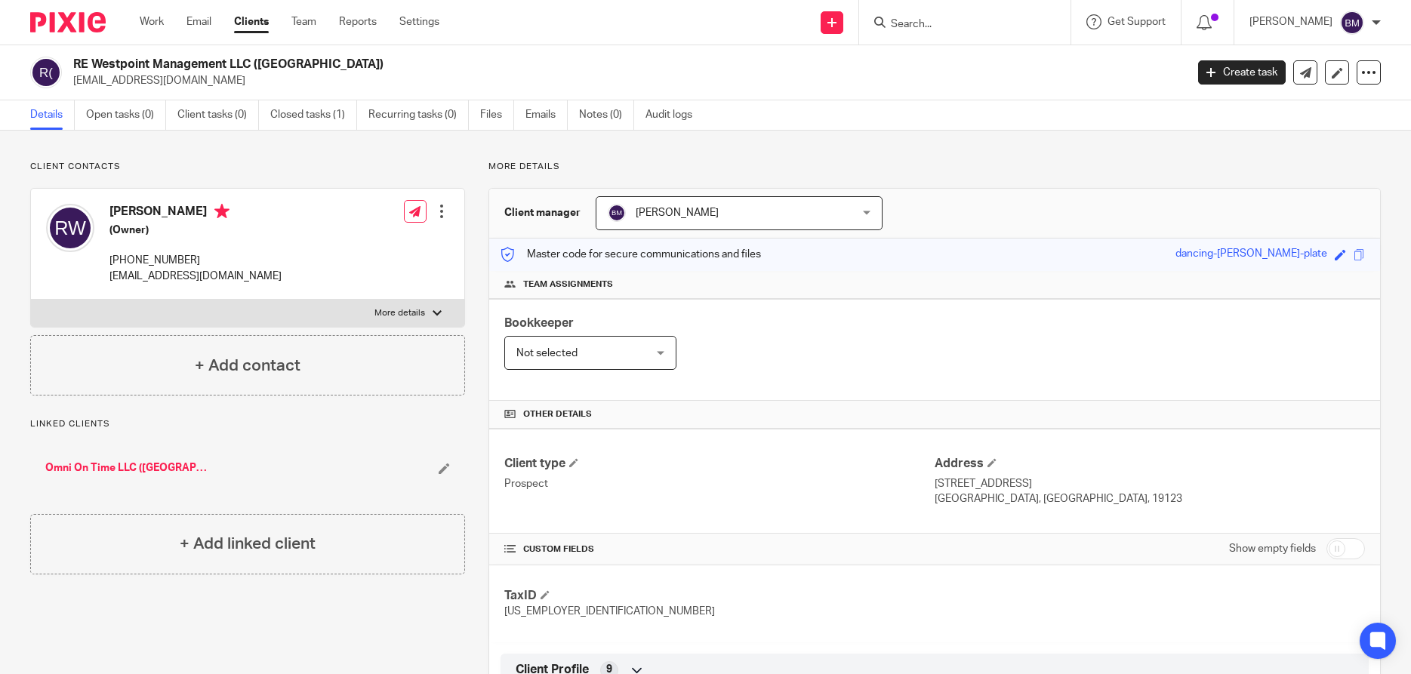
click at [253, 23] on link "Clients" at bounding box center [251, 21] width 35 height 15
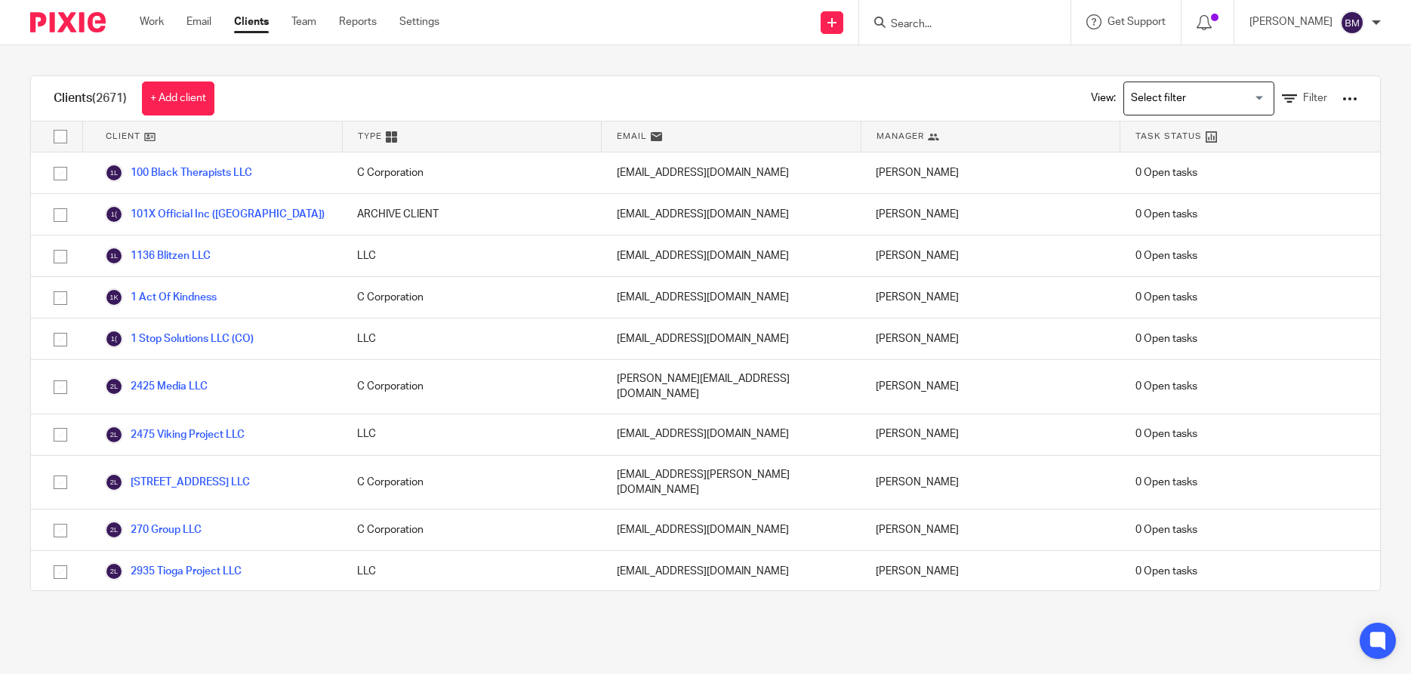
click at [950, 23] on input "Search" at bounding box center [957, 25] width 136 height 14
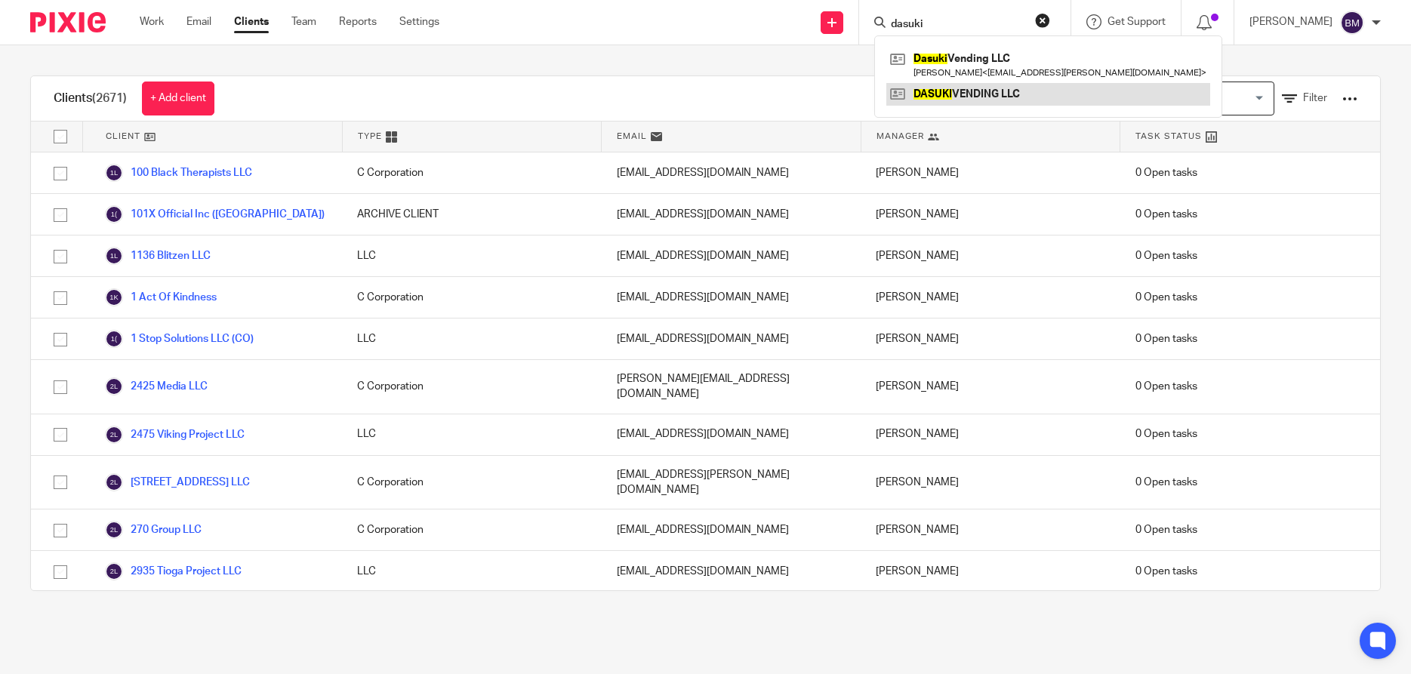
type input "dasuki"
click at [984, 97] on link at bounding box center [1048, 94] width 324 height 23
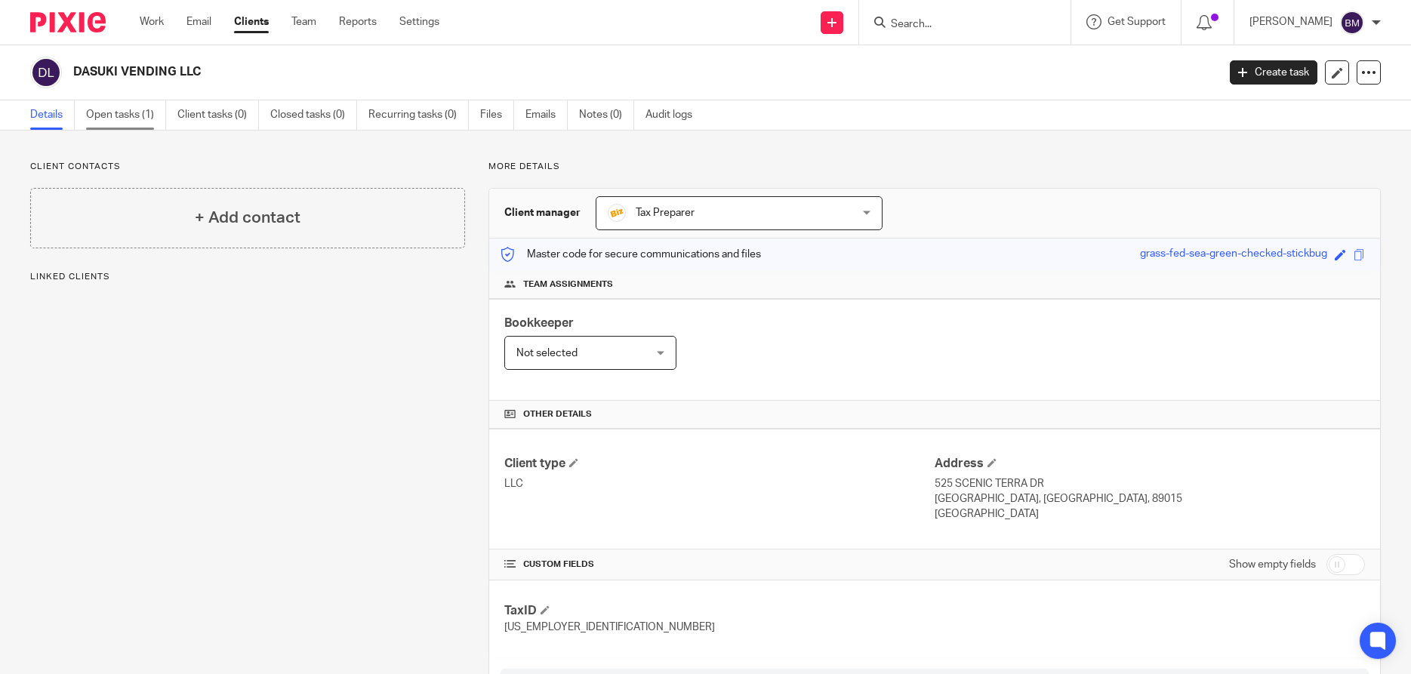
click at [113, 117] on link "Open tasks (1)" at bounding box center [126, 114] width 80 height 29
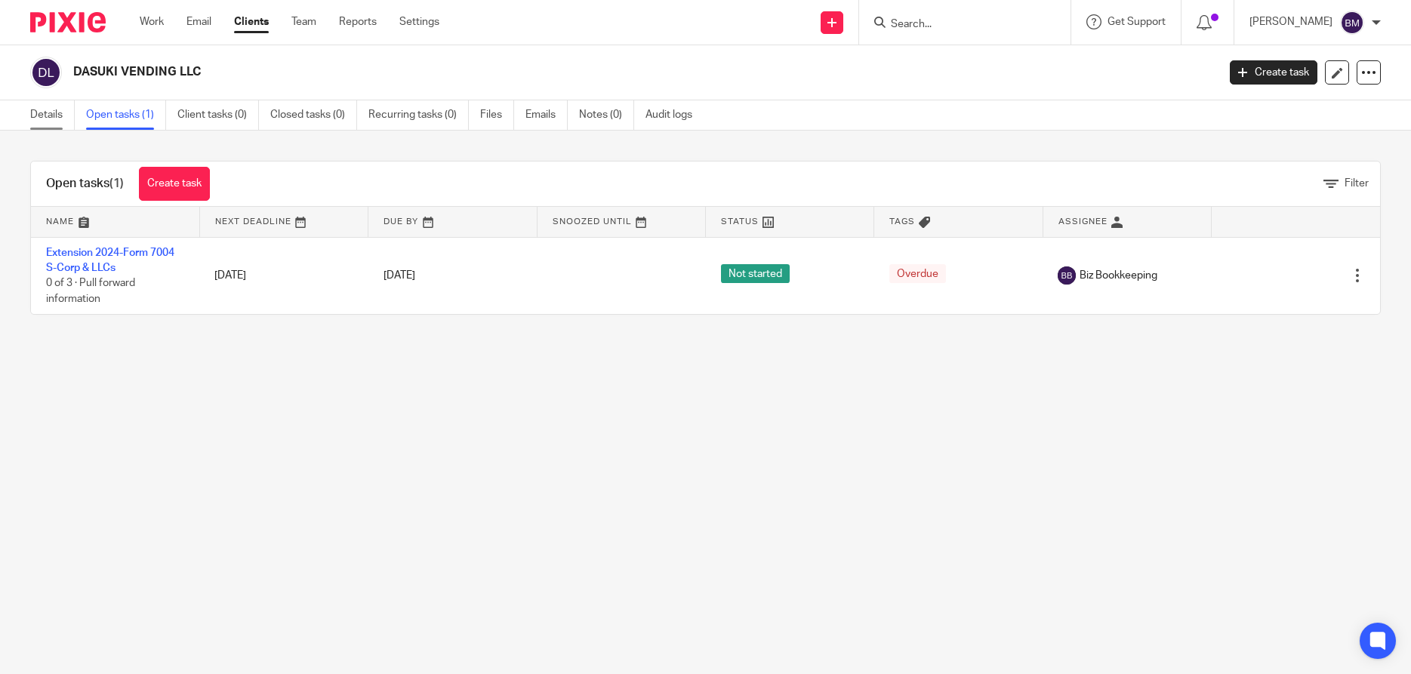
click at [37, 112] on link "Details" at bounding box center [52, 114] width 45 height 29
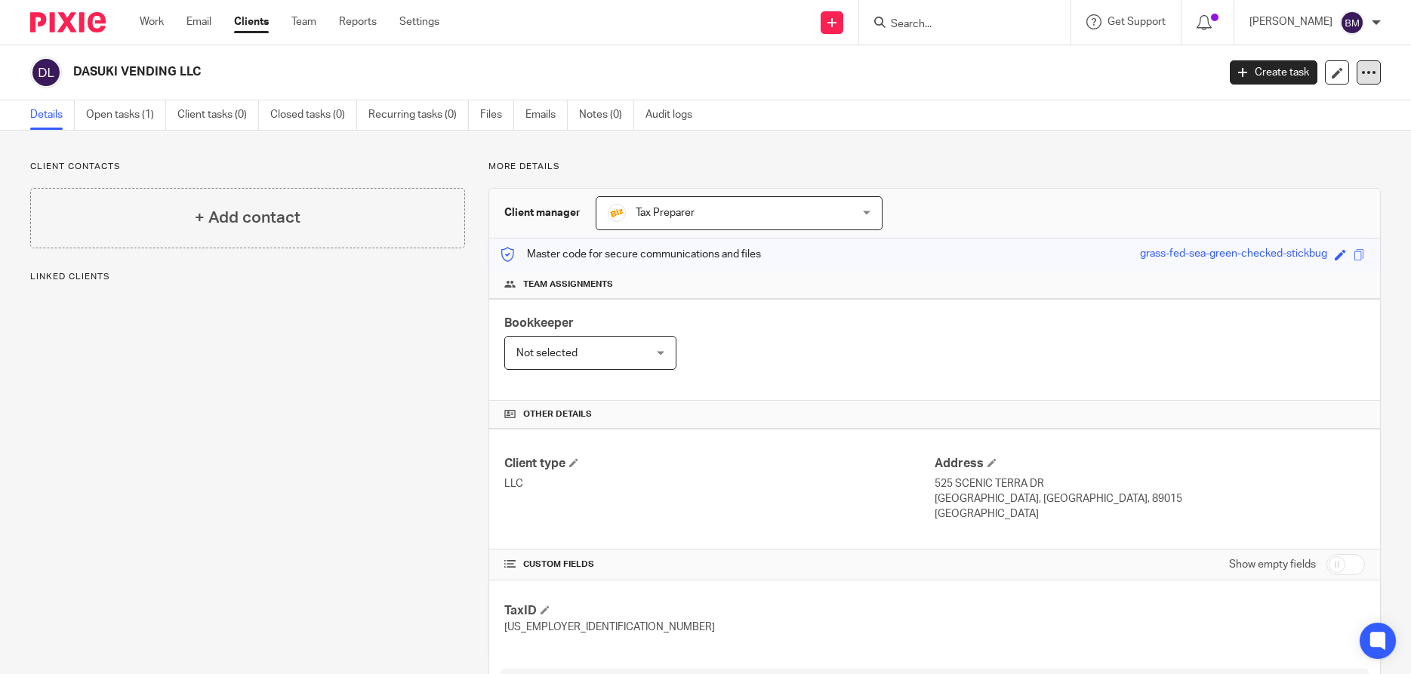
click at [1365, 82] on div at bounding box center [1369, 72] width 24 height 24
click at [945, 81] on div "DASUKI VENDING LLC" at bounding box center [618, 73] width 1177 height 32
click at [933, 26] on input "Search" at bounding box center [957, 25] width 136 height 14
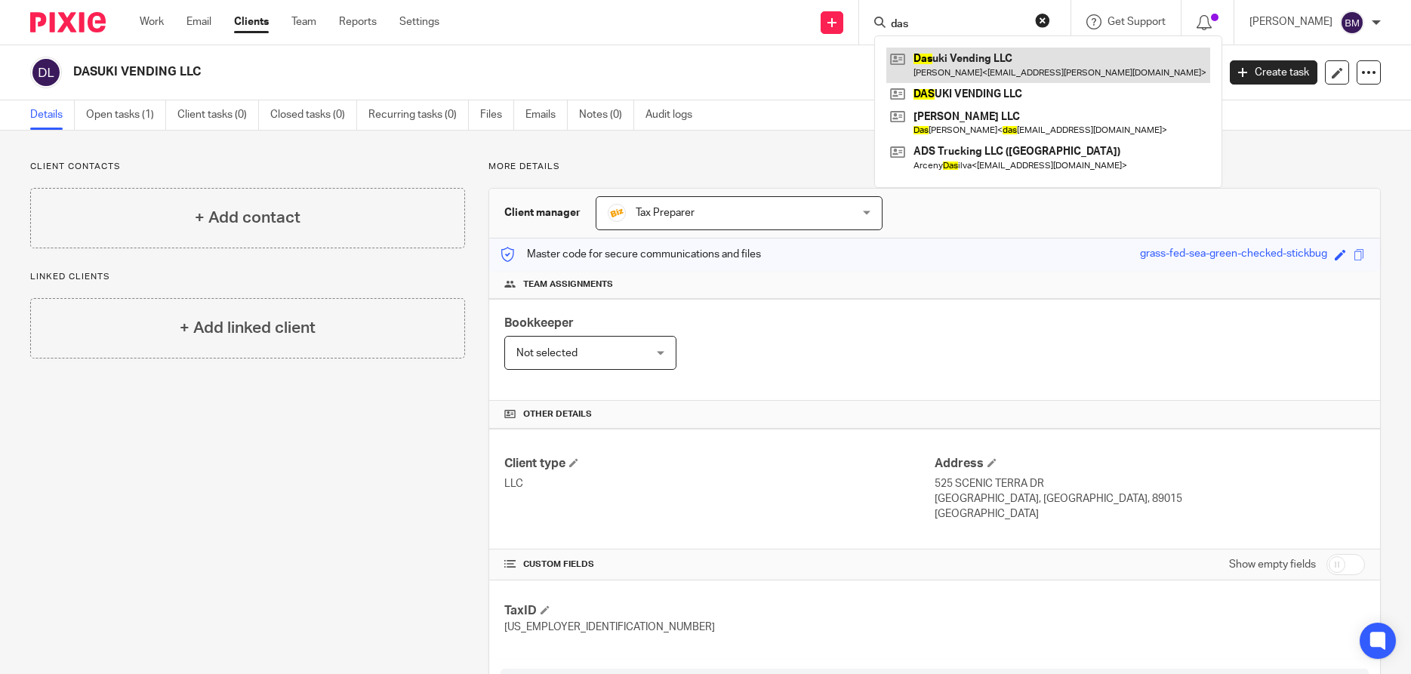
type input "das"
click at [975, 65] on link at bounding box center [1048, 65] width 324 height 35
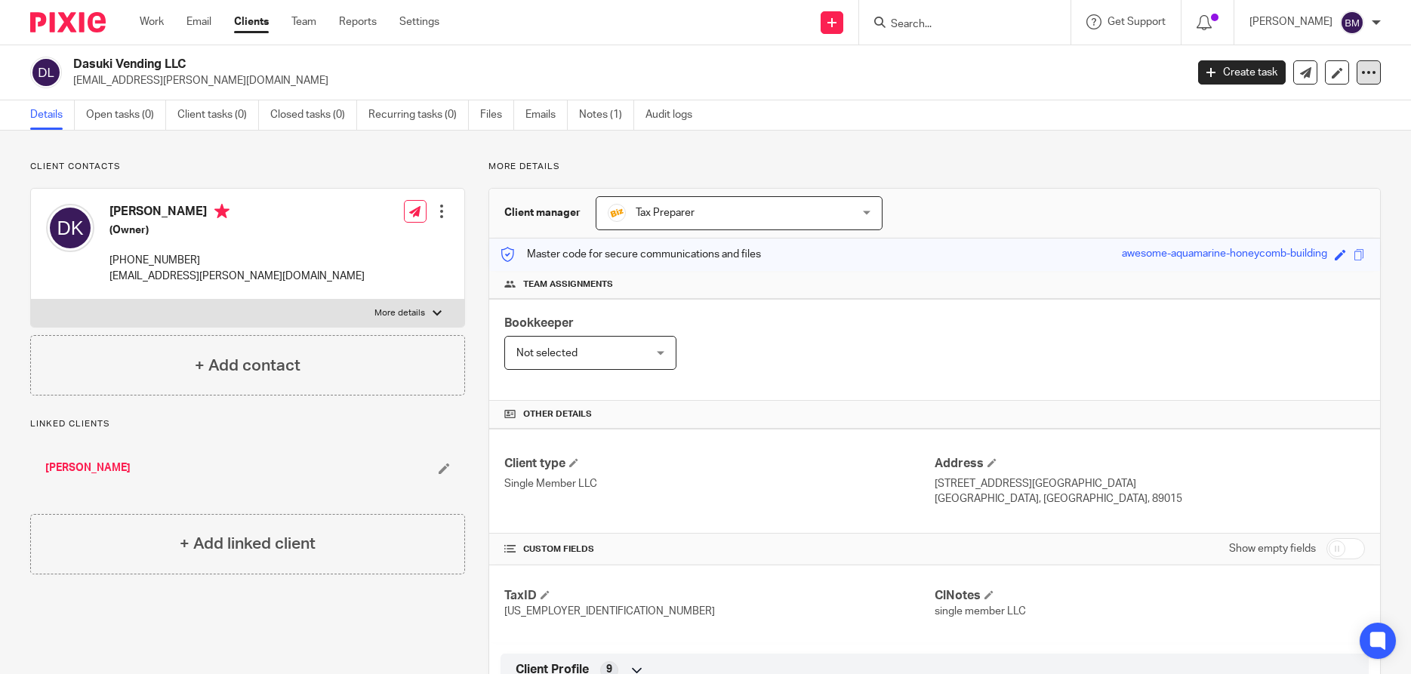
click at [1361, 75] on div at bounding box center [1369, 72] width 24 height 24
click at [1310, 134] on link "Merge" at bounding box center [1330, 133] width 84 height 22
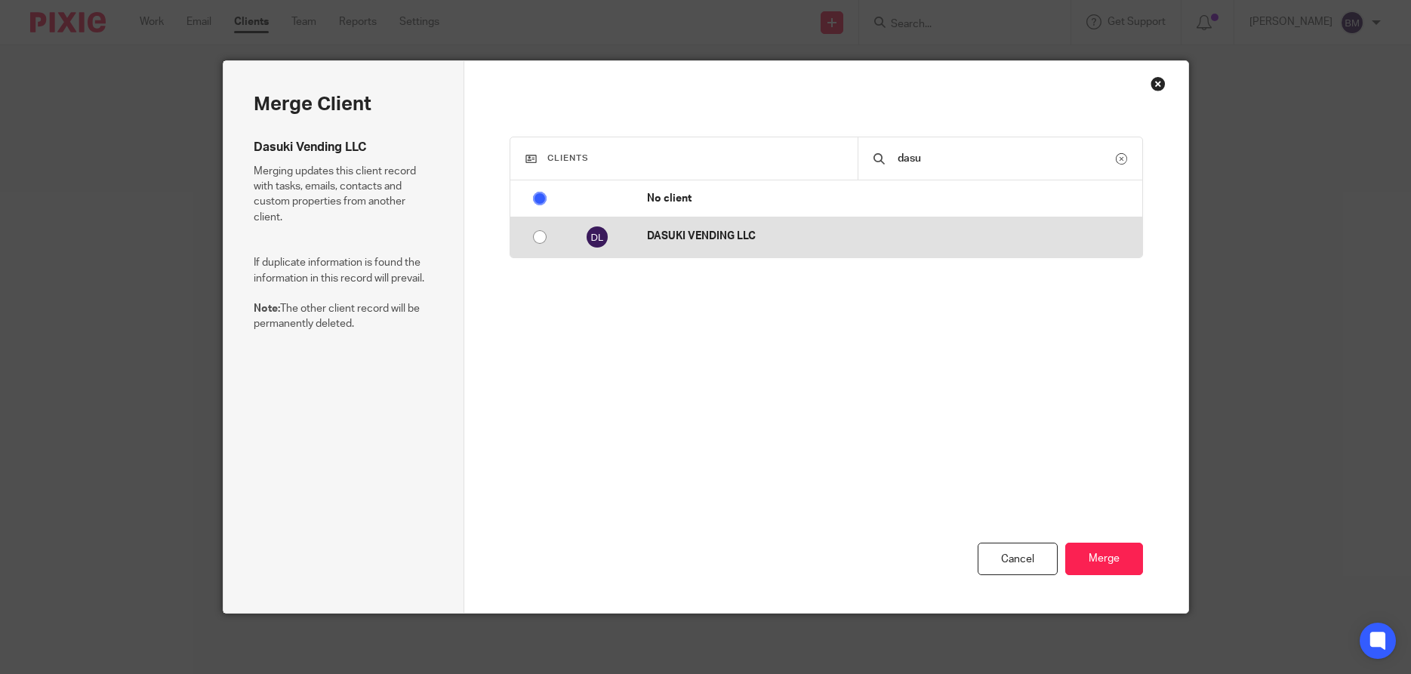
type input "dasu"
click at [536, 235] on input "radio" at bounding box center [539, 237] width 29 height 29
radio input "false"
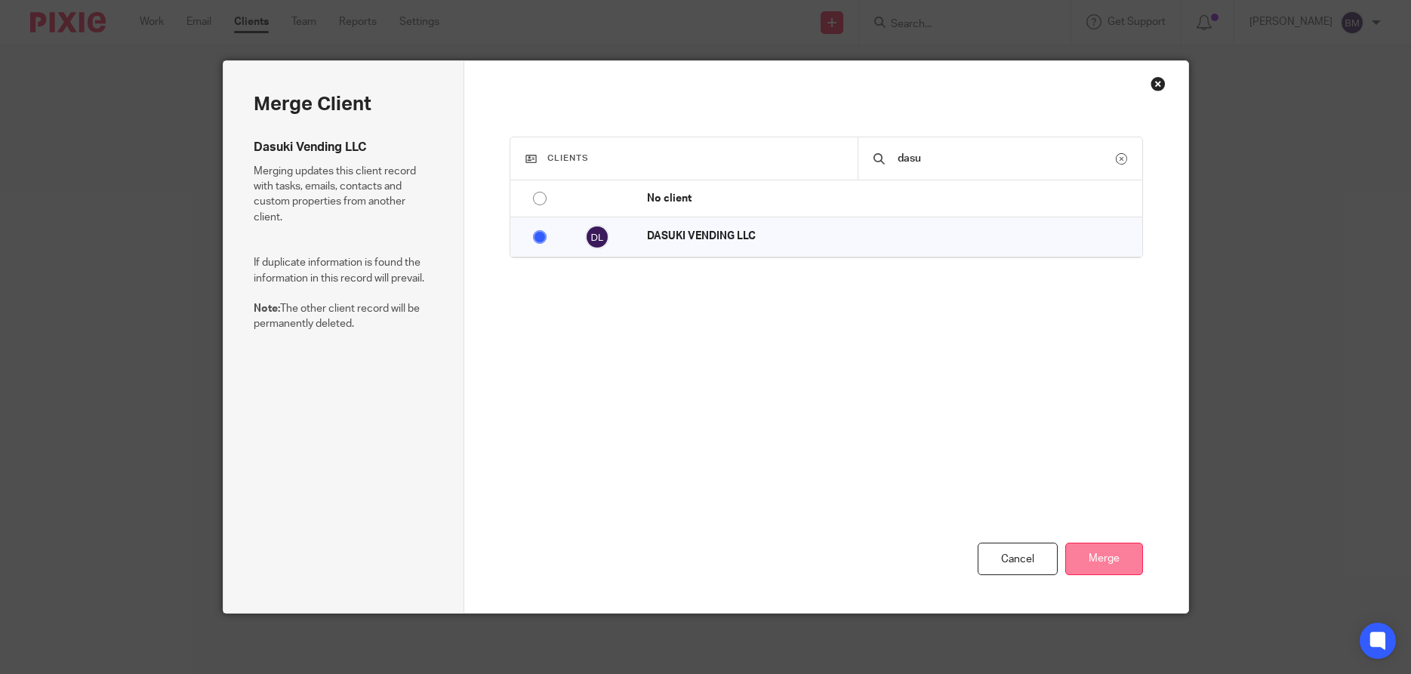
click at [1099, 564] on button "Merge" at bounding box center [1104, 559] width 78 height 32
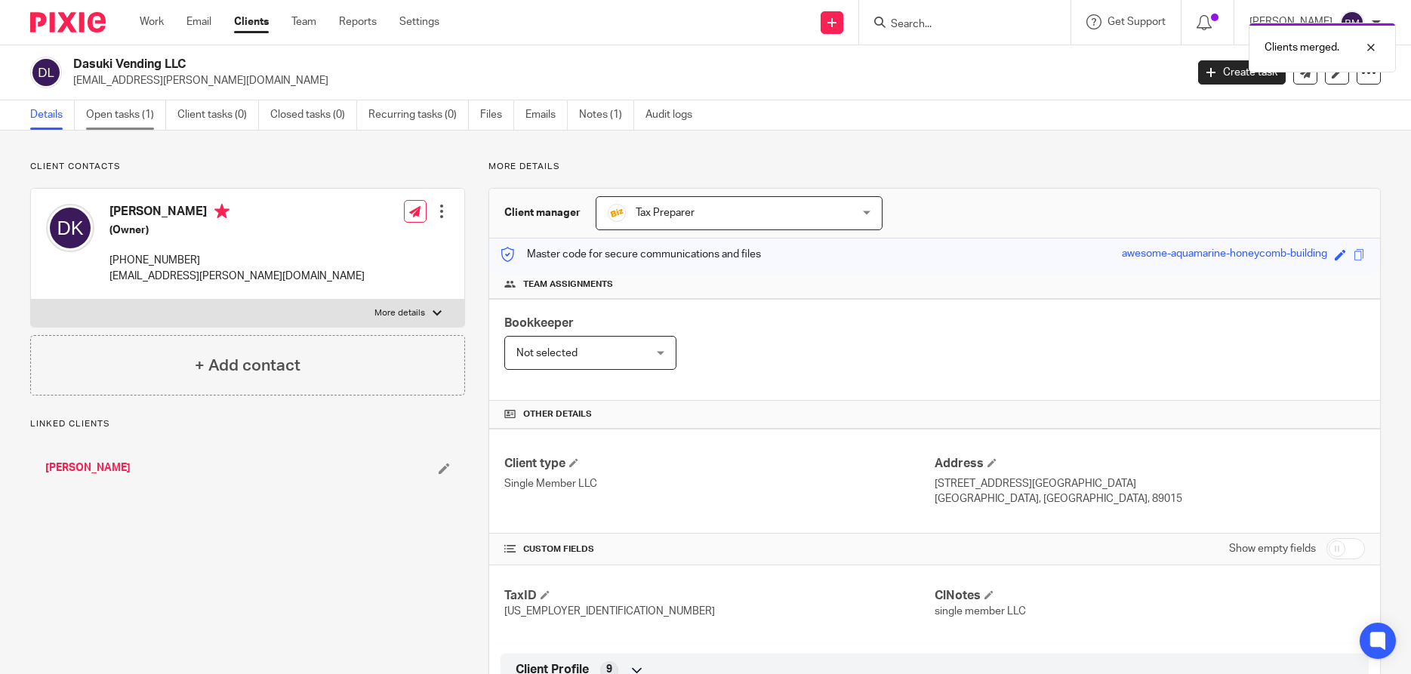
click at [127, 119] on link "Open tasks (1)" at bounding box center [126, 114] width 80 height 29
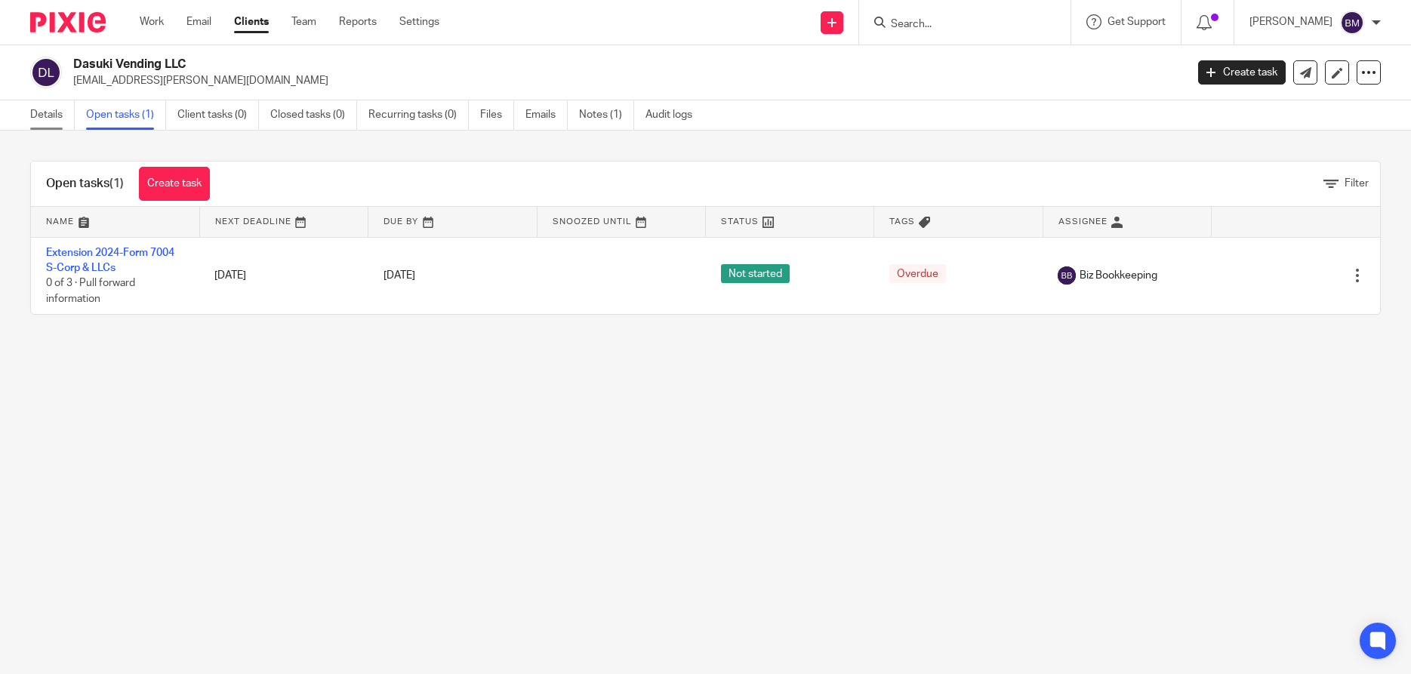
click at [53, 115] on link "Details" at bounding box center [52, 114] width 45 height 29
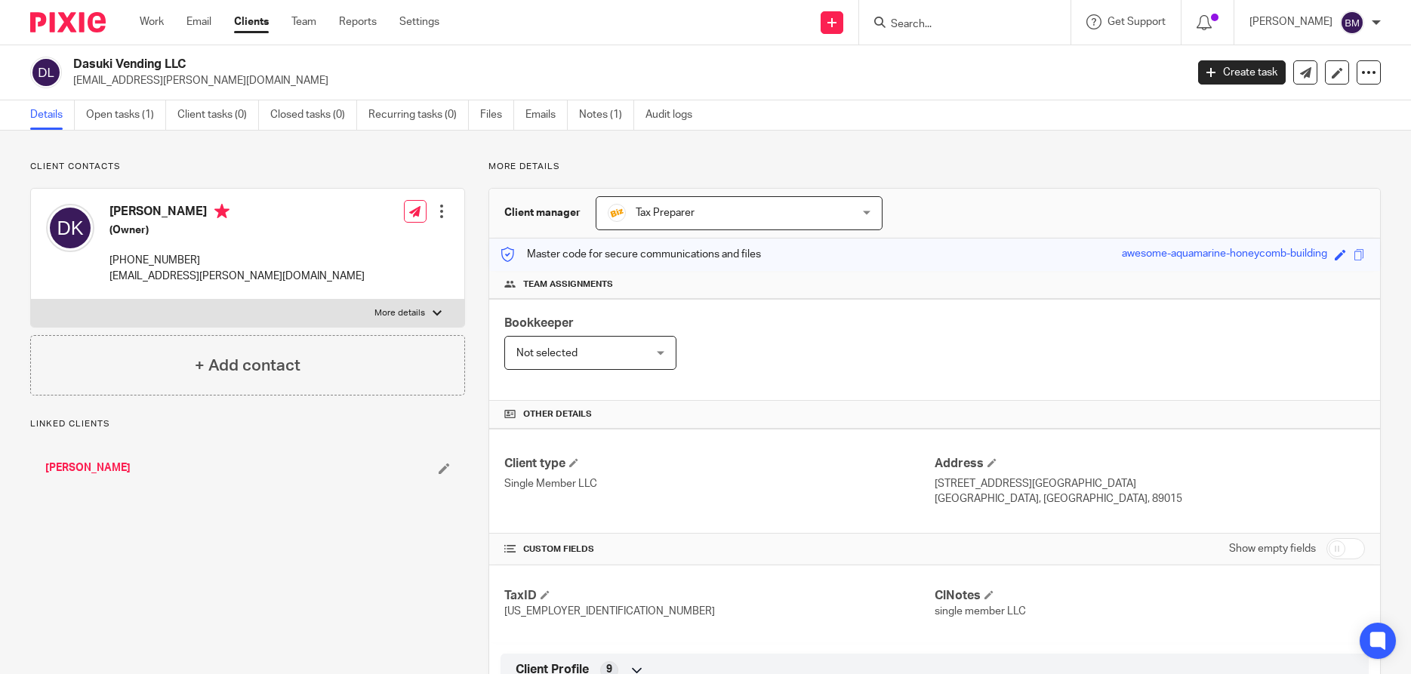
click at [1353, 545] on input "checkbox" at bounding box center [1345, 548] width 38 height 21
checkbox input "true"
click at [594, 115] on link "Notes (1)" at bounding box center [606, 114] width 55 height 29
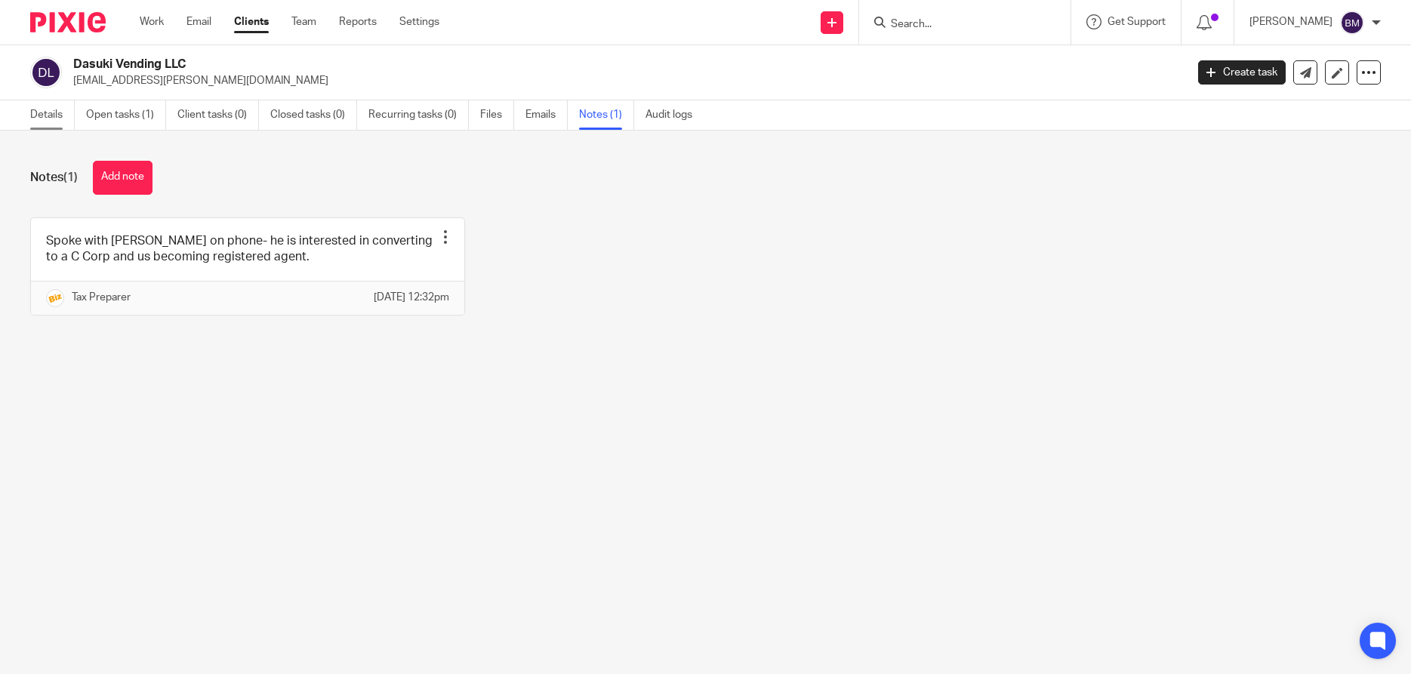
click at [42, 117] on link "Details" at bounding box center [52, 114] width 45 height 29
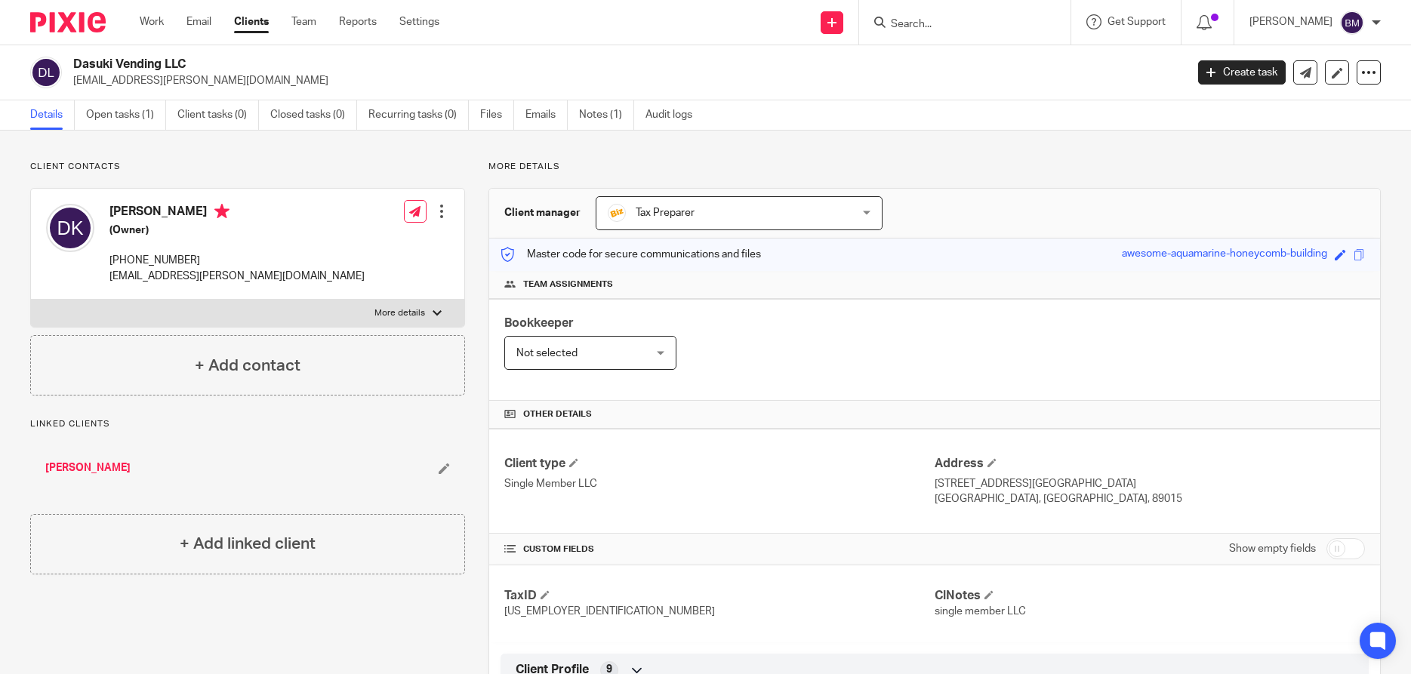
click at [923, 23] on input "Search" at bounding box center [957, 25] width 136 height 14
click at [124, 121] on link "Open tasks (1)" at bounding box center [126, 114] width 80 height 29
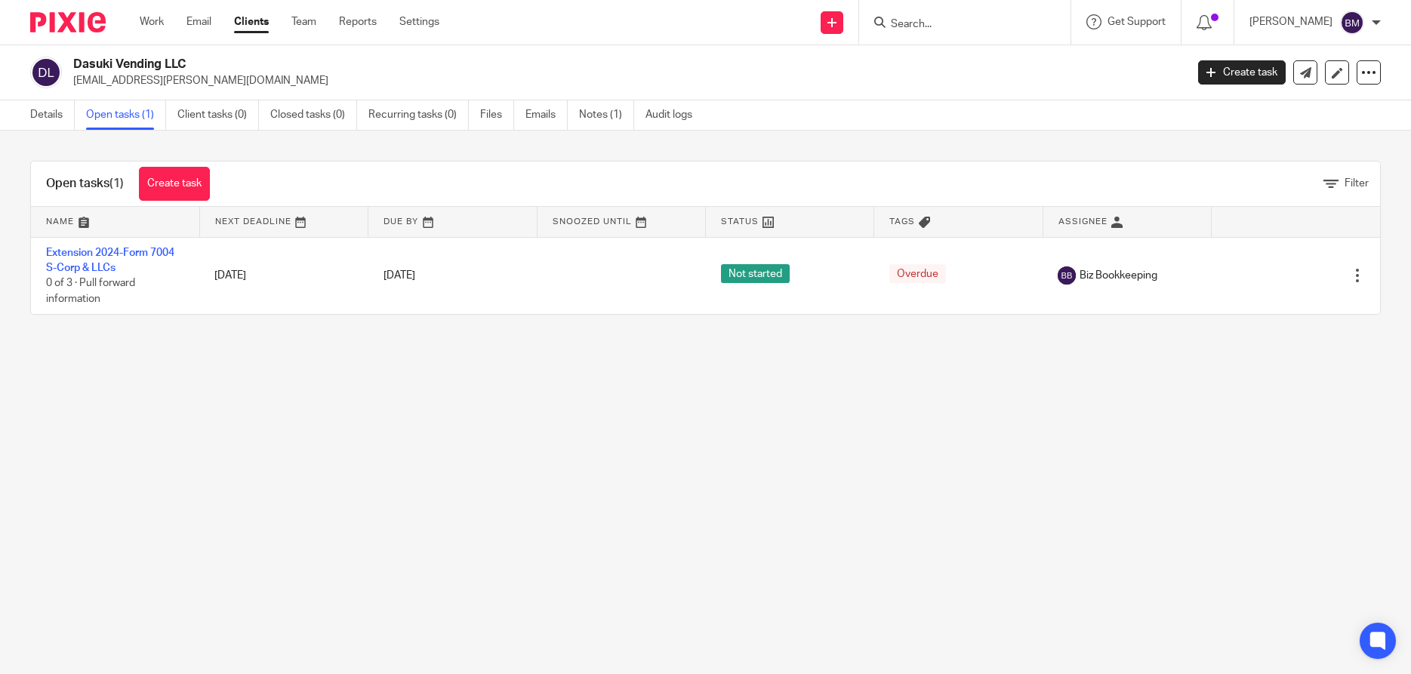
click at [175, 191] on link "Create task" at bounding box center [174, 184] width 71 height 34
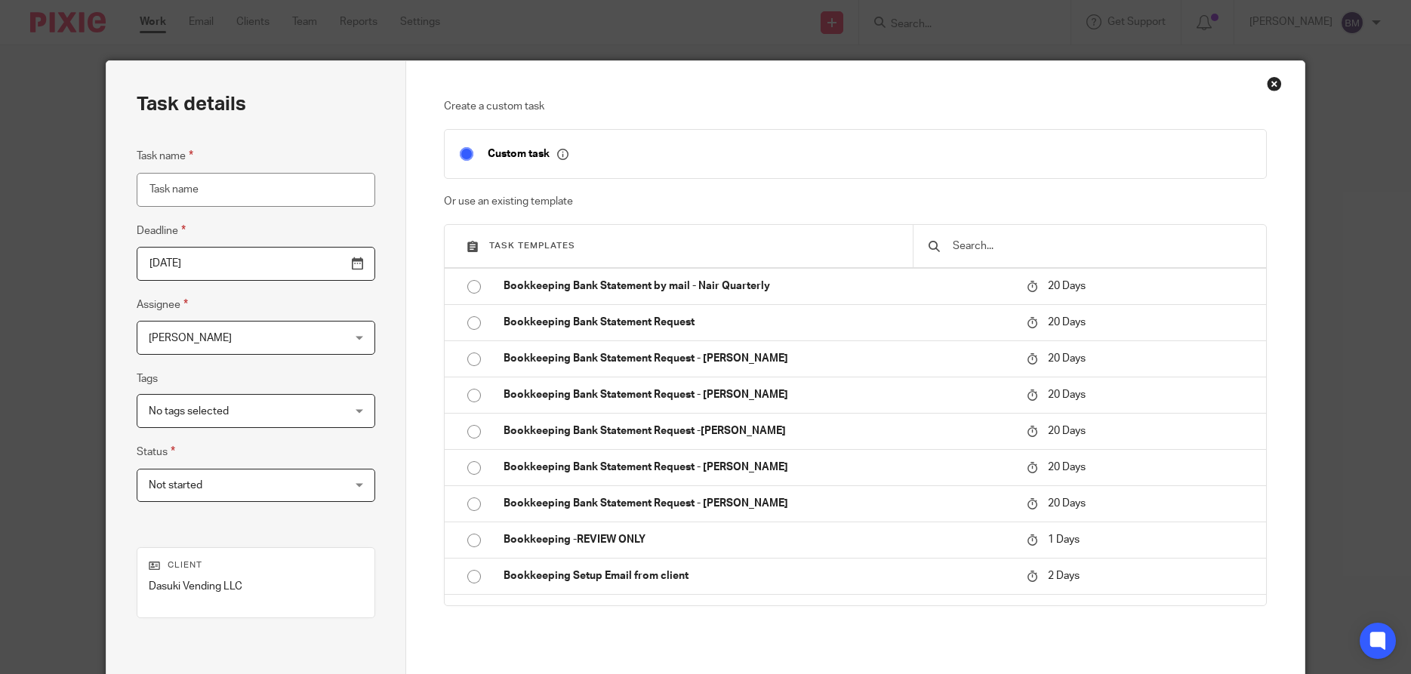
scroll to position [951, 0]
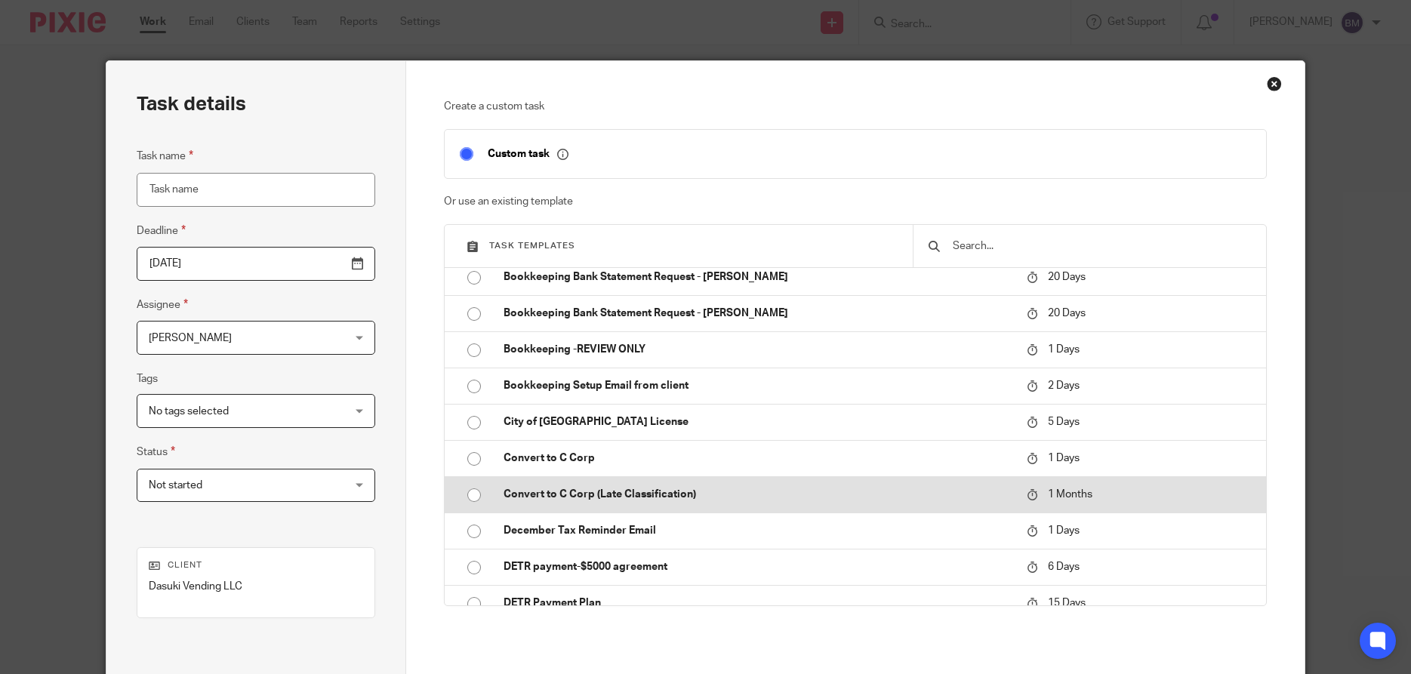
click at [473, 495] on input "radio" at bounding box center [474, 495] width 29 height 29
type input "2025-10-18"
type input "Convert to C Corp (Late Classification)"
checkbox input "false"
radio input "false"
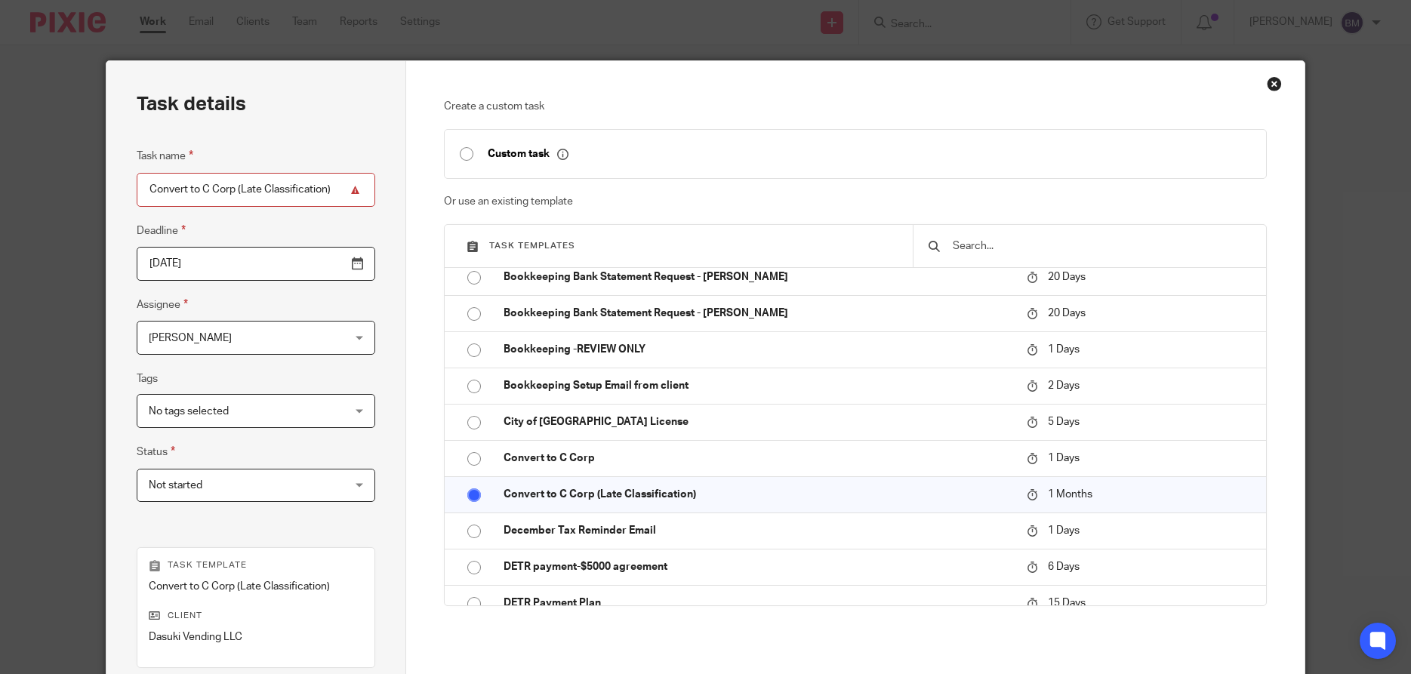
scroll to position [218, 0]
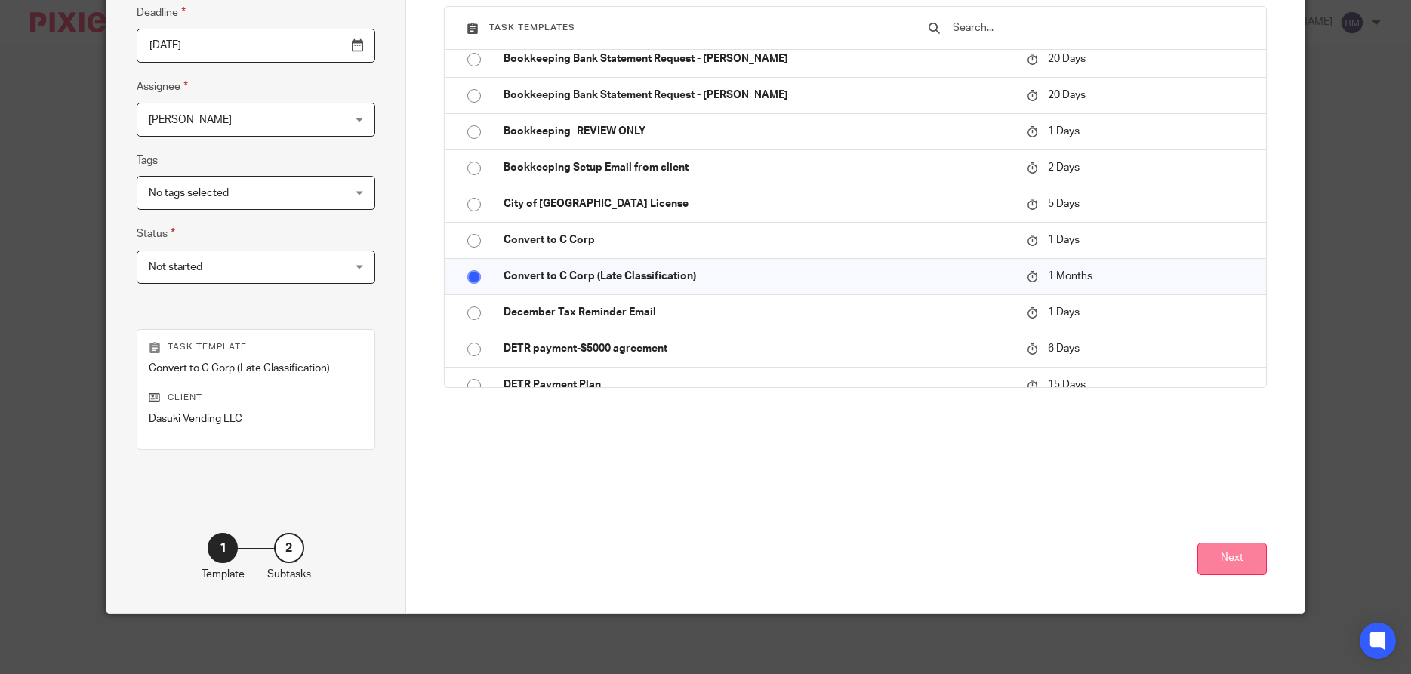
click at [1230, 564] on button "Next" at bounding box center [1231, 559] width 69 height 32
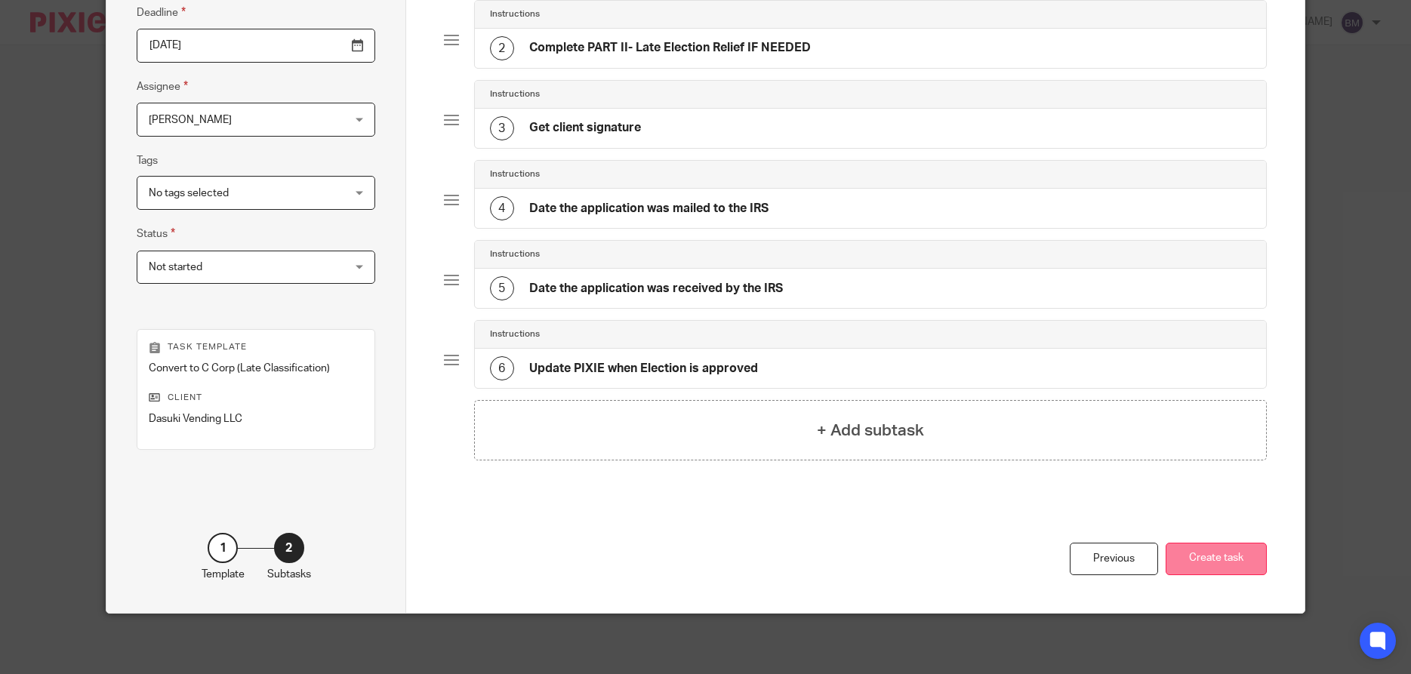
click at [1210, 559] on button "Create task" at bounding box center [1216, 559] width 101 height 32
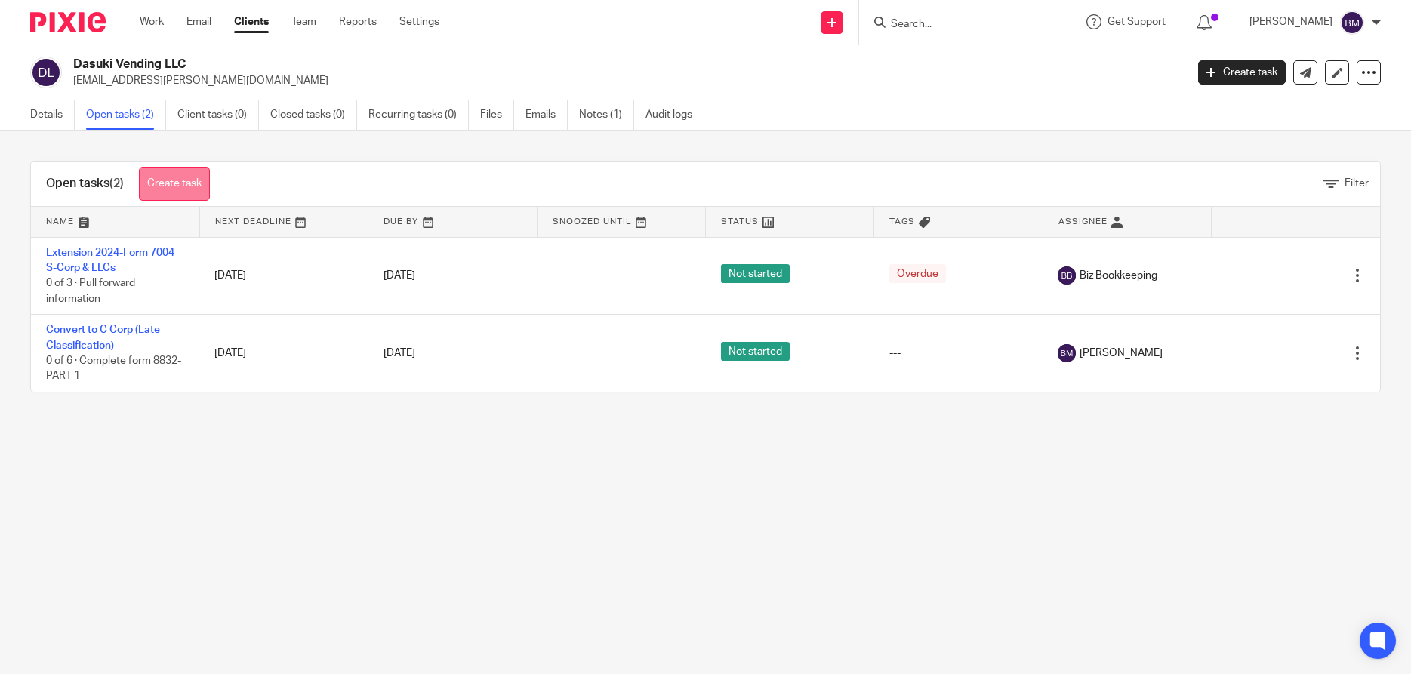
click at [189, 188] on link "Create task" at bounding box center [174, 184] width 71 height 34
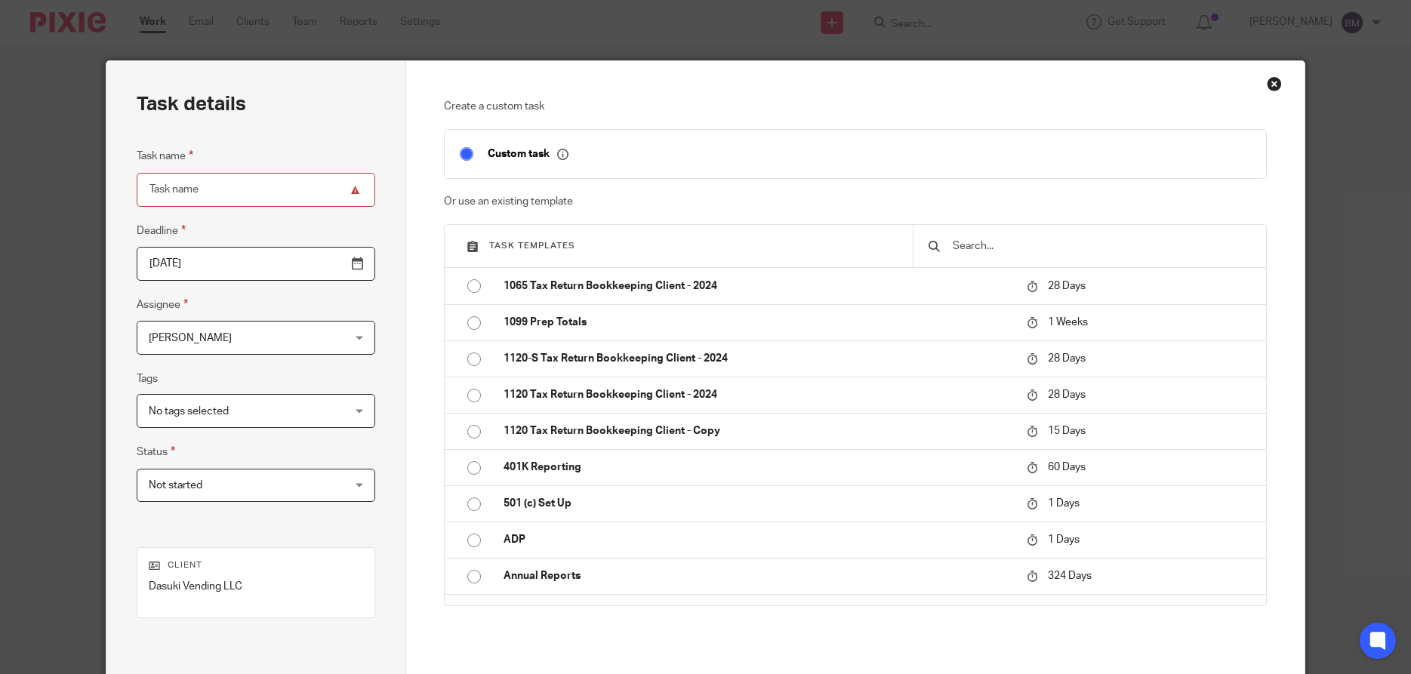
click at [218, 189] on input "Task name" at bounding box center [256, 190] width 239 height 34
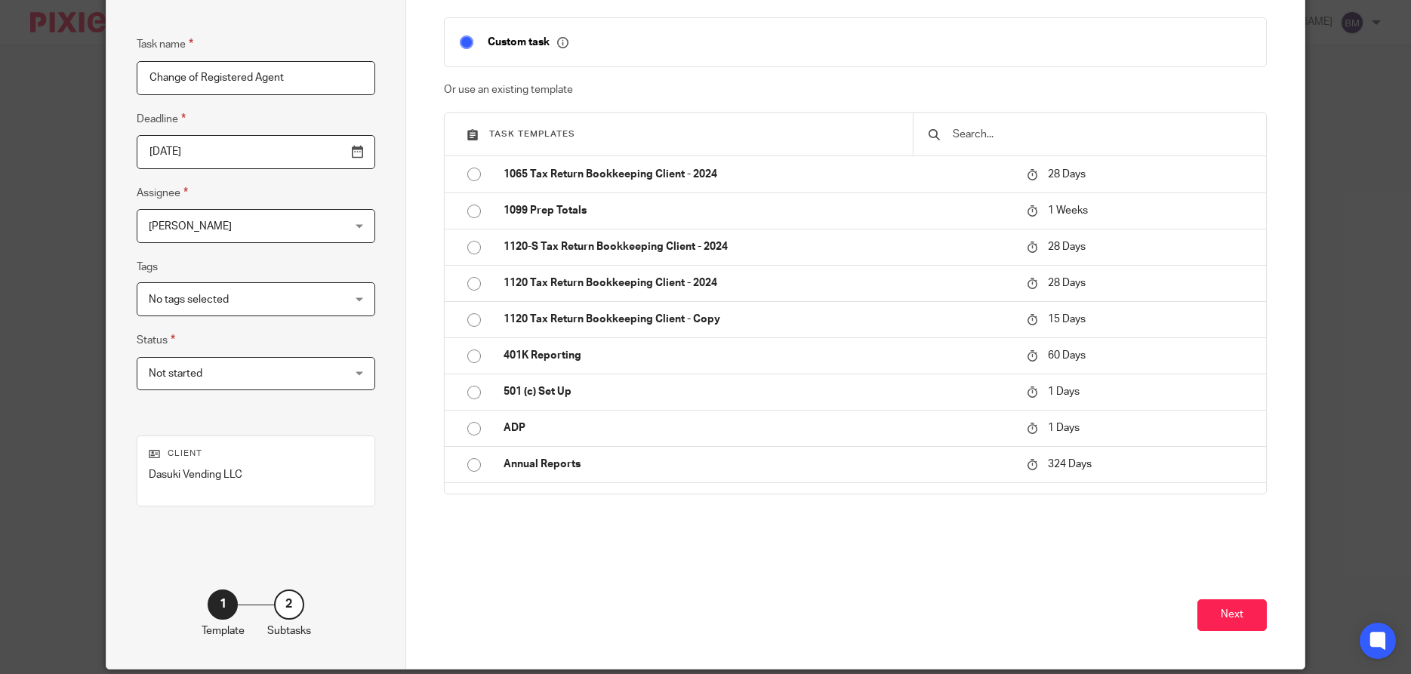
scroll to position [168, 0]
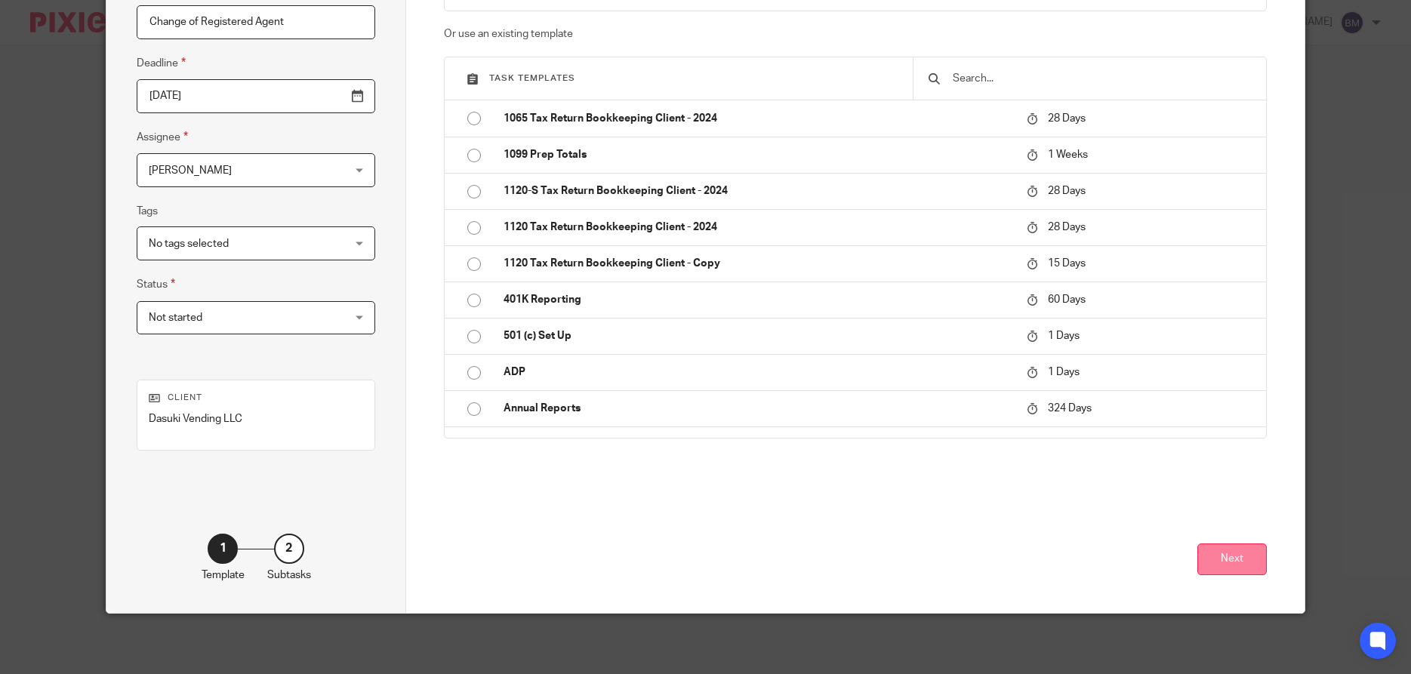
type input "Change of Registered Agent"
click at [1237, 557] on button "Next" at bounding box center [1231, 560] width 69 height 32
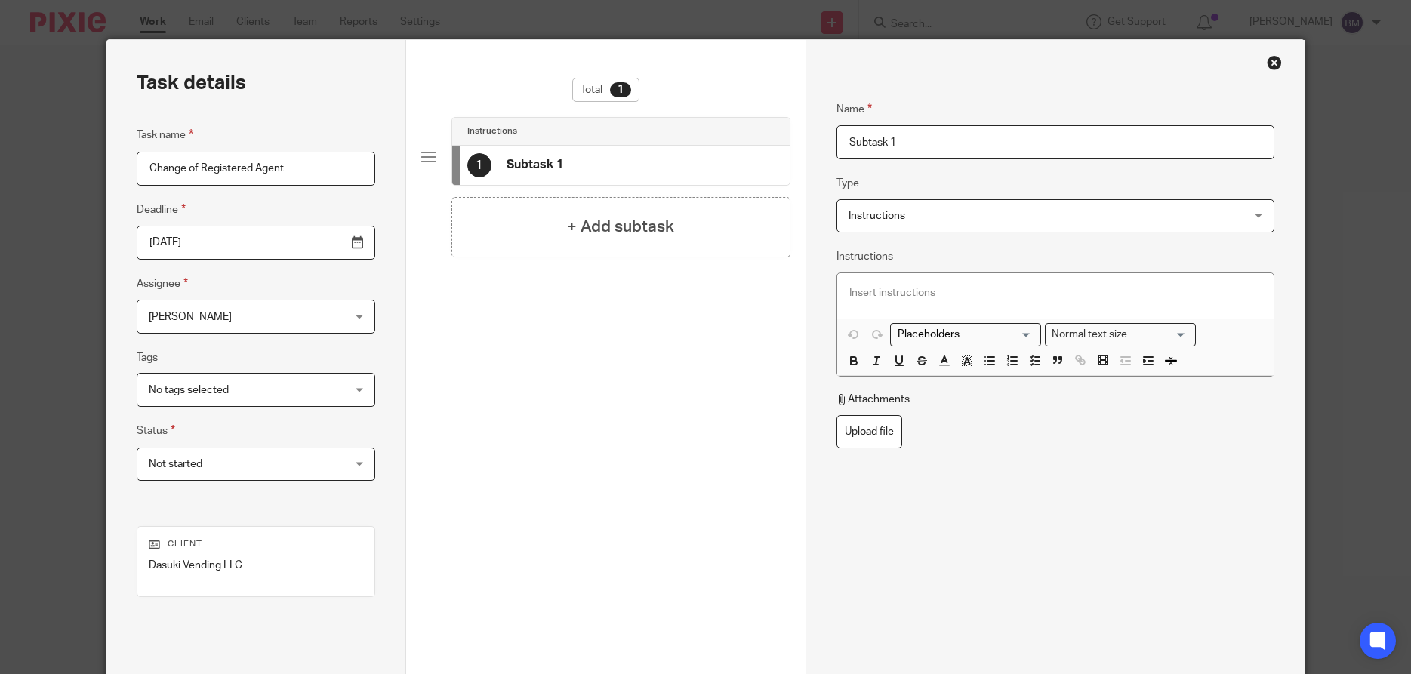
scroll to position [0, 0]
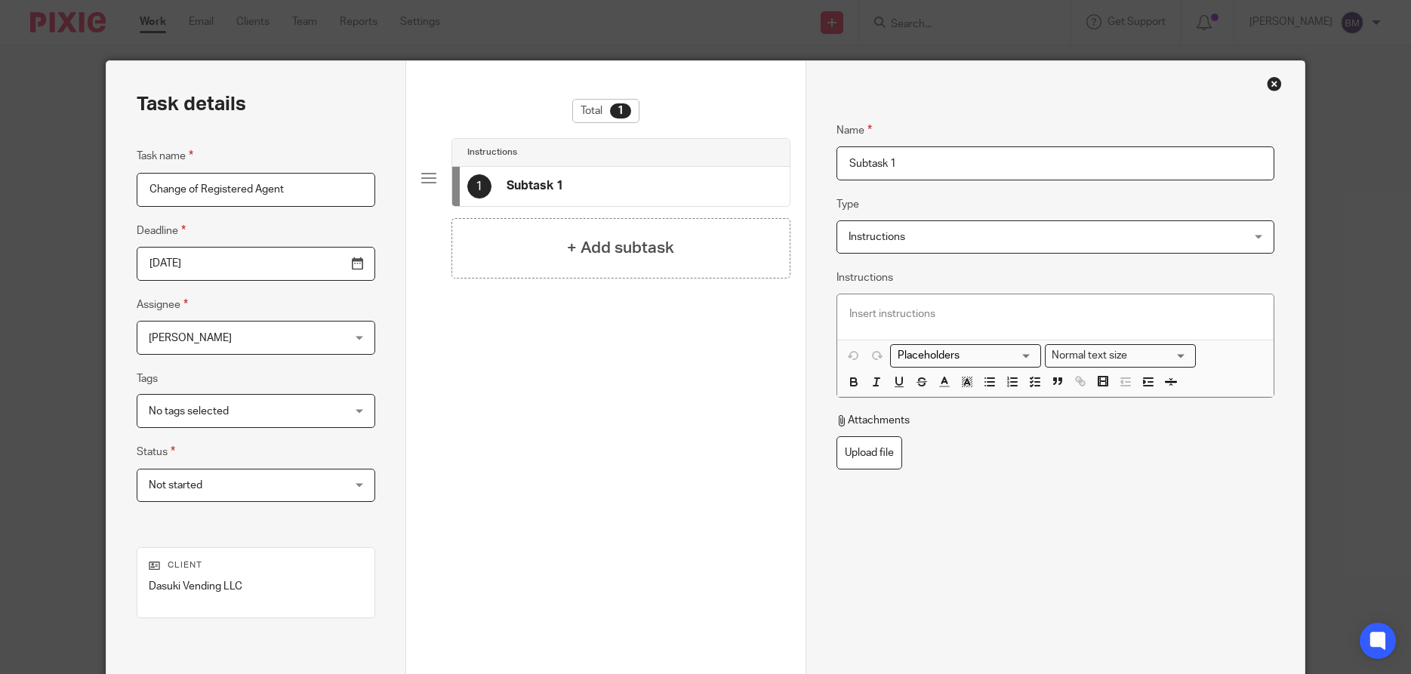
drag, startPoint x: 911, startPoint y: 163, endPoint x: 781, endPoint y: 166, distance: 130.6
click at [836, 166] on input "Subtask 1" at bounding box center [1055, 163] width 438 height 34
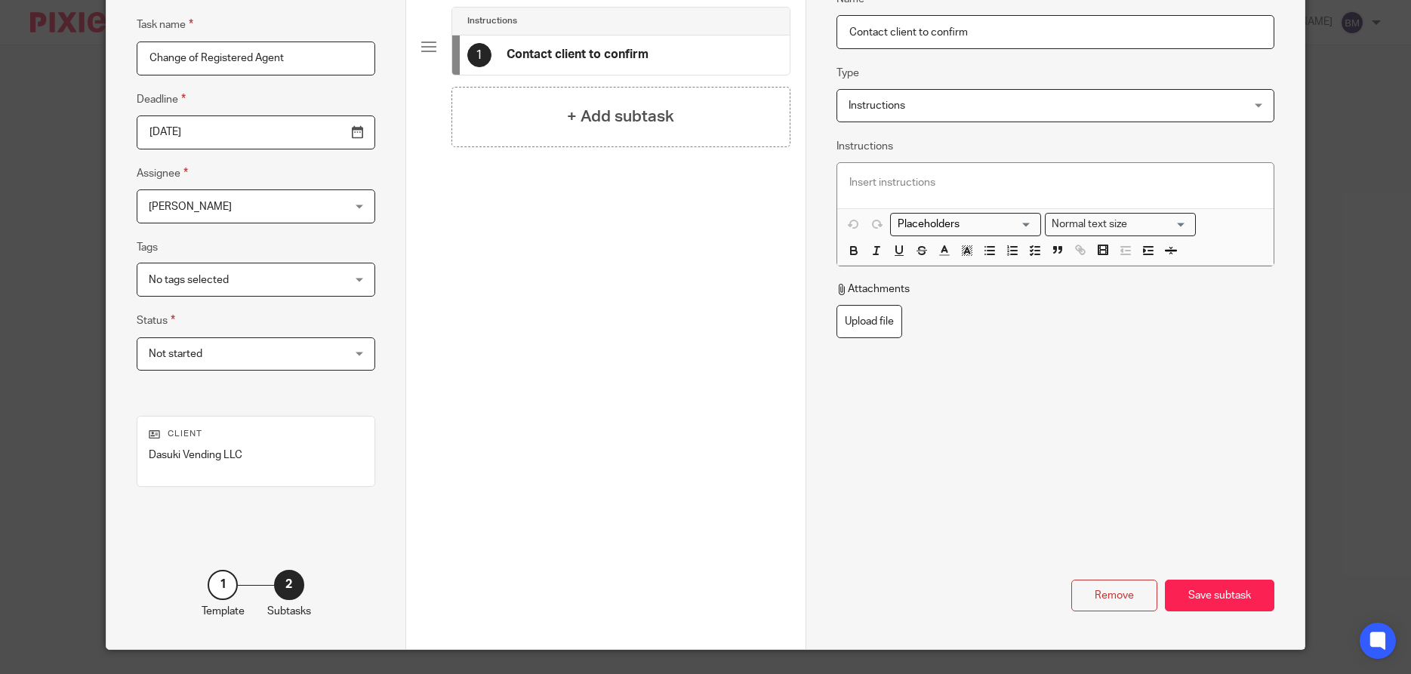
scroll to position [168, 0]
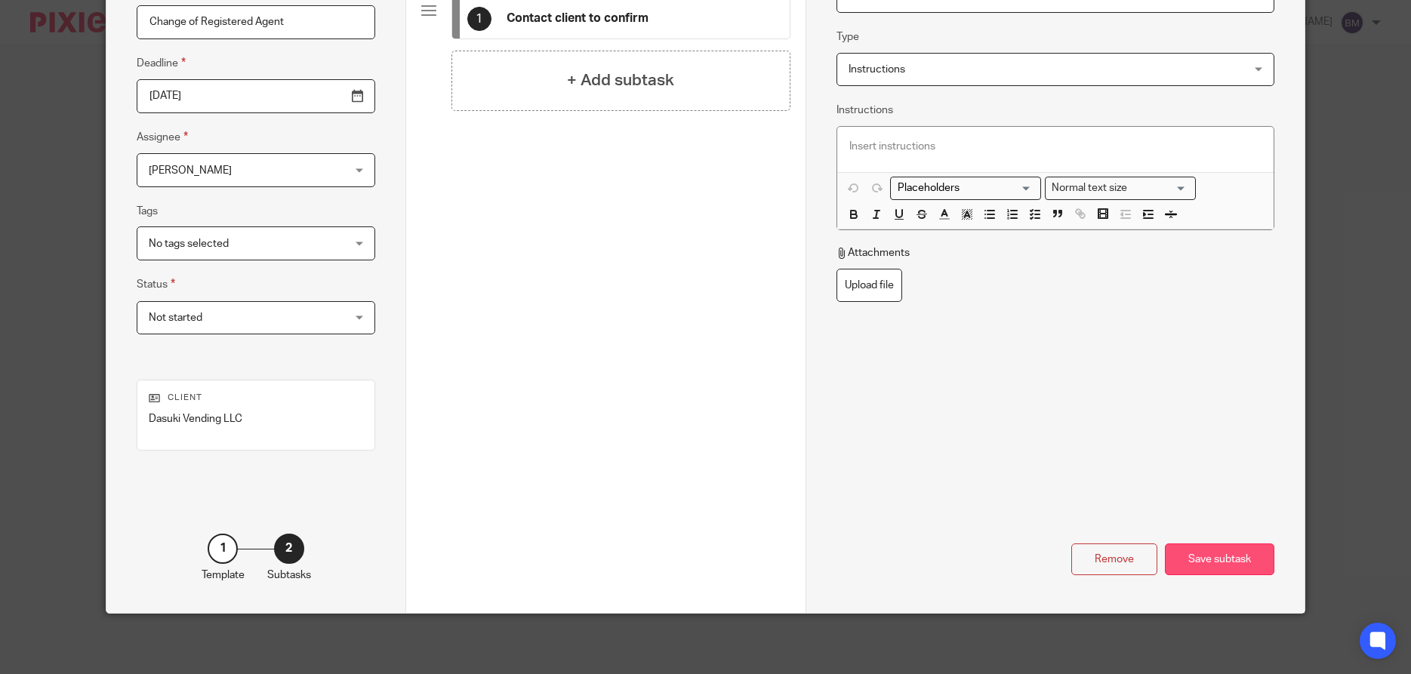
type input "Contact client to confirm"
click at [1207, 562] on div "Save subtask" at bounding box center [1219, 560] width 109 height 32
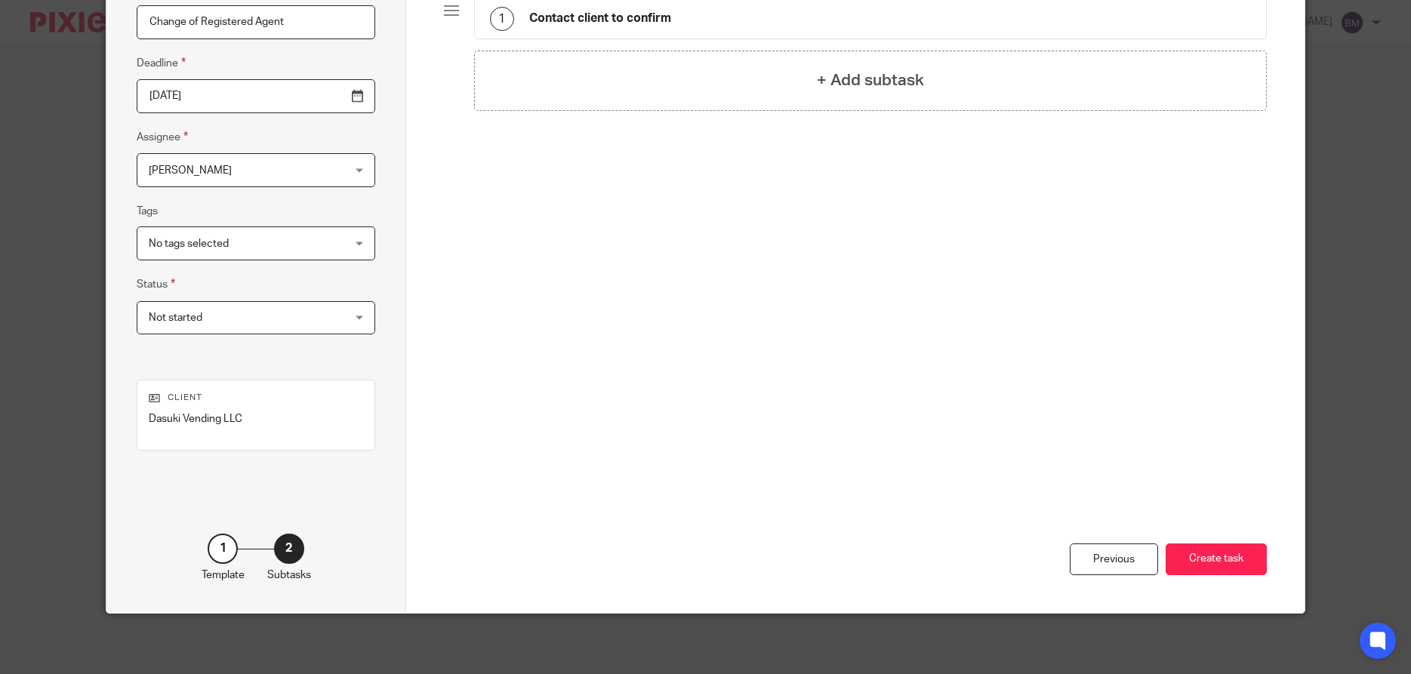
scroll to position [0, 0]
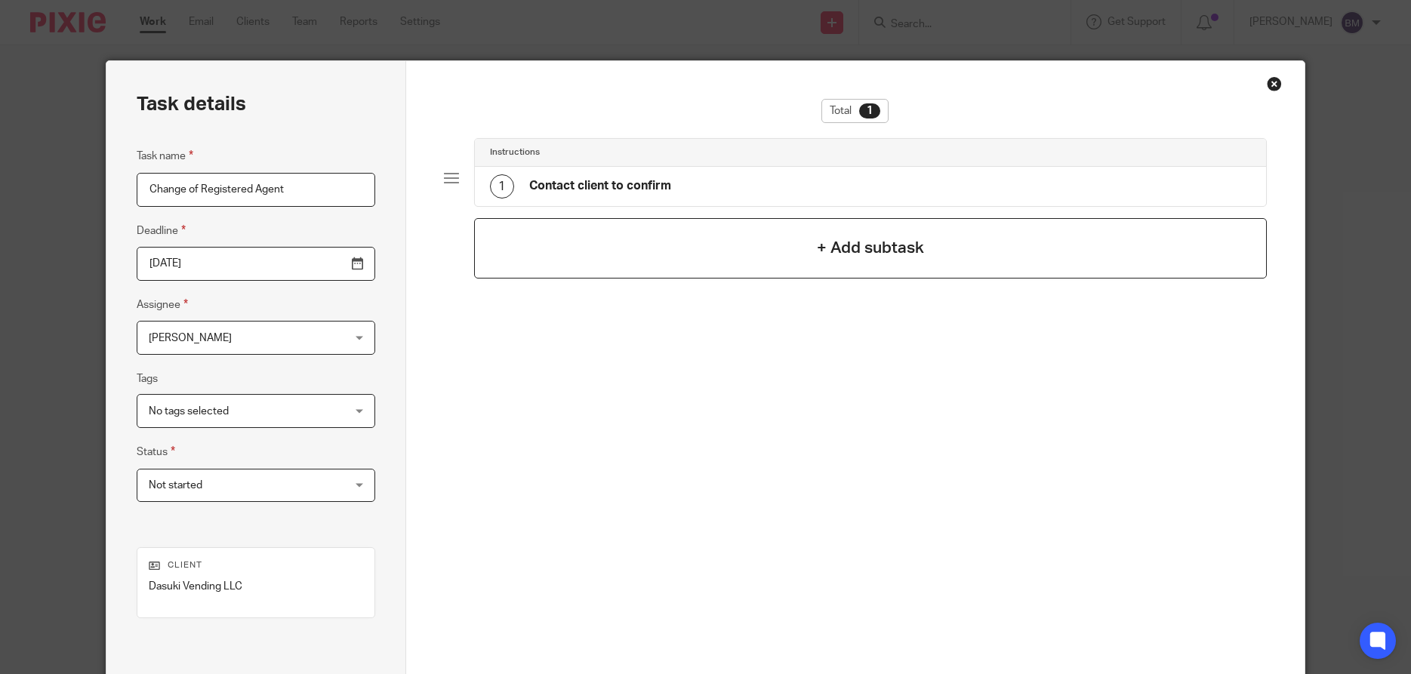
click at [845, 254] on h4 "+ Add subtask" at bounding box center [870, 247] width 107 height 23
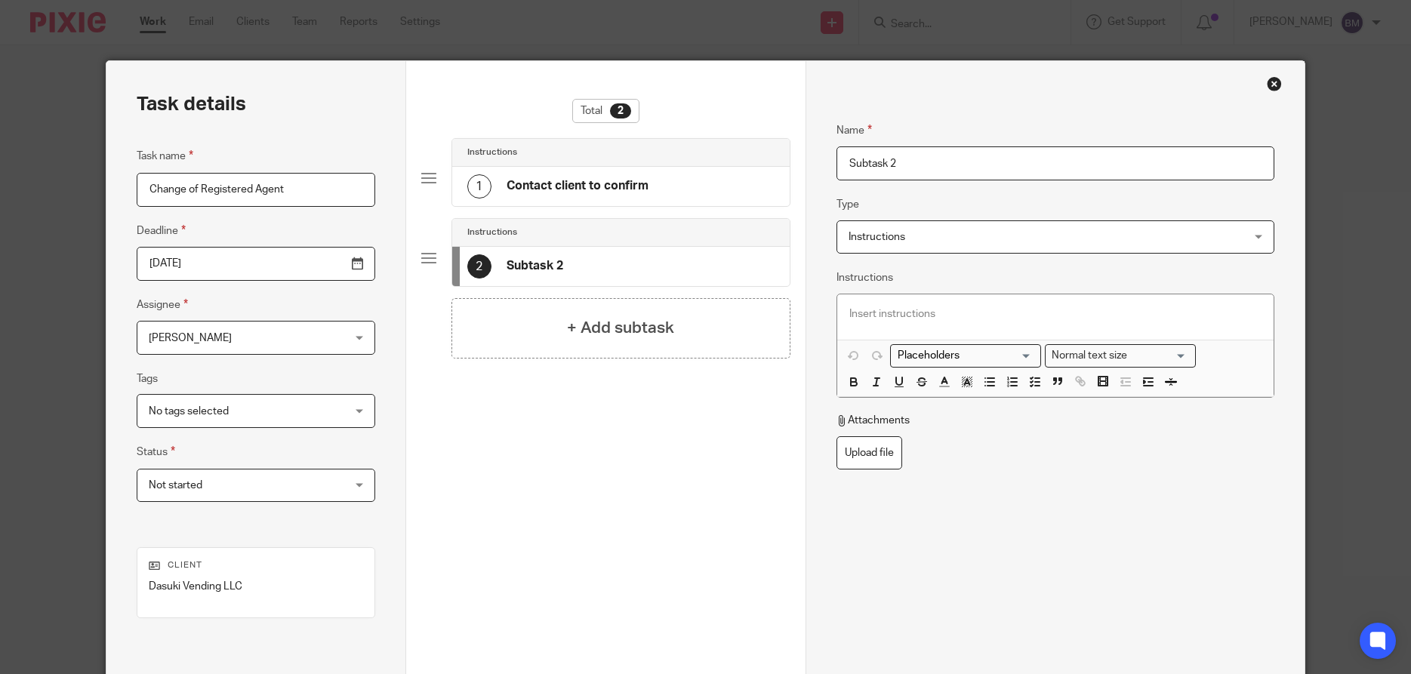
drag, startPoint x: 906, startPoint y: 162, endPoint x: 799, endPoint y: 159, distance: 106.5
click at [836, 159] on input "Subtask 2" at bounding box center [1055, 163] width 438 height 34
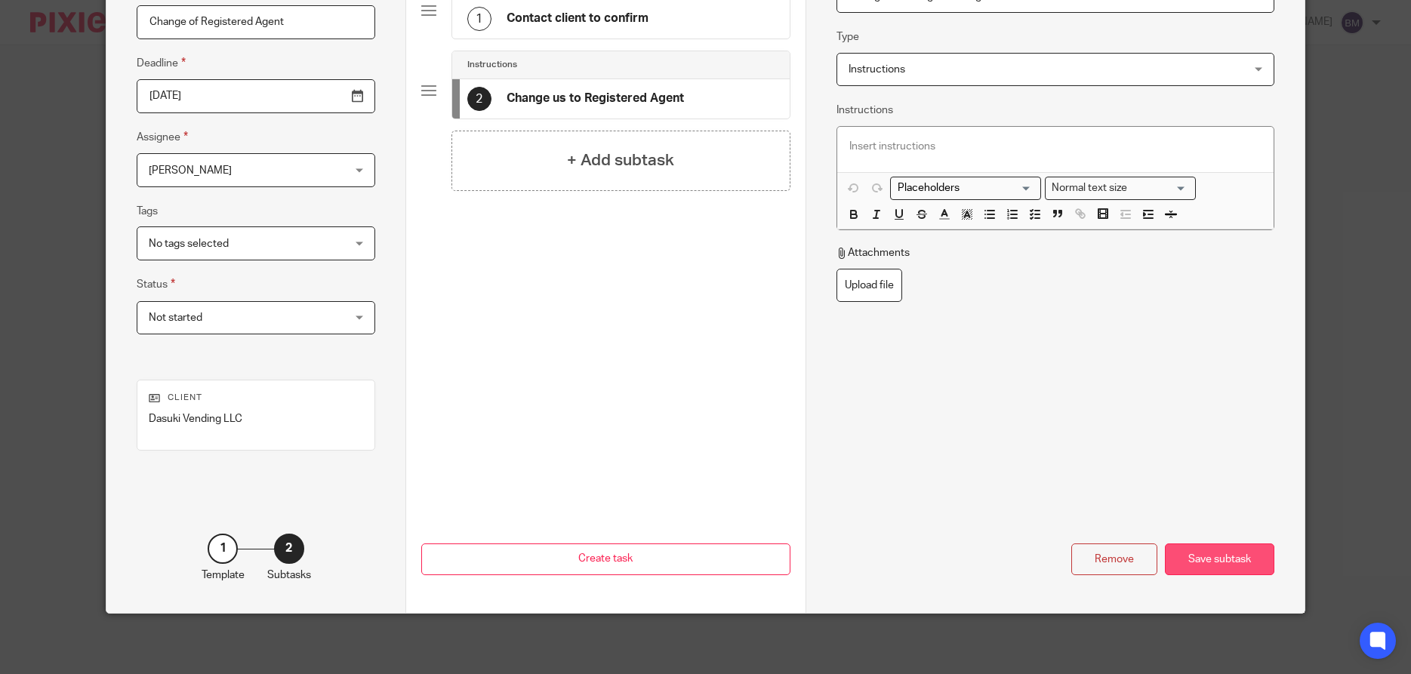
type input "Change us to Registered Agent"
click at [1212, 553] on div "Save subtask" at bounding box center [1219, 560] width 109 height 32
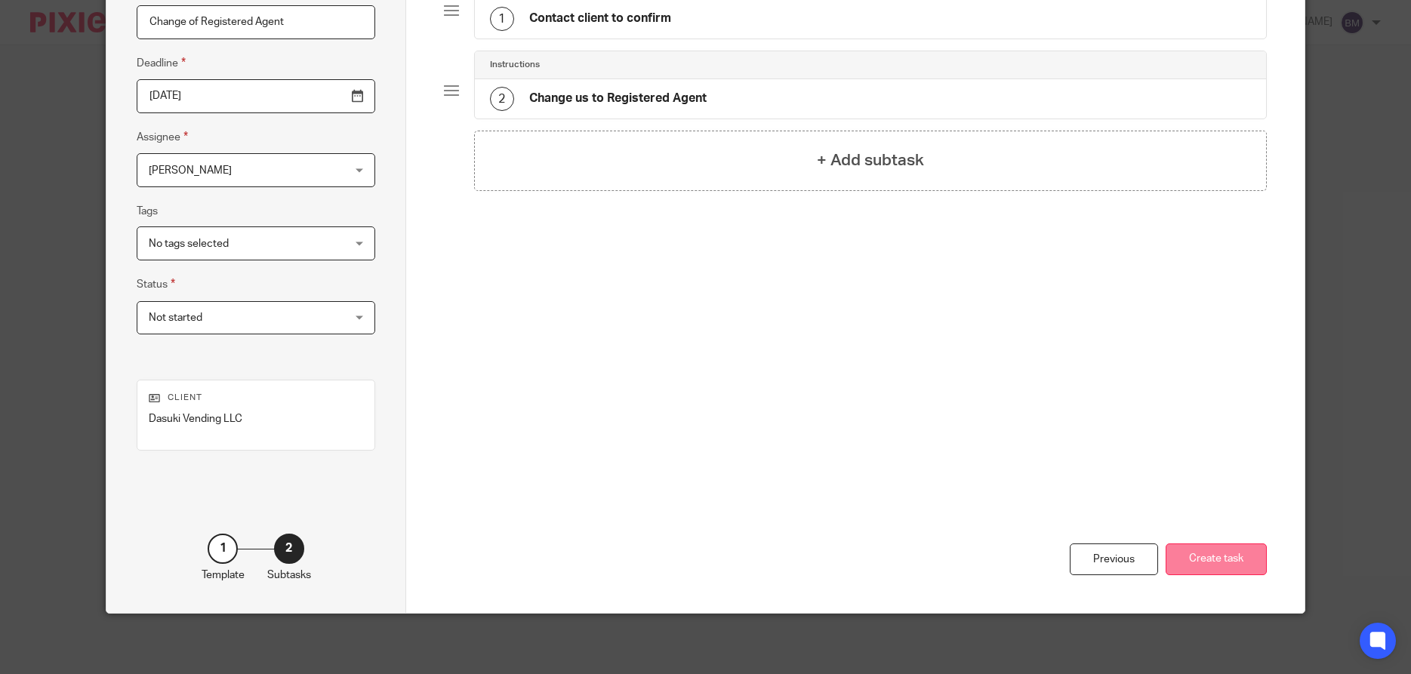
click at [1224, 559] on button "Create task" at bounding box center [1216, 560] width 101 height 32
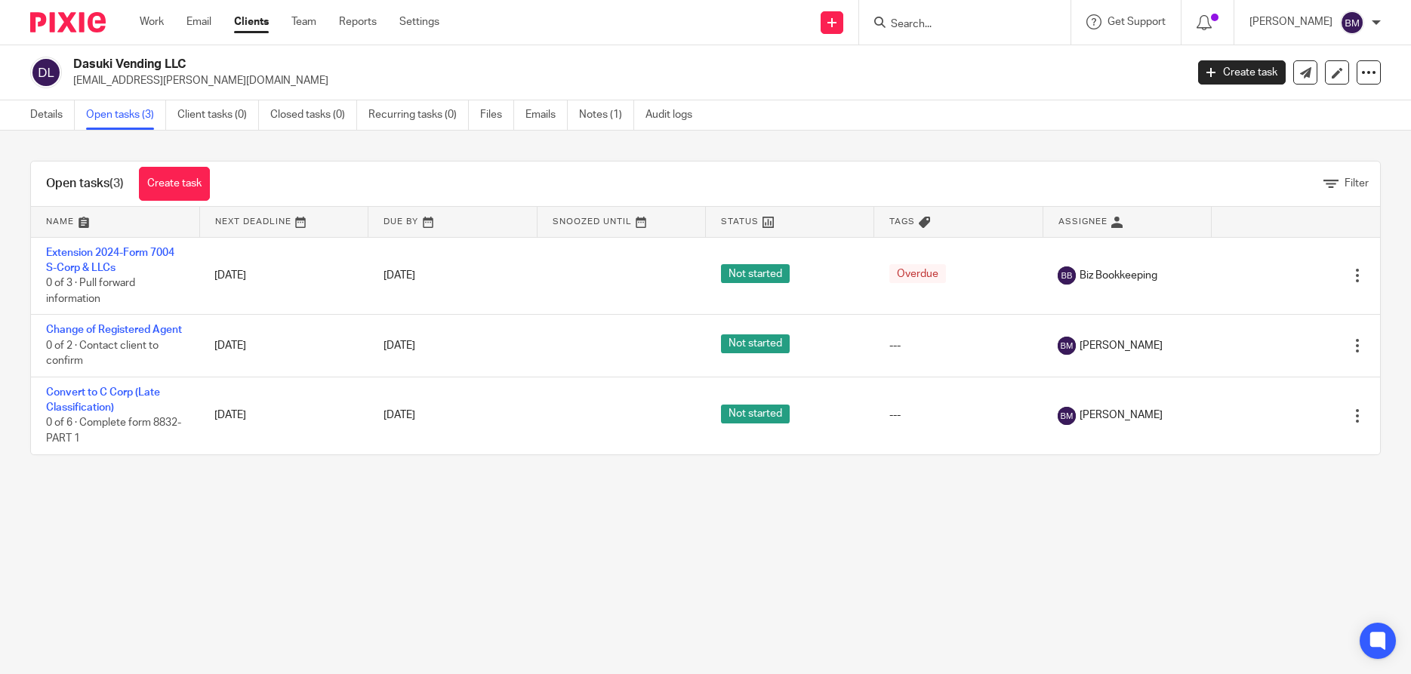
click at [254, 29] on link "Clients" at bounding box center [251, 21] width 35 height 15
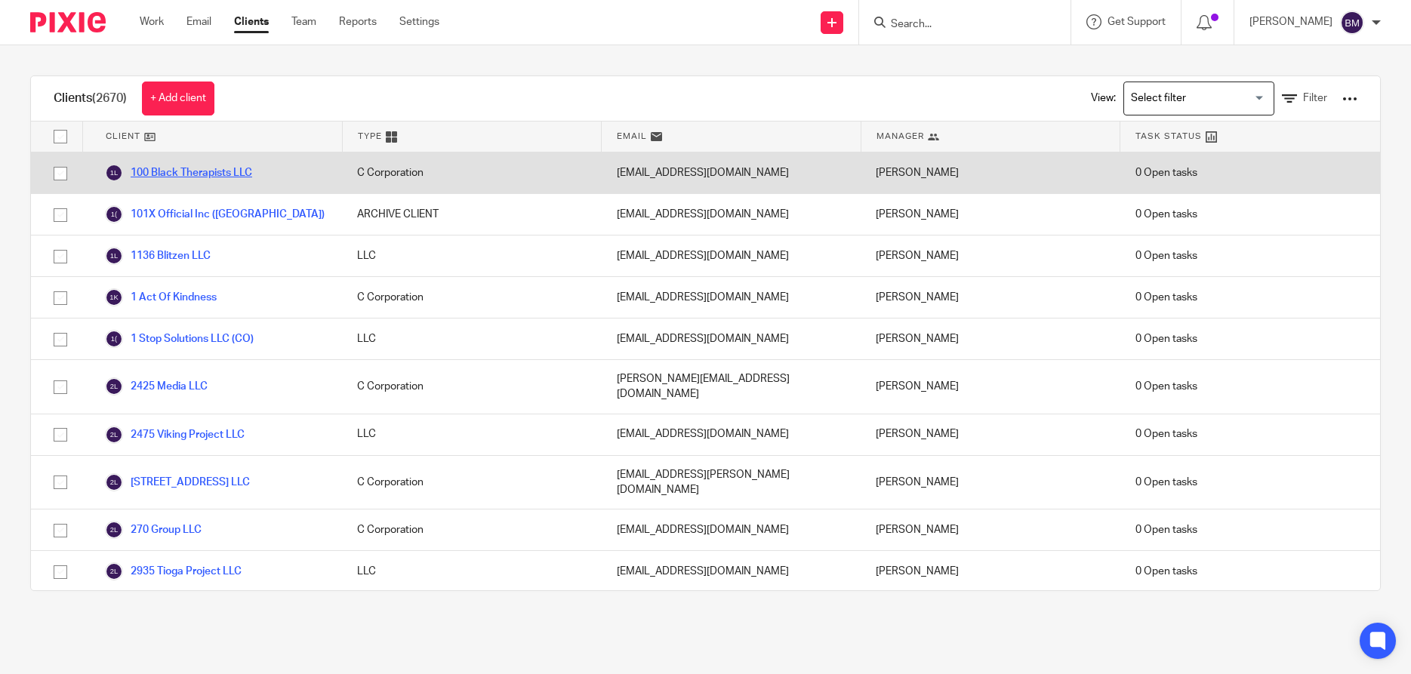
click at [198, 174] on link "100 Black Therapists LLC" at bounding box center [178, 173] width 147 height 18
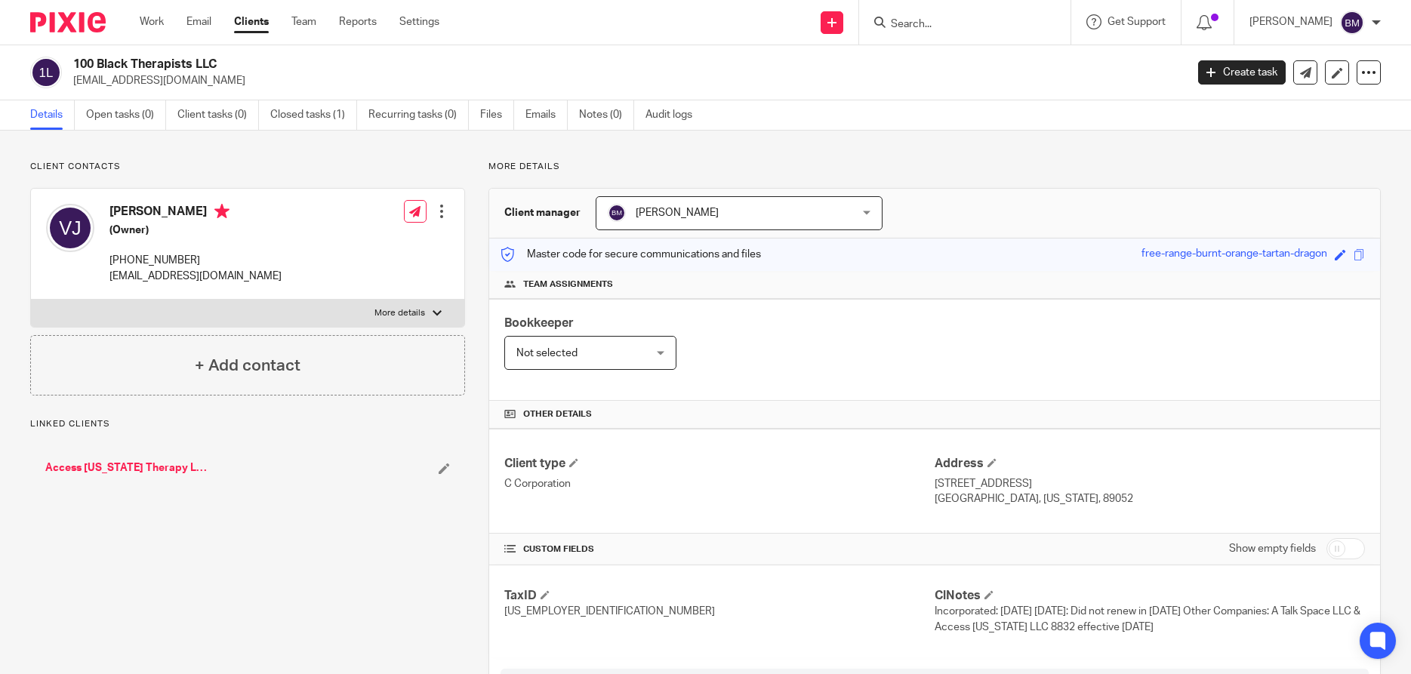
click at [1351, 550] on input "checkbox" at bounding box center [1345, 548] width 38 height 21
checkbox input "true"
drag, startPoint x: 73, startPoint y: 64, endPoint x: 232, endPoint y: 66, distance: 158.5
click at [232, 66] on h2 "100 Black Therapists LLC" at bounding box center [514, 65] width 882 height 16
copy h2 "100 Black Therapists LLC"
